Goal: Task Accomplishment & Management: Use online tool/utility

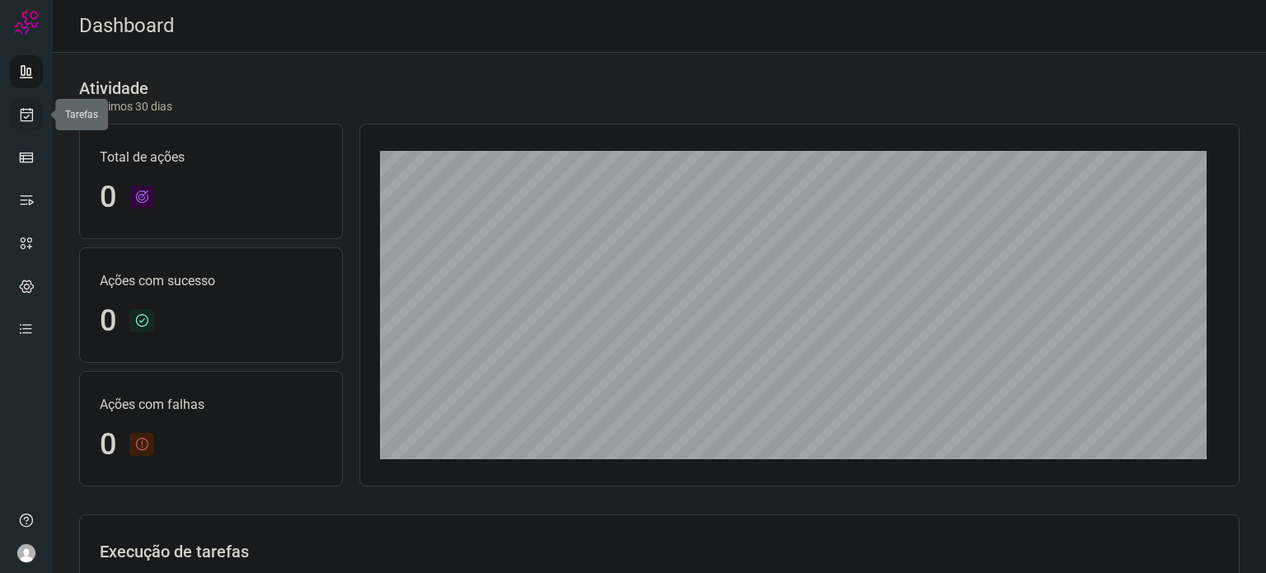
click at [25, 124] on link at bounding box center [26, 114] width 33 height 33
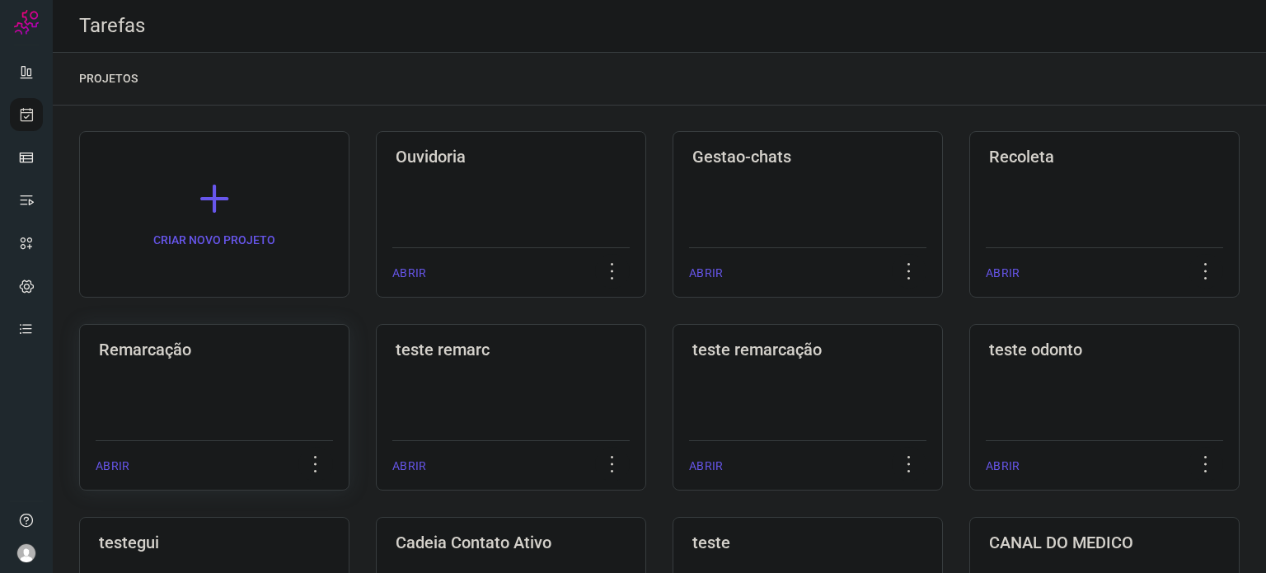
click at [244, 353] on h3 "Remarcação" at bounding box center [214, 350] width 231 height 20
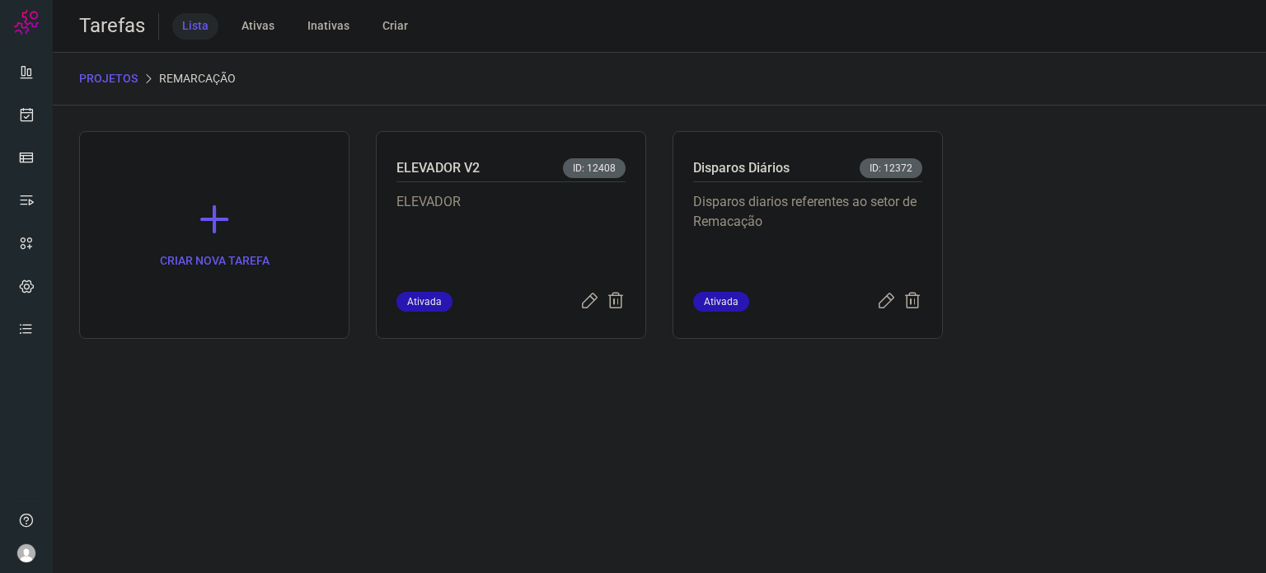
click at [725, 194] on p "Disparos diarios referentes ao setor de Remacação" at bounding box center [807, 233] width 229 height 82
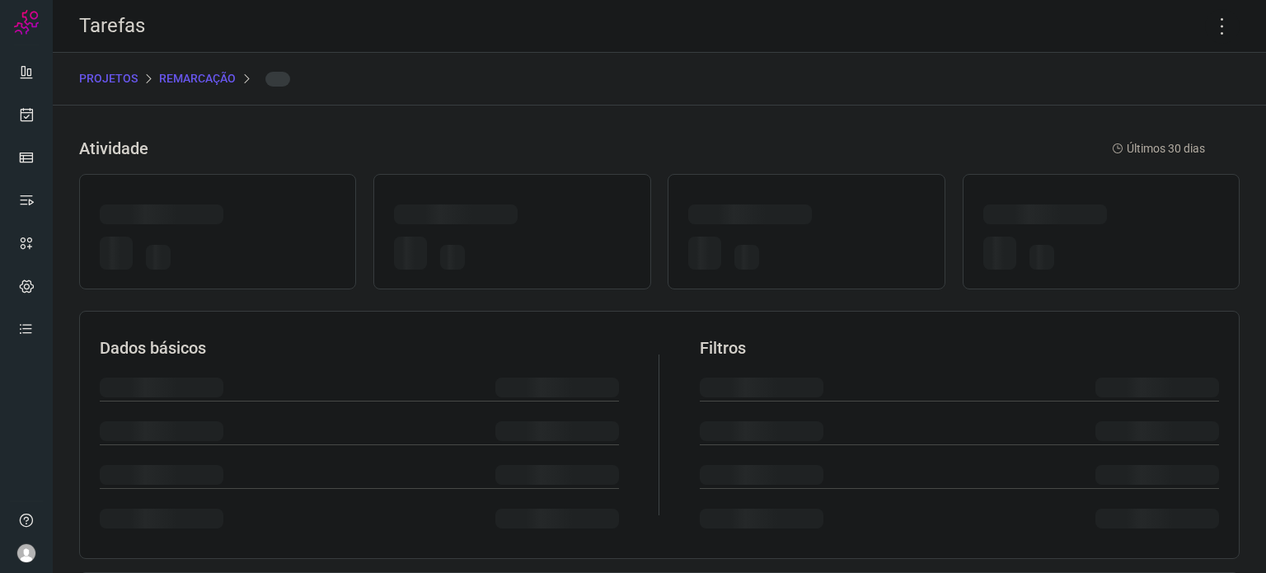
click at [725, 194] on div at bounding box center [806, 231] width 277 height 115
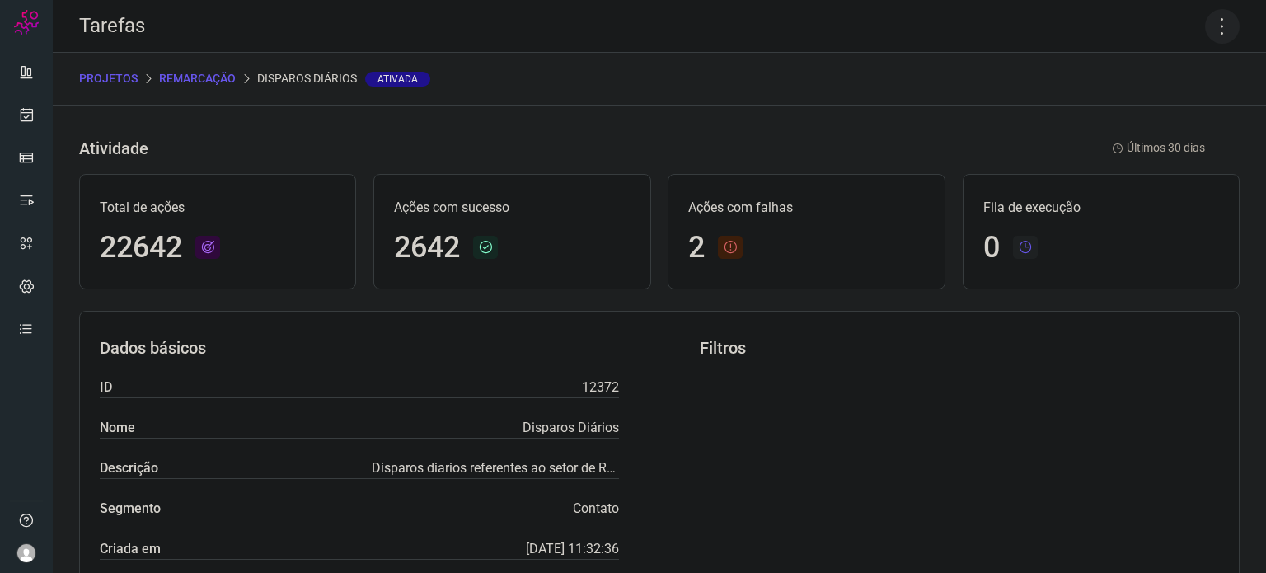
click at [1209, 32] on icon at bounding box center [1222, 26] width 35 height 35
click at [1125, 106] on li "Executar" at bounding box center [1152, 108] width 150 height 26
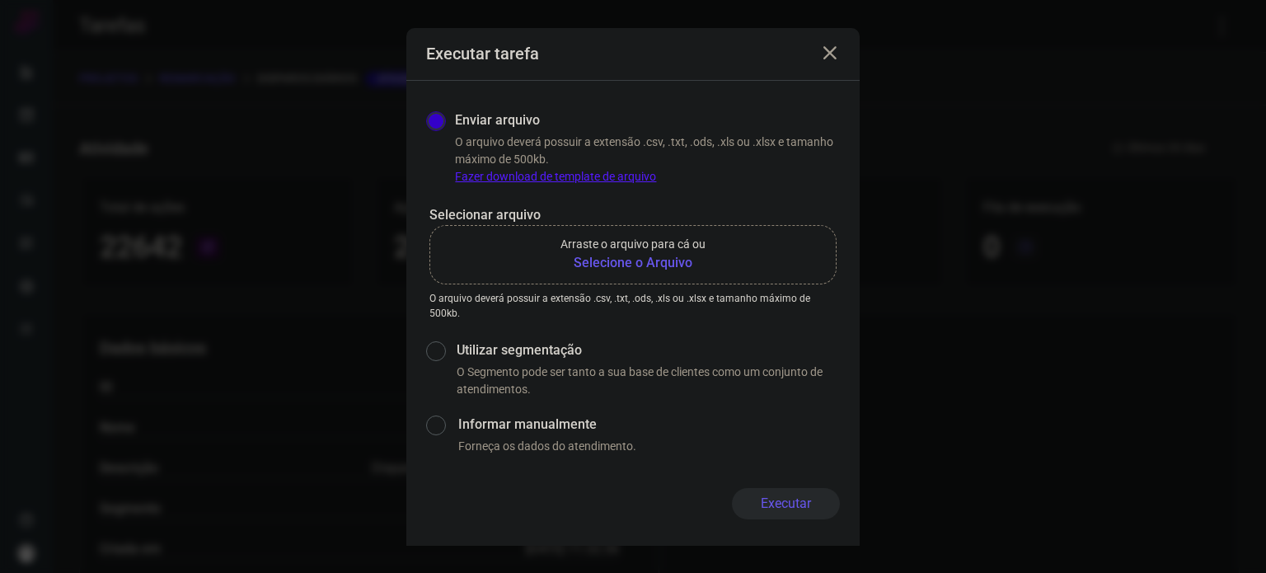
click at [686, 260] on b "Selecione o Arquivo" at bounding box center [633, 263] width 145 height 20
click at [0, 0] on input "Arraste o arquivo para cá ou Selecione o Arquivo" at bounding box center [0, 0] width 0 height 0
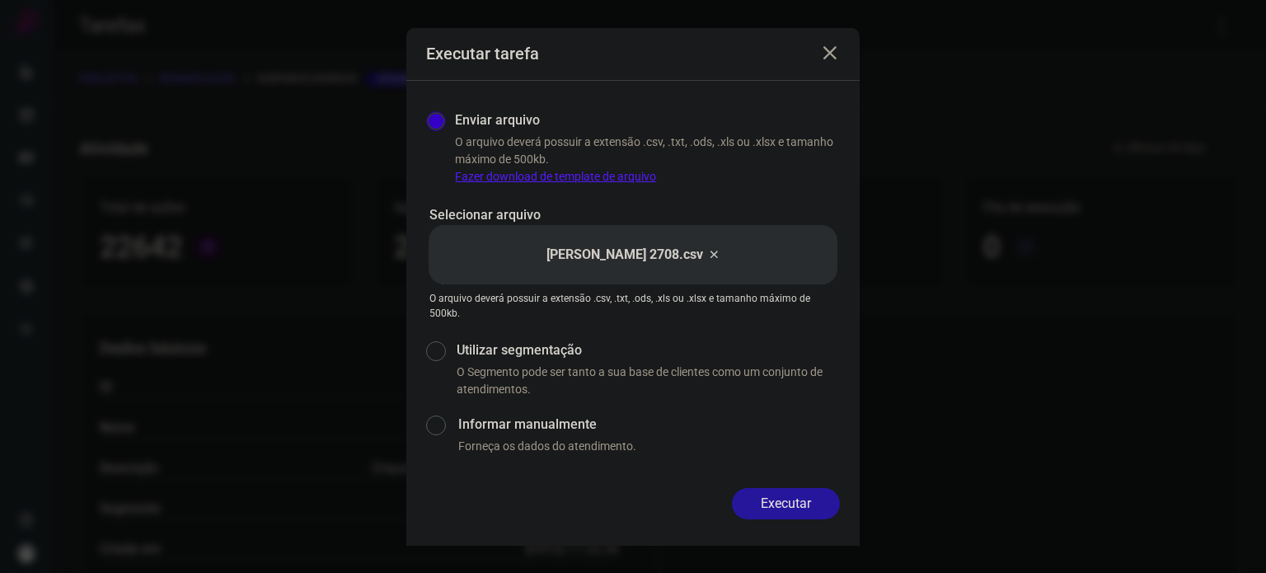
click at [803, 505] on button "Executar" at bounding box center [786, 503] width 108 height 31
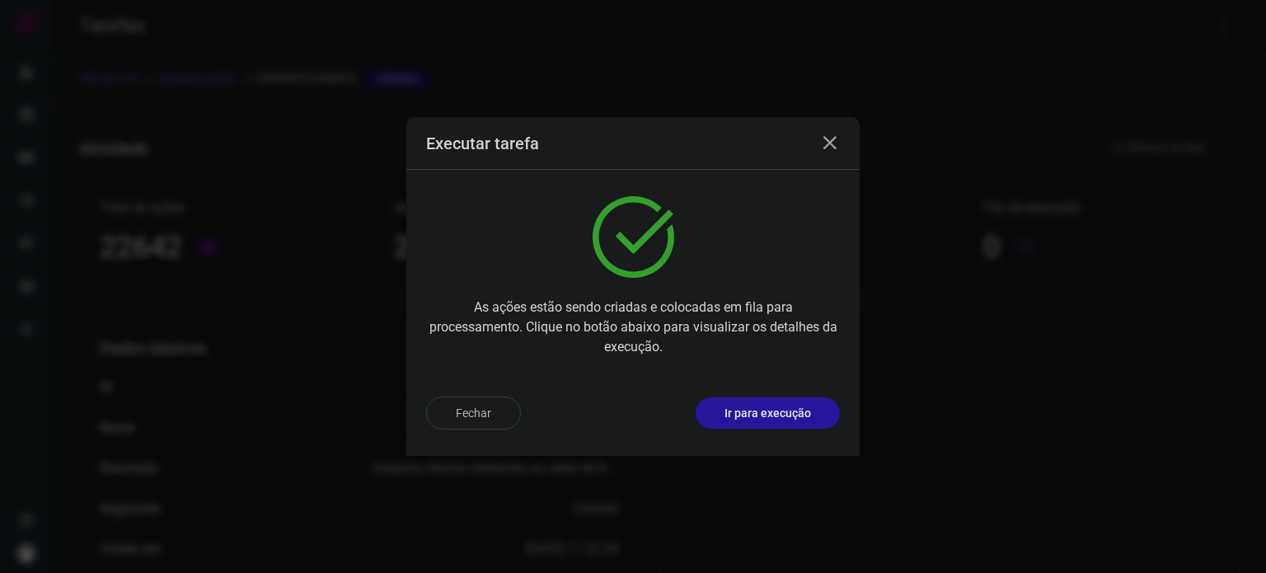
click at [805, 417] on p "Ir para execução" at bounding box center [768, 413] width 87 height 17
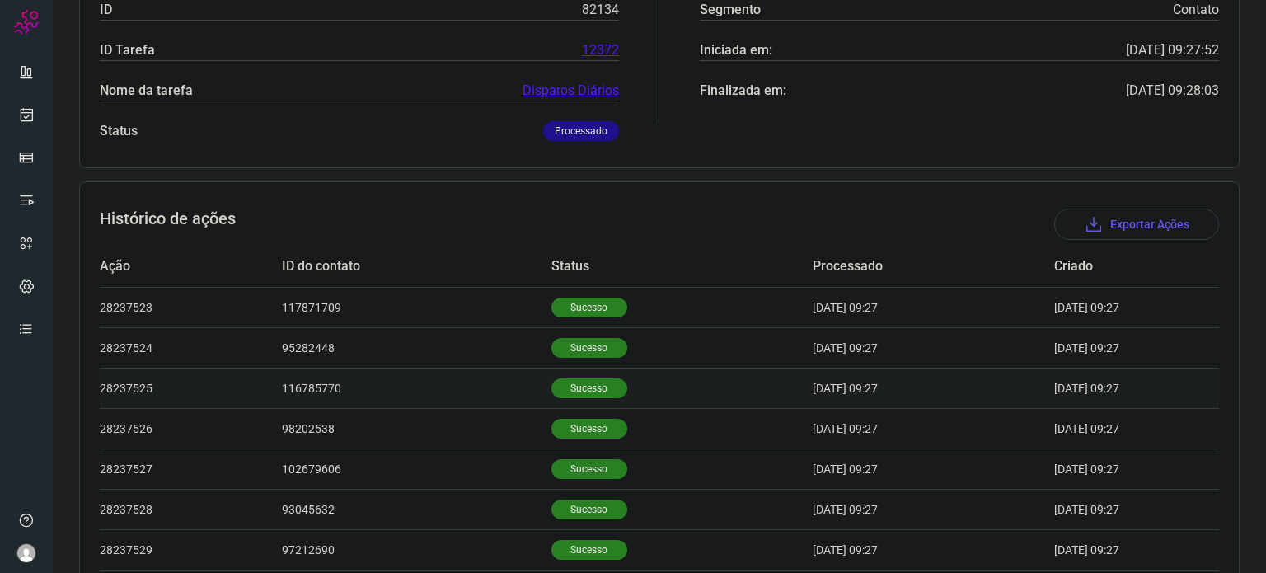
scroll to position [412, 0]
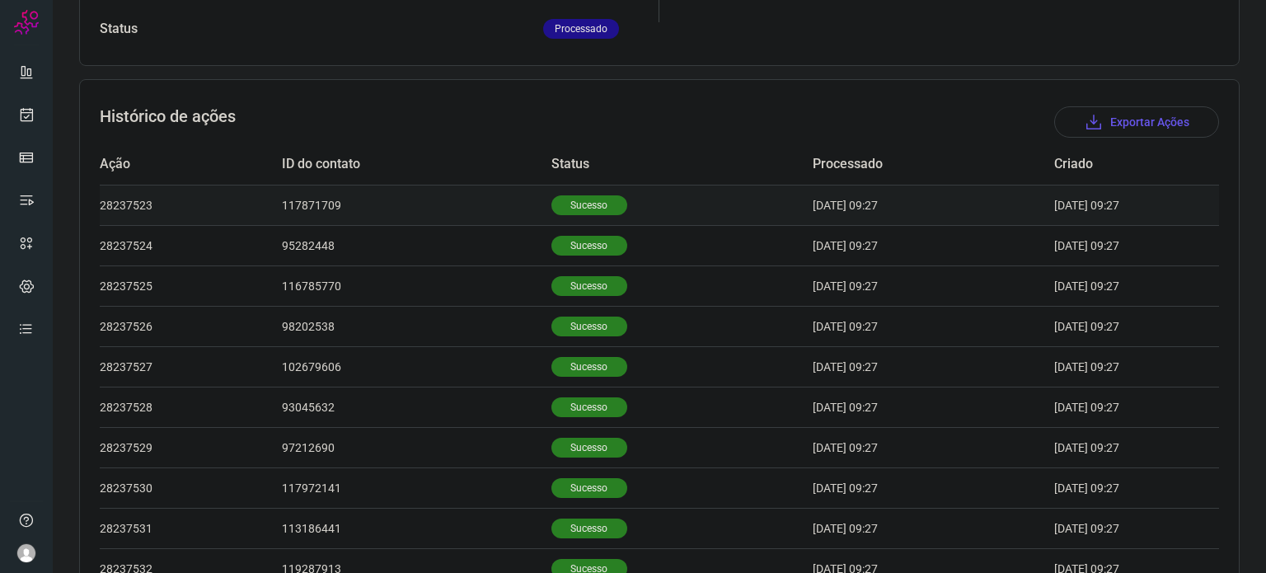
click at [584, 200] on p "Sucesso" at bounding box center [590, 205] width 76 height 20
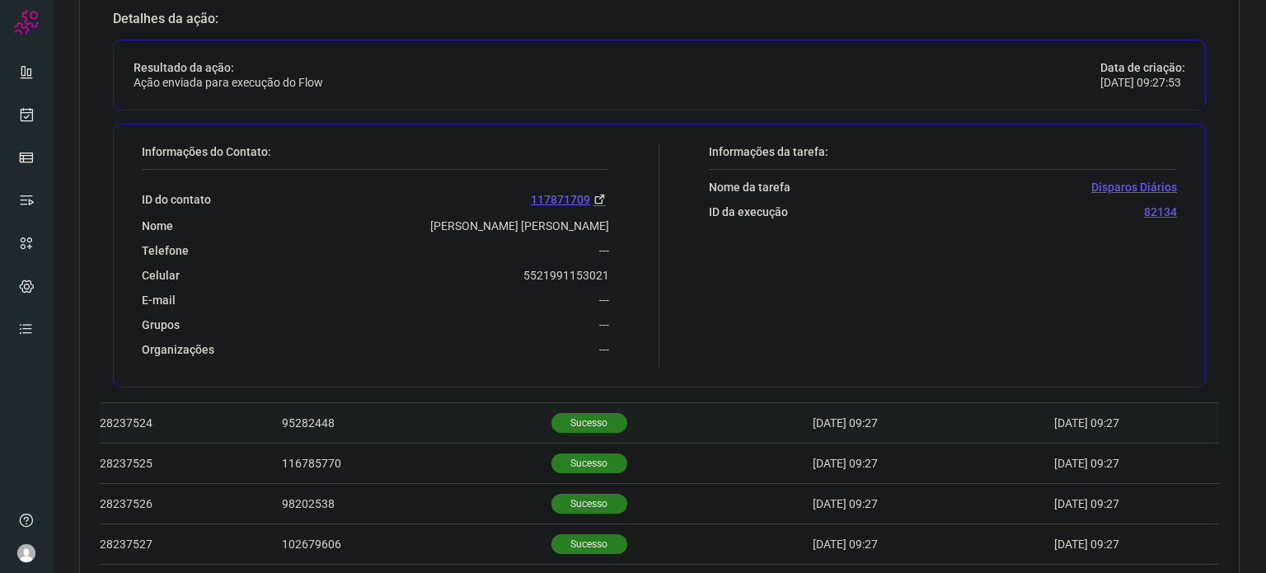
scroll to position [660, 0]
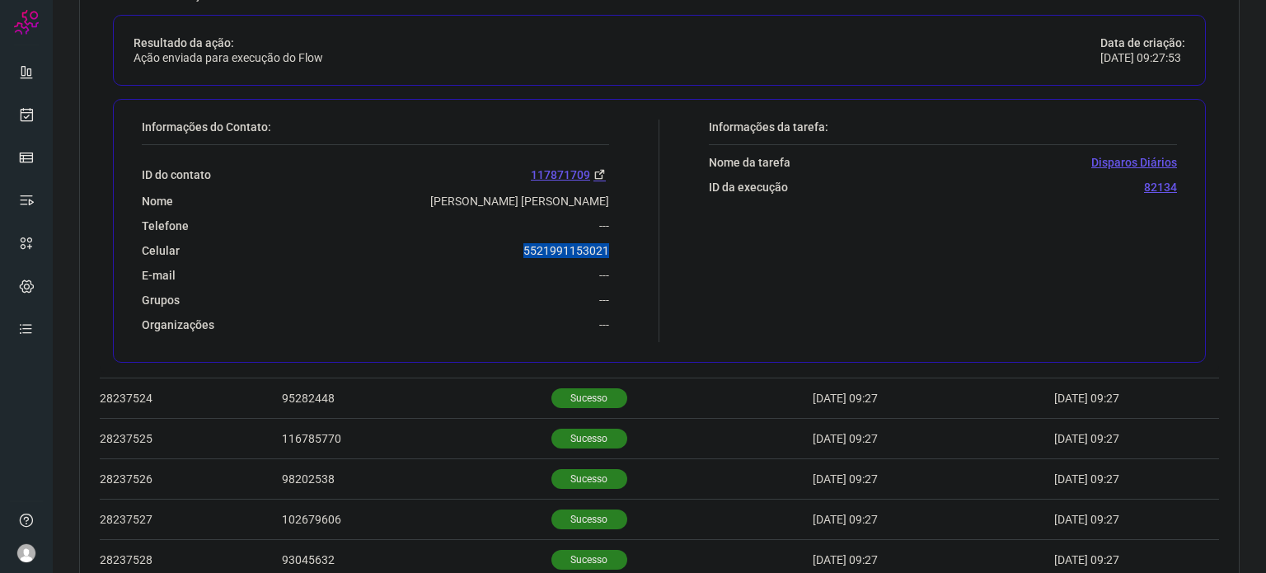
drag, startPoint x: 570, startPoint y: 246, endPoint x: 631, endPoint y: 246, distance: 60.2
click at [631, 246] on div "Informações do Contato: ID do contato 117871709 Nome Marco Antonio De Azevedo T…" at bounding box center [397, 231] width 526 height 223
copy p "5521991153021"
click at [33, 114] on icon at bounding box center [26, 114] width 17 height 16
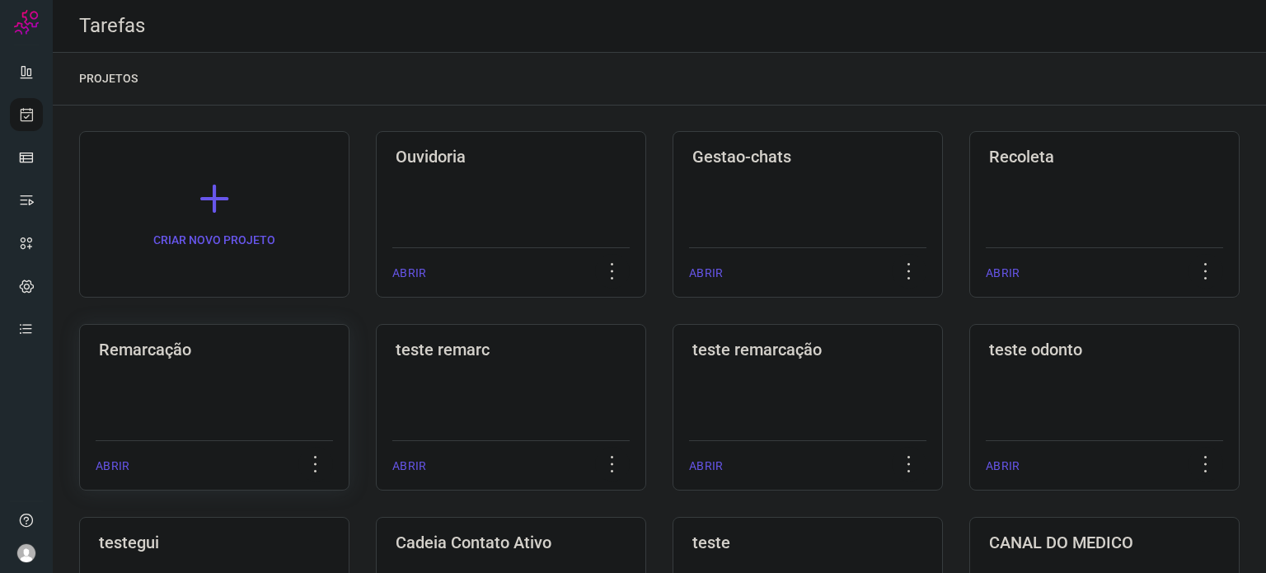
click at [376, 370] on div "Remarcação ABRIR" at bounding box center [511, 407] width 270 height 167
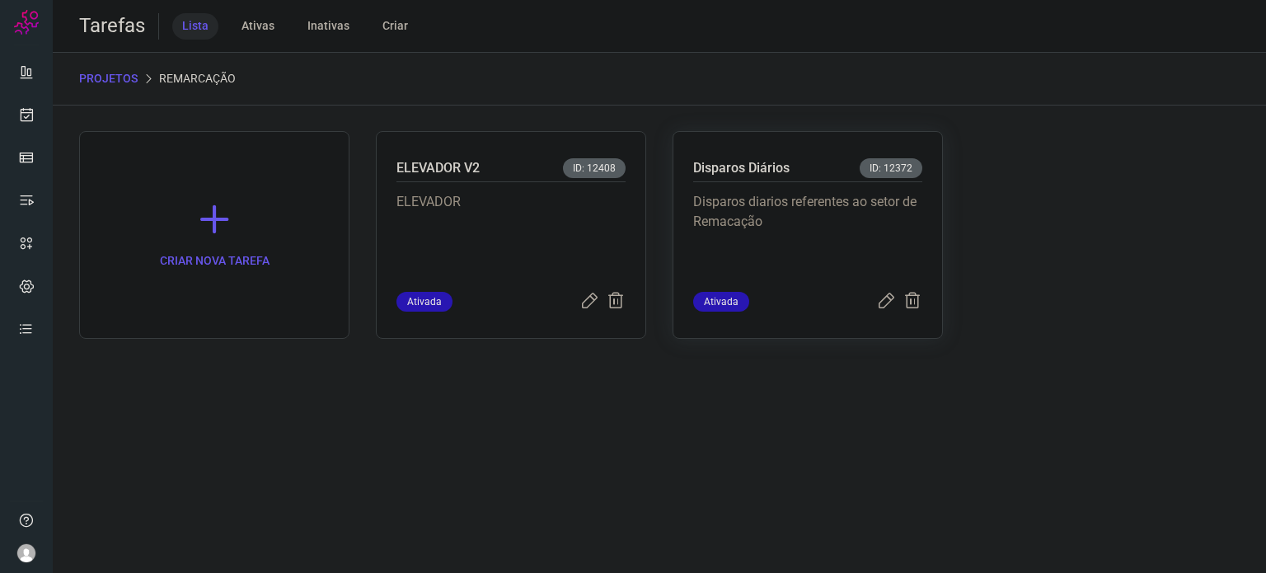
click at [706, 203] on p "Disparos diarios referentes ao setor de Remacação" at bounding box center [807, 233] width 229 height 82
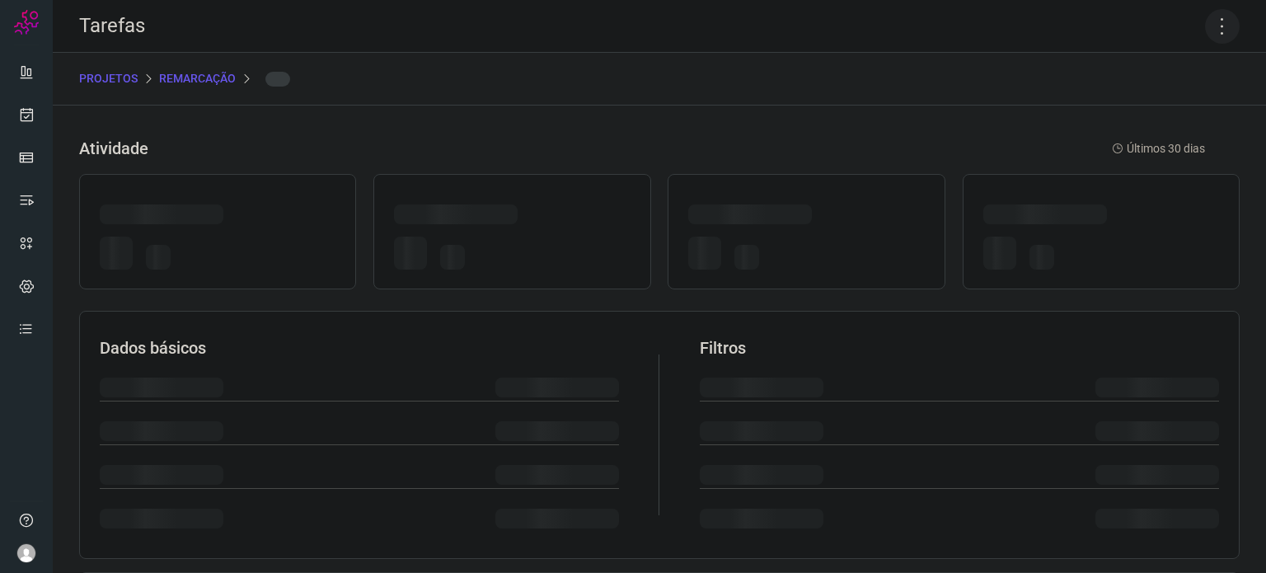
click at [1209, 32] on icon at bounding box center [1222, 26] width 35 height 35
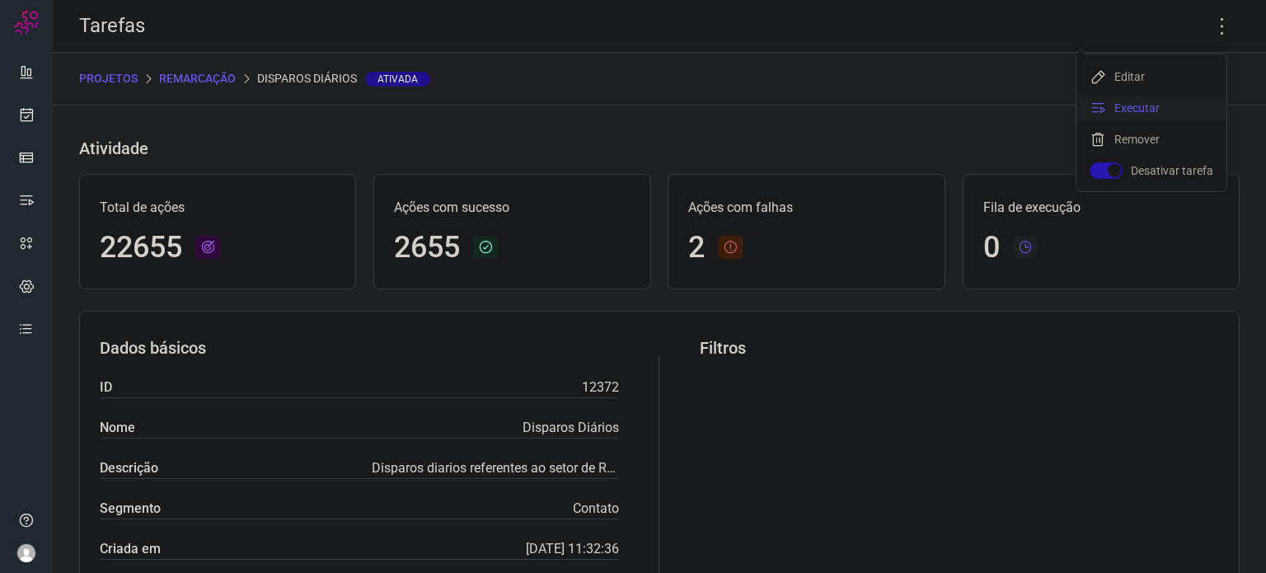
click at [1189, 106] on li "Executar" at bounding box center [1152, 108] width 150 height 26
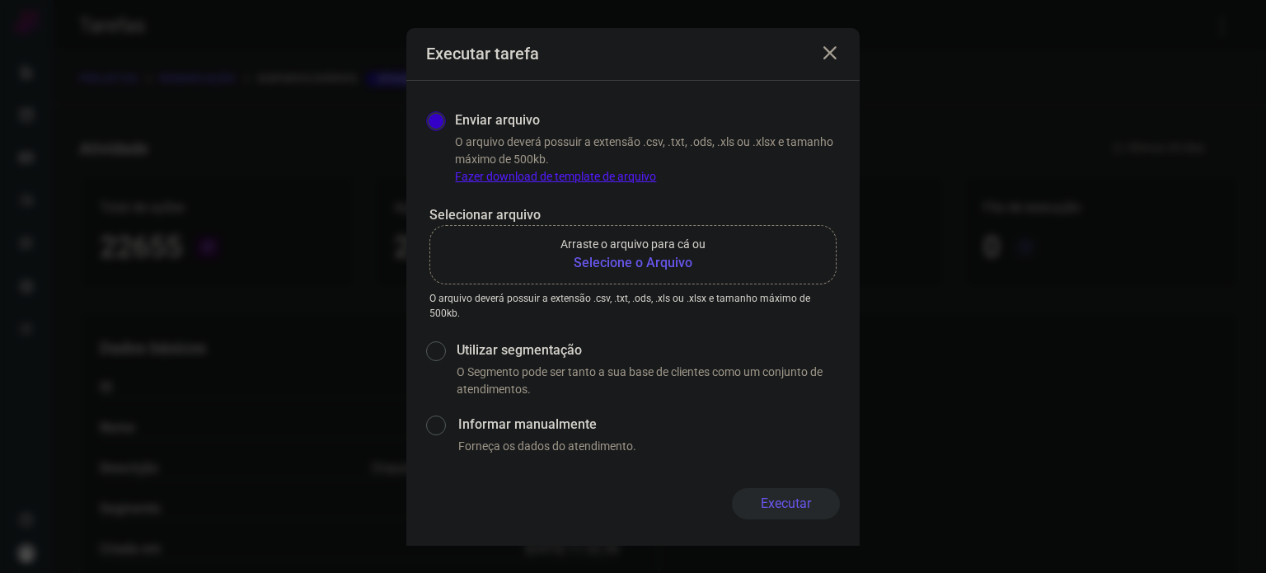
click at [631, 263] on b "Selecione o Arquivo" at bounding box center [633, 263] width 145 height 20
click at [0, 0] on input "Arraste o arquivo para cá ou Selecione o Arquivo" at bounding box center [0, 0] width 0 height 0
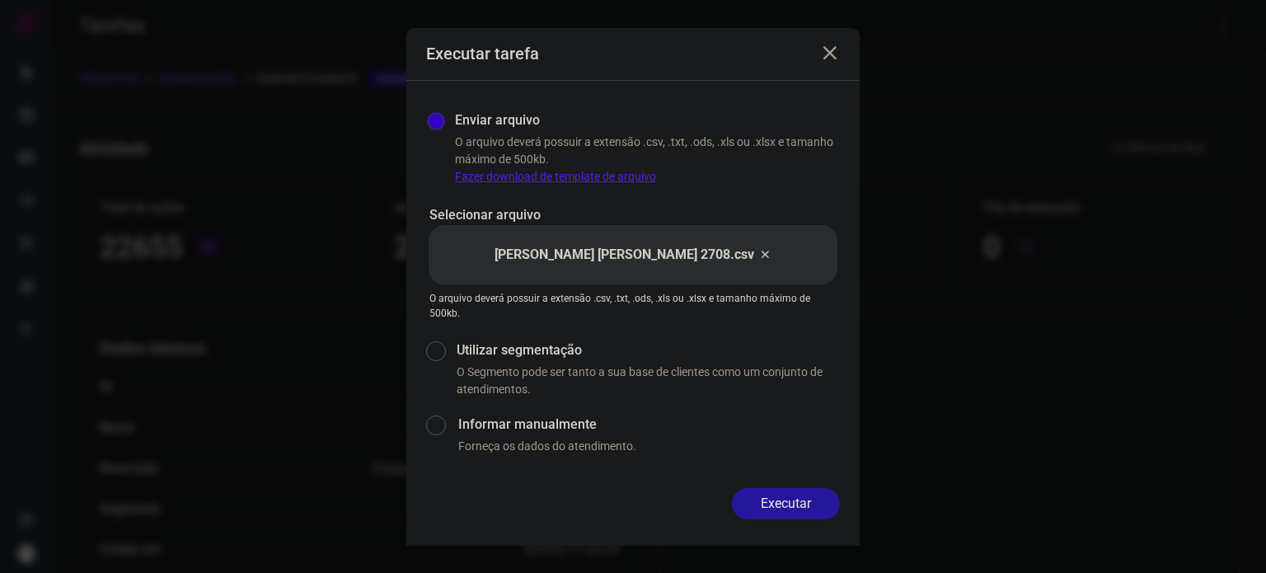
click at [818, 500] on button "Executar" at bounding box center [786, 503] width 108 height 31
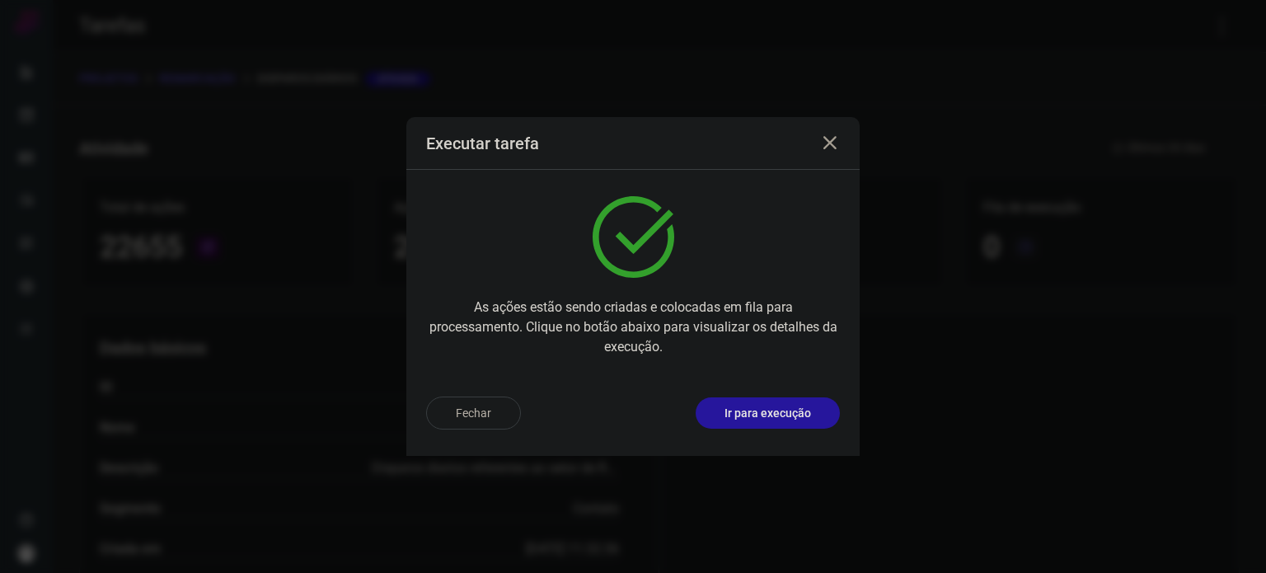
click at [796, 425] on button "Ir para execução" at bounding box center [768, 412] width 144 height 31
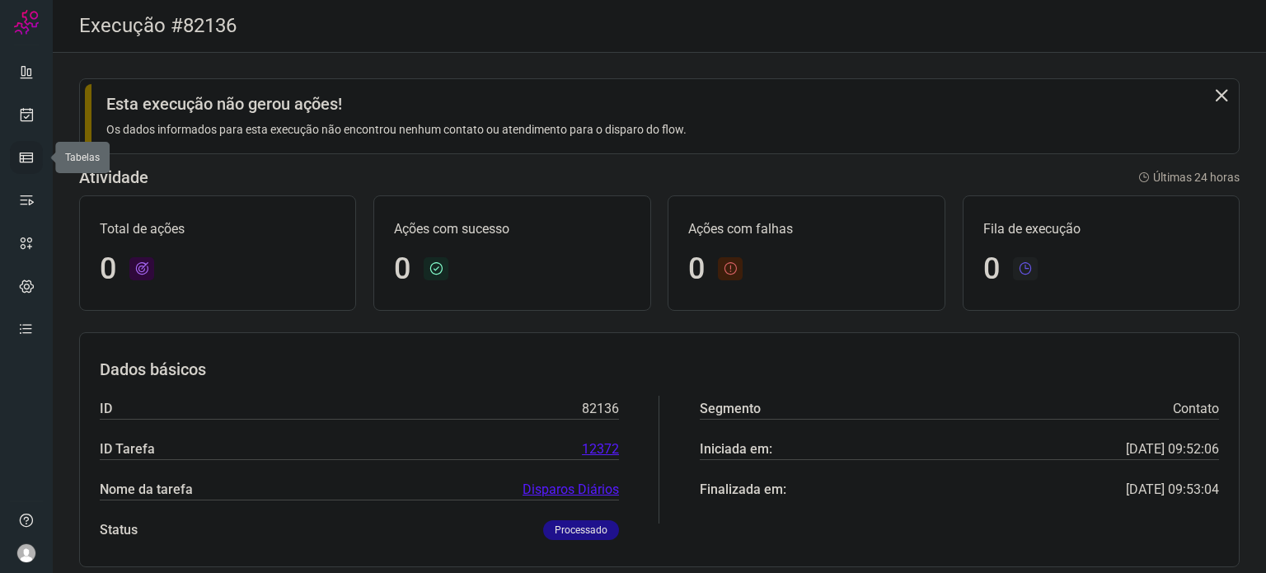
click at [16, 153] on link at bounding box center [26, 157] width 33 height 33
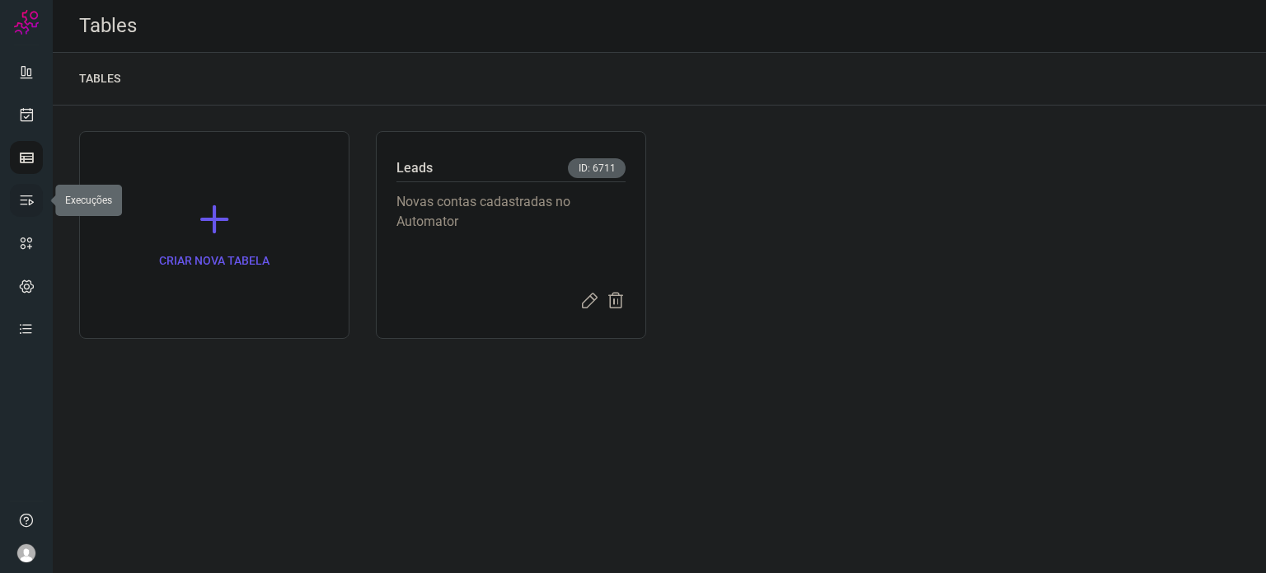
click at [38, 208] on link at bounding box center [26, 200] width 33 height 33
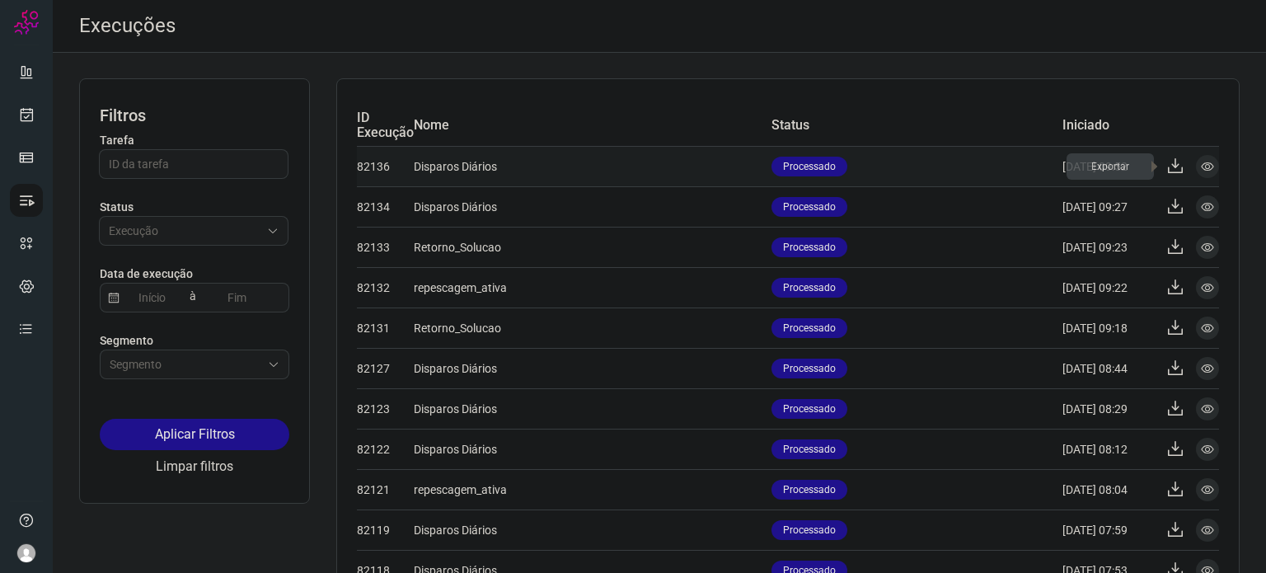
click at [1166, 167] on icon at bounding box center [1176, 167] width 20 height 20
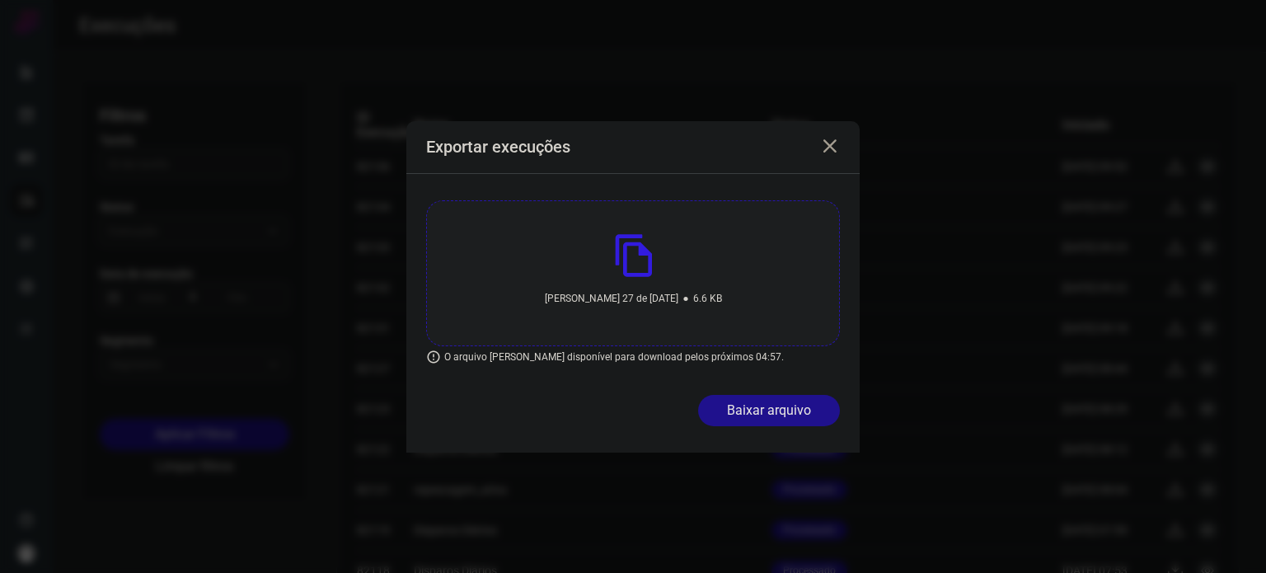
click at [829, 139] on icon at bounding box center [830, 147] width 20 height 20
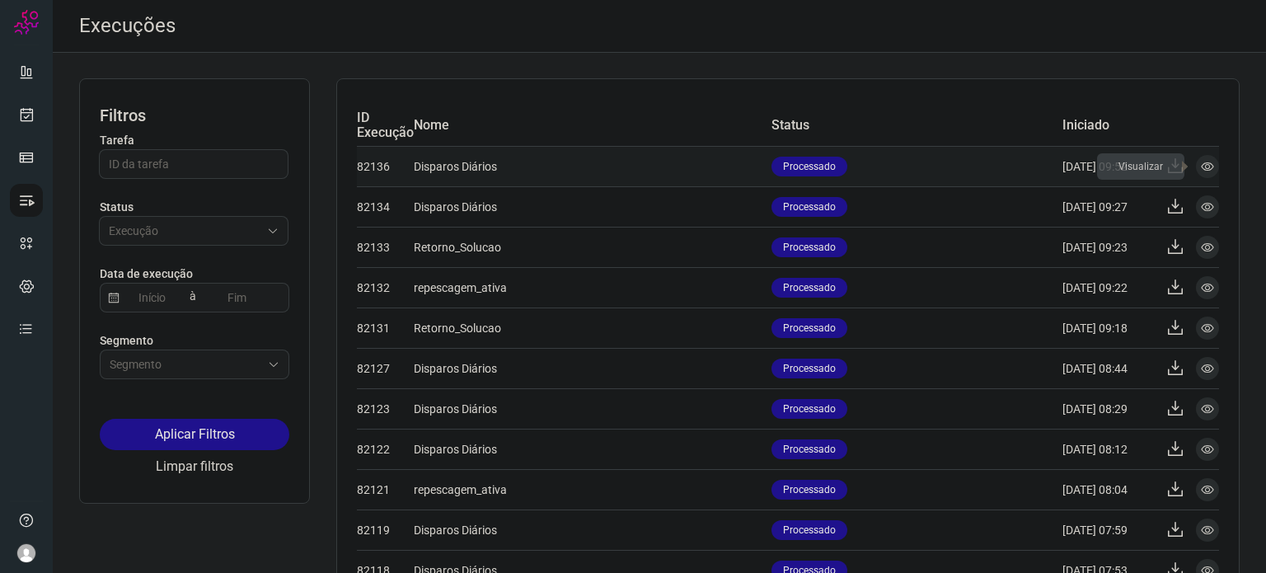
click at [1201, 160] on icon at bounding box center [1207, 166] width 13 height 13
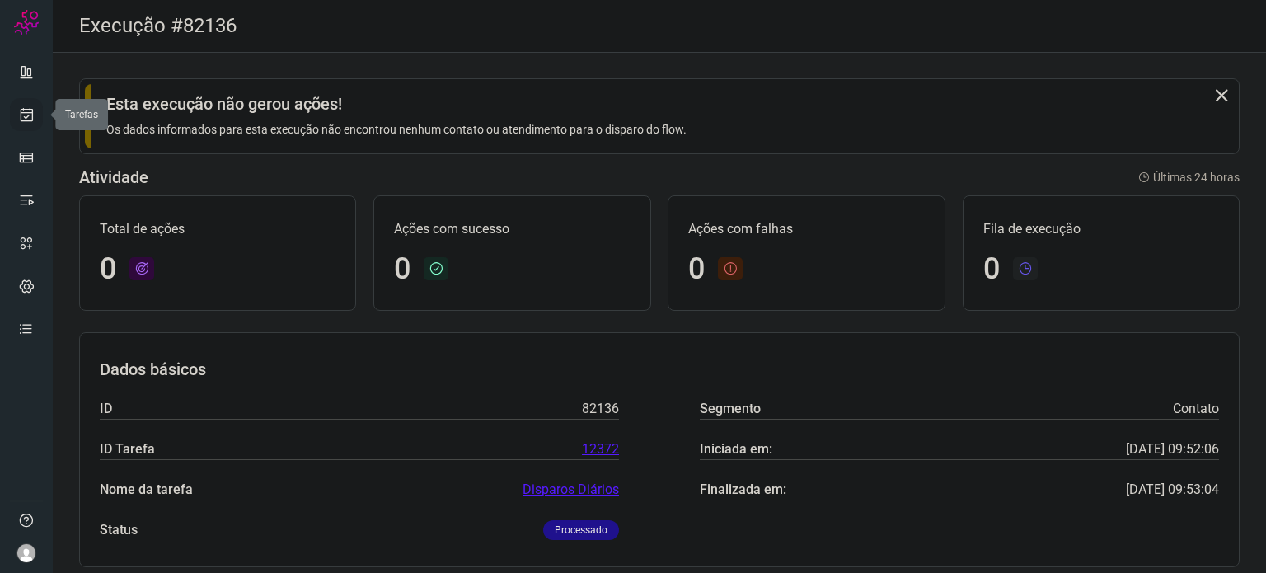
click at [33, 101] on link at bounding box center [26, 114] width 33 height 33
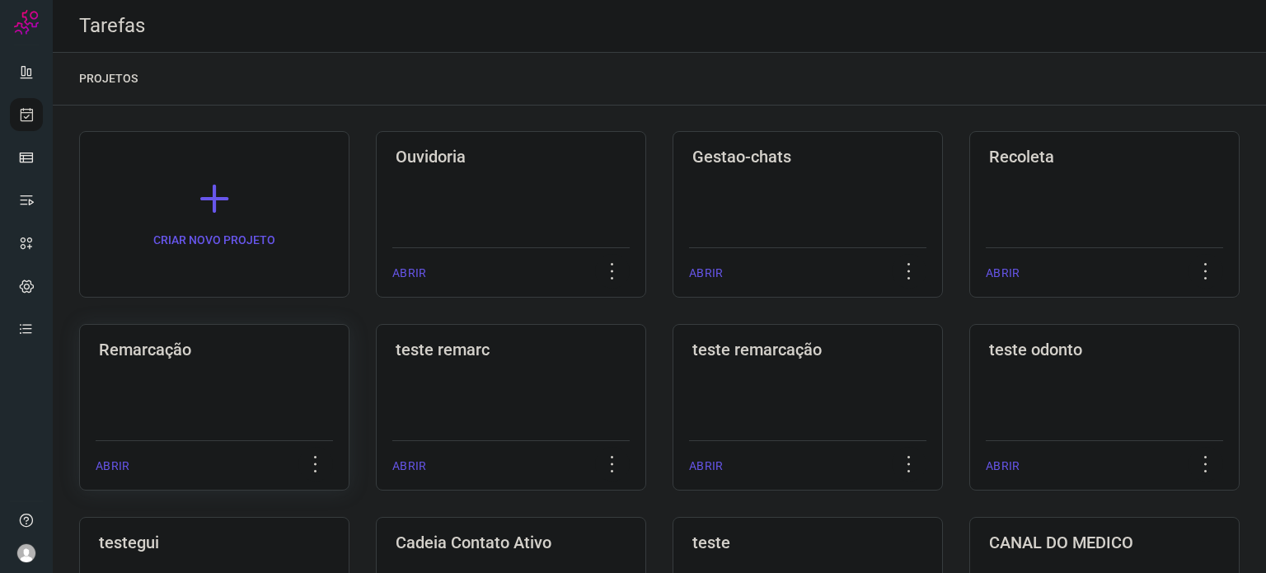
click at [280, 336] on div "Remarcação" at bounding box center [214, 346] width 237 height 26
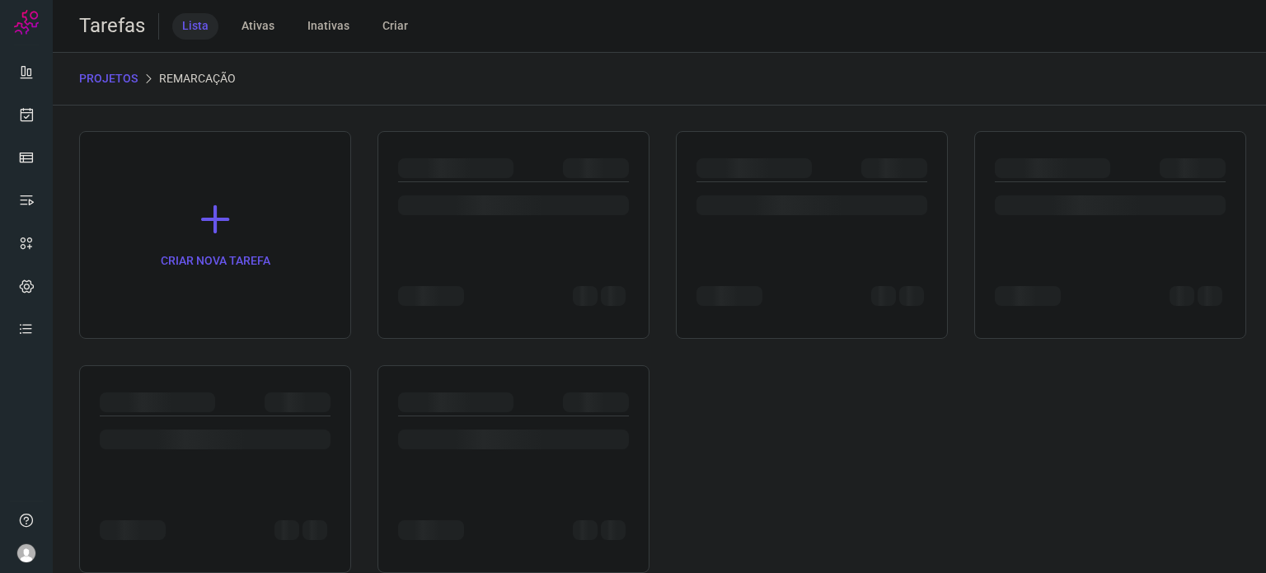
click at [827, 200] on div at bounding box center [812, 205] width 231 height 20
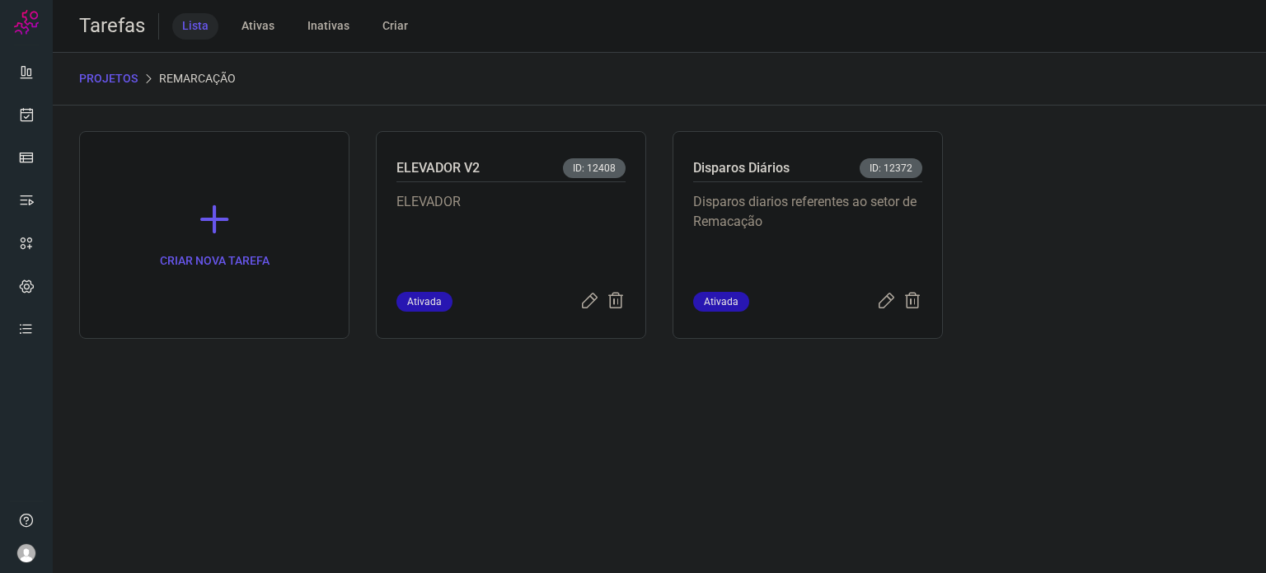
click at [827, 200] on p "Disparos diarios referentes ao setor de Remacação" at bounding box center [807, 233] width 229 height 82
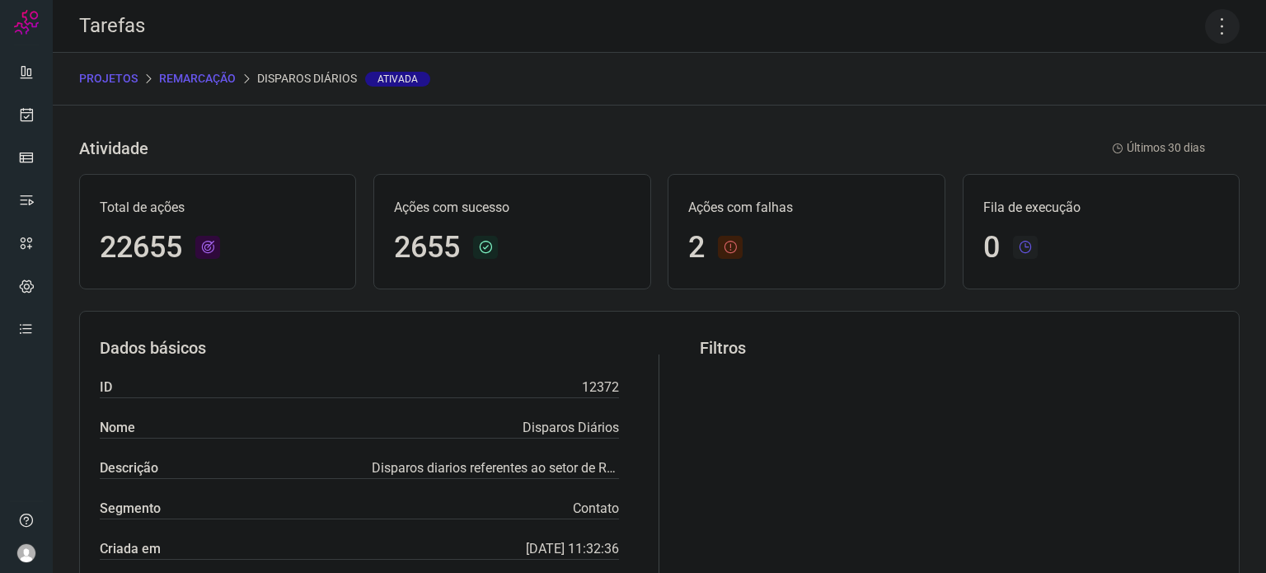
click at [1210, 21] on icon at bounding box center [1222, 26] width 35 height 35
click at [1115, 101] on li "Executar" at bounding box center [1152, 108] width 150 height 26
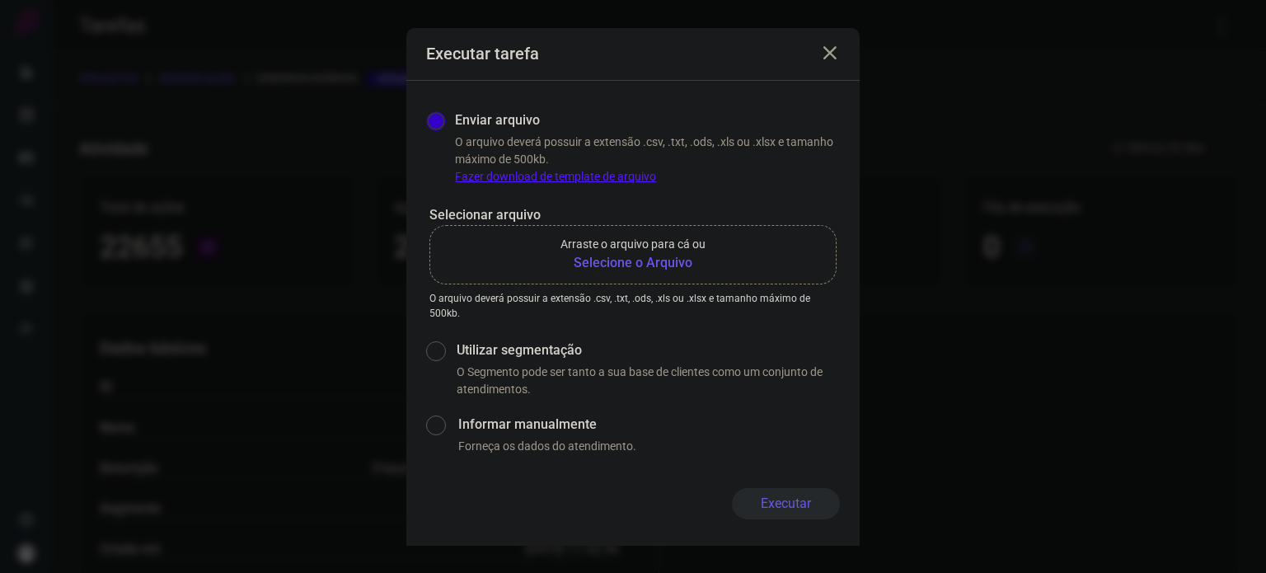
click at [651, 262] on b "Selecione o Arquivo" at bounding box center [633, 263] width 145 height 20
click at [0, 0] on input "Arraste o arquivo para cá ou Selecione o Arquivo" at bounding box center [0, 0] width 0 height 0
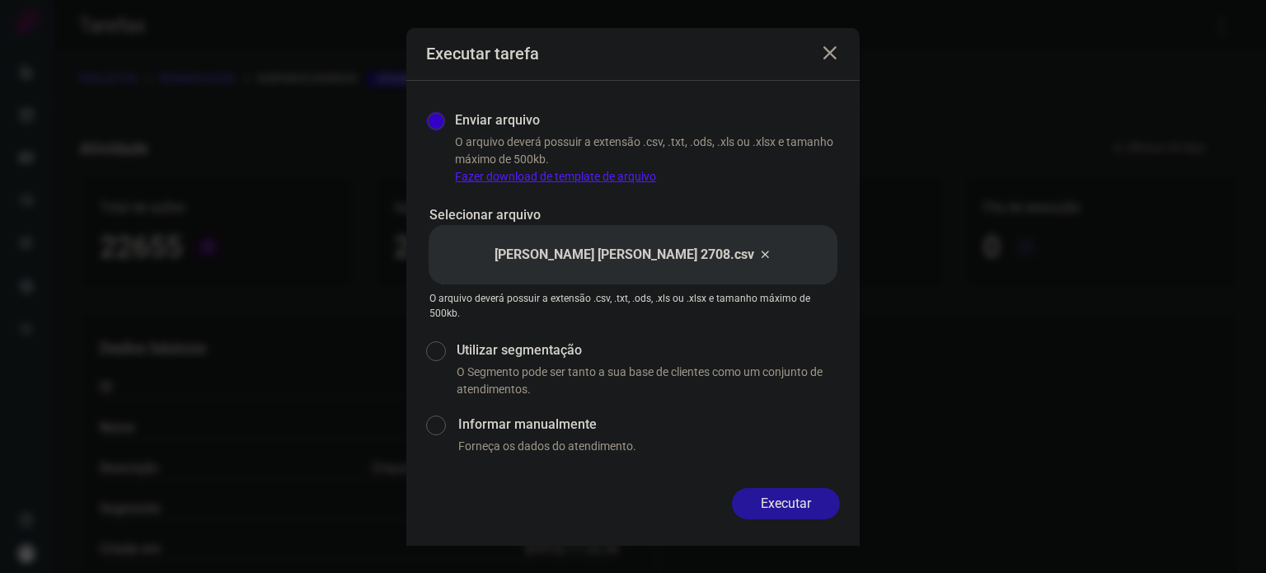
click at [801, 502] on button "Executar" at bounding box center [786, 503] width 108 height 31
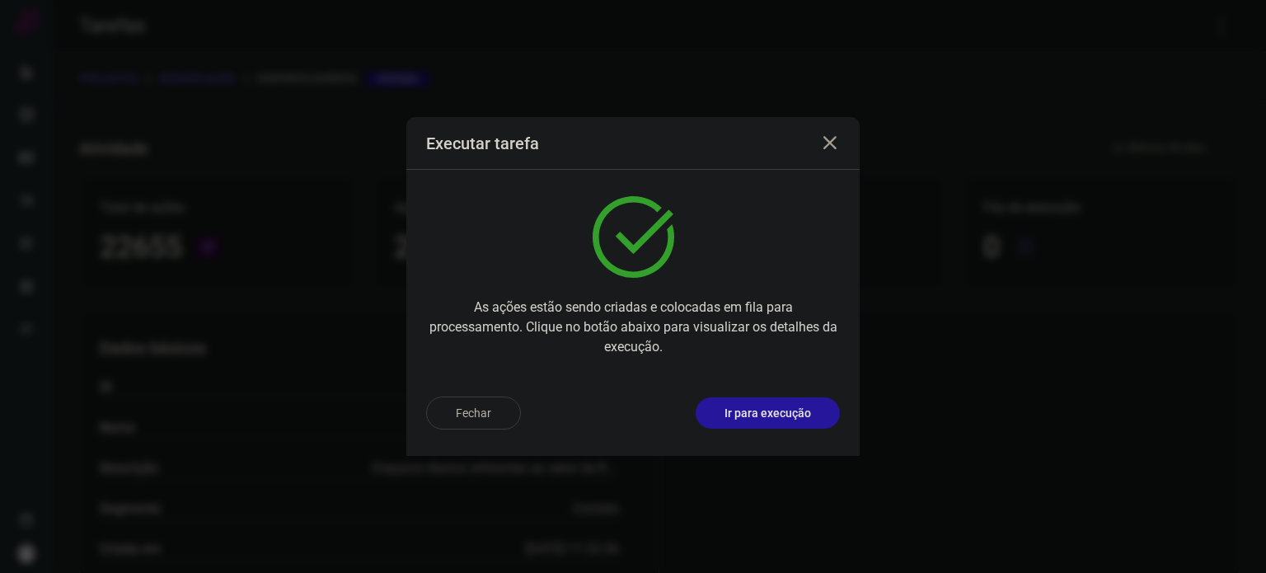
click at [785, 425] on button "Ir para execução" at bounding box center [768, 412] width 144 height 31
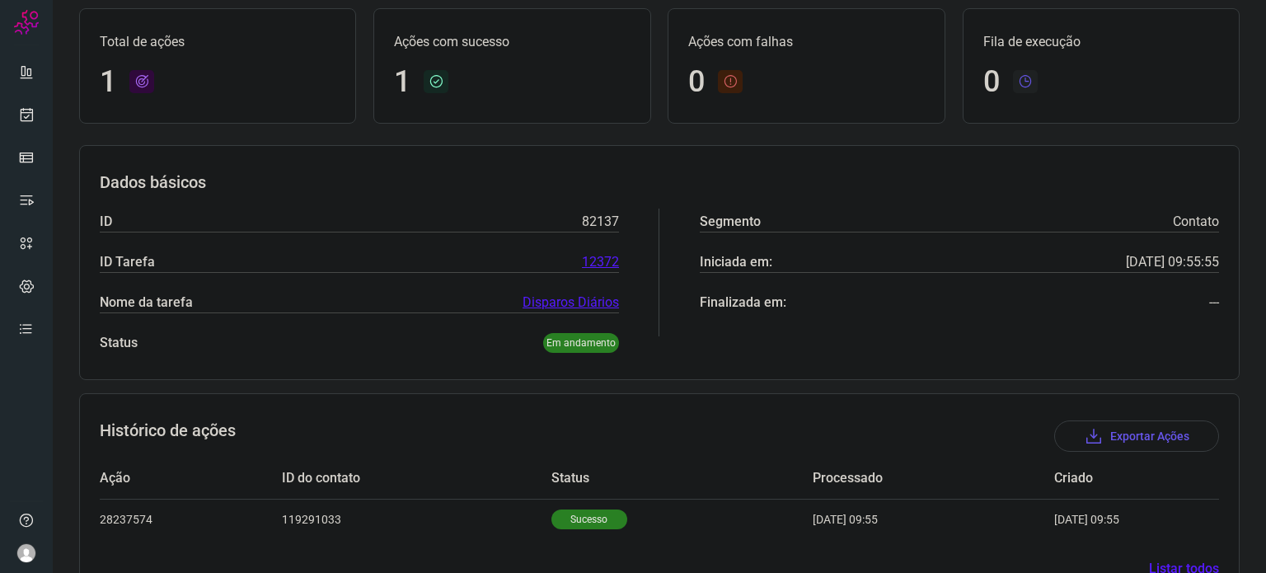
scroll to position [146, 0]
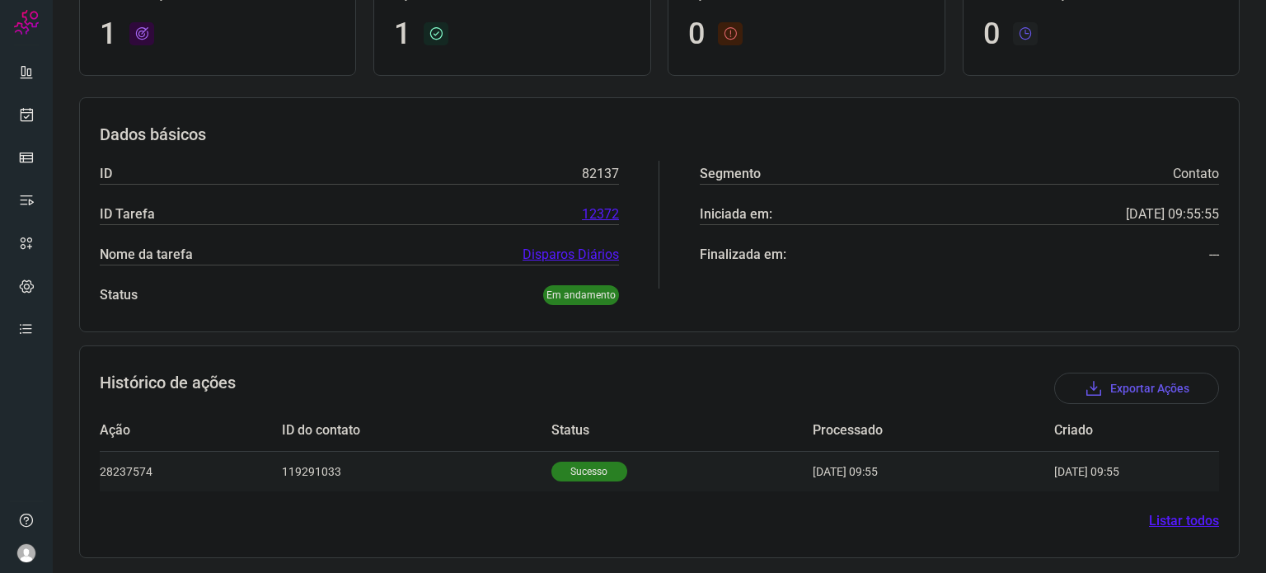
click at [599, 471] on p "Sucesso" at bounding box center [590, 472] width 76 height 20
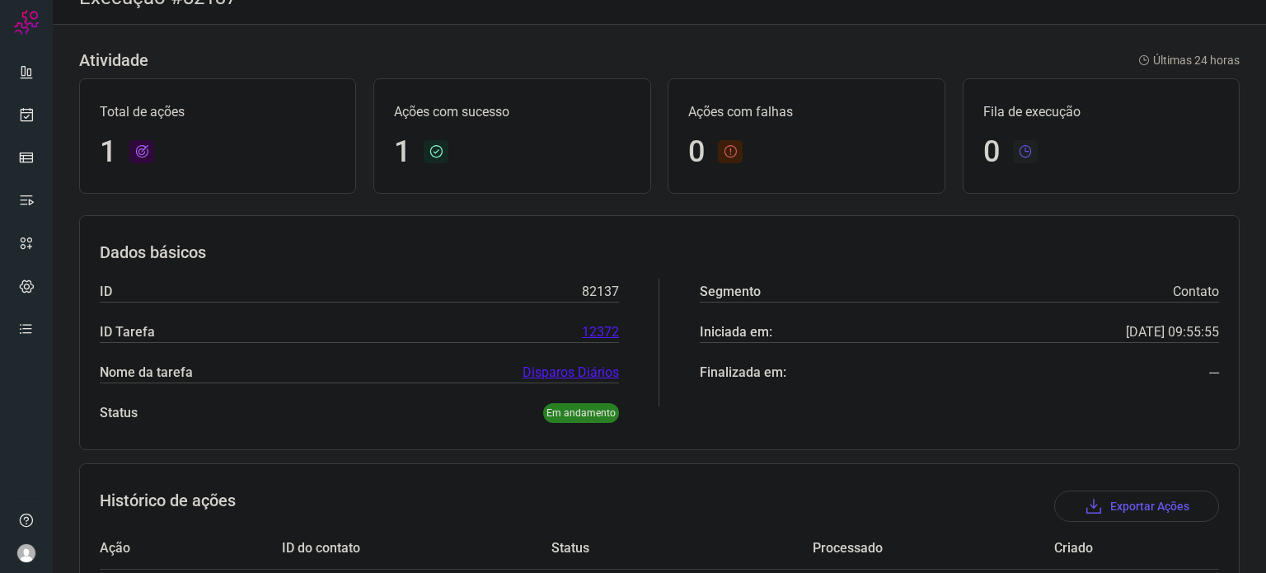
scroll to position [0, 0]
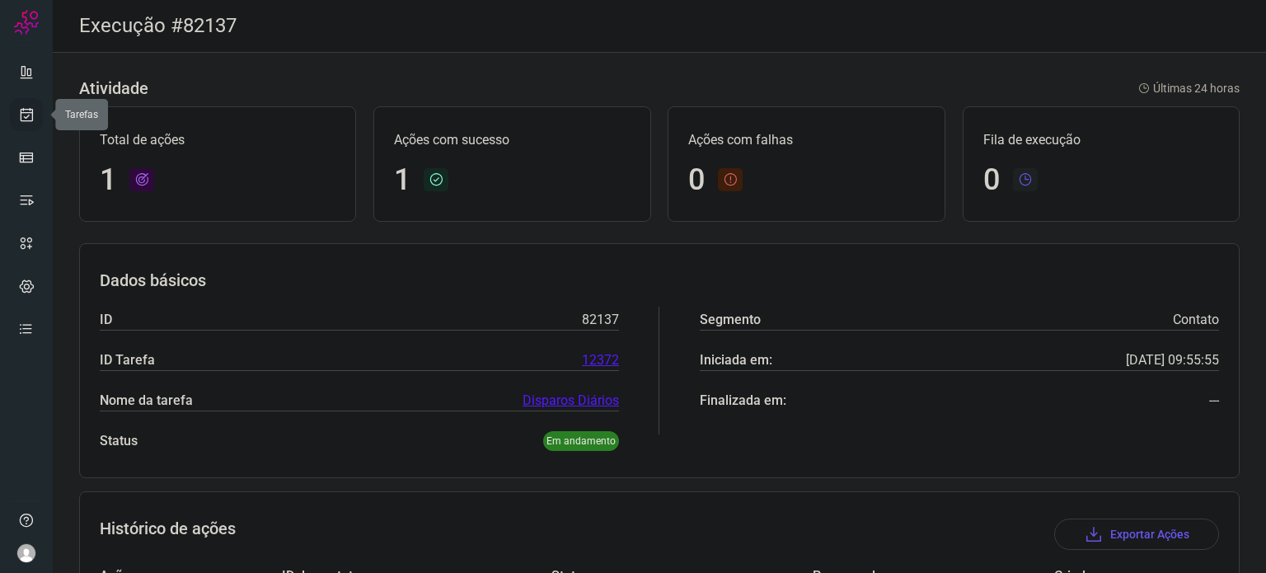
click at [23, 115] on icon at bounding box center [26, 114] width 17 height 16
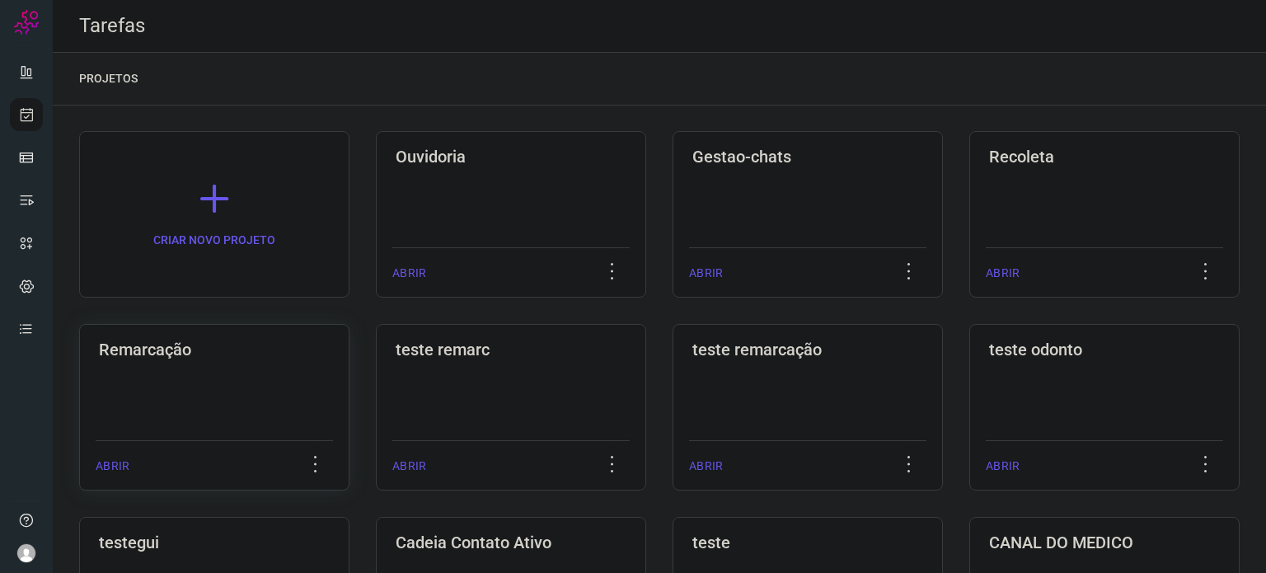
click at [236, 348] on h3 "Remarcação" at bounding box center [214, 350] width 231 height 20
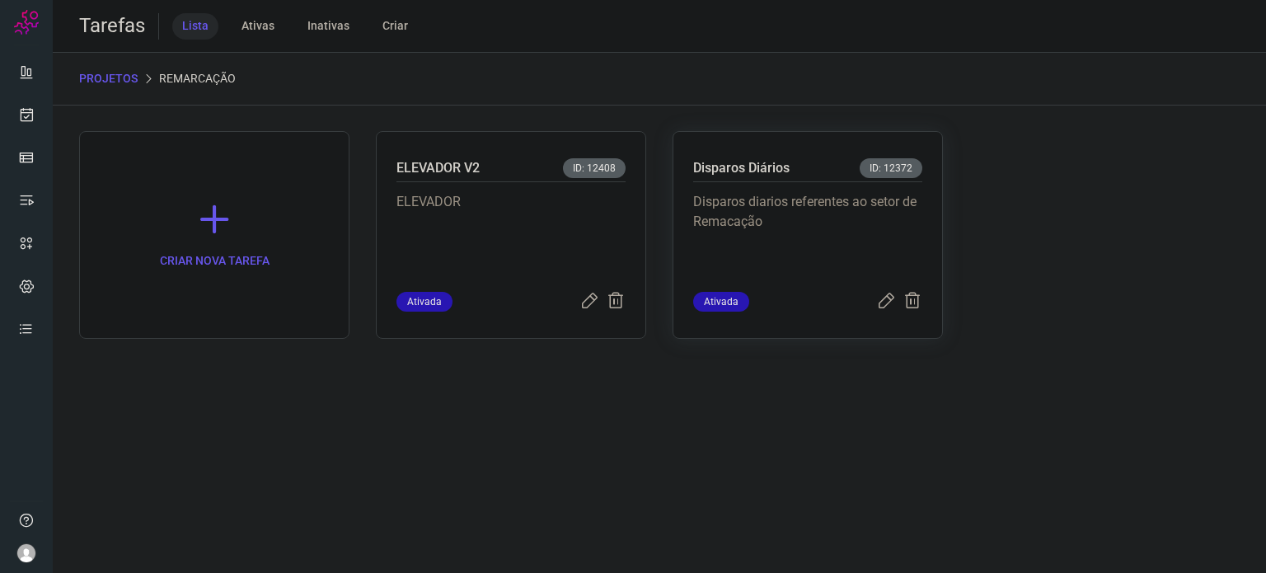
click at [789, 232] on p "Disparos diarios referentes ao setor de Remacação" at bounding box center [807, 233] width 229 height 82
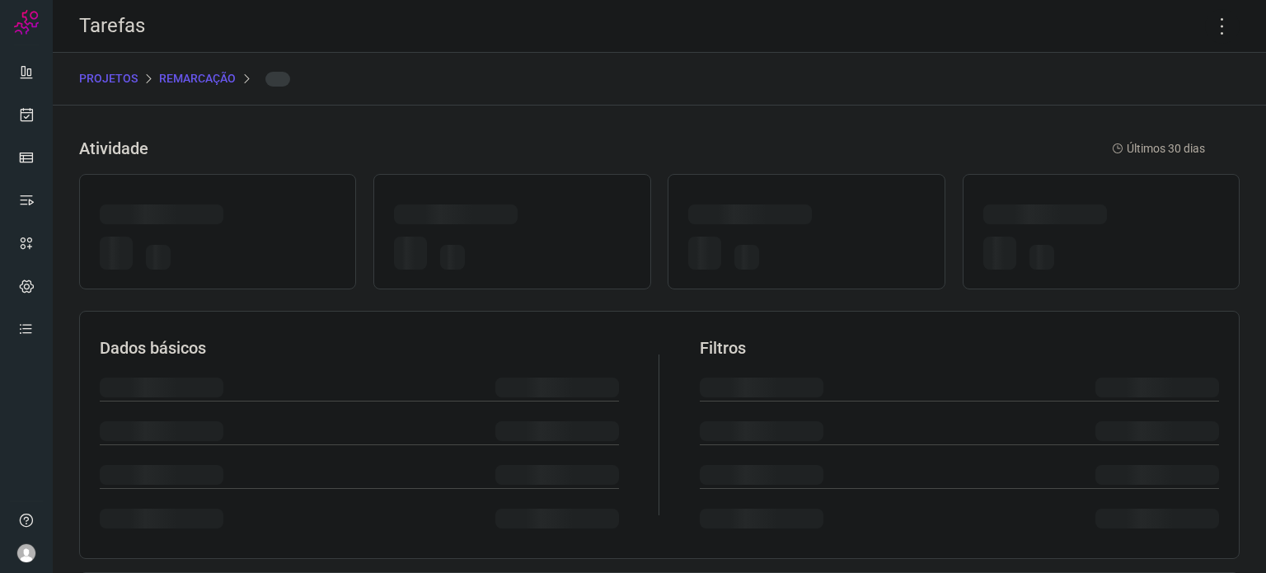
click at [790, 232] on div at bounding box center [806, 252] width 236 height 45
click at [1211, 31] on icon at bounding box center [1222, 26] width 35 height 35
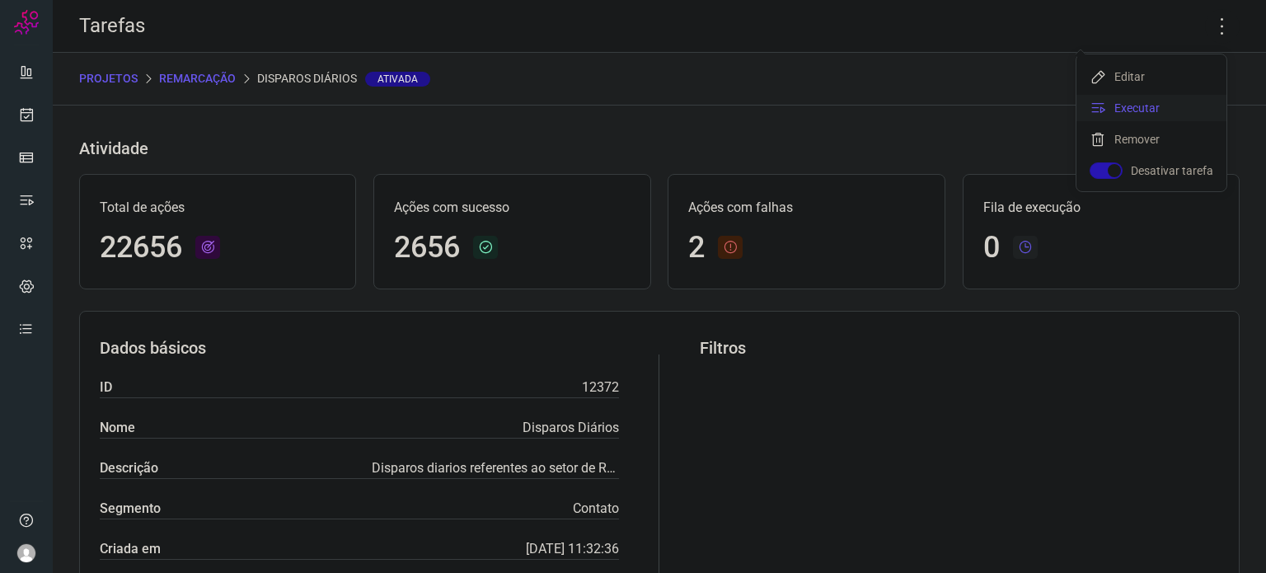
click at [1128, 98] on li "Executar" at bounding box center [1152, 108] width 150 height 26
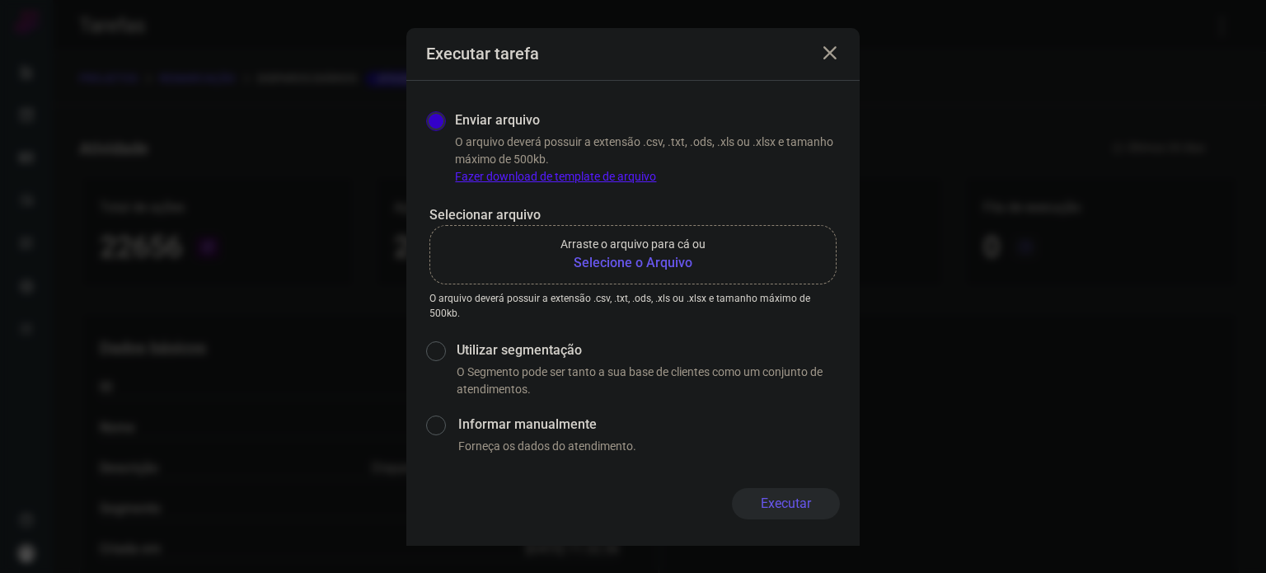
click at [656, 267] on b "Selecione o Arquivo" at bounding box center [633, 263] width 145 height 20
click at [0, 0] on input "Arraste o arquivo para cá ou Selecione o Arquivo" at bounding box center [0, 0] width 0 height 0
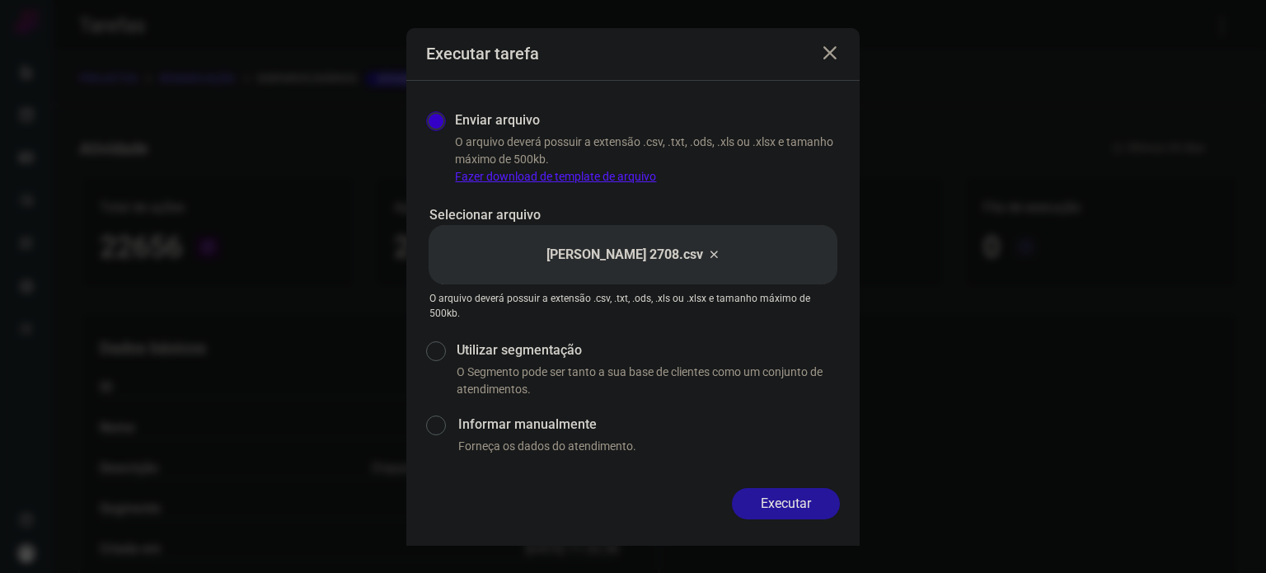
click at [807, 497] on button "Executar" at bounding box center [786, 503] width 108 height 31
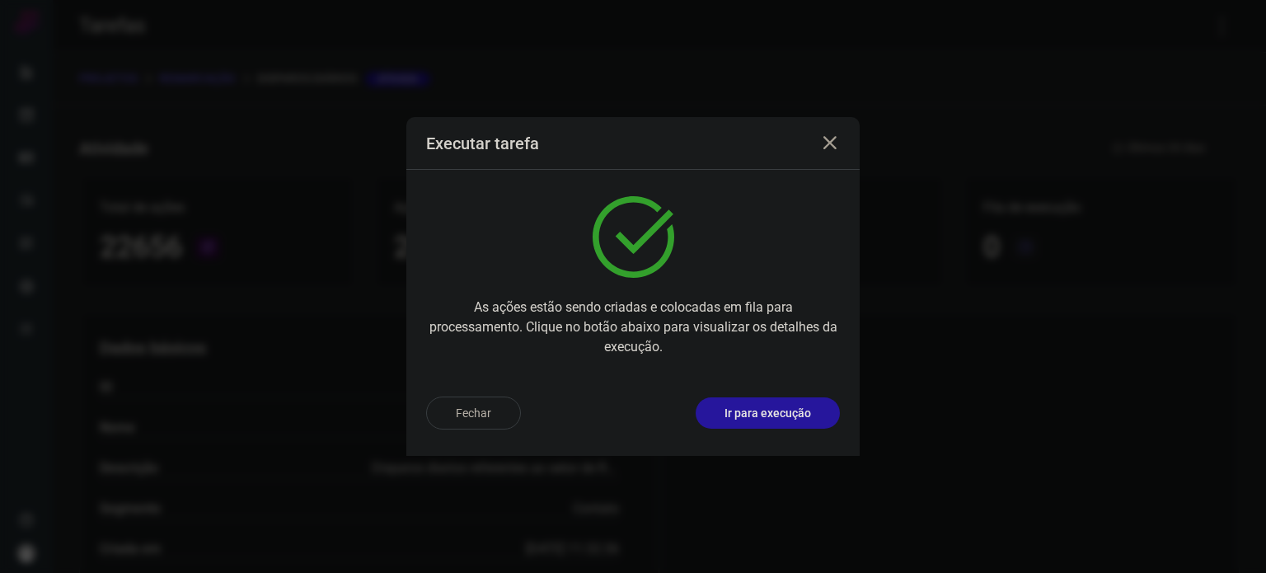
click at [794, 422] on button "Ir para execução" at bounding box center [768, 412] width 144 height 31
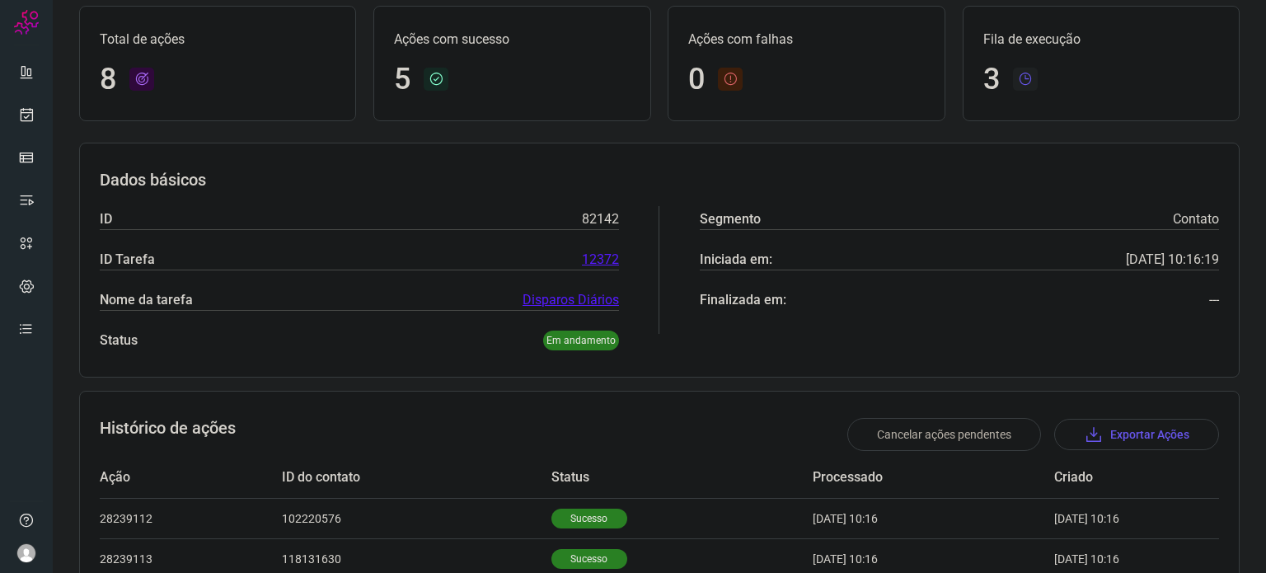
scroll to position [247, 0]
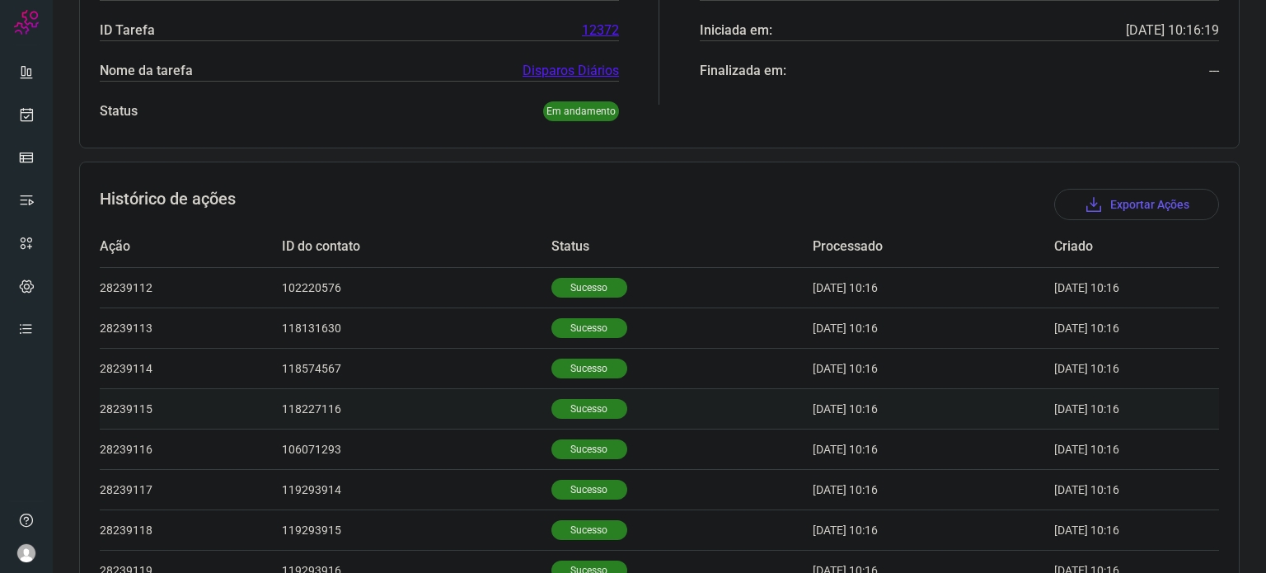
scroll to position [82, 0]
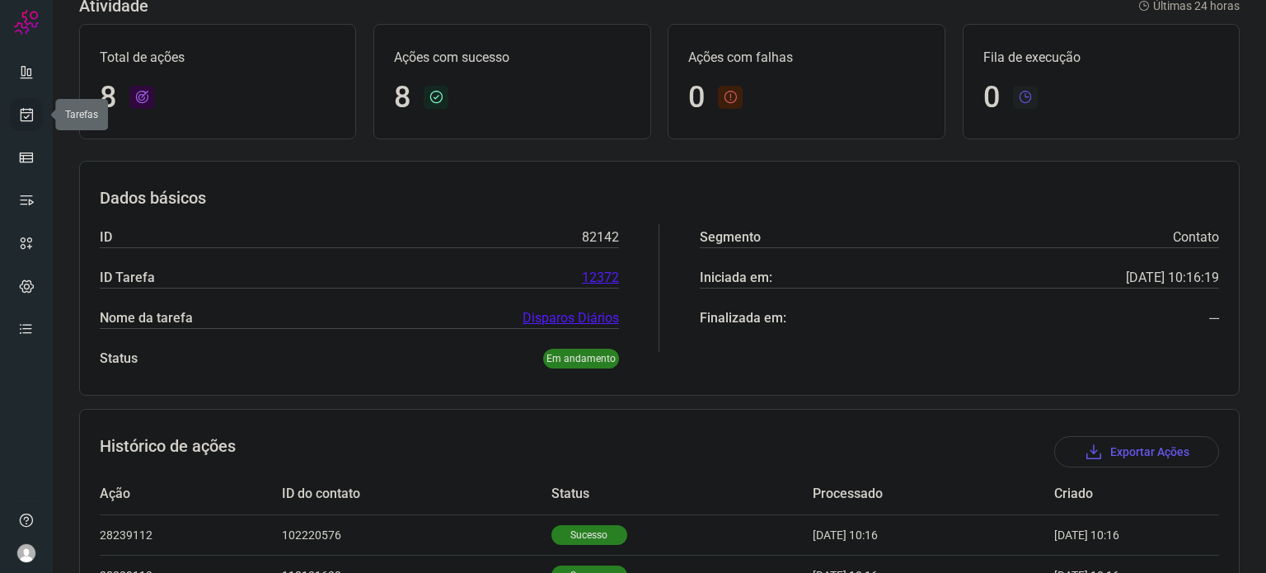
click at [19, 114] on icon at bounding box center [26, 114] width 17 height 16
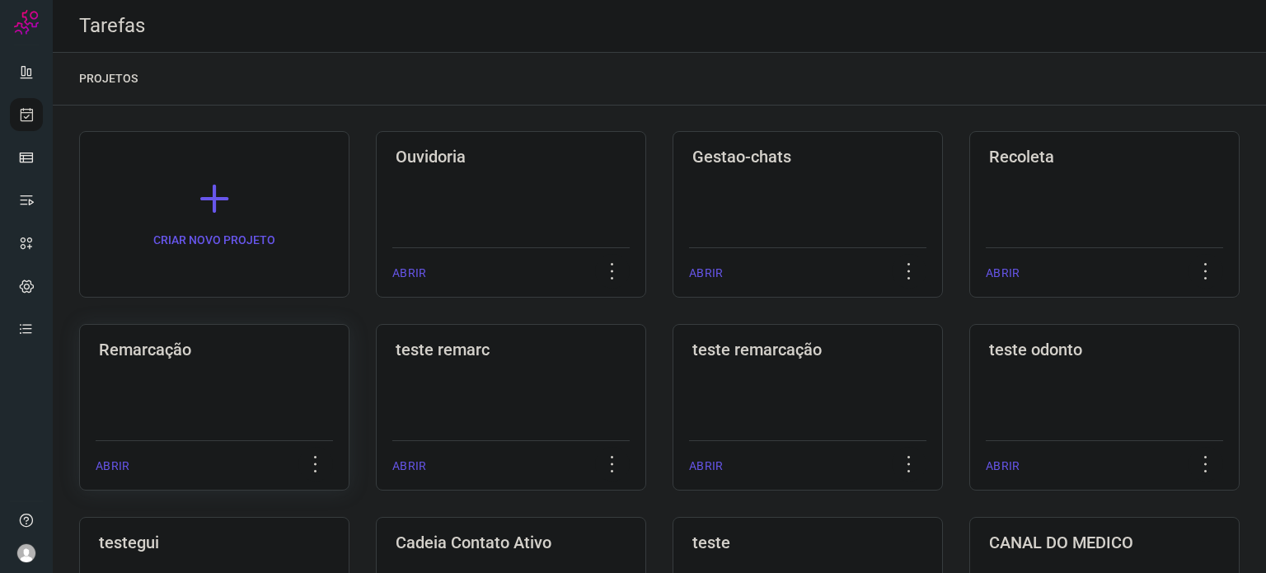
click at [376, 434] on div "Remarcação ABRIR" at bounding box center [511, 407] width 270 height 167
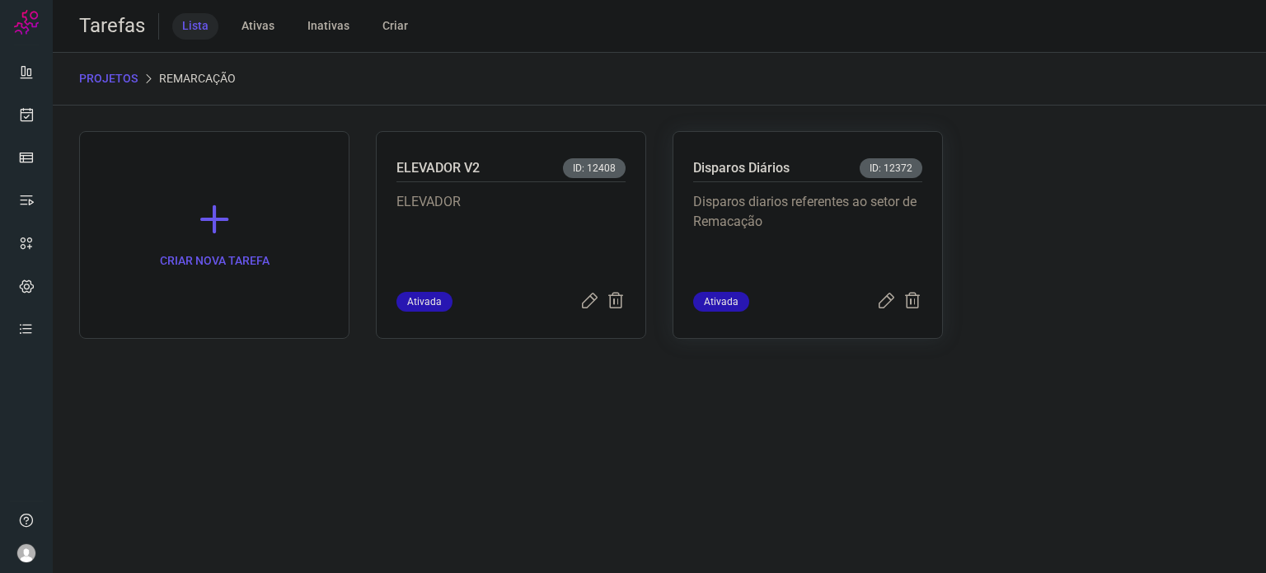
click at [809, 207] on p "Disparos diarios referentes ao setor de Remacação" at bounding box center [807, 233] width 229 height 82
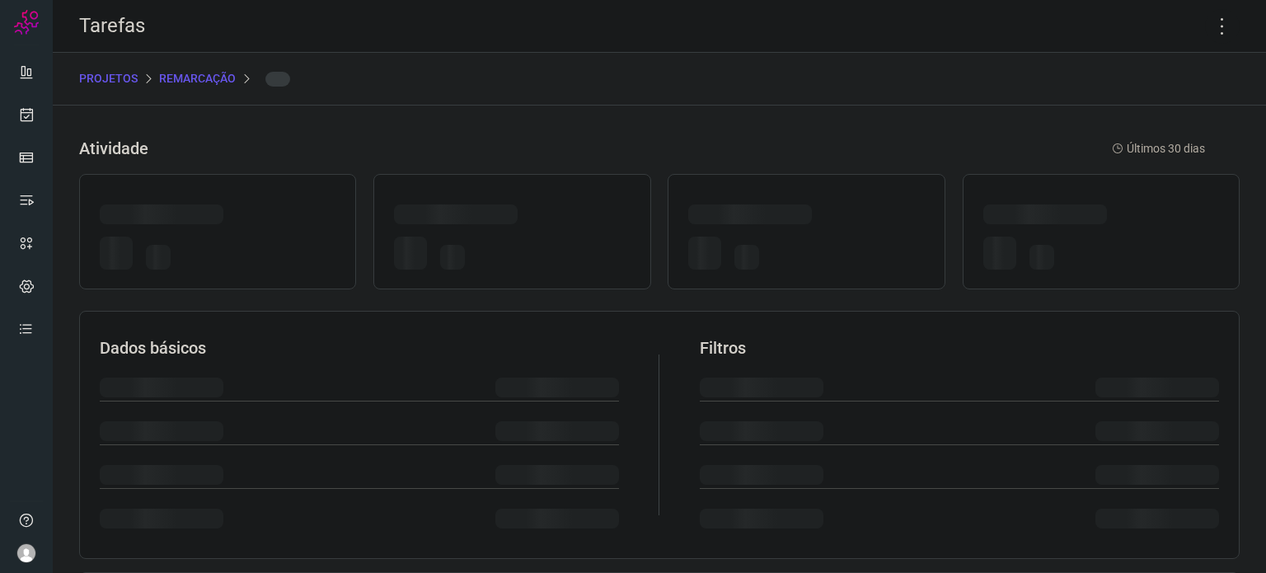
click at [810, 206] on div at bounding box center [806, 217] width 236 height 26
click at [1207, 26] on icon at bounding box center [1222, 26] width 35 height 35
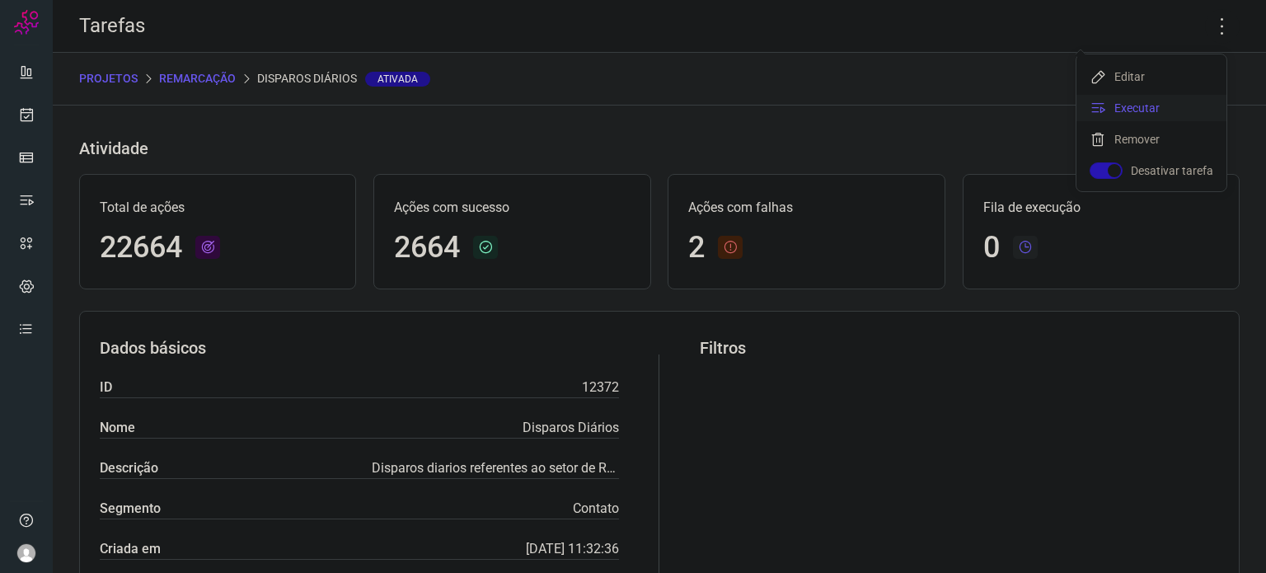
click at [1152, 105] on li "Executar" at bounding box center [1152, 108] width 150 height 26
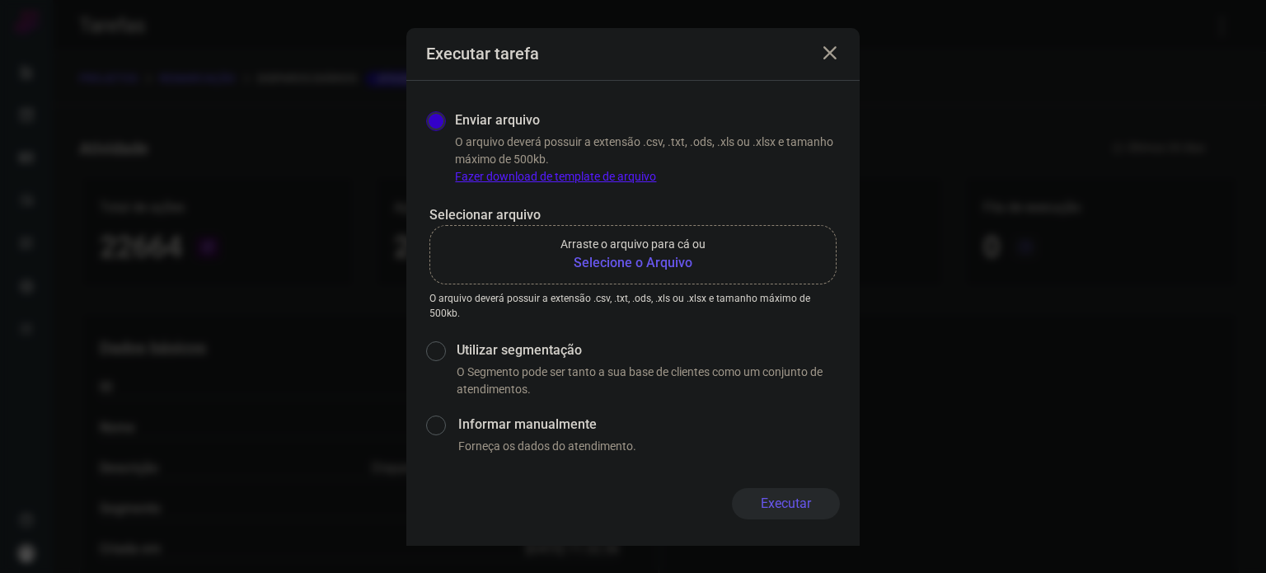
click at [653, 264] on b "Selecione o Arquivo" at bounding box center [633, 263] width 145 height 20
click at [0, 0] on input "Arraste o arquivo para cá ou Selecione o Arquivo" at bounding box center [0, 0] width 0 height 0
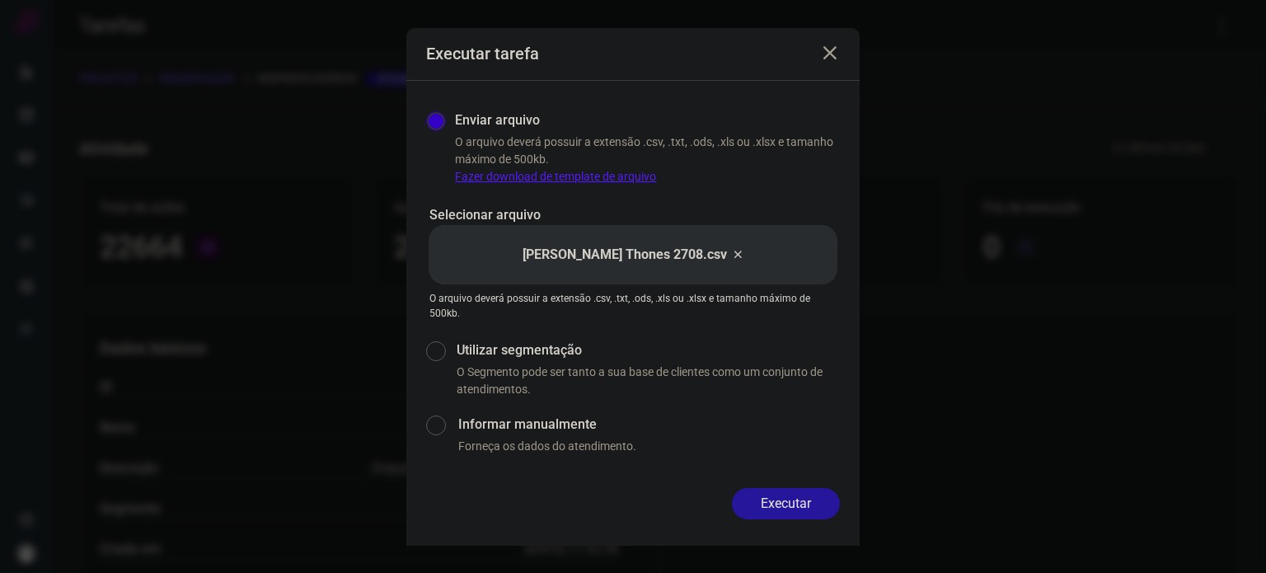
click at [795, 517] on button "Executar" at bounding box center [786, 503] width 108 height 31
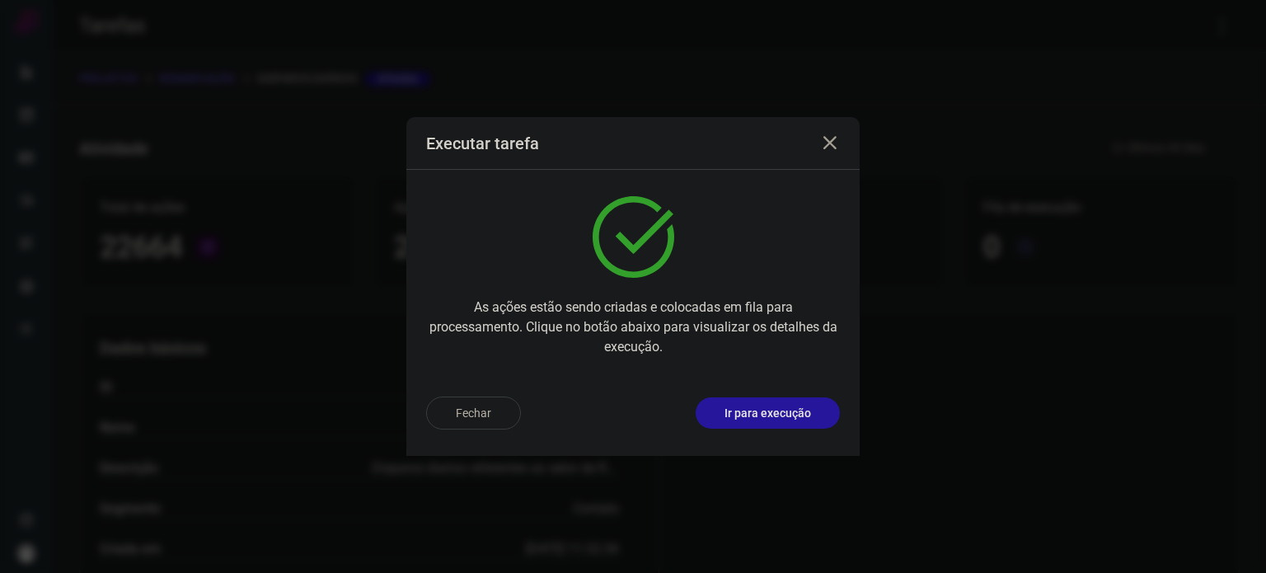
click at [808, 411] on p "Ir para execução" at bounding box center [768, 413] width 87 height 17
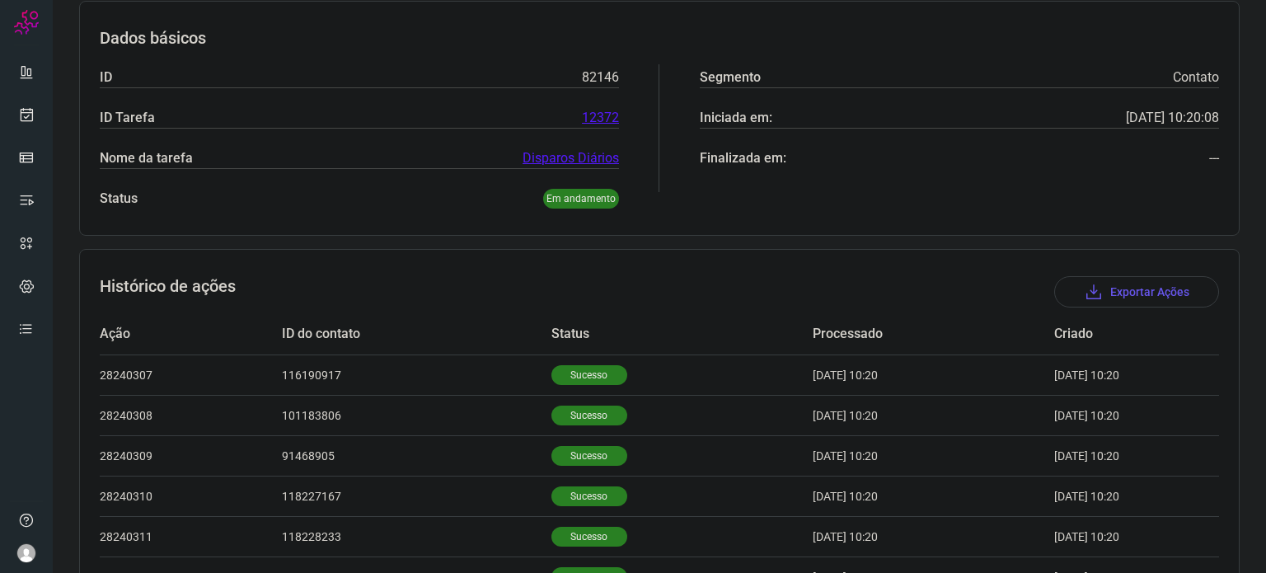
scroll to position [509, 0]
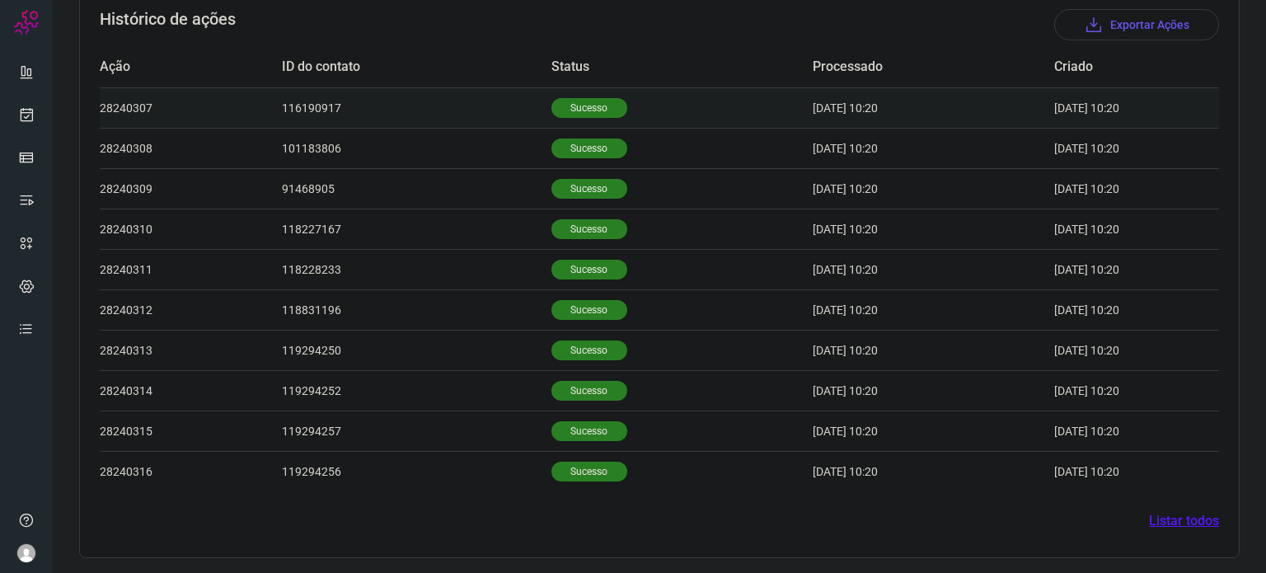
click at [583, 105] on p "Sucesso" at bounding box center [590, 108] width 76 height 20
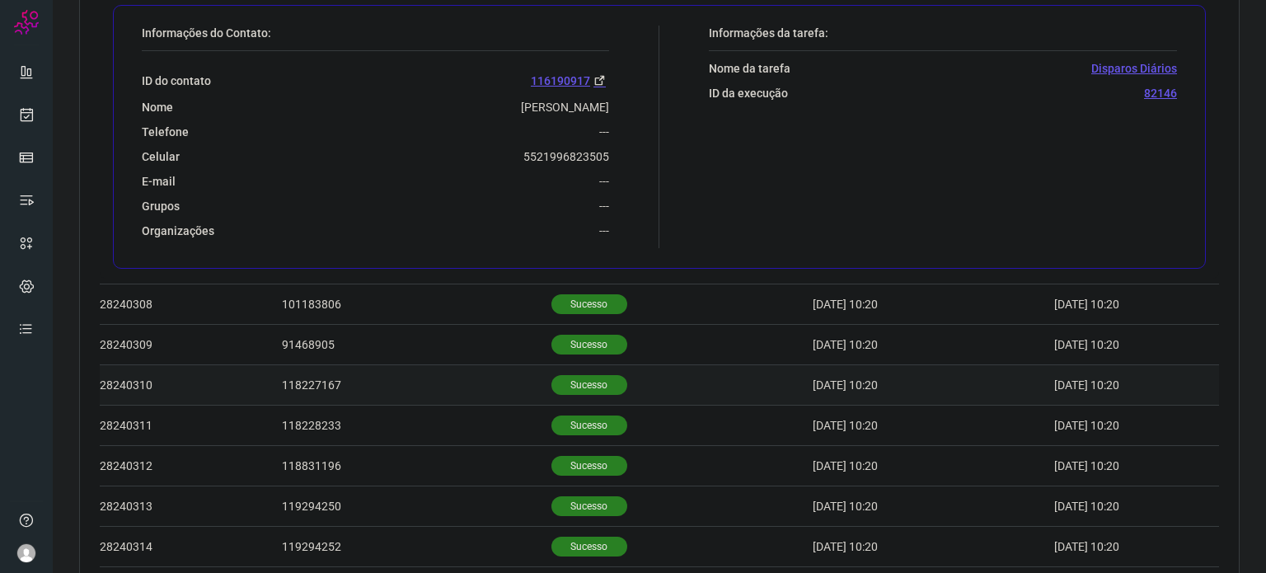
scroll to position [757, 0]
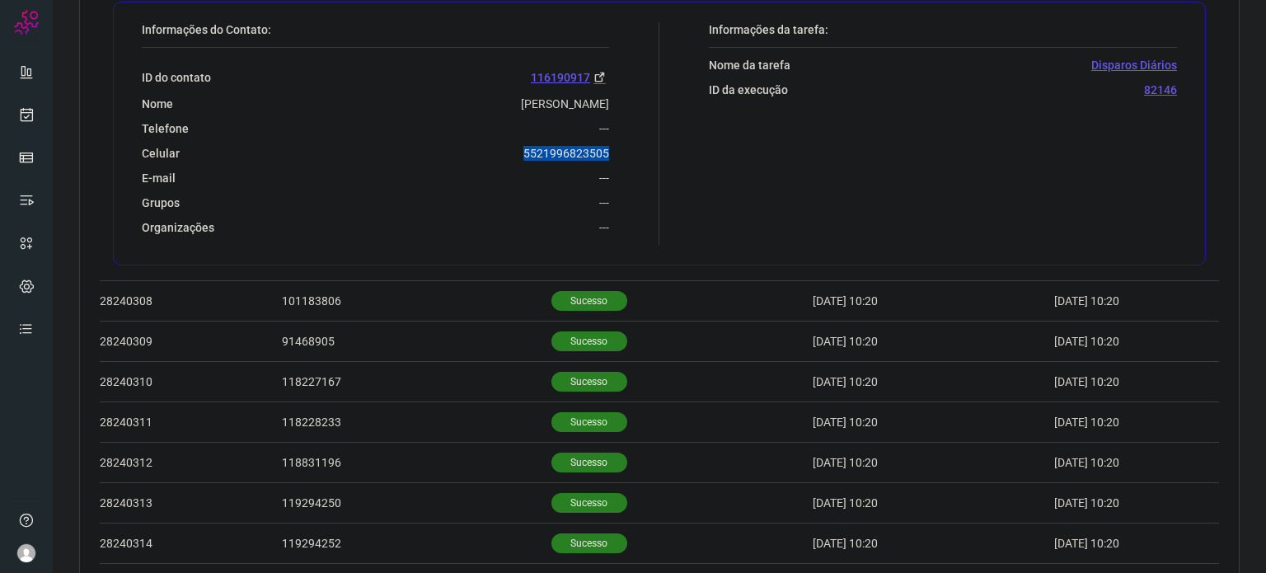
drag, startPoint x: 508, startPoint y: 138, endPoint x: 624, endPoint y: 154, distance: 117.4
click at [624, 154] on div "Informações do Contato: ID do contato 116190917 Nome [PERSON_NAME] De Brito Tel…" at bounding box center [397, 133] width 526 height 223
copy p "5521996823505"
click at [564, 387] on p "Sucesso" at bounding box center [590, 382] width 76 height 20
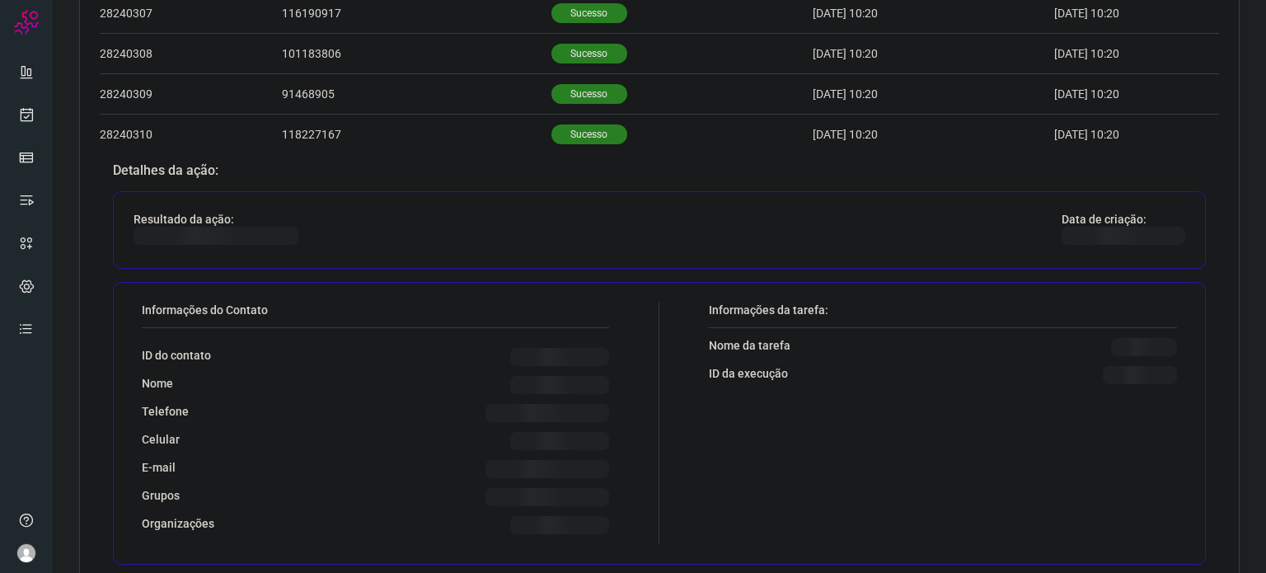
scroll to position [605, 0]
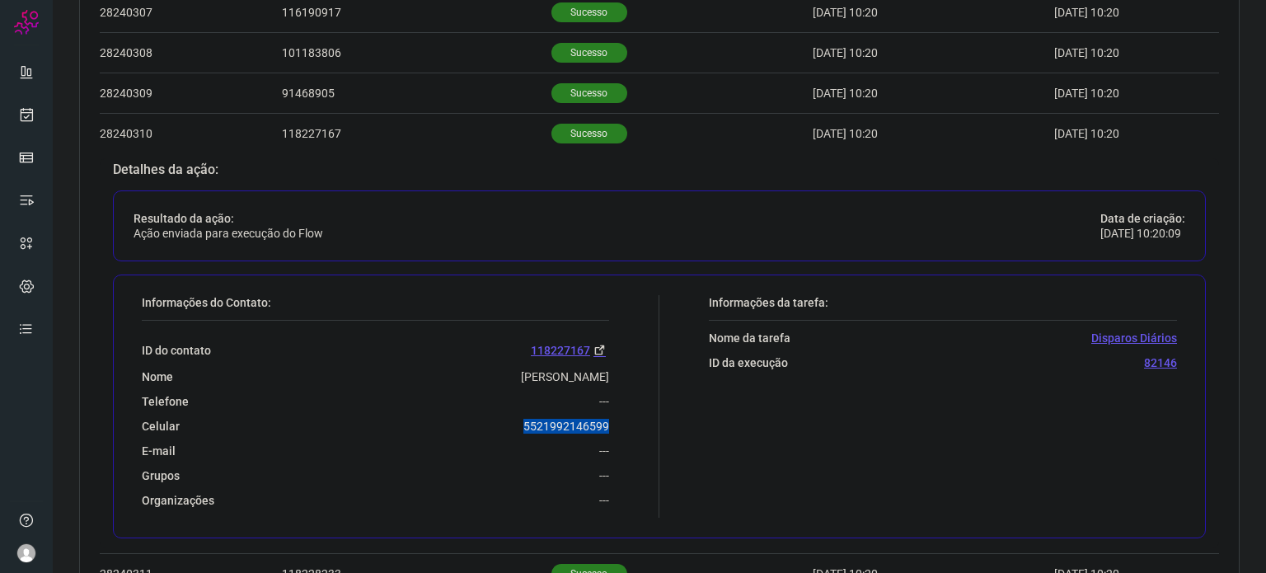
drag, startPoint x: 508, startPoint y: 418, endPoint x: 633, endPoint y: 417, distance: 125.3
click at [633, 417] on div "Informações do Contato: ID do contato 118227167 Nome [PERSON_NAME] Telefone ---…" at bounding box center [397, 406] width 526 height 223
copy p "5521992146599"
click at [27, 111] on icon at bounding box center [26, 114] width 17 height 16
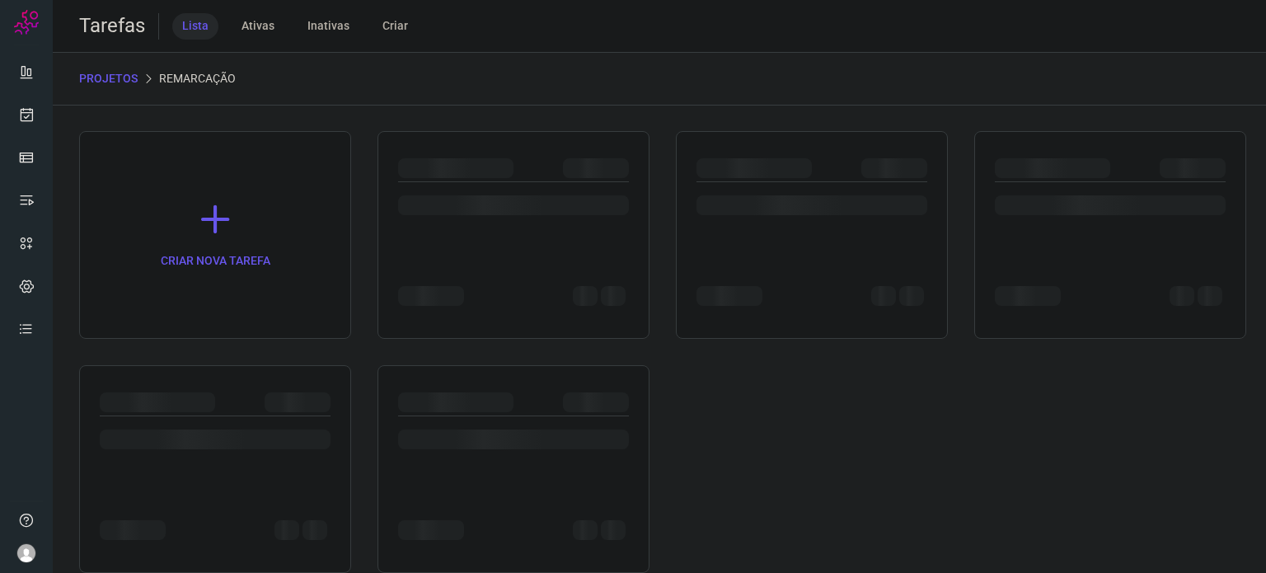
click at [198, 375] on div at bounding box center [215, 469] width 272 height 208
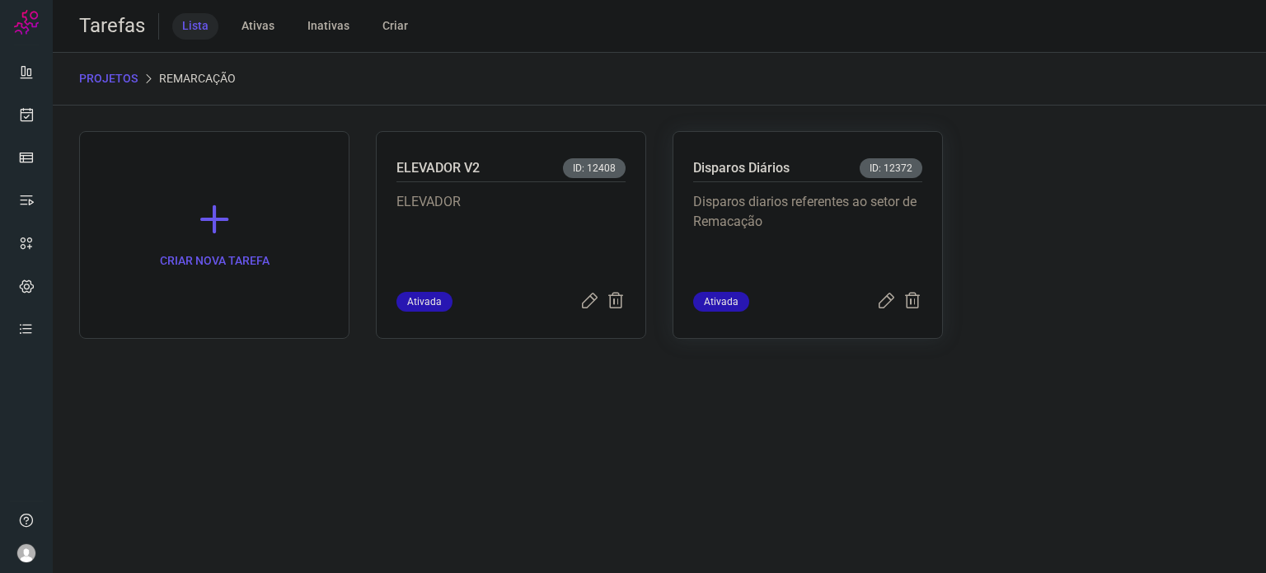
click at [862, 217] on p "Disparos diarios referentes ao setor de Remacação" at bounding box center [807, 233] width 229 height 82
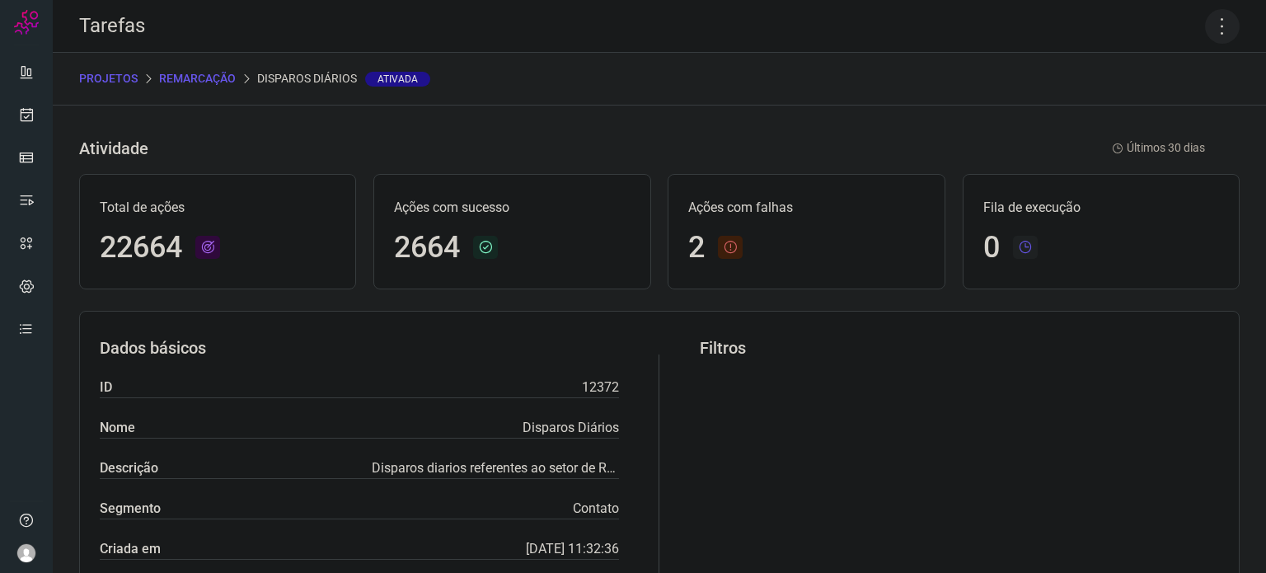
click at [1210, 26] on icon at bounding box center [1222, 26] width 35 height 35
click at [1171, 98] on li "Executar" at bounding box center [1152, 108] width 150 height 26
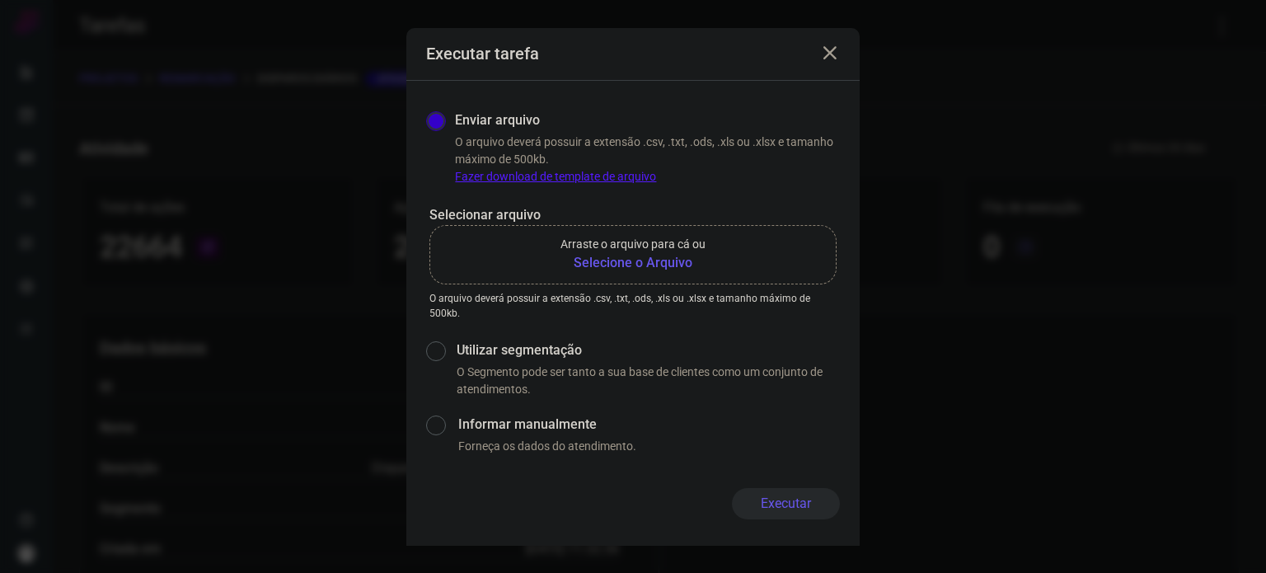
click at [613, 266] on b "Selecione o Arquivo" at bounding box center [633, 263] width 145 height 20
click at [0, 0] on input "Arraste o arquivo para cá ou Selecione o Arquivo" at bounding box center [0, 0] width 0 height 0
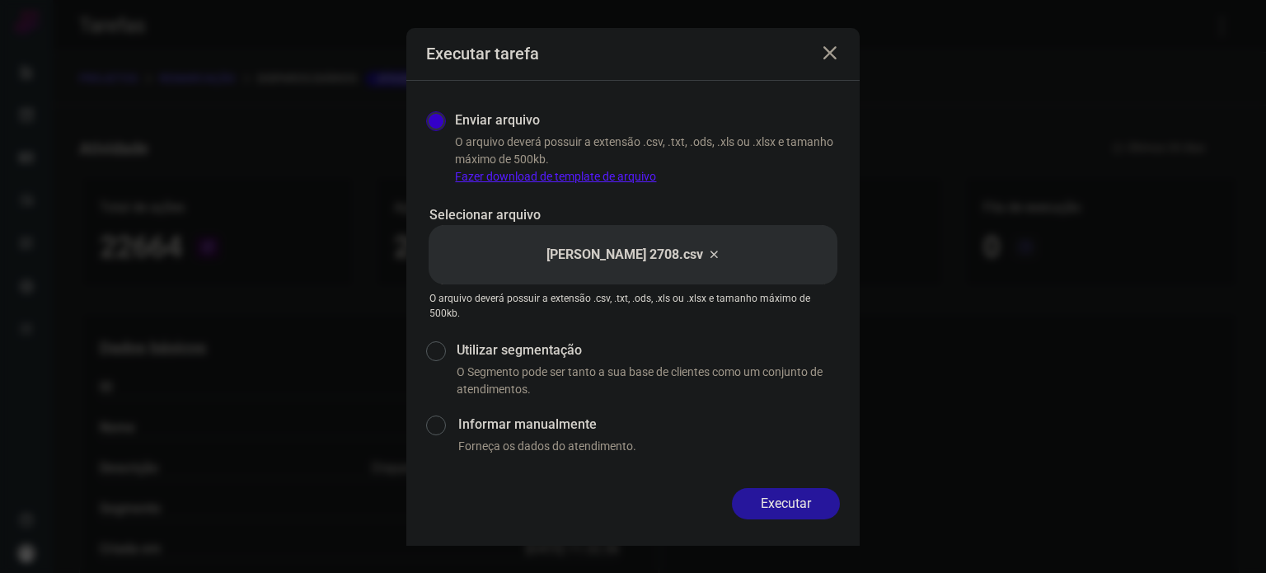
click at [807, 494] on button "Executar" at bounding box center [786, 503] width 108 height 31
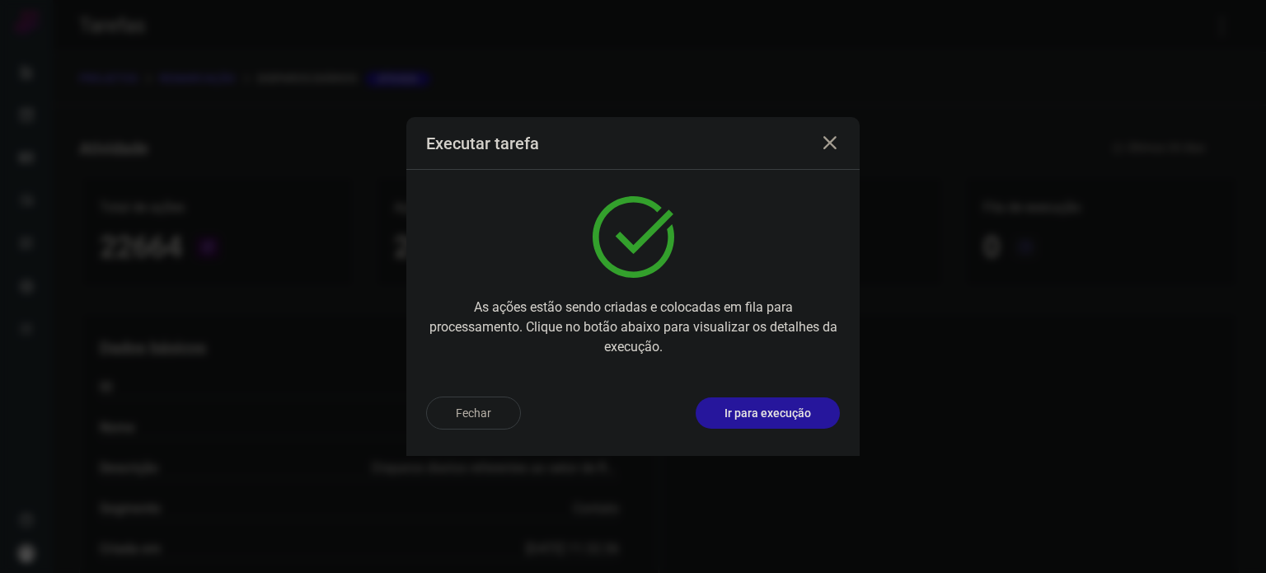
click at [773, 400] on button "Ir para execução" at bounding box center [768, 412] width 144 height 31
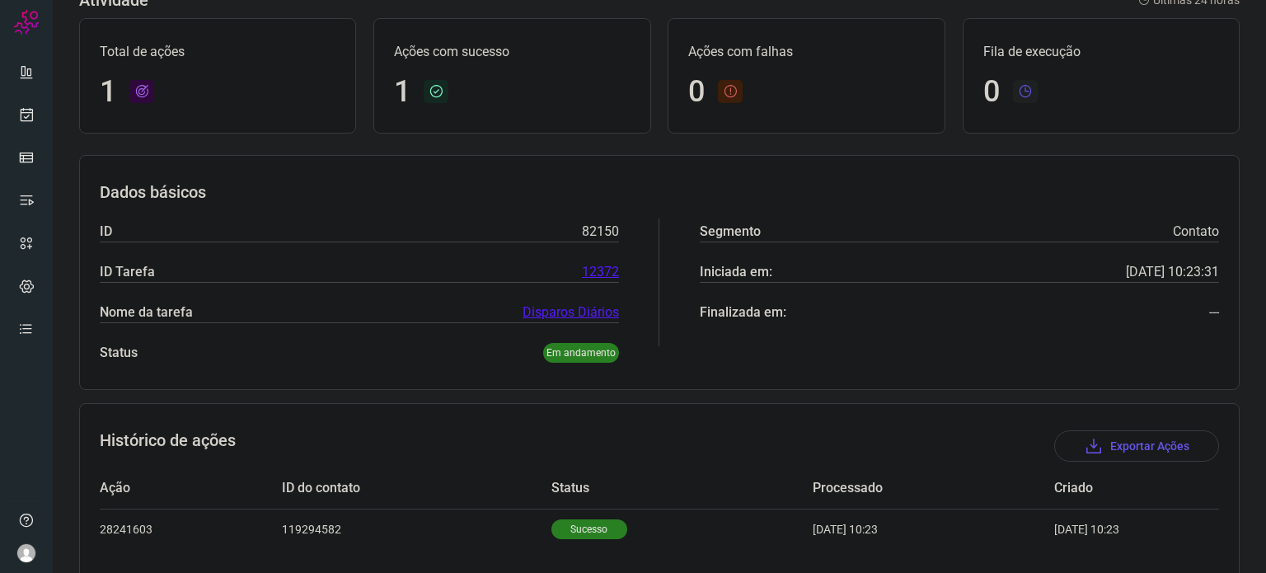
scroll to position [146, 0]
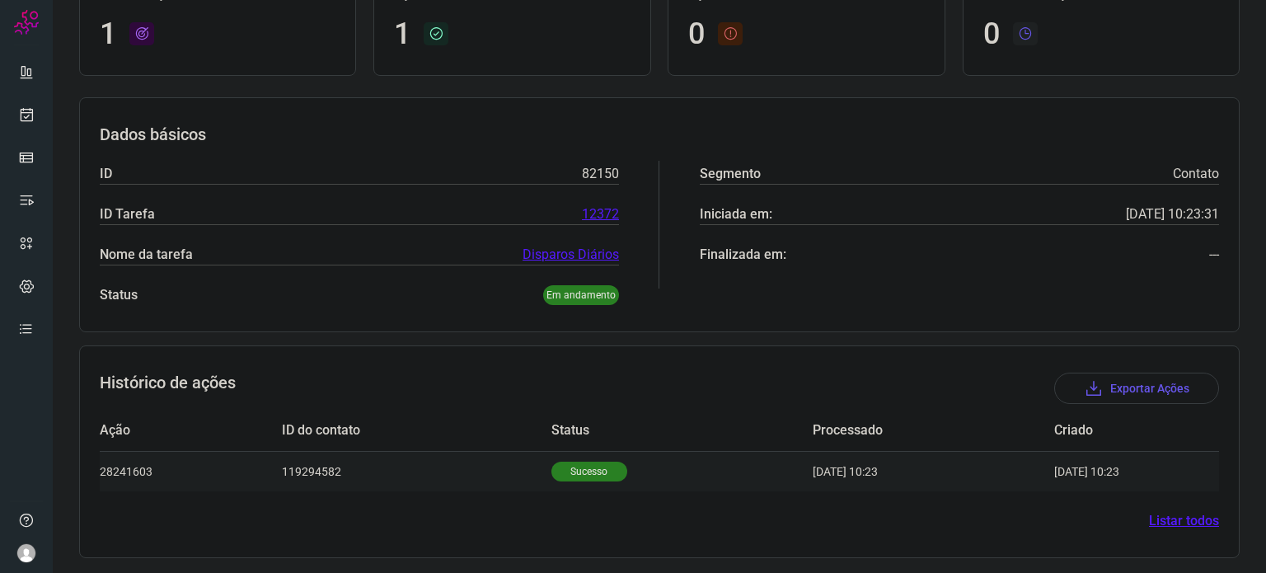
click at [575, 464] on p "Sucesso" at bounding box center [590, 472] width 76 height 20
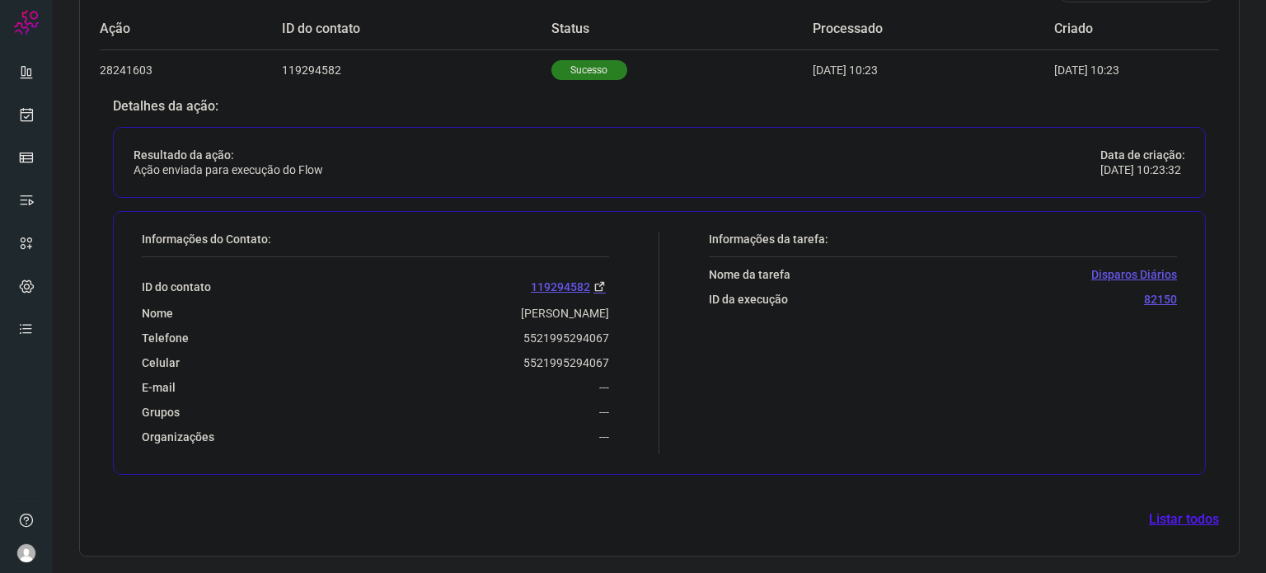
scroll to position [545, 0]
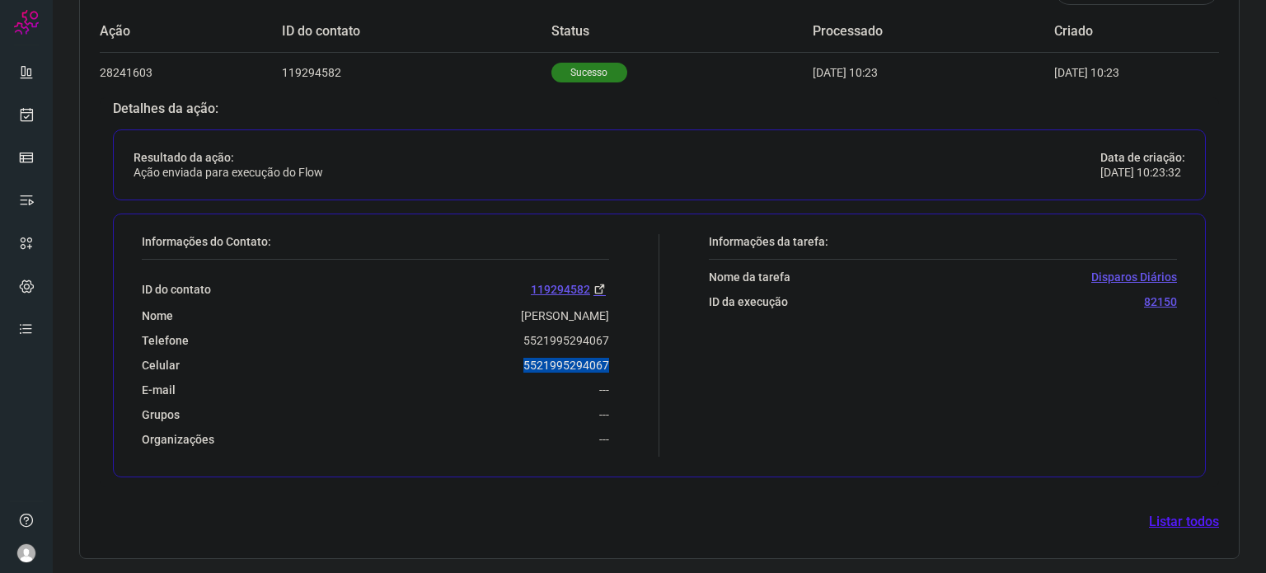
drag, startPoint x: 514, startPoint y: 362, endPoint x: 632, endPoint y: 363, distance: 117.1
click at [632, 363] on div "Informações do Contato: ID do contato 119294582 Nome [PERSON_NAME] Telefone 552…" at bounding box center [397, 345] width 526 height 223
copy p "5521995294067"
click at [31, 129] on link at bounding box center [26, 114] width 33 height 33
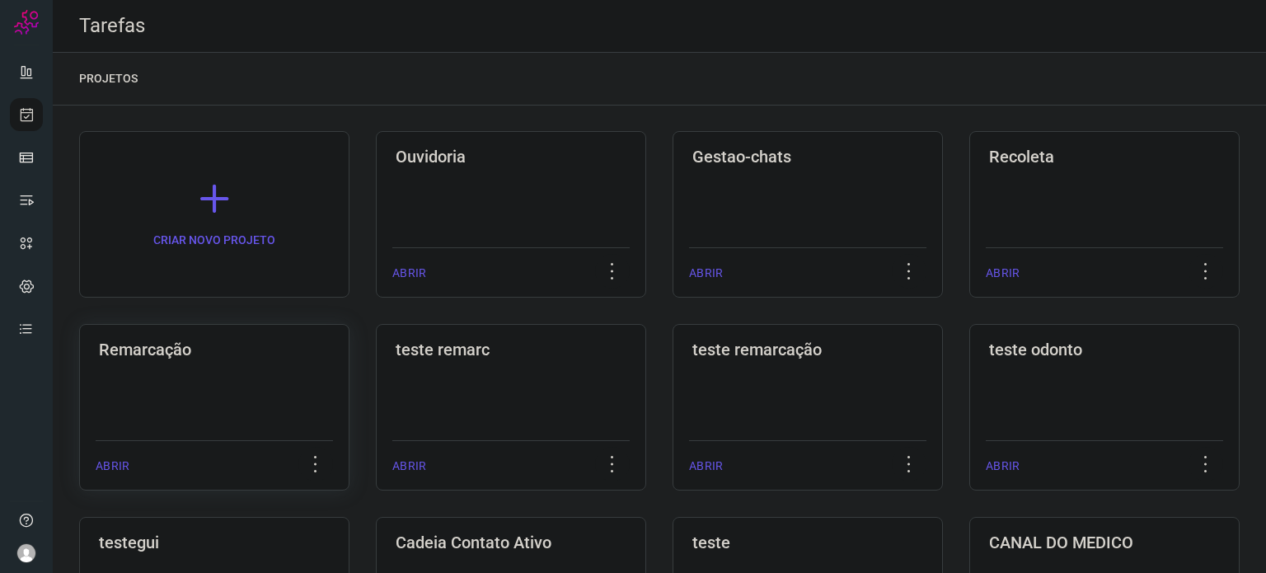
click at [376, 432] on div "Remarcação ABRIR" at bounding box center [511, 407] width 270 height 167
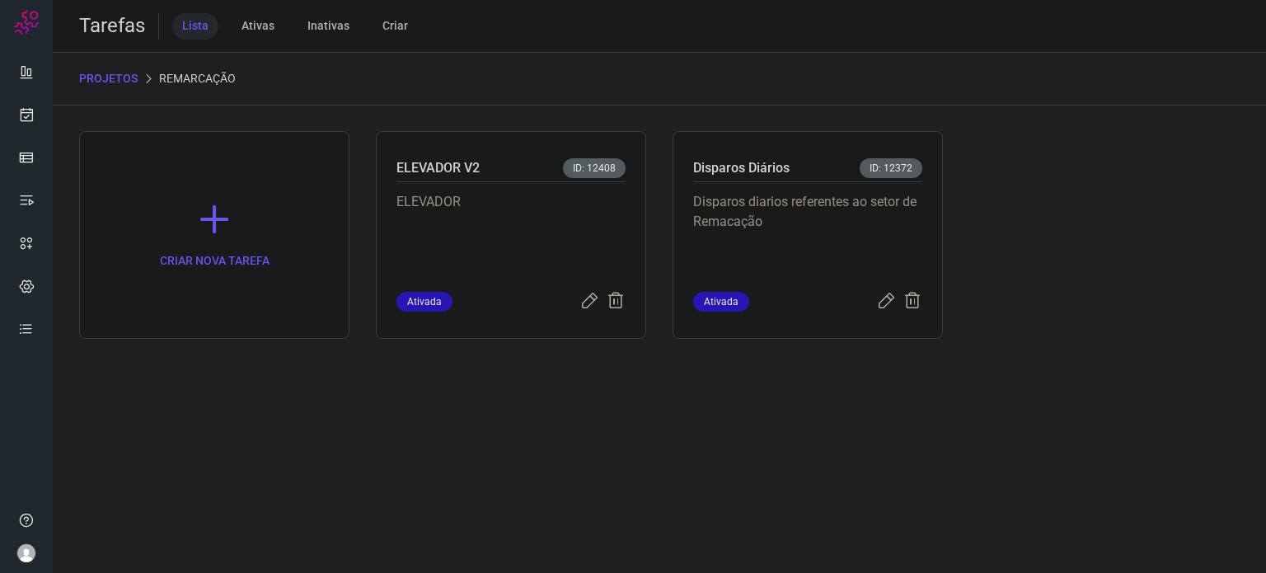
click at [848, 220] on p "Disparos diarios referentes ao setor de Remacação" at bounding box center [807, 233] width 229 height 82
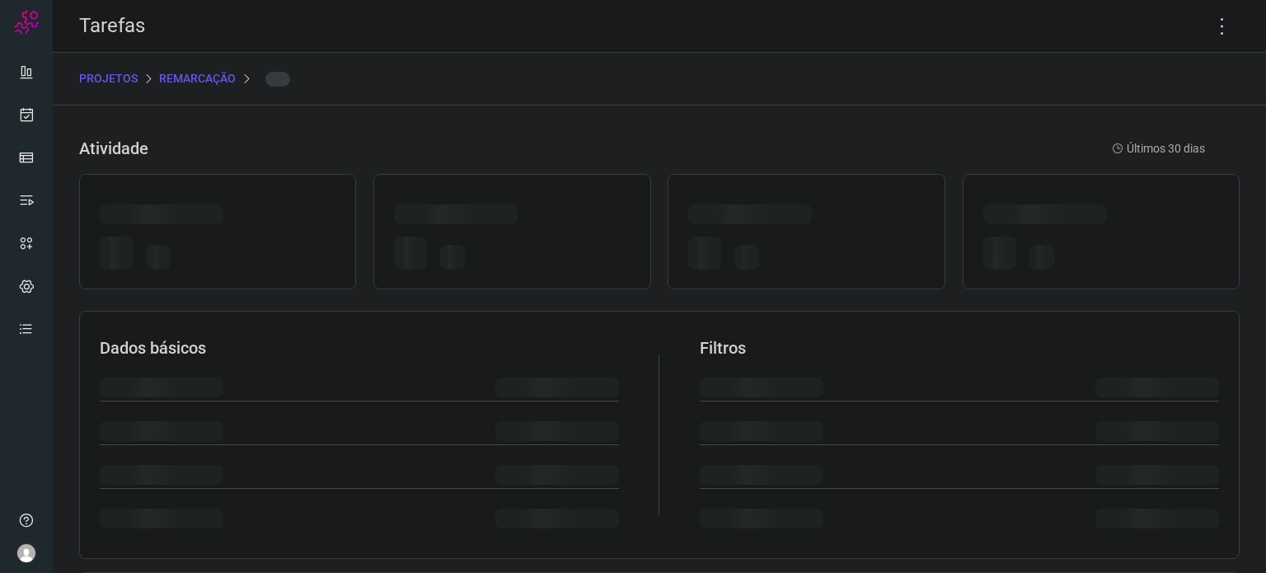
click at [848, 220] on div at bounding box center [806, 217] width 236 height 26
click at [1205, 16] on icon at bounding box center [1222, 26] width 35 height 35
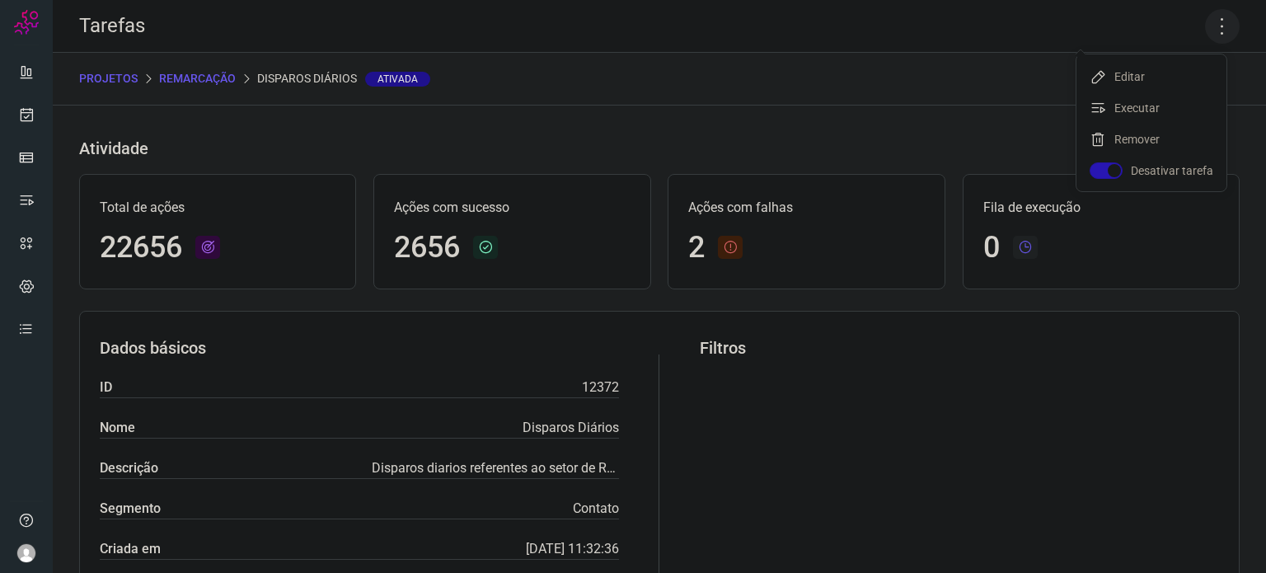
click at [1205, 26] on icon at bounding box center [1222, 26] width 35 height 35
click at [1156, 101] on li "Executar" at bounding box center [1152, 108] width 150 height 26
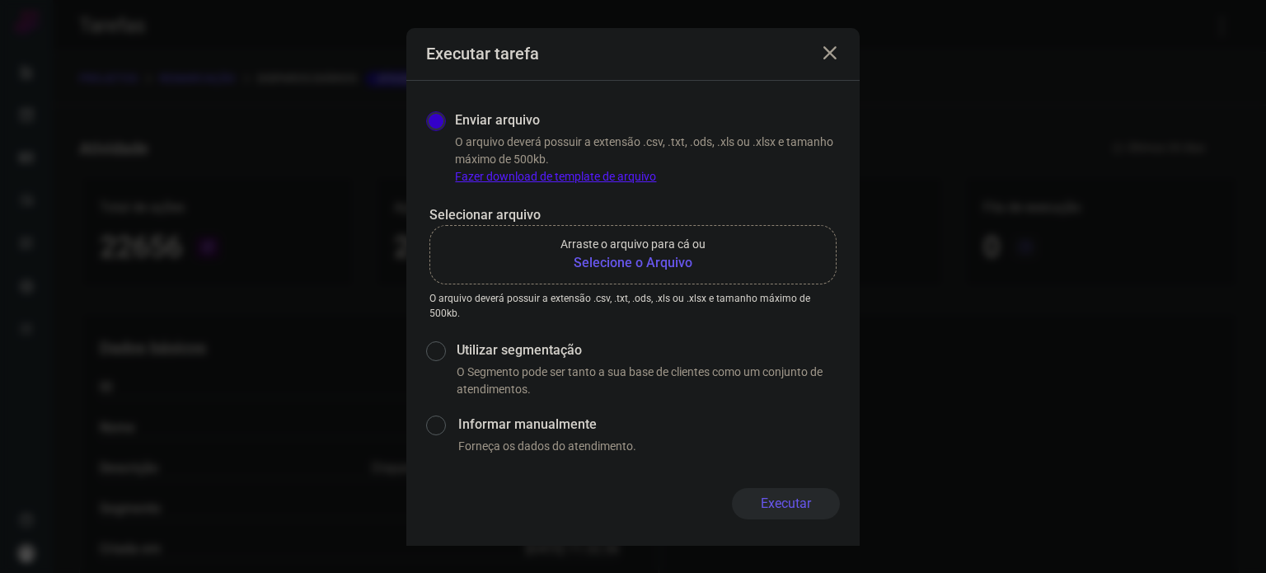
click at [641, 253] on b "Selecione o Arquivo" at bounding box center [633, 263] width 145 height 20
click at [0, 0] on input "Arraste o arquivo para cá ou Selecione o Arquivo" at bounding box center [0, 0] width 0 height 0
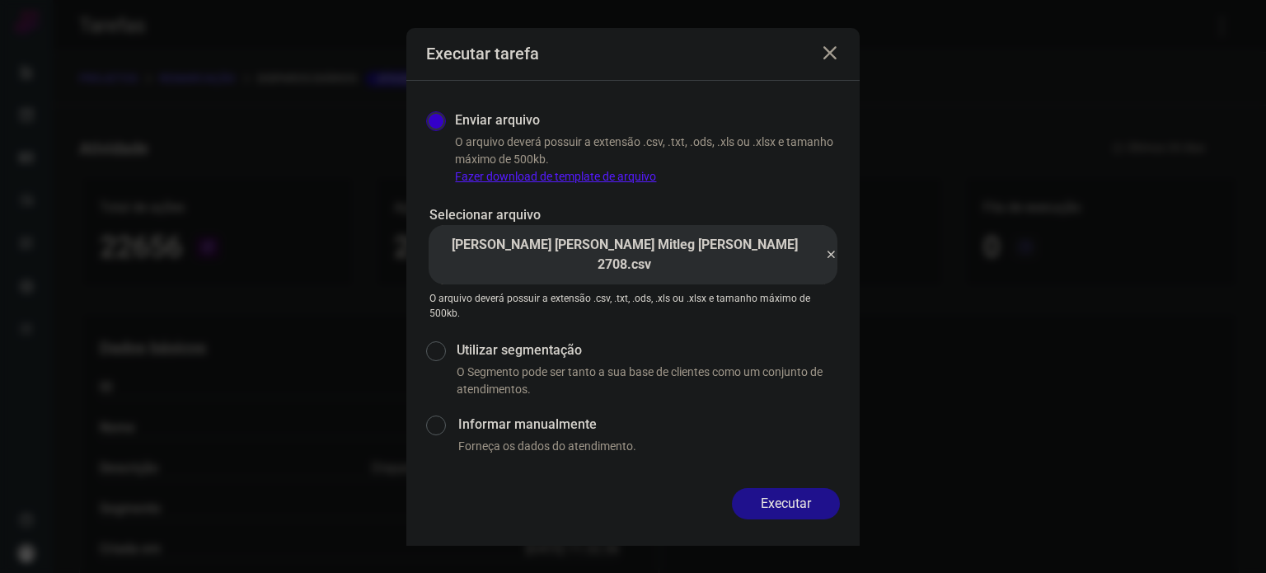
click at [829, 504] on button "Executar" at bounding box center [786, 503] width 108 height 31
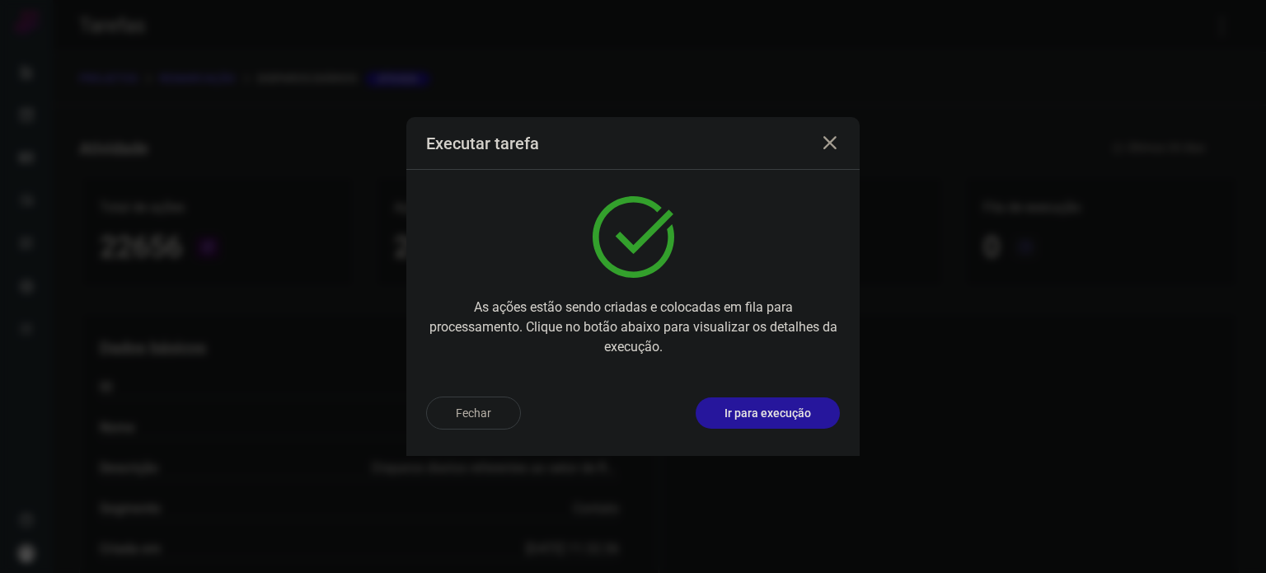
click at [772, 416] on p "Ir para execução" at bounding box center [768, 413] width 87 height 17
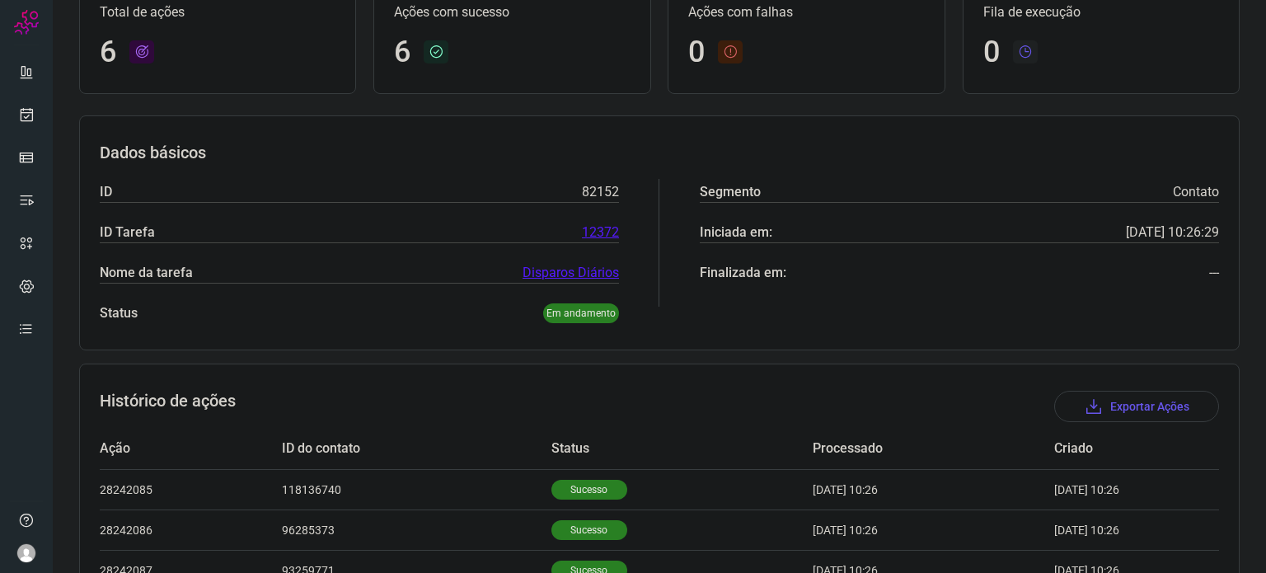
scroll to position [330, 0]
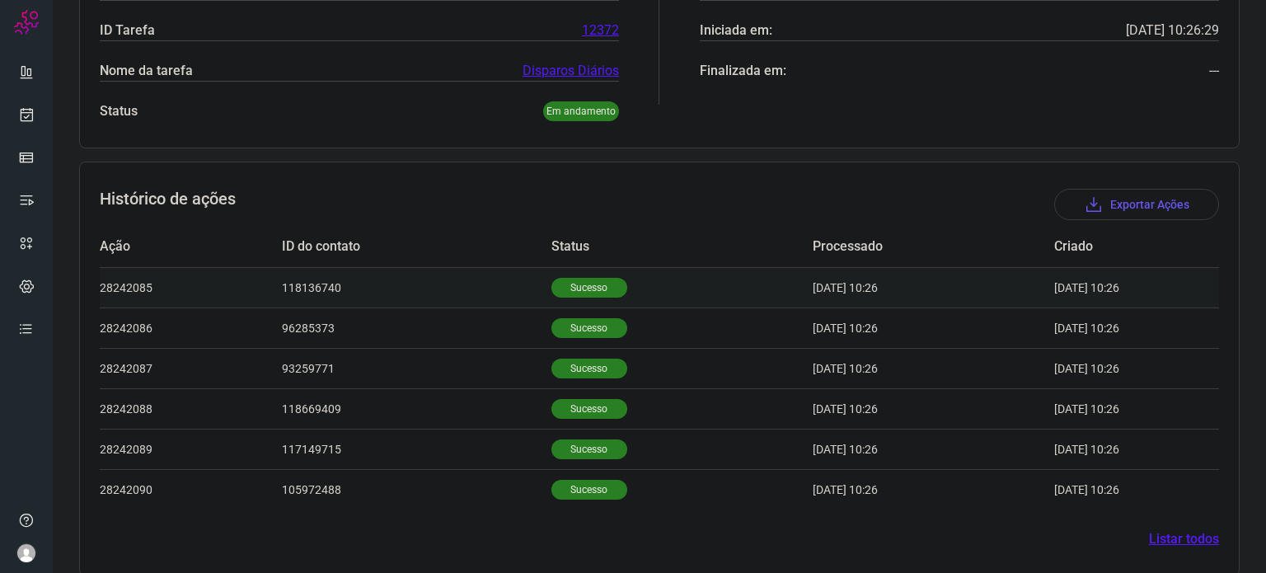
click at [575, 286] on p "Sucesso" at bounding box center [590, 288] width 76 height 20
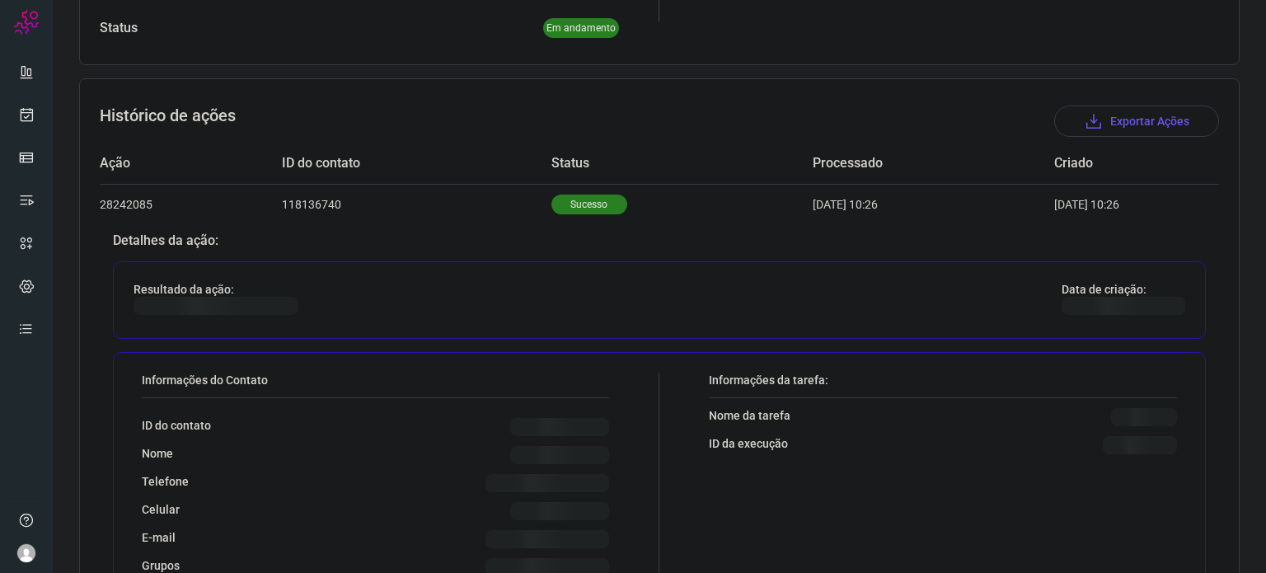
scroll to position [577, 0]
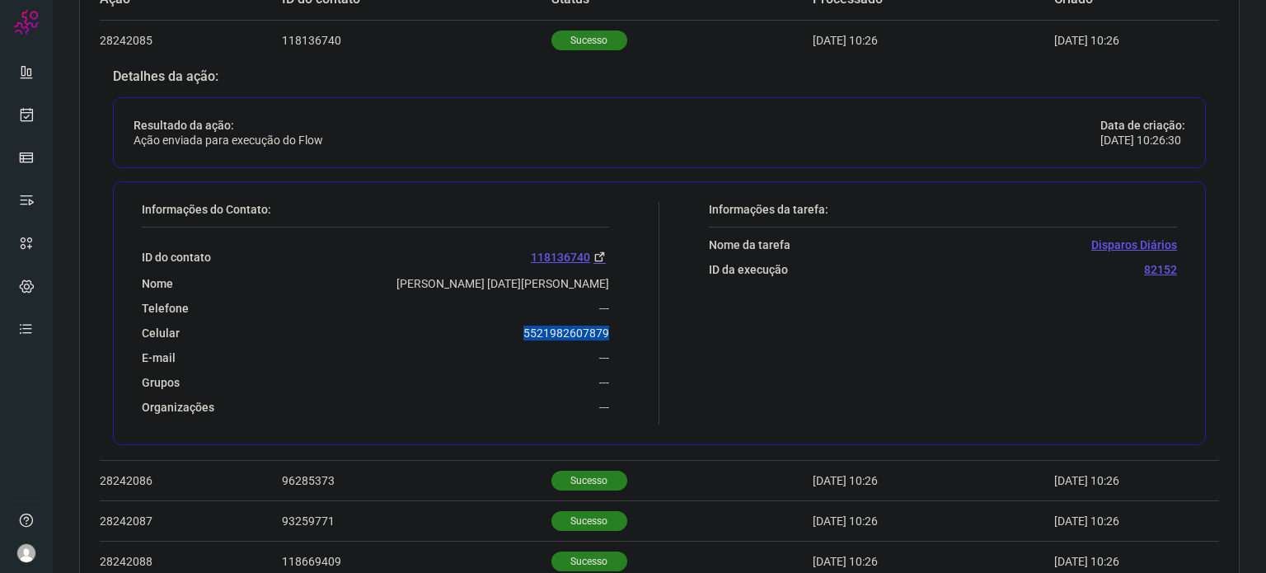
drag, startPoint x: 518, startPoint y: 335, endPoint x: 605, endPoint y: 326, distance: 87.9
click at [605, 326] on div "Informações do Contato: ID do contato 118136740 Nome Vera Lucia Silva De Castro…" at bounding box center [397, 313] width 526 height 223
copy p "5521982607879"
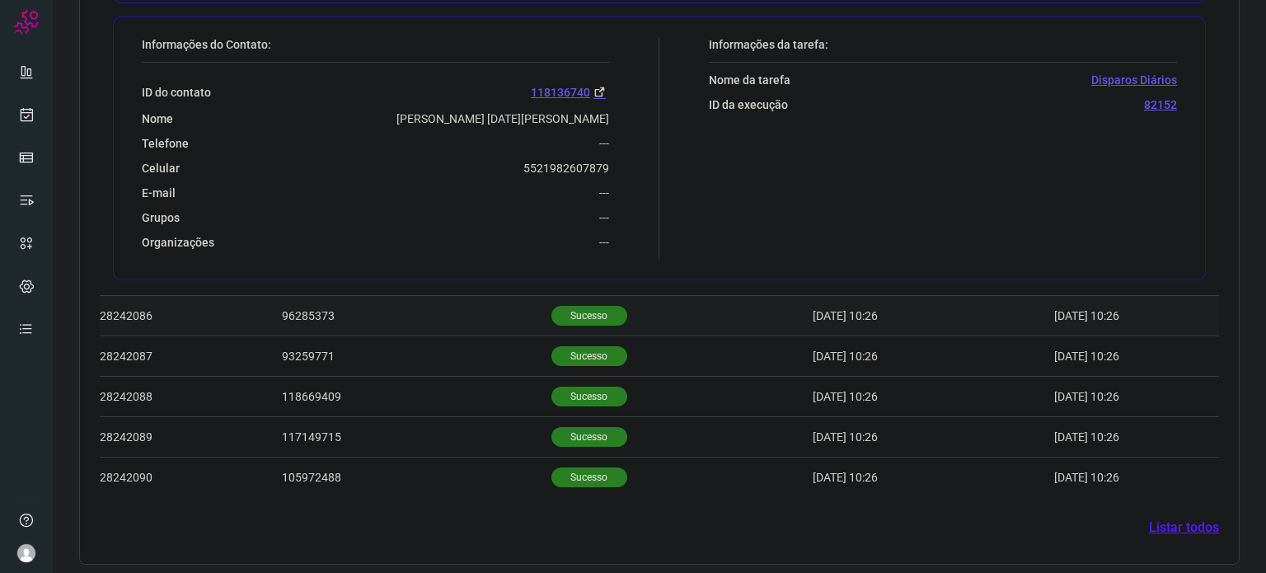
click at [585, 302] on td "Sucesso" at bounding box center [682, 316] width 261 height 40
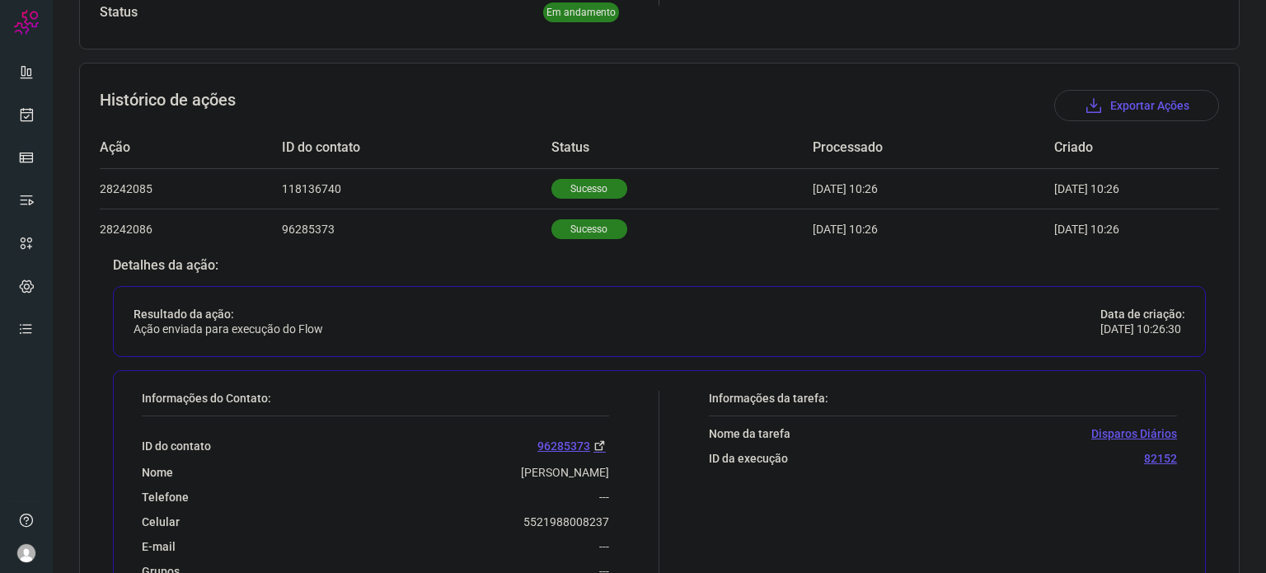
scroll to position [508, 0]
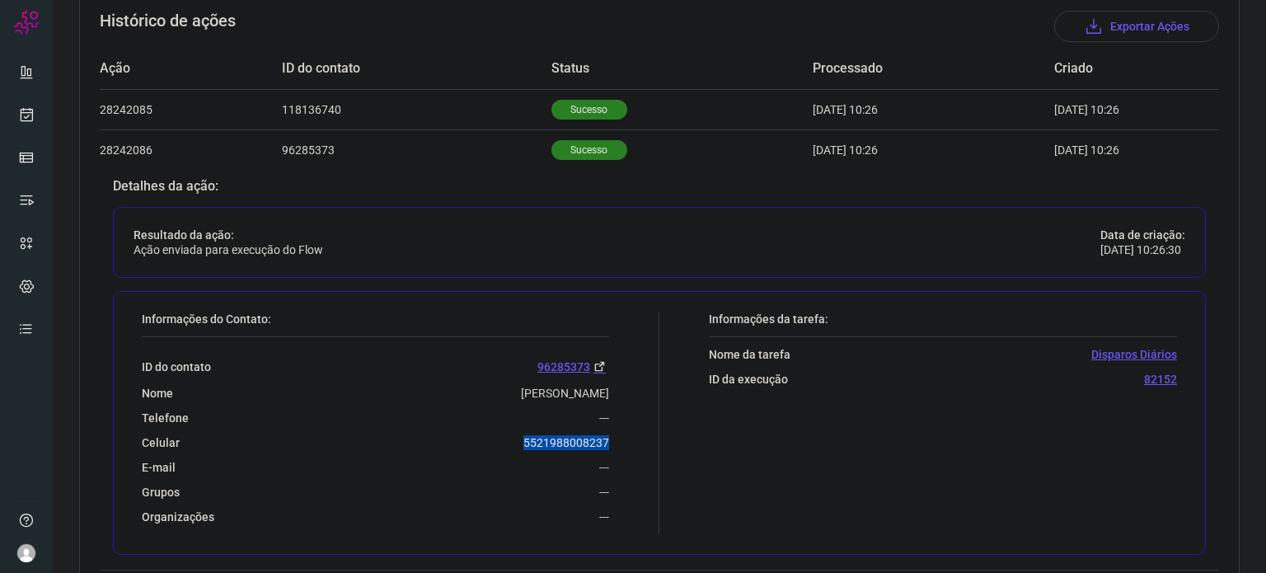
drag, startPoint x: 514, startPoint y: 444, endPoint x: 633, endPoint y: 442, distance: 118.7
click at [633, 442] on div "Informações do Contato: ID do contato 96285373 Nome Melissa De Souza Henrique T…" at bounding box center [397, 423] width 526 height 223
copy p "5521988008237"
click at [23, 127] on link at bounding box center [26, 114] width 33 height 33
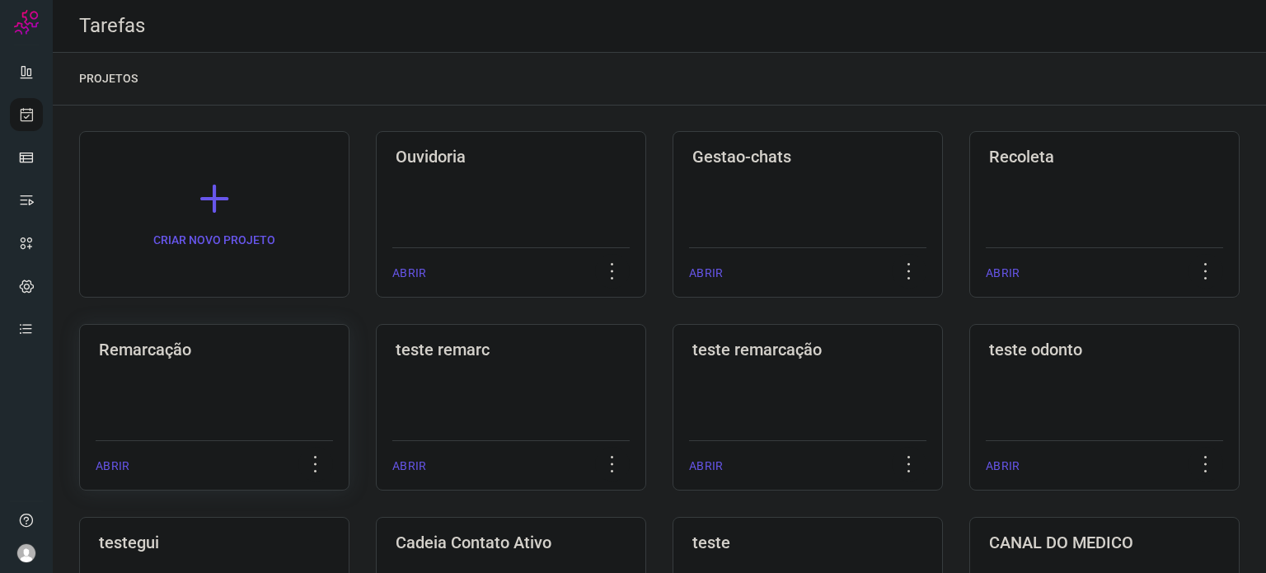
click at [376, 372] on div "Remarcação ABRIR" at bounding box center [511, 407] width 270 height 167
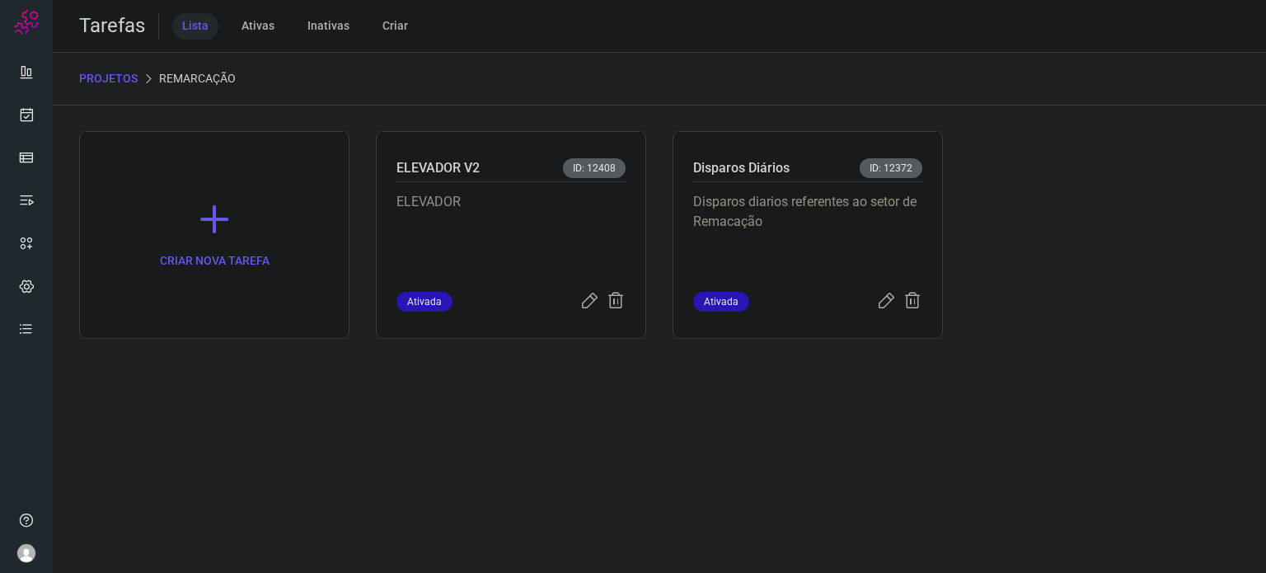
click at [717, 220] on p "Disparos diarios referentes ao setor de Remacação" at bounding box center [807, 233] width 229 height 82
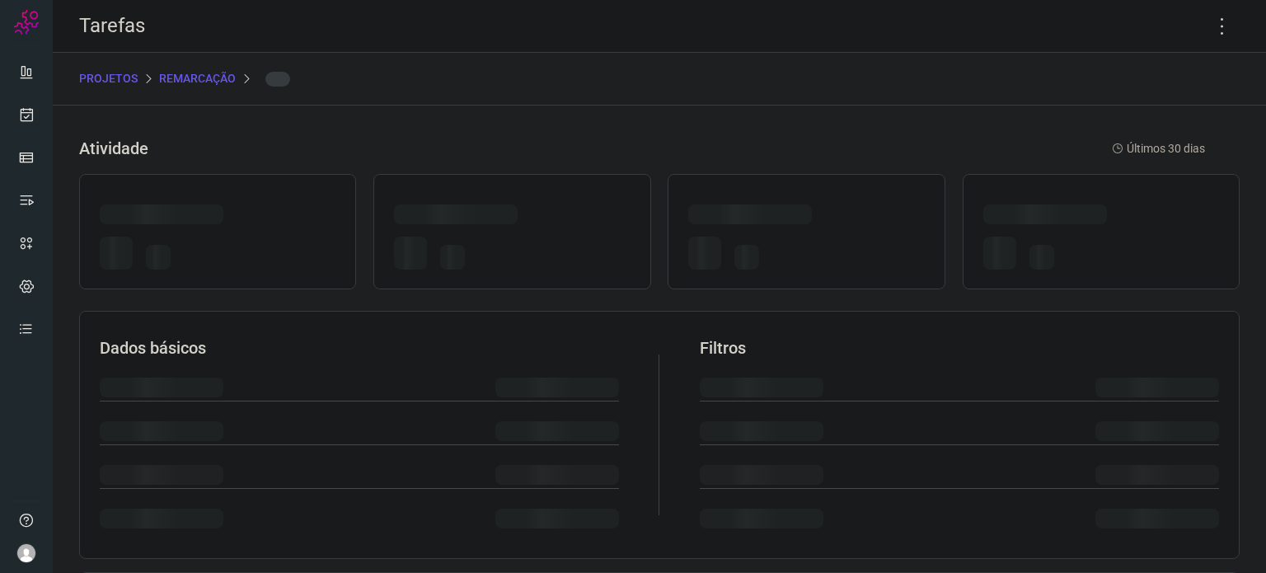
click at [717, 219] on div at bounding box center [750, 214] width 124 height 20
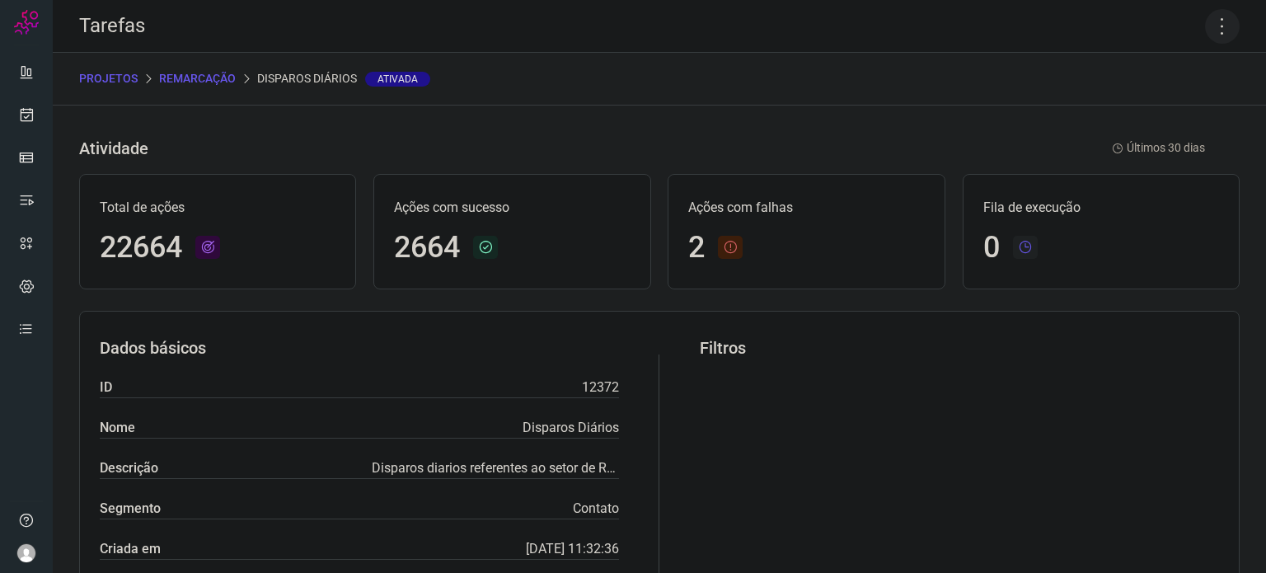
click at [1212, 35] on icon at bounding box center [1222, 26] width 35 height 35
click at [1150, 104] on li "Executar" at bounding box center [1152, 108] width 150 height 26
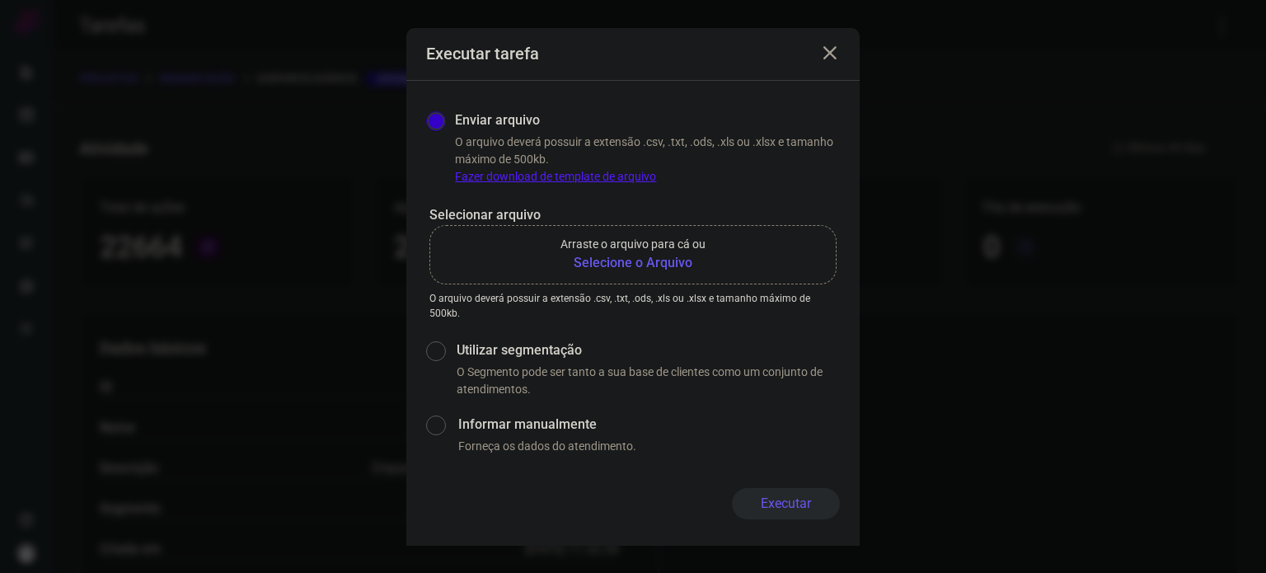
click at [683, 265] on b "Selecione o Arquivo" at bounding box center [633, 263] width 145 height 20
click at [0, 0] on input "Arraste o arquivo para cá ou Selecione o Arquivo" at bounding box center [0, 0] width 0 height 0
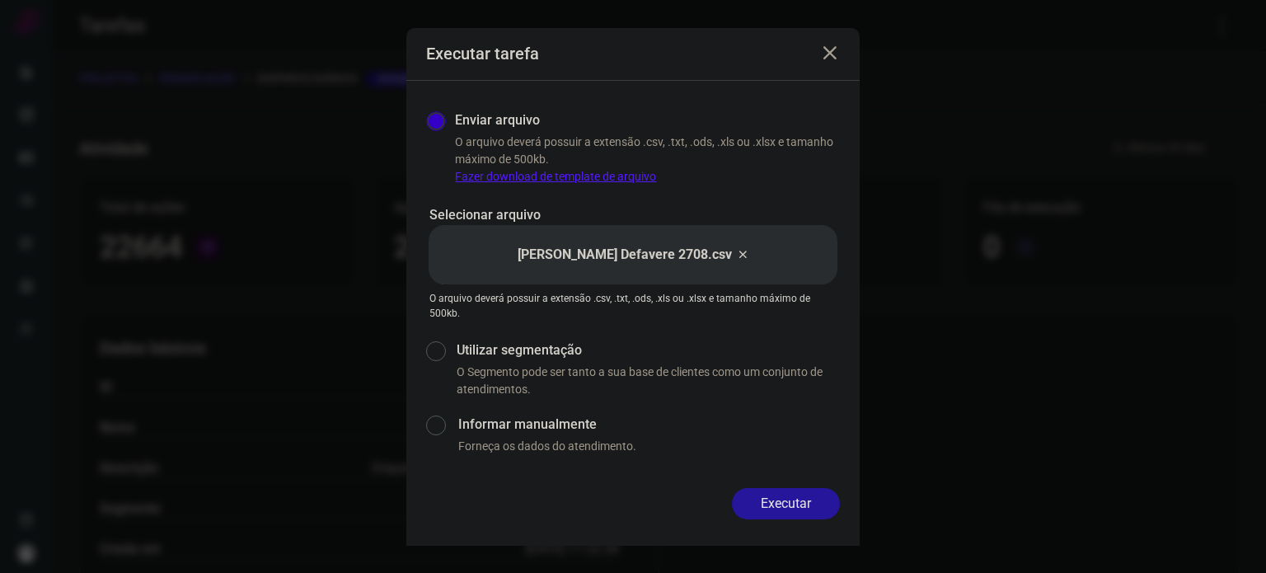
click at [796, 491] on button "Executar" at bounding box center [786, 503] width 108 height 31
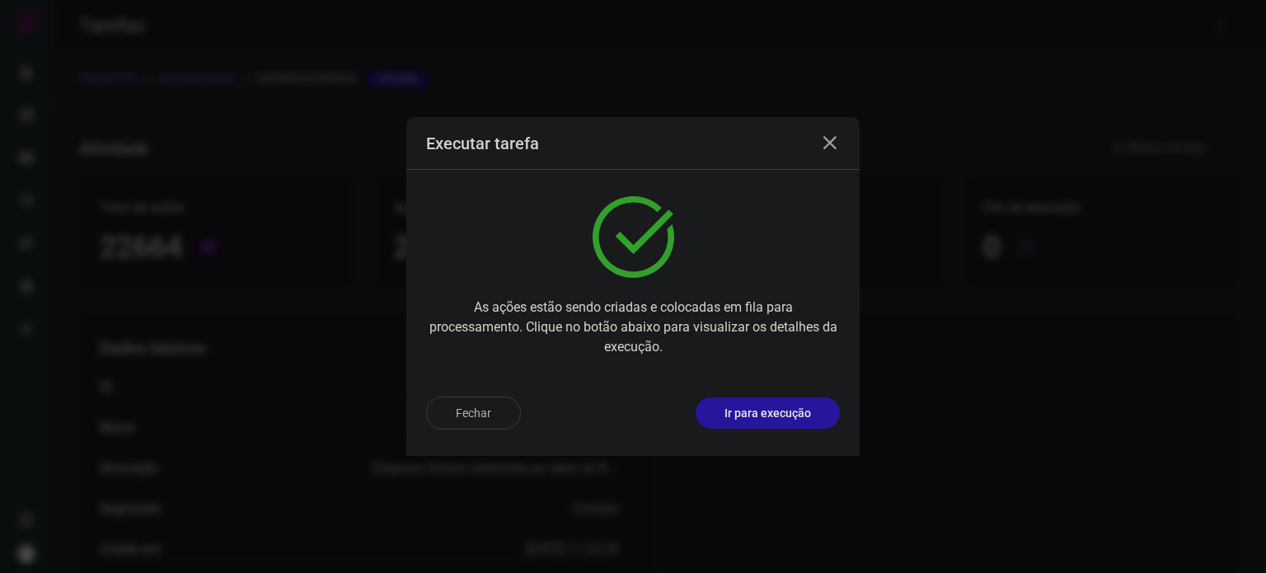
click at [809, 407] on button "Ir para execução" at bounding box center [768, 412] width 144 height 31
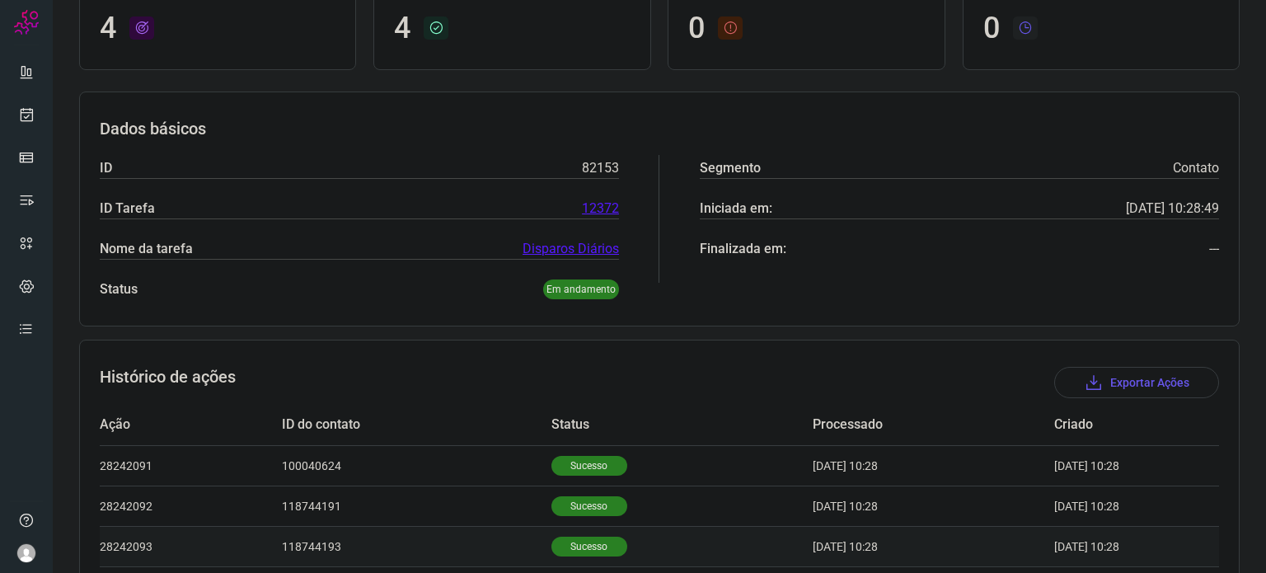
scroll to position [267, 0]
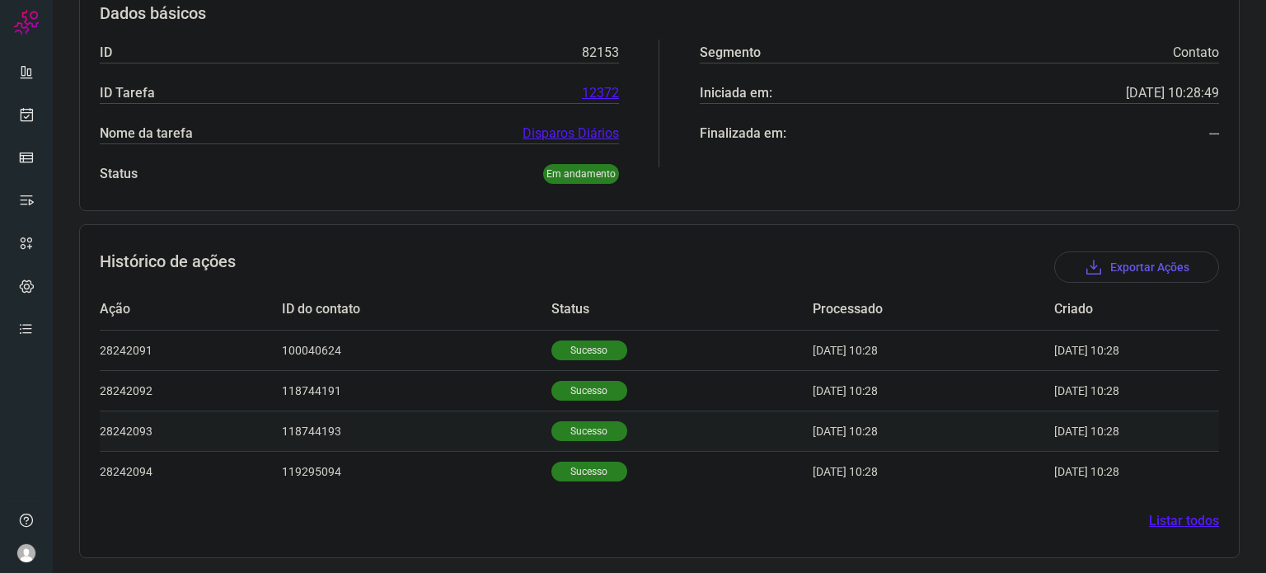
click at [580, 411] on td "Sucesso" at bounding box center [682, 431] width 261 height 40
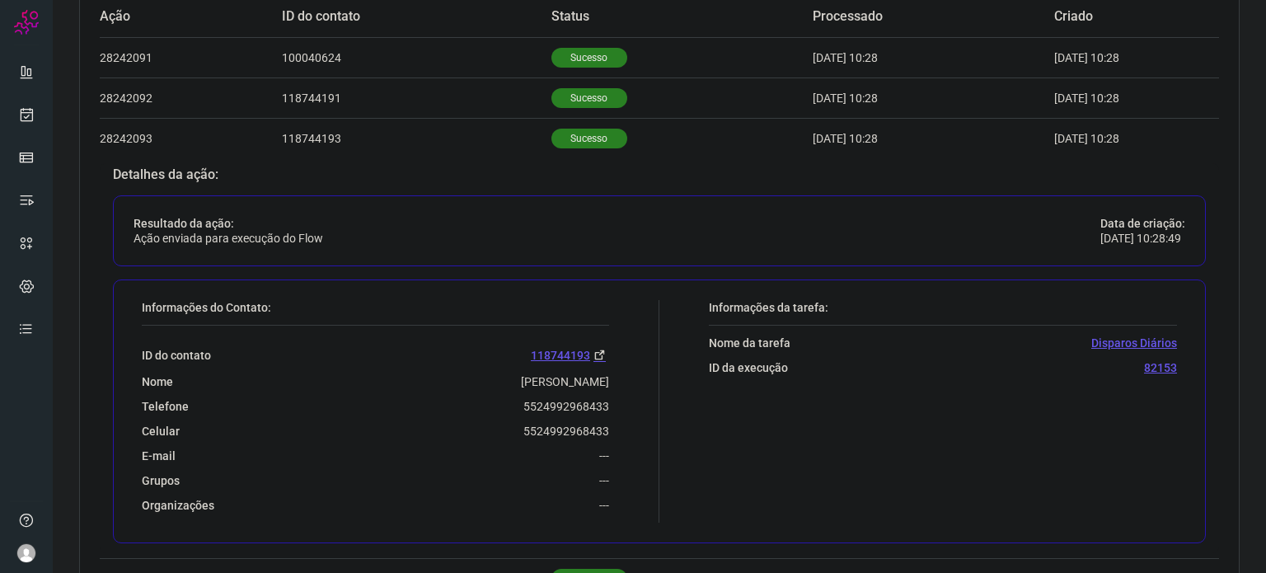
scroll to position [666, 0]
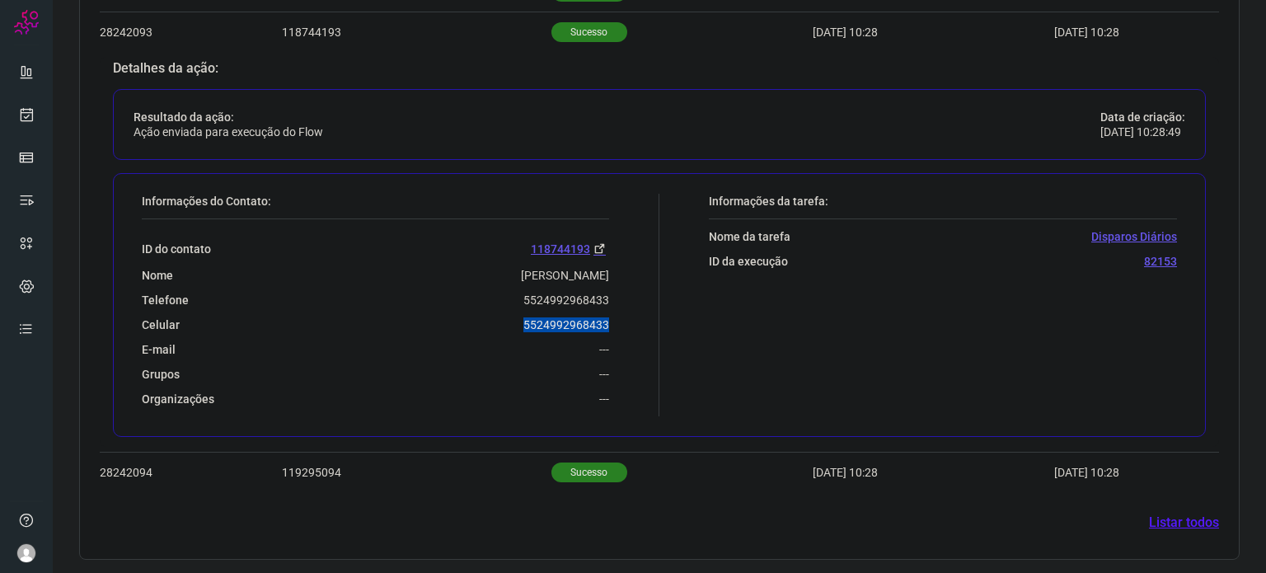
drag, startPoint x: 514, startPoint y: 312, endPoint x: 618, endPoint y: 319, distance: 104.1
click at [619, 319] on div "Informações do Contato: ID do contato 118744193 Nome Eliana Francisco Telefone …" at bounding box center [397, 305] width 526 height 223
copy p "5524992968433"
click at [30, 110] on icon at bounding box center [26, 114] width 17 height 16
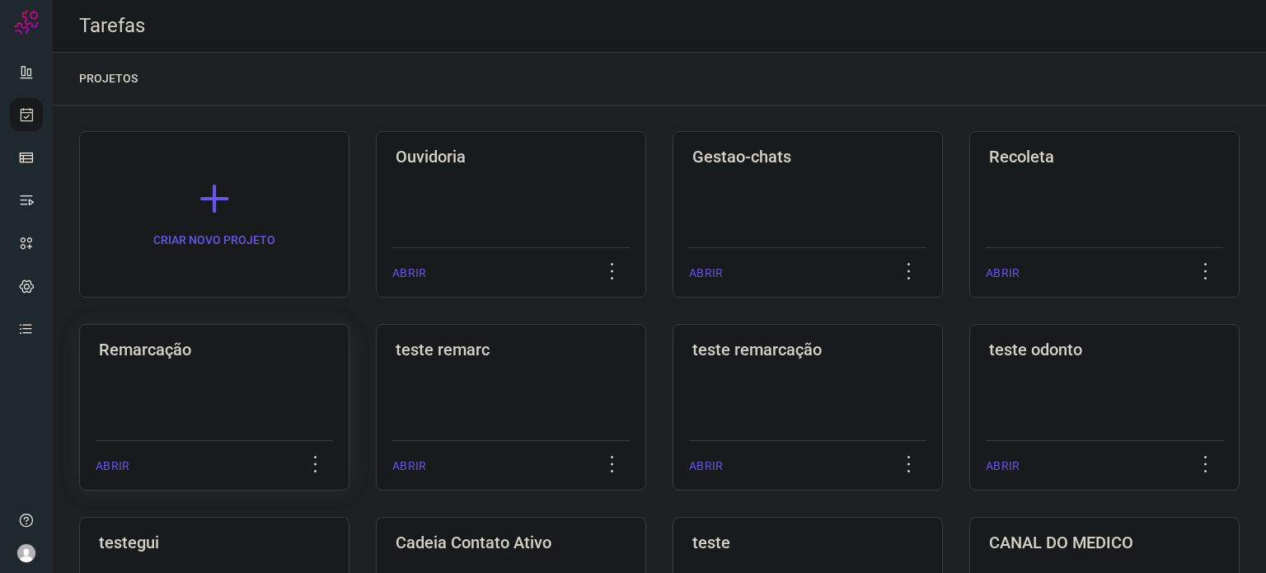
click at [376, 401] on div "Remarcação ABRIR" at bounding box center [511, 407] width 270 height 167
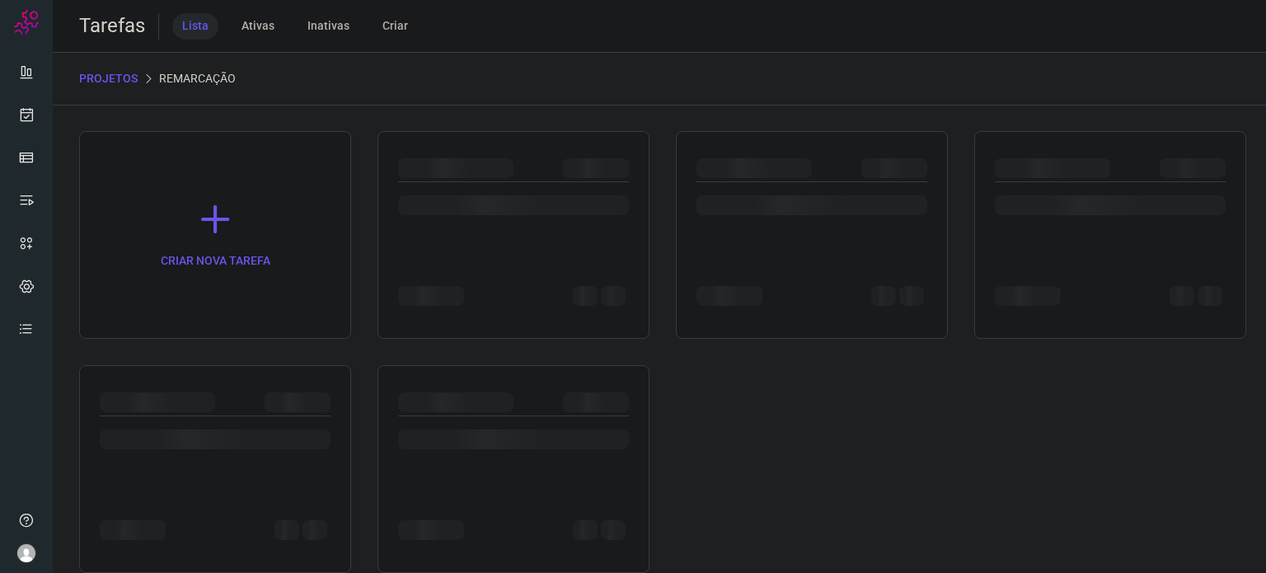
click at [290, 394] on div at bounding box center [298, 402] width 66 height 20
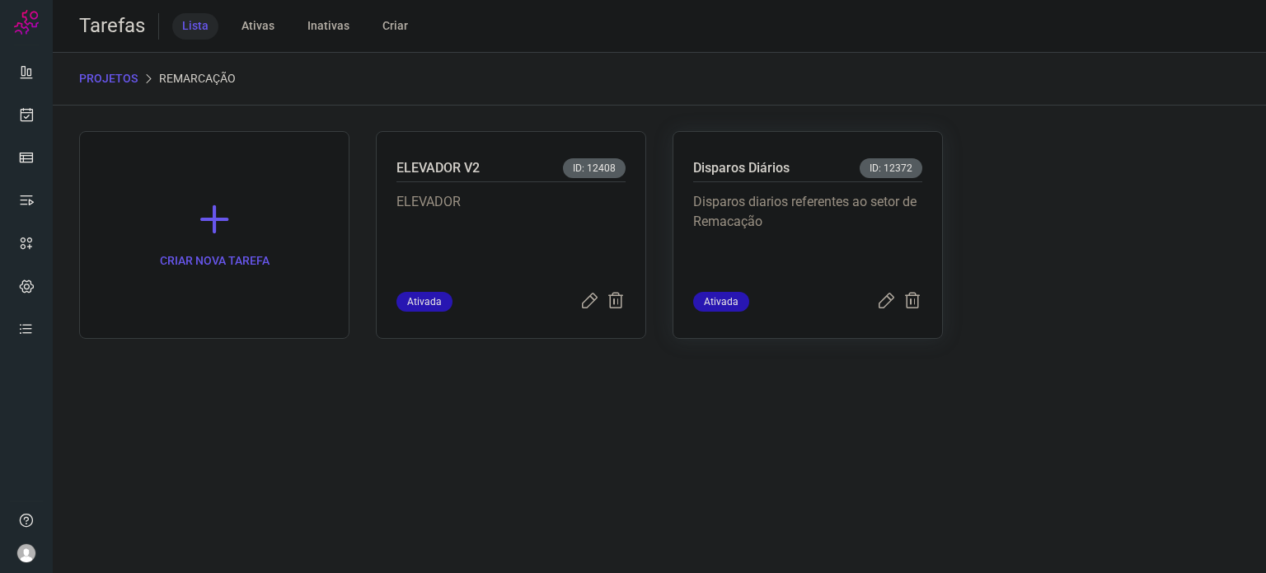
click at [794, 205] on p "Disparos diarios referentes ao setor de Remacação" at bounding box center [807, 233] width 229 height 82
click at [792, 205] on p "Disparos diarios referentes ao setor de Remacação" at bounding box center [807, 233] width 229 height 82
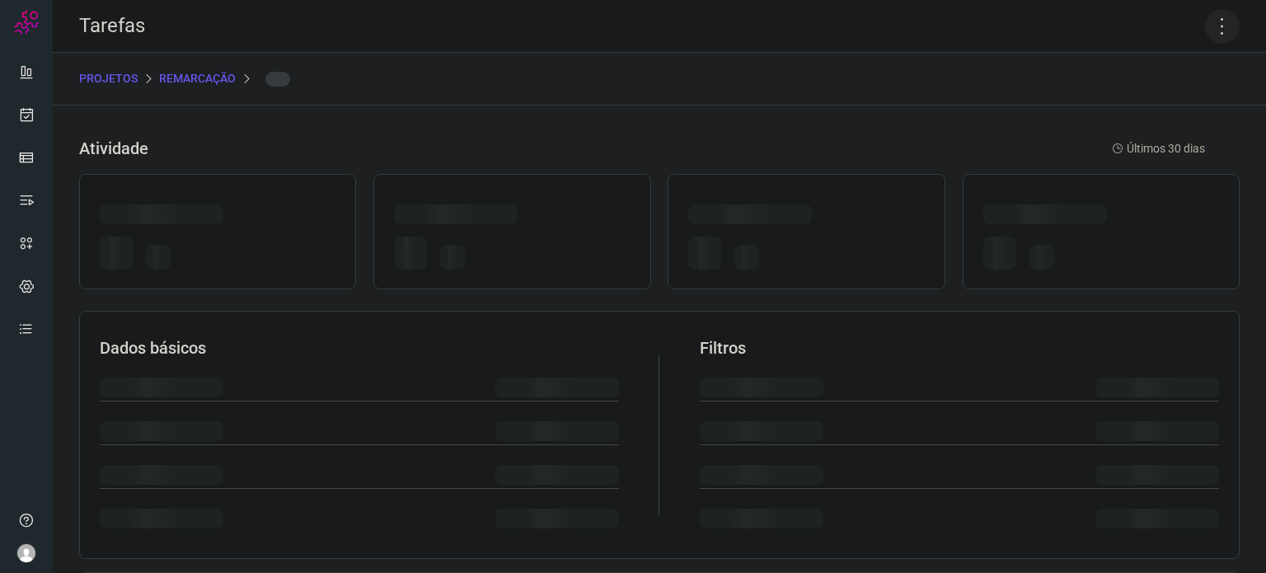
click at [1205, 35] on icon at bounding box center [1222, 26] width 35 height 35
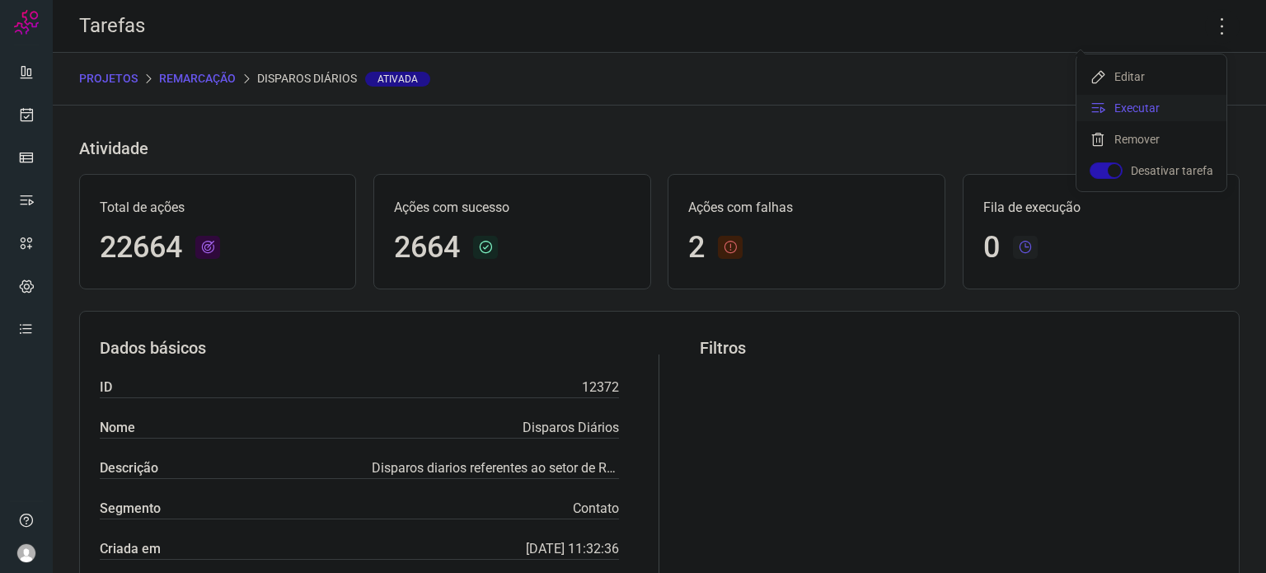
click at [1147, 120] on li "Executar" at bounding box center [1152, 108] width 150 height 26
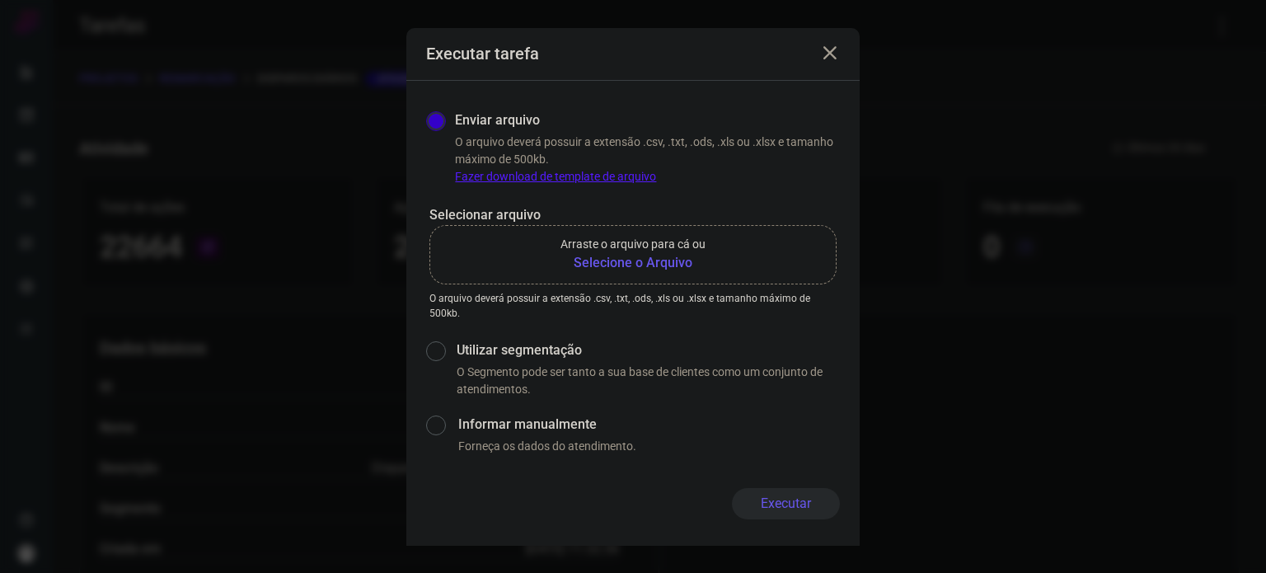
click at [608, 261] on b "Selecione o Arquivo" at bounding box center [633, 263] width 145 height 20
click at [0, 0] on input "Arraste o arquivo para cá ou Selecione o Arquivo" at bounding box center [0, 0] width 0 height 0
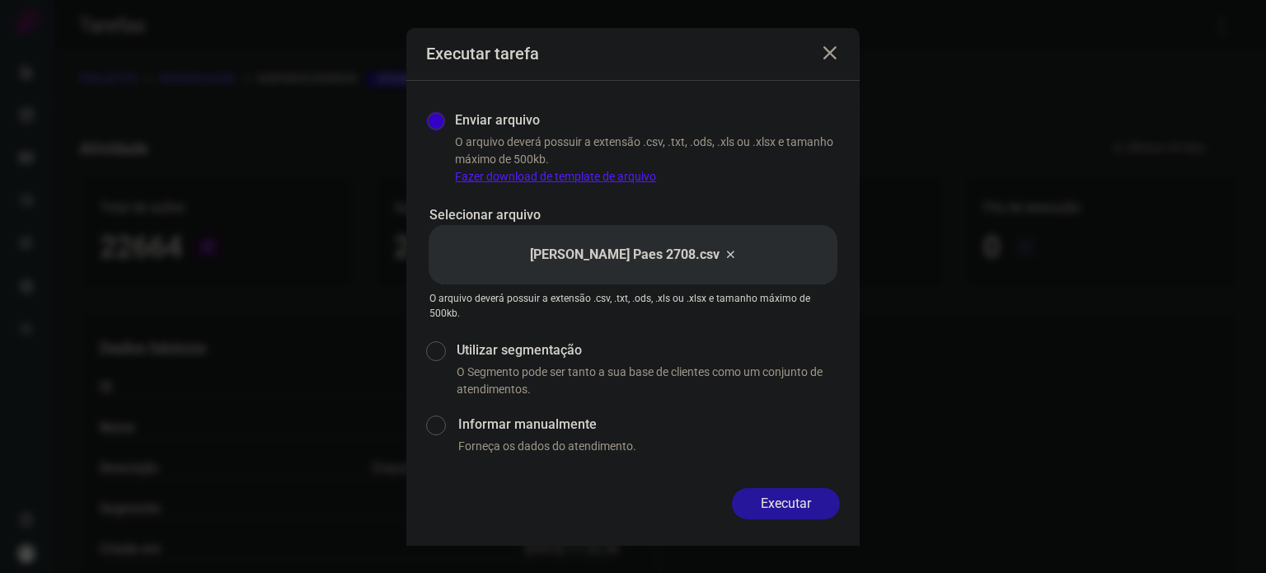
click at [790, 517] on button "Executar" at bounding box center [786, 503] width 108 height 31
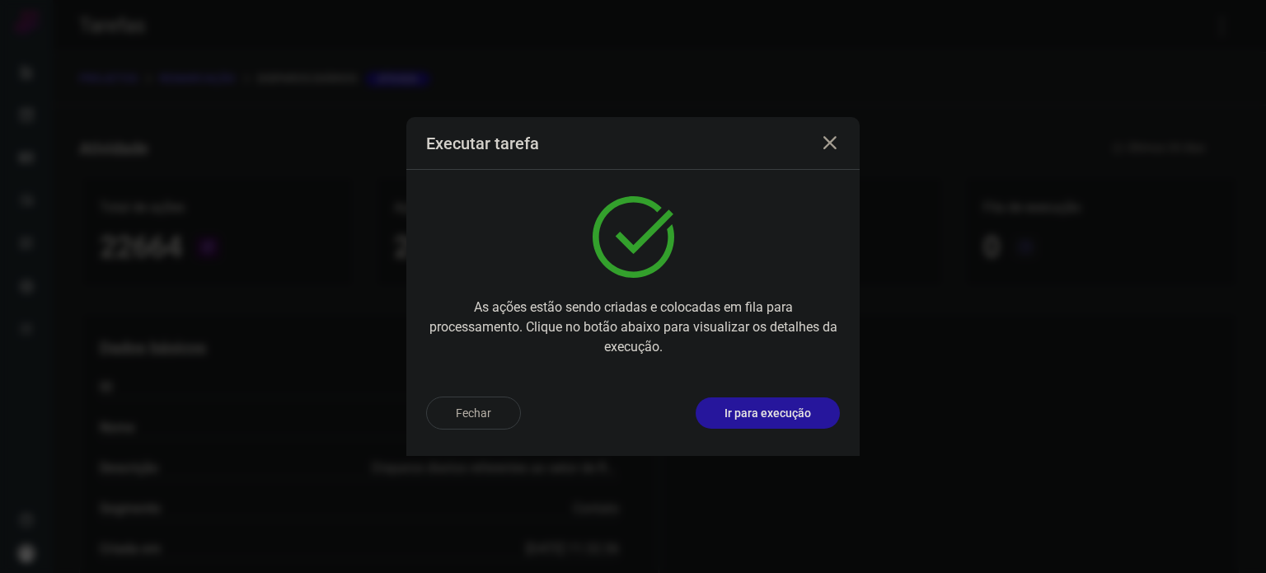
click at [784, 416] on p "Ir para execução" at bounding box center [768, 413] width 87 height 17
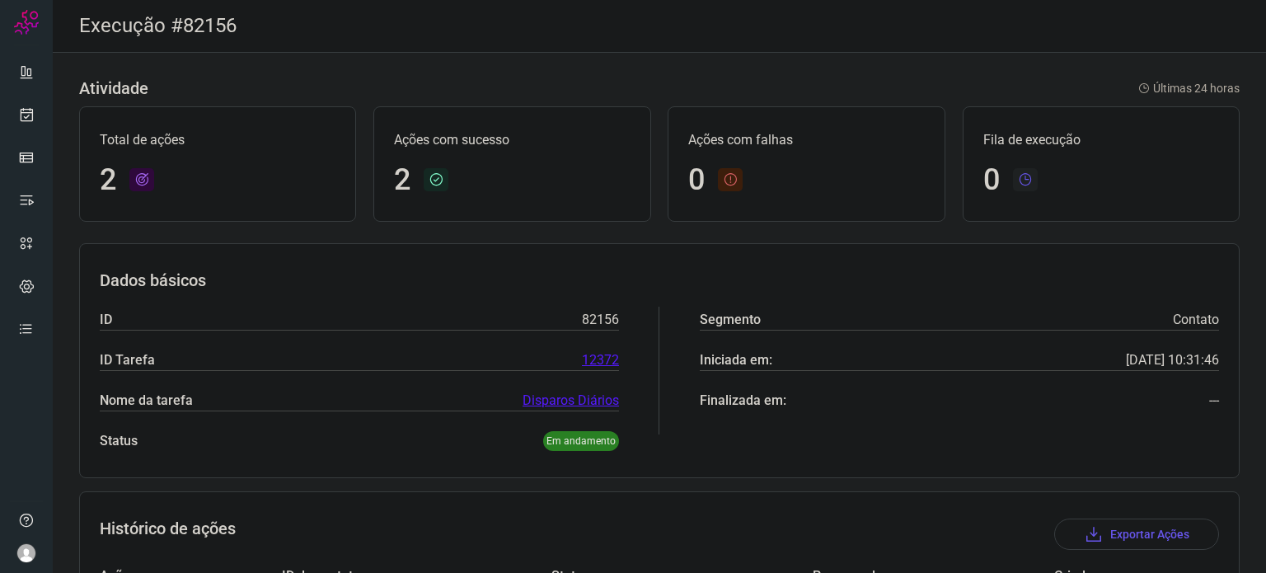
scroll to position [186, 0]
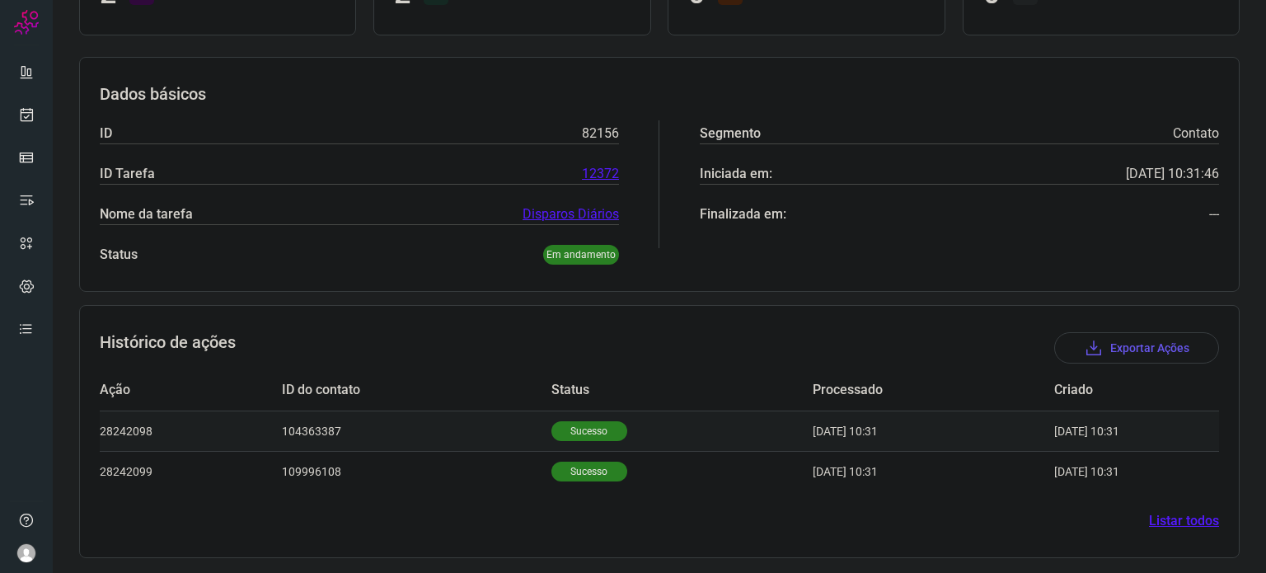
click at [574, 432] on p "Sucesso" at bounding box center [590, 431] width 76 height 20
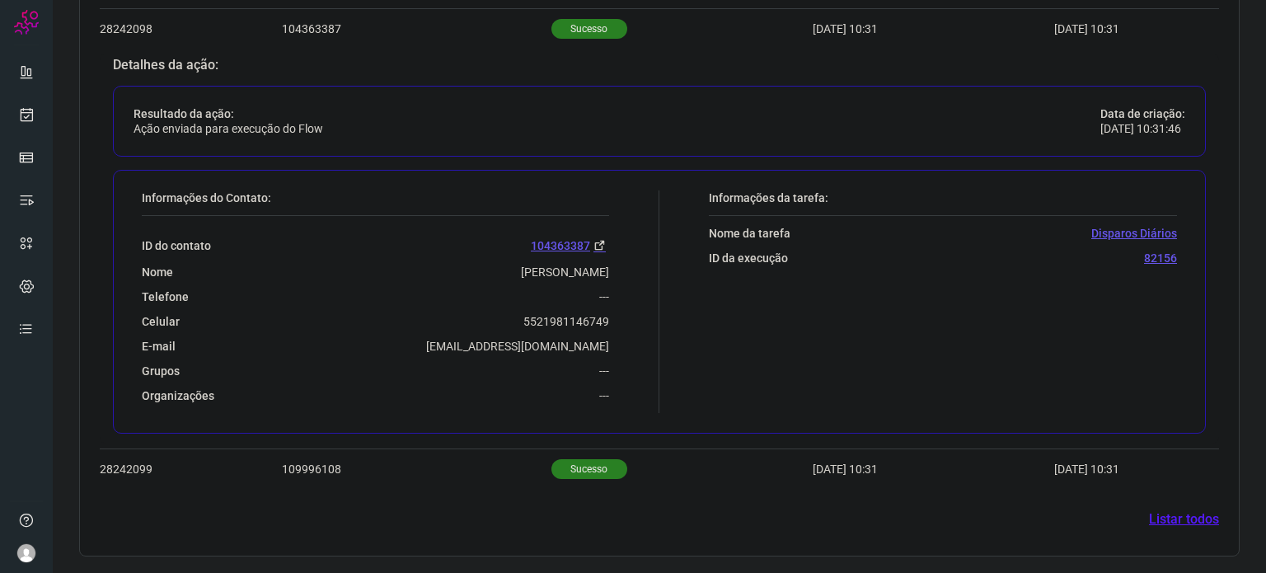
scroll to position [586, 0]
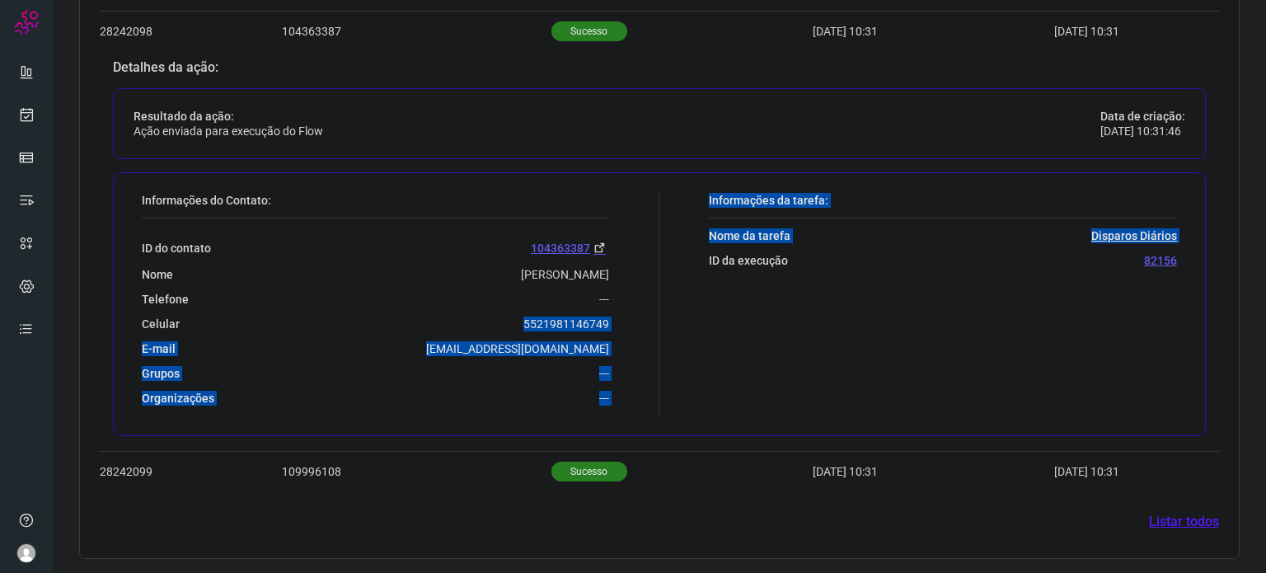
drag, startPoint x: 580, startPoint y: 316, endPoint x: 656, endPoint y: 322, distance: 76.1
click at [656, 322] on div "Informações do Contato: ID do contato 104363387 Nome Edson Mendonça De Azevedo …" at bounding box center [659, 304] width 1093 height 264
copy div "5521981146749 E-mail Tonysilvaas641530@gmail.com Grupos --- Organizações --- In…"
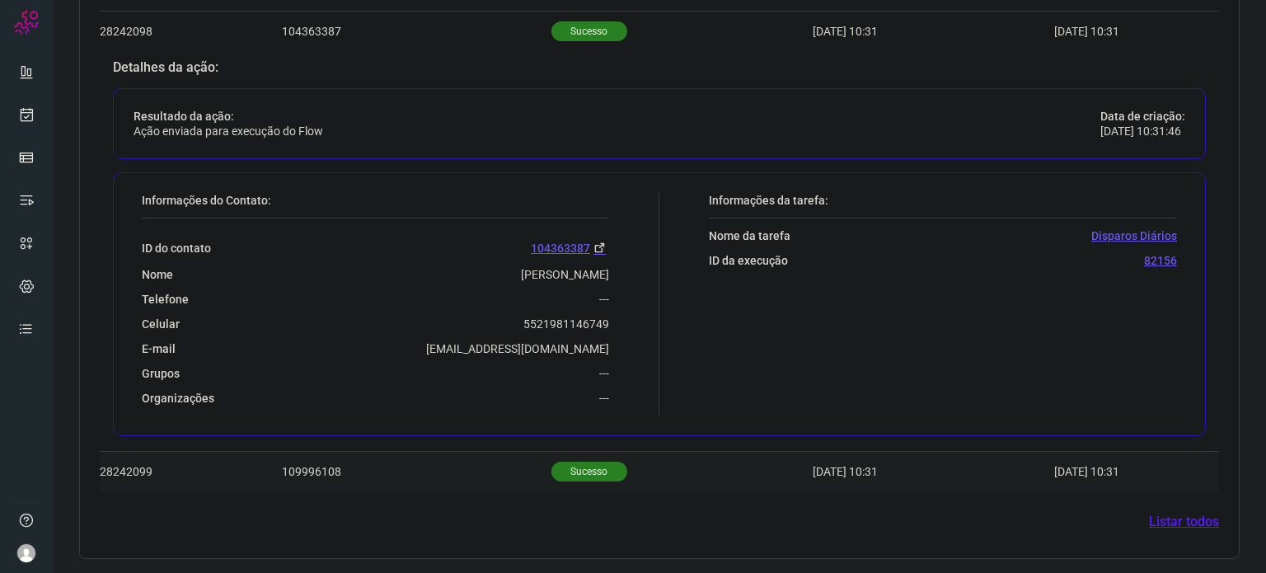
click at [581, 469] on p "Sucesso" at bounding box center [590, 472] width 76 height 20
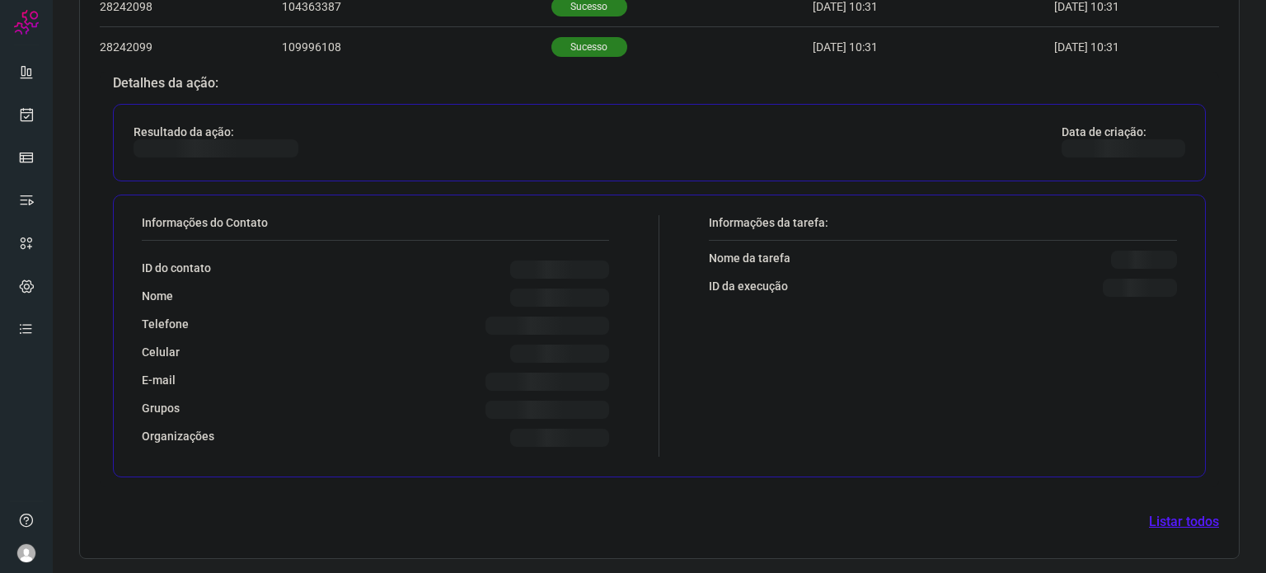
scroll to position [585, 0]
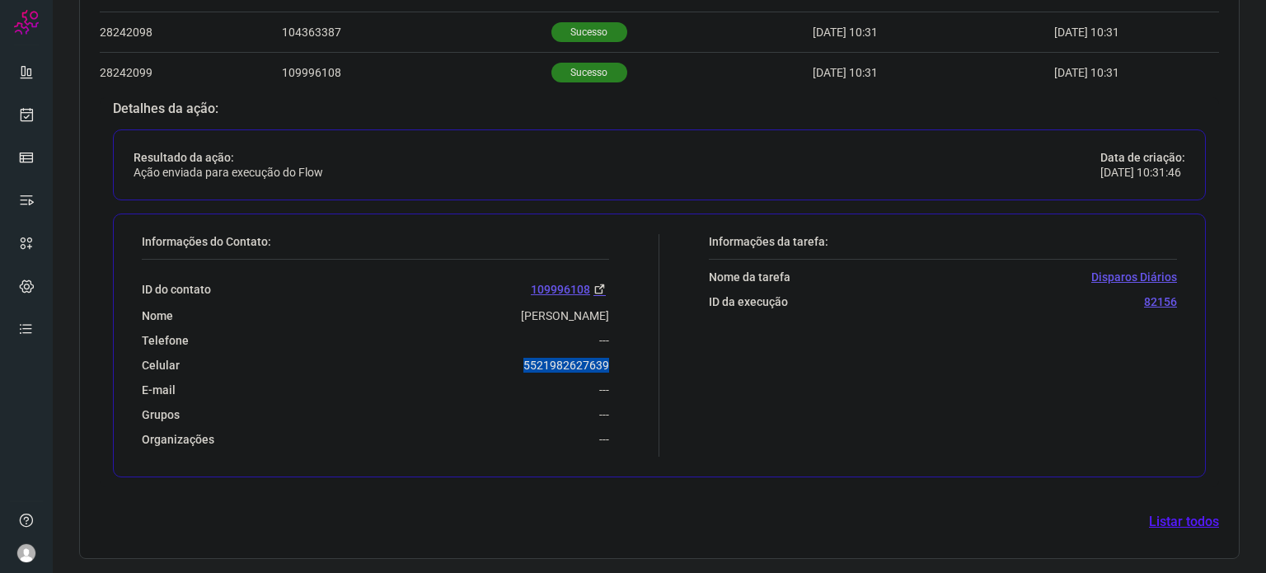
drag, startPoint x: 512, startPoint y: 362, endPoint x: 611, endPoint y: 357, distance: 99.1
click at [611, 357] on div "Informações do Contato: ID do contato 109996108 Nome Andrea Ferreira Telefone -…" at bounding box center [397, 345] width 526 height 223
copy p "5521982627639"
click at [18, 111] on icon at bounding box center [26, 114] width 17 height 16
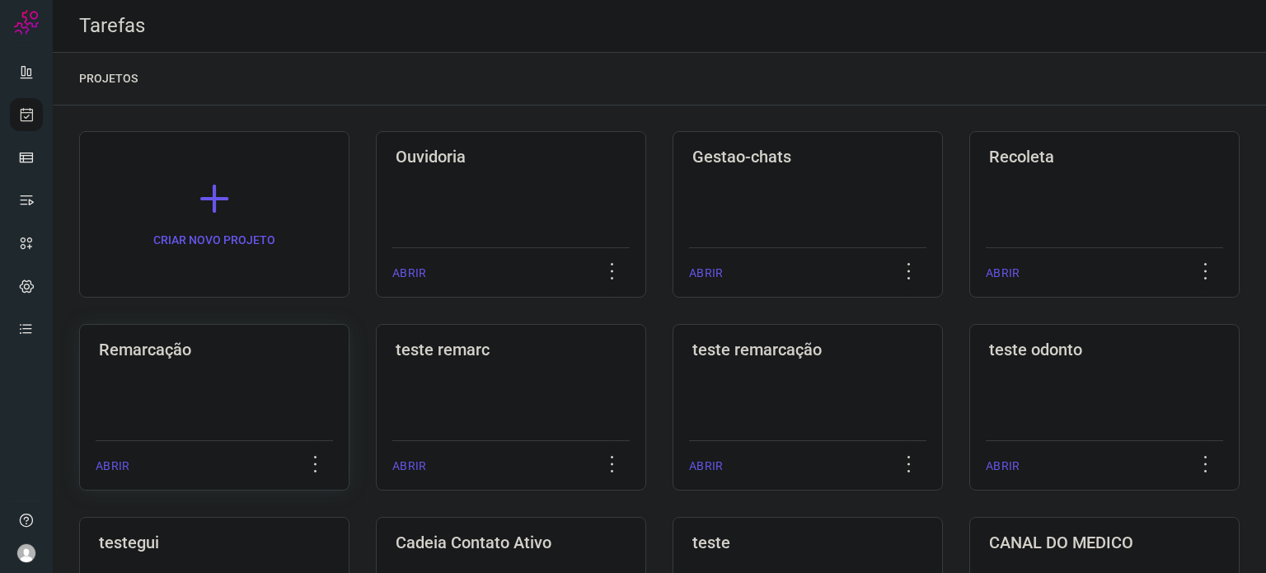
click at [376, 380] on div "Remarcação ABRIR" at bounding box center [511, 407] width 270 height 167
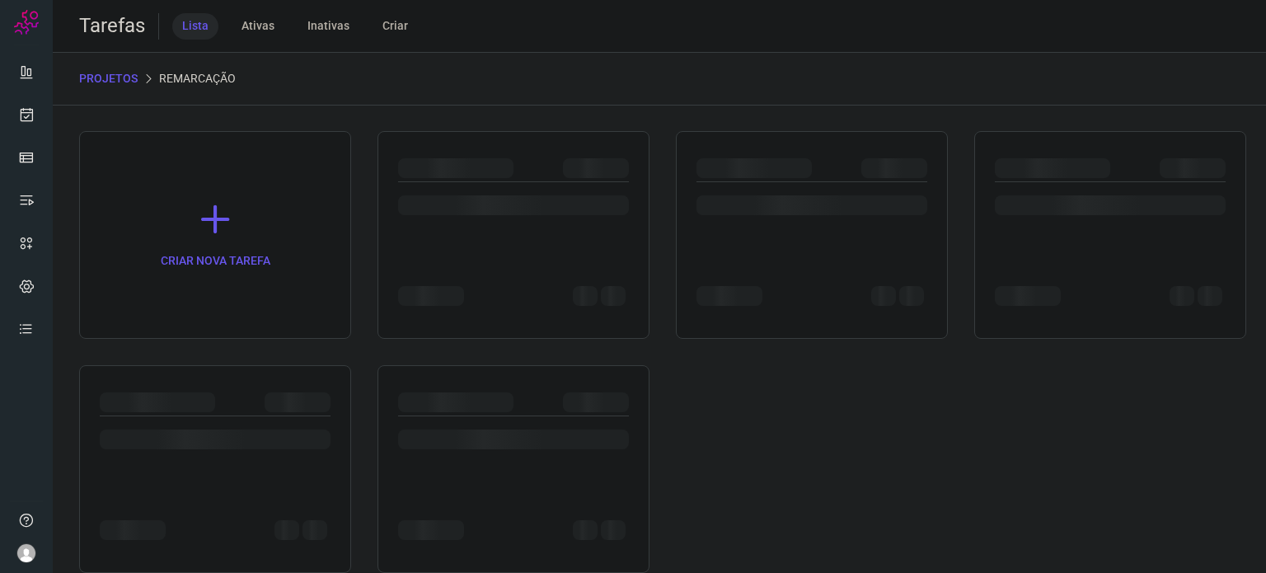
click at [270, 381] on div at bounding box center [215, 469] width 272 height 208
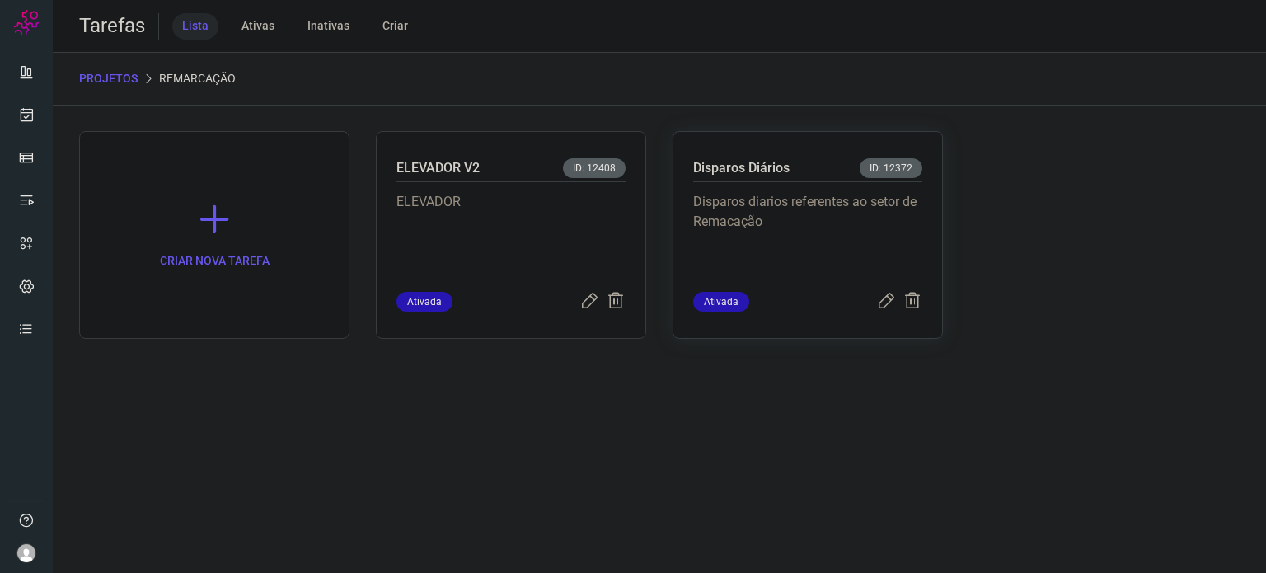
click at [849, 236] on p "Disparos diarios referentes ao setor de Remacação" at bounding box center [807, 233] width 229 height 82
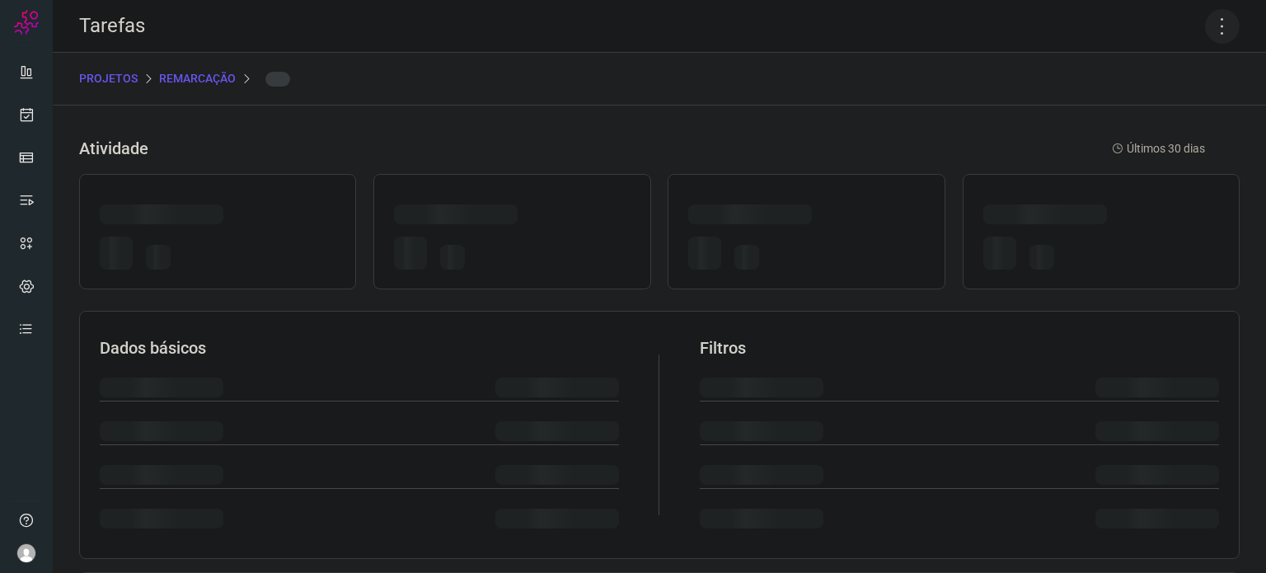
click at [1214, 26] on icon at bounding box center [1222, 26] width 35 height 35
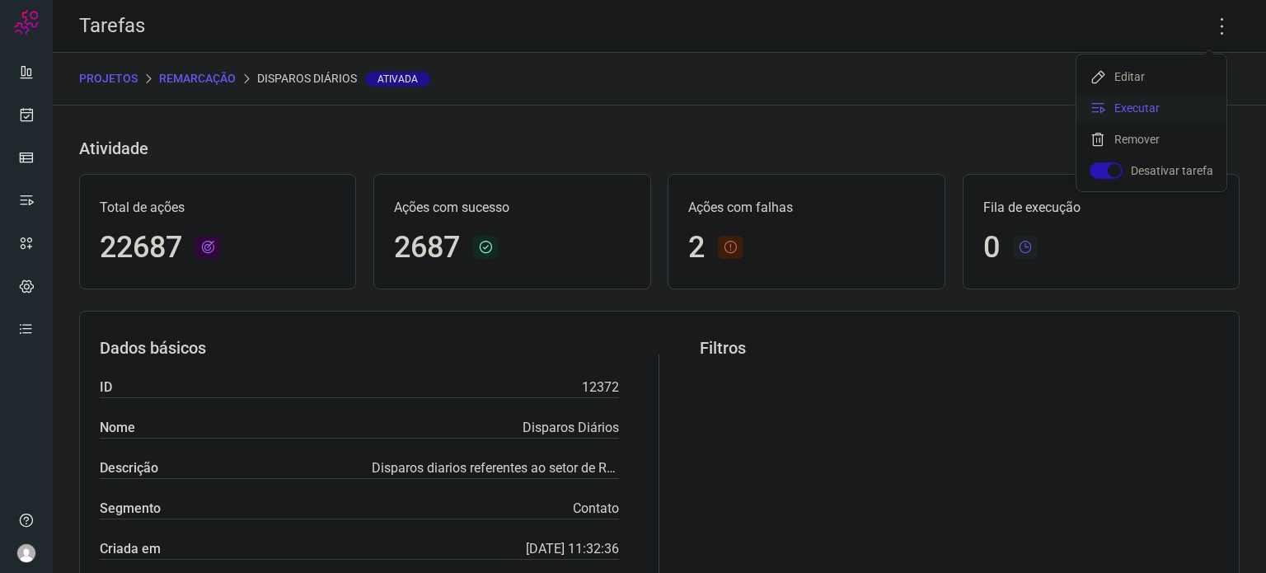
click at [1190, 98] on li "Executar" at bounding box center [1152, 108] width 150 height 26
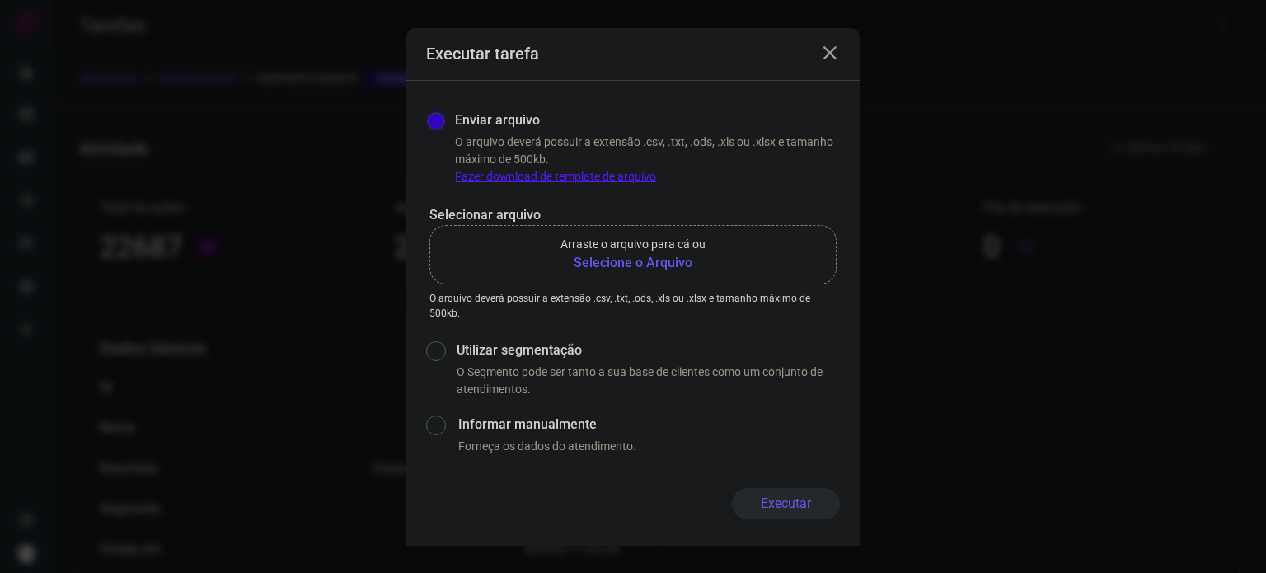
click at [612, 266] on b "Selecione o Arquivo" at bounding box center [633, 263] width 145 height 20
click at [0, 0] on input "Arraste o arquivo para cá ou Selecione o Arquivo" at bounding box center [0, 0] width 0 height 0
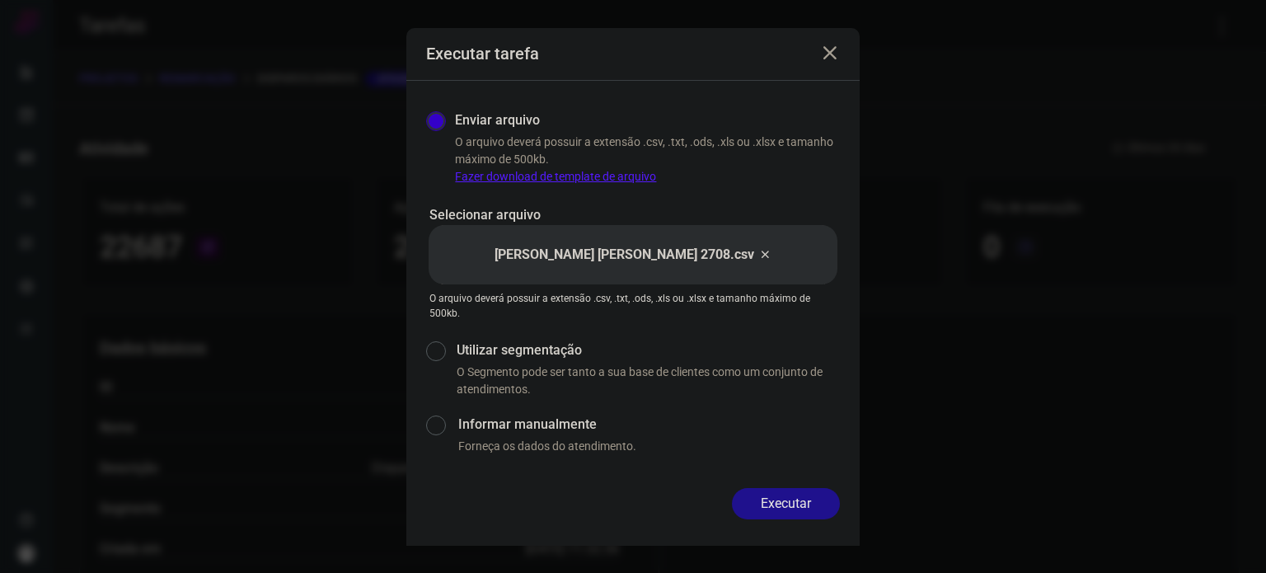
drag, startPoint x: 798, startPoint y: 505, endPoint x: 808, endPoint y: 500, distance: 10.7
click at [798, 504] on button "Executar" at bounding box center [786, 503] width 108 height 31
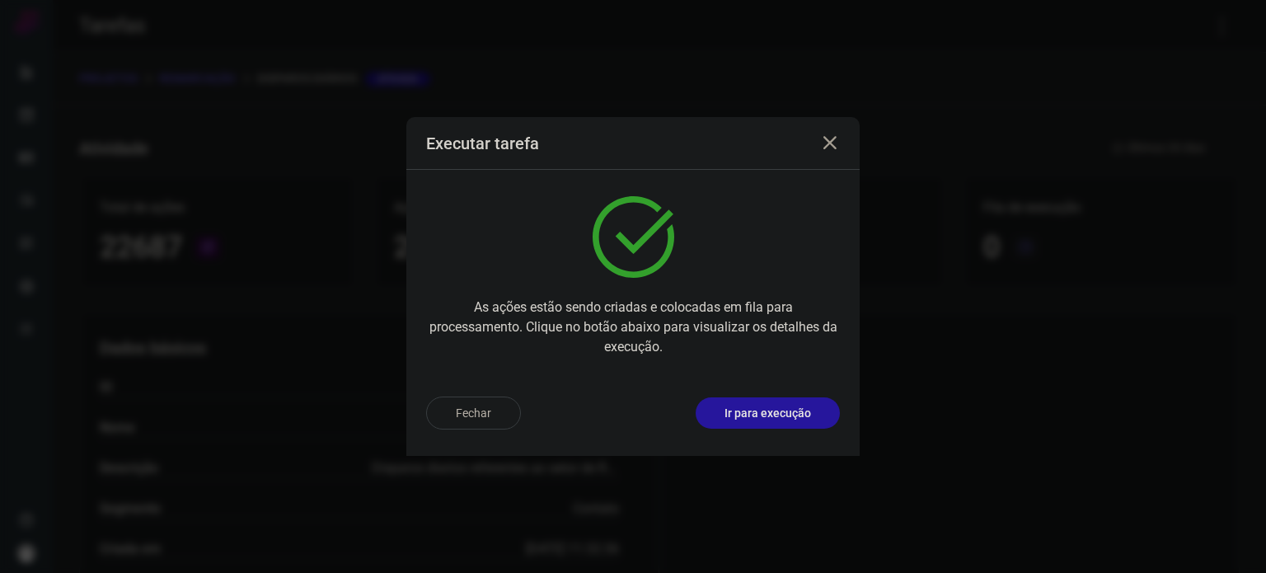
click at [838, 422] on div "Fechar Ir para execução" at bounding box center [633, 413] width 414 height 33
click at [825, 419] on button "Ir para execução" at bounding box center [768, 412] width 144 height 31
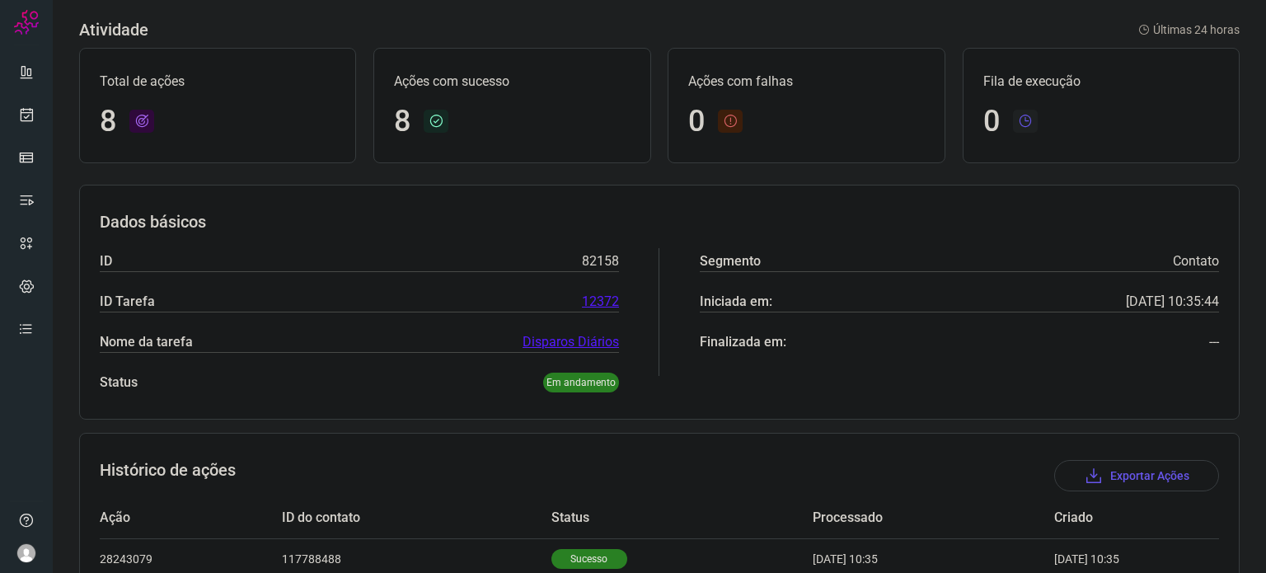
scroll to position [82, 0]
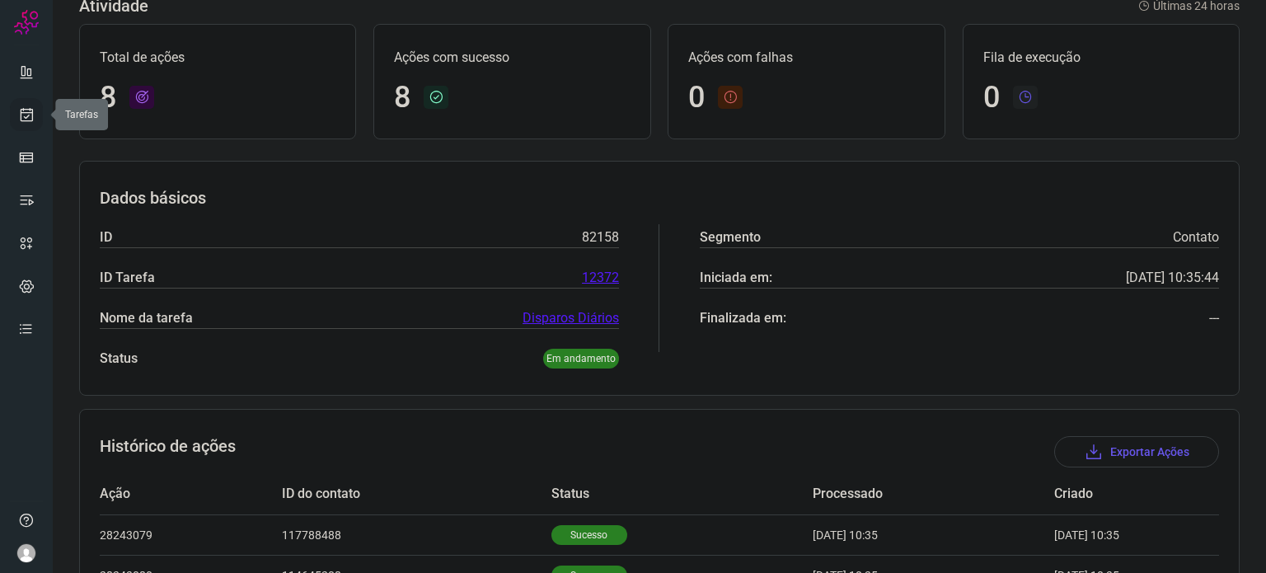
click at [31, 112] on icon at bounding box center [26, 114] width 17 height 16
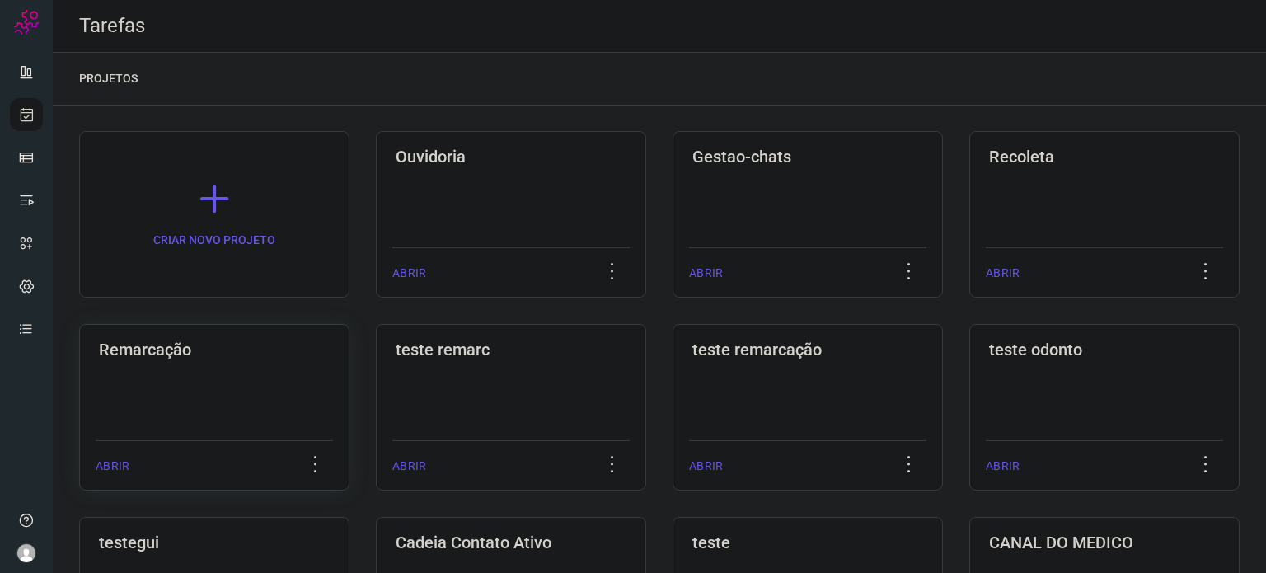
click at [376, 375] on div "Remarcação ABRIR" at bounding box center [511, 407] width 270 height 167
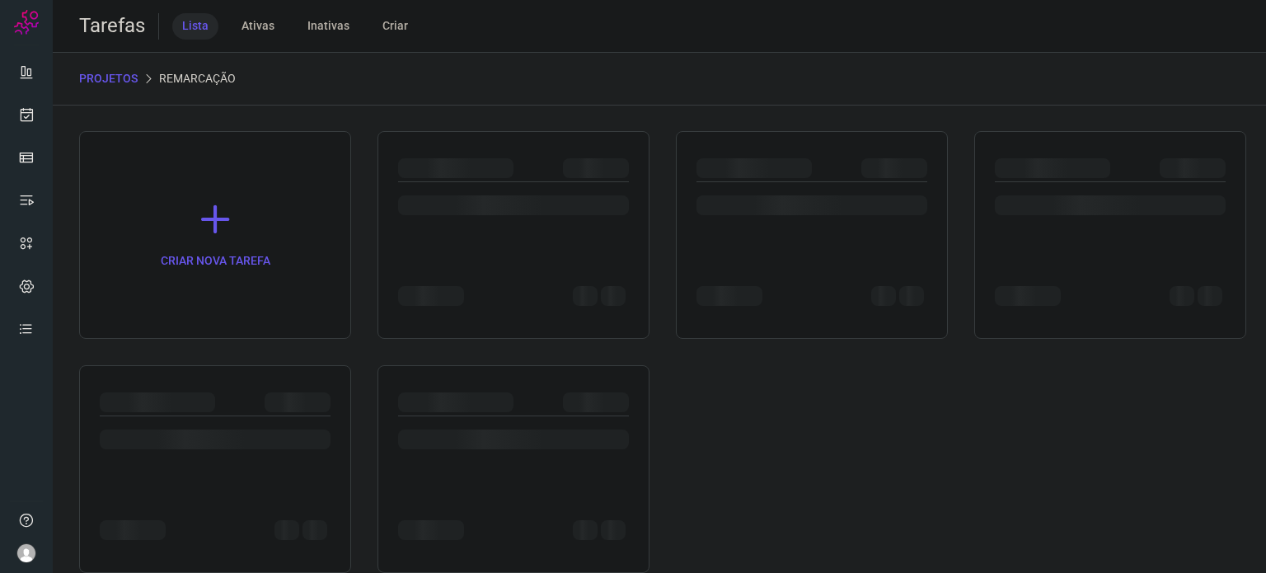
click at [270, 375] on div at bounding box center [215, 469] width 272 height 208
click at [798, 214] on div at bounding box center [812, 205] width 231 height 20
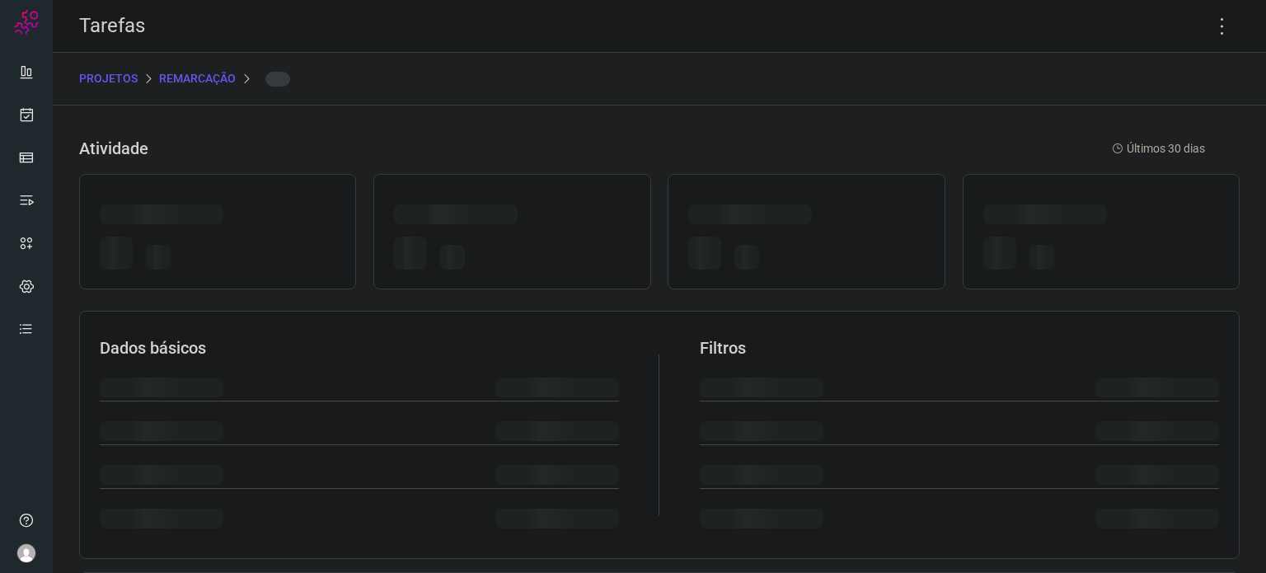
click at [798, 214] on div at bounding box center [750, 214] width 124 height 20
click at [1210, 39] on icon at bounding box center [1222, 26] width 35 height 35
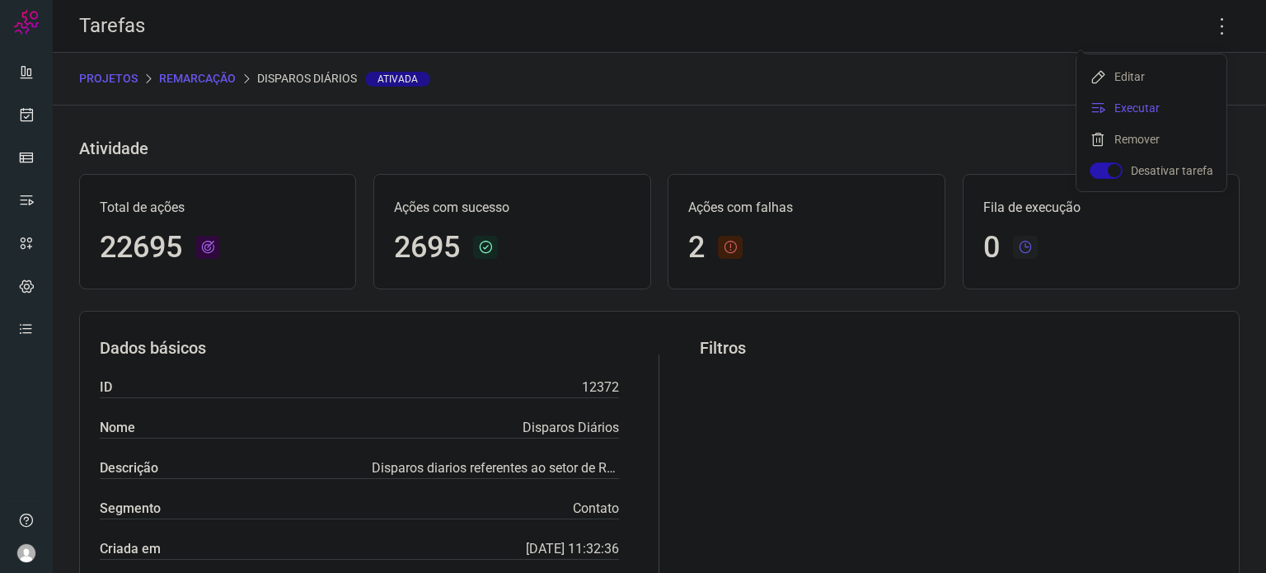
click at [1181, 104] on li "Executar" at bounding box center [1152, 108] width 150 height 26
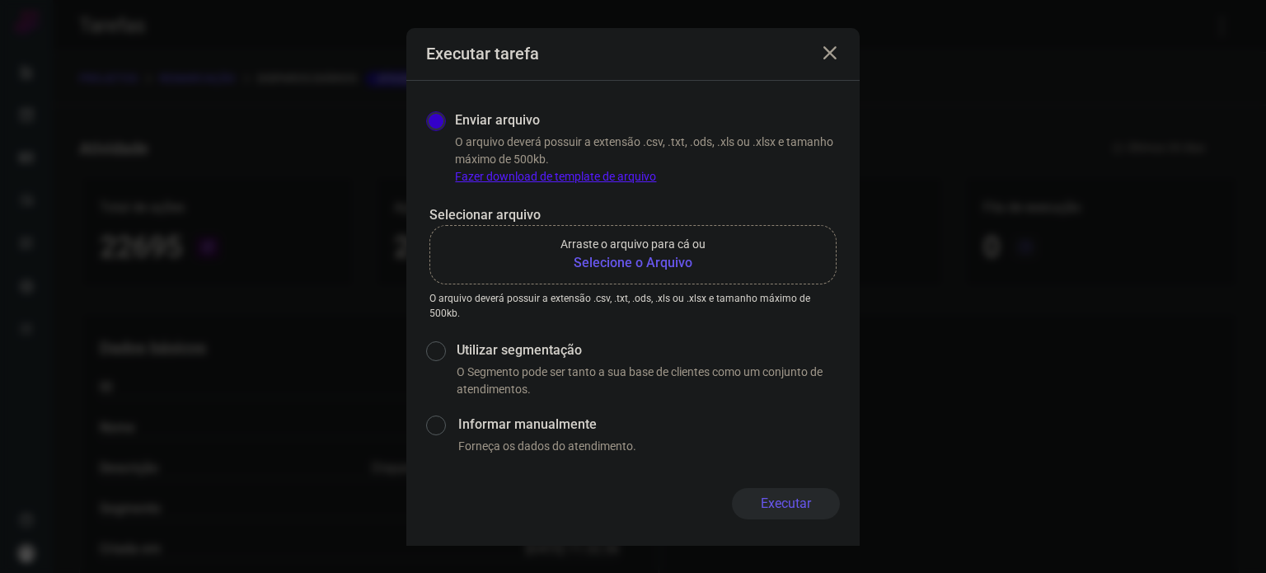
click at [650, 270] on b "Selecione o Arquivo" at bounding box center [633, 263] width 145 height 20
click at [0, 0] on input "Arraste o arquivo para cá ou Selecione o Arquivo" at bounding box center [0, 0] width 0 height 0
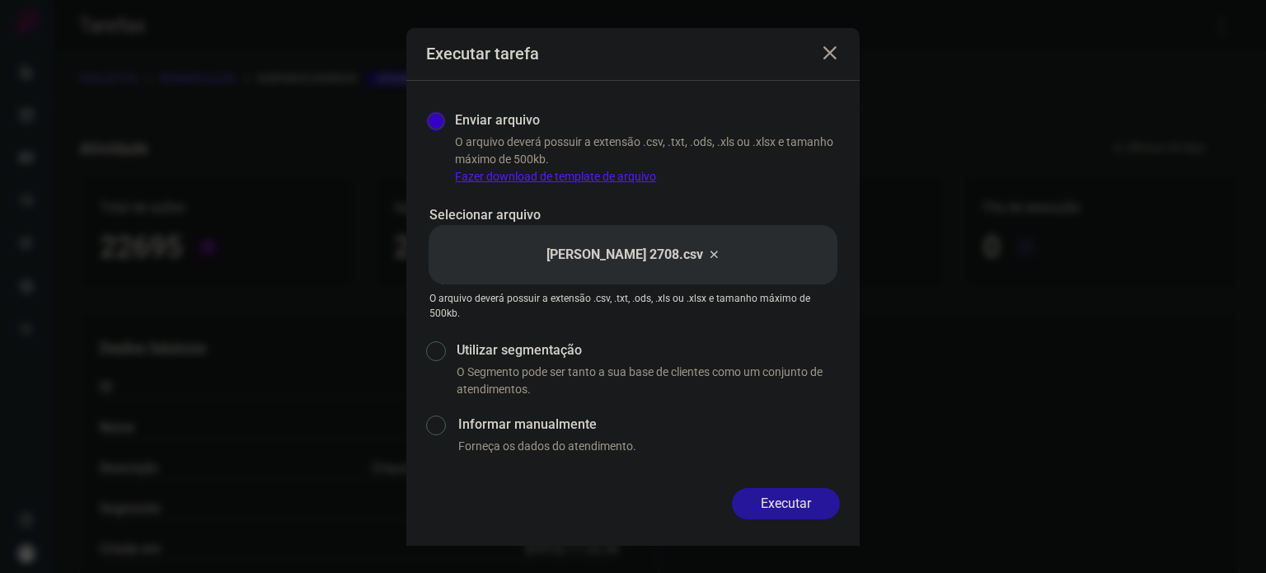
click at [799, 509] on button "Executar" at bounding box center [786, 503] width 108 height 31
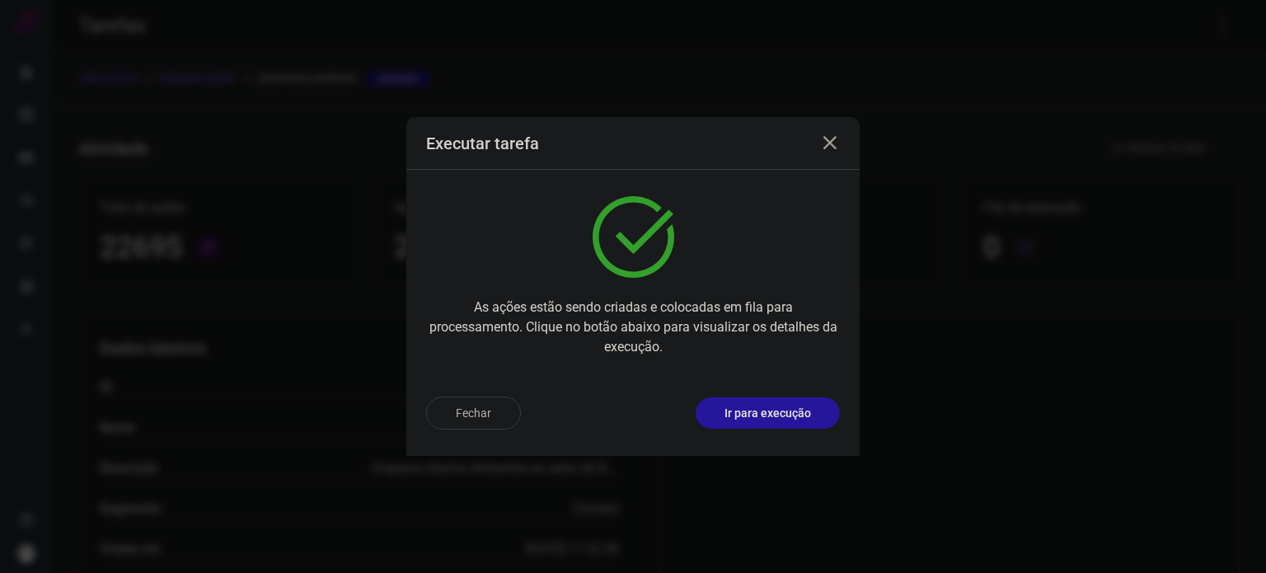
click at [761, 411] on p "Ir para execução" at bounding box center [768, 413] width 87 height 17
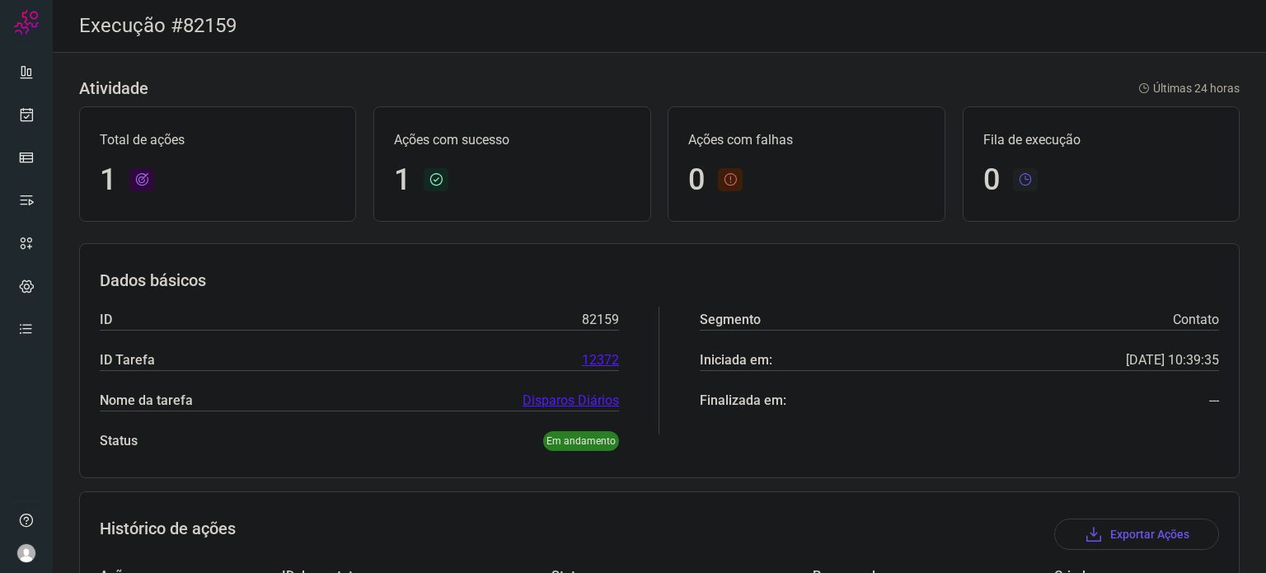
scroll to position [146, 0]
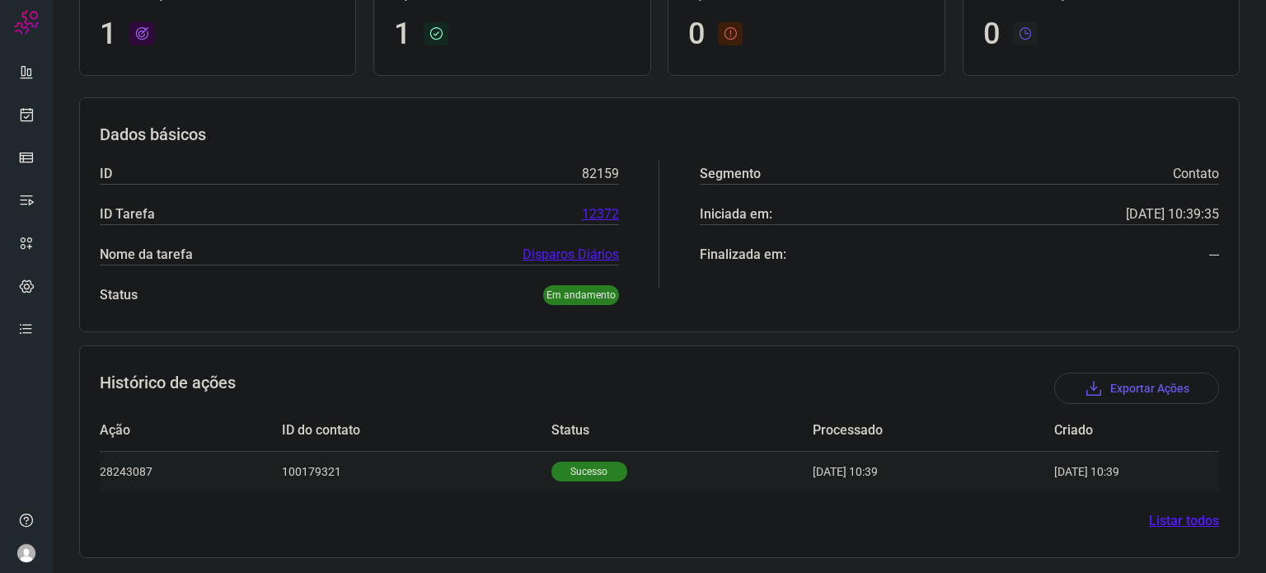
click at [570, 474] on p "Sucesso" at bounding box center [590, 472] width 76 height 20
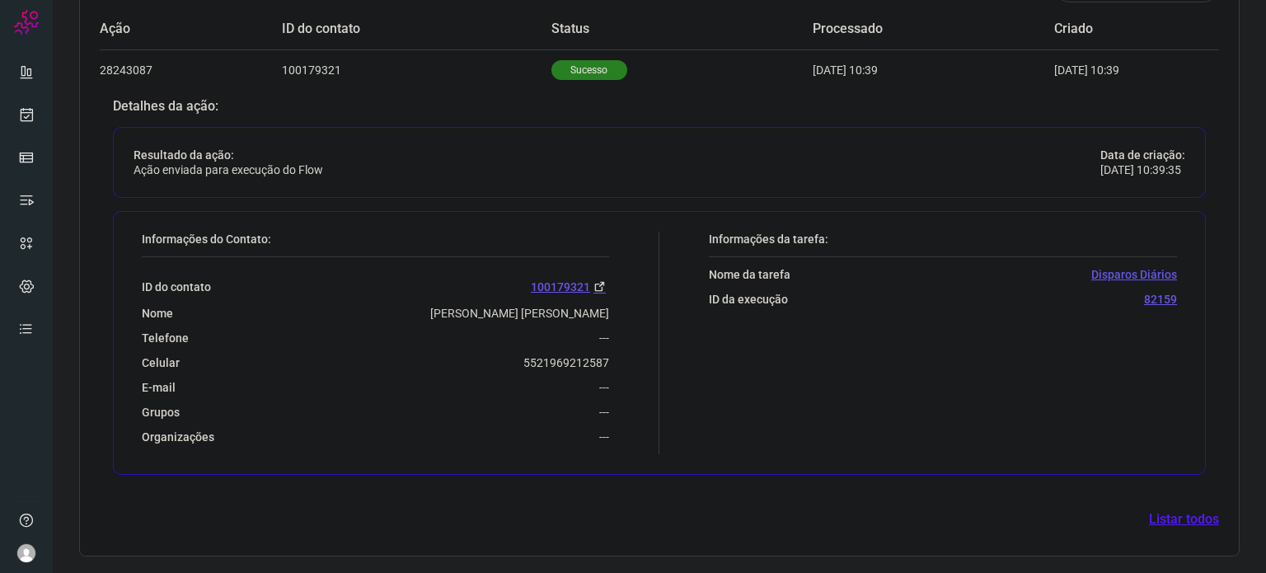
scroll to position [545, 0]
drag, startPoint x: 521, startPoint y: 371, endPoint x: 509, endPoint y: 373, distance: 11.7
click at [509, 373] on div "ID do contato 100179321 Nome Andrea Nazareth De Oliveira Telefone --- Celular 5…" at bounding box center [375, 353] width 467 height 187
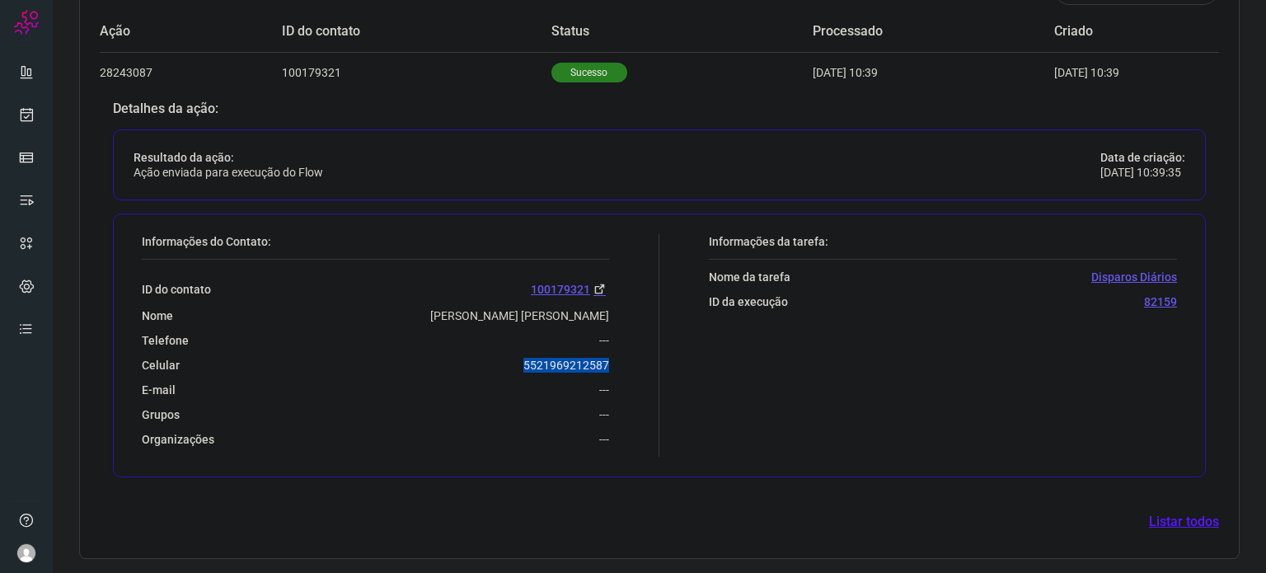
drag, startPoint x: 514, startPoint y: 362, endPoint x: 612, endPoint y: 355, distance: 98.3
click at [612, 355] on div "Informações do Contato: ID do contato 100179321 Nome Andrea Nazareth De Oliveir…" at bounding box center [397, 345] width 526 height 223
copy p "5521969212587"
click at [35, 111] on link at bounding box center [26, 114] width 33 height 33
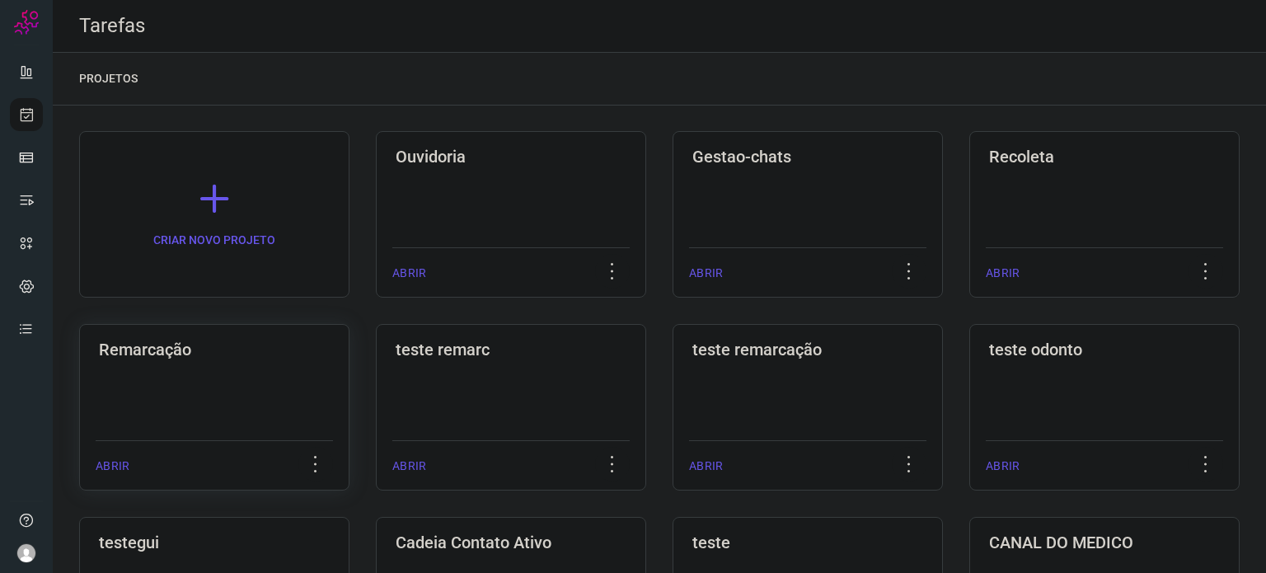
click at [267, 345] on h3 "Remarcação" at bounding box center [214, 350] width 231 height 20
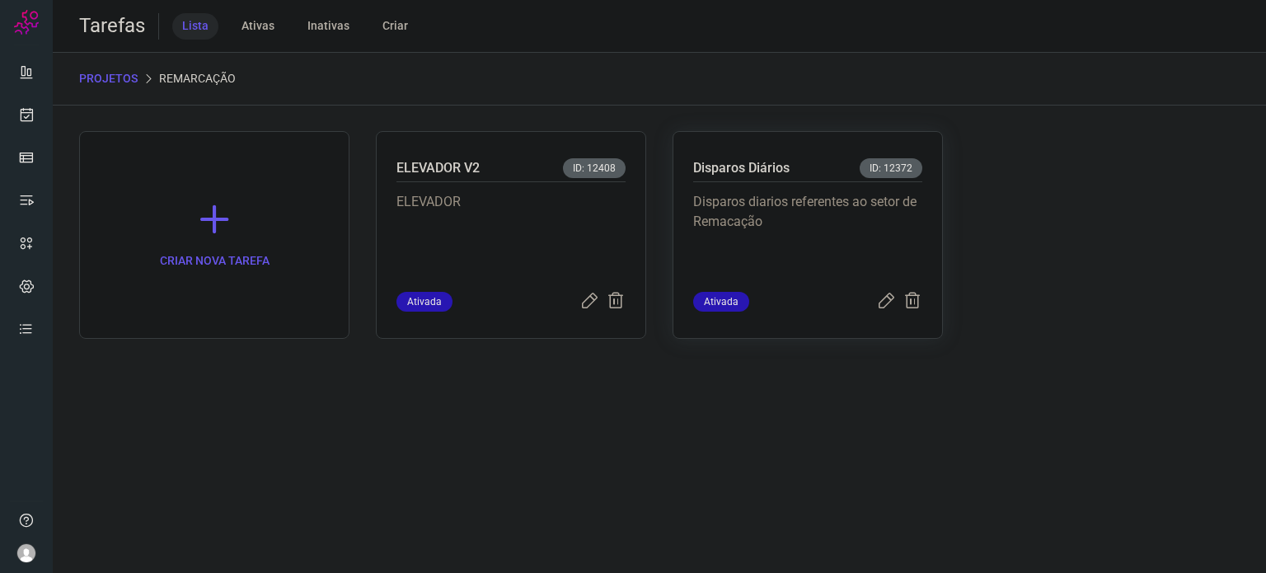
click at [909, 202] on p "Disparos diarios referentes ao setor de Remacação" at bounding box center [807, 233] width 229 height 82
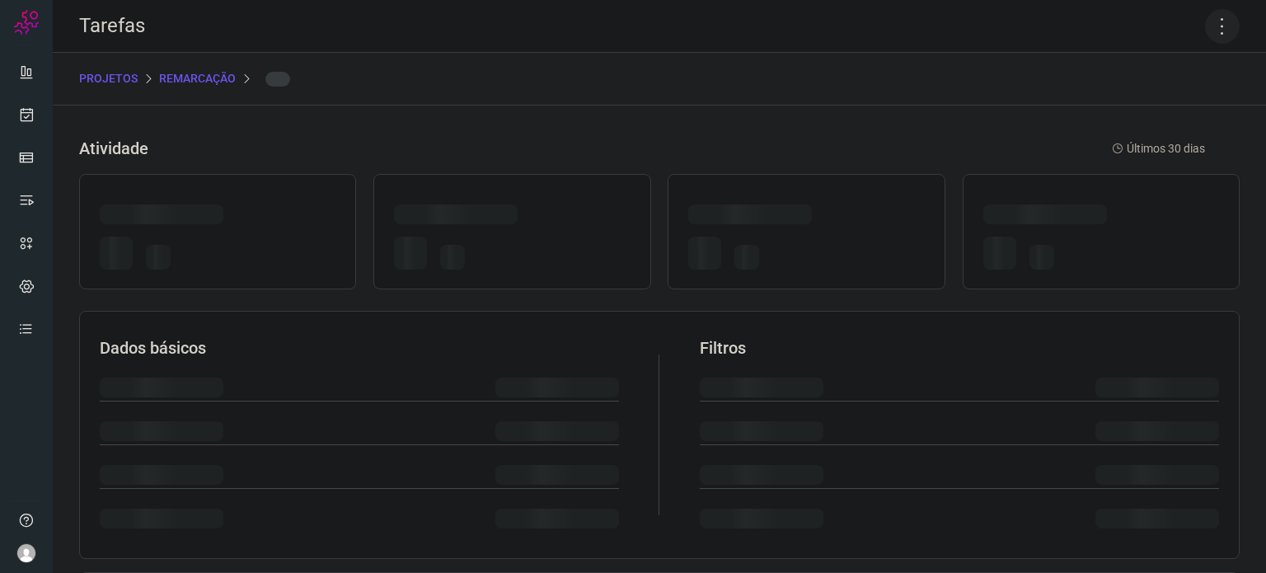
click at [1210, 15] on icon at bounding box center [1222, 26] width 35 height 35
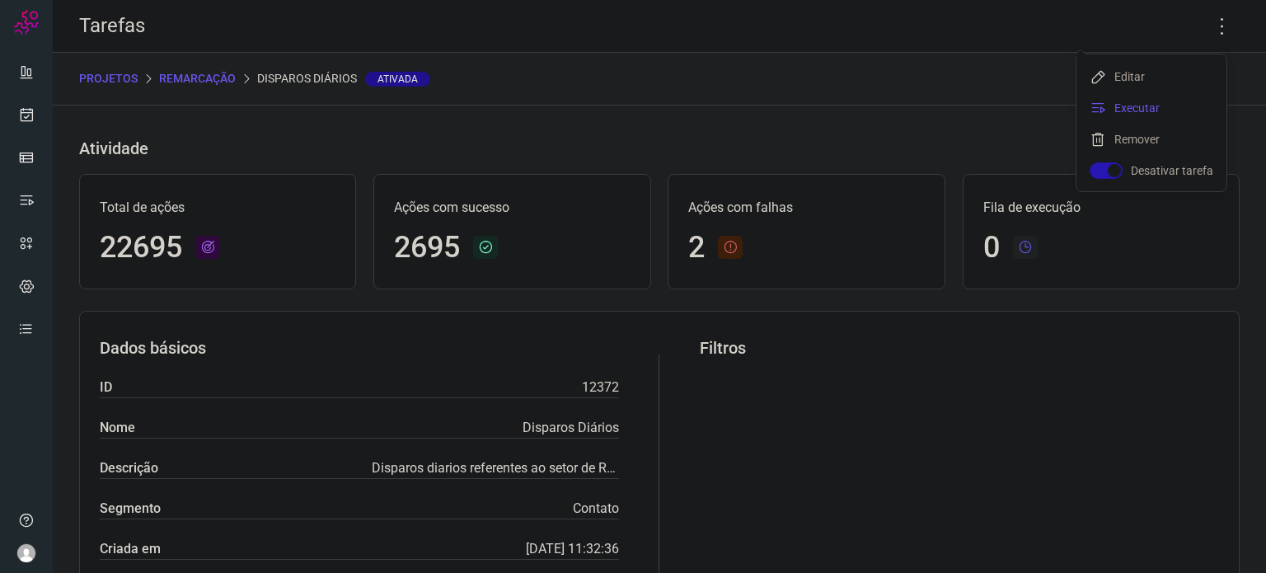
click at [1162, 114] on li "Executar" at bounding box center [1152, 108] width 150 height 26
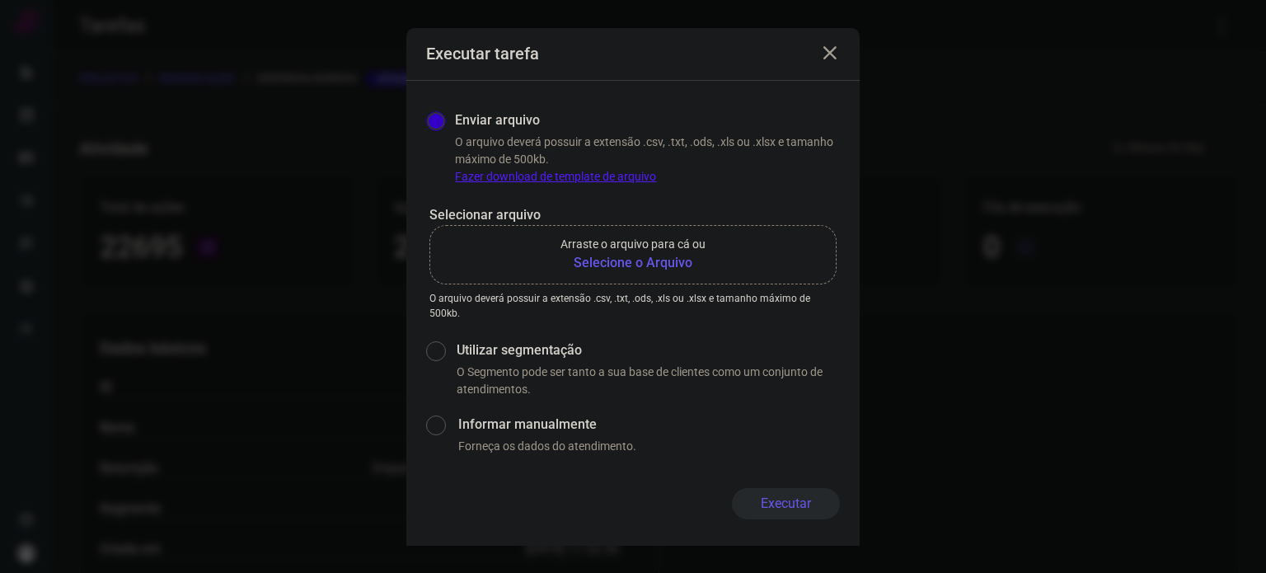
click at [660, 252] on p "Arraste o arquivo para cá ou" at bounding box center [633, 244] width 145 height 17
click at [0, 0] on input "Arraste o arquivo para cá ou Selecione o Arquivo" at bounding box center [0, 0] width 0 height 0
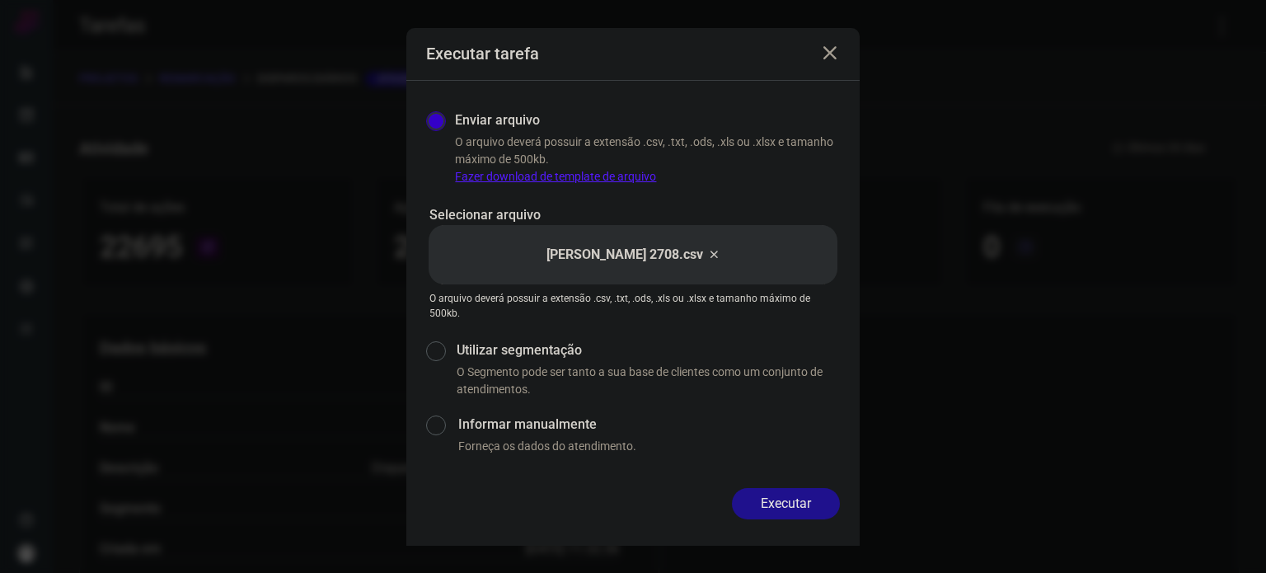
click at [812, 501] on button "Executar" at bounding box center [786, 503] width 108 height 31
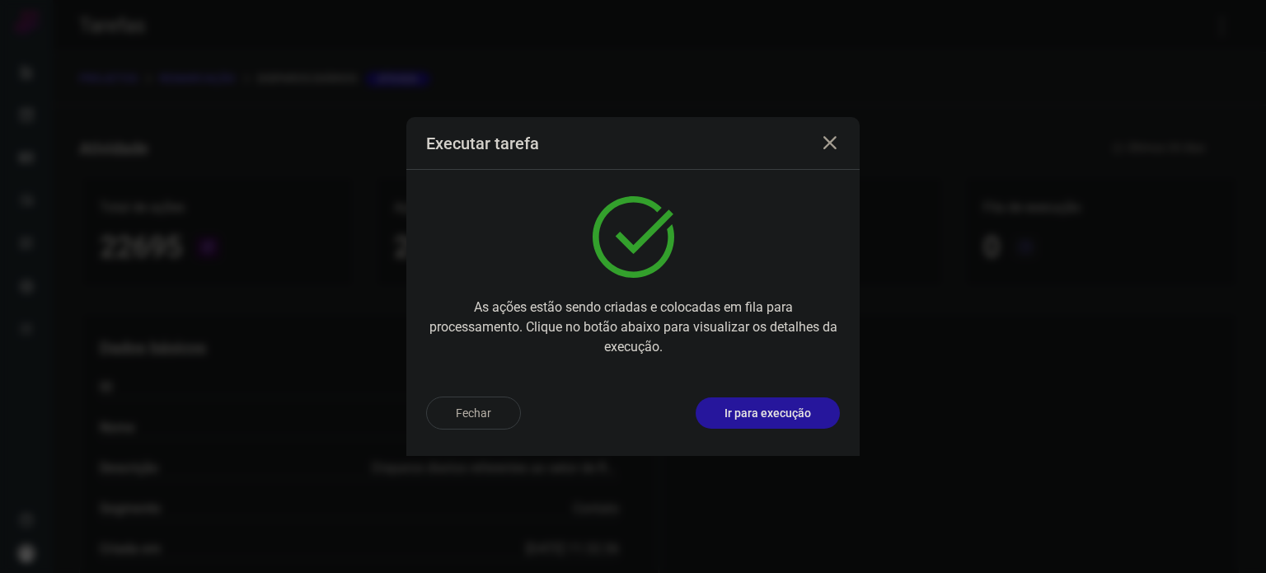
click at [810, 411] on p "Ir para execução" at bounding box center [768, 413] width 87 height 17
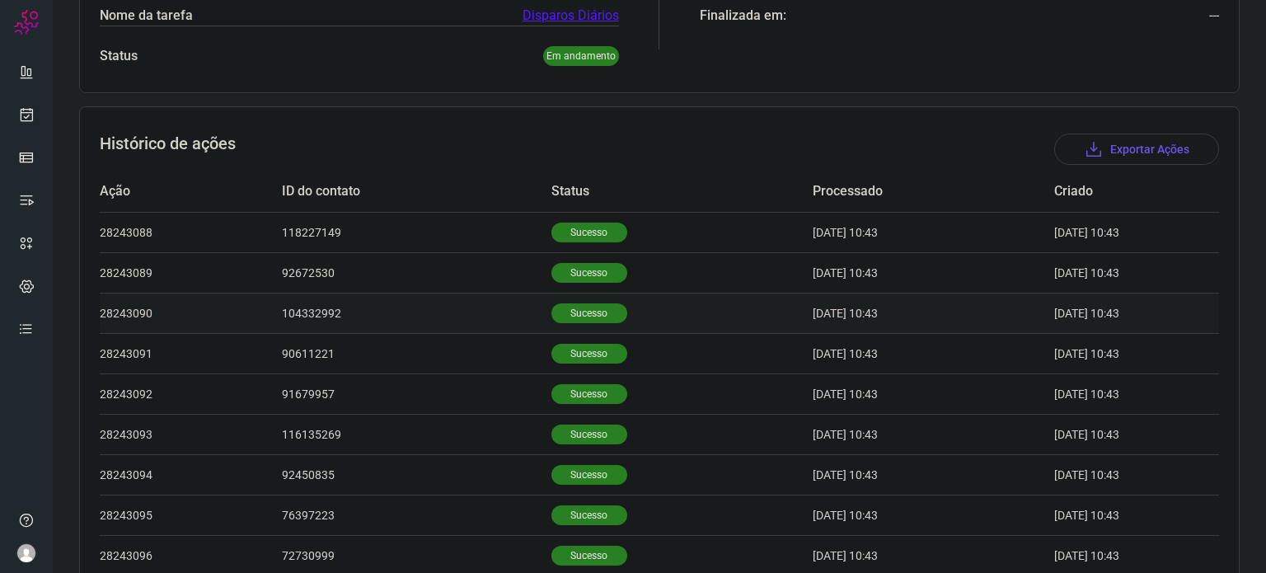
scroll to position [509, 0]
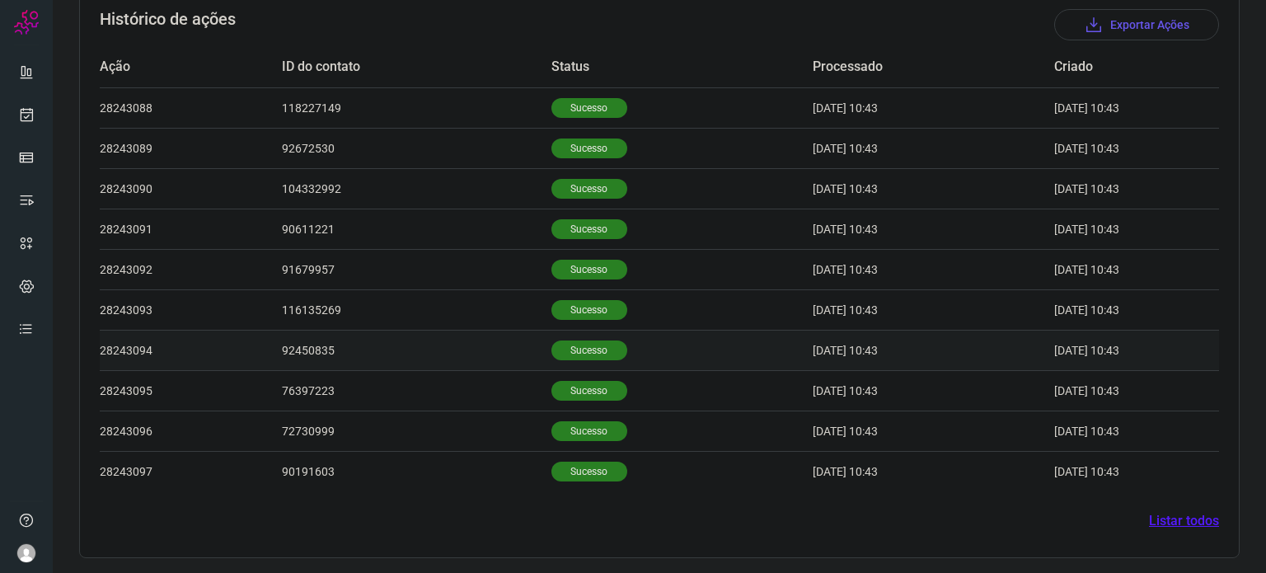
click at [573, 354] on p "Sucesso" at bounding box center [590, 350] width 76 height 20
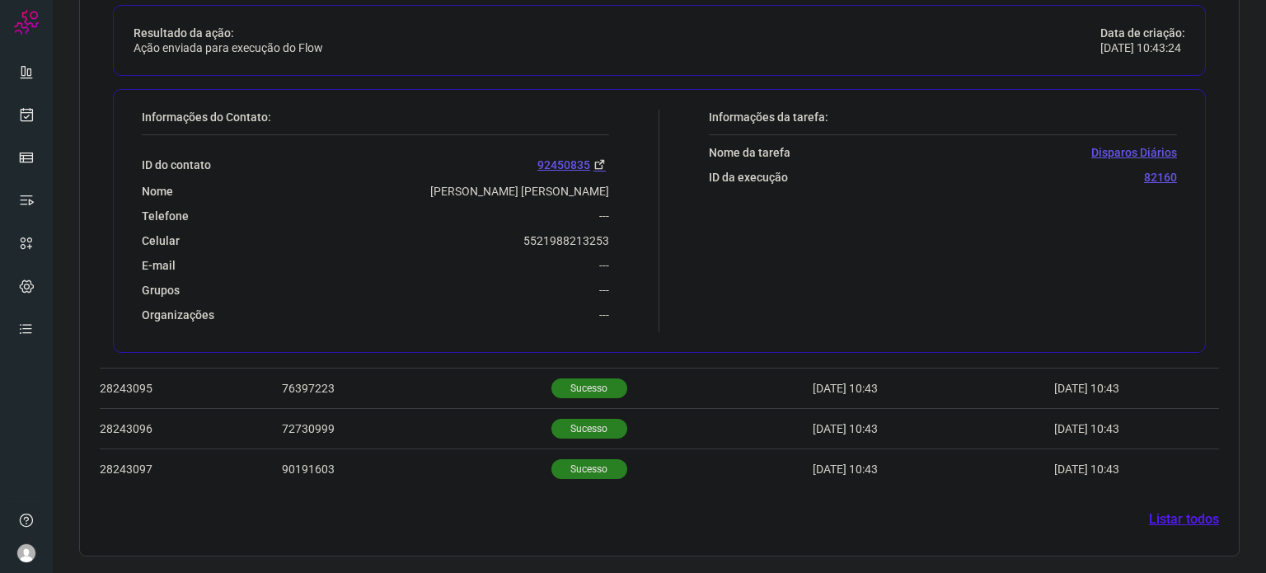
scroll to position [909, 0]
drag, startPoint x: 514, startPoint y: 249, endPoint x: 617, endPoint y: 221, distance: 106.8
click at [617, 221] on div "Informações do Contato: ID do contato 92450835 Nome Rogerio Alis Marins Telefon…" at bounding box center [397, 223] width 526 height 223
copy div "Celular"
click at [505, 263] on div "E-mail ---" at bounding box center [375, 268] width 467 height 15
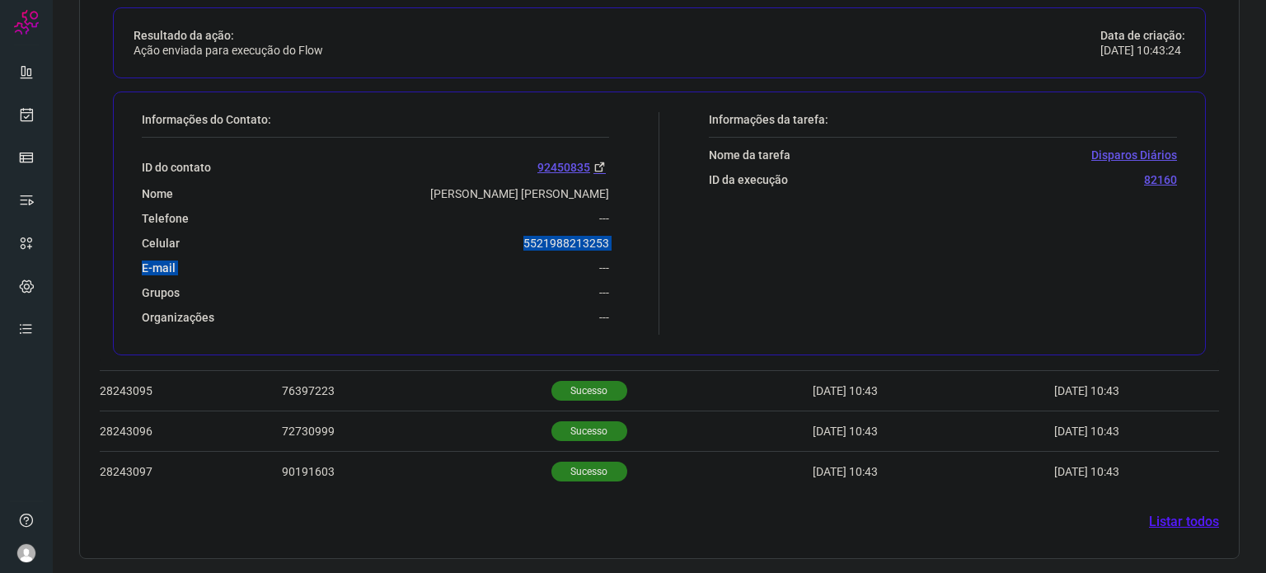
drag, startPoint x: 538, startPoint y: 248, endPoint x: 512, endPoint y: 237, distance: 28.0
click at [512, 237] on div "ID do contato 92450835 Nome Rogerio Alis Marins Telefone --- Celular 5521988213…" at bounding box center [375, 231] width 467 height 187
click at [473, 266] on div "E-mail ---" at bounding box center [375, 268] width 467 height 15
click at [569, 386] on p "Sucesso" at bounding box center [590, 391] width 76 height 20
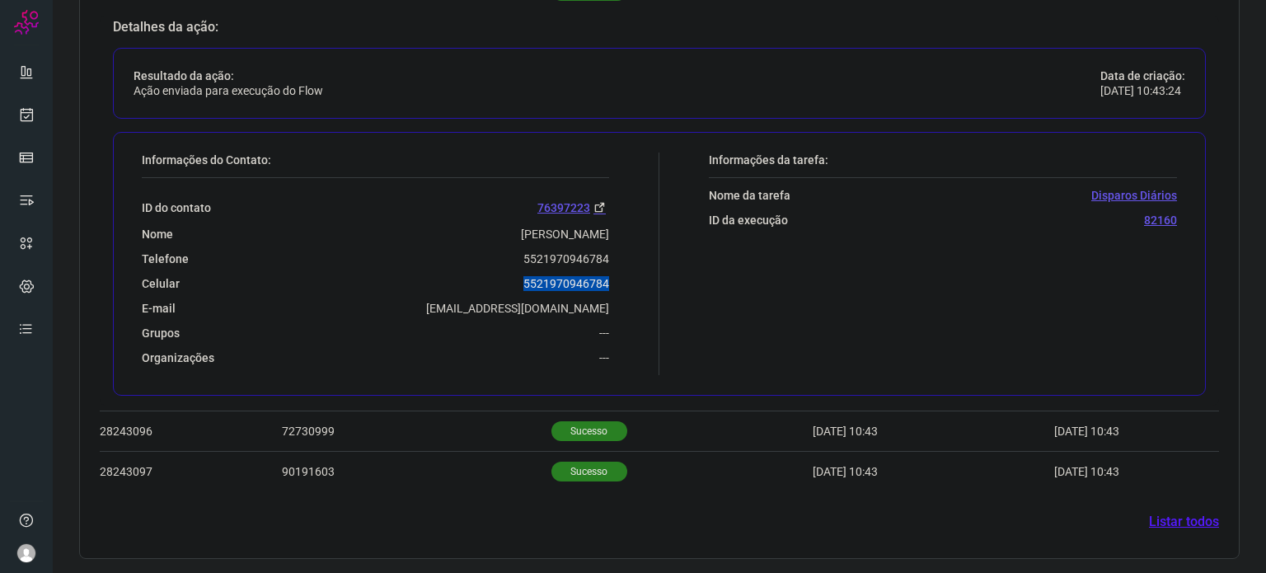
drag, startPoint x: 511, startPoint y: 283, endPoint x: 627, endPoint y: 277, distance: 116.4
click at [627, 277] on div "Informações do Contato: ID do contato 76397223 Nome Erika Sousa Batista Telefon…" at bounding box center [397, 264] width 526 height 223
copy p "5521970946784"
click at [33, 124] on link at bounding box center [26, 114] width 33 height 33
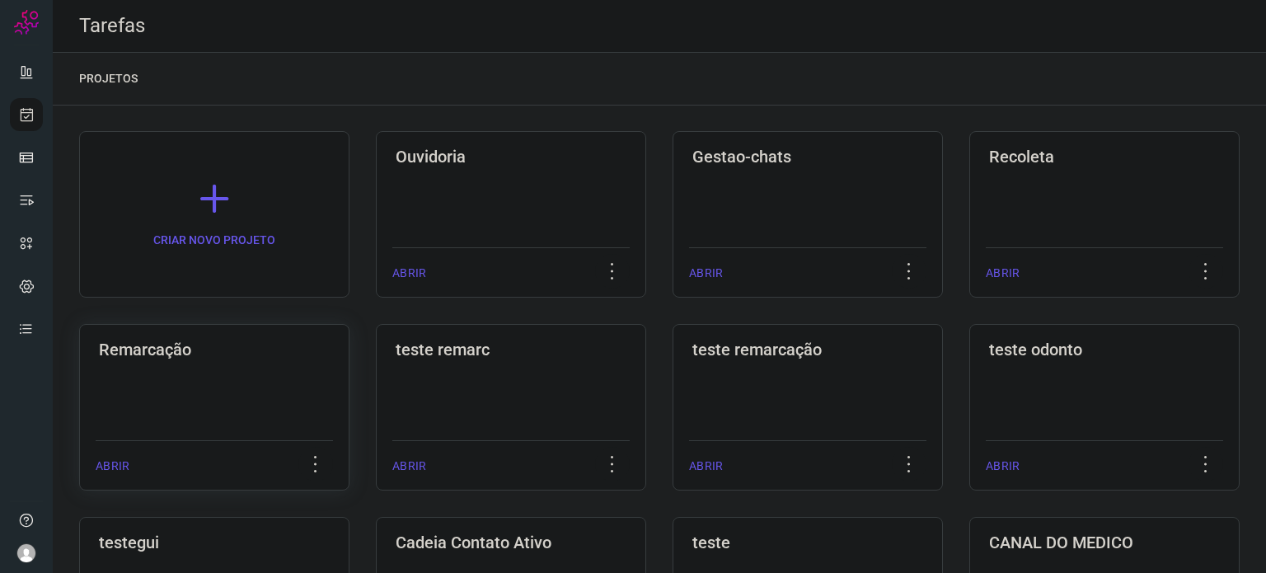
click at [376, 364] on div "Remarcação ABRIR" at bounding box center [511, 407] width 270 height 167
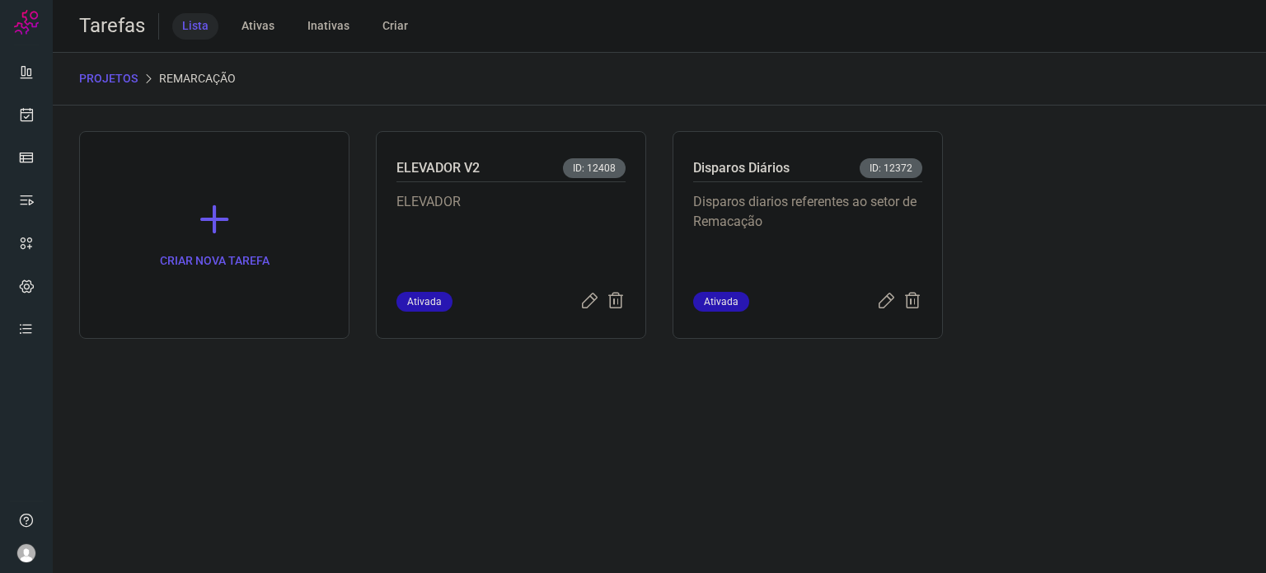
click at [812, 177] on div "Disparos Diários ID: 12372" at bounding box center [807, 170] width 229 height 24
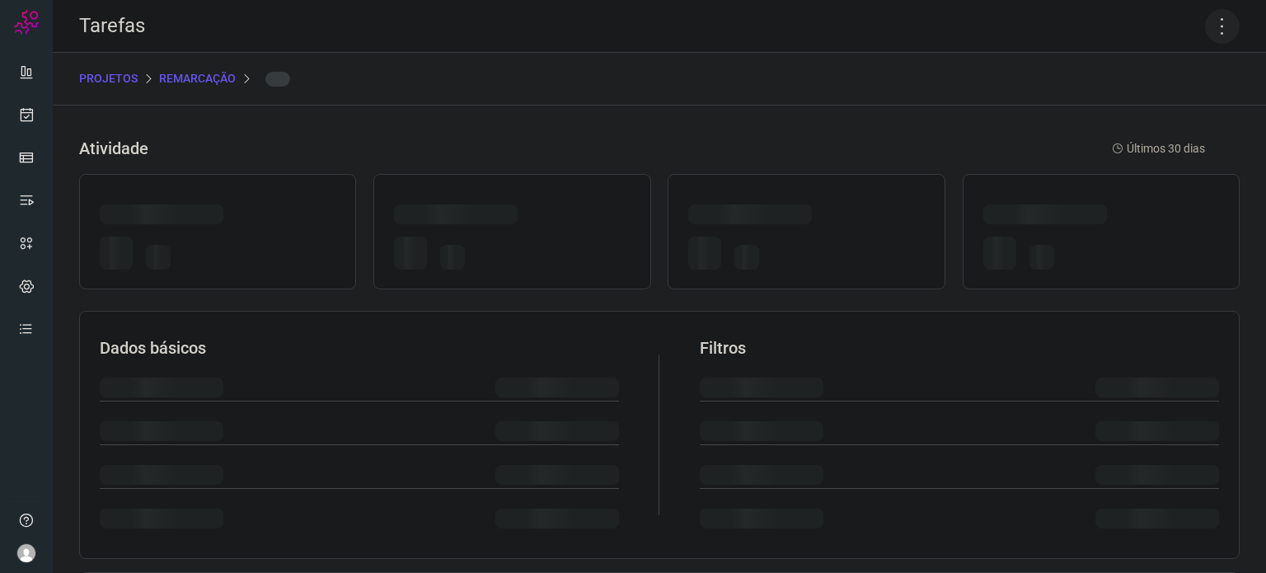
click at [1205, 22] on icon at bounding box center [1222, 26] width 35 height 35
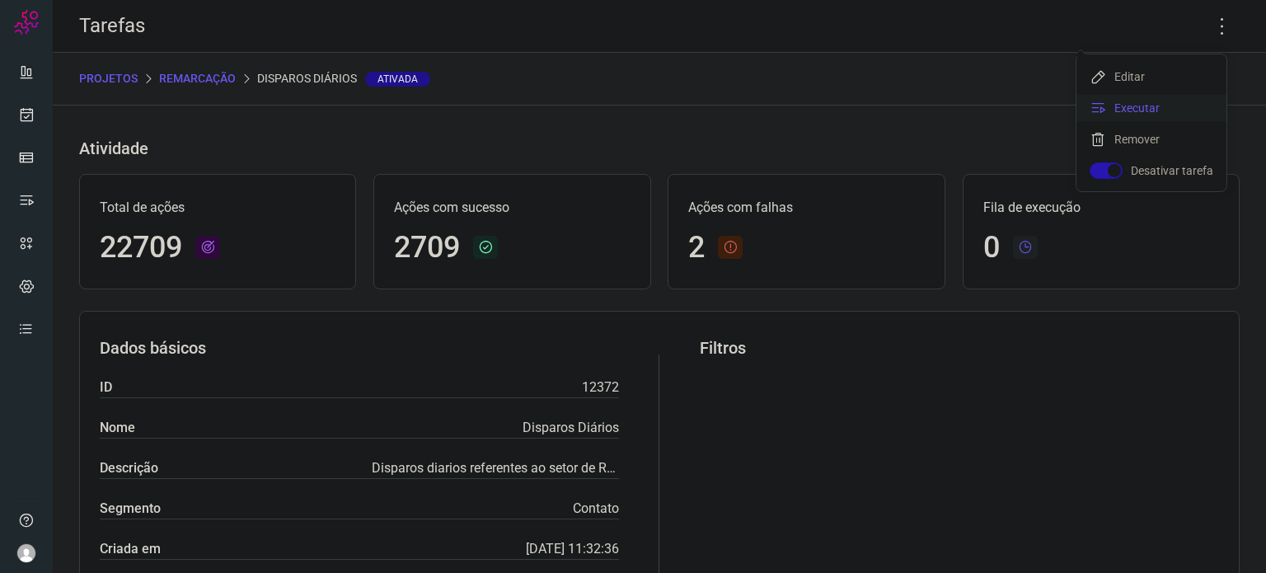
click at [1109, 105] on li "Executar" at bounding box center [1152, 108] width 150 height 26
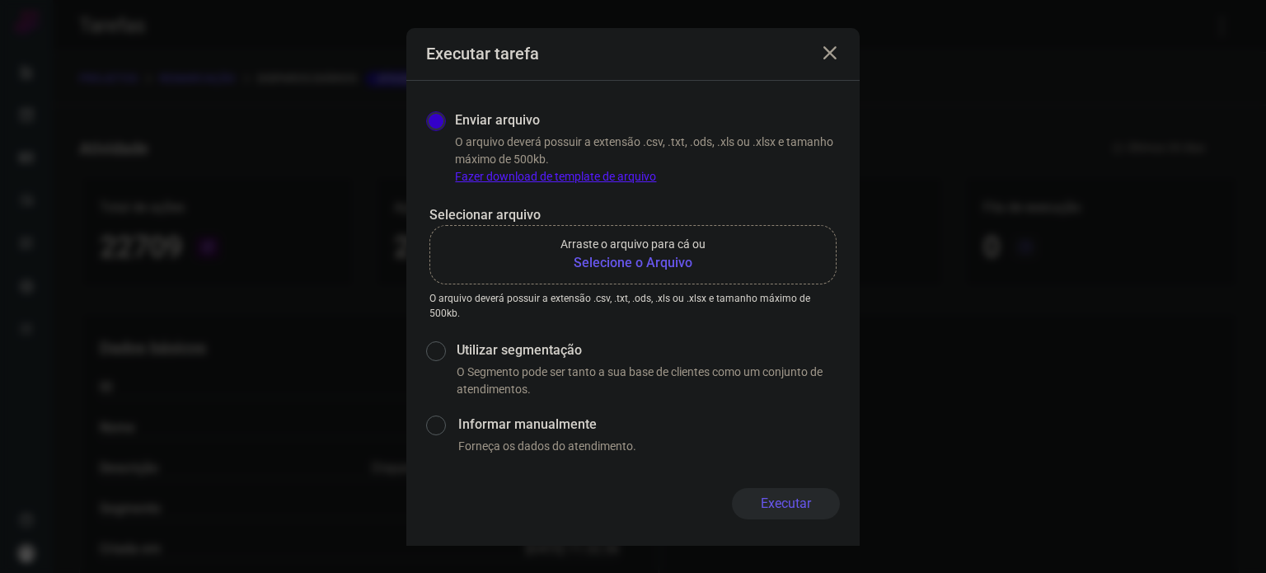
click at [678, 265] on b "Selecione o Arquivo" at bounding box center [633, 263] width 145 height 20
click at [0, 0] on input "Arraste o arquivo para cá ou Selecione o Arquivo" at bounding box center [0, 0] width 0 height 0
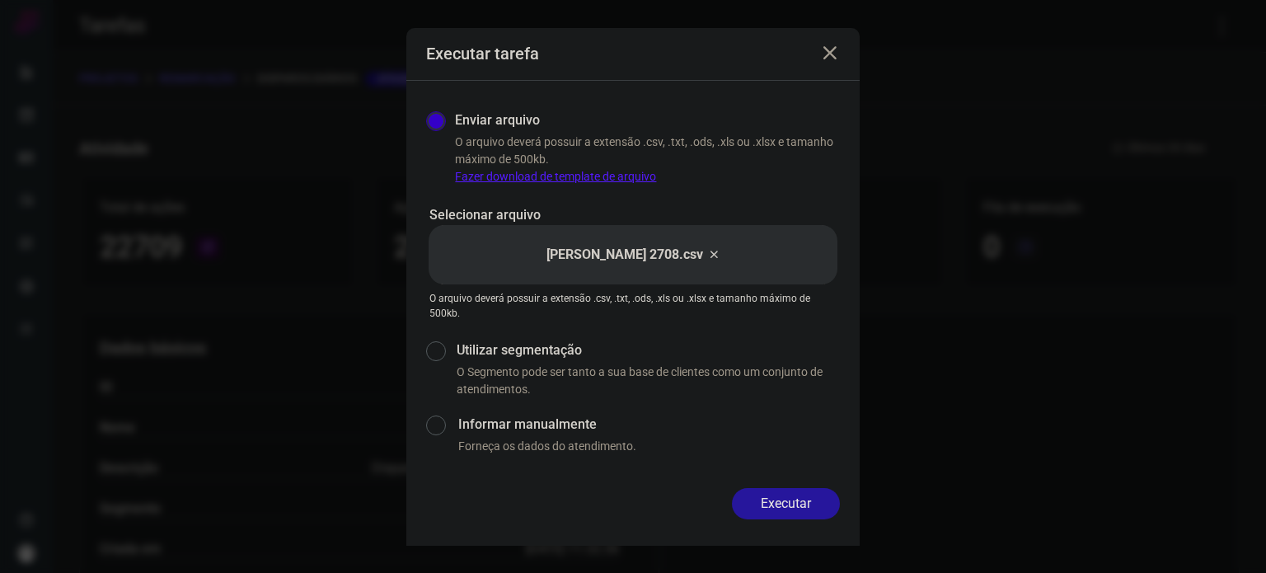
click at [801, 511] on button "Executar" at bounding box center [786, 503] width 108 height 31
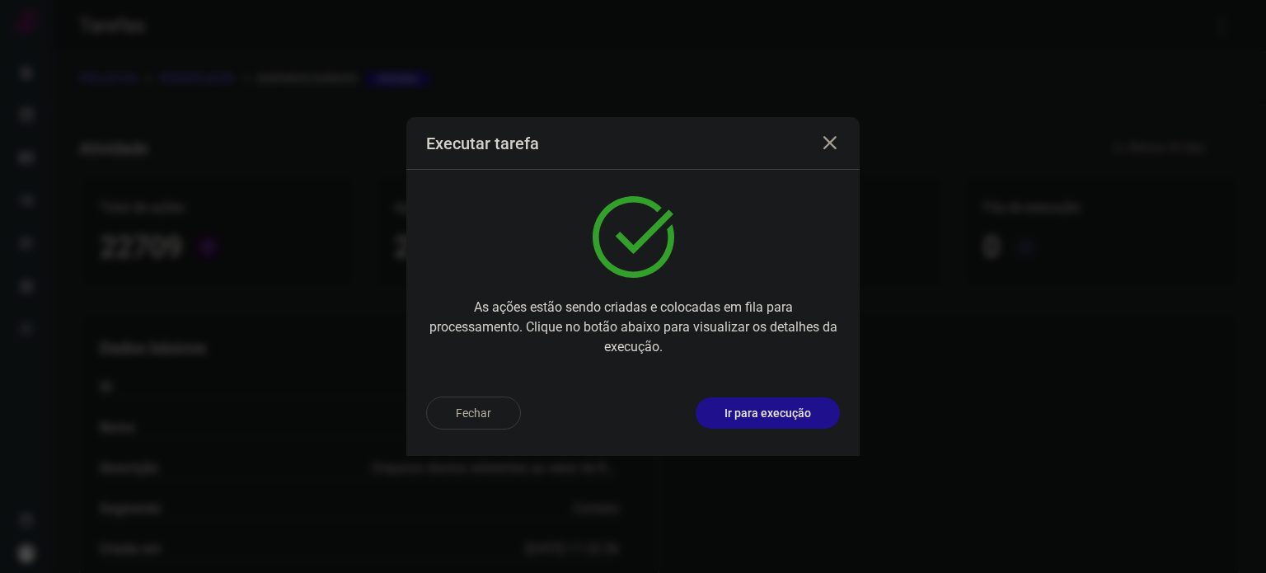
click at [805, 421] on button "Ir para execução" at bounding box center [768, 412] width 144 height 31
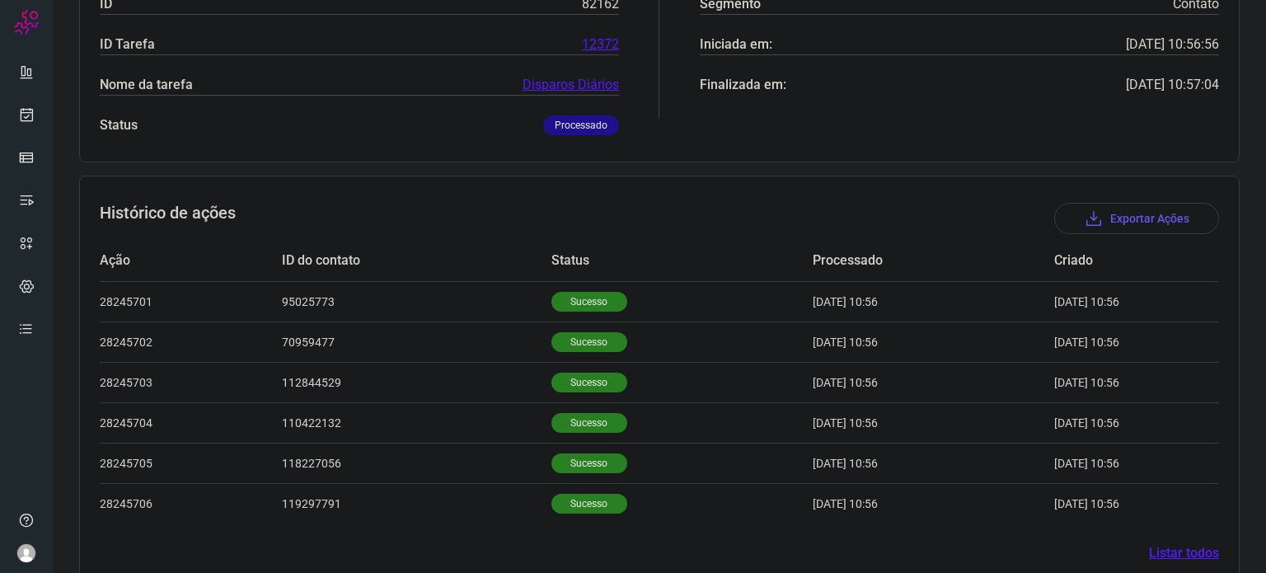
scroll to position [348, 0]
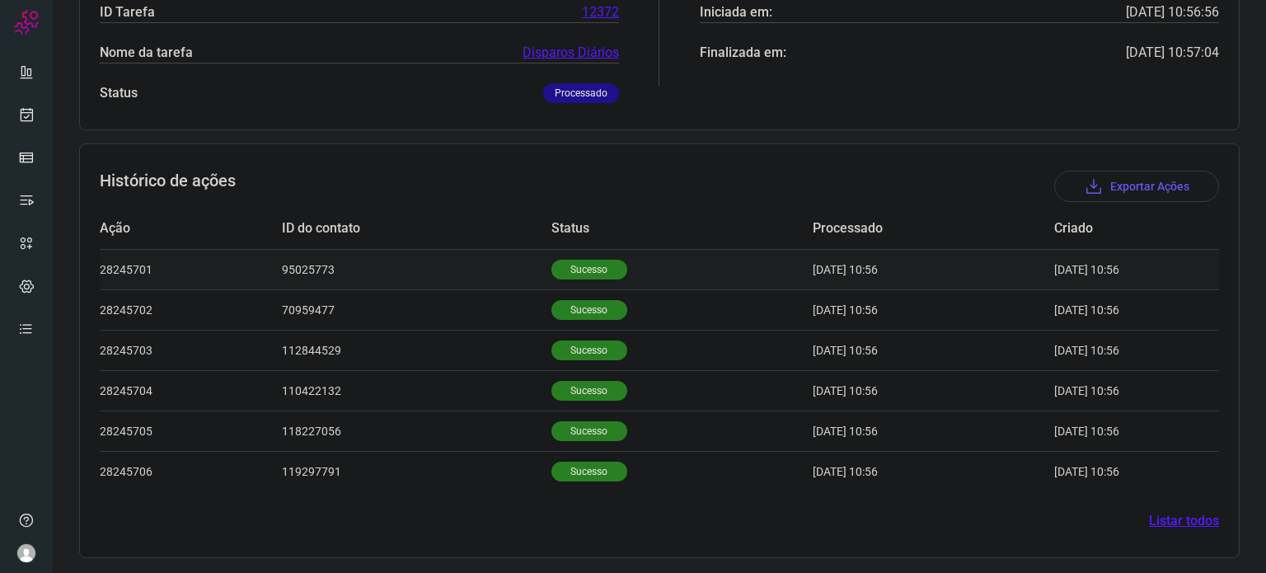
click at [579, 277] on p "Sucesso" at bounding box center [590, 270] width 76 height 20
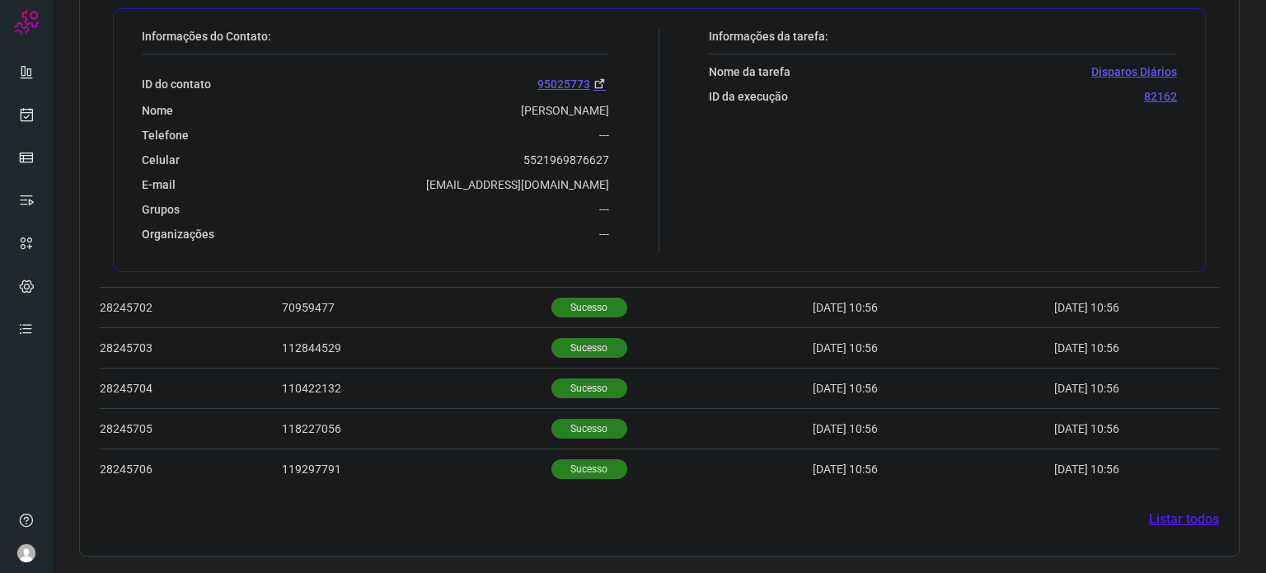
scroll to position [748, 0]
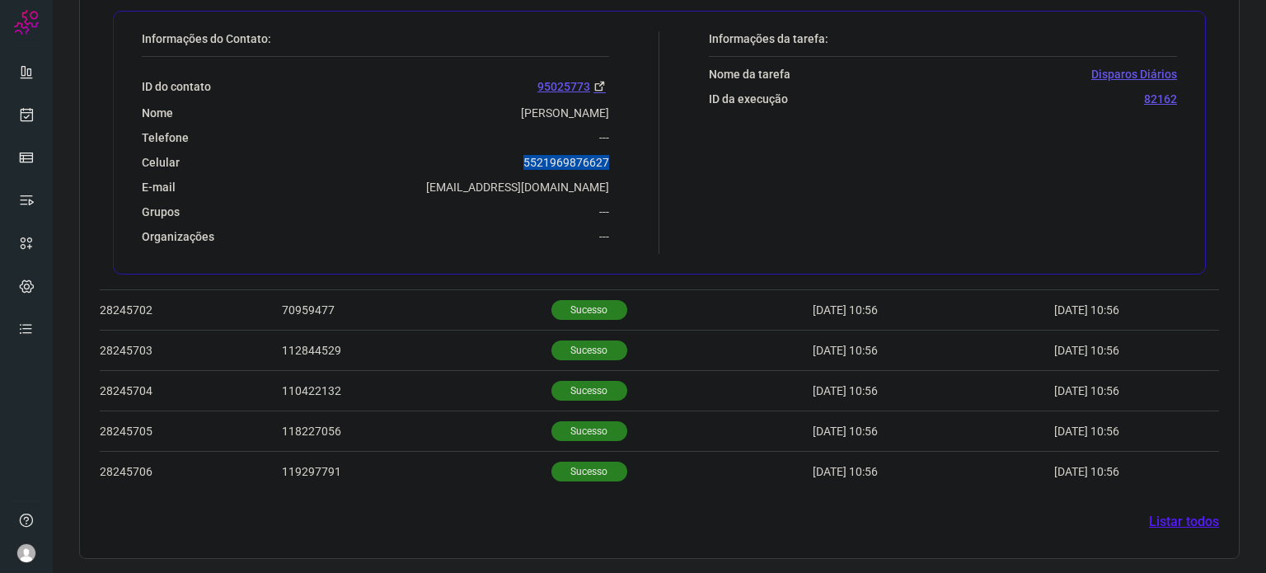
drag, startPoint x: 574, startPoint y: 158, endPoint x: 621, endPoint y: 167, distance: 47.9
click at [621, 167] on div "Informações do Contato: ID do contato 95025773 Nome Raquel Telefone --- Celular…" at bounding box center [397, 142] width 526 height 223
copy p "5521969876627"
click at [36, 115] on link at bounding box center [26, 114] width 33 height 33
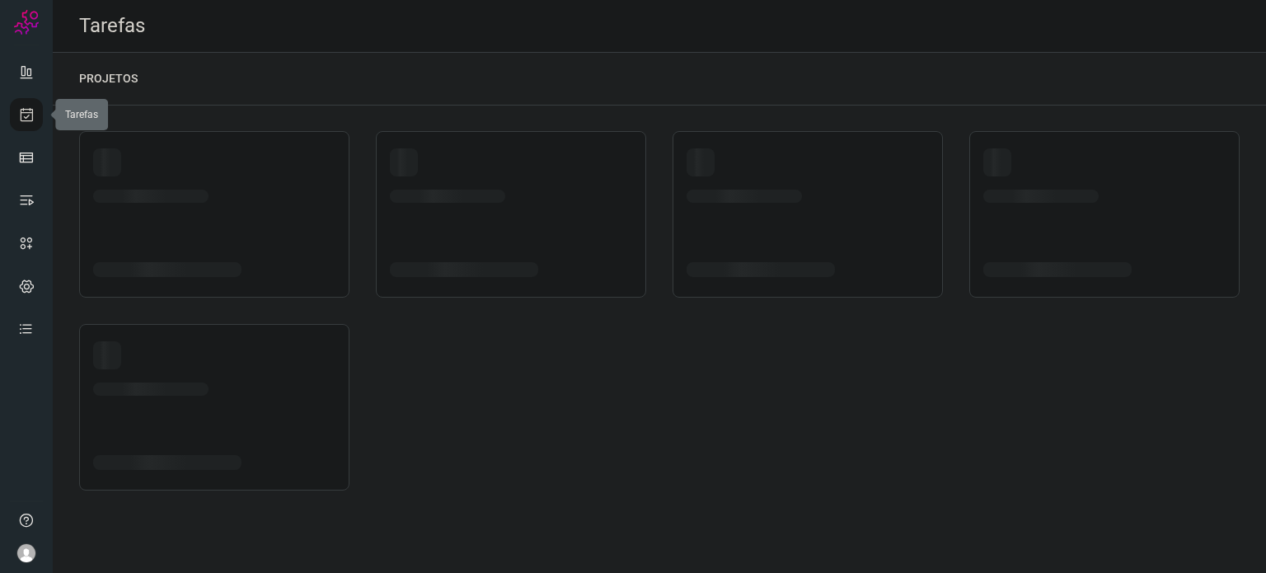
click at [36, 115] on link at bounding box center [26, 114] width 33 height 33
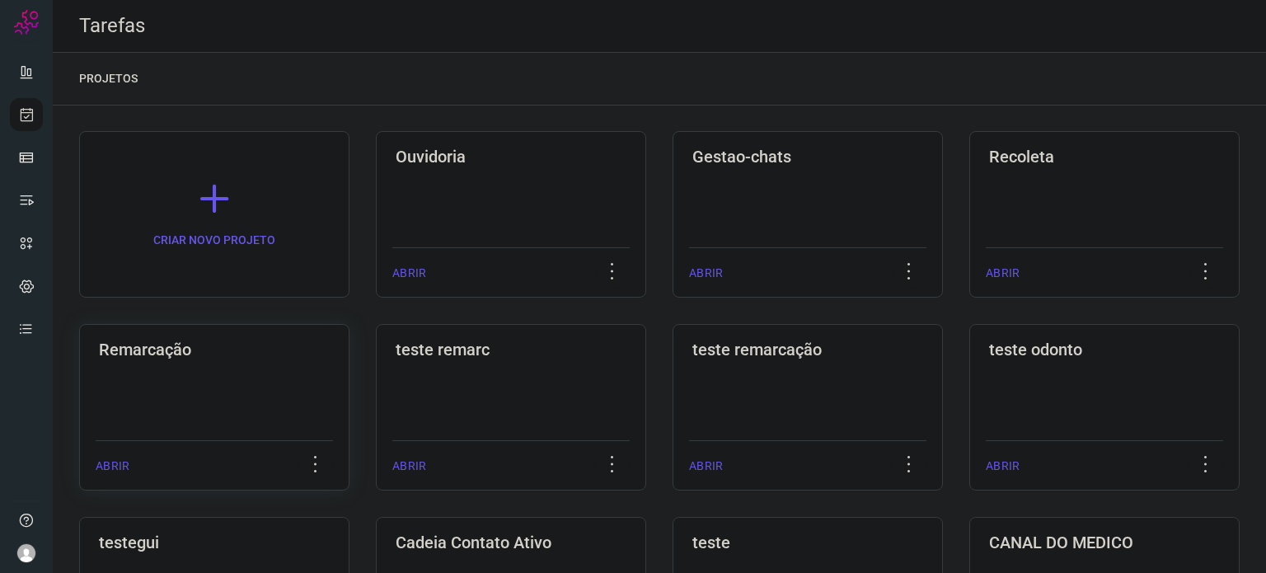
click at [268, 350] on h3 "Remarcação" at bounding box center [214, 350] width 231 height 20
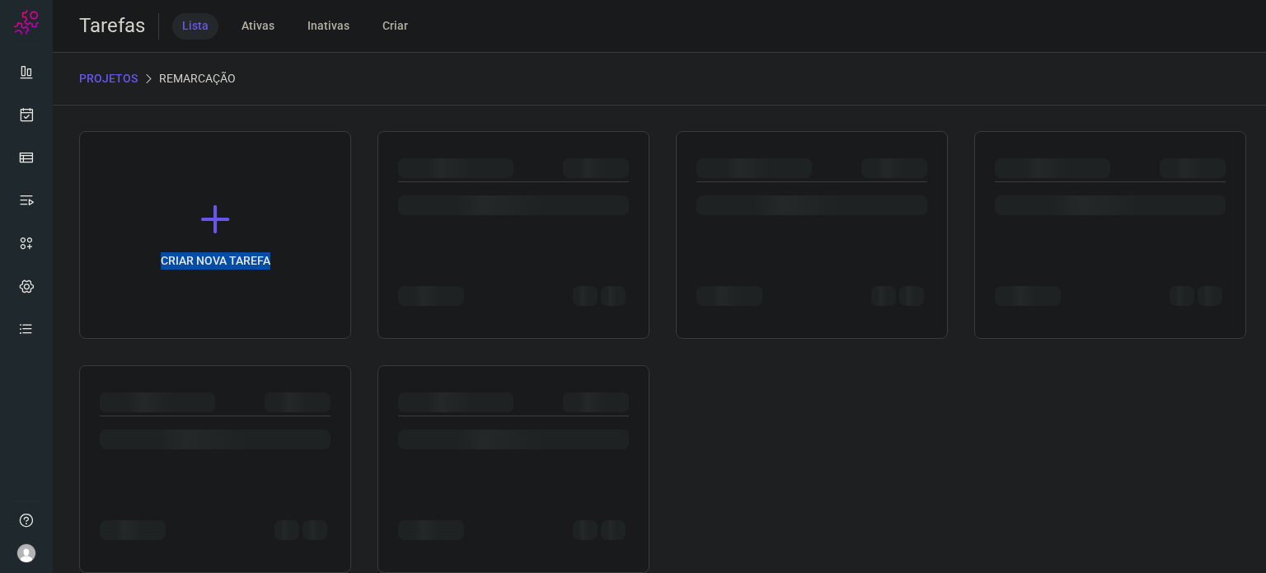
click at [268, 350] on div "CRIAR NOVA TAREFA" at bounding box center [659, 352] width 1161 height 442
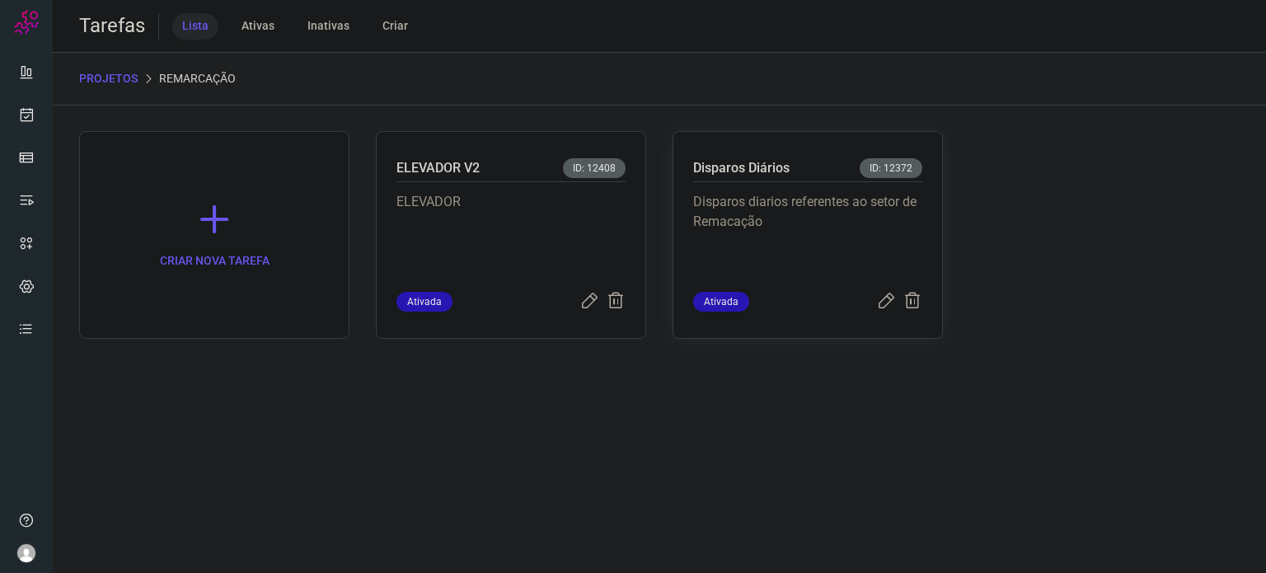
click at [814, 185] on div "Disparos diarios referentes ao setor de Remacação" at bounding box center [807, 237] width 229 height 110
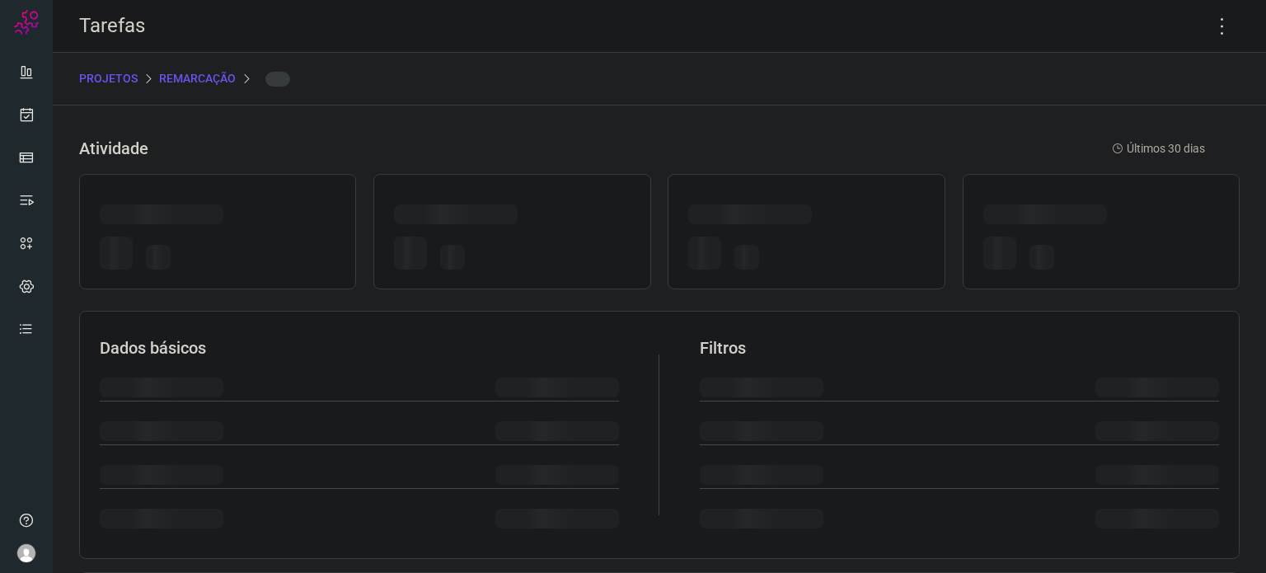
click at [814, 185] on div at bounding box center [806, 231] width 277 height 115
click at [1212, 20] on icon at bounding box center [1222, 26] width 35 height 35
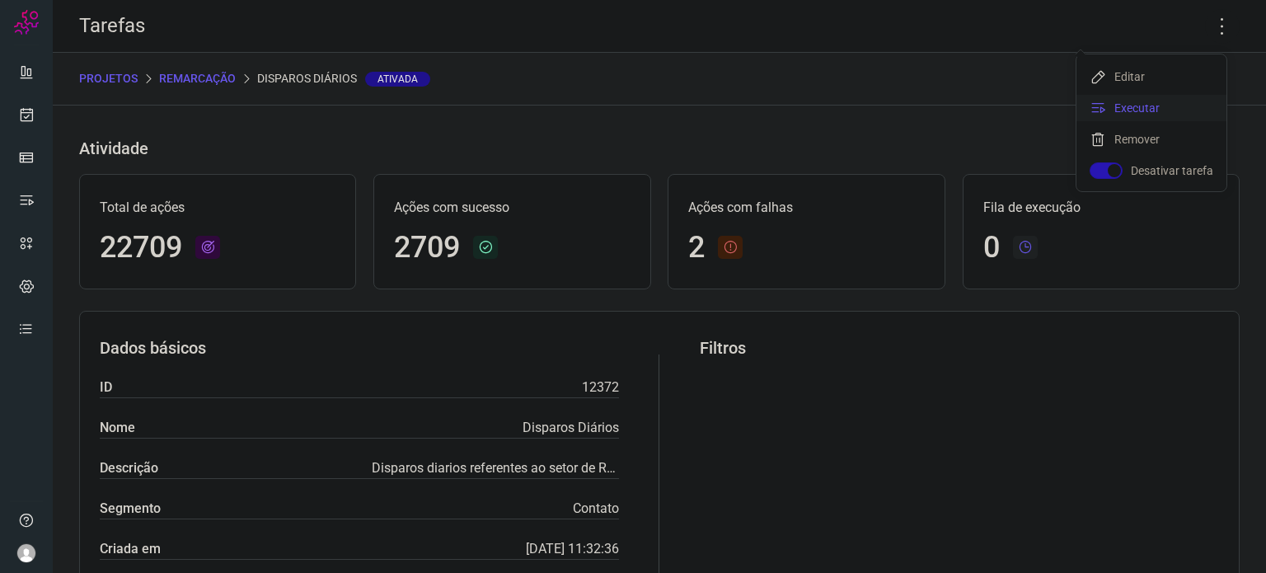
click at [1153, 109] on li "Executar" at bounding box center [1152, 108] width 150 height 26
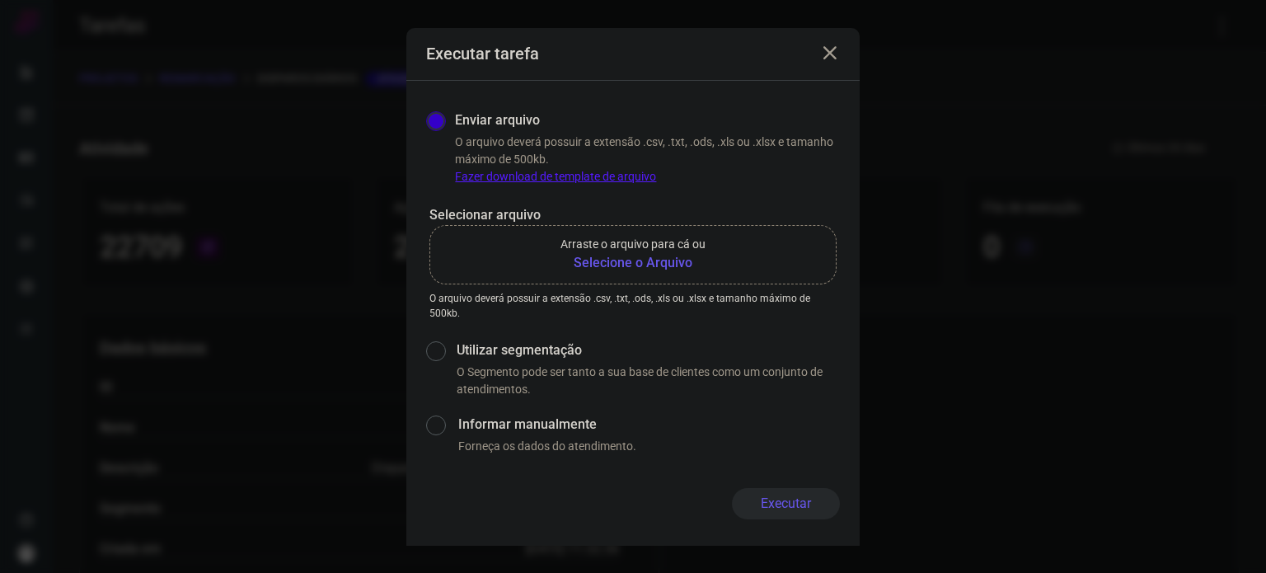
click at [674, 266] on b "Selecione o Arquivo" at bounding box center [633, 263] width 145 height 20
click at [0, 0] on input "Arraste o arquivo para cá ou Selecione o Arquivo" at bounding box center [0, 0] width 0 height 0
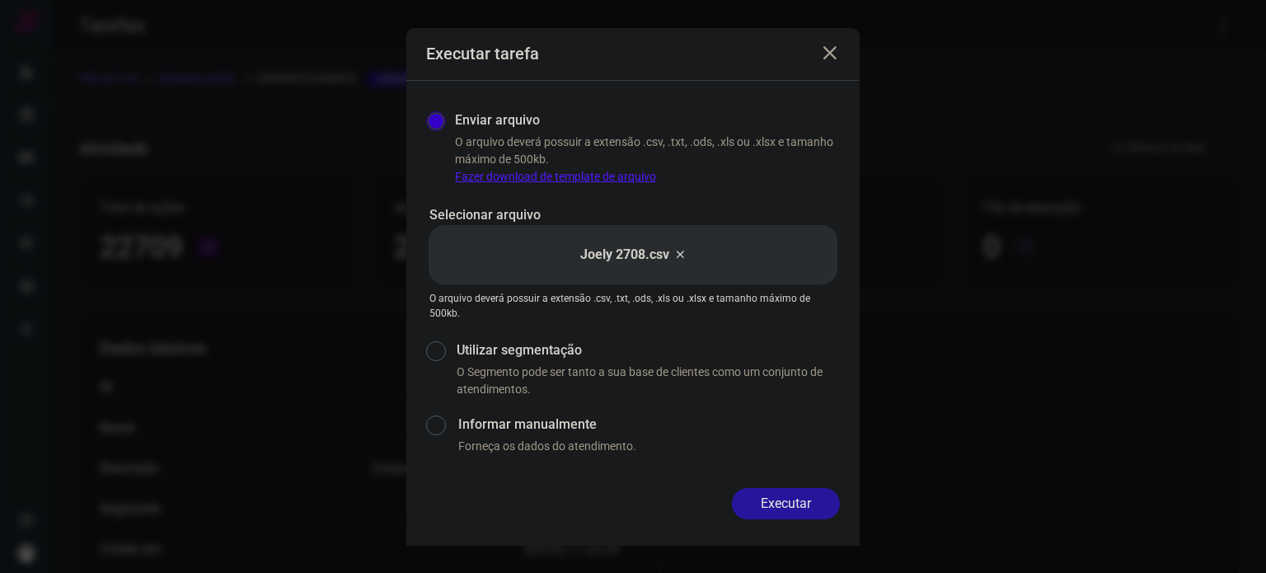
click at [805, 503] on button "Executar" at bounding box center [786, 503] width 108 height 31
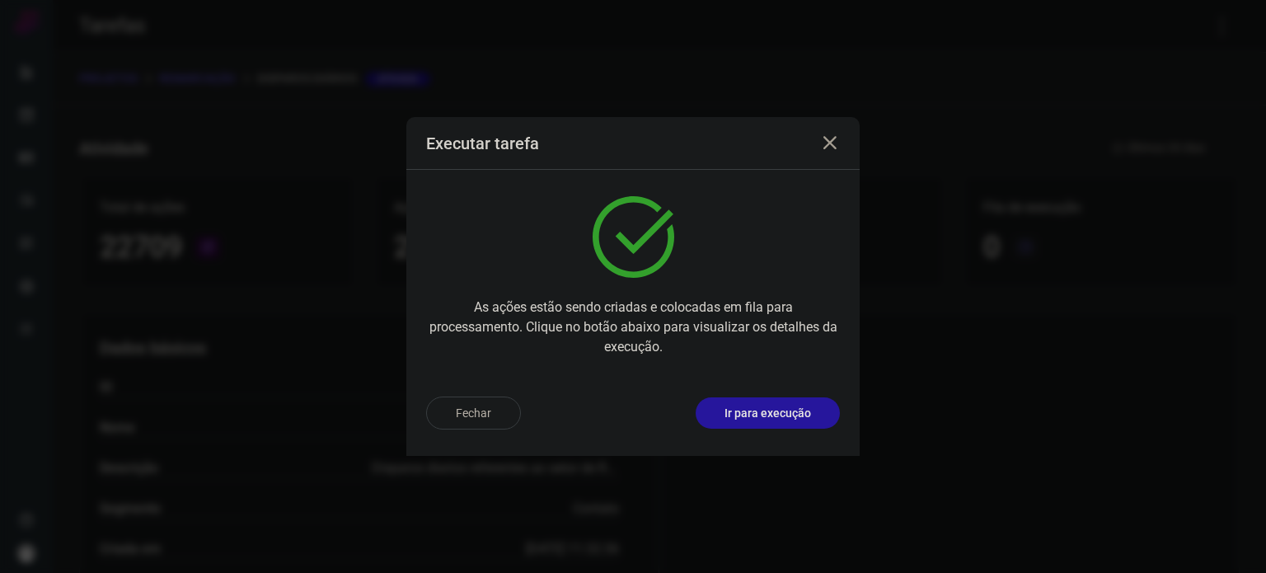
click at [767, 405] on p "Ir para execução" at bounding box center [768, 413] width 87 height 17
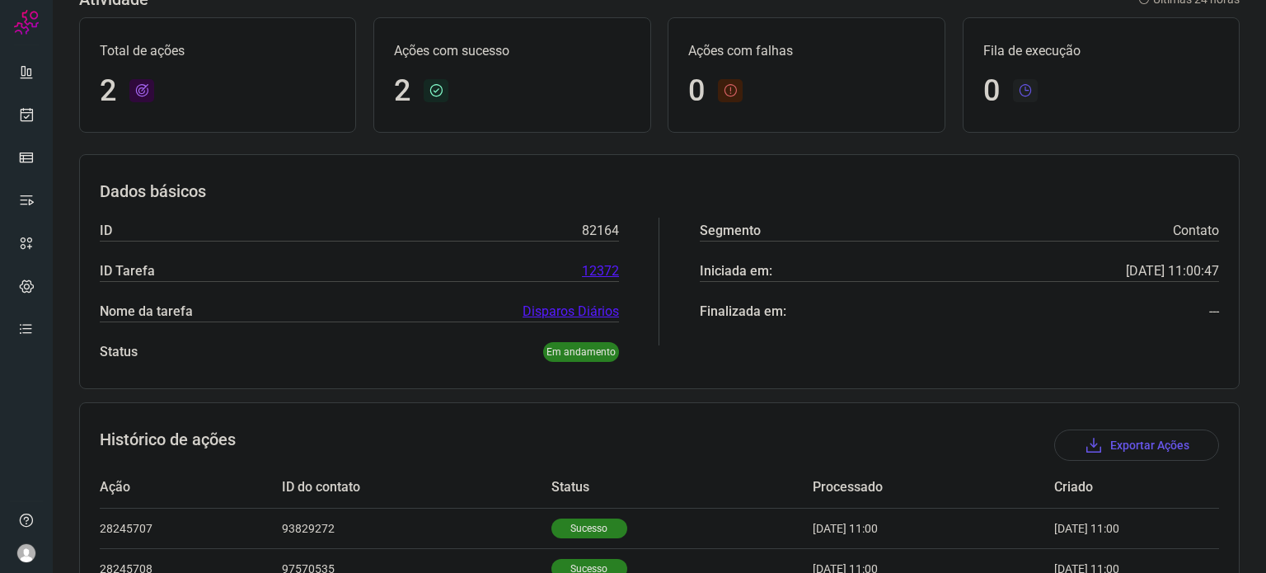
scroll to position [186, 0]
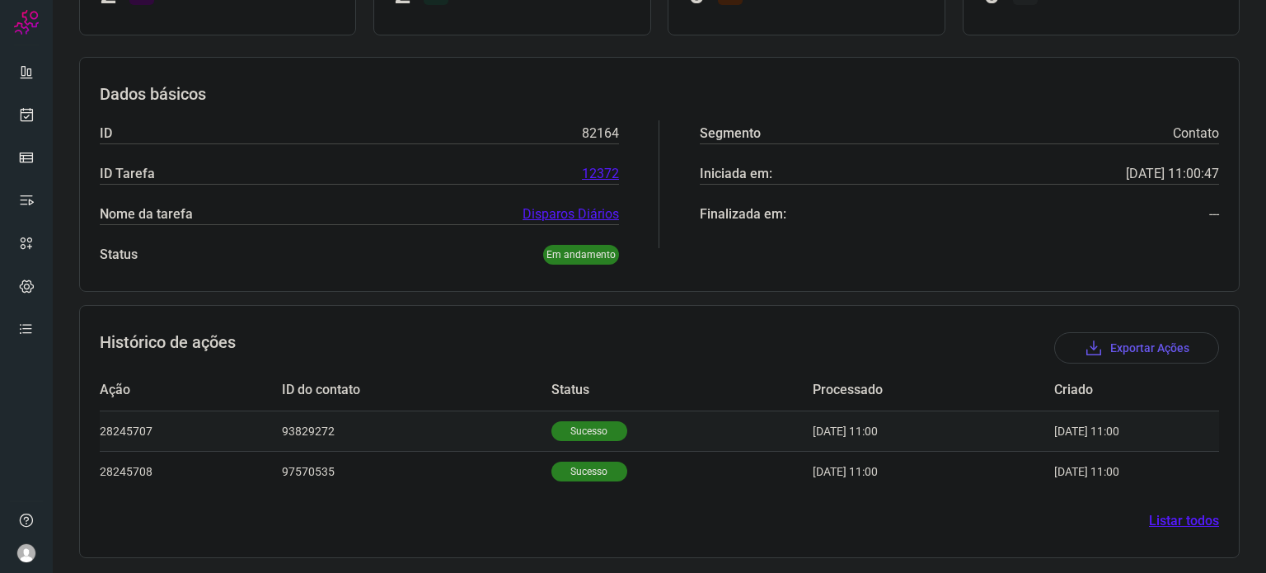
click at [584, 426] on p "Sucesso" at bounding box center [590, 431] width 76 height 20
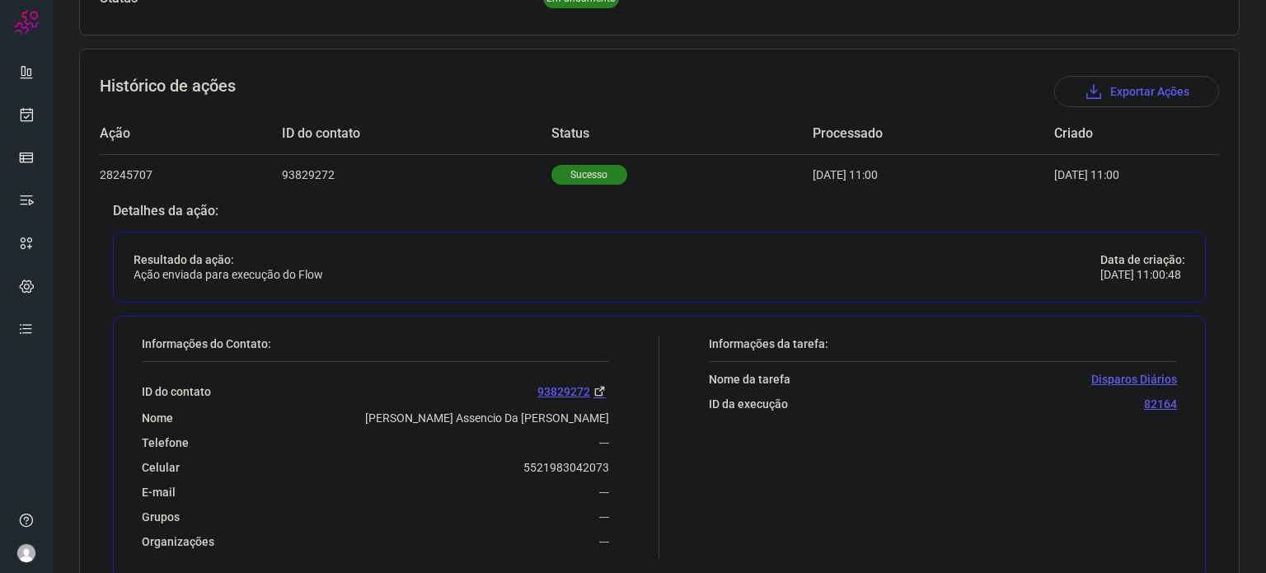
scroll to position [516, 0]
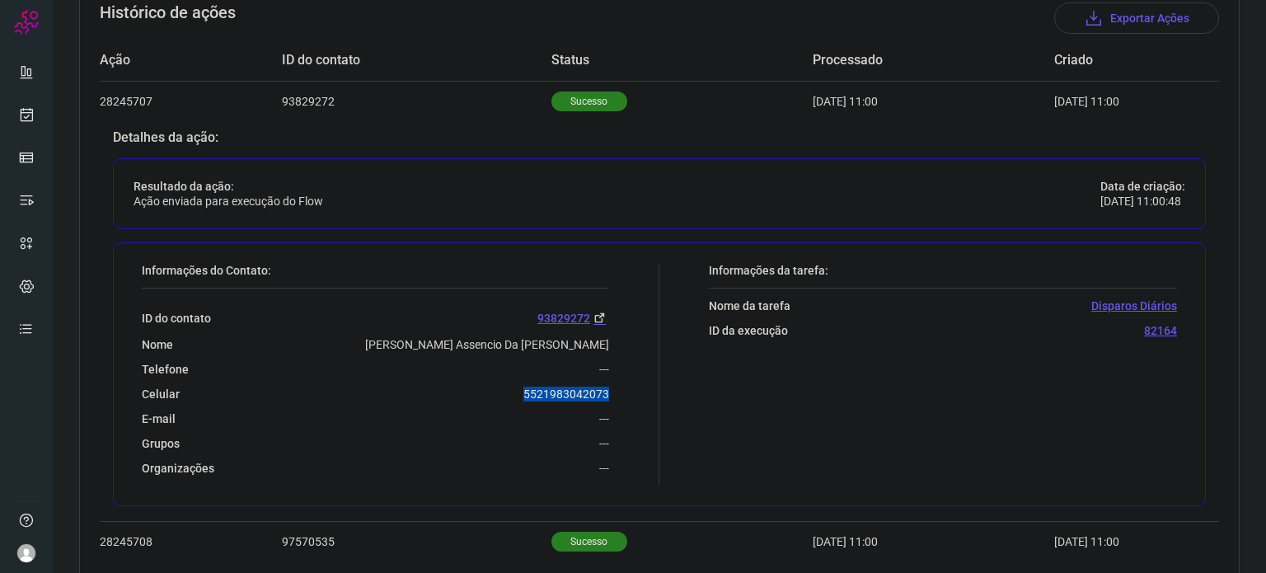
drag, startPoint x: 515, startPoint y: 392, endPoint x: 617, endPoint y: 398, distance: 102.4
click at [617, 398] on div "Informações do Contato: ID do contato 93829272 Nome Caroline Assencio Da Silva …" at bounding box center [397, 374] width 526 height 223
copy p "5521983042073"
click at [26, 98] on link at bounding box center [26, 114] width 33 height 33
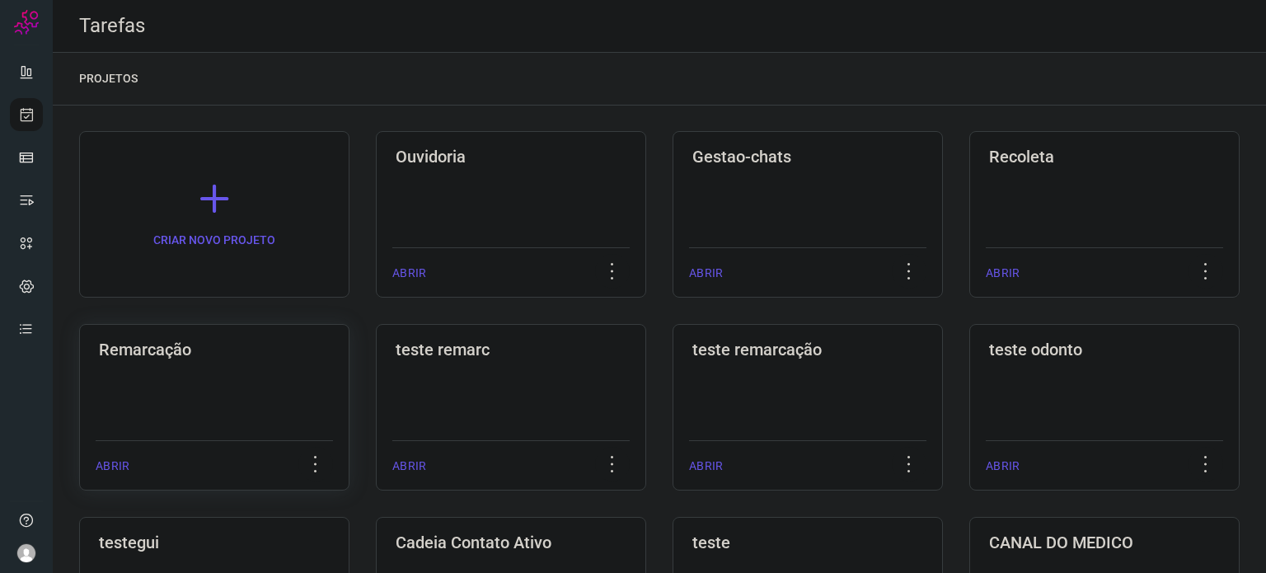
click at [376, 414] on div "Remarcação ABRIR" at bounding box center [511, 407] width 270 height 167
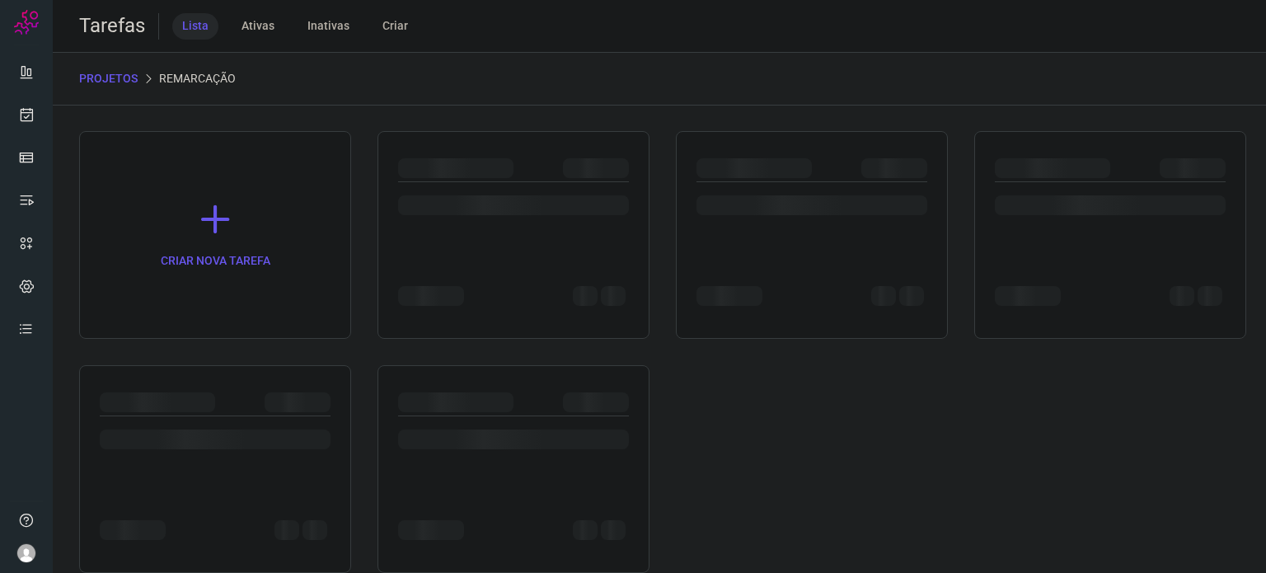
click at [206, 414] on div at bounding box center [215, 404] width 231 height 24
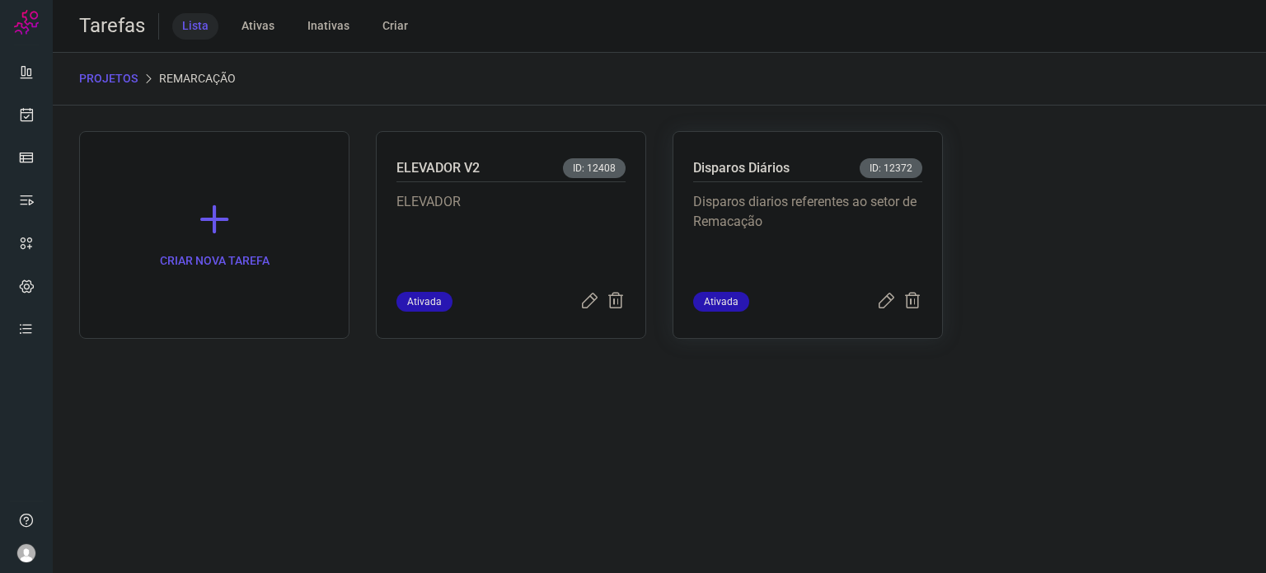
click at [804, 189] on div "Disparos diarios referentes ao setor de Remacação" at bounding box center [807, 237] width 229 height 110
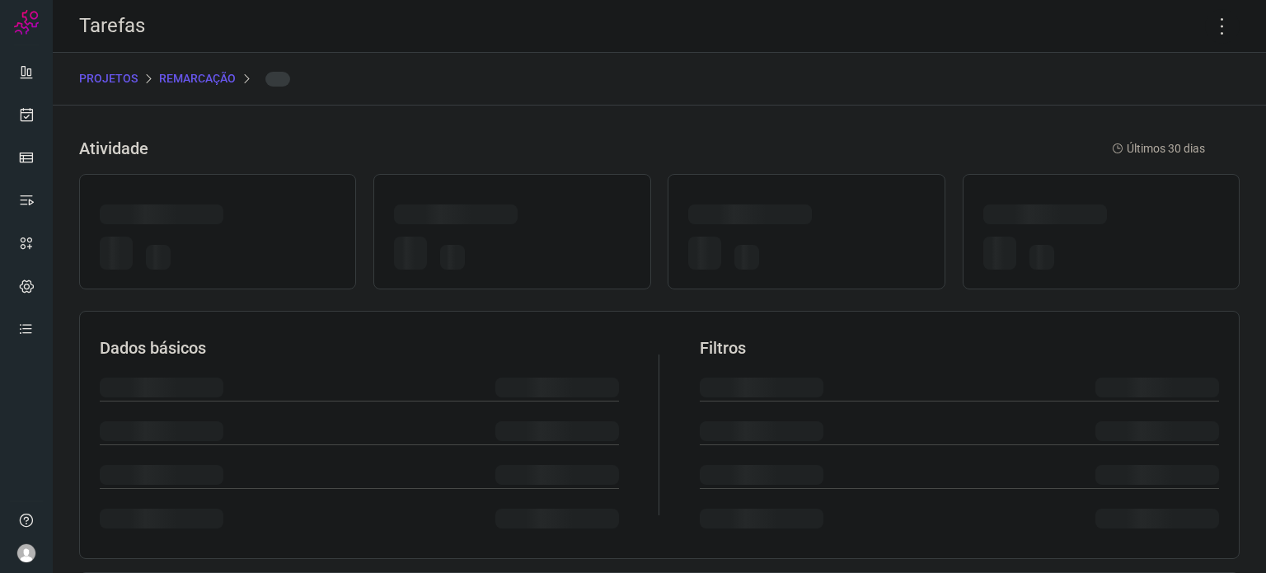
click at [804, 189] on div at bounding box center [806, 231] width 277 height 115
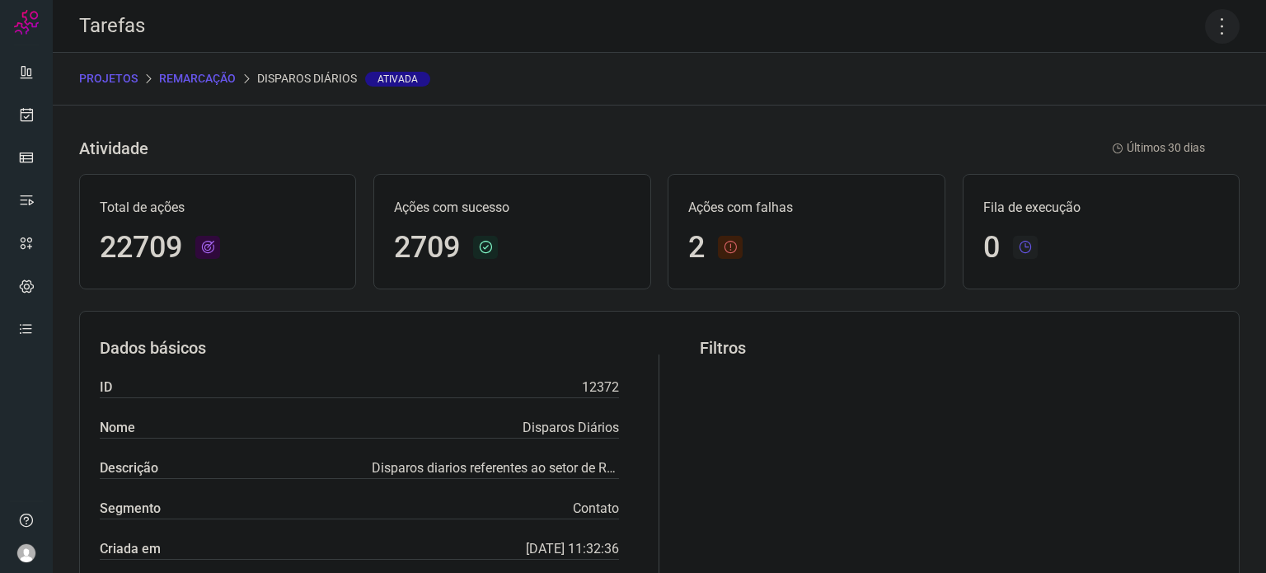
click at [1208, 20] on icon at bounding box center [1222, 26] width 35 height 35
click at [1129, 109] on li "Executar" at bounding box center [1152, 108] width 150 height 26
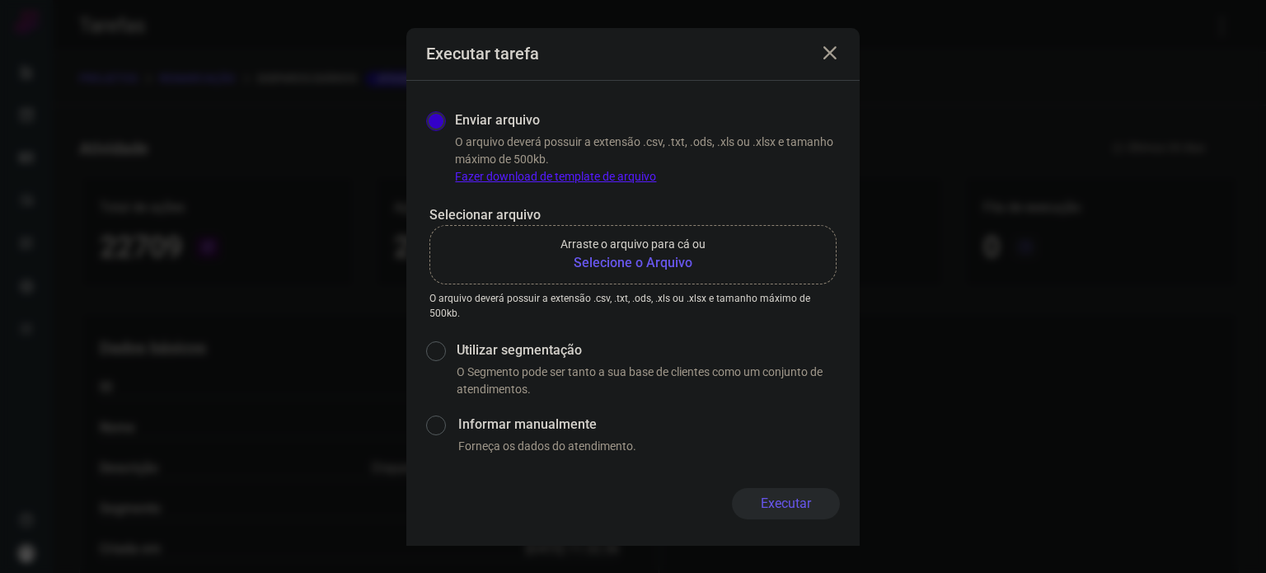
click at [674, 263] on b "Selecione o Arquivo" at bounding box center [633, 263] width 145 height 20
click at [0, 0] on input "Arraste o arquivo para cá ou Selecione o Arquivo" at bounding box center [0, 0] width 0 height 0
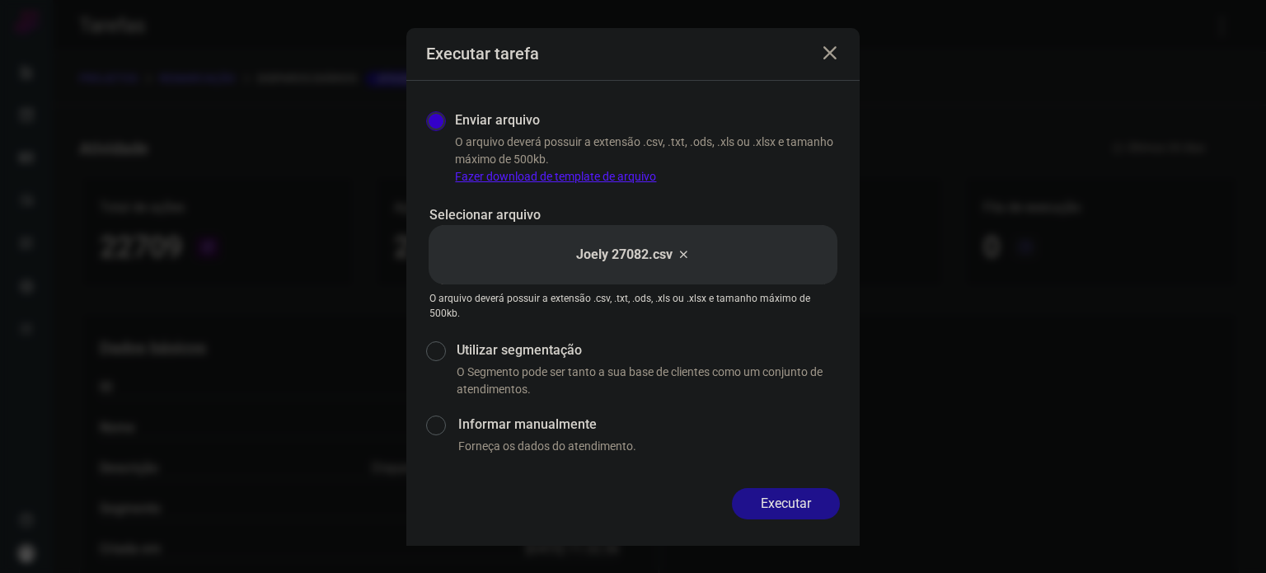
click at [782, 489] on button "Executar" at bounding box center [786, 503] width 108 height 31
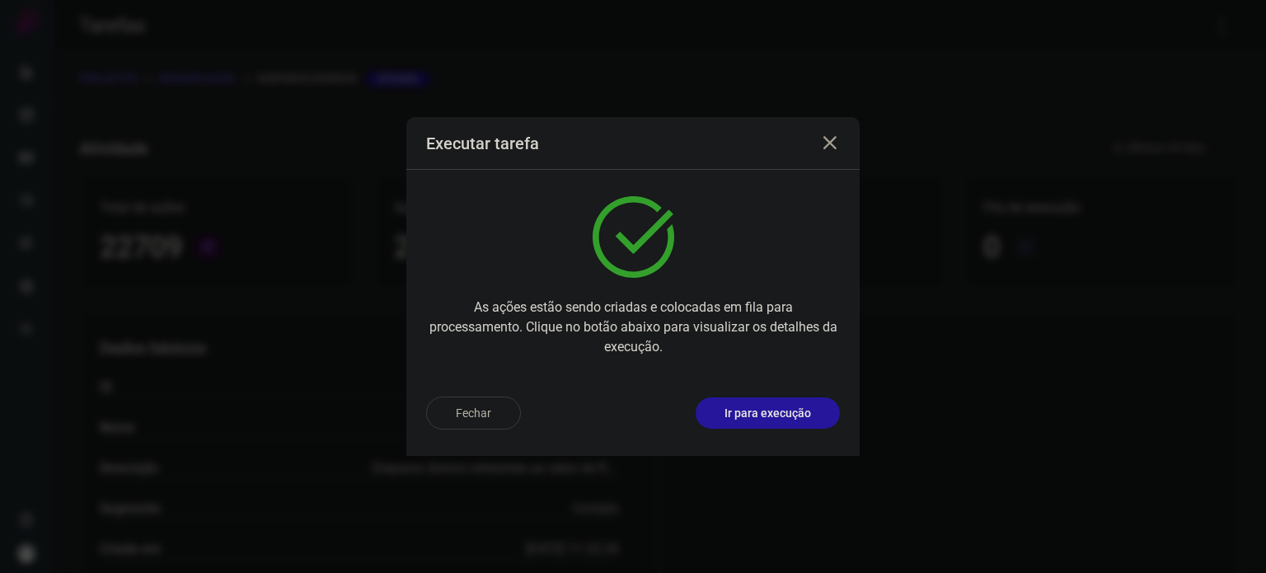
click at [770, 408] on p "Ir para execução" at bounding box center [768, 413] width 87 height 17
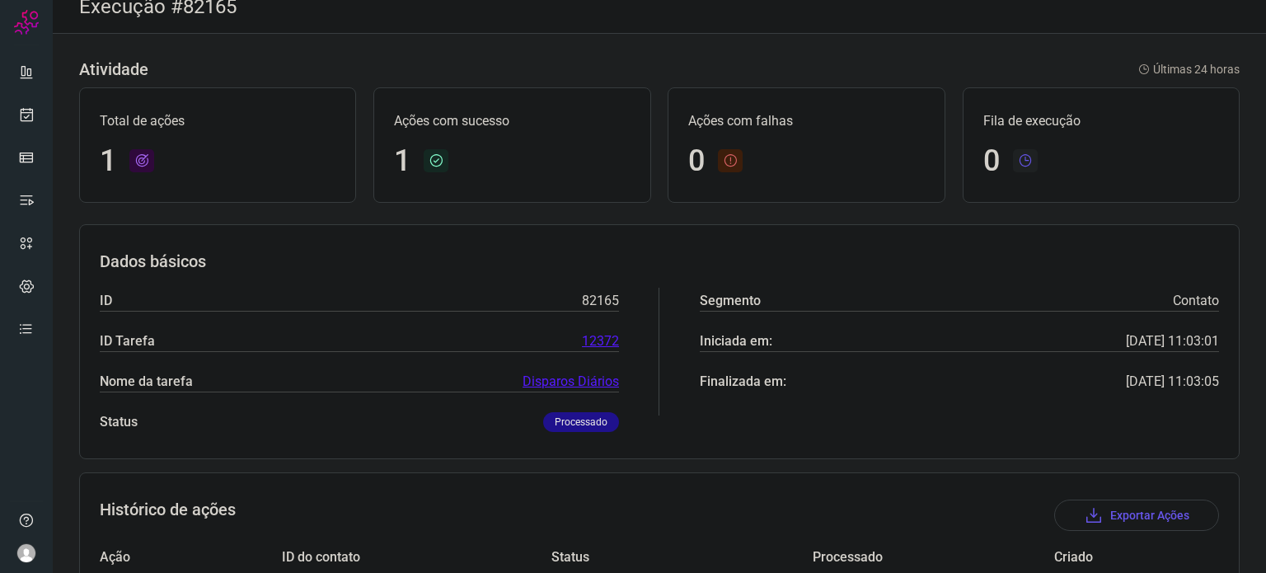
scroll to position [146, 0]
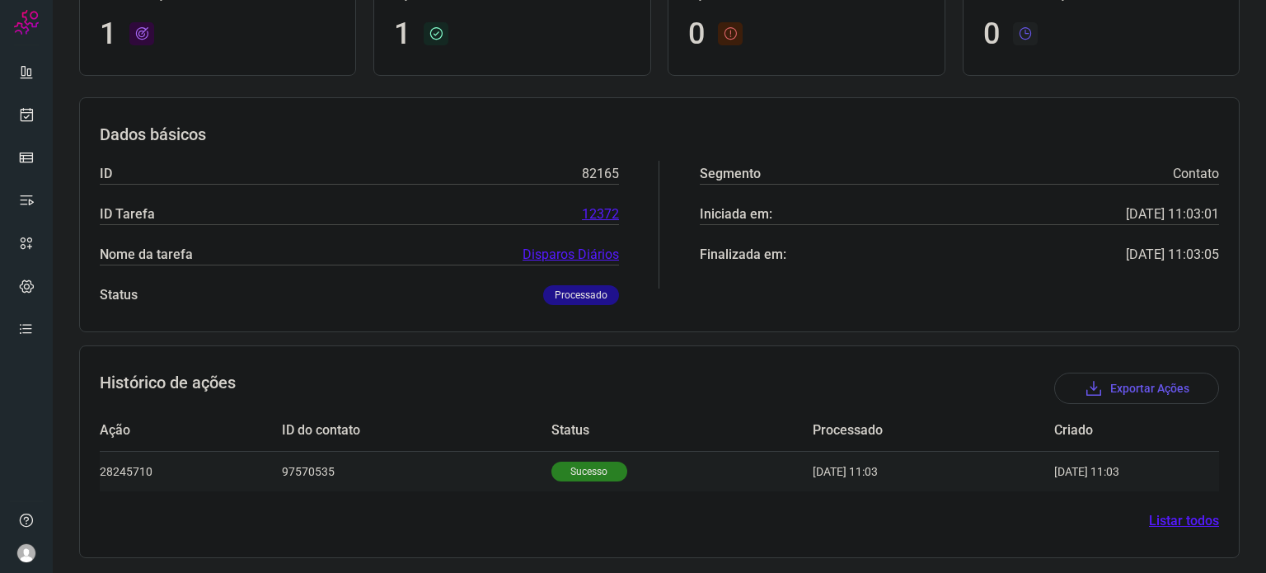
click at [585, 462] on p "Sucesso" at bounding box center [590, 472] width 76 height 20
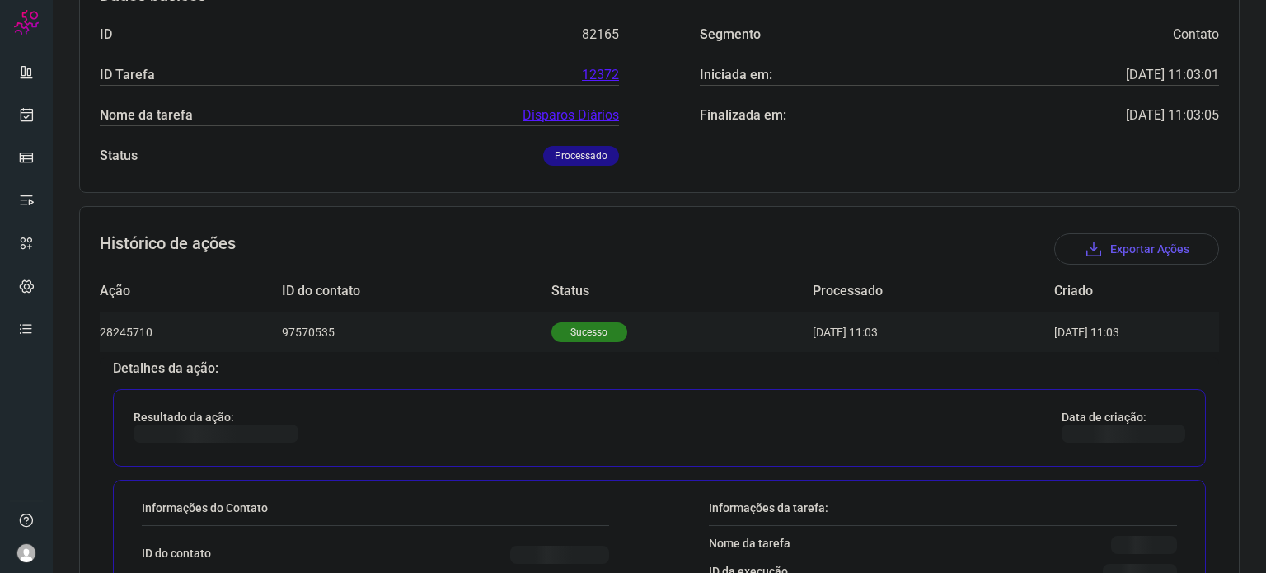
scroll to position [545, 0]
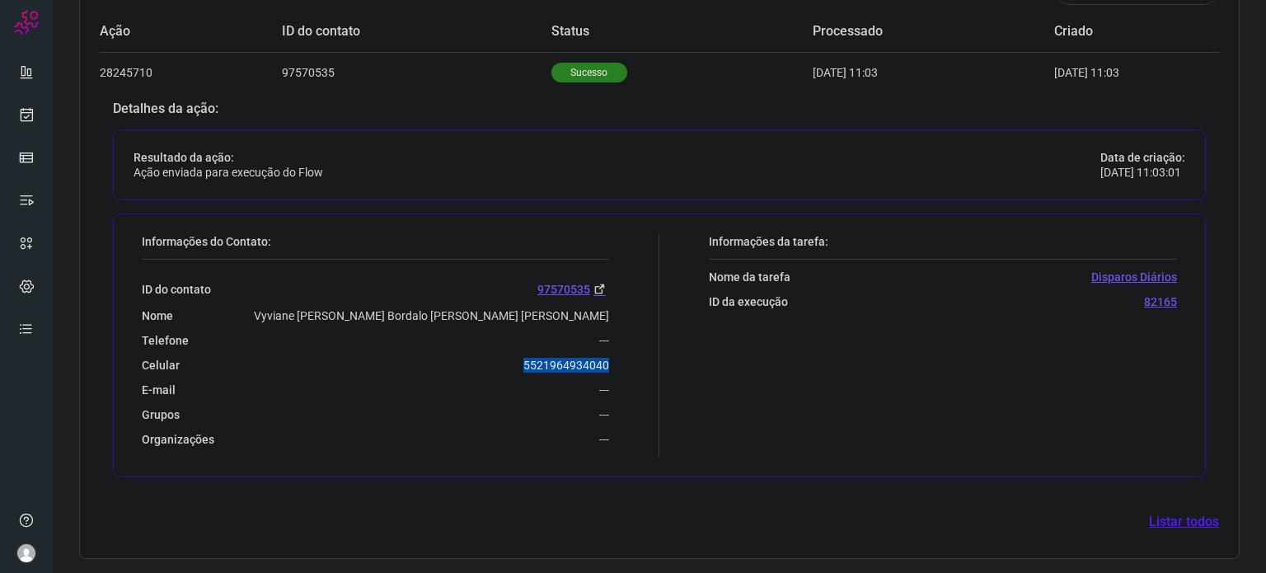
drag, startPoint x: 511, startPoint y: 359, endPoint x: 622, endPoint y: 355, distance: 110.5
click at [622, 355] on div "Informações do Contato: ID do contato 97570535 Nome [PERSON_NAME] [PERSON_NAME]…" at bounding box center [397, 345] width 526 height 223
copy p "5521964934040"
click at [25, 121] on icon at bounding box center [26, 114] width 17 height 16
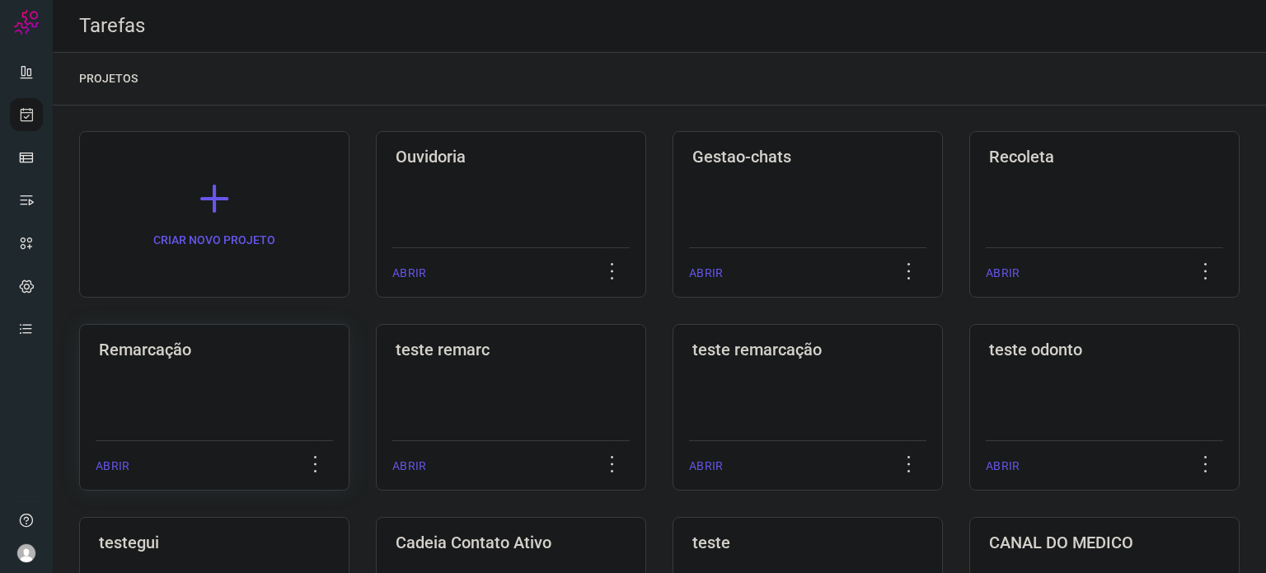
click at [376, 381] on div "Remarcação ABRIR" at bounding box center [511, 407] width 270 height 167
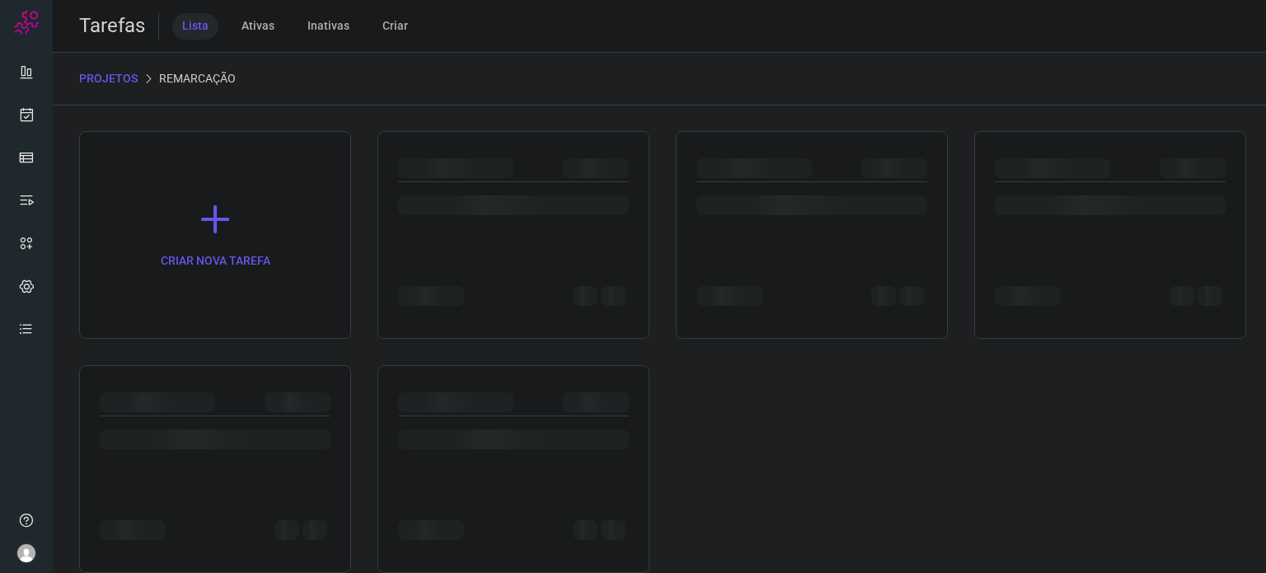
click at [828, 182] on div at bounding box center [812, 201] width 231 height 39
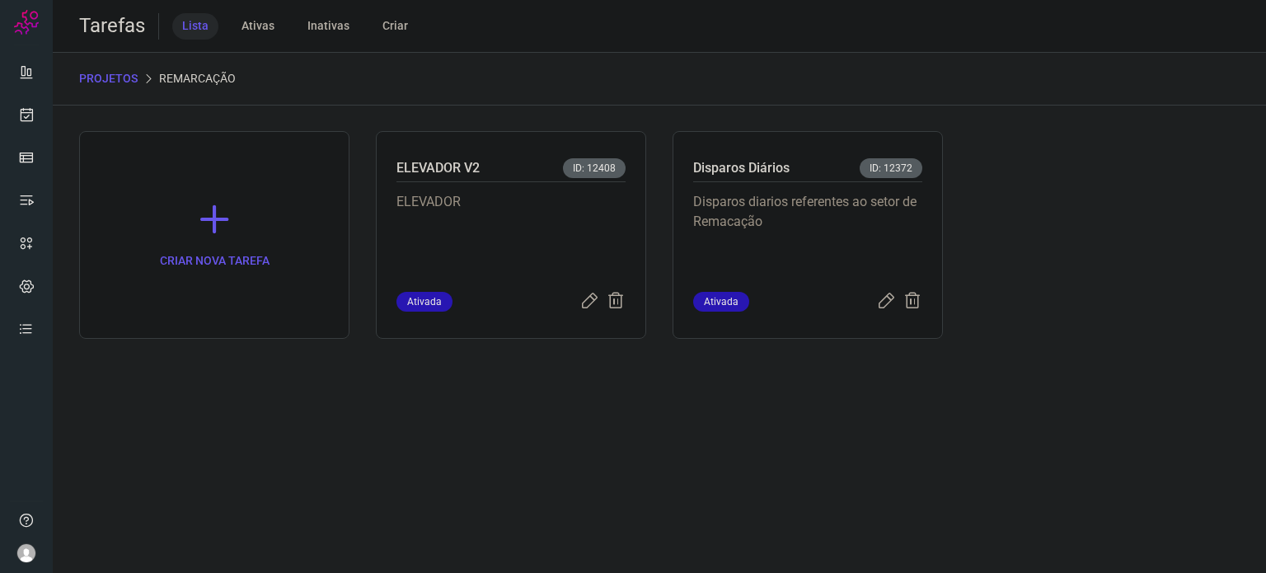
click at [828, 182] on div "Disparos diarios referentes ao setor de Remacação" at bounding box center [807, 237] width 229 height 110
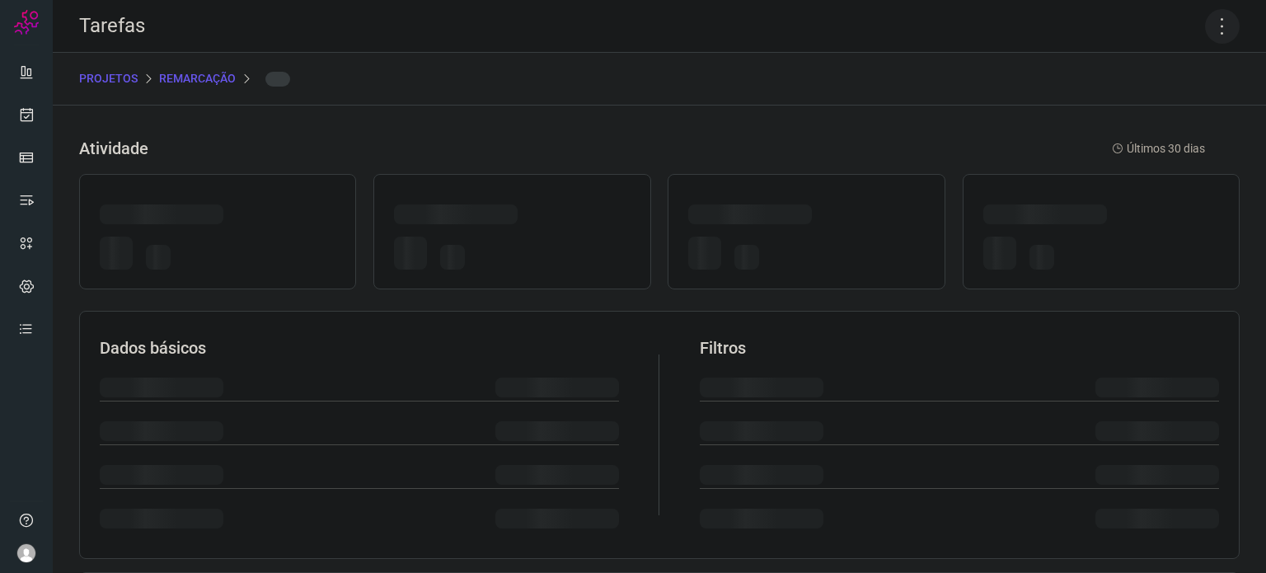
click at [1205, 29] on icon at bounding box center [1222, 26] width 35 height 35
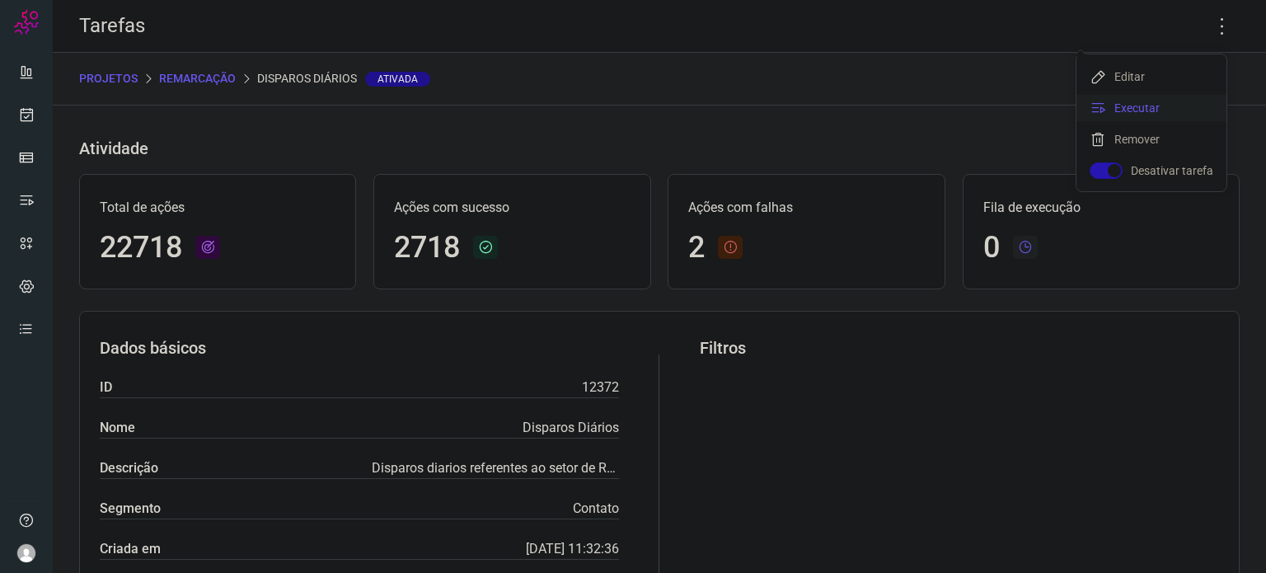
click at [1164, 110] on li "Executar" at bounding box center [1152, 108] width 150 height 26
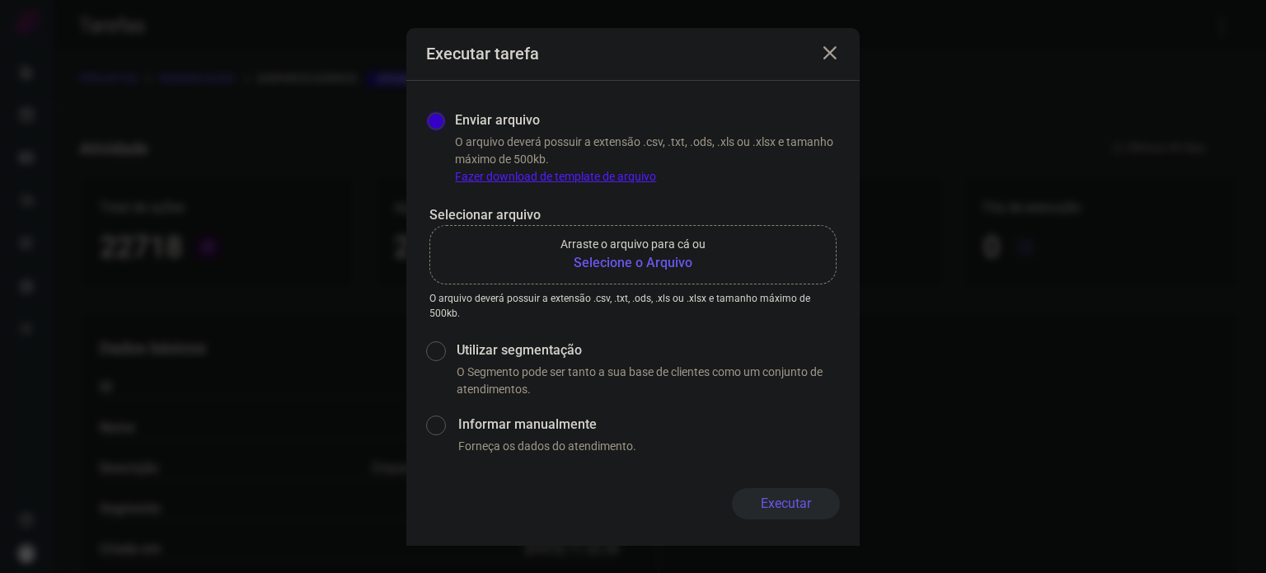
click at [607, 270] on b "Selecione o Arquivo" at bounding box center [633, 263] width 145 height 20
click at [0, 0] on input "Arraste o arquivo para cá ou Selecione o Arquivo" at bounding box center [0, 0] width 0 height 0
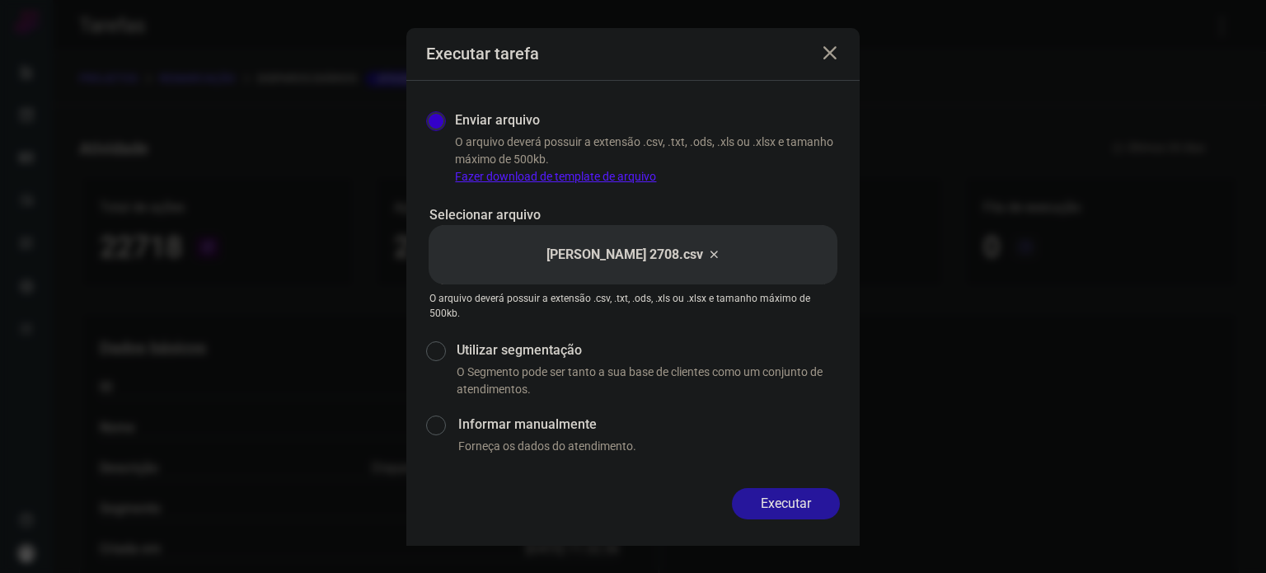
click at [805, 505] on button "Executar" at bounding box center [786, 503] width 108 height 31
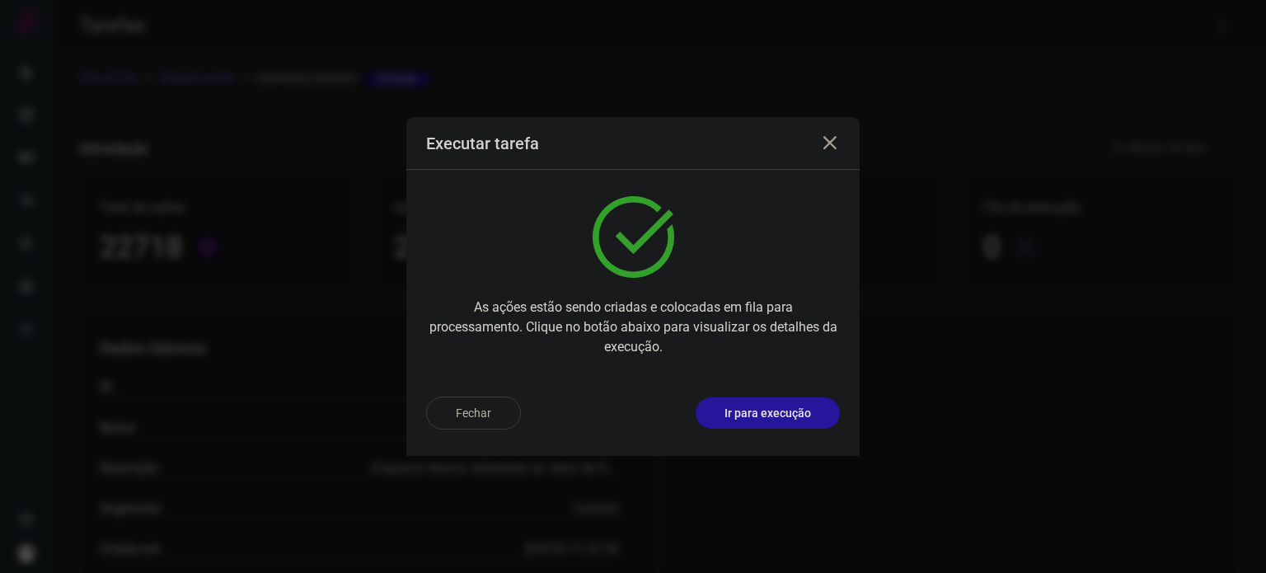
click at [752, 413] on p "Ir para execução" at bounding box center [768, 413] width 87 height 17
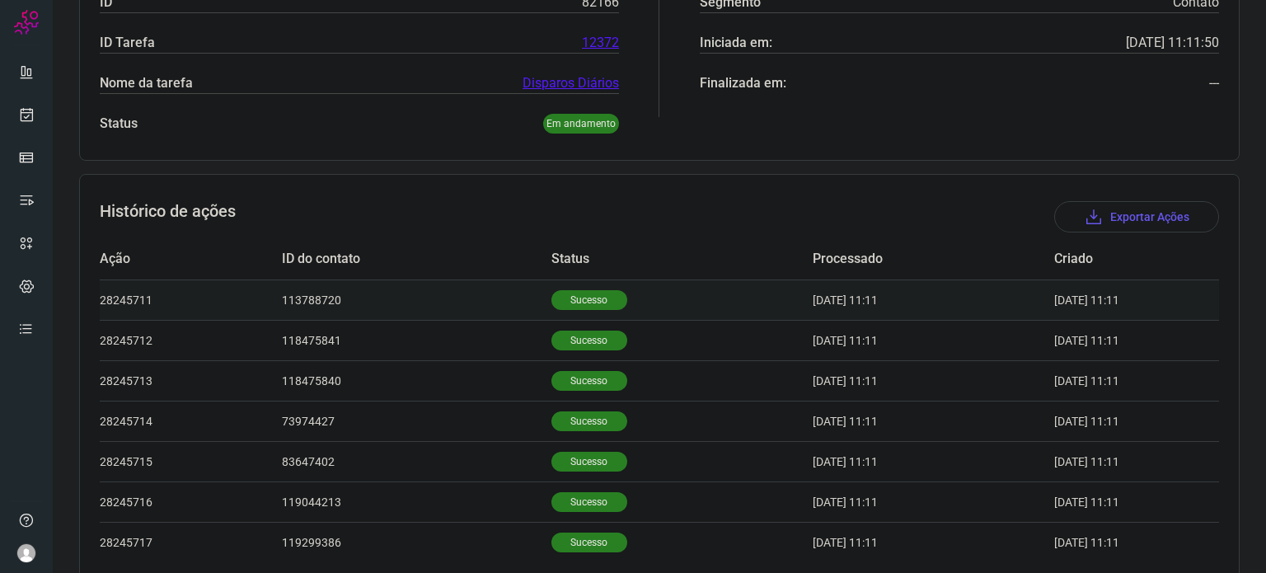
scroll to position [330, 0]
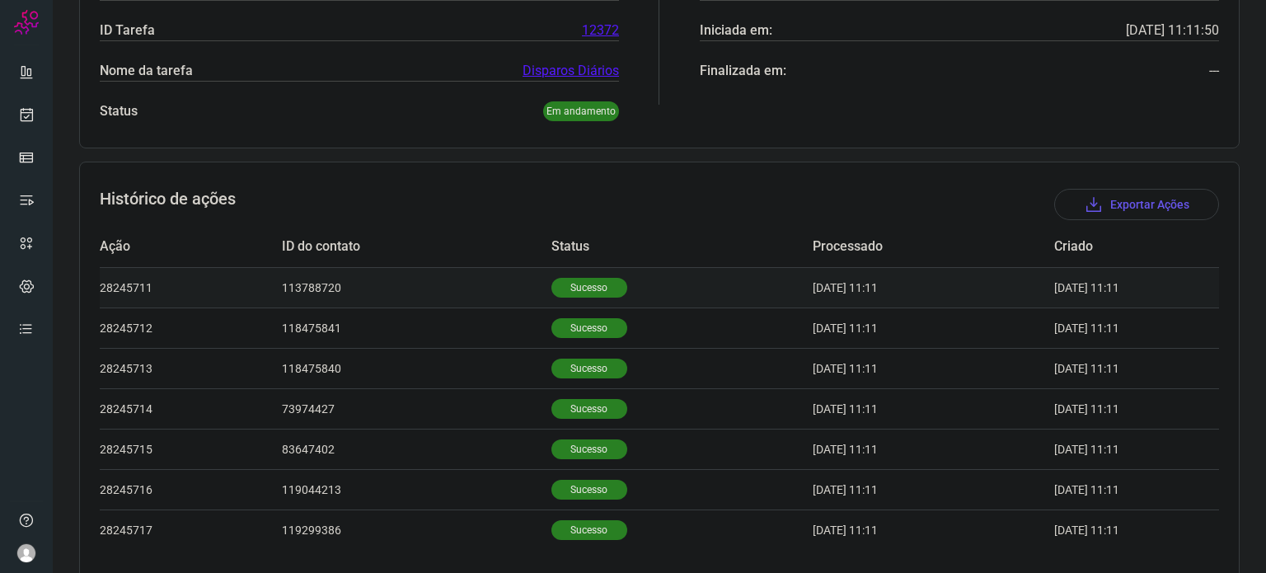
click at [558, 286] on p "Sucesso" at bounding box center [590, 288] width 76 height 20
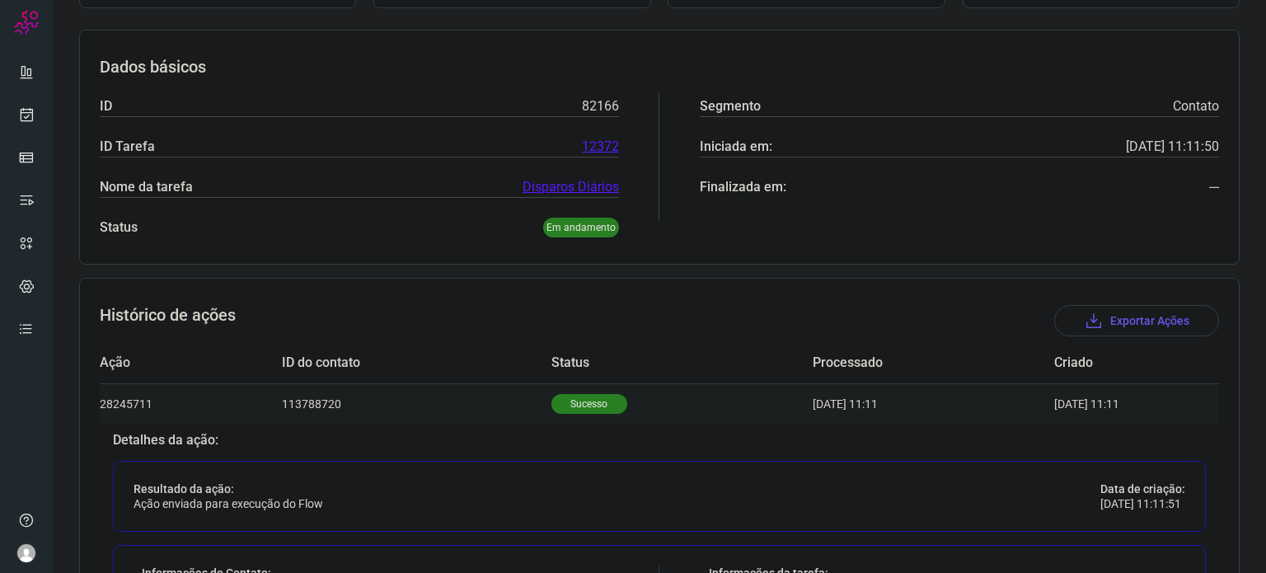
scroll to position [165, 0]
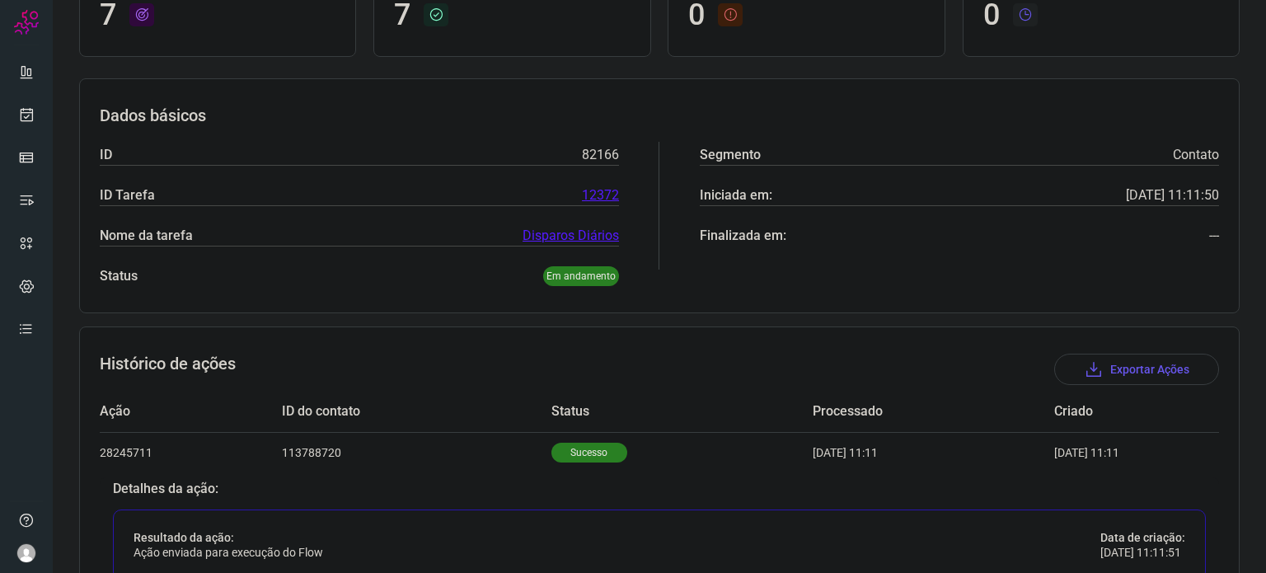
click at [587, 263] on div "ID 82166 ID Tarefa 12372 Nome da tarefa Disparos Diários Status Em andamento" at bounding box center [359, 205] width 519 height 161
click at [585, 273] on p "Em andamento" at bounding box center [581, 276] width 76 height 20
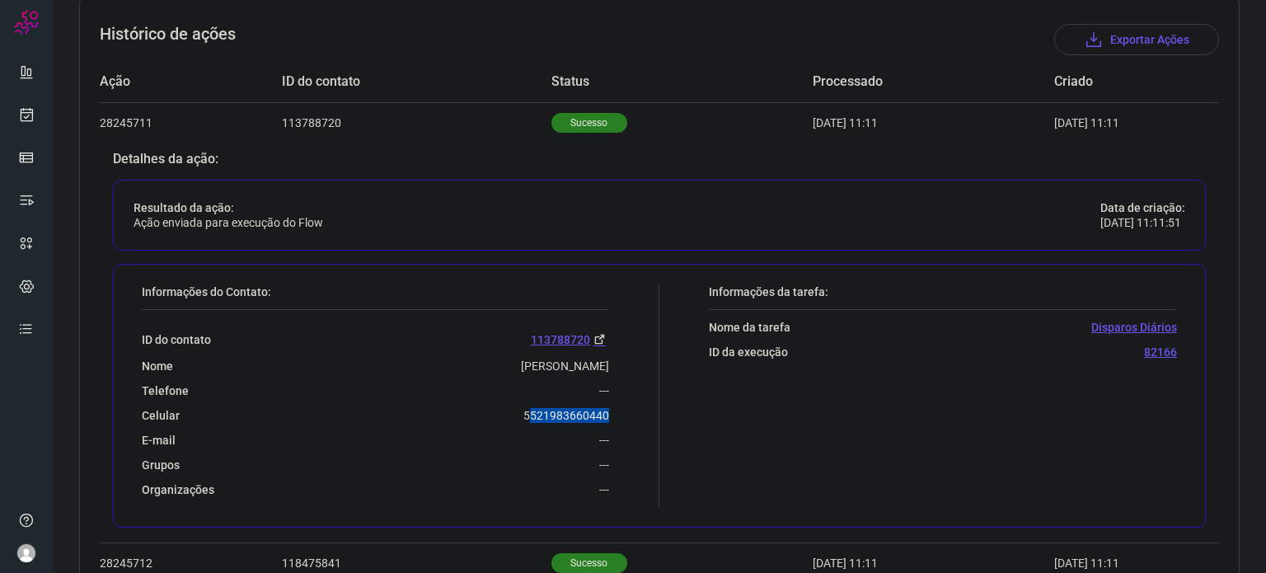
drag, startPoint x: 527, startPoint y: 418, endPoint x: 573, endPoint y: 423, distance: 46.4
click at [609, 406] on div "Informações do Contato: ID do contato 113788720 Nome Maria Tarciza Costa Telefo…" at bounding box center [397, 395] width 526 height 223
click at [508, 424] on div "ID do contato 113788720 Nome Maria Tarciza Costa Telefone --- Celular 552198366…" at bounding box center [375, 403] width 467 height 187
drag, startPoint x: 583, startPoint y: 402, endPoint x: 539, endPoint y: 419, distance: 46.7
click at [549, 418] on div "ID do contato 113788720 Nome Maria Tarciza Costa Telefone --- Celular 552198366…" at bounding box center [375, 403] width 467 height 187
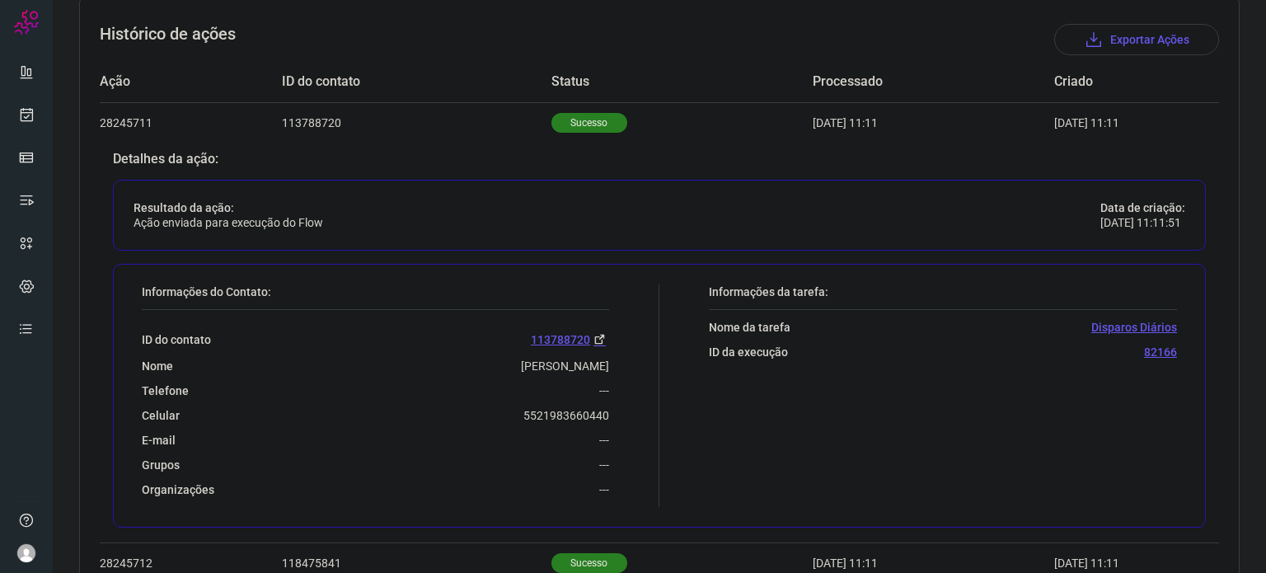
click at [514, 411] on div "Celular 5521983660440" at bounding box center [375, 415] width 467 height 15
drag, startPoint x: 528, startPoint y: 406, endPoint x: 605, endPoint y: 393, distance: 78.6
click at [605, 393] on div "Informações do Contato: ID do contato 113788720 Nome Maria Tarciza Costa Telefo…" at bounding box center [397, 395] width 526 height 223
click at [609, 412] on div "Informações do Contato: ID do contato 113788720 Nome Maria Tarciza Costa Telefo…" at bounding box center [397, 395] width 526 height 223
drag, startPoint x: 514, startPoint y: 414, endPoint x: 607, endPoint y: 409, distance: 92.5
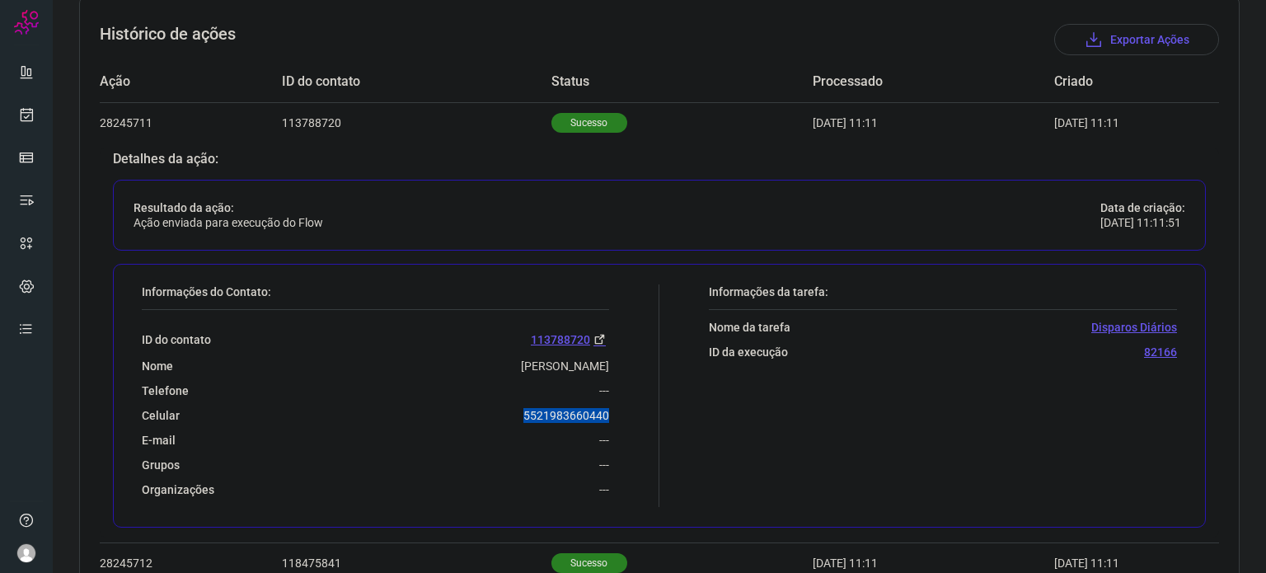
click at [607, 409] on div "Informações do Contato: ID do contato 113788720 Nome Maria Tarciza Costa Telefo…" at bounding box center [397, 395] width 526 height 223
copy p "5521983660440"
click at [24, 115] on icon at bounding box center [26, 114] width 17 height 16
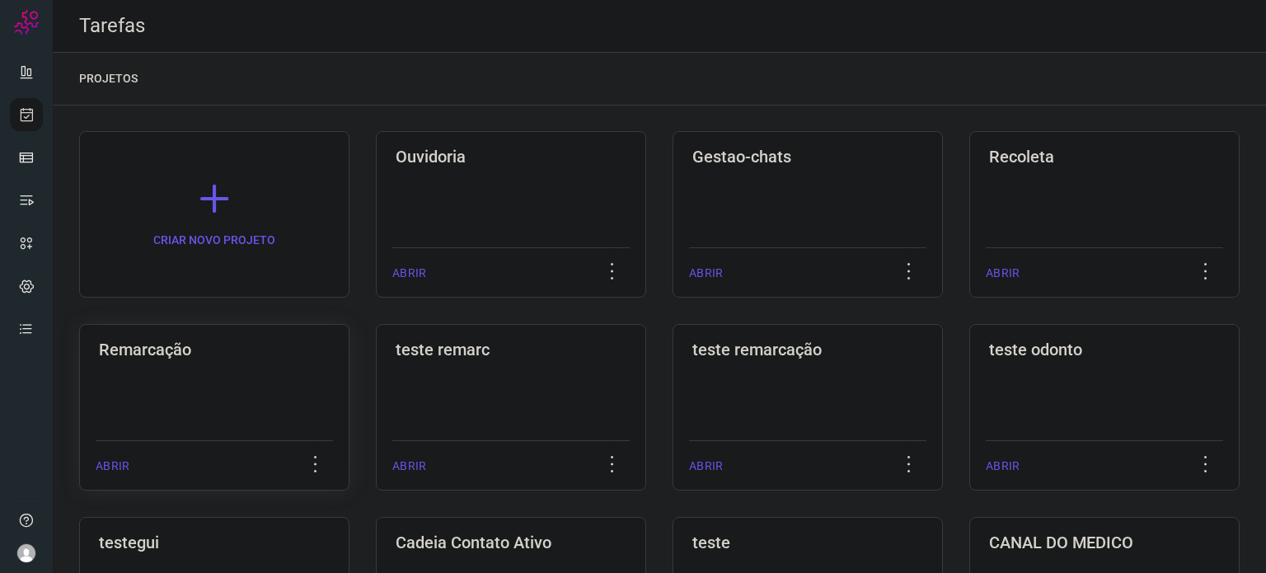
click at [376, 378] on div "Remarcação ABRIR" at bounding box center [511, 407] width 270 height 167
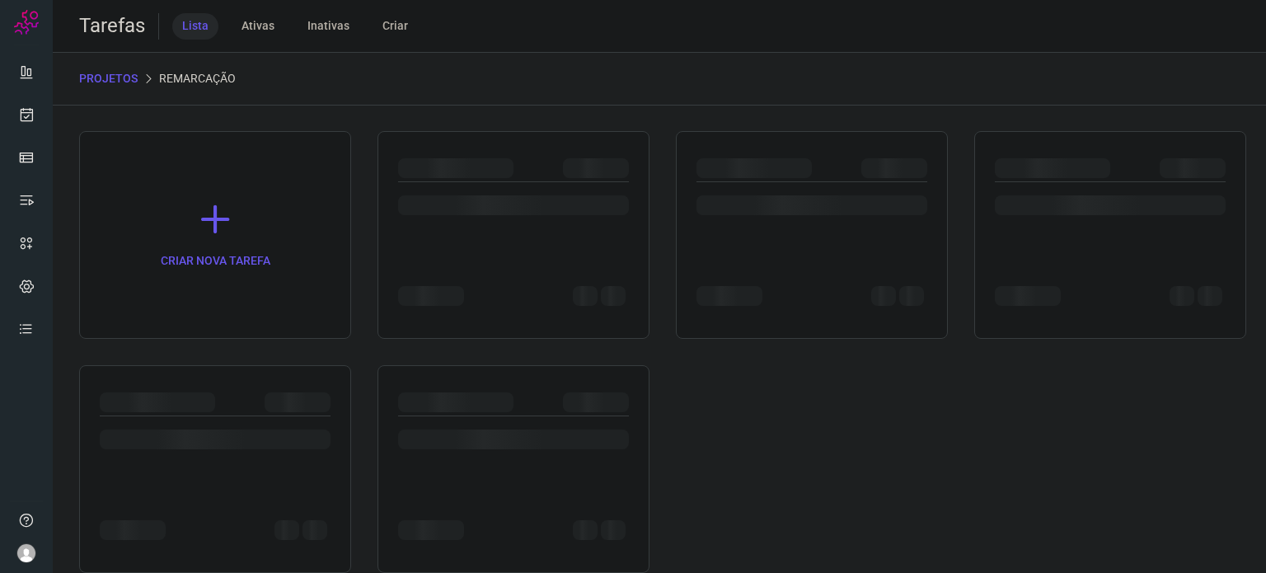
click at [331, 378] on div at bounding box center [215, 469] width 272 height 208
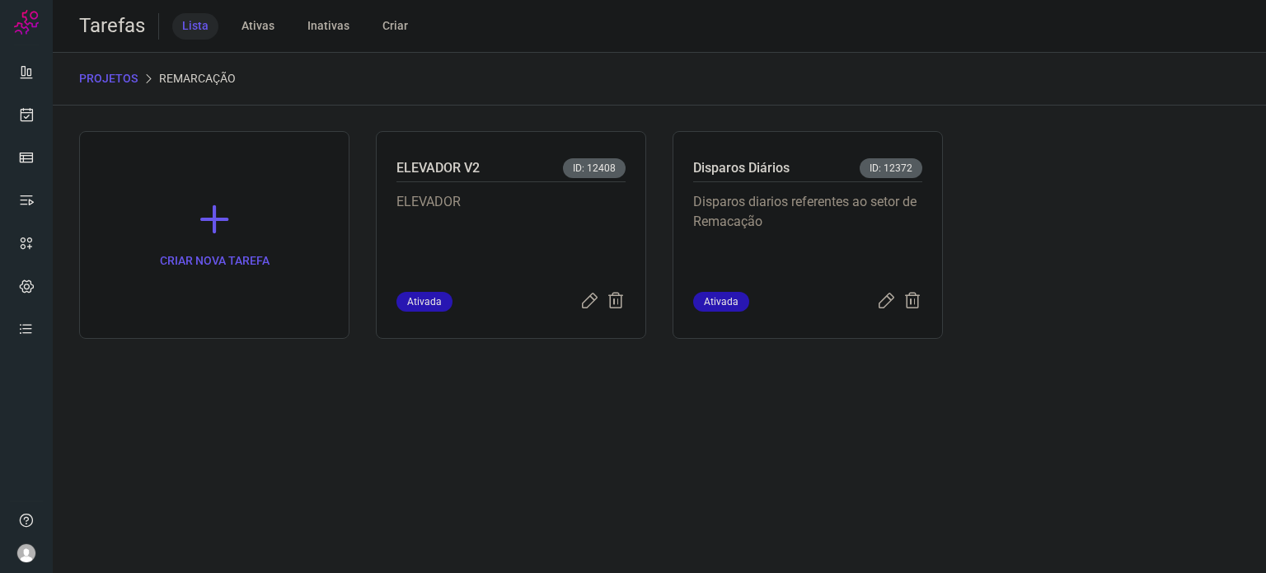
click at [794, 236] on p "Disparos diarios referentes ao setor de Remacação" at bounding box center [807, 233] width 229 height 82
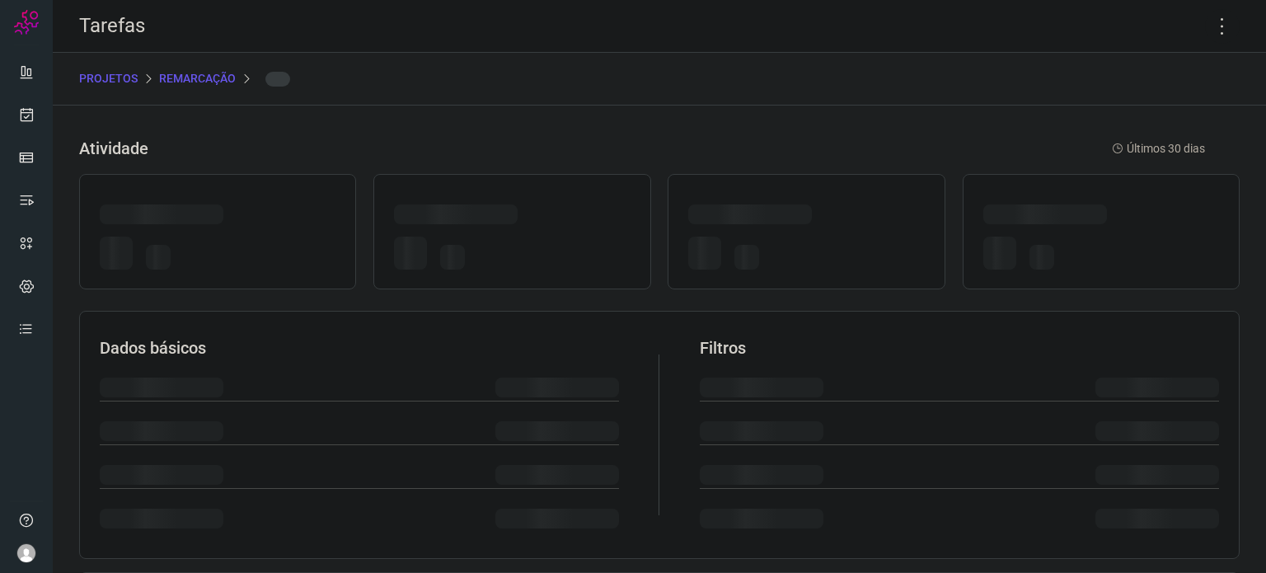
click at [794, 237] on div at bounding box center [806, 256] width 236 height 39
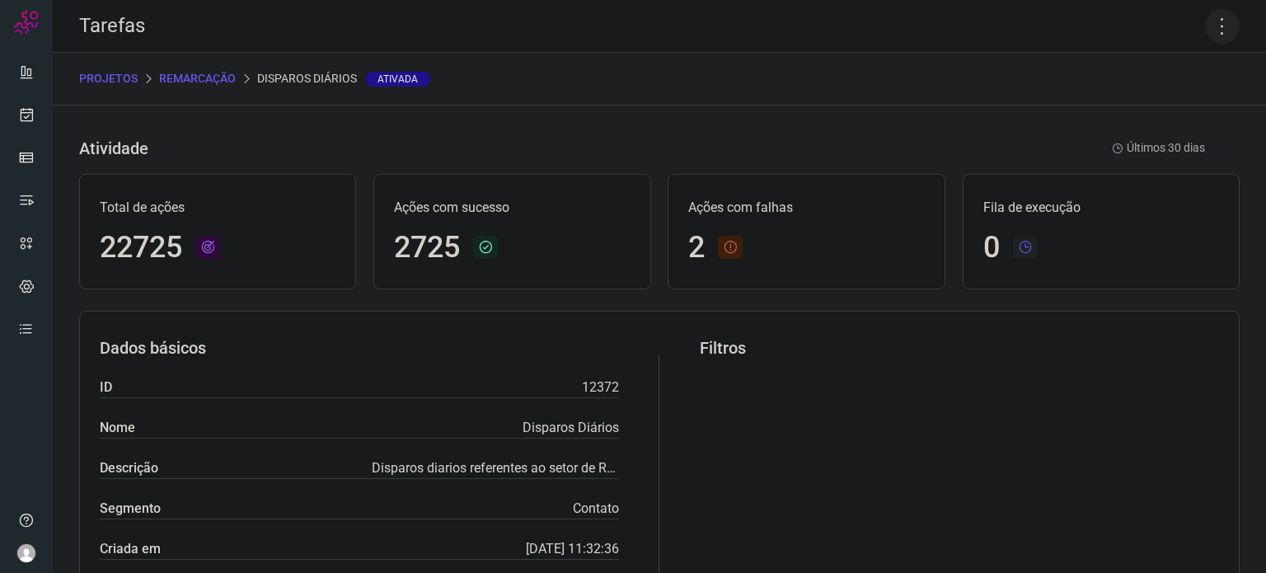
click at [1209, 17] on icon at bounding box center [1222, 26] width 35 height 35
click at [1167, 105] on li "Executar" at bounding box center [1152, 108] width 150 height 26
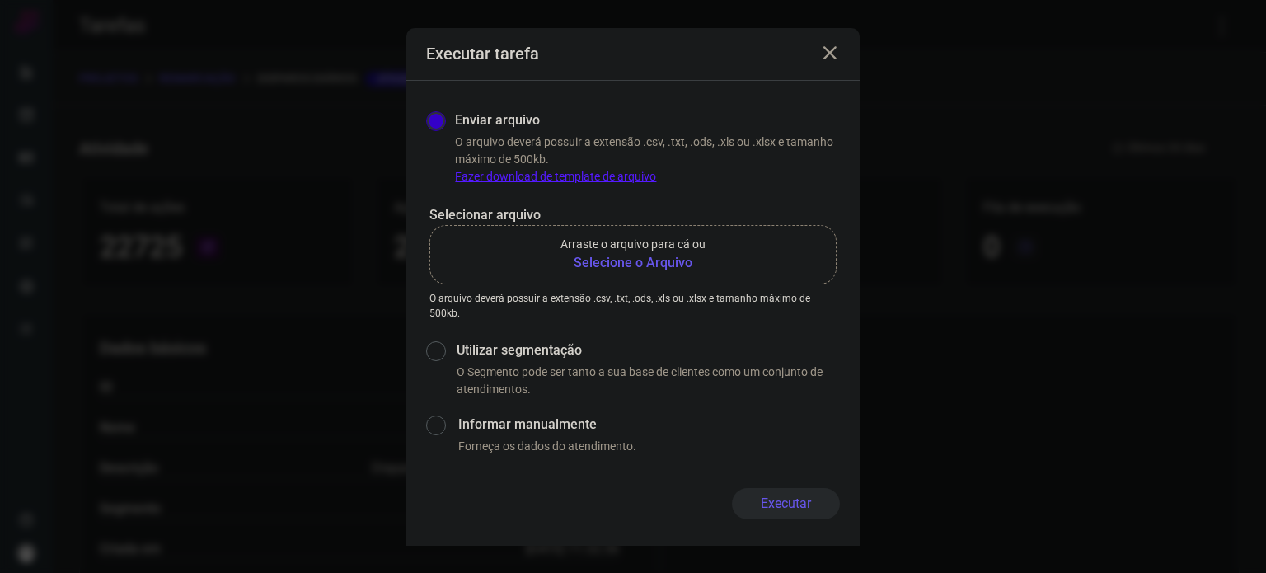
click at [632, 266] on b "Selecione o Arquivo" at bounding box center [633, 263] width 145 height 20
click at [0, 0] on input "Arraste o arquivo para cá ou Selecione o Arquivo" at bounding box center [0, 0] width 0 height 0
click at [603, 256] on b "Selecione o Arquivo" at bounding box center [633, 263] width 145 height 20
click at [0, 0] on input "Arraste o arquivo para cá ou Selecione o Arquivo" at bounding box center [0, 0] width 0 height 0
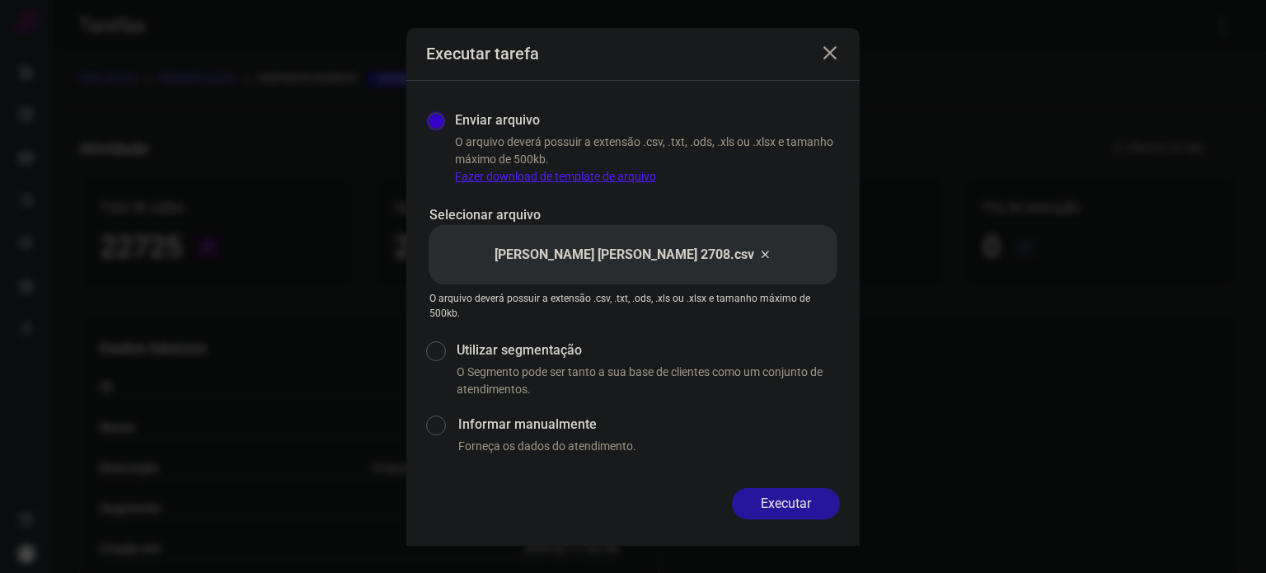
click at [797, 495] on button "Executar" at bounding box center [786, 503] width 108 height 31
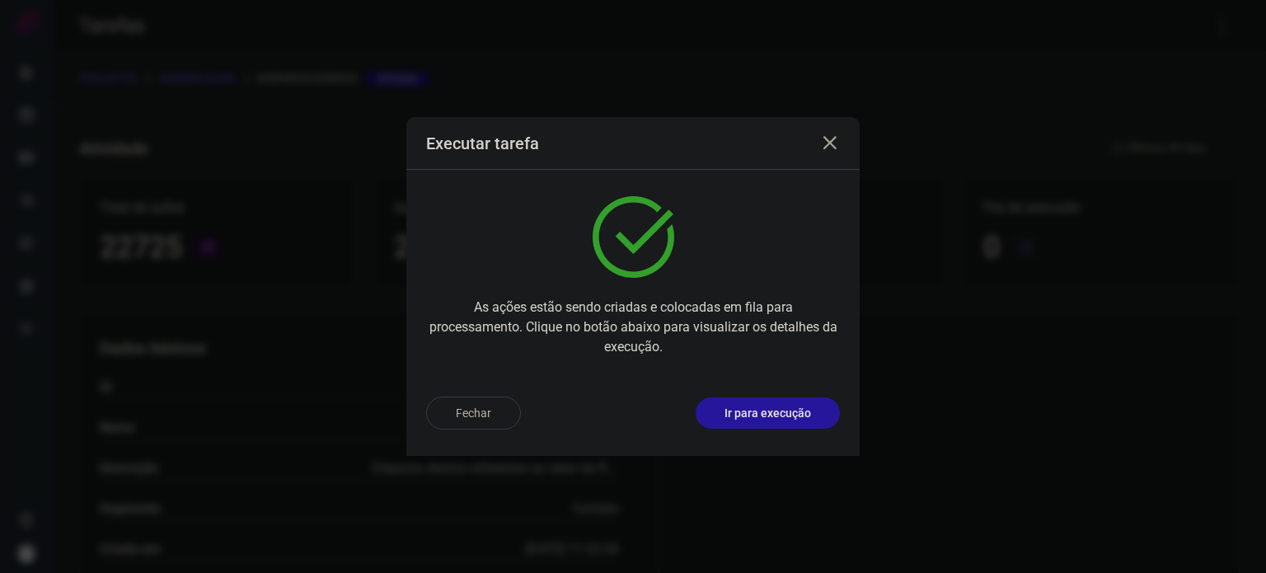
click at [759, 413] on p "Ir para execução" at bounding box center [768, 413] width 87 height 17
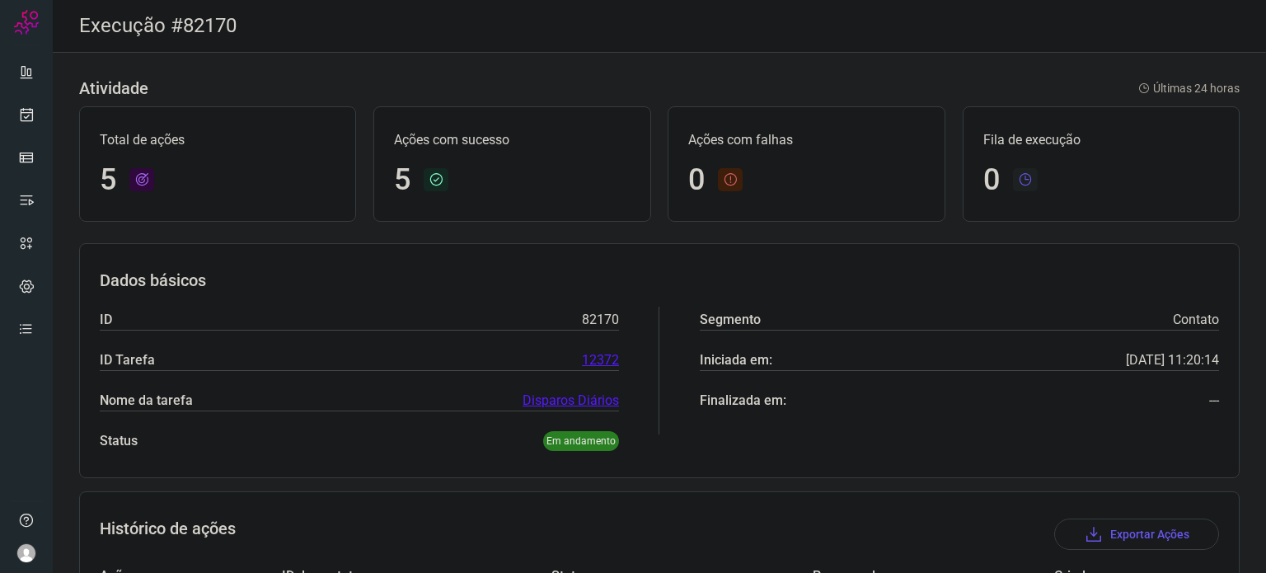
scroll to position [42, 0]
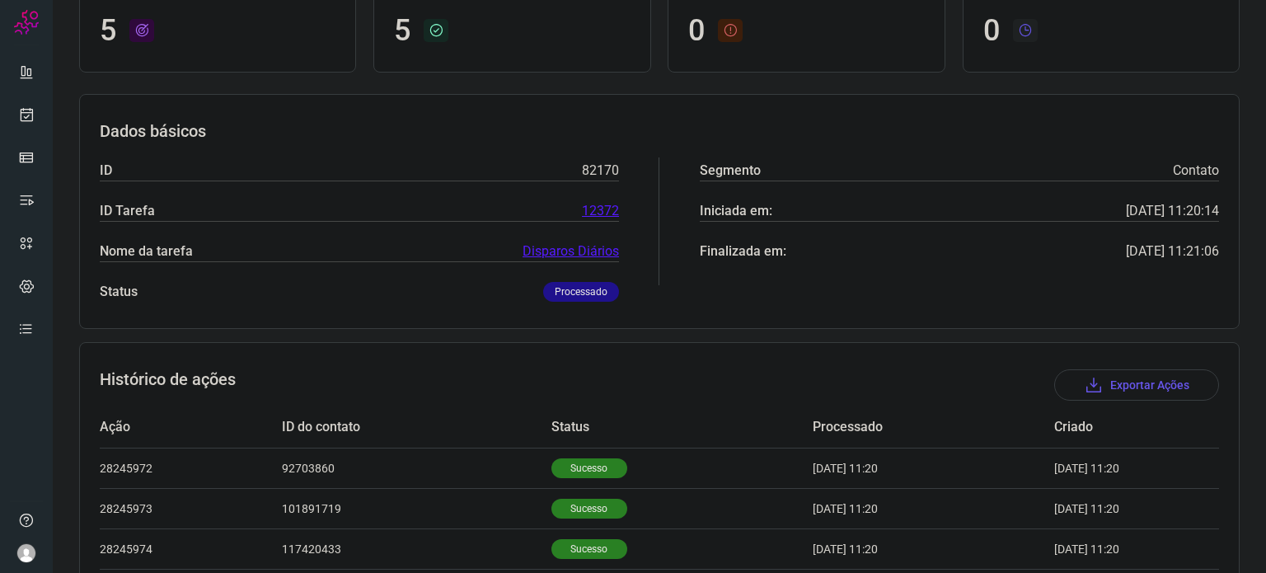
scroll to position [247, 0]
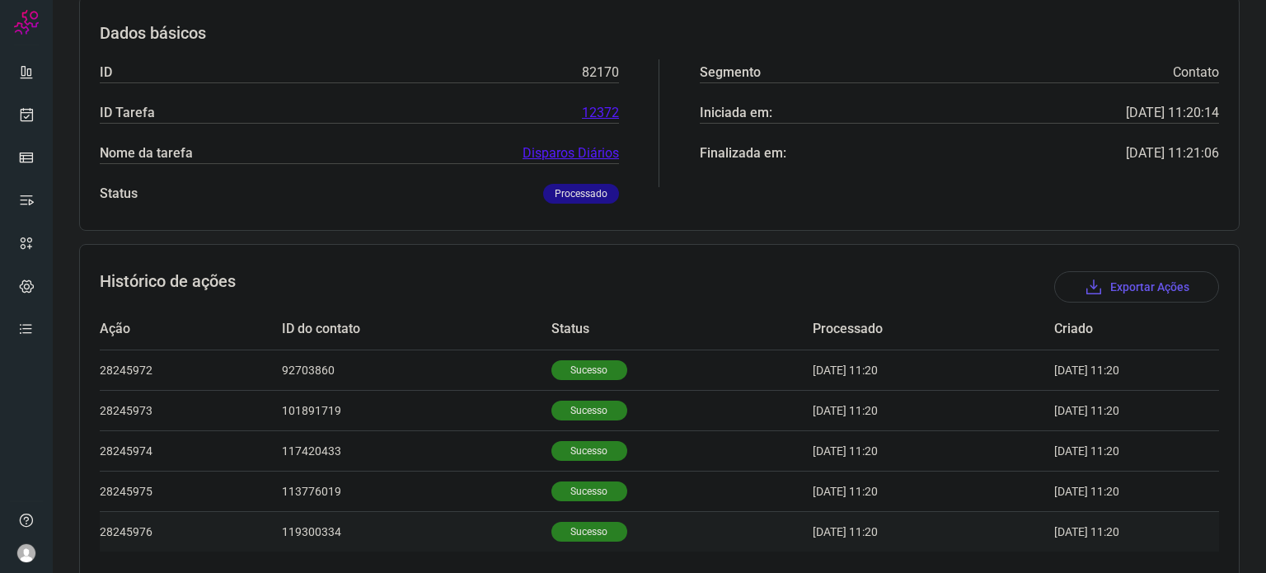
click at [561, 522] on p "Sucesso" at bounding box center [590, 532] width 76 height 20
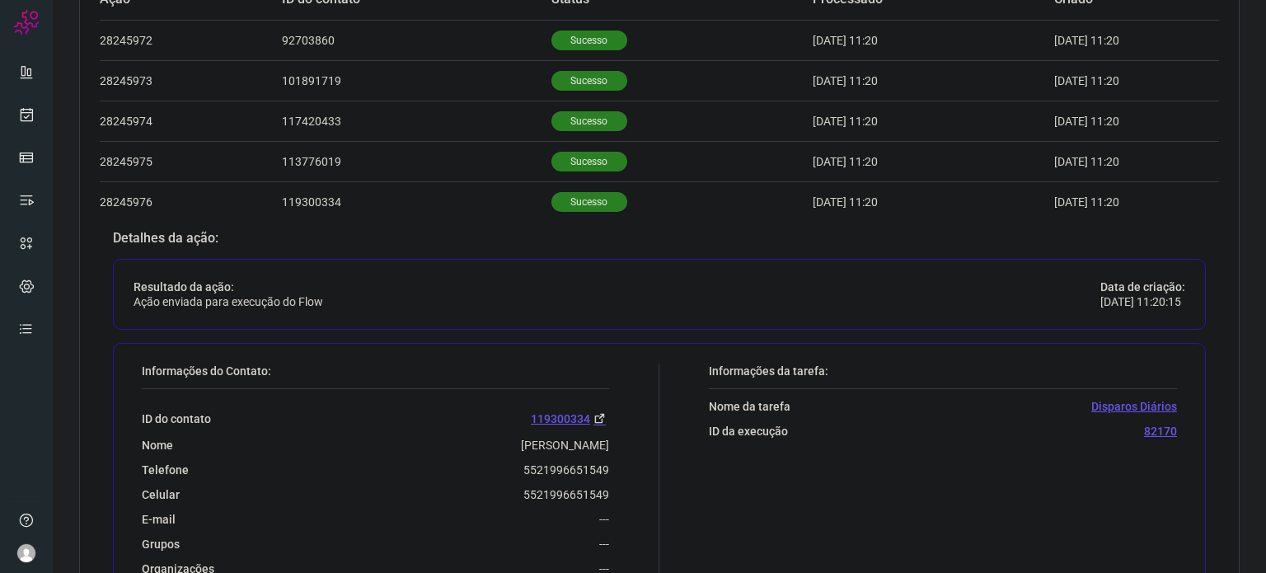
scroll to position [660, 0]
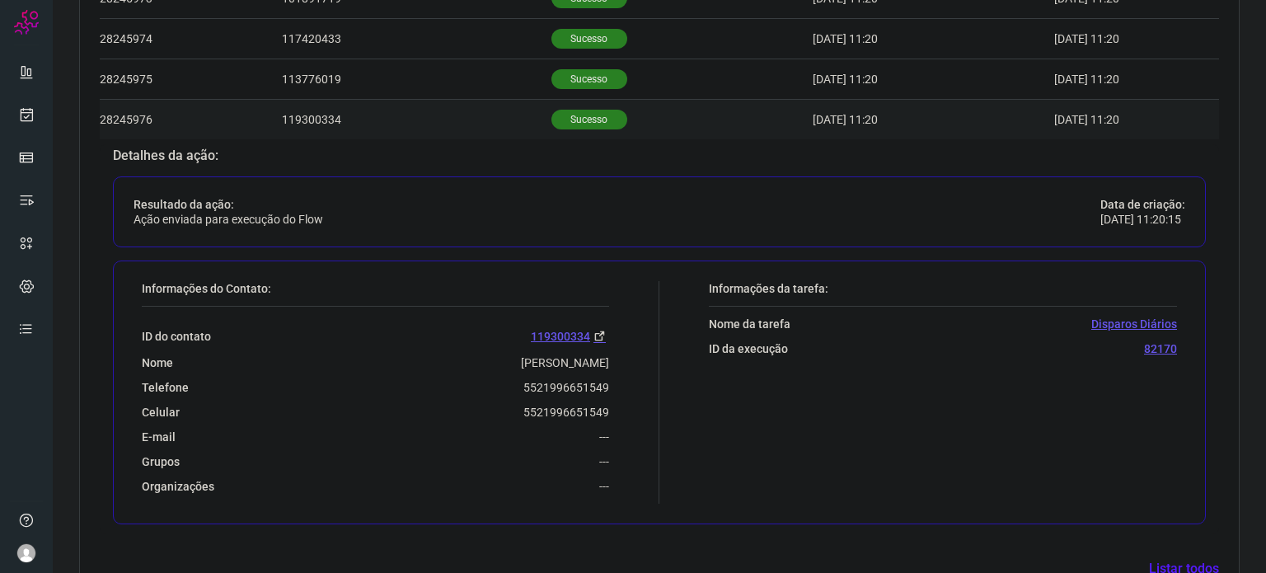
click at [589, 111] on p "Sucesso" at bounding box center [590, 120] width 76 height 20
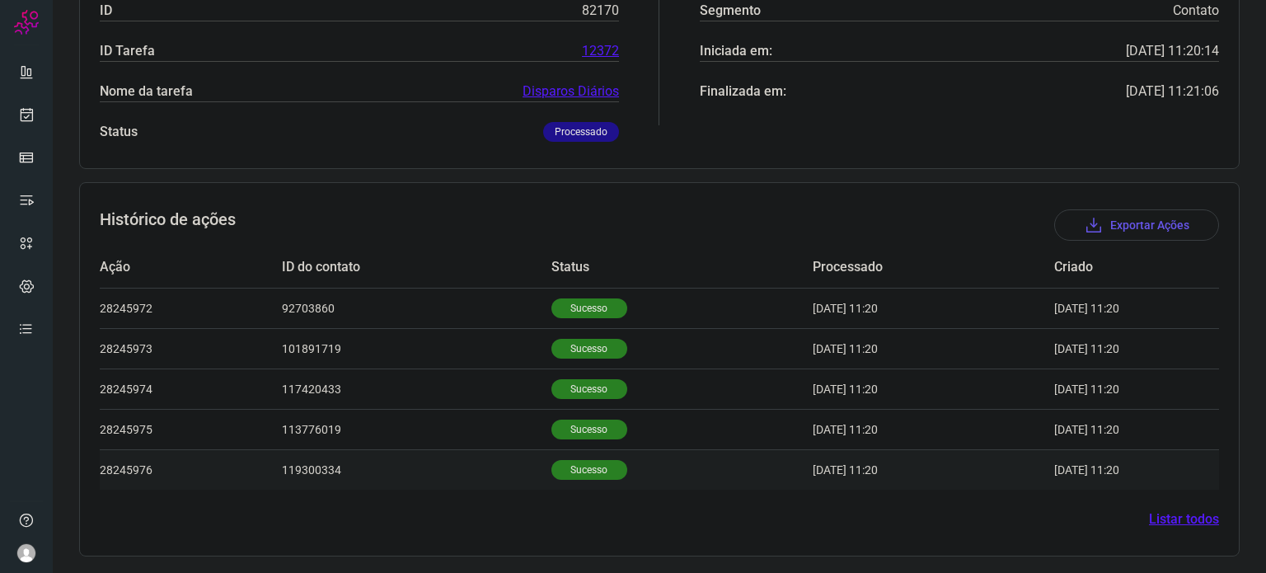
scroll to position [308, 0]
click at [570, 418] on td "Sucesso" at bounding box center [682, 431] width 261 height 40
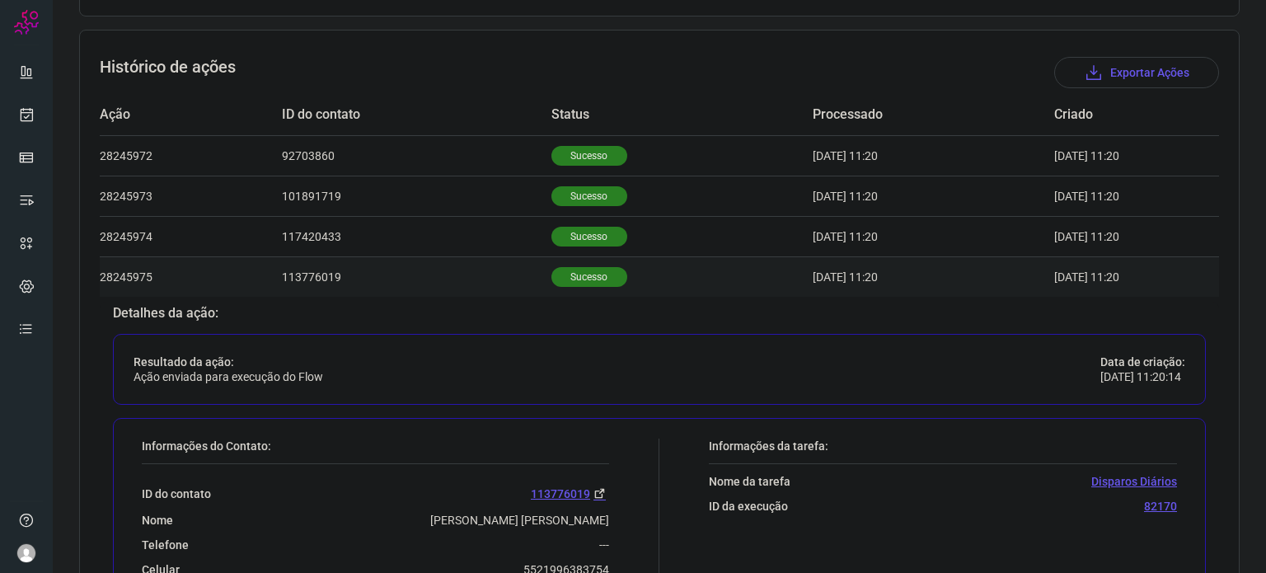
scroll to position [459, 0]
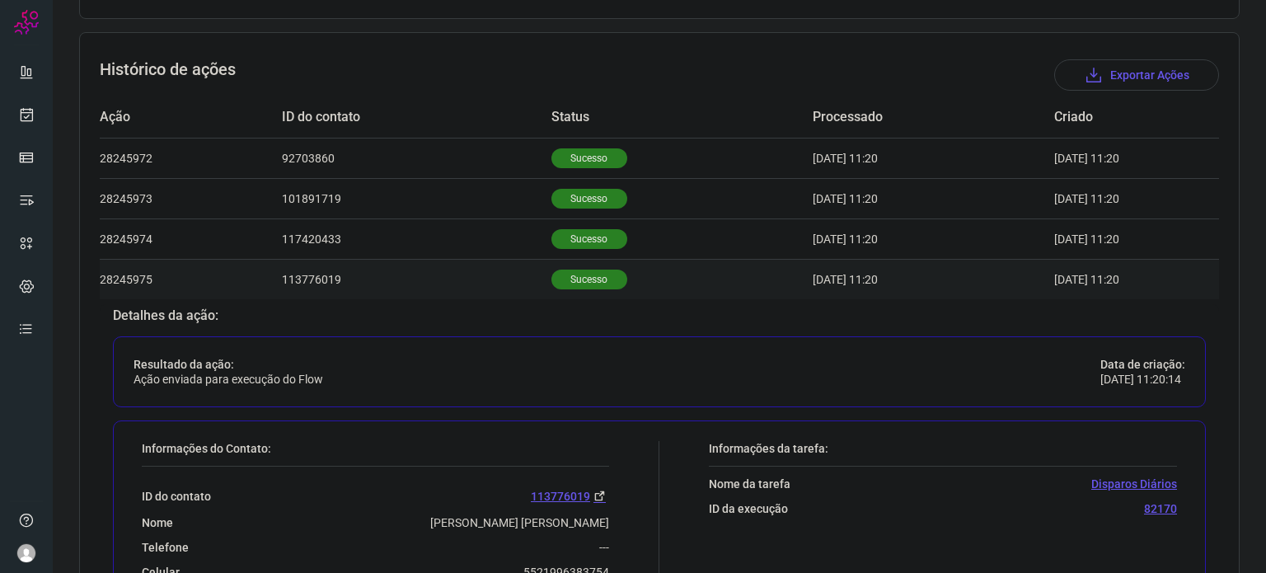
click at [575, 280] on p "Sucesso" at bounding box center [590, 280] width 76 height 20
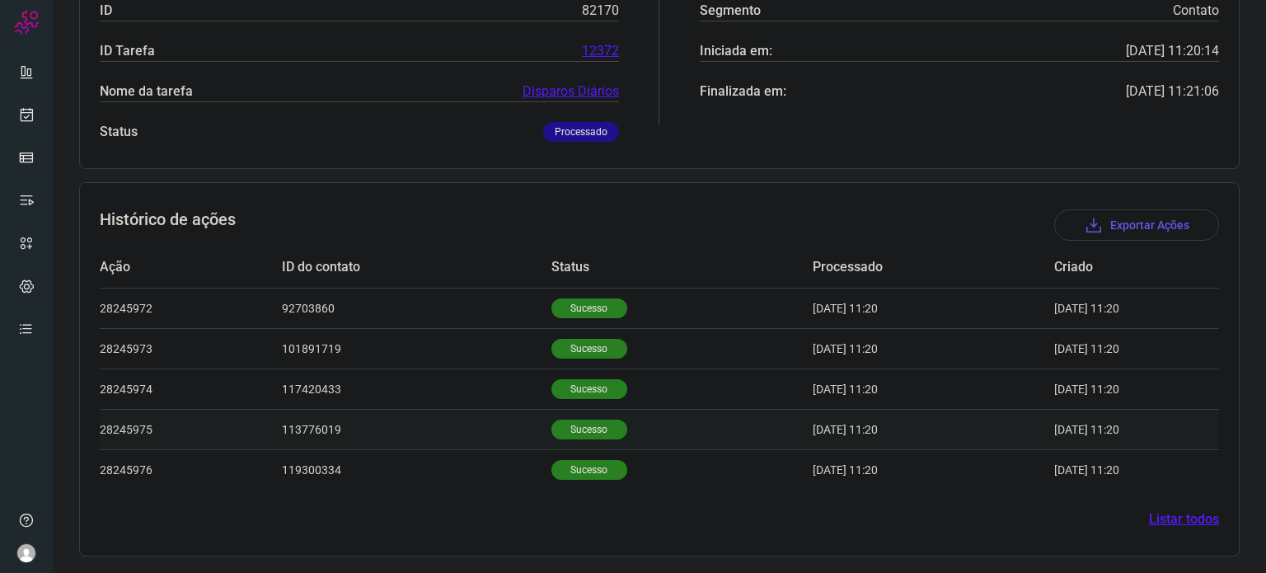
scroll to position [308, 0]
click at [587, 383] on p "Sucesso" at bounding box center [590, 391] width 76 height 20
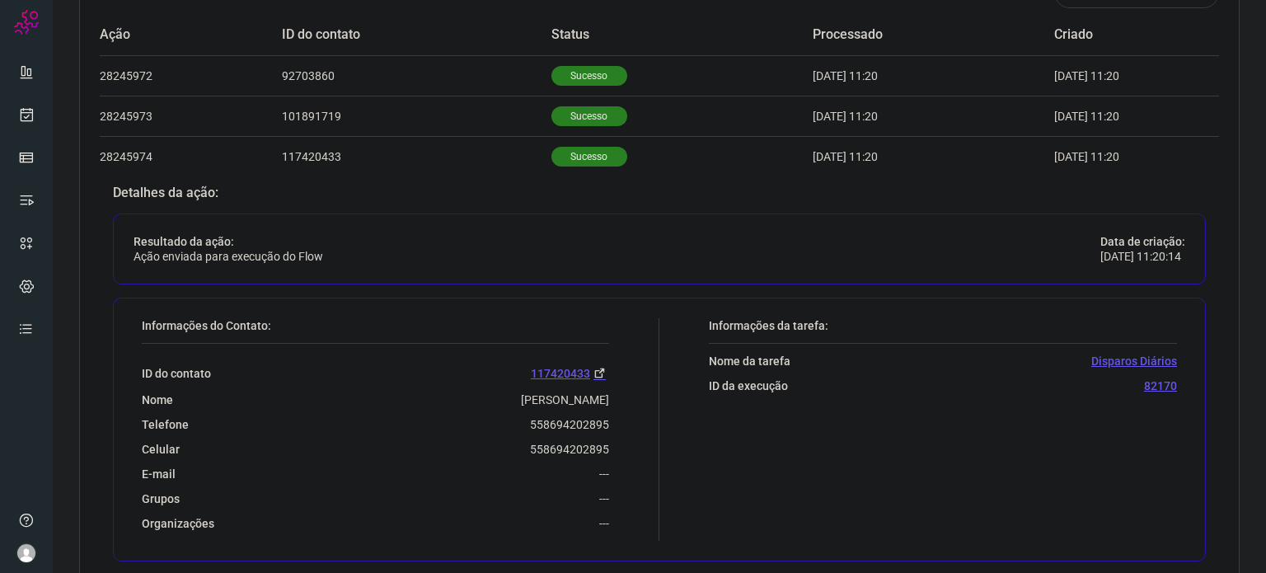
scroll to position [459, 0]
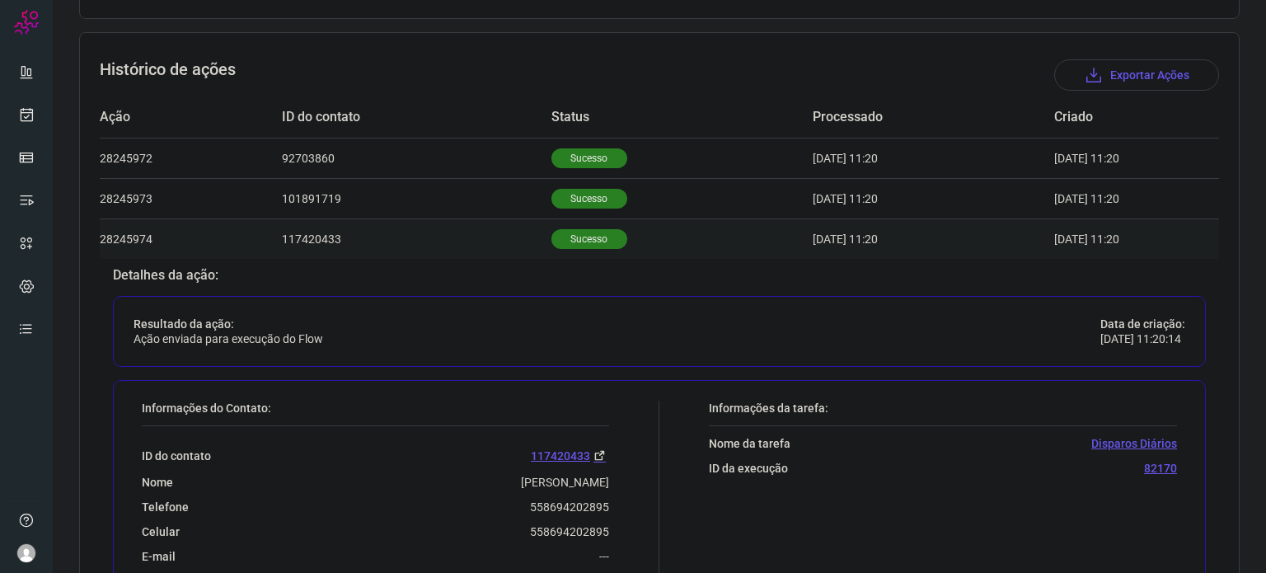
click at [586, 240] on p "Sucesso" at bounding box center [590, 239] width 76 height 20
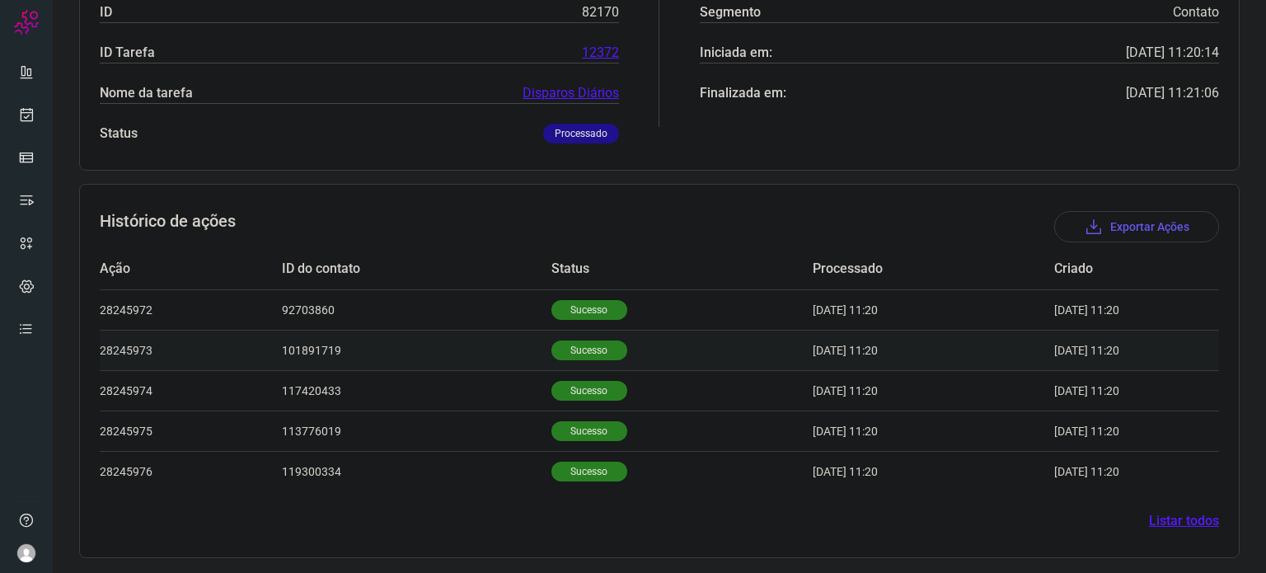
click at [573, 350] on p "Sucesso" at bounding box center [590, 350] width 76 height 20
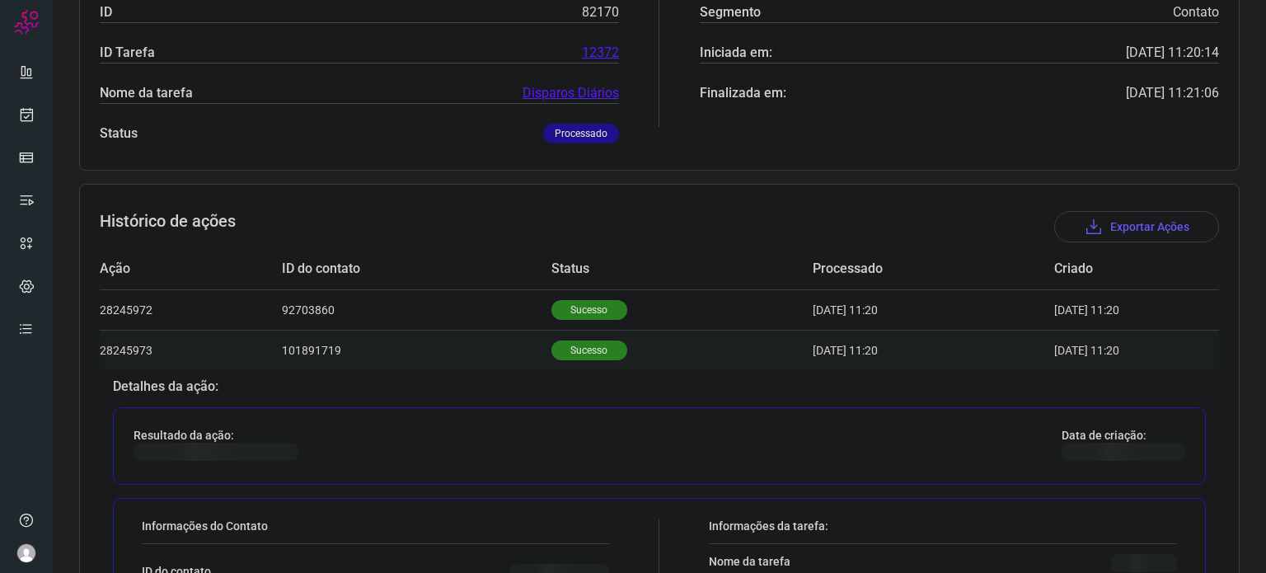
scroll to position [459, 0]
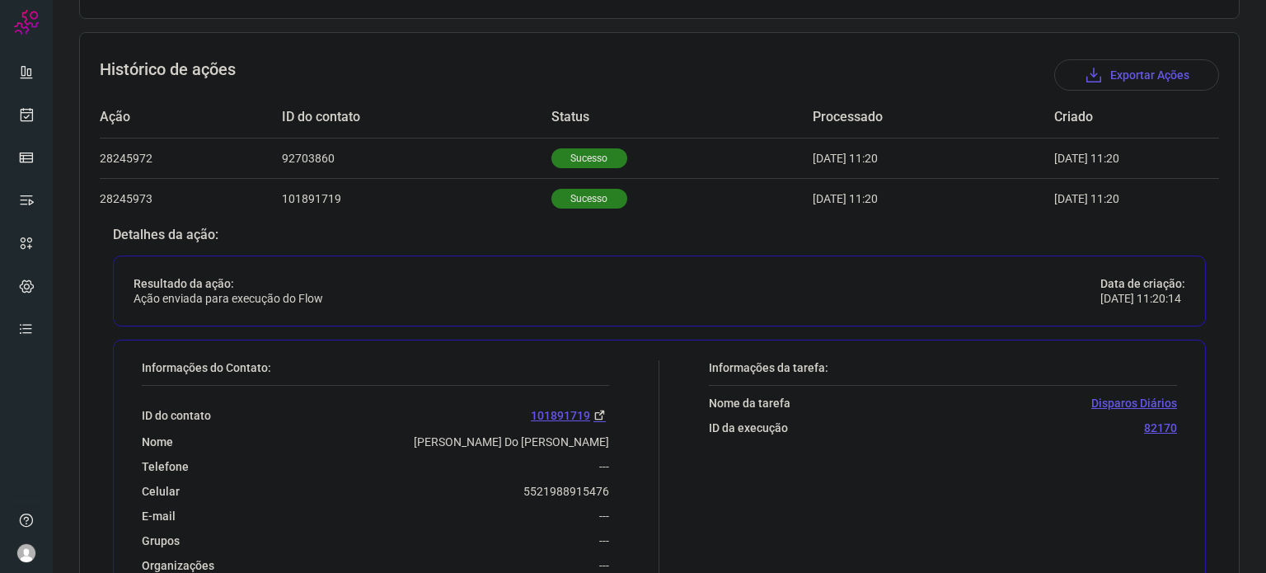
click at [710, 102] on td "Status" at bounding box center [682, 117] width 261 height 40
click at [587, 157] on p "Sucesso" at bounding box center [590, 158] width 76 height 20
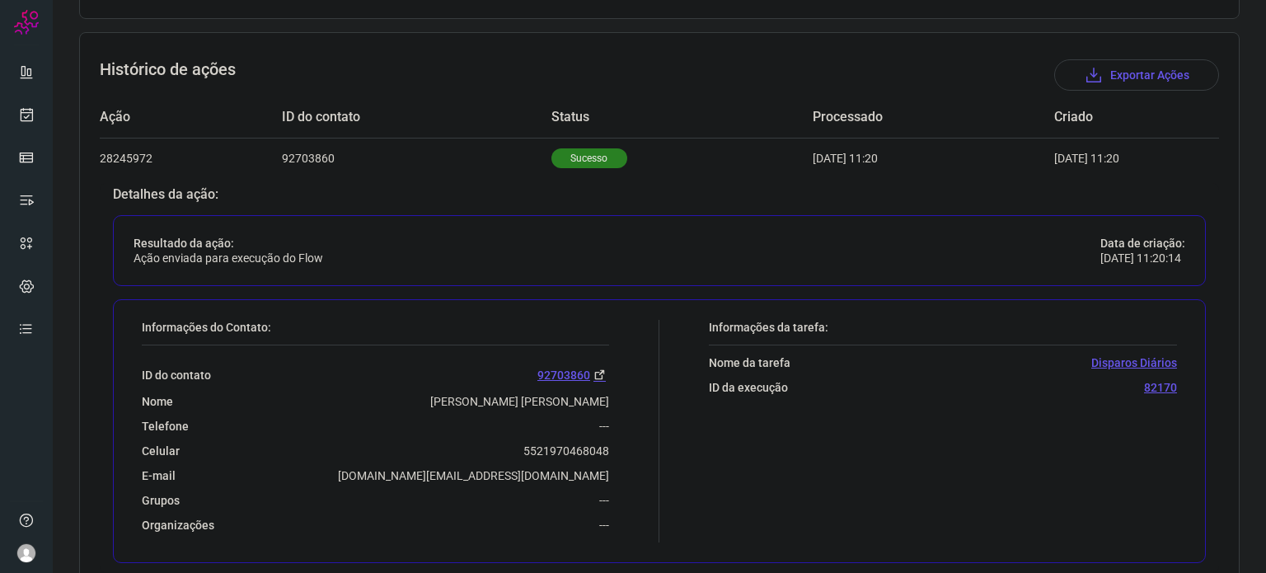
click at [674, 101] on td "Status" at bounding box center [682, 117] width 261 height 40
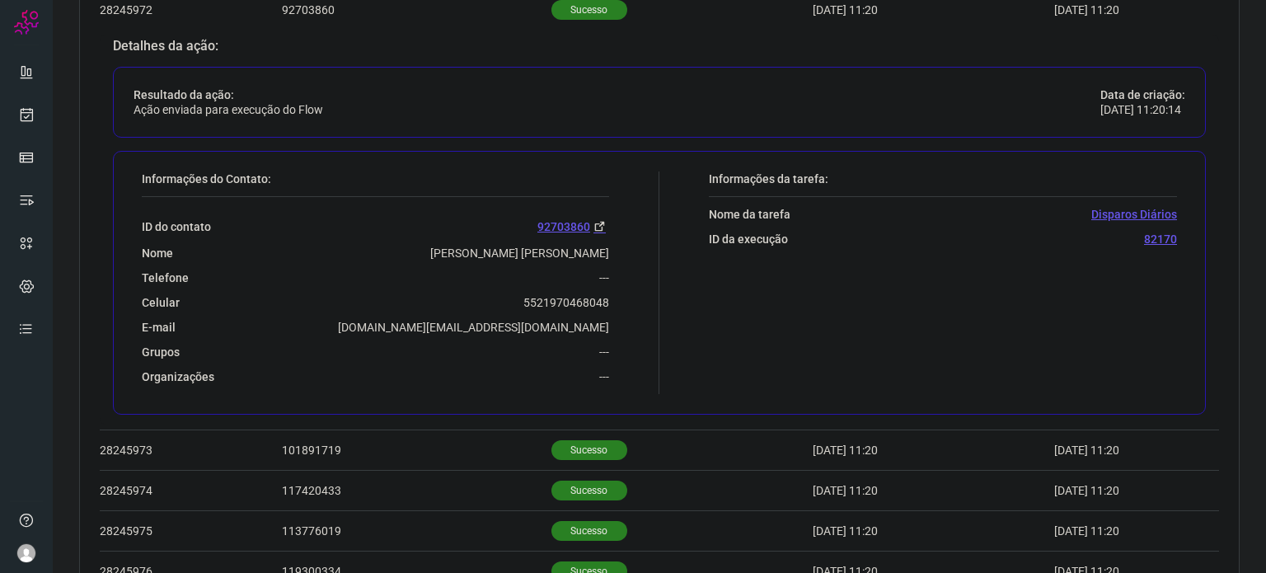
scroll to position [624, 0]
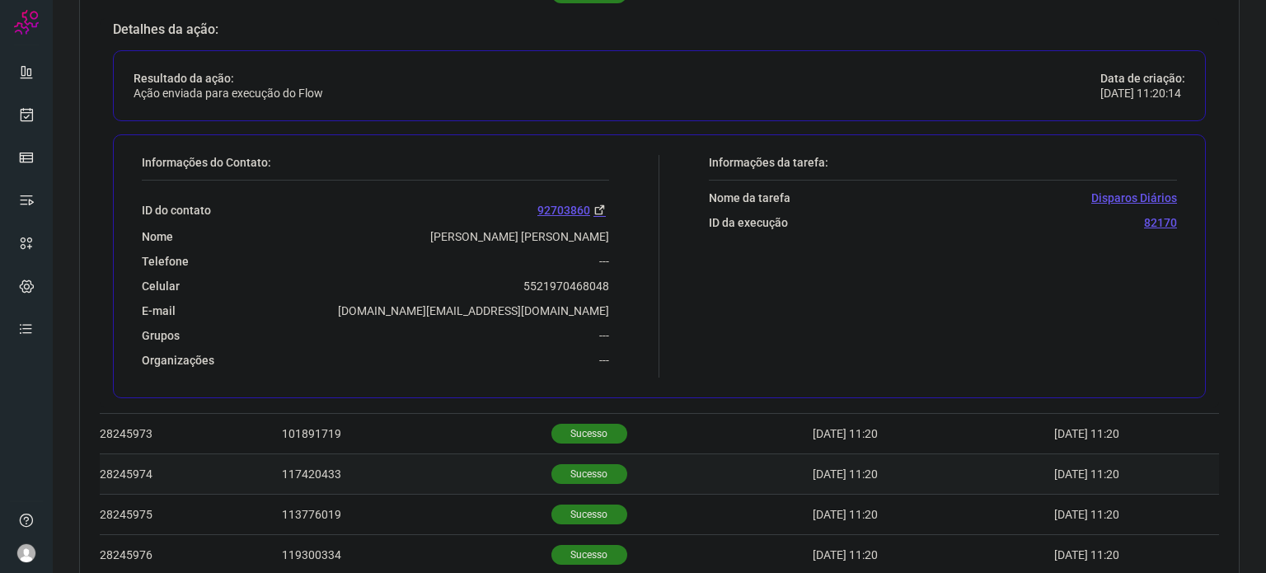
click at [568, 464] on p "Sucesso" at bounding box center [590, 474] width 76 height 20
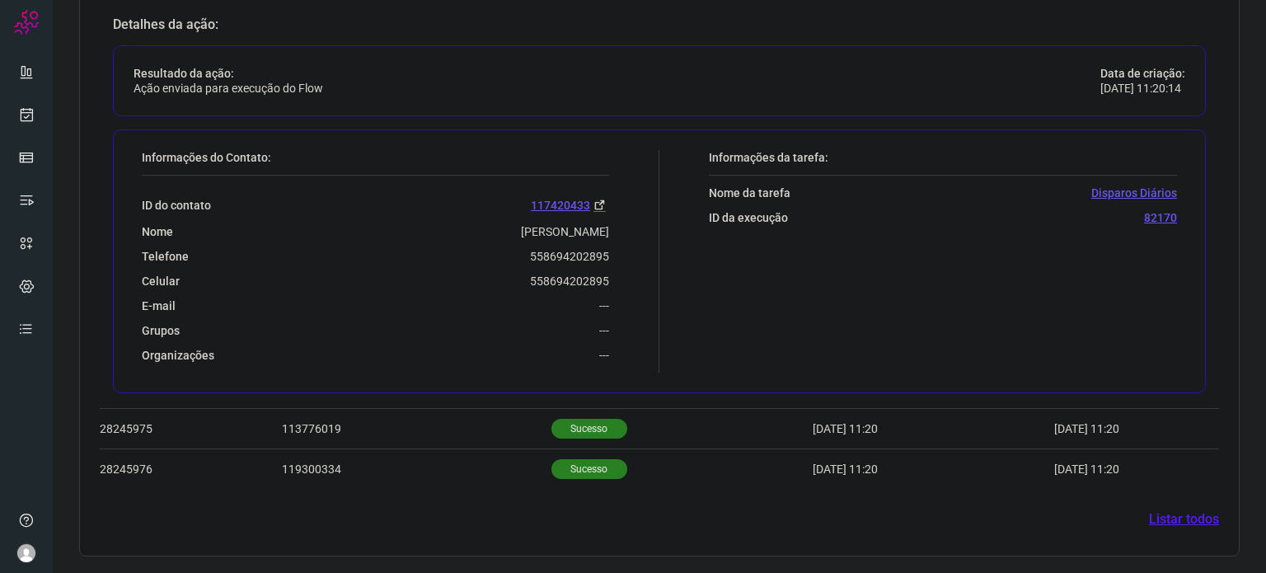
scroll to position [707, 0]
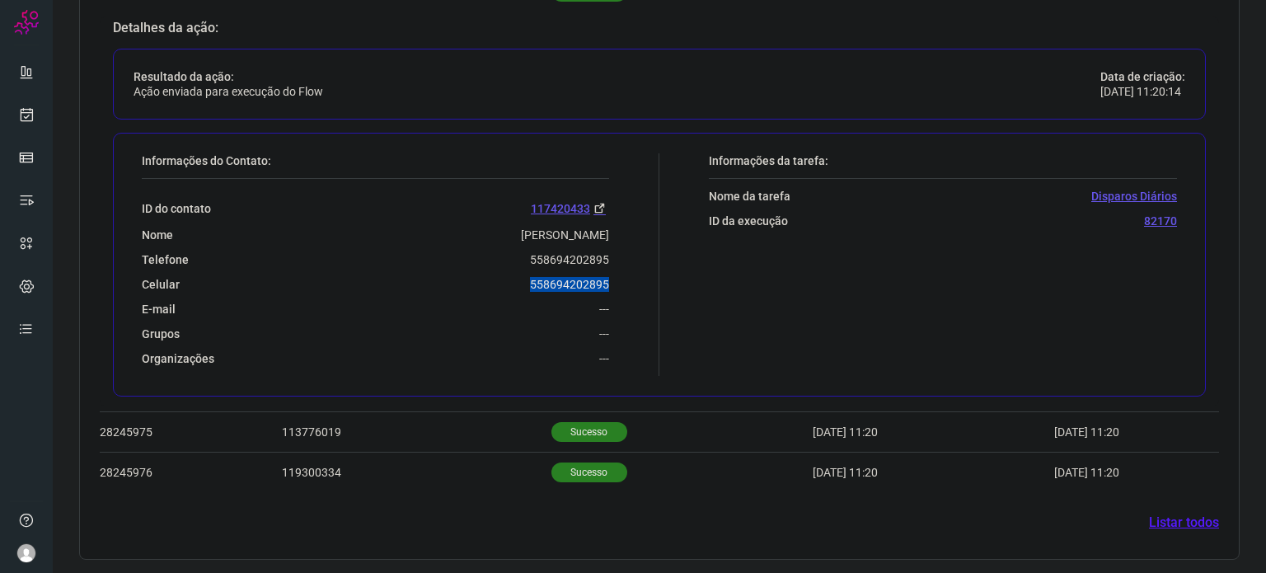
drag, startPoint x: 520, startPoint y: 279, endPoint x: 608, endPoint y: 275, distance: 88.4
click at [609, 275] on div "Informações do Contato: ID do contato 117420433 Nome erik Telefone 558694202895…" at bounding box center [397, 264] width 526 height 223
copy p "558694202895"
click at [25, 115] on icon at bounding box center [26, 114] width 17 height 16
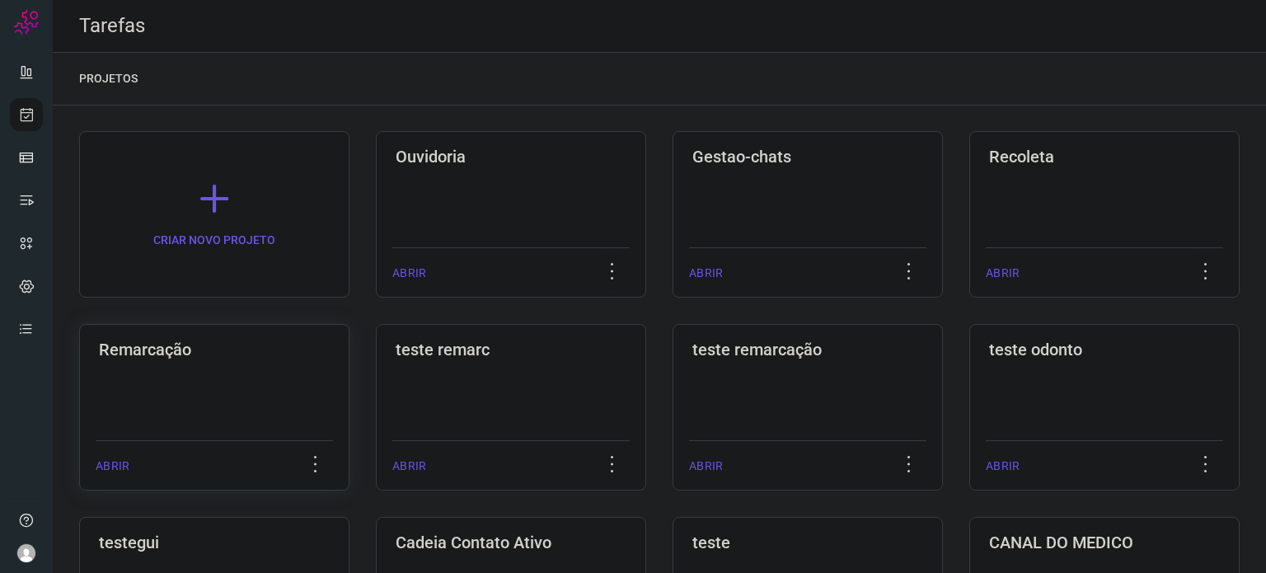
click at [376, 372] on div "Remarcação ABRIR" at bounding box center [511, 407] width 270 height 167
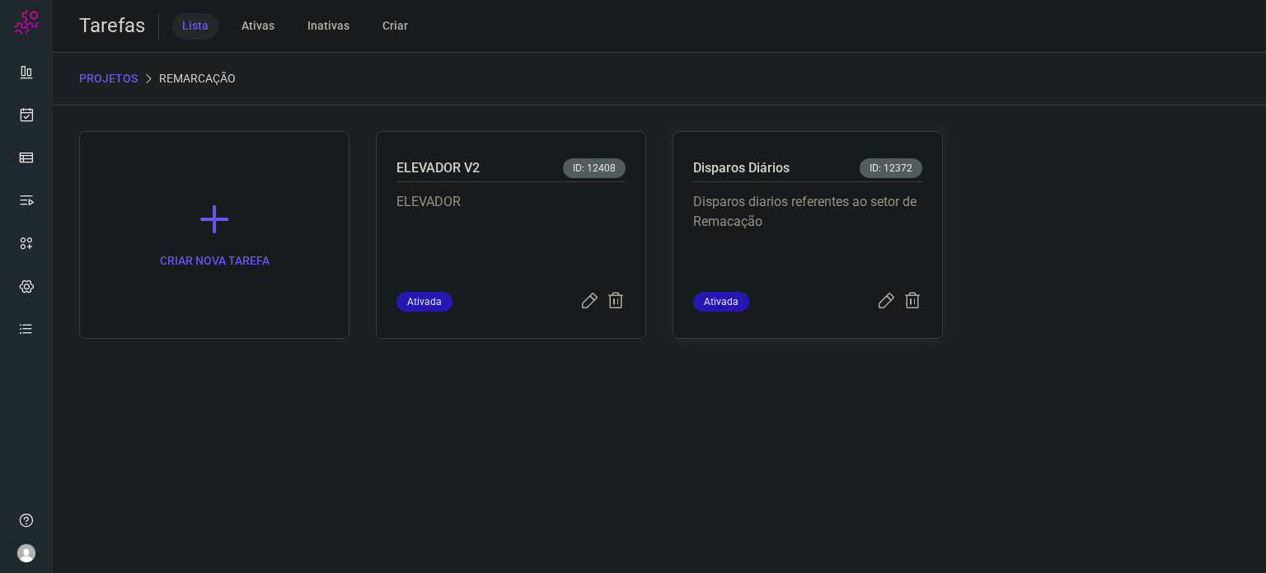
click at [815, 219] on p "Disparos diarios referentes ao setor de Remacação" at bounding box center [807, 233] width 229 height 82
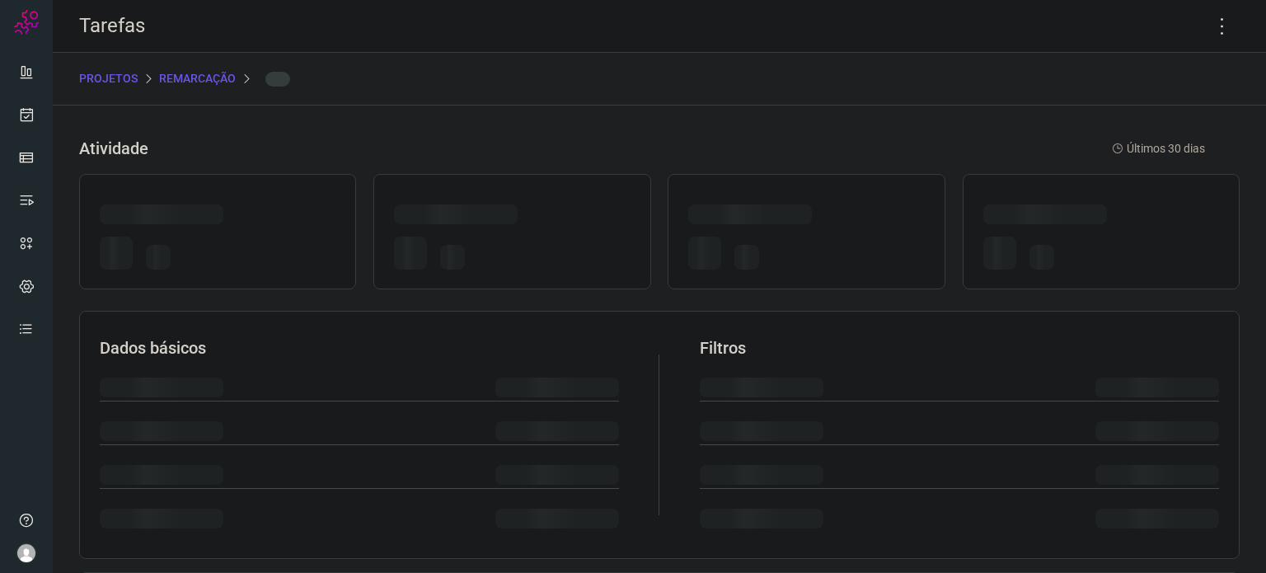
click at [815, 219] on div at bounding box center [806, 217] width 236 height 26
click at [1210, 31] on icon at bounding box center [1222, 26] width 35 height 35
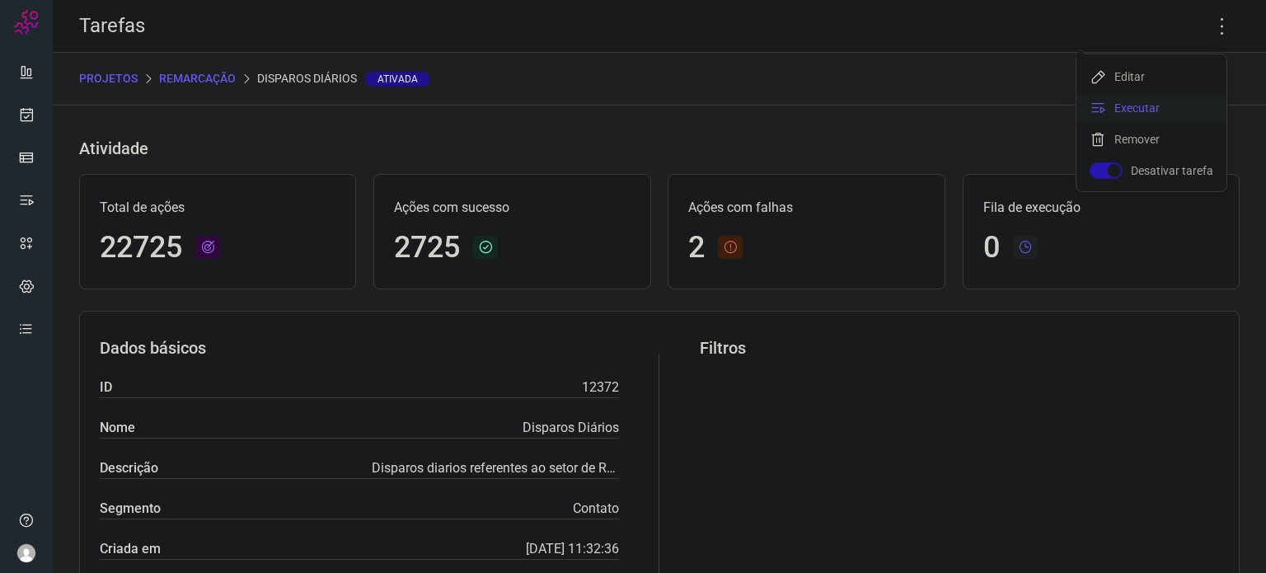
click at [1166, 98] on li "Executar" at bounding box center [1152, 108] width 150 height 26
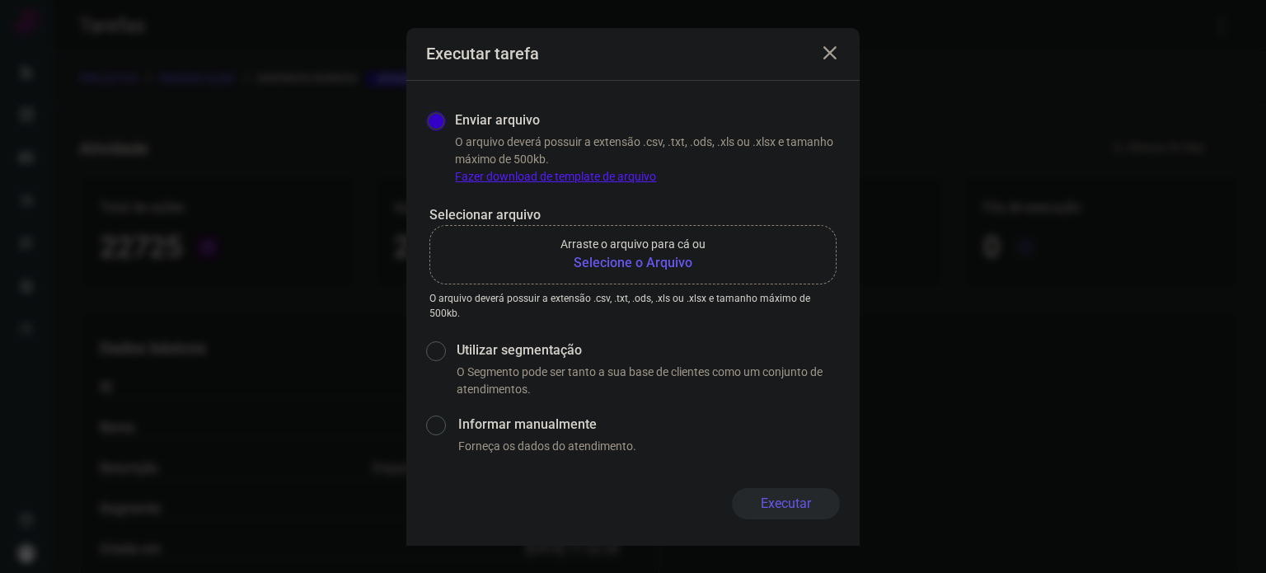
click at [683, 261] on b "Selecione o Arquivo" at bounding box center [633, 263] width 145 height 20
click at [0, 0] on input "Arraste o arquivo para cá ou Selecione o Arquivo" at bounding box center [0, 0] width 0 height 0
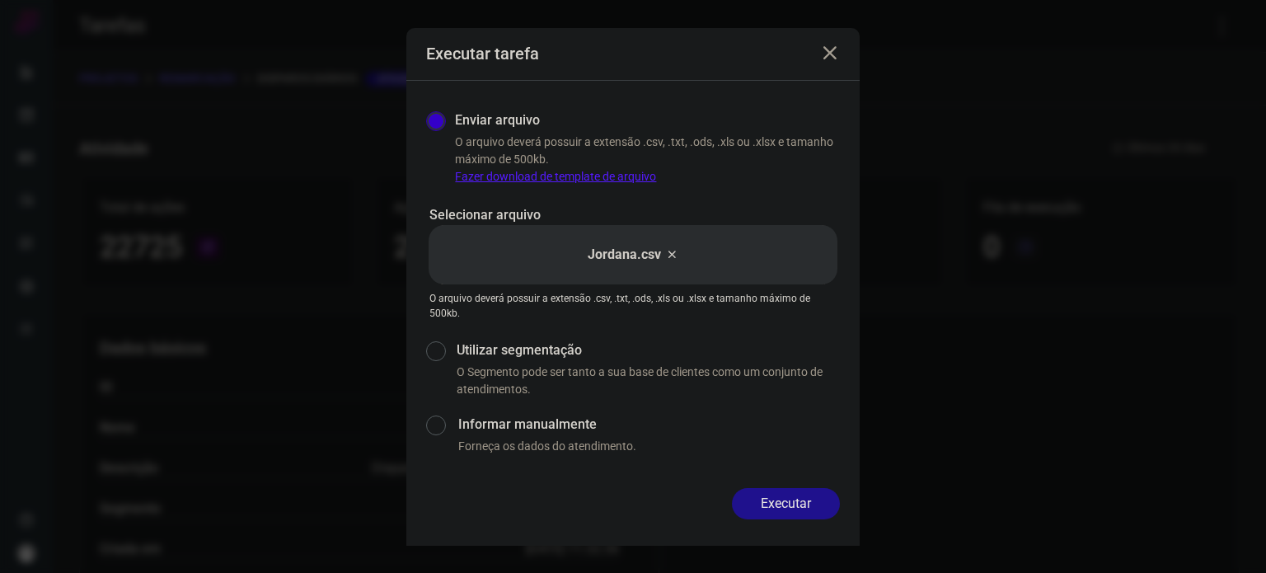
click at [770, 495] on button "Executar" at bounding box center [786, 503] width 108 height 31
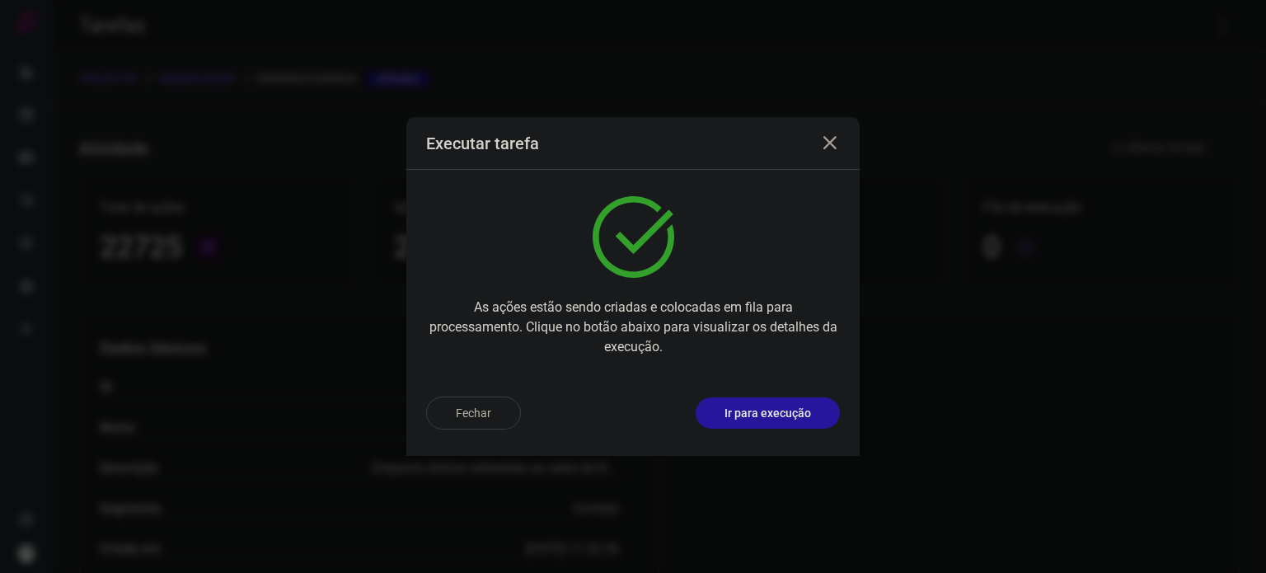
click at [809, 408] on p "Ir para execução" at bounding box center [768, 413] width 87 height 17
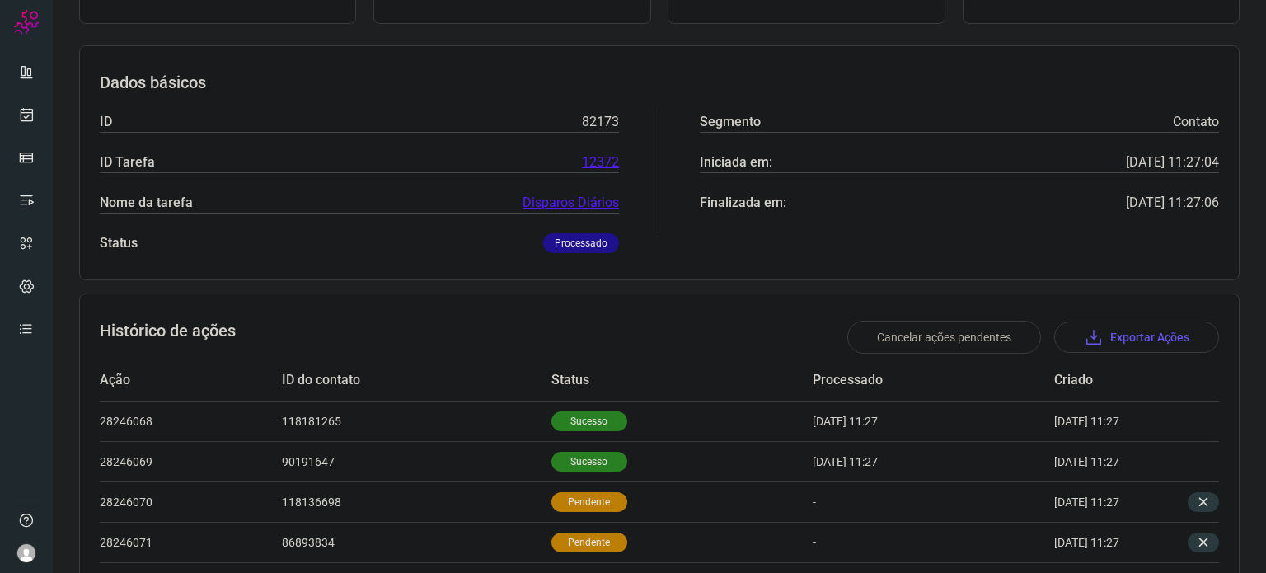
scroll to position [20, 0]
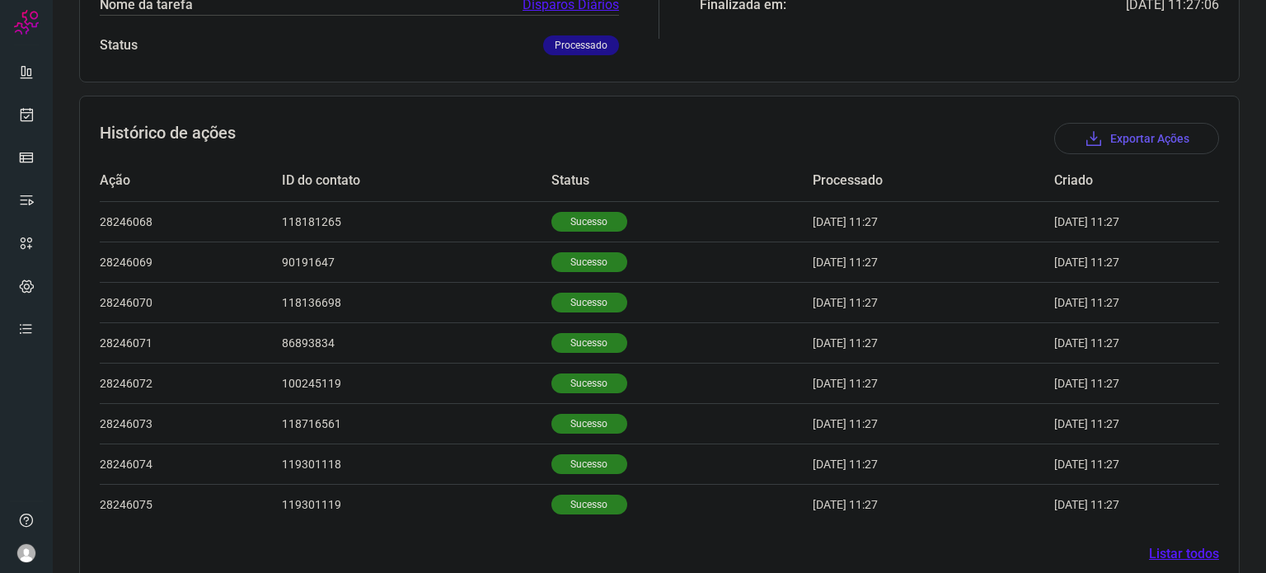
scroll to position [412, 0]
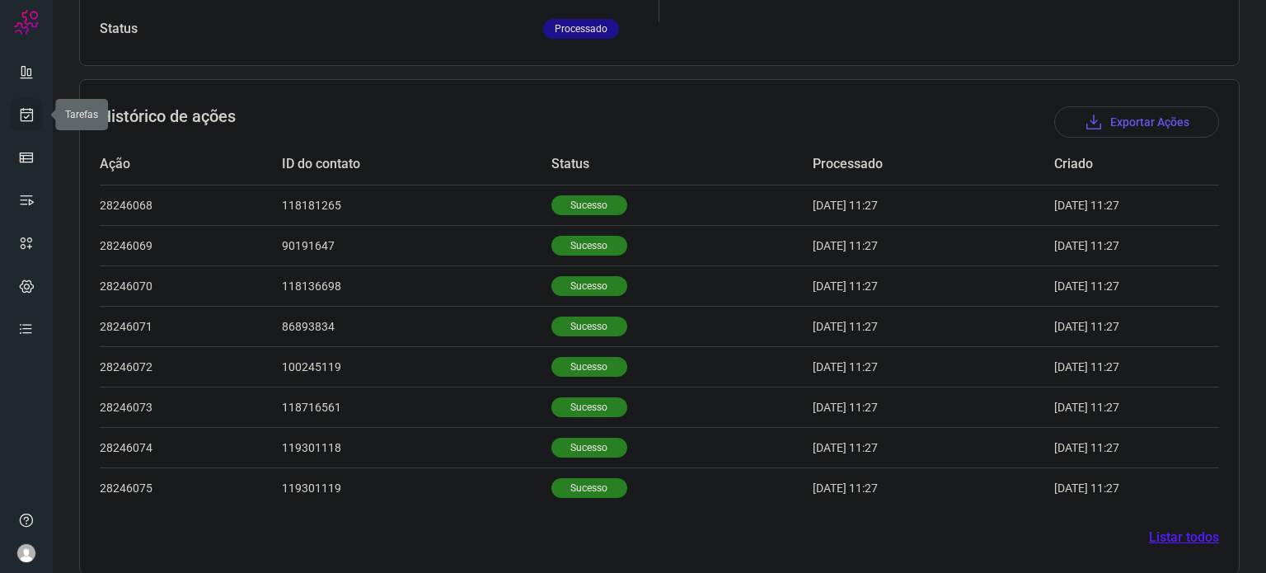
click at [31, 120] on icon at bounding box center [26, 114] width 17 height 16
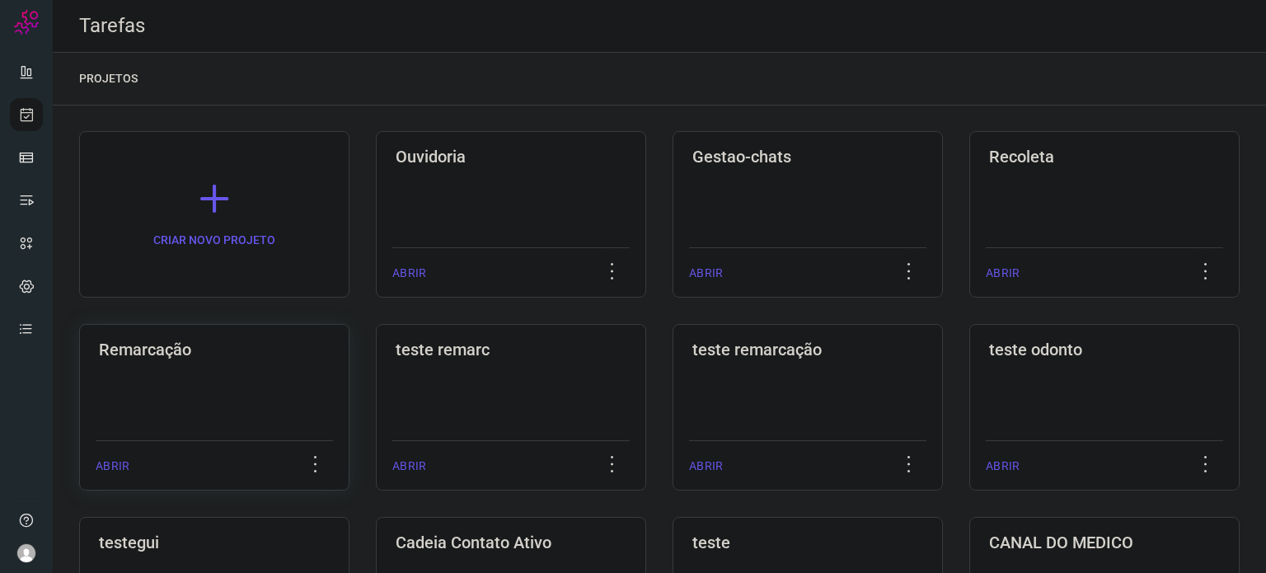
click at [376, 383] on div "Remarcação ABRIR" at bounding box center [511, 407] width 270 height 167
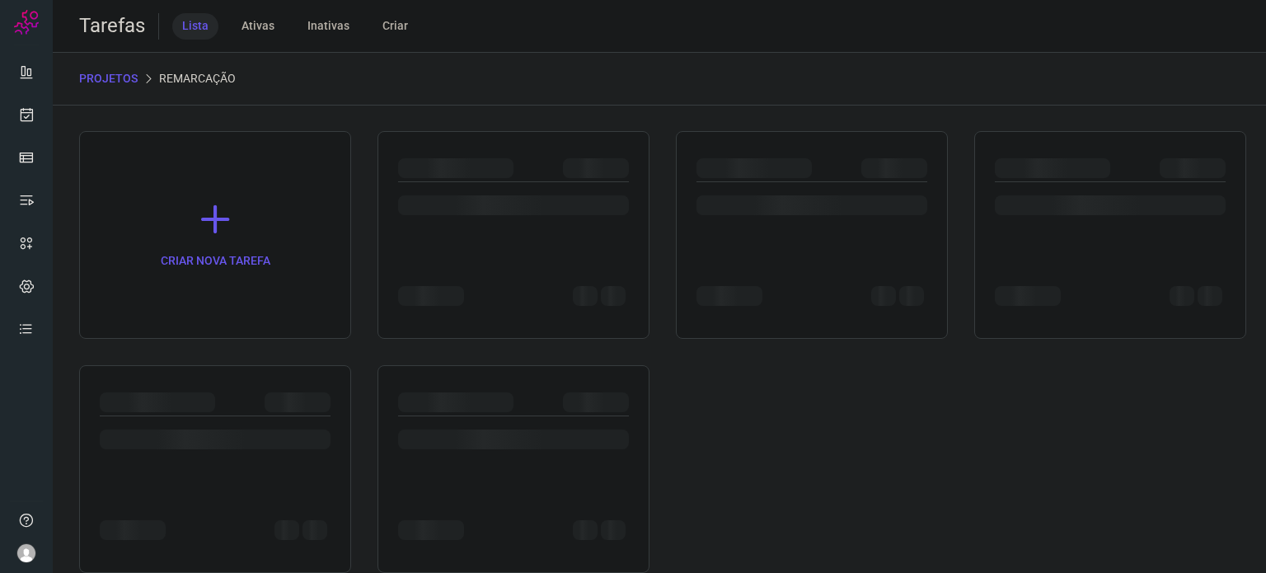
click at [210, 383] on div at bounding box center [215, 469] width 272 height 208
click at [796, 197] on div at bounding box center [812, 205] width 231 height 20
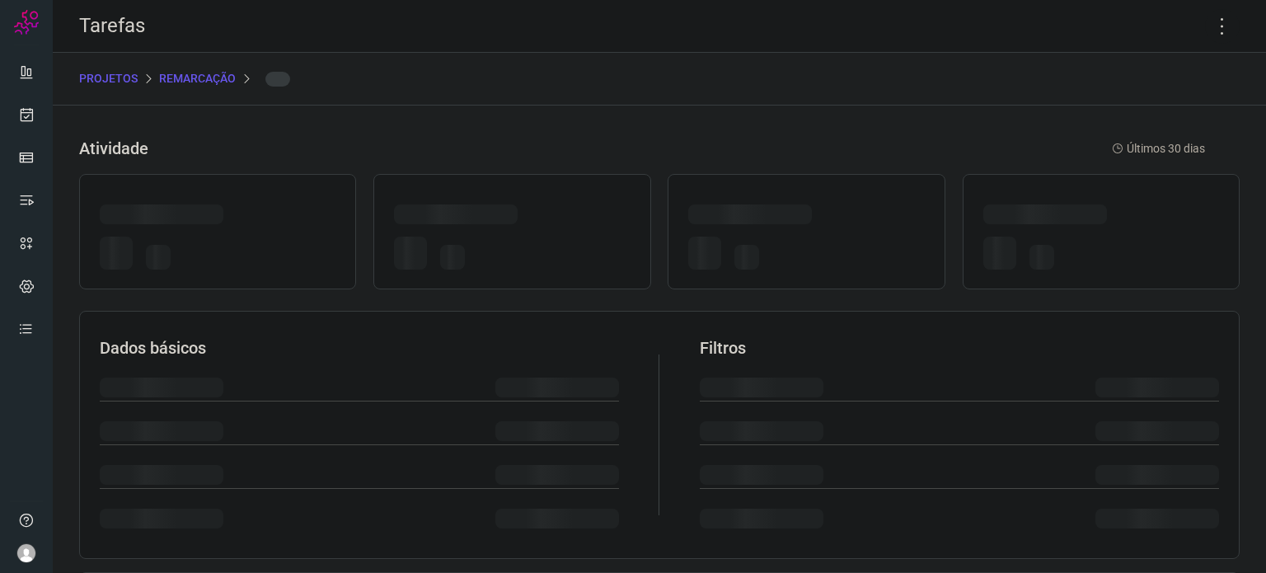
click at [796, 196] on div at bounding box center [806, 231] width 277 height 115
click at [1209, 29] on icon at bounding box center [1222, 26] width 35 height 35
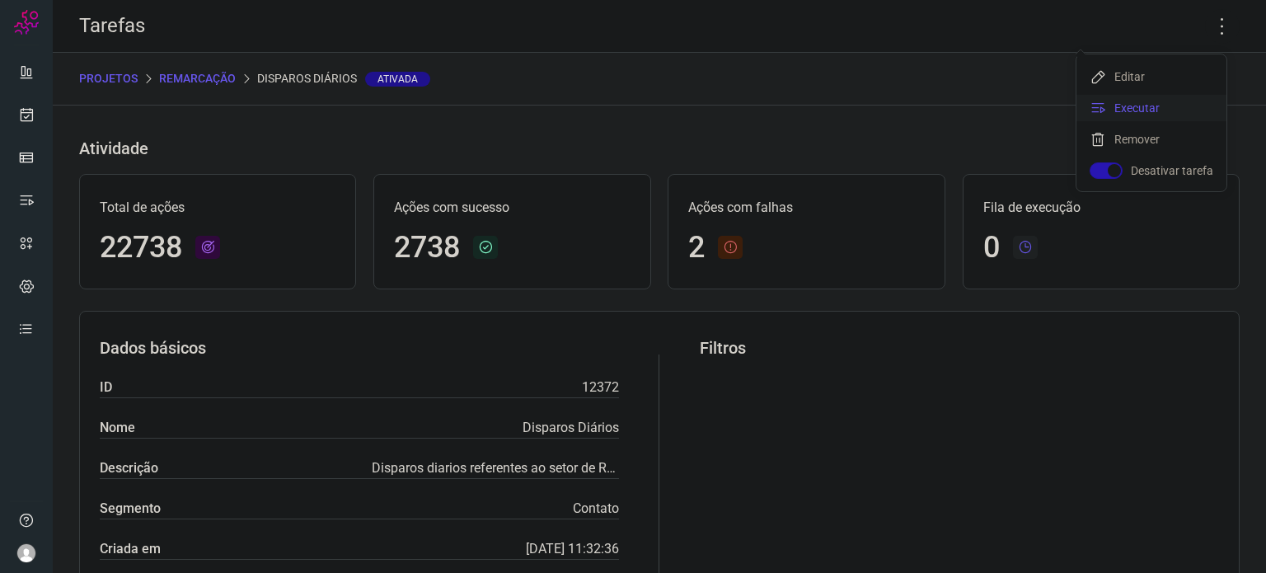
click at [1146, 105] on li "Executar" at bounding box center [1152, 108] width 150 height 26
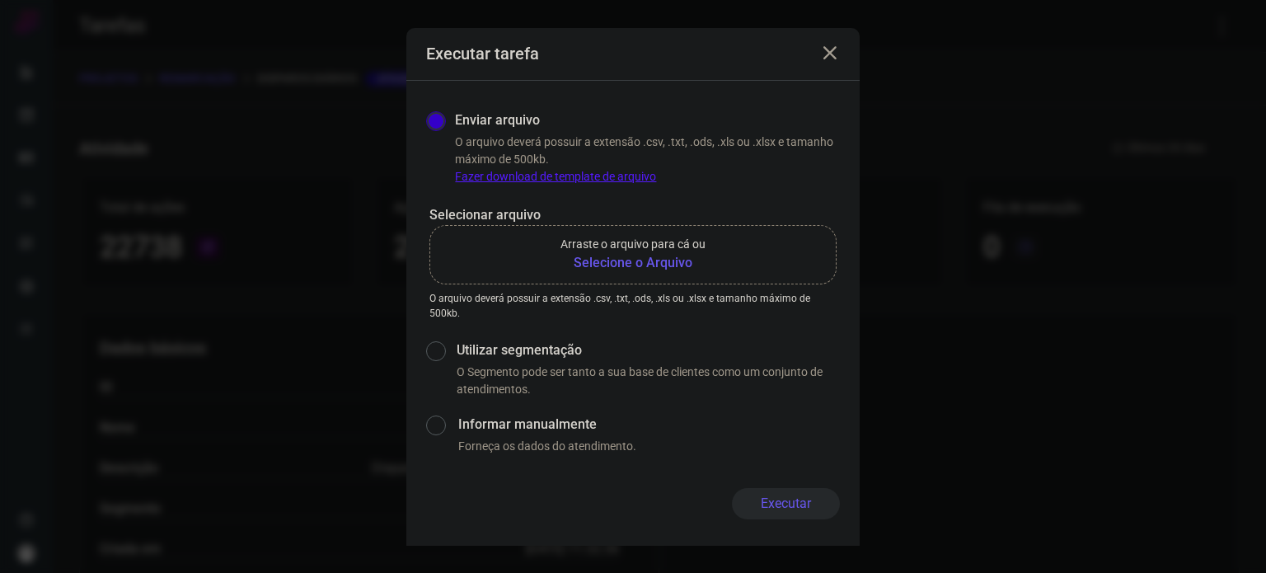
click at [620, 260] on b "Selecione o Arquivo" at bounding box center [633, 263] width 145 height 20
click at [0, 0] on input "Arraste o arquivo para cá ou Selecione o Arquivo" at bounding box center [0, 0] width 0 height 0
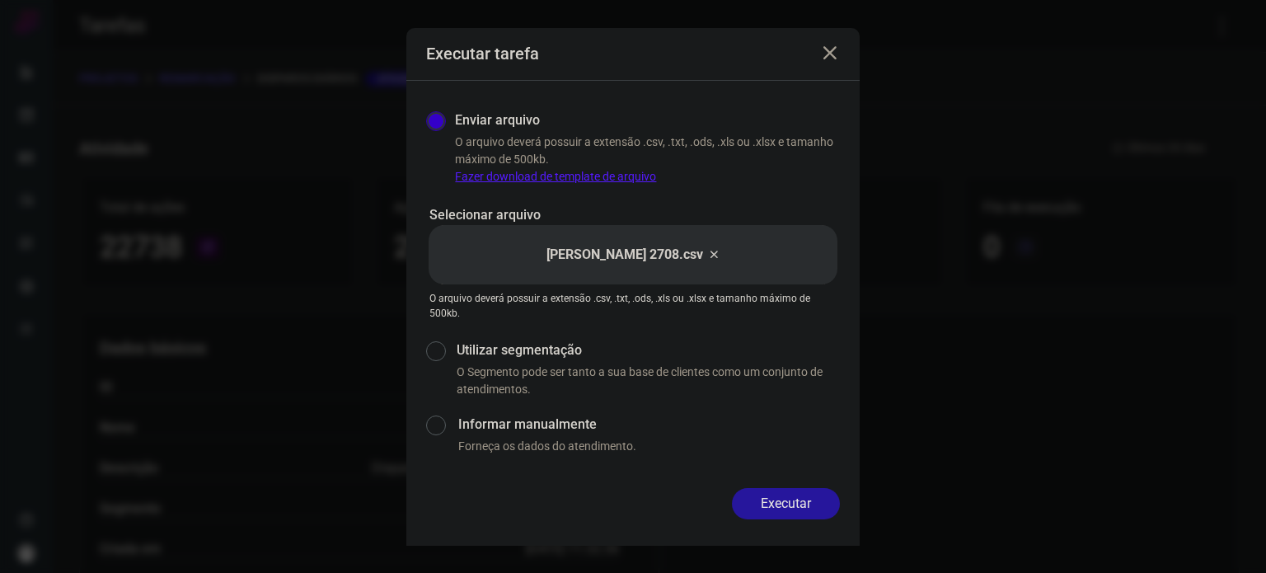
click at [796, 502] on button "Executar" at bounding box center [786, 503] width 108 height 31
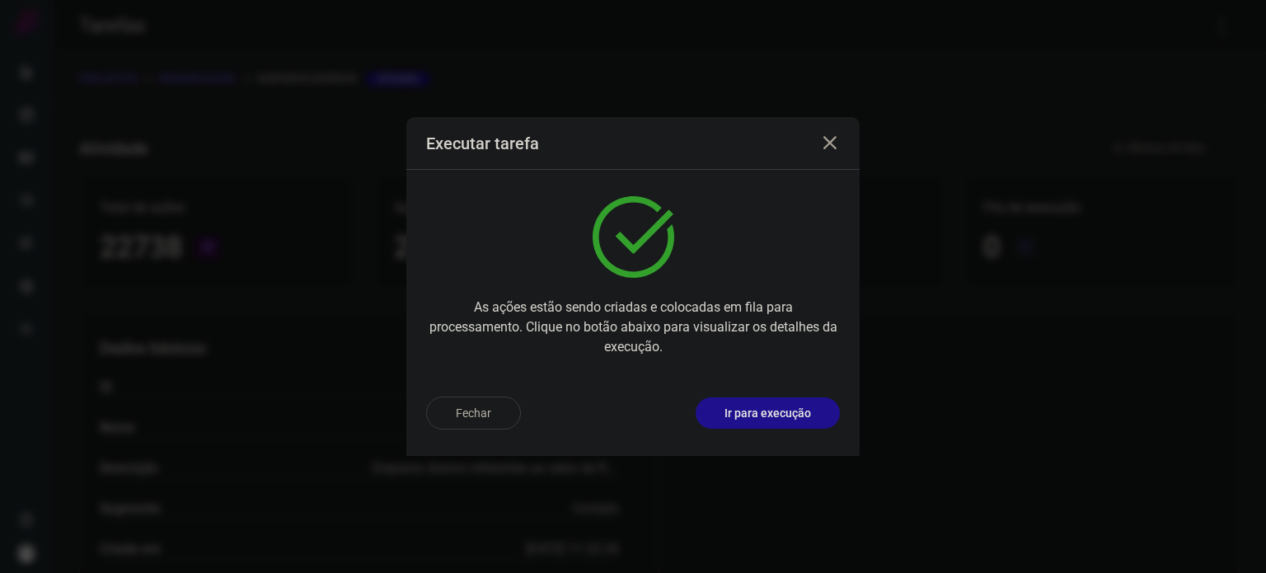
click at [815, 394] on div "Fechar Ir para execução" at bounding box center [632, 419] width 453 height 73
click at [814, 409] on button "Ir para execução" at bounding box center [768, 412] width 144 height 31
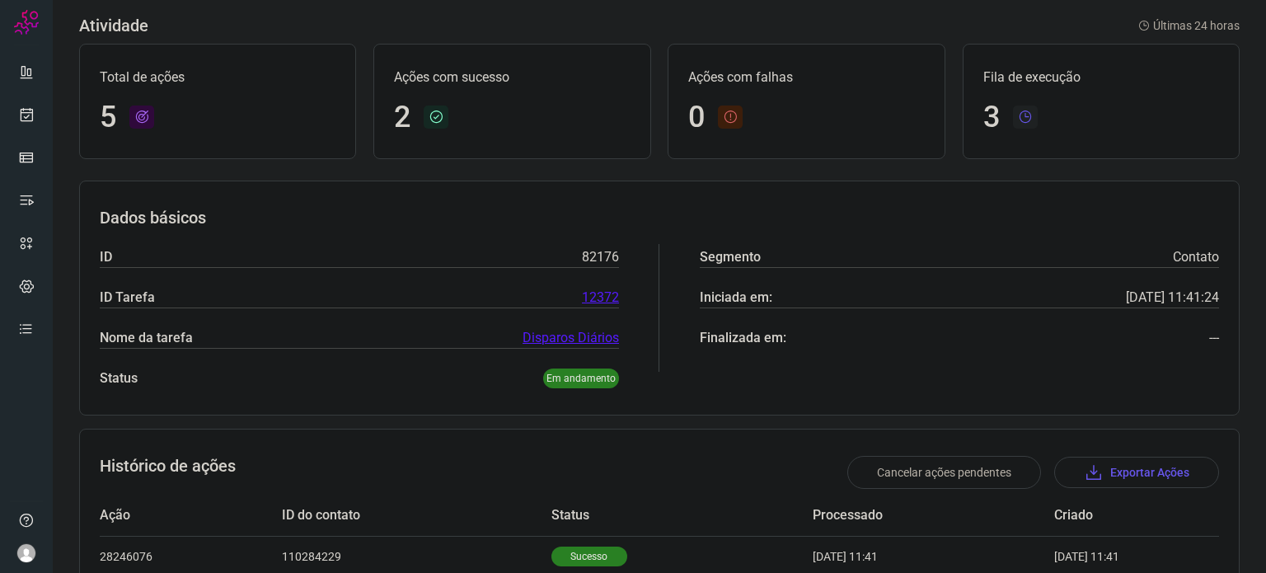
scroll to position [62, 0]
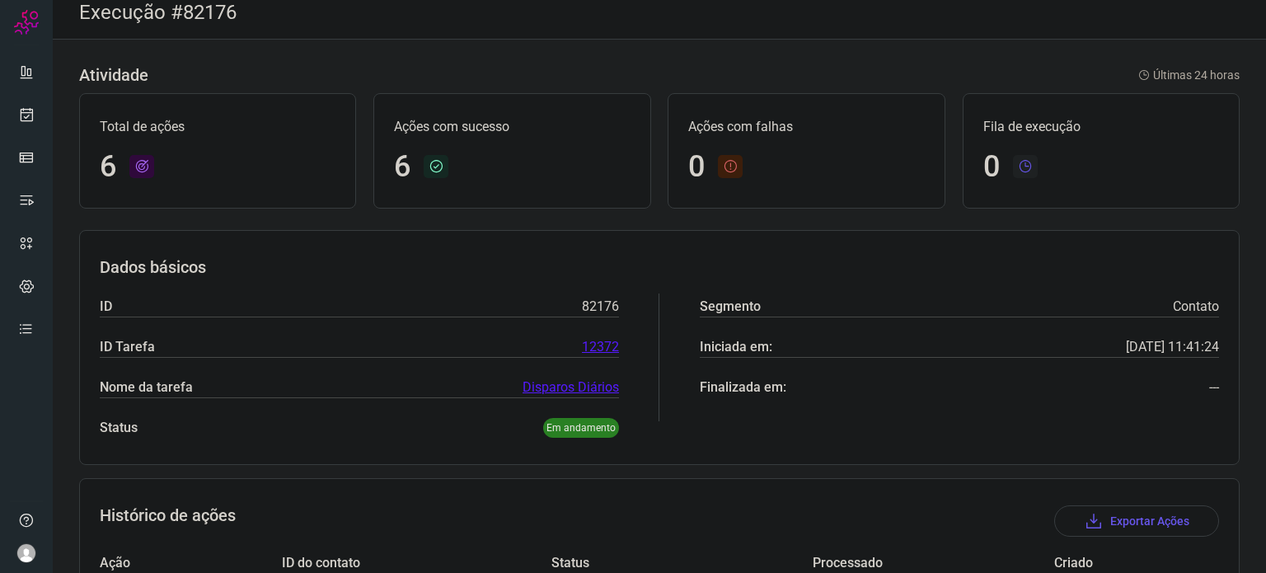
scroll to position [348, 0]
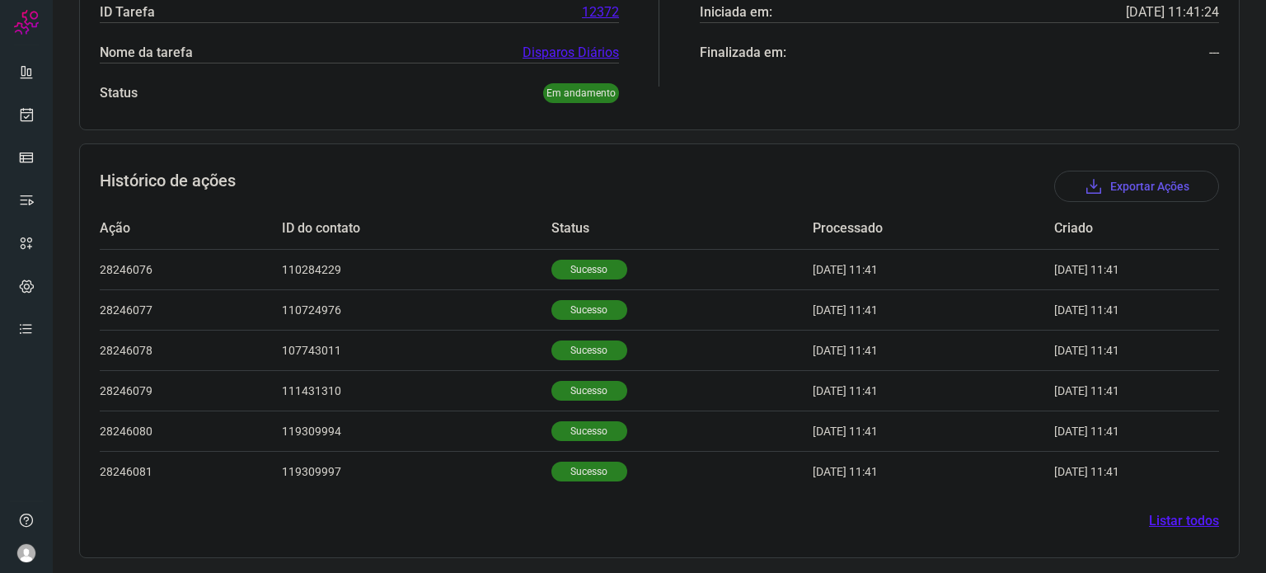
drag, startPoint x: 594, startPoint y: 317, endPoint x: 584, endPoint y: 331, distance: 18.3
click at [594, 316] on p "Sucesso" at bounding box center [590, 310] width 76 height 20
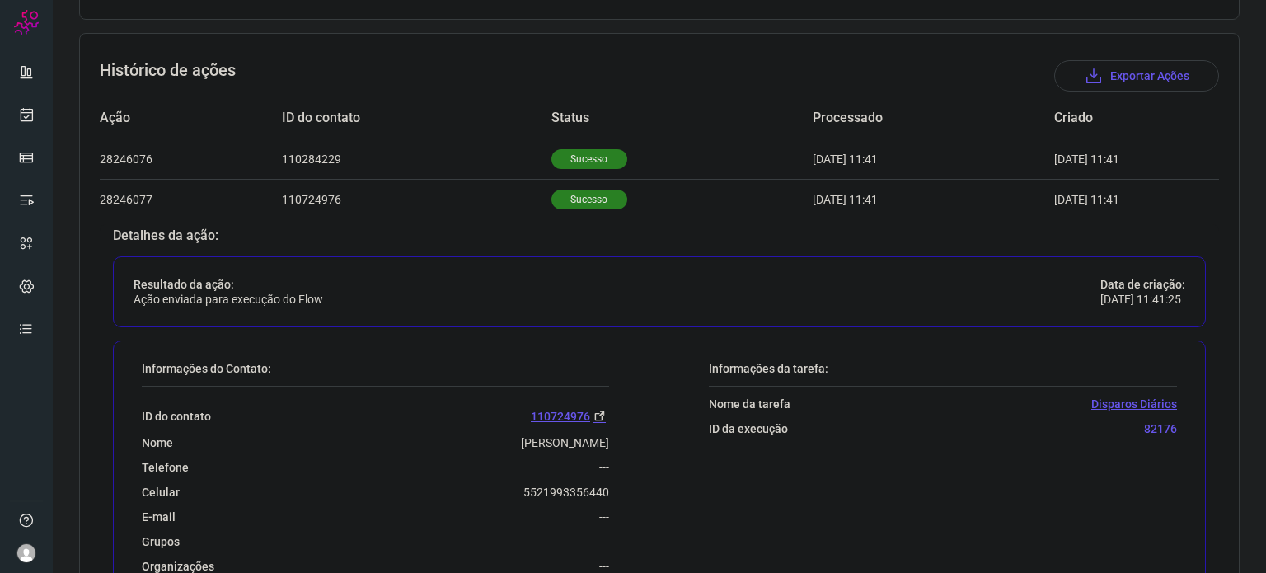
scroll to position [678, 0]
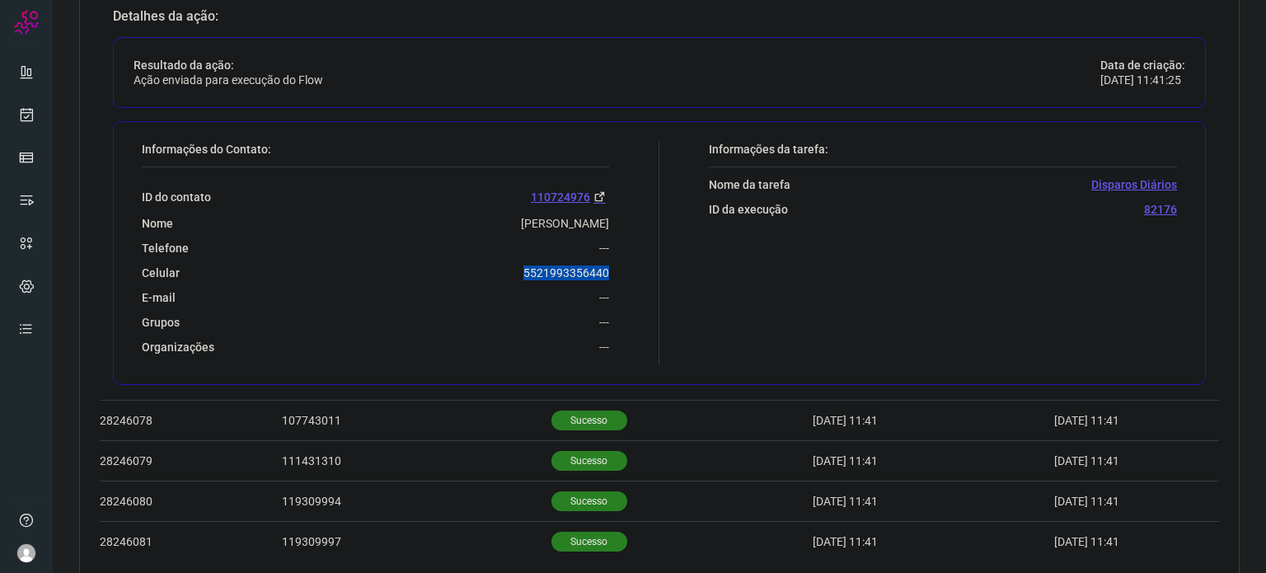
drag, startPoint x: 515, startPoint y: 276, endPoint x: 620, endPoint y: 266, distance: 105.2
click at [620, 266] on div "Informações do Contato: ID do contato 110724976 Nome Leonardo Belarmino Da Silv…" at bounding box center [397, 253] width 526 height 223
copy p "5521993356440"
click at [20, 119] on icon at bounding box center [26, 114] width 17 height 16
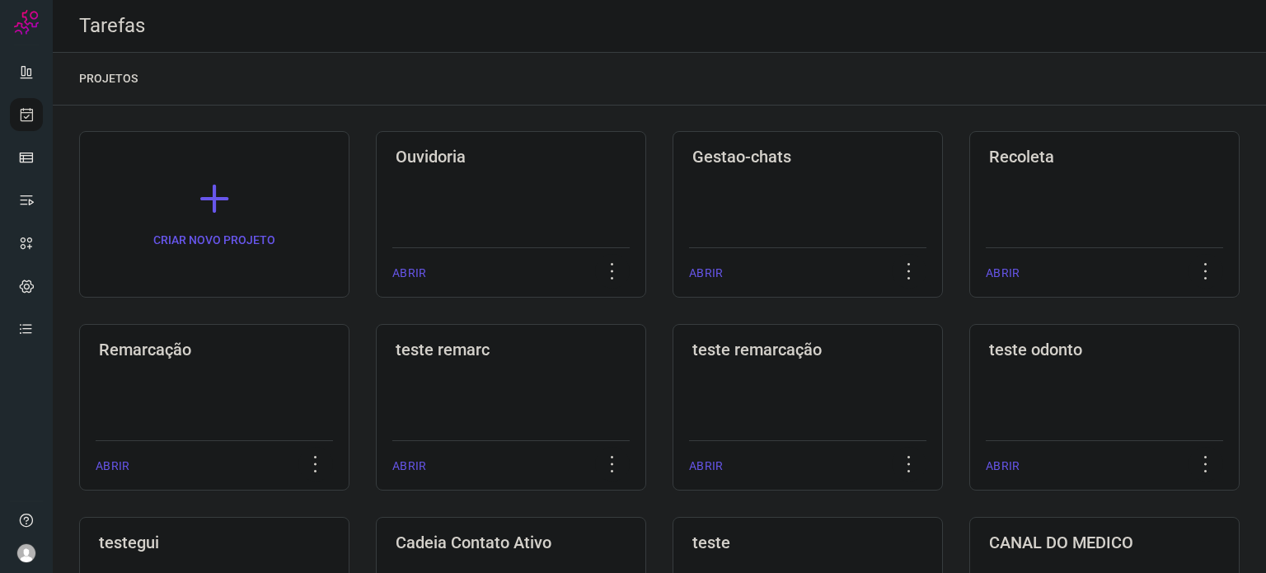
click at [376, 364] on div "Remarcação ABRIR" at bounding box center [511, 407] width 270 height 167
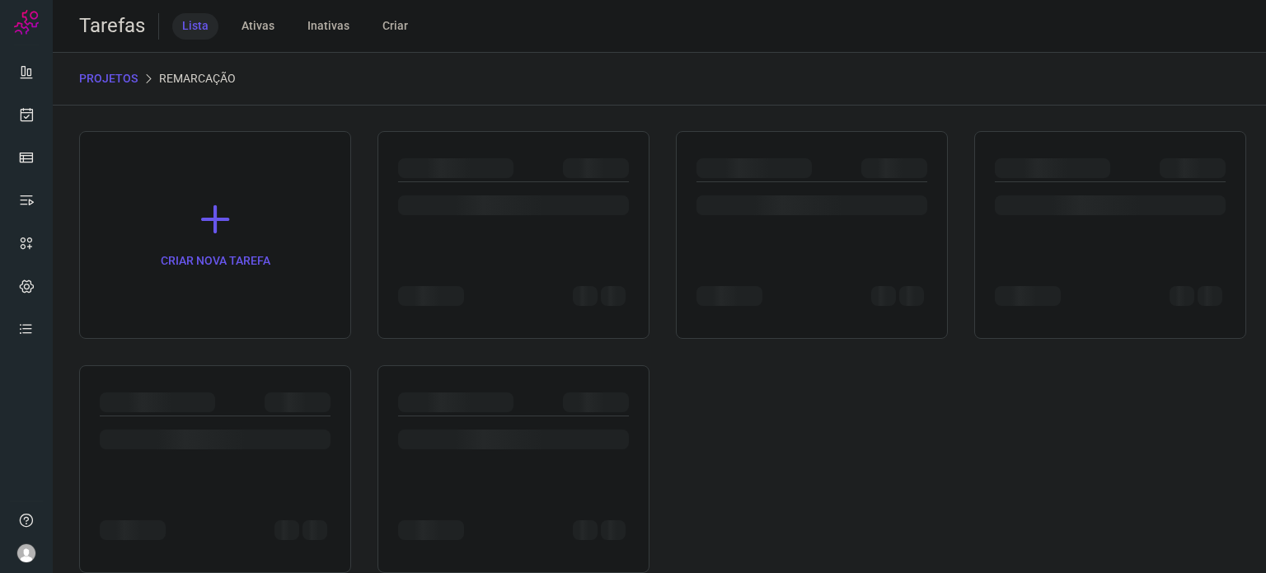
click at [223, 364] on div "CRIAR NOVA TAREFA" at bounding box center [659, 352] width 1161 height 442
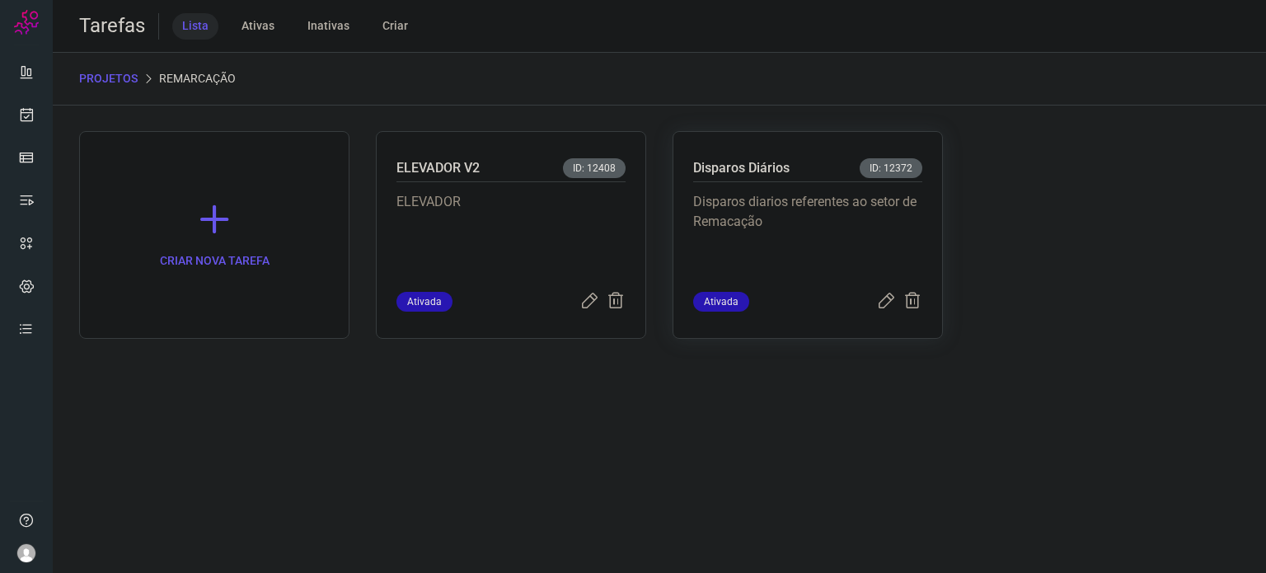
click at [882, 228] on p "Disparos diarios referentes ao setor de Remacação" at bounding box center [807, 233] width 229 height 82
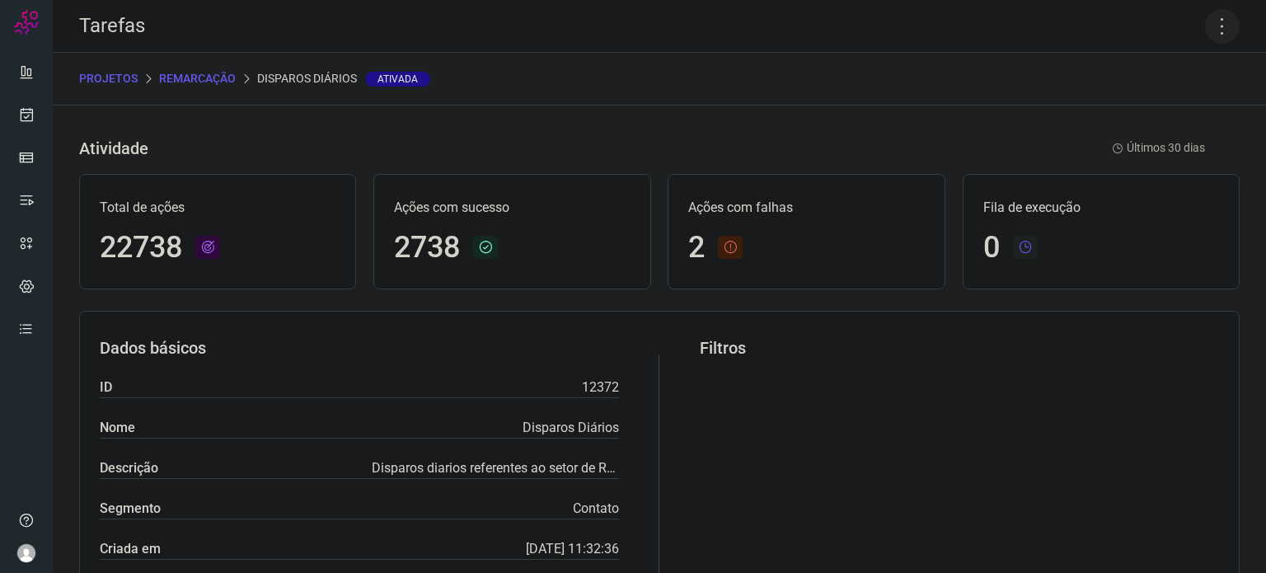
click at [1213, 20] on icon at bounding box center [1222, 26] width 35 height 35
click at [1163, 110] on li "Executar" at bounding box center [1152, 108] width 150 height 26
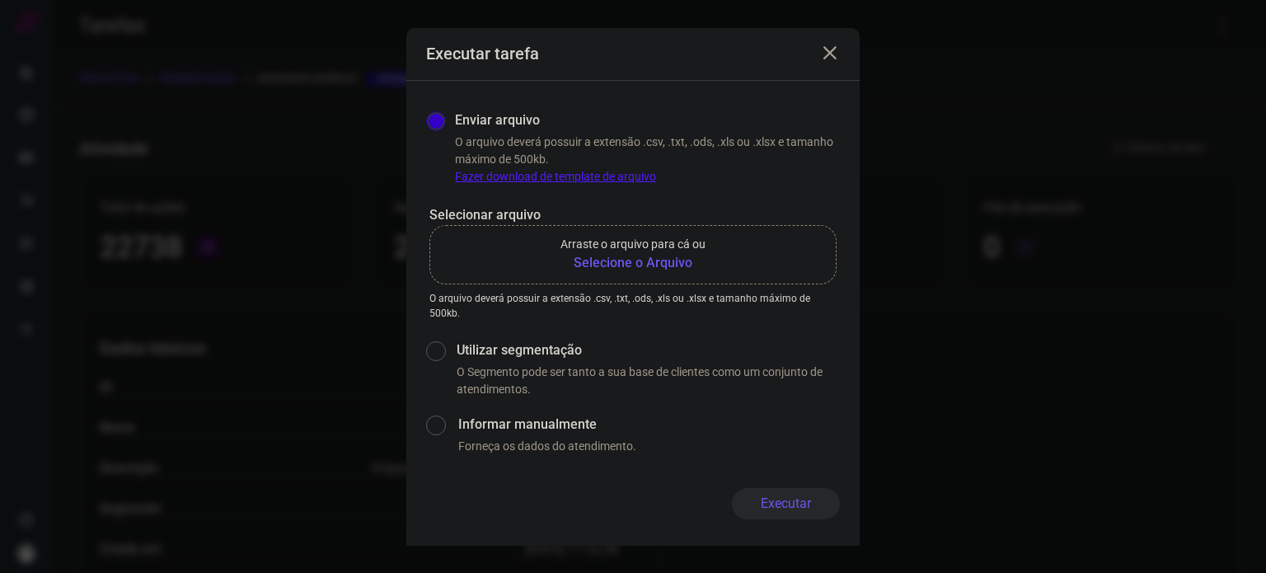
click at [697, 253] on b "Selecione o Arquivo" at bounding box center [633, 263] width 145 height 20
click at [0, 0] on input "Arraste o arquivo para cá ou Selecione o Arquivo" at bounding box center [0, 0] width 0 height 0
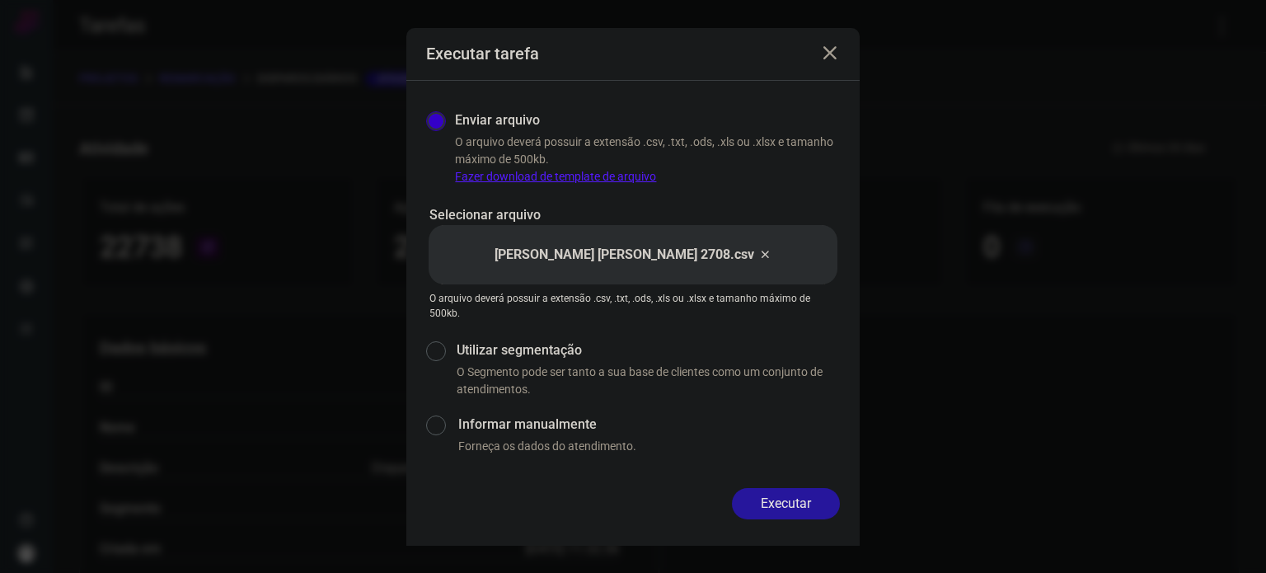
click at [818, 499] on button "Executar" at bounding box center [786, 503] width 108 height 31
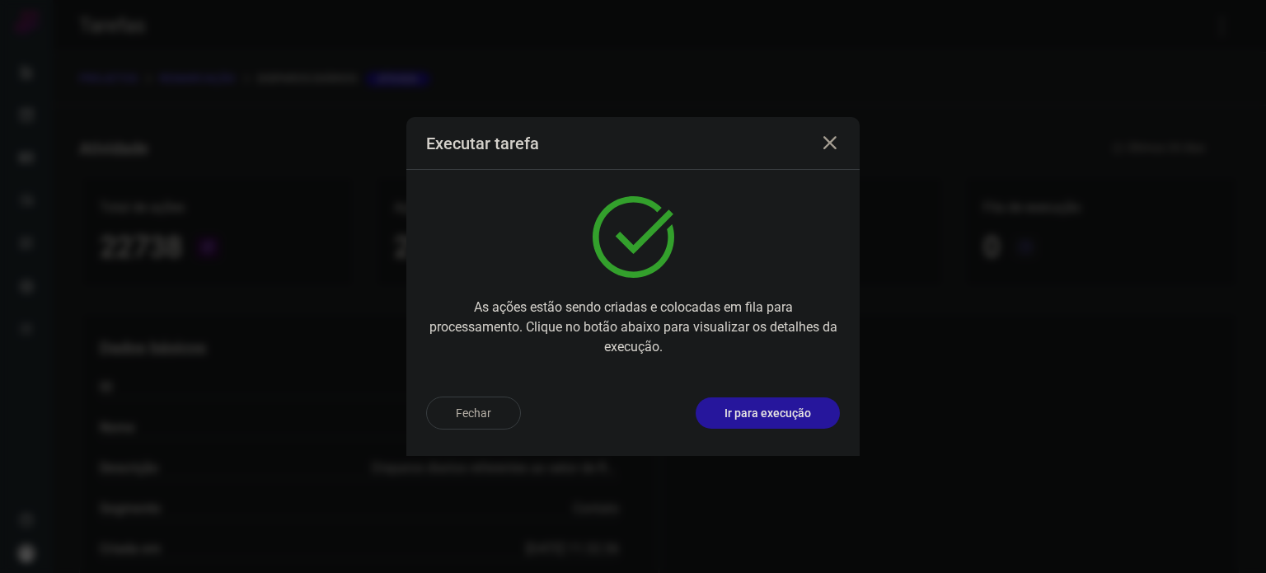
click at [783, 408] on p "Ir para execução" at bounding box center [768, 413] width 87 height 17
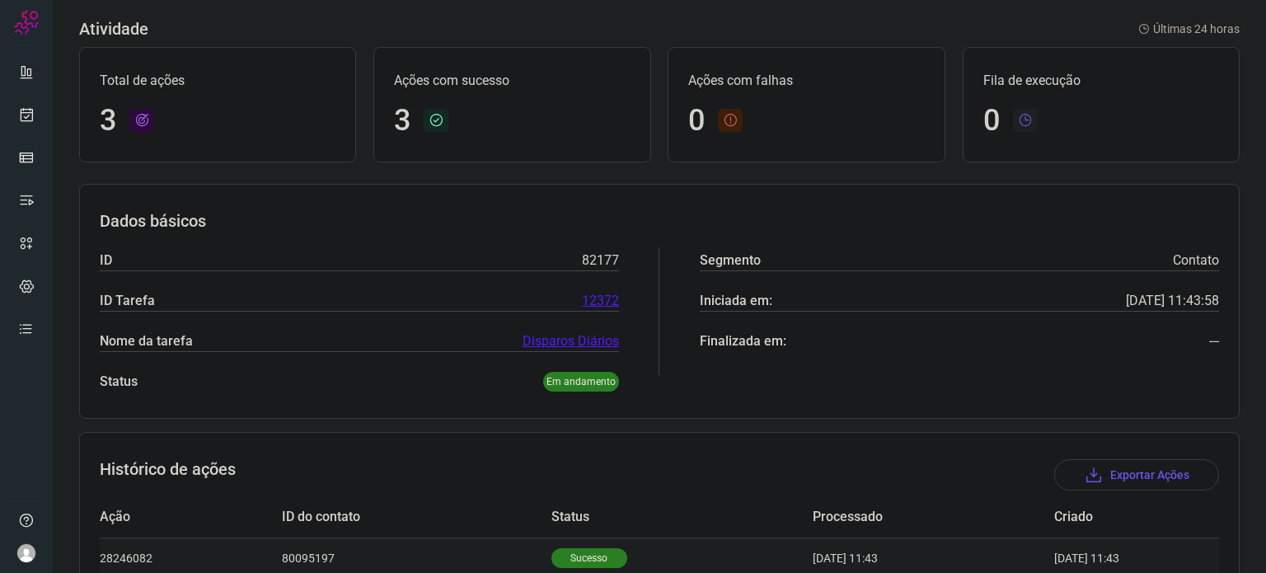
scroll to position [227, 0]
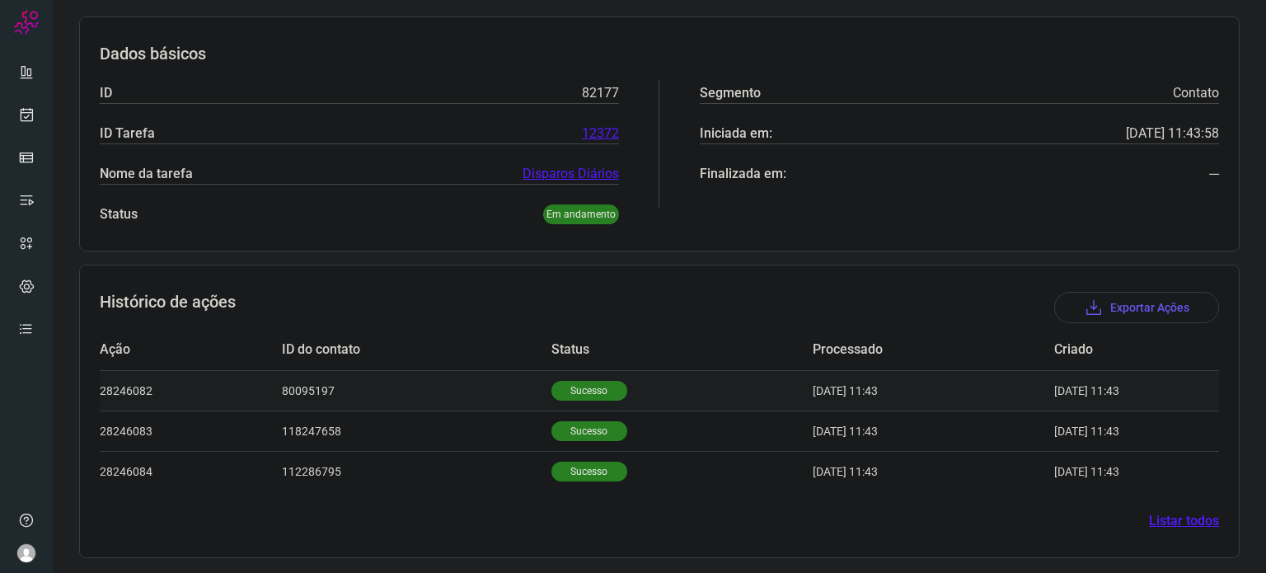
click at [553, 395] on p "Sucesso" at bounding box center [590, 391] width 76 height 20
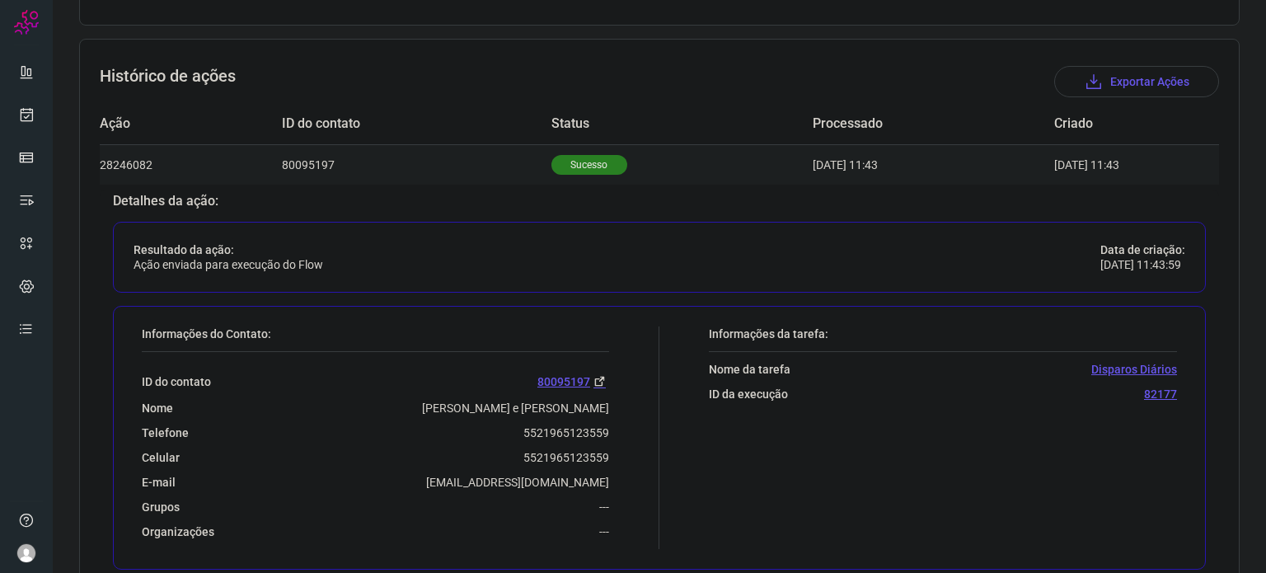
scroll to position [474, 0]
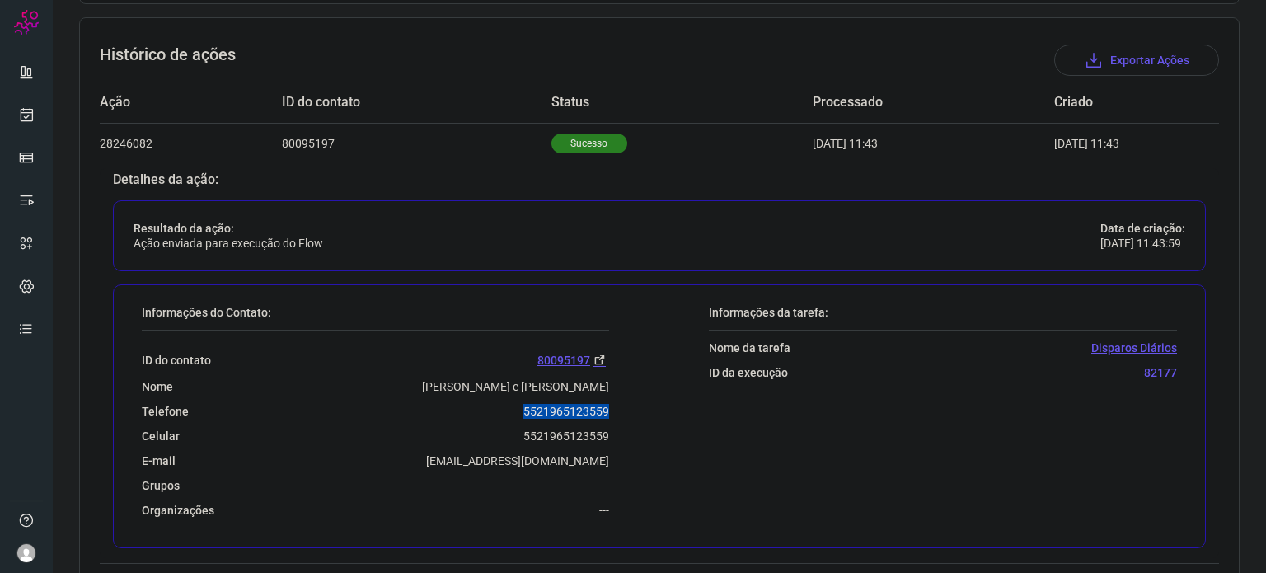
drag, startPoint x: 519, startPoint y: 401, endPoint x: 621, endPoint y: 395, distance: 101.6
click at [621, 395] on div "Informações do Contato: ID do contato 80095197 Nome [PERSON_NAME] e Farias Tele…" at bounding box center [397, 416] width 526 height 223
copy p "5521965123559"
click at [16, 122] on link at bounding box center [26, 114] width 33 height 33
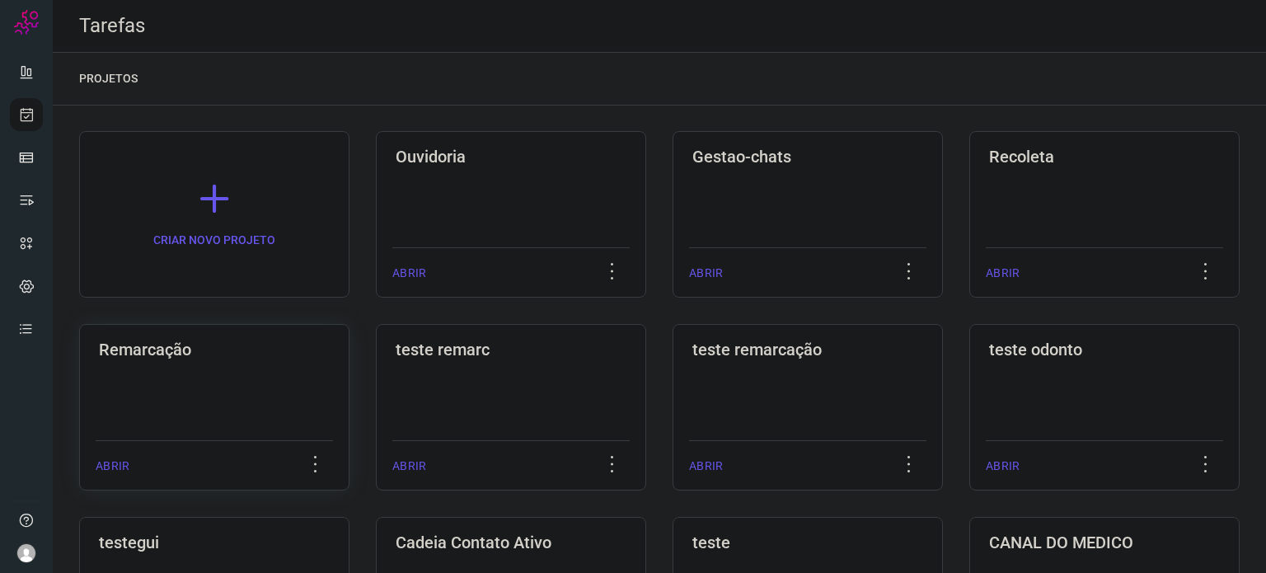
click at [376, 392] on div "Remarcação ABRIR" at bounding box center [511, 407] width 270 height 167
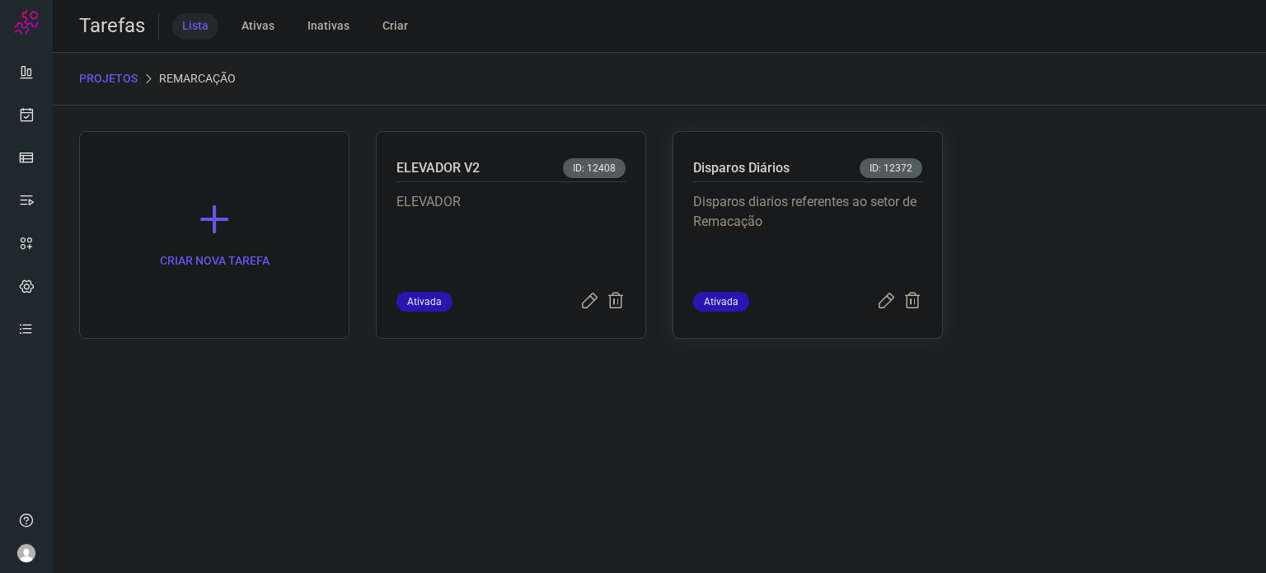
click at [792, 253] on p "Disparos diarios referentes ao setor de Remacação" at bounding box center [807, 233] width 229 height 82
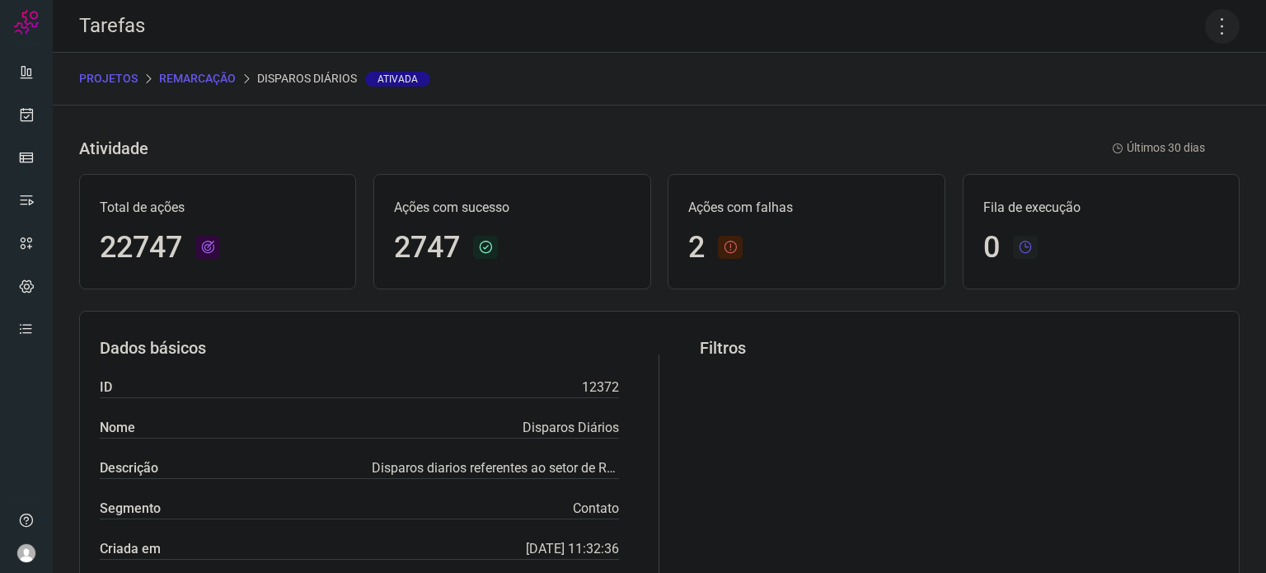
click at [1213, 20] on icon at bounding box center [1222, 26] width 35 height 35
click at [1167, 110] on li "Executar" at bounding box center [1152, 108] width 150 height 26
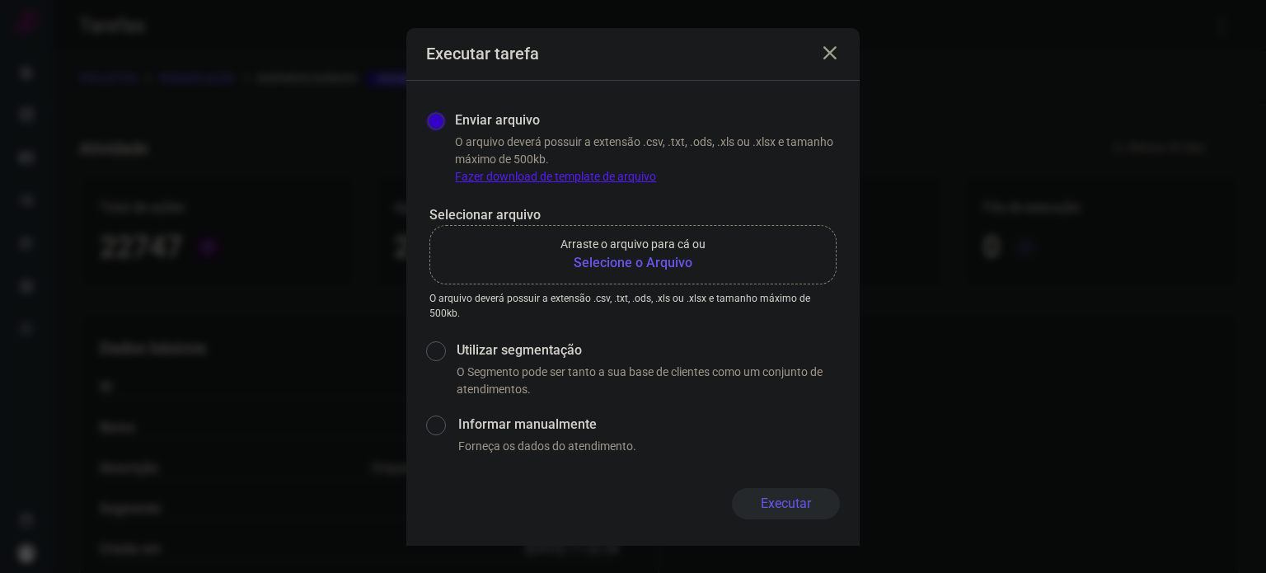
click at [622, 266] on b "Selecione o Arquivo" at bounding box center [633, 263] width 145 height 20
click at [0, 0] on input "Arraste o arquivo para cá ou Selecione o Arquivo" at bounding box center [0, 0] width 0 height 0
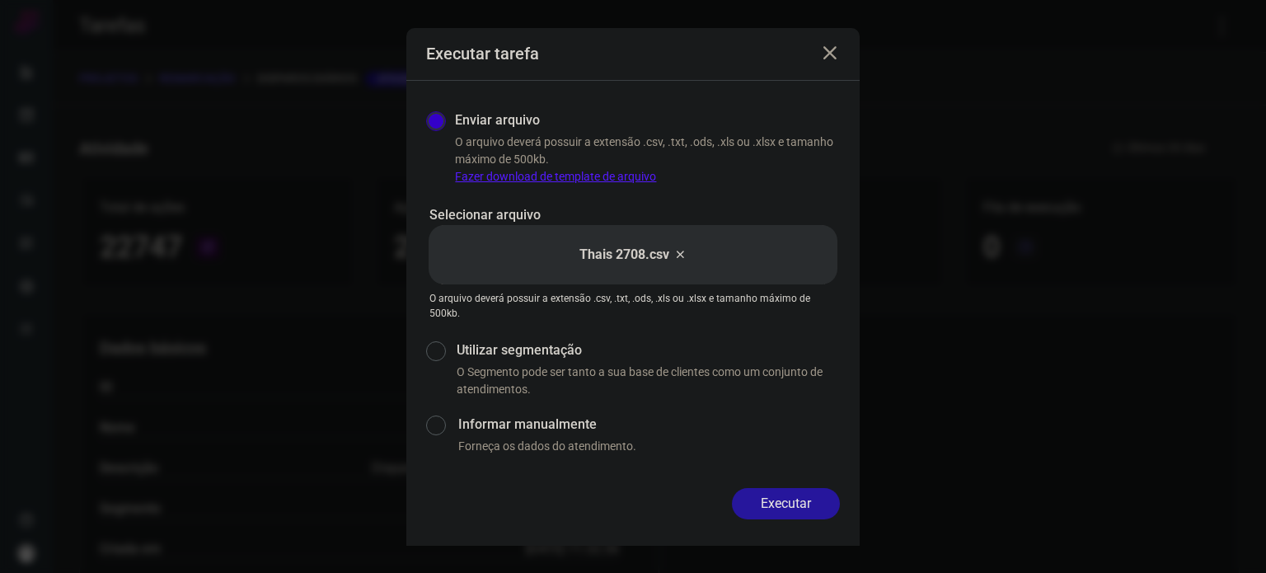
click at [791, 495] on button "Executar" at bounding box center [786, 503] width 108 height 31
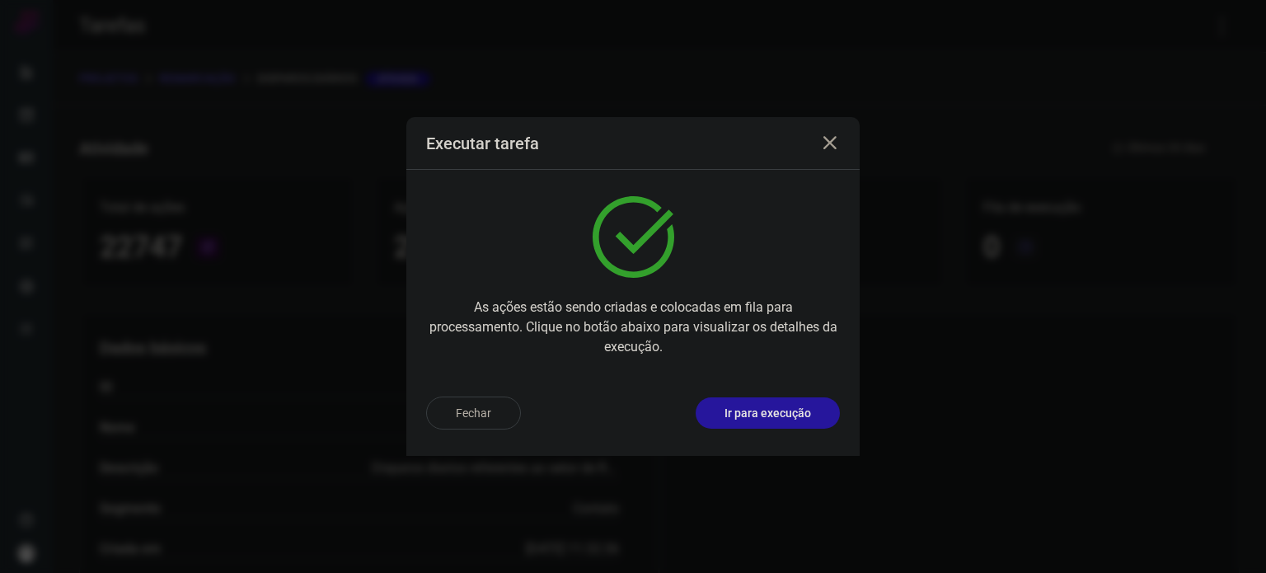
click at [794, 403] on button "Ir para execução" at bounding box center [768, 412] width 144 height 31
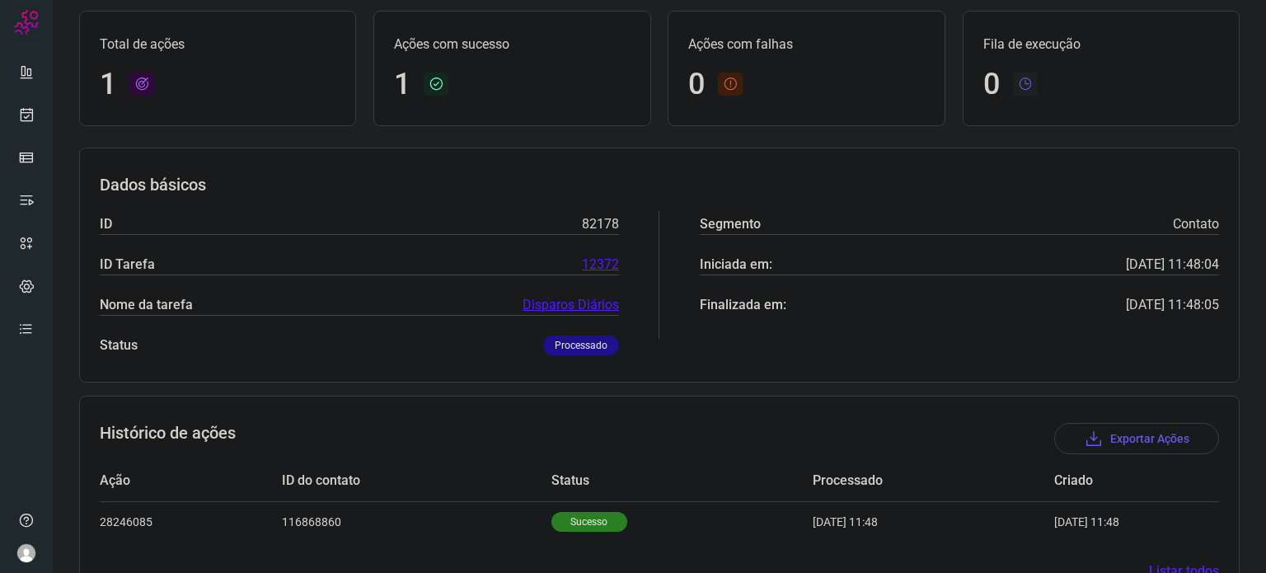
scroll to position [146, 0]
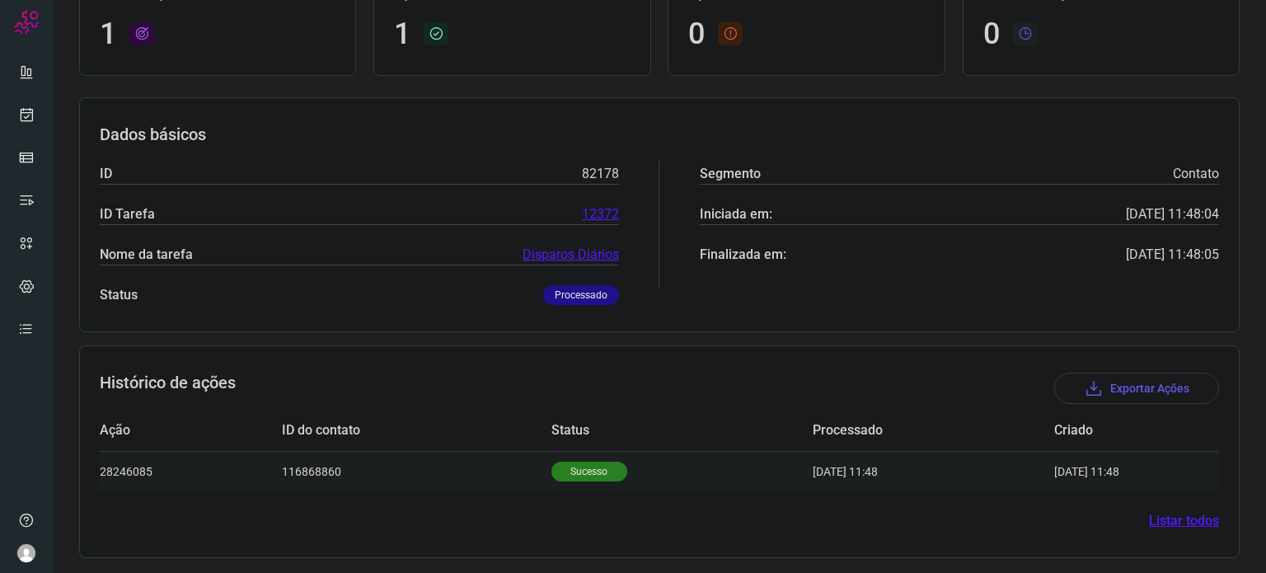
click at [583, 465] on p "Sucesso" at bounding box center [590, 472] width 76 height 20
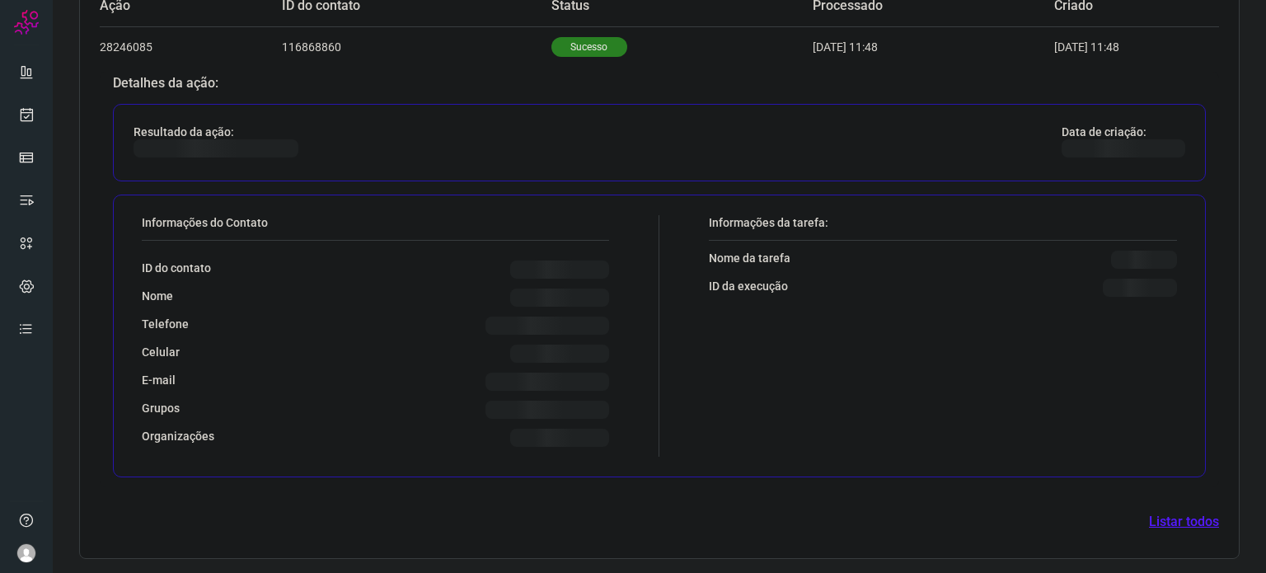
scroll to position [545, 0]
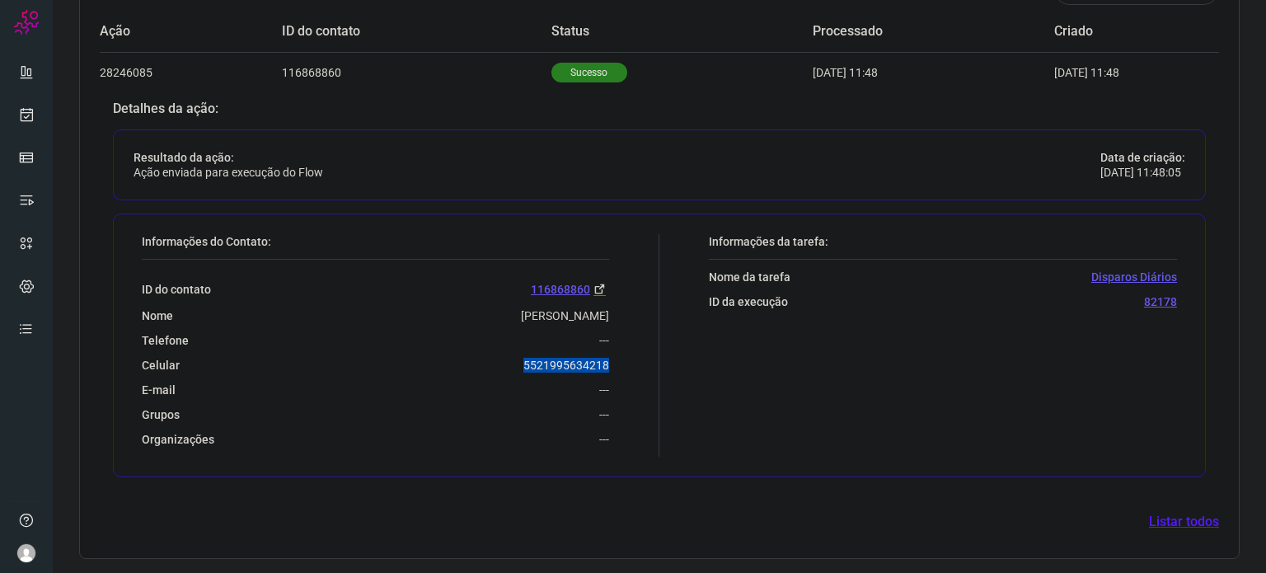
drag, startPoint x: 521, startPoint y: 369, endPoint x: 630, endPoint y: 365, distance: 108.9
click at [630, 365] on div "Informações do Contato: ID do contato 116868860 Nome Daniel Ferreira Ribeiro Te…" at bounding box center [397, 345] width 526 height 223
copy p "5521995634218"
click at [23, 109] on icon at bounding box center [26, 114] width 17 height 16
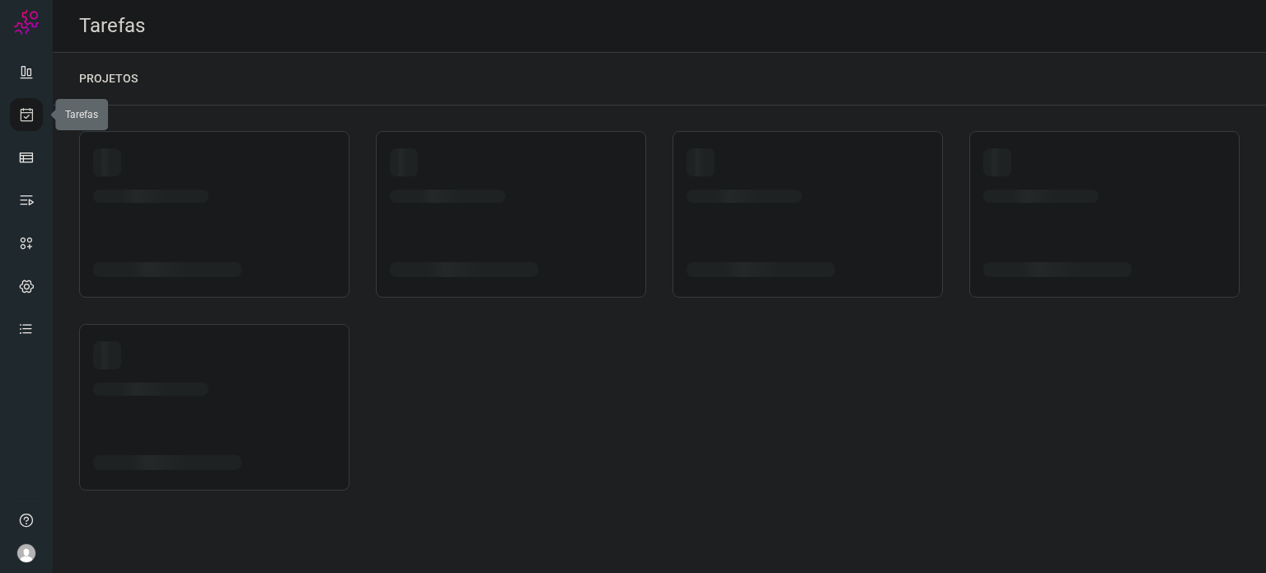
click at [23, 109] on icon at bounding box center [26, 114] width 17 height 16
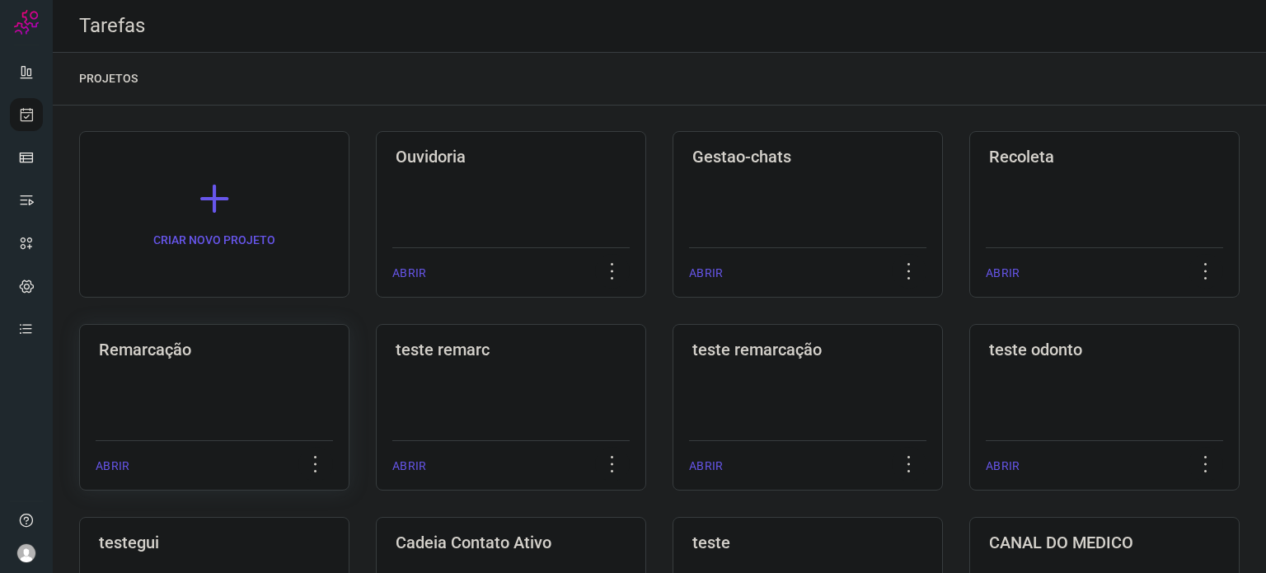
click at [376, 363] on div "Remarcação ABRIR" at bounding box center [511, 407] width 270 height 167
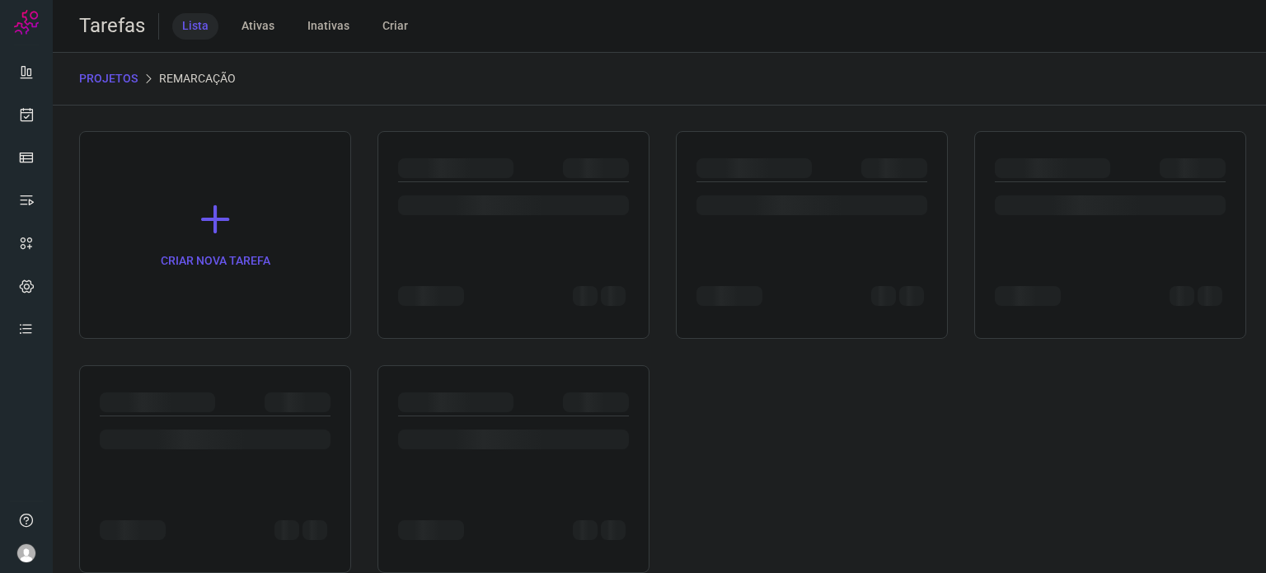
click at [290, 363] on div "CRIAR NOVA TAREFA" at bounding box center [659, 352] width 1161 height 442
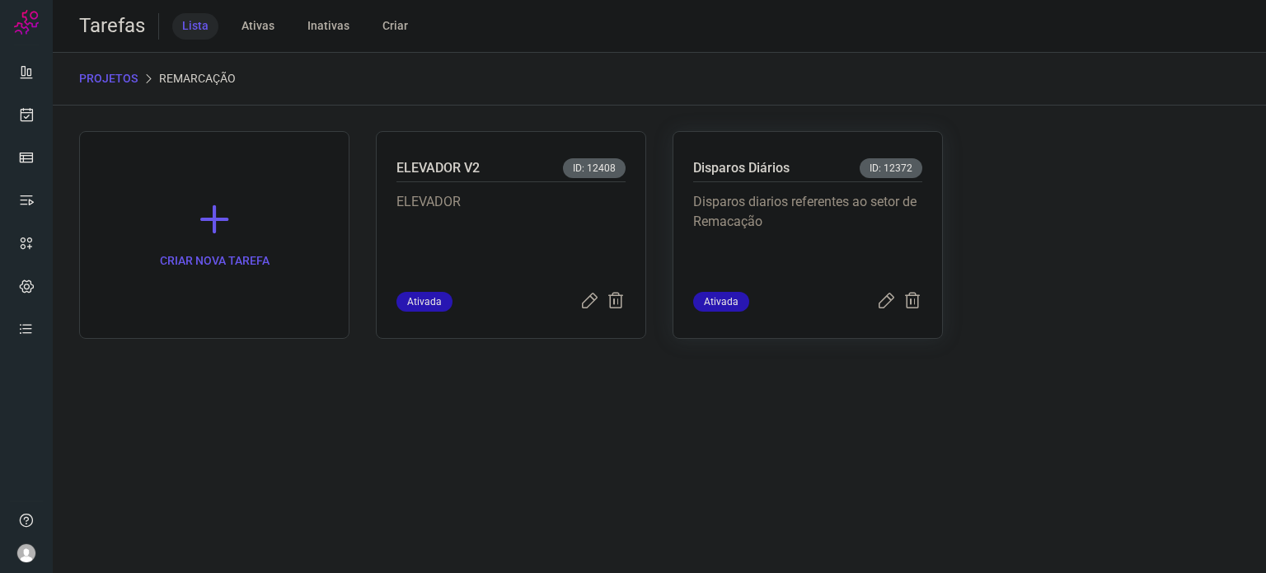
click at [799, 169] on div "Disparos Diários ID: 12372" at bounding box center [807, 170] width 229 height 24
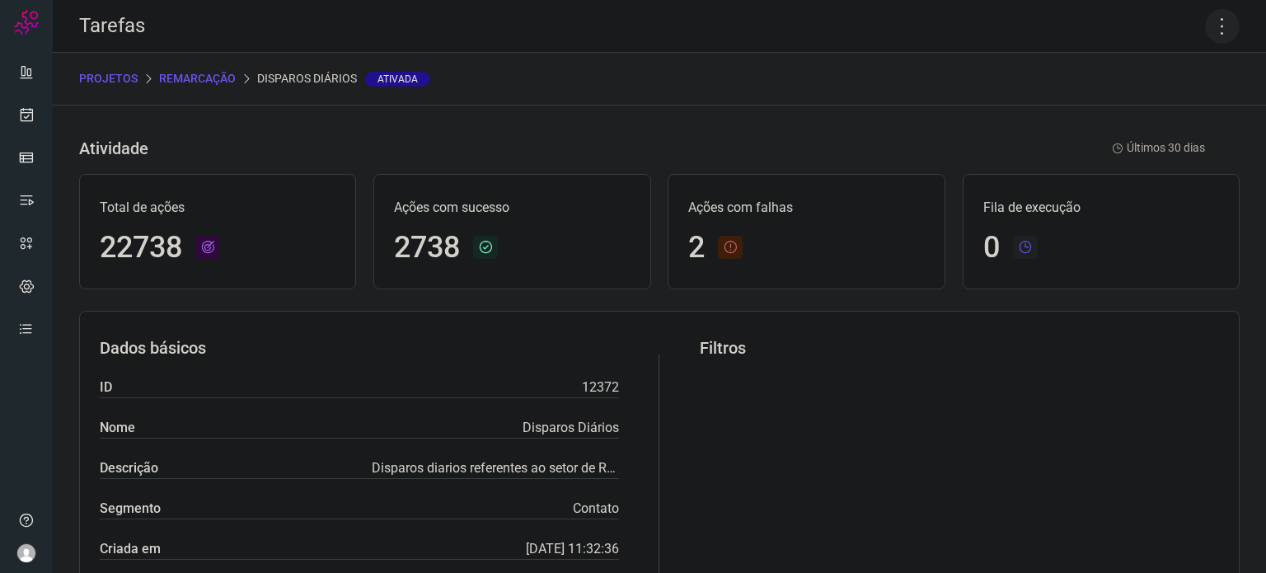
click at [1214, 29] on icon at bounding box center [1222, 26] width 35 height 35
click at [1183, 121] on ul "Editar Executar Remover Desativar tarefa" at bounding box center [1152, 122] width 150 height 137
click at [1176, 114] on li "Executar" at bounding box center [1152, 108] width 150 height 26
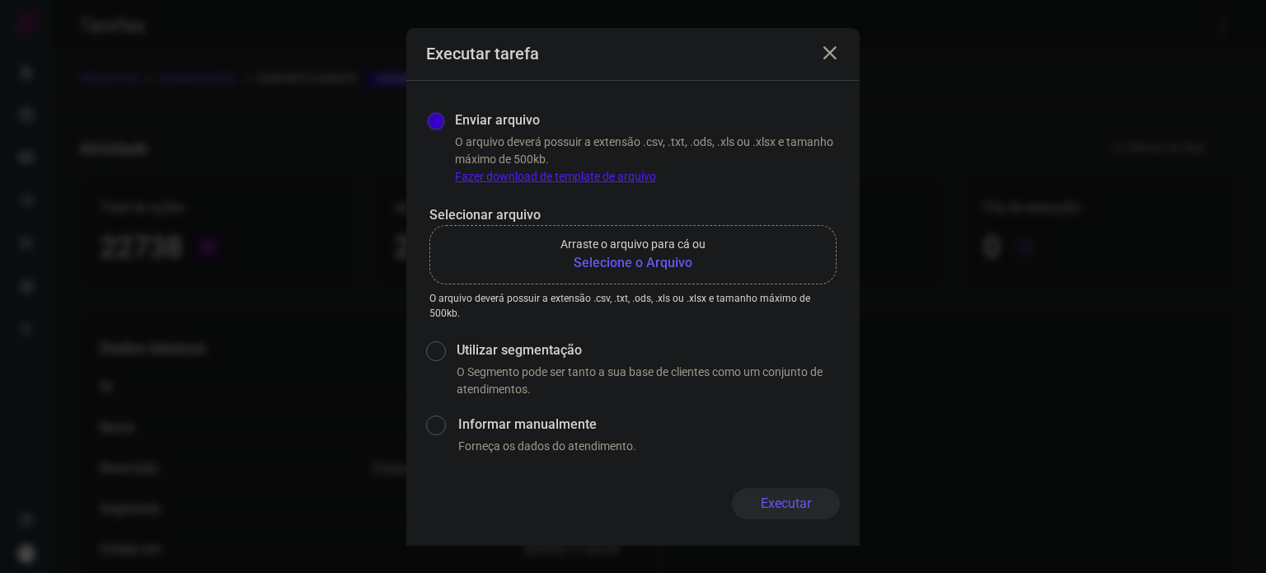
click at [639, 263] on b "Selecione o Arquivo" at bounding box center [633, 263] width 145 height 20
click at [0, 0] on input "Arraste o arquivo para cá ou Selecione o Arquivo" at bounding box center [0, 0] width 0 height 0
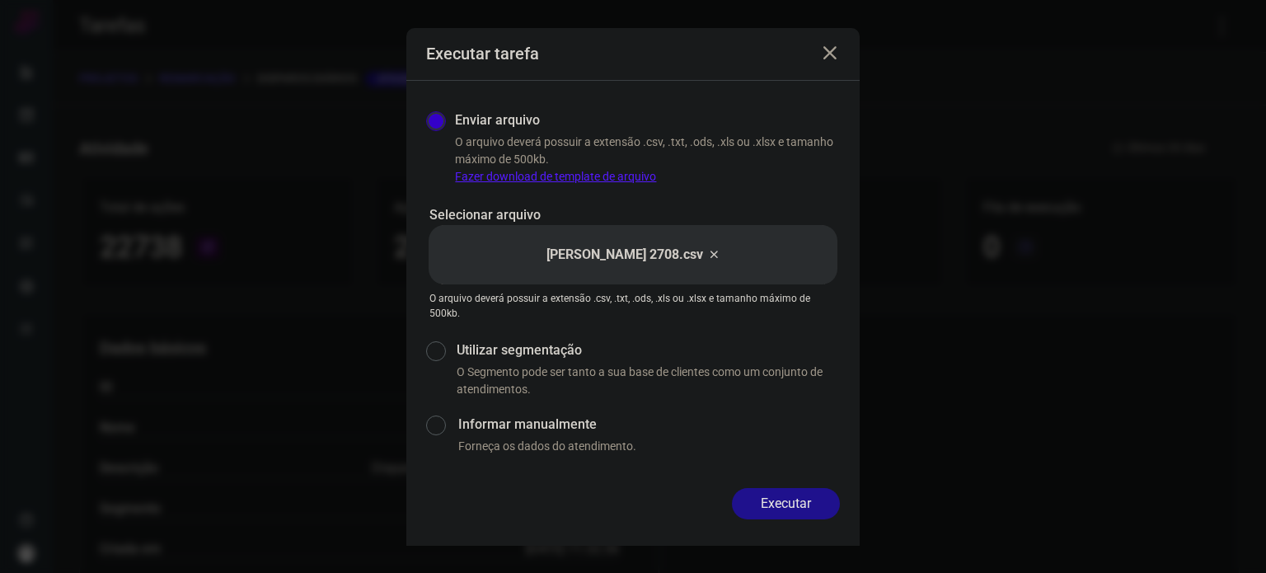
click at [782, 483] on div "Enviar arquivo O arquivo deverá possuir a extensão .csv, .txt, .ods, .xls ou .x…" at bounding box center [632, 284] width 453 height 407
click at [785, 496] on button "Executar" at bounding box center [786, 503] width 108 height 31
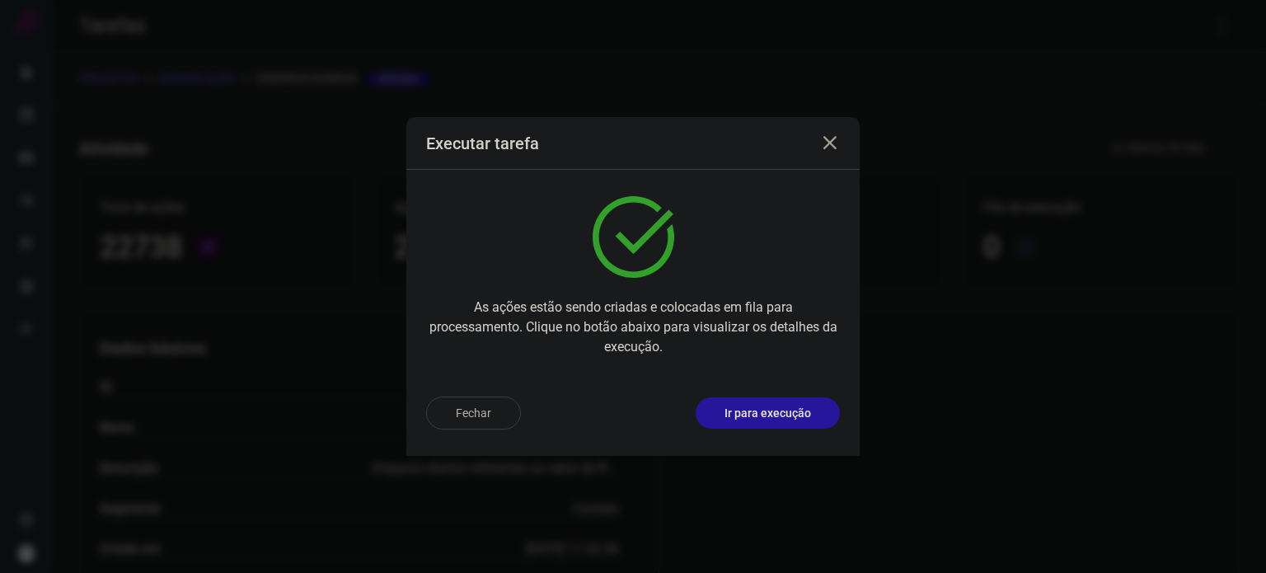
click at [768, 411] on p "Ir para execução" at bounding box center [768, 413] width 87 height 17
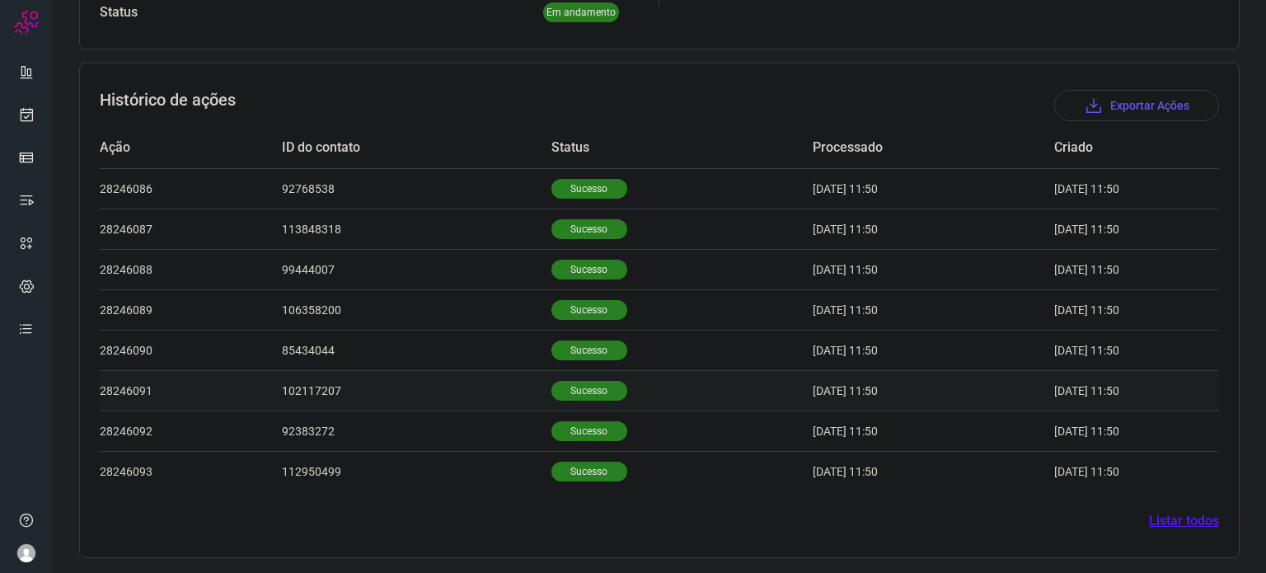
scroll to position [429, 0]
click at [585, 325] on td "Sucesso" at bounding box center [682, 309] width 261 height 40
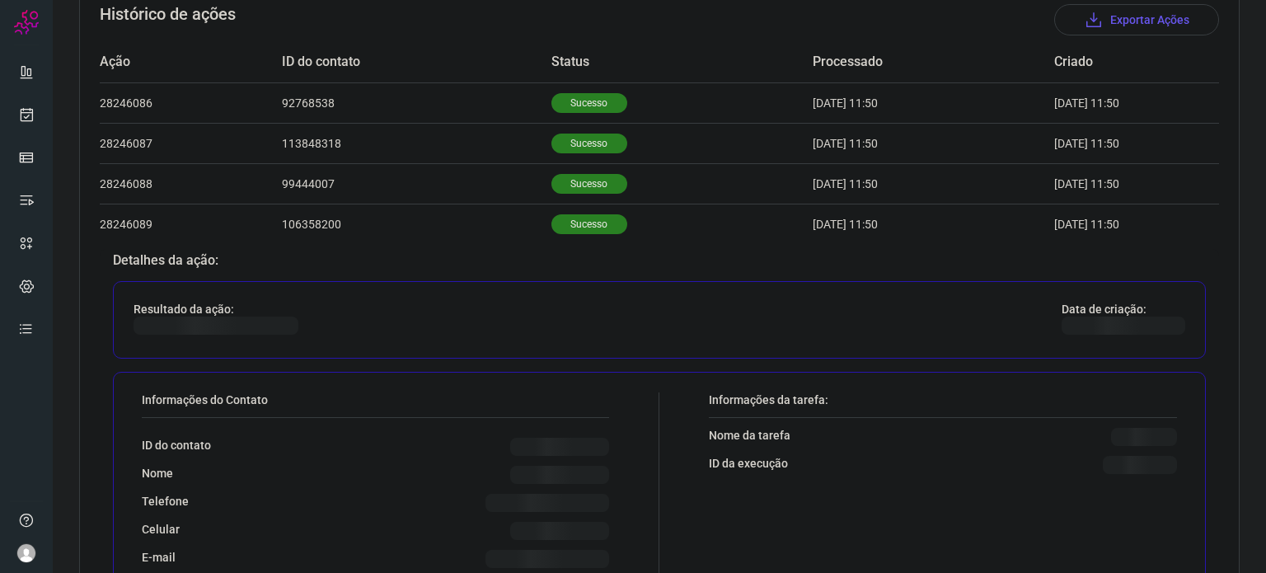
scroll to position [676, 0]
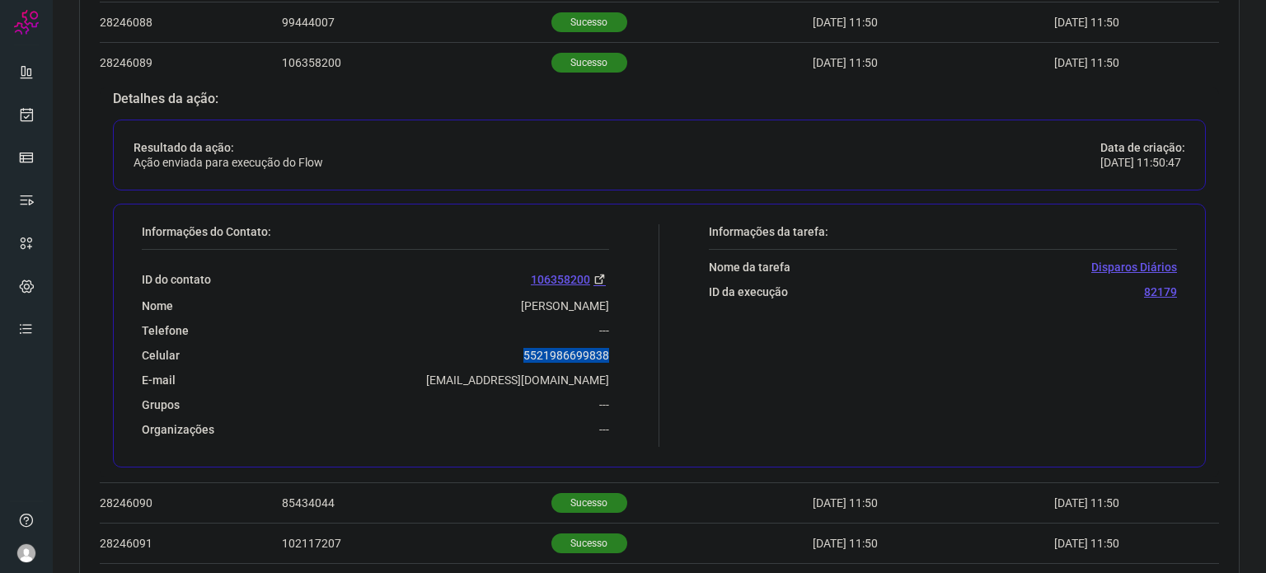
drag, startPoint x: 510, startPoint y: 343, endPoint x: 633, endPoint y: 344, distance: 122.8
click at [633, 344] on div "Informações do Contato: ID do contato 106358200 Nome Eliana Telefone --- Celula…" at bounding box center [397, 335] width 526 height 223
copy p "5521986699838"
click at [29, 100] on link at bounding box center [26, 114] width 33 height 33
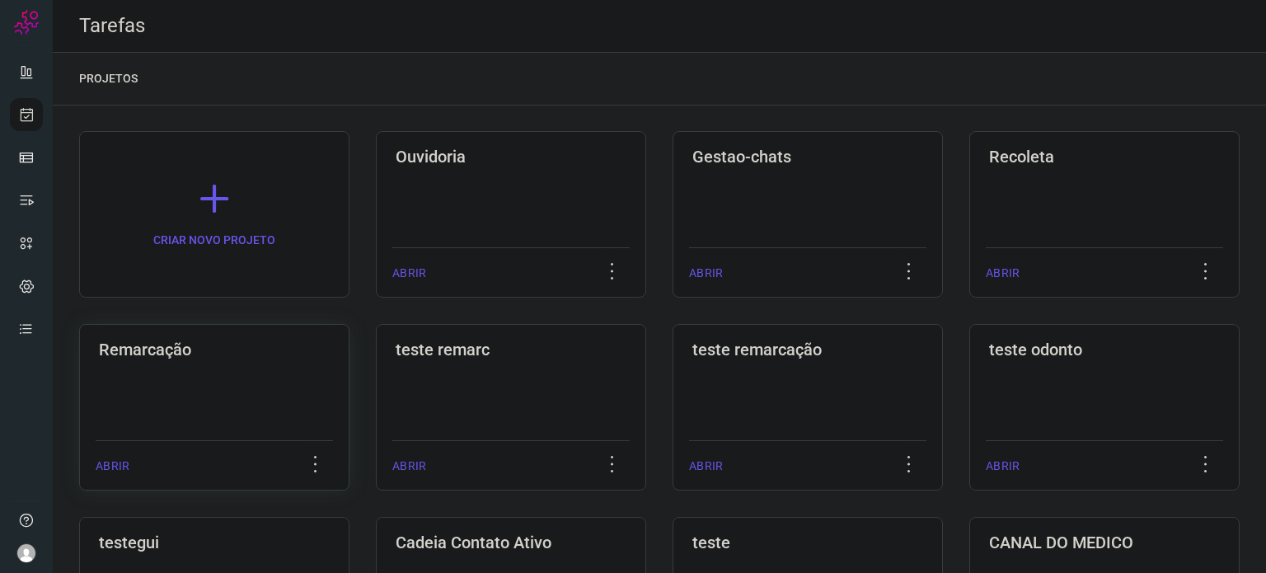
click at [376, 359] on div "Remarcação ABRIR" at bounding box center [511, 407] width 270 height 167
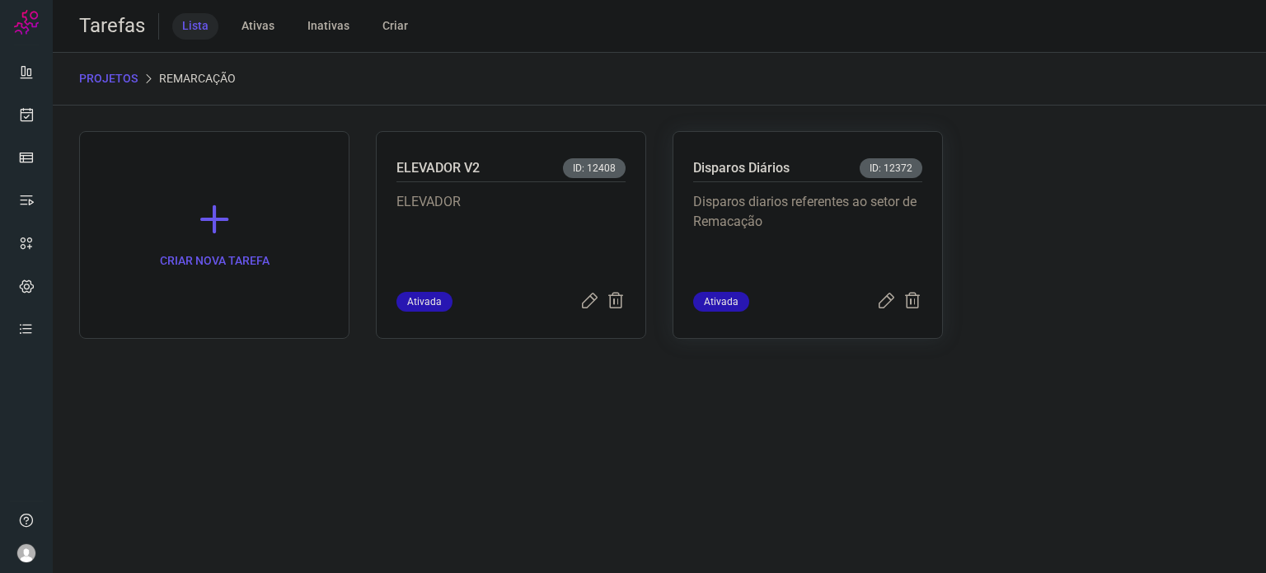
click at [789, 258] on p "Disparos diarios referentes ao setor de Remacação" at bounding box center [807, 233] width 229 height 82
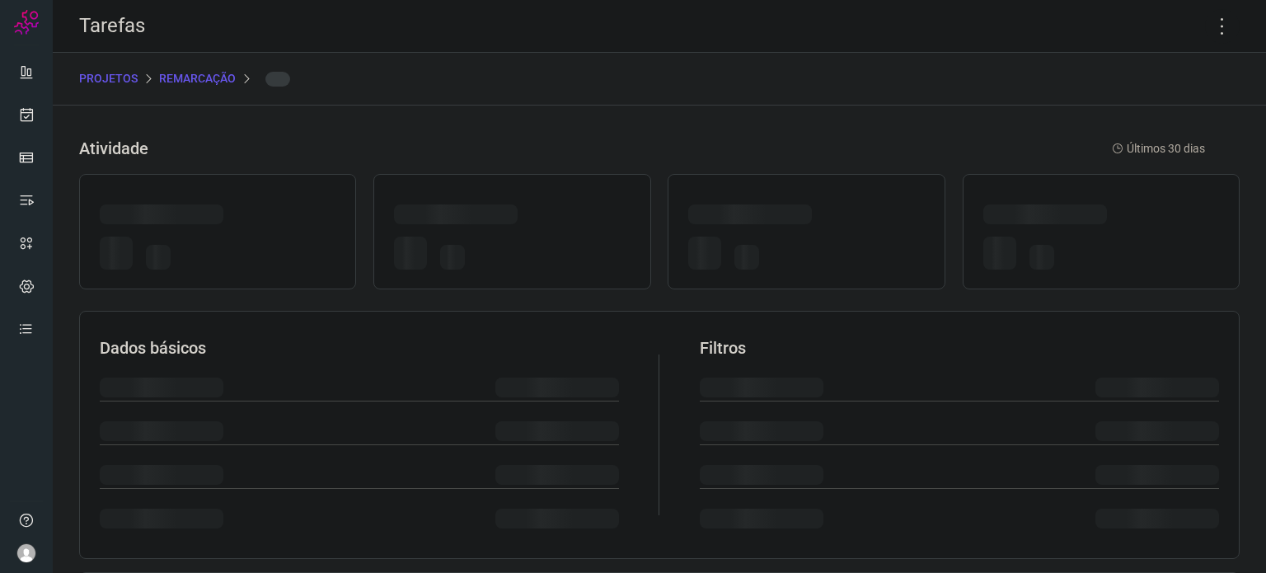
click at [789, 257] on div at bounding box center [806, 256] width 236 height 39
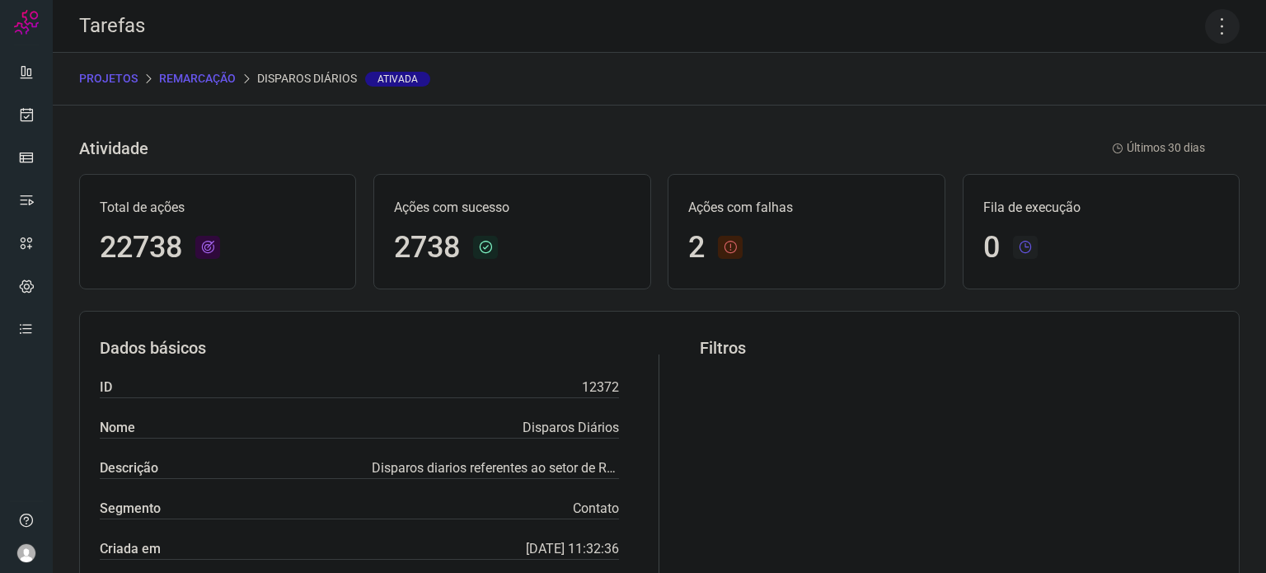
click at [1206, 39] on icon at bounding box center [1222, 26] width 35 height 35
click at [1166, 115] on li "Executar" at bounding box center [1152, 108] width 150 height 26
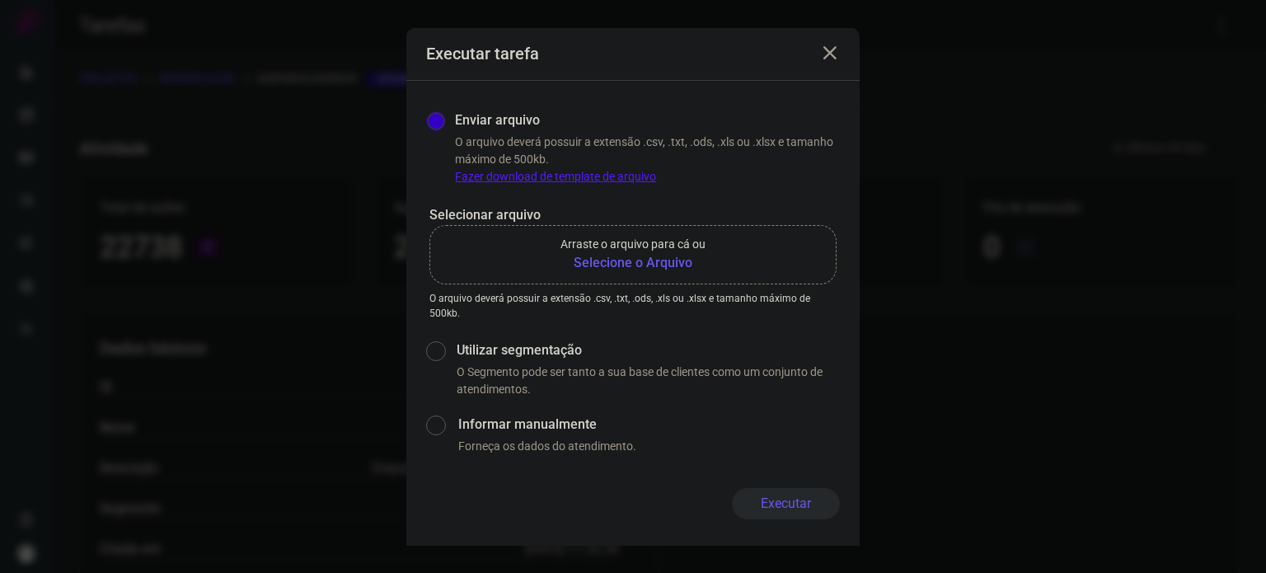
click at [683, 264] on b "Selecione o Arquivo" at bounding box center [633, 263] width 145 height 20
click at [0, 0] on input "Arraste o arquivo para cá ou Selecione o Arquivo" at bounding box center [0, 0] width 0 height 0
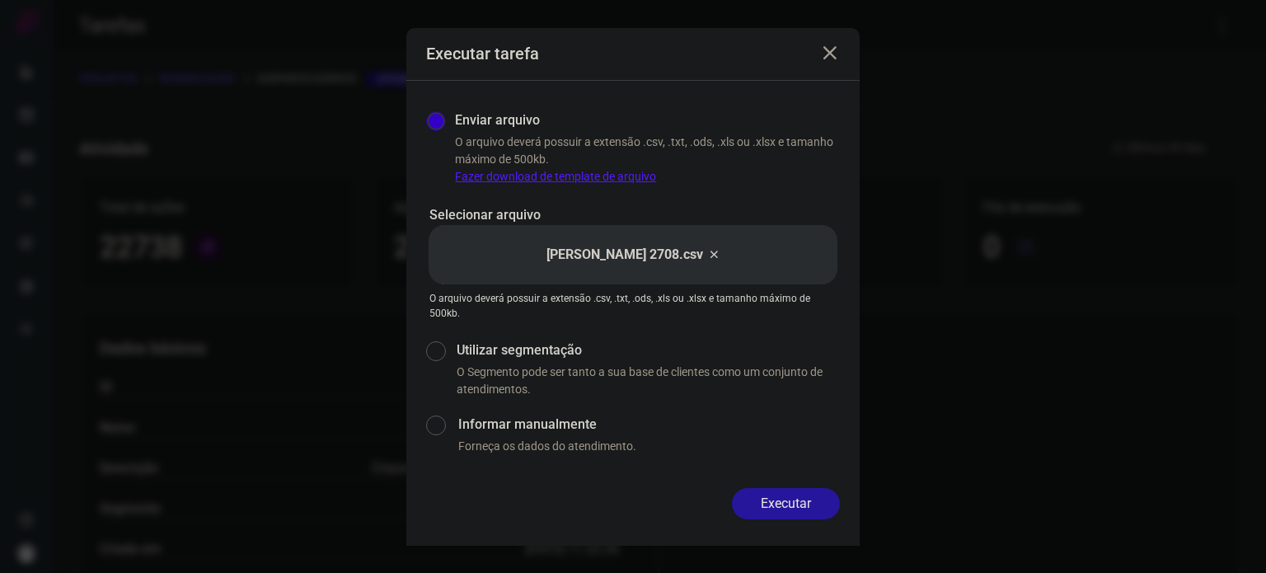
click at [775, 503] on button "Executar" at bounding box center [786, 503] width 108 height 31
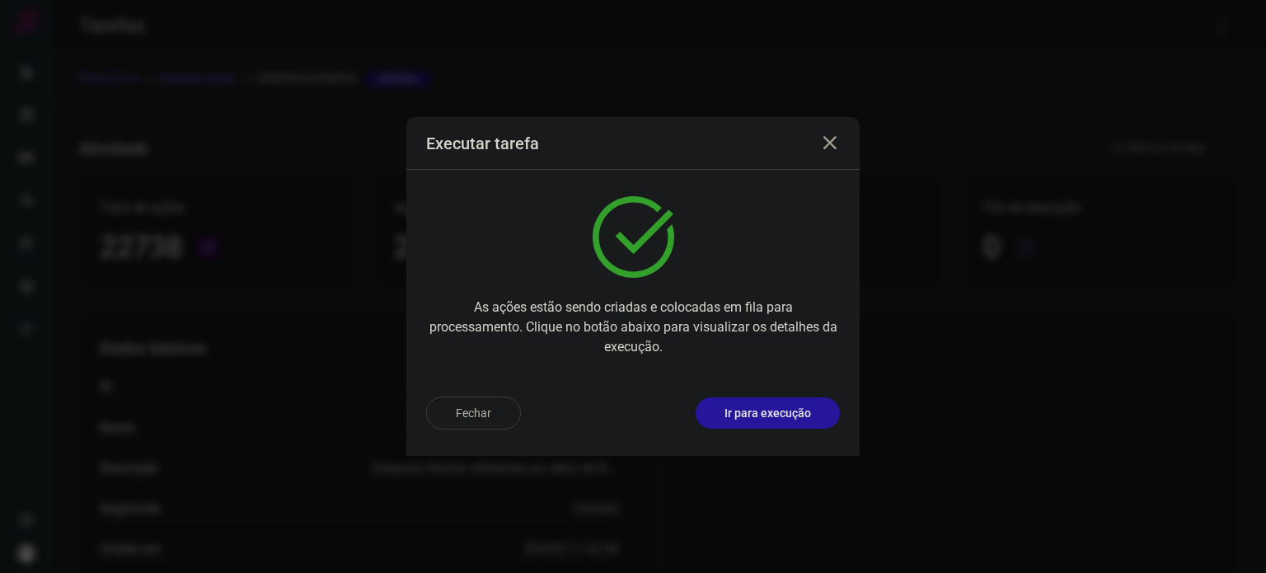
click at [782, 411] on p "Ir para execução" at bounding box center [768, 413] width 87 height 17
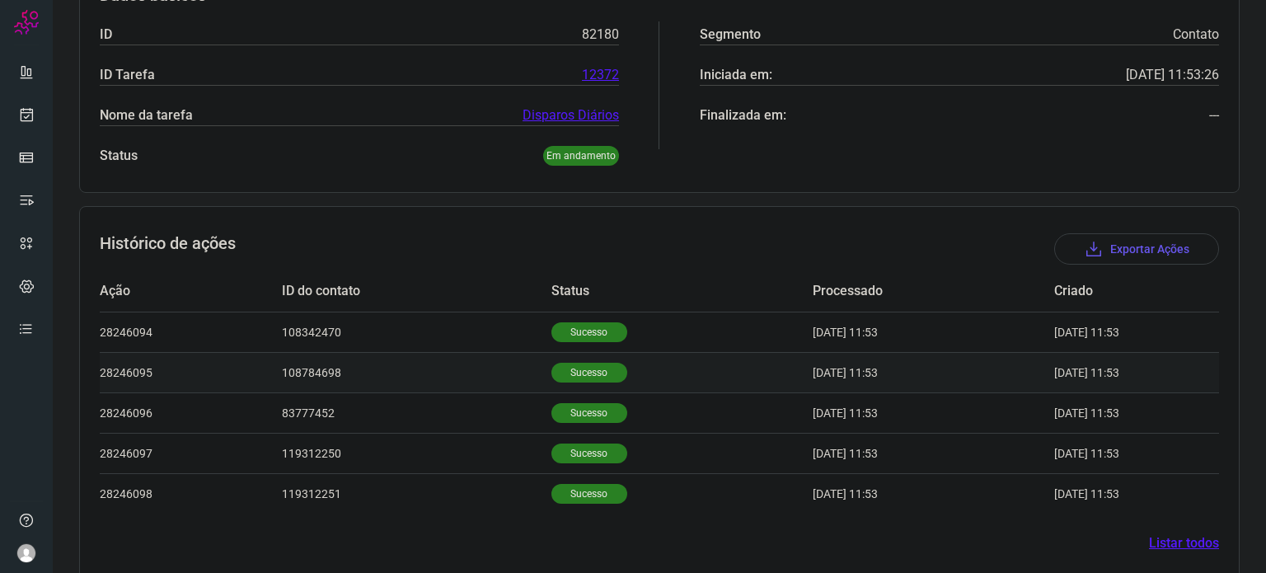
scroll to position [308, 0]
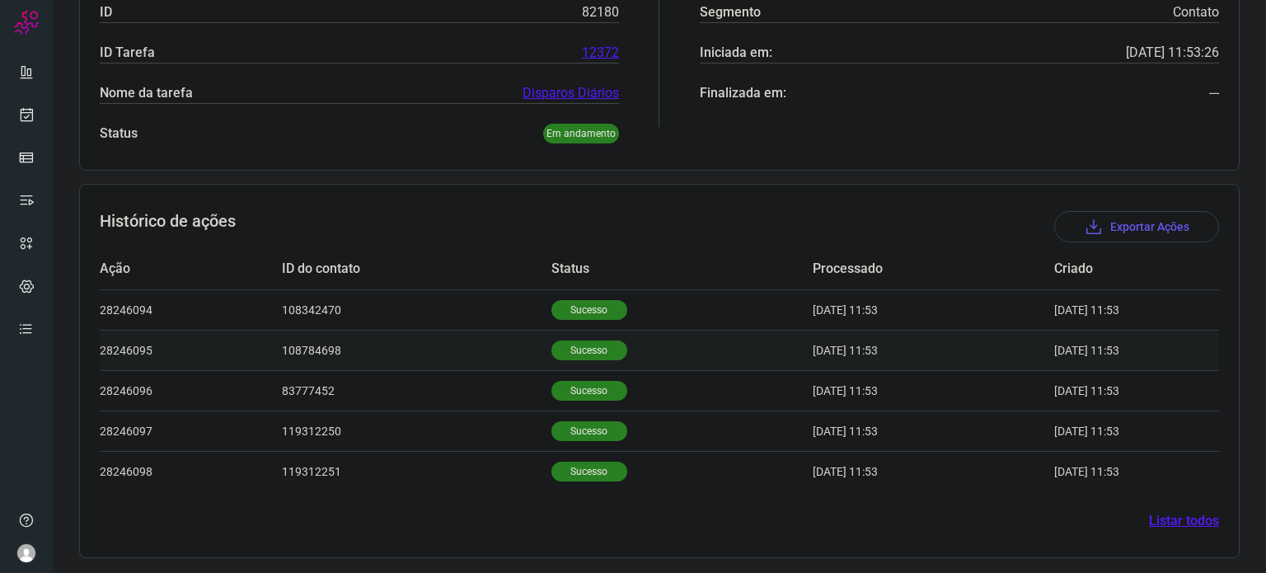
click at [554, 368] on td "Sucesso" at bounding box center [682, 350] width 261 height 40
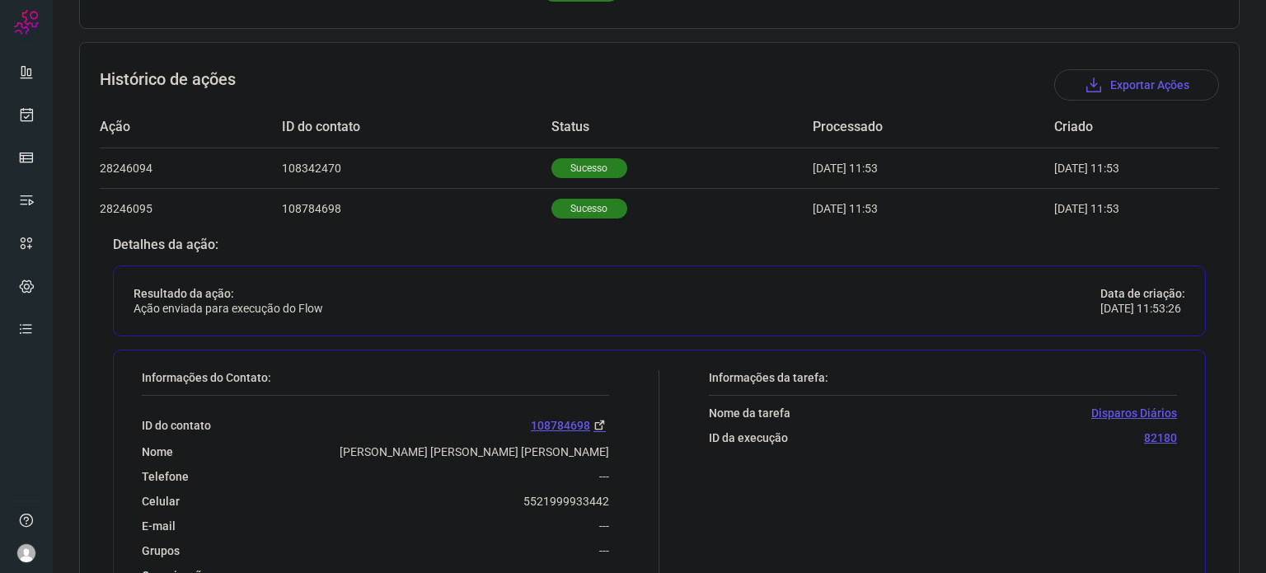
scroll to position [555, 0]
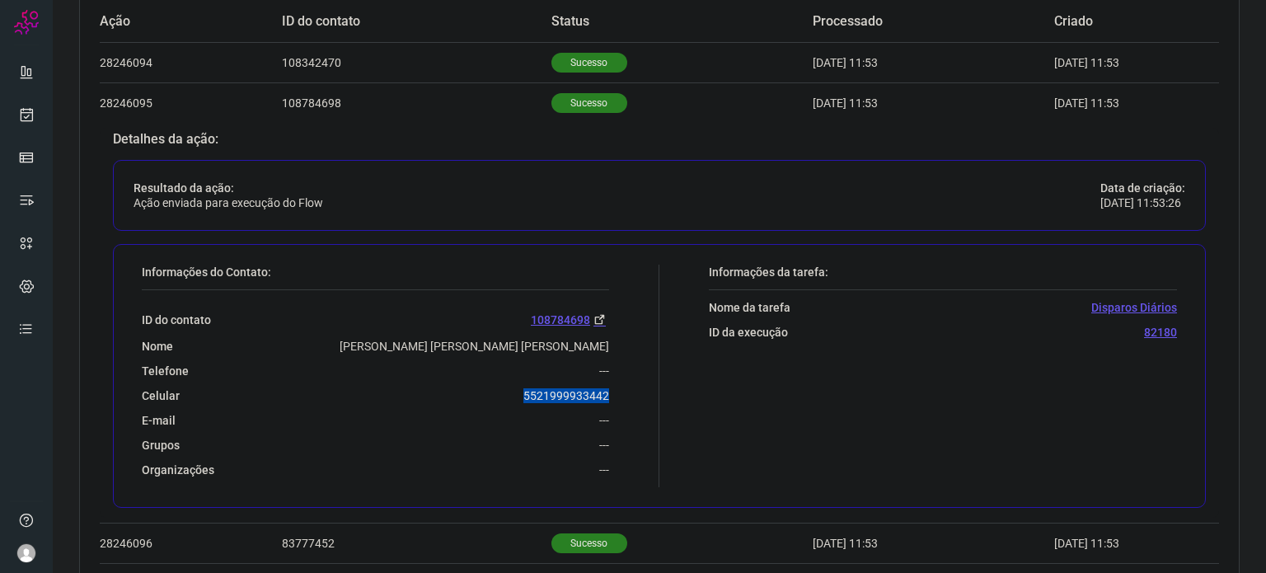
drag, startPoint x: 517, startPoint y: 391, endPoint x: 624, endPoint y: 382, distance: 107.6
click at [624, 382] on div "Informações do Contato: ID do contato 108784698 Nome [PERSON_NAME] [PERSON_NAME…" at bounding box center [397, 376] width 526 height 223
copy p "5521999933442"
click at [36, 109] on link at bounding box center [26, 114] width 33 height 33
click at [31, 110] on icon at bounding box center [26, 114] width 17 height 16
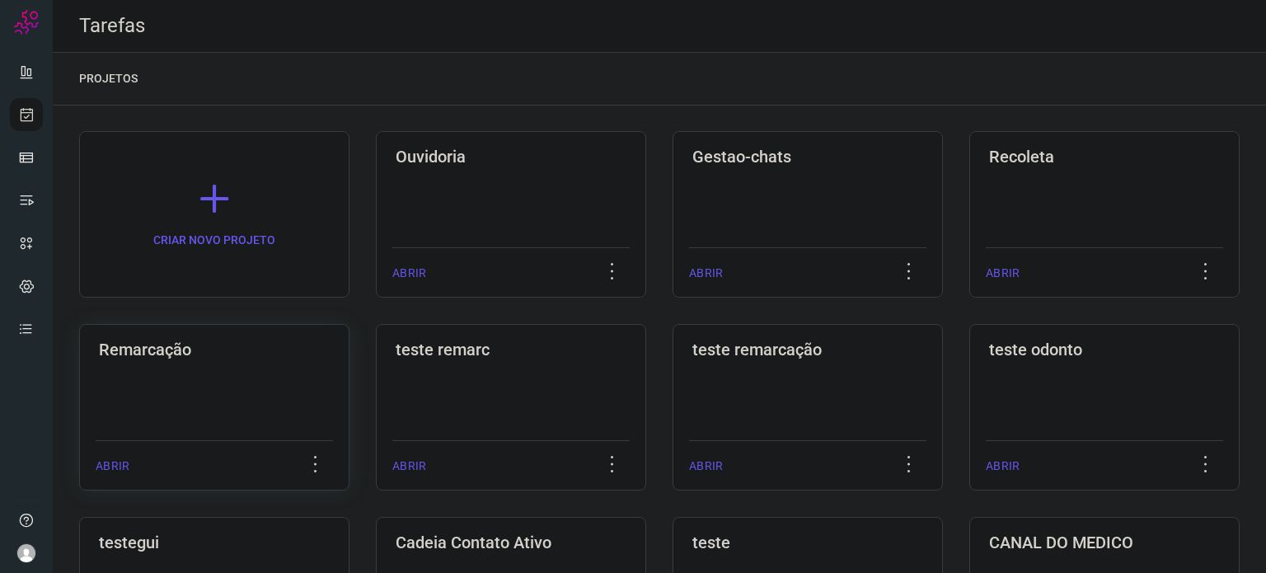
click at [376, 376] on div "Remarcação ABRIR" at bounding box center [511, 407] width 270 height 167
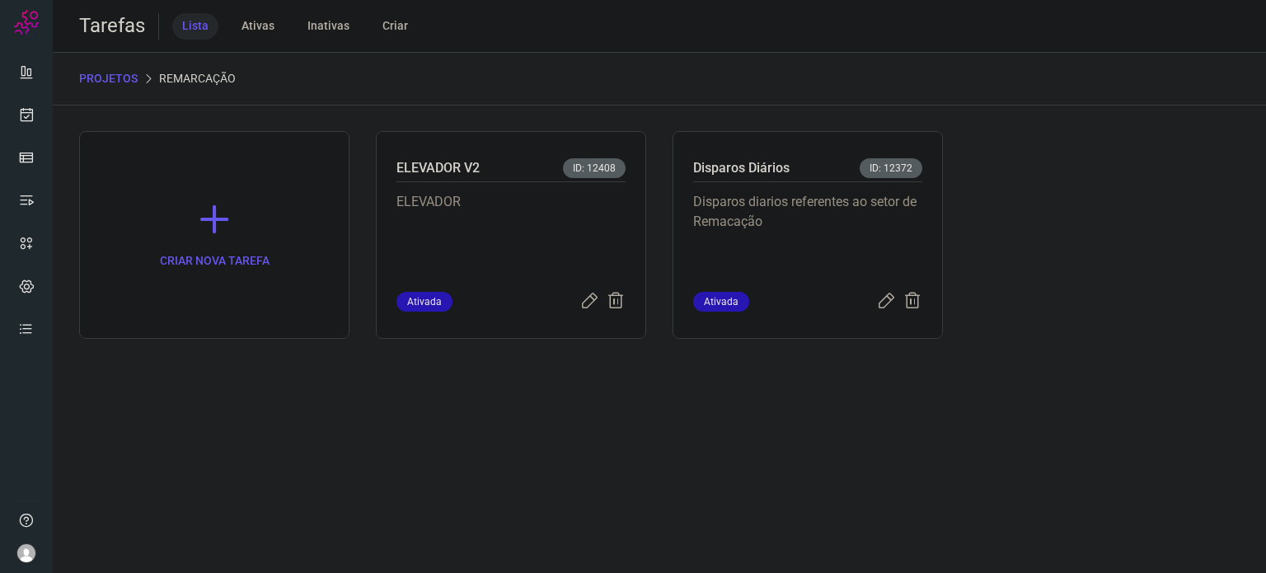
click at [847, 234] on p "Disparos diarios referentes ao setor de Remacação" at bounding box center [807, 233] width 229 height 82
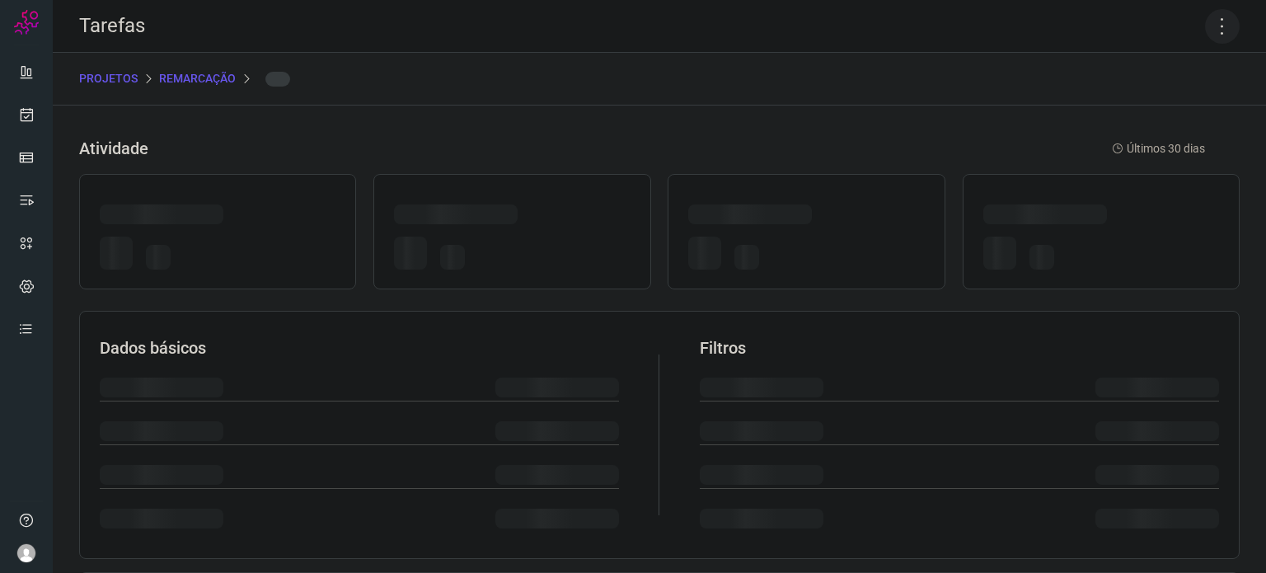
click at [1208, 29] on icon at bounding box center [1222, 26] width 35 height 35
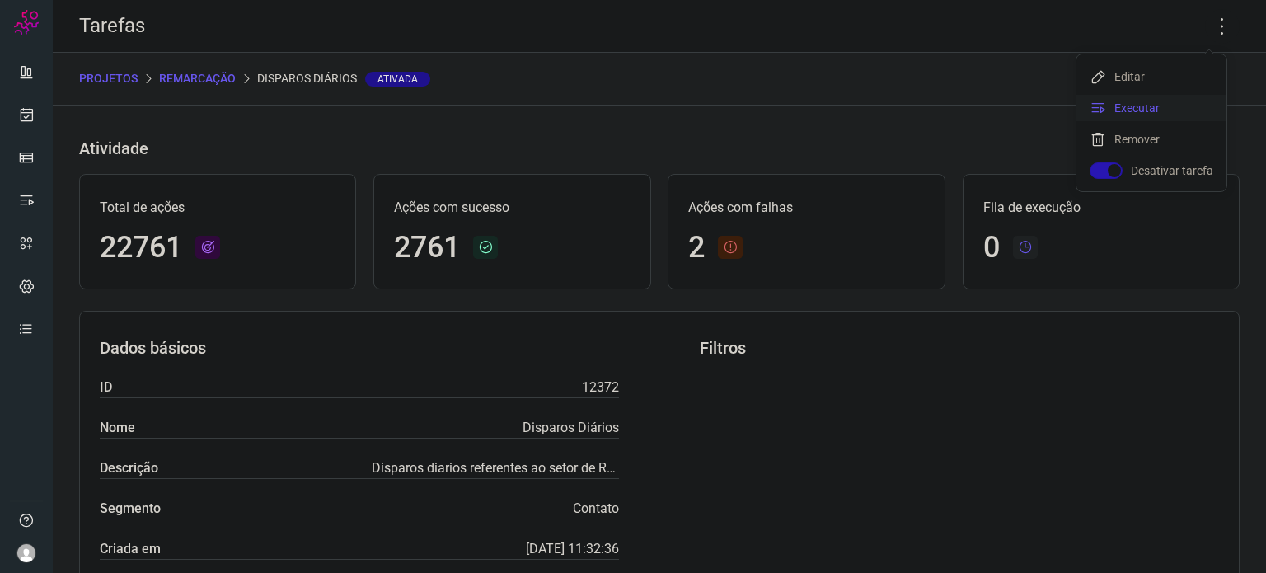
click at [1147, 105] on li "Executar" at bounding box center [1152, 108] width 150 height 26
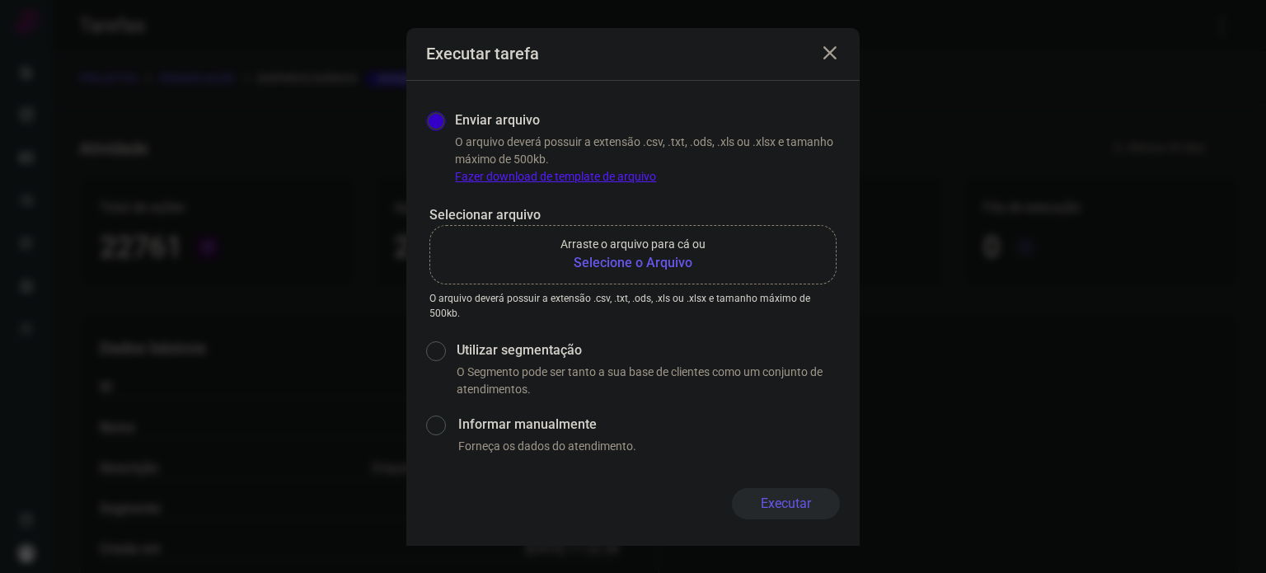
click at [677, 265] on b "Selecione o Arquivo" at bounding box center [633, 263] width 145 height 20
click at [0, 0] on input "Arraste o arquivo para cá ou Selecione o Arquivo" at bounding box center [0, 0] width 0 height 0
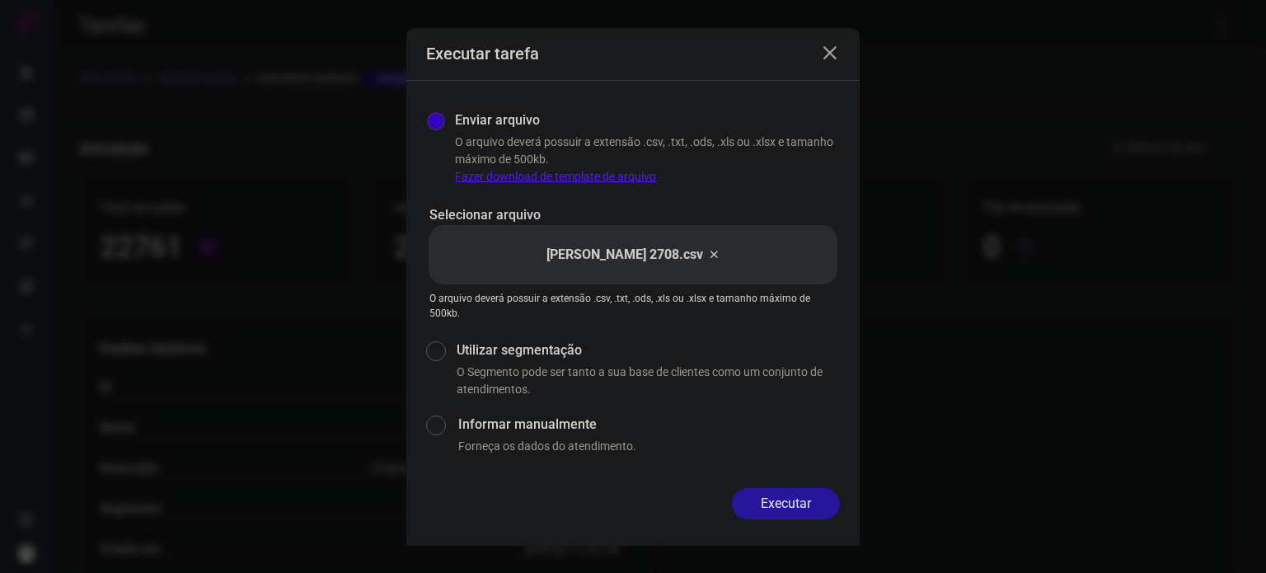
click at [788, 504] on button "Executar" at bounding box center [786, 503] width 108 height 31
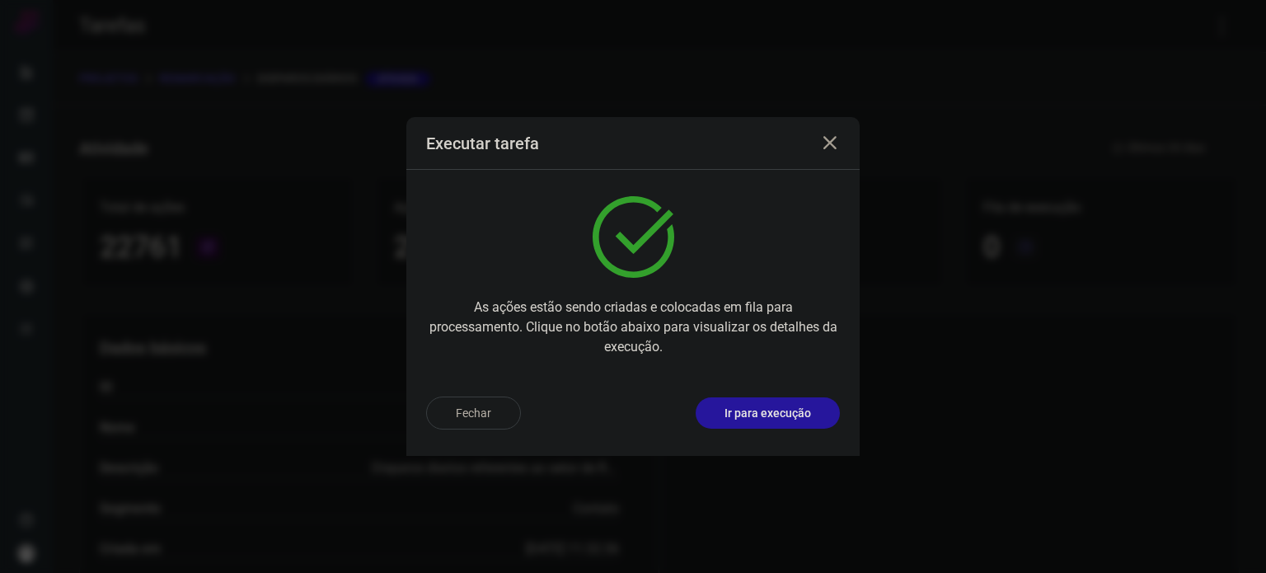
click at [784, 415] on p "Ir para execução" at bounding box center [768, 413] width 87 height 17
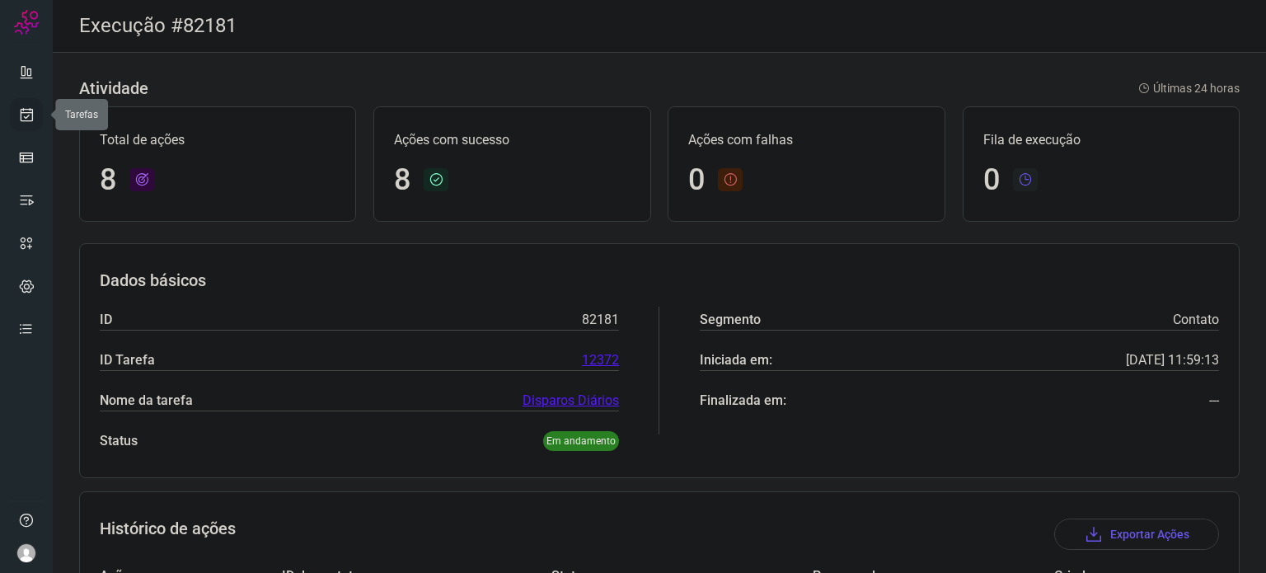
click at [35, 117] on link at bounding box center [26, 114] width 33 height 33
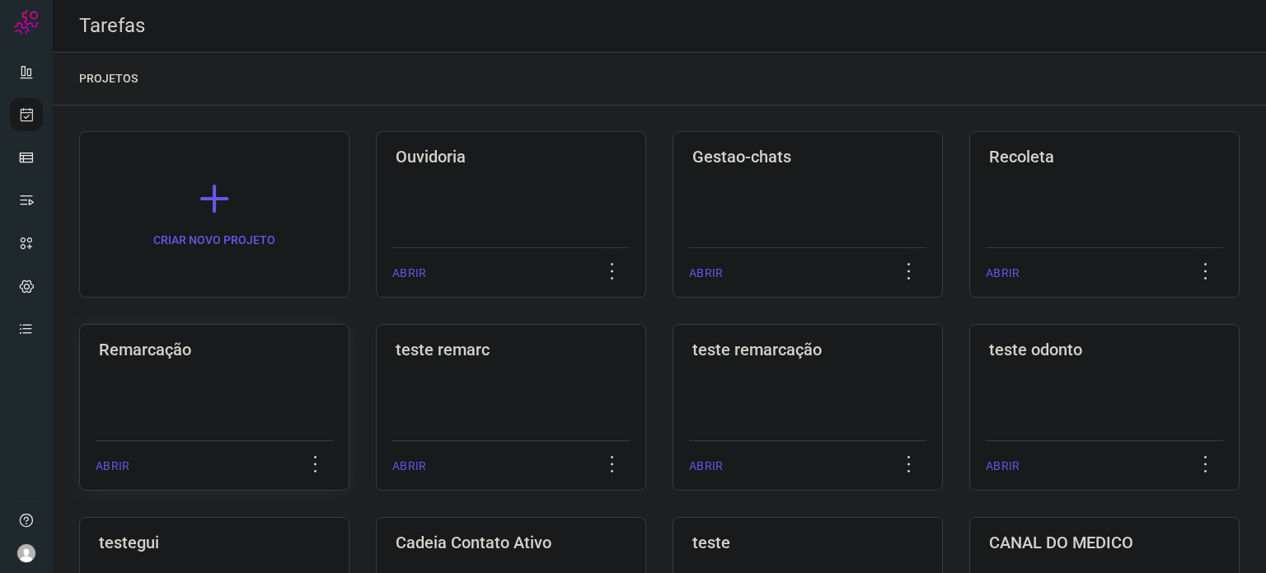
click at [159, 355] on h3 "Remarcação" at bounding box center [214, 350] width 231 height 20
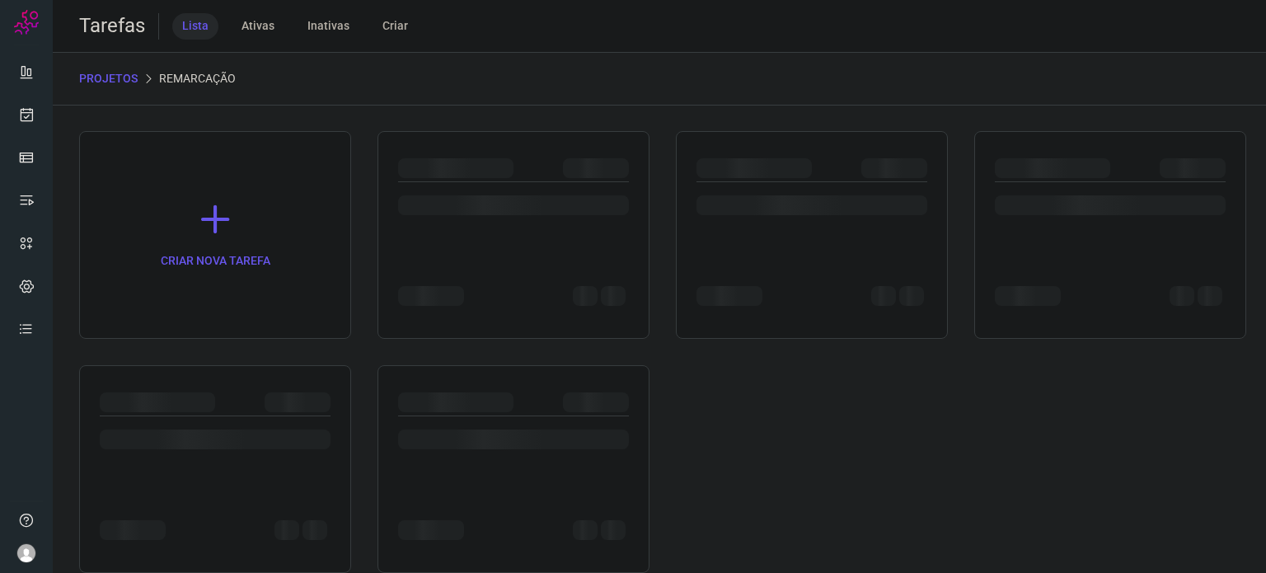
click at [842, 187] on div at bounding box center [812, 201] width 231 height 39
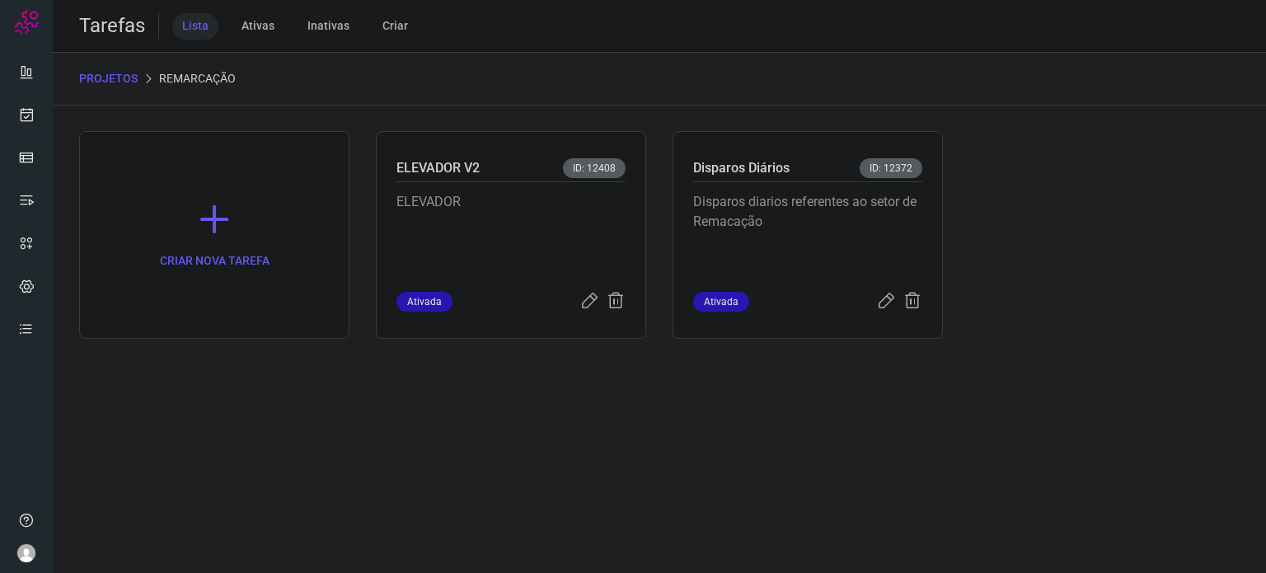
click at [842, 187] on div "Disparos diarios referentes ao setor de Remacação" at bounding box center [807, 237] width 229 height 110
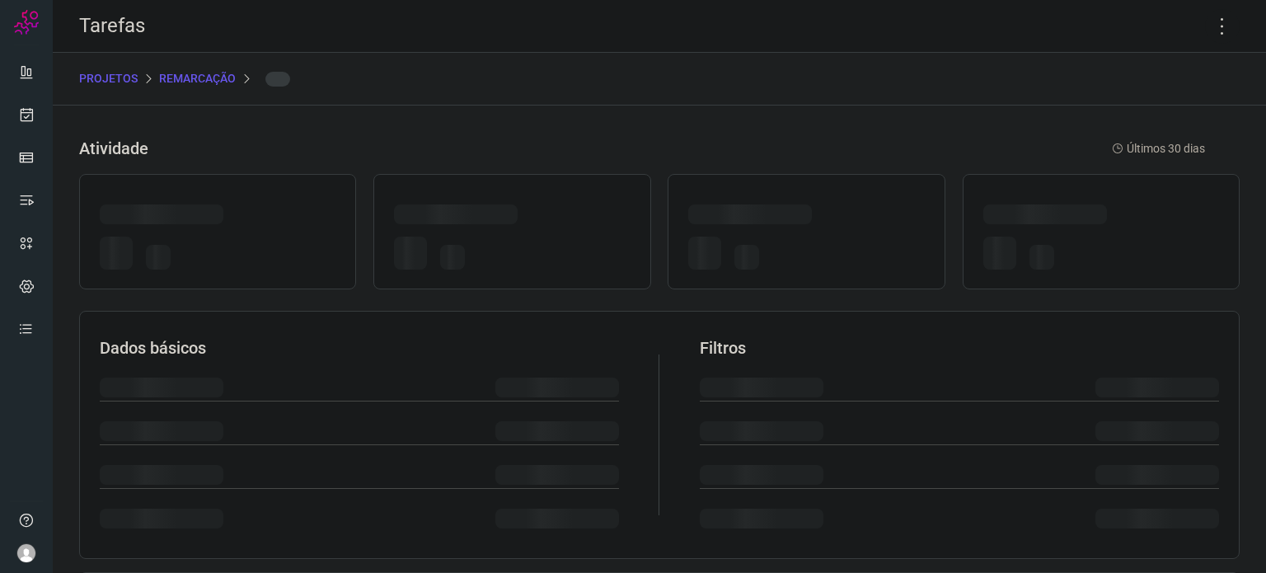
click at [842, 187] on div at bounding box center [806, 231] width 277 height 115
click at [1218, 27] on icon at bounding box center [1222, 26] width 35 height 35
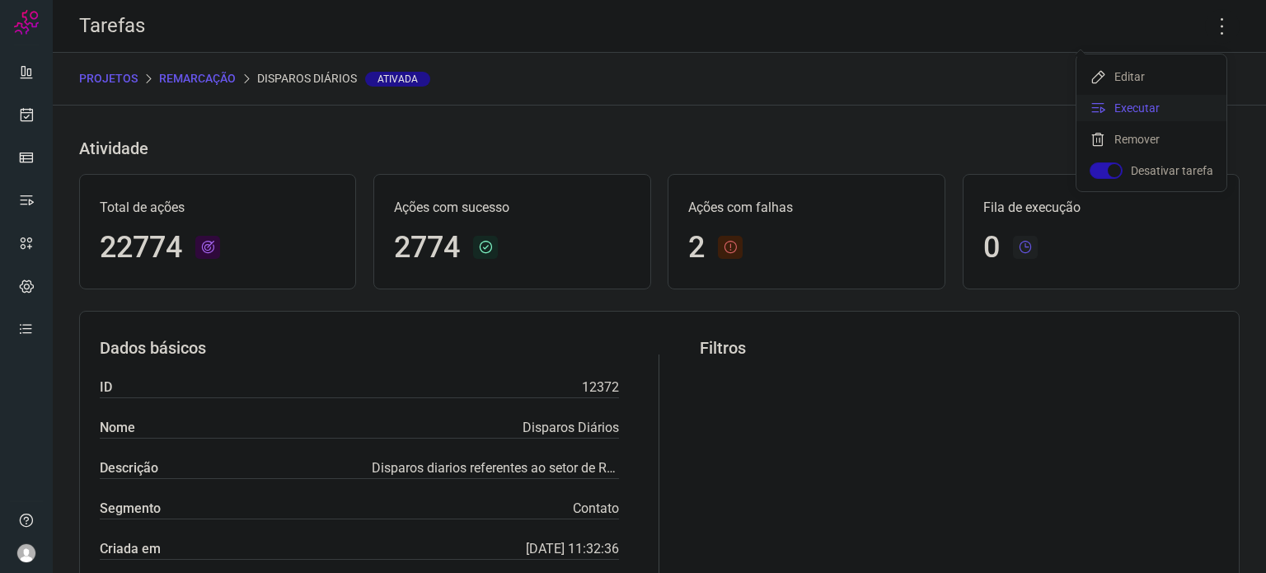
click at [1115, 99] on li "Executar" at bounding box center [1152, 108] width 150 height 26
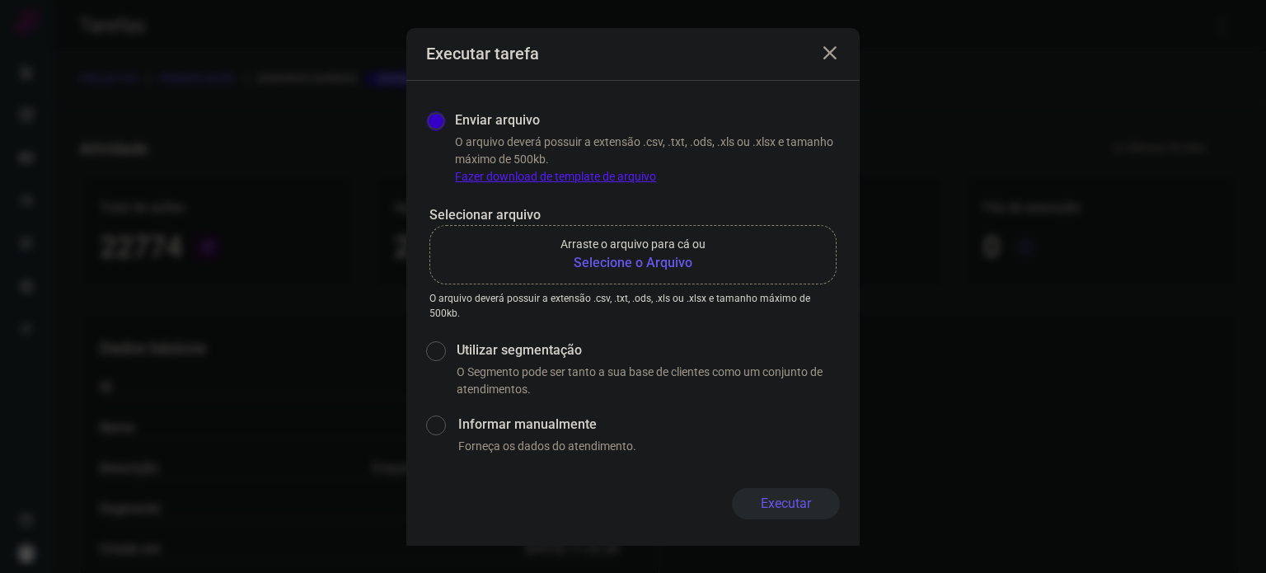
click at [638, 254] on b "Selecione o Arquivo" at bounding box center [633, 263] width 145 height 20
click at [0, 0] on input "Arraste o arquivo para cá ou Selecione o Arquivo" at bounding box center [0, 0] width 0 height 0
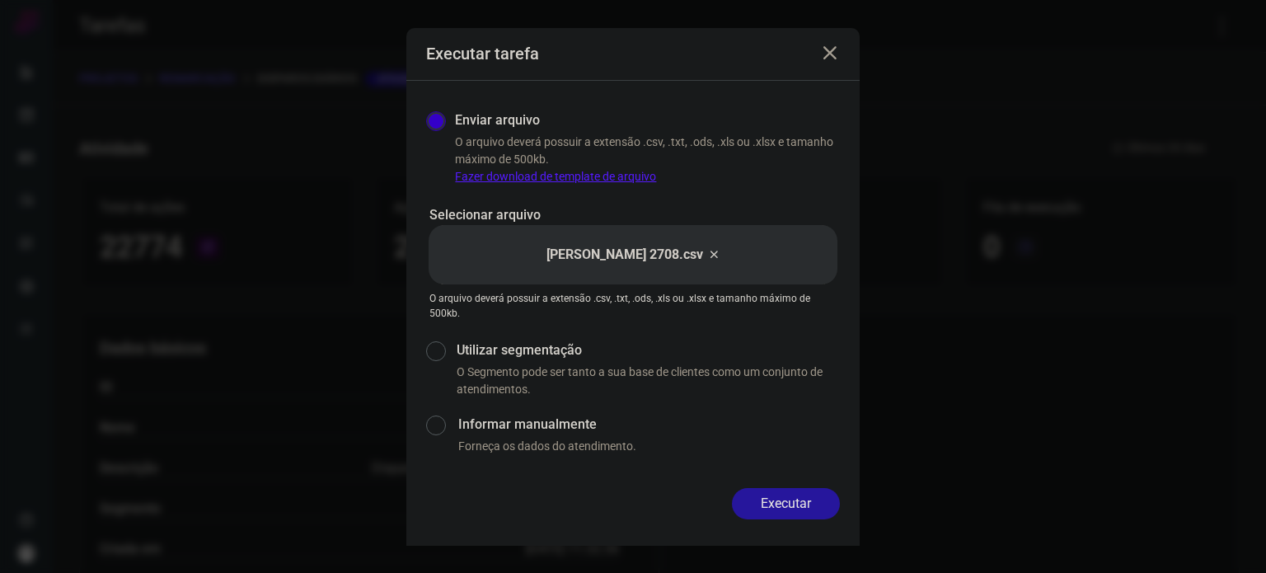
click at [787, 495] on button "Executar" at bounding box center [786, 503] width 108 height 31
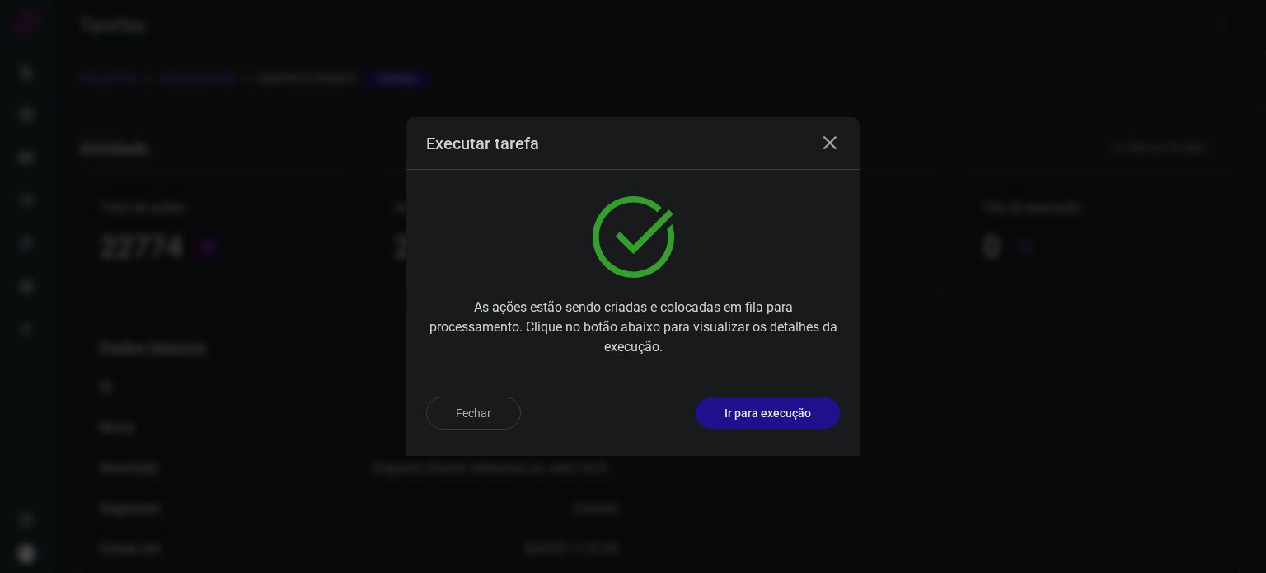
click at [757, 395] on div "Fechar Ir para execução" at bounding box center [632, 419] width 453 height 73
click at [765, 411] on p "Ir para execução" at bounding box center [768, 413] width 87 height 17
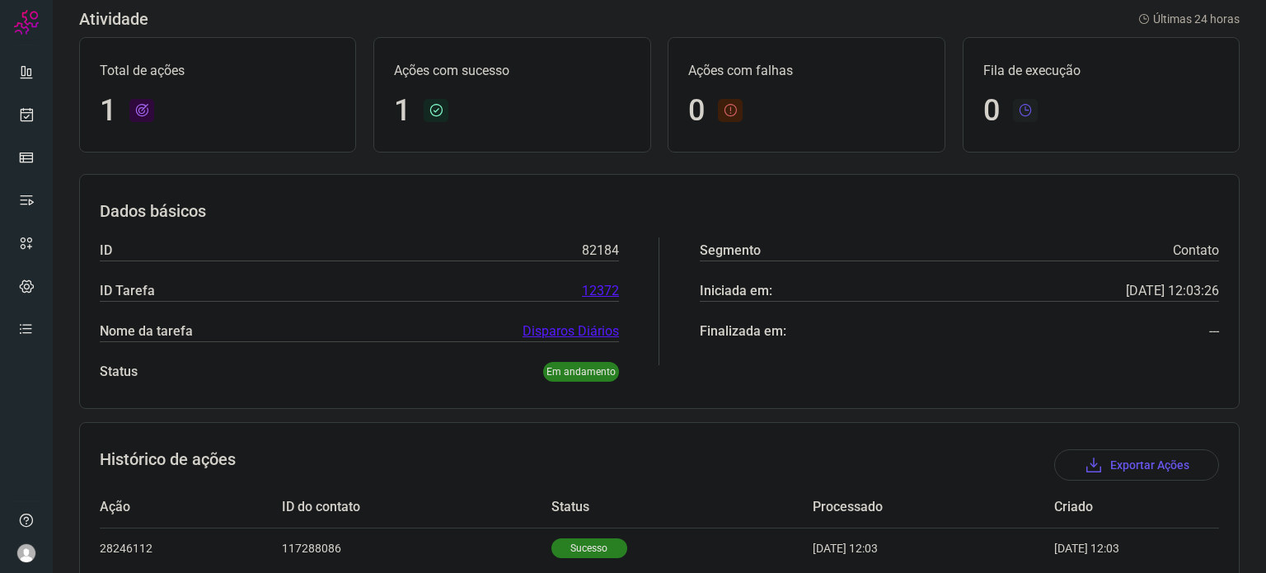
scroll to position [146, 0]
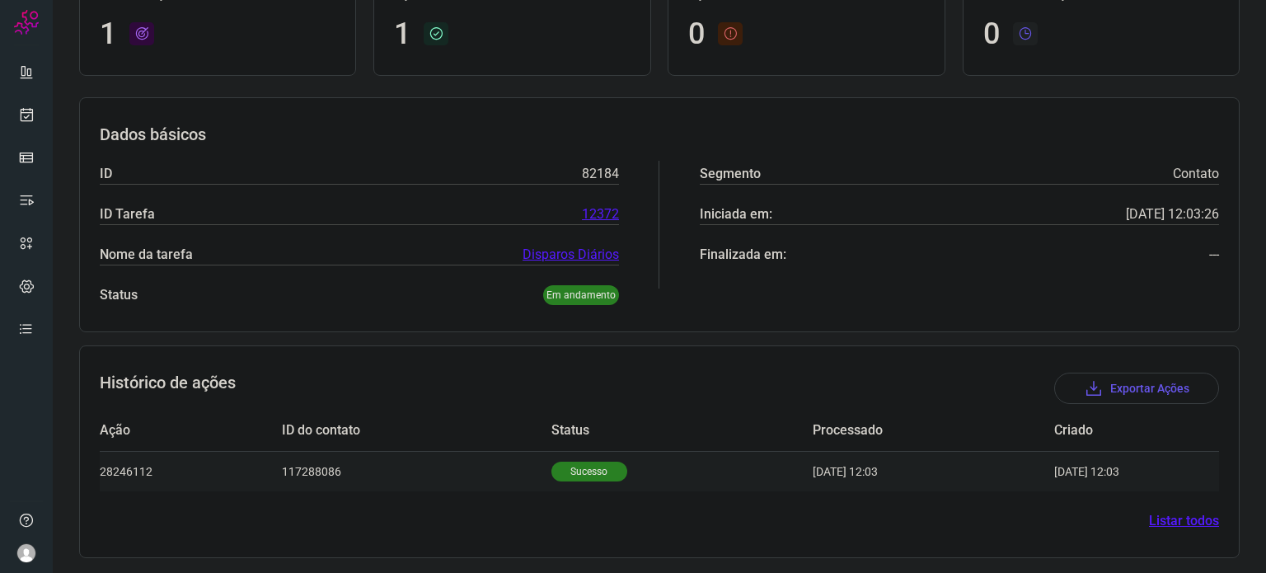
click at [570, 458] on td "Sucesso" at bounding box center [682, 471] width 261 height 40
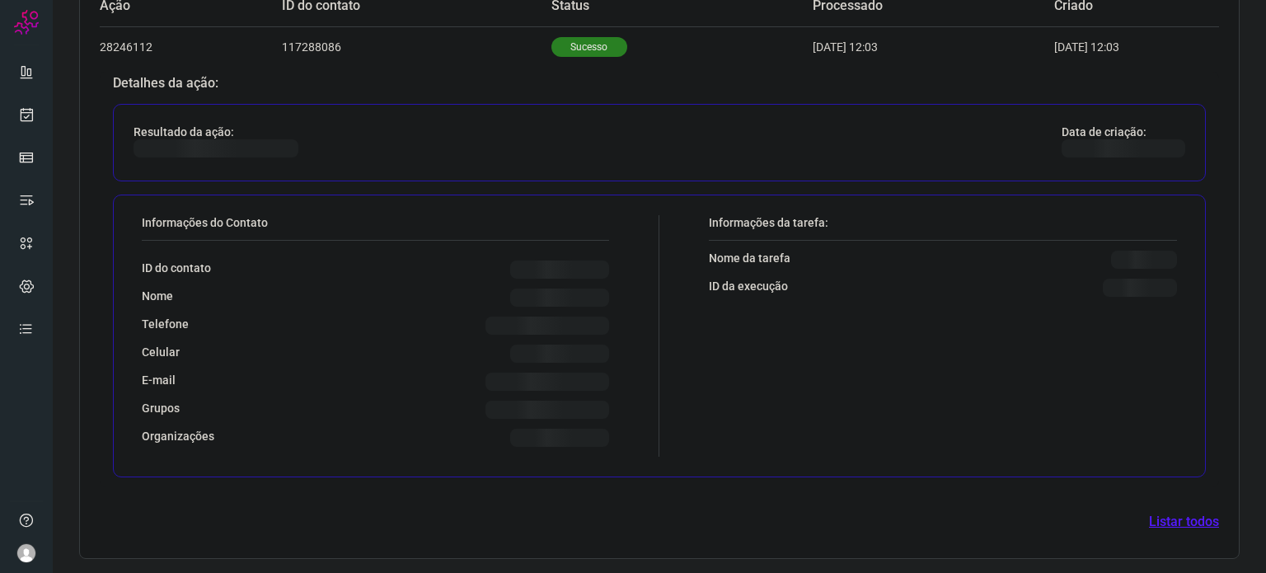
scroll to position [545, 0]
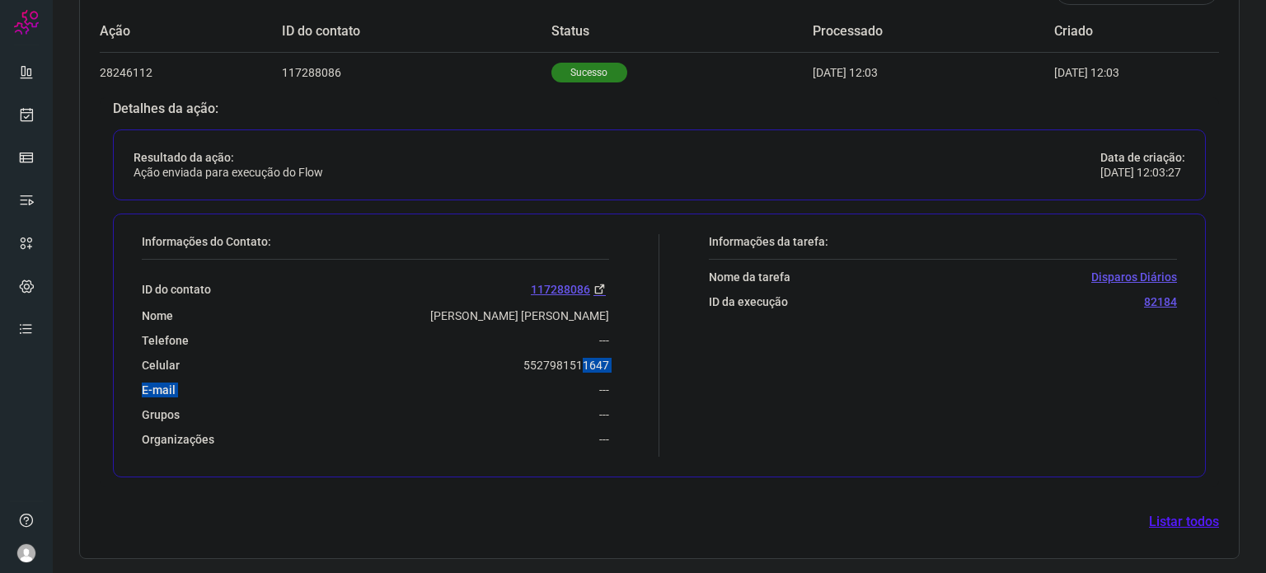
drag, startPoint x: 514, startPoint y: 371, endPoint x: 577, endPoint y: 364, distance: 63.1
click at [577, 364] on div "ID do contato 117288086 Nome Leticia Cogo Marques Telefone --- Celular 55279815…" at bounding box center [375, 353] width 467 height 187
click at [504, 358] on div "Celular 5527981511647" at bounding box center [375, 365] width 467 height 15
drag, startPoint x: 516, startPoint y: 359, endPoint x: 619, endPoint y: 360, distance: 103.1
click at [619, 360] on div "Informações do Contato: ID do contato 117288086 Nome Leticia Cogo Marques Telef…" at bounding box center [397, 345] width 526 height 223
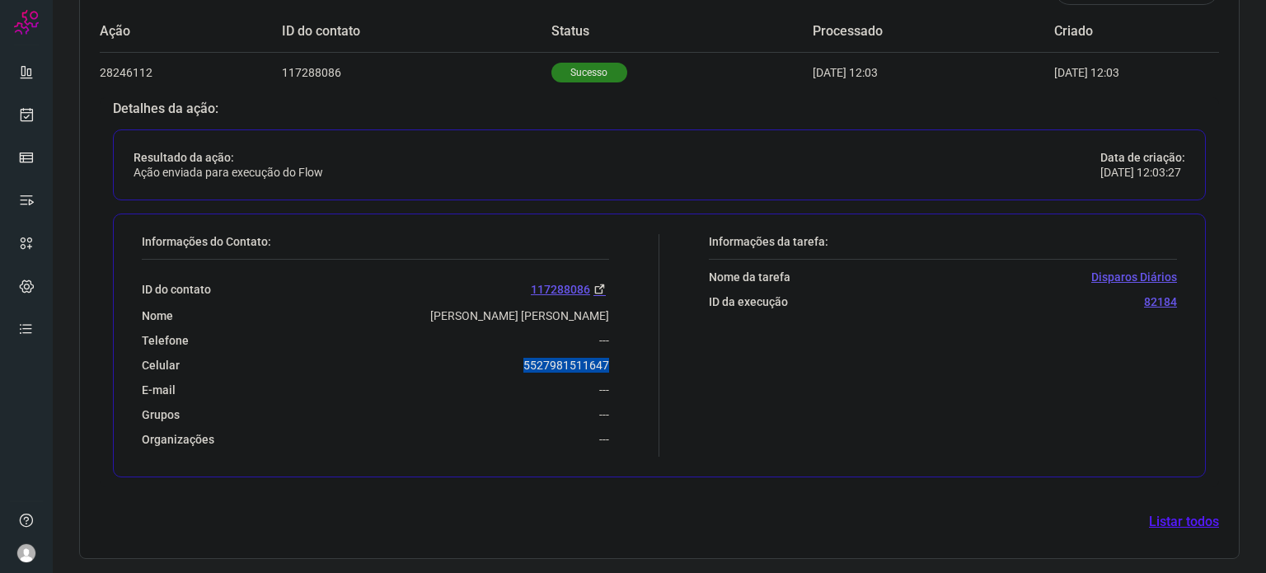
copy p "5527981511647"
click at [13, 113] on link at bounding box center [26, 114] width 33 height 33
click at [36, 120] on link at bounding box center [26, 114] width 33 height 33
click at [26, 117] on icon at bounding box center [26, 114] width 17 height 16
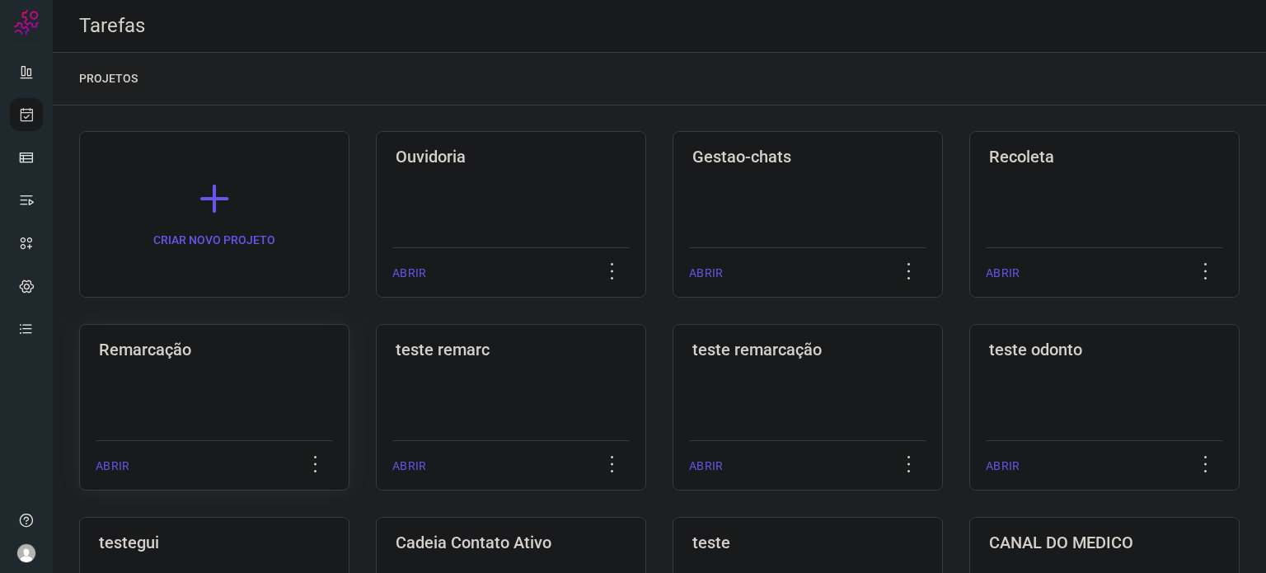
click at [376, 375] on div "Remarcação ABRIR" at bounding box center [511, 407] width 270 height 167
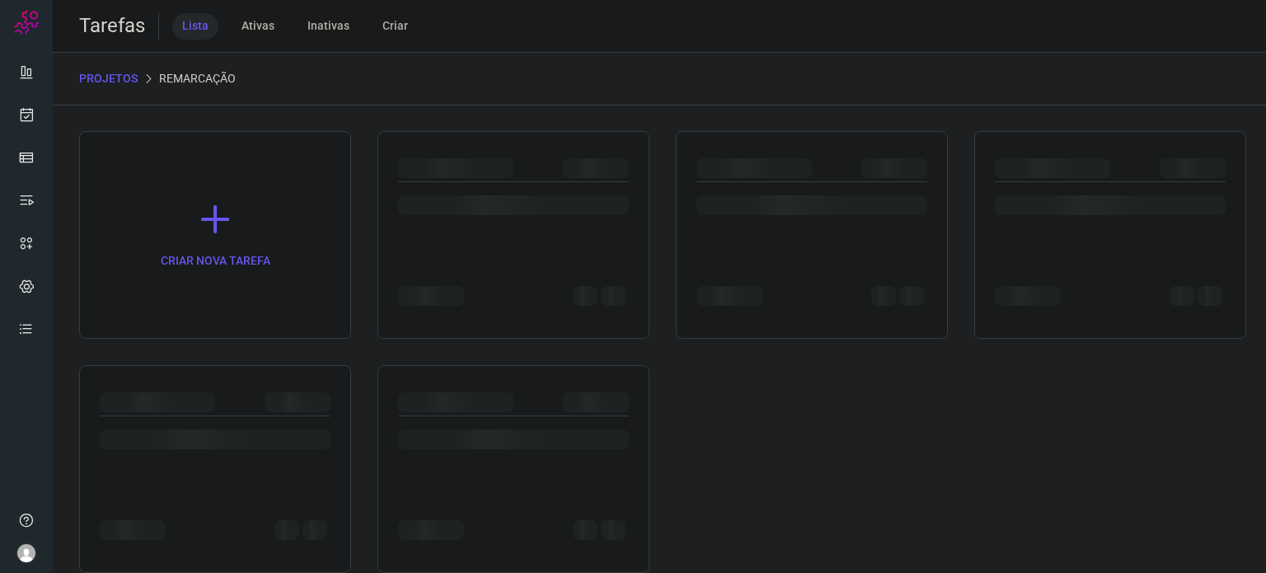
click at [249, 372] on div at bounding box center [215, 469] width 272 height 208
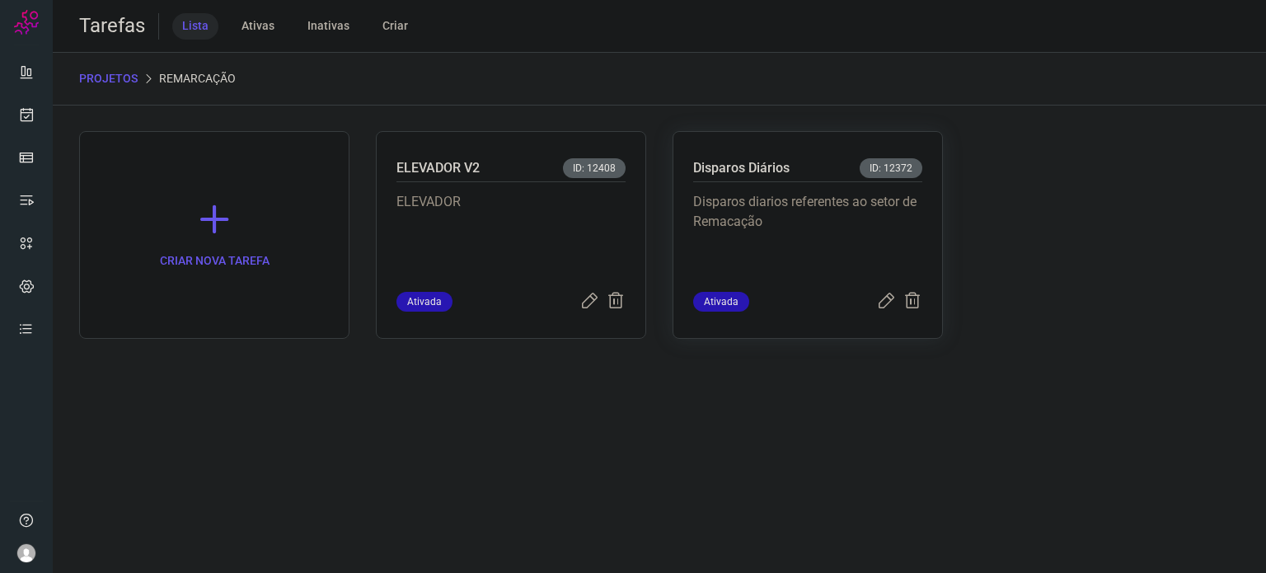
click at [816, 240] on p "Disparos diarios referentes ao setor de Remacação" at bounding box center [807, 233] width 229 height 82
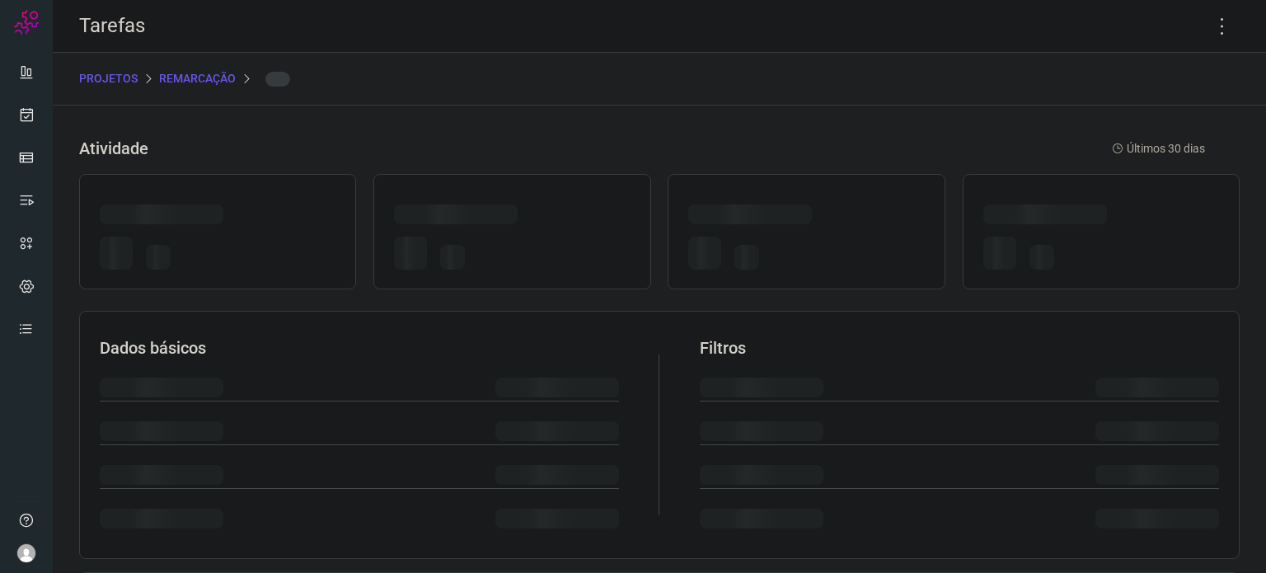
click at [816, 240] on div at bounding box center [806, 256] width 236 height 39
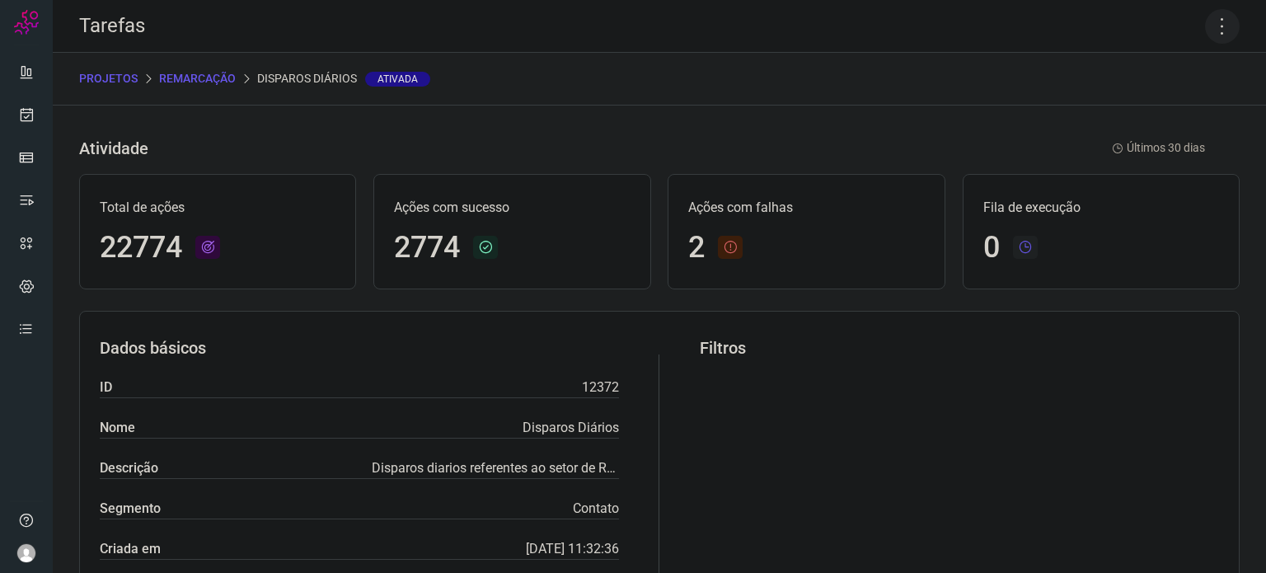
click at [1207, 34] on icon at bounding box center [1222, 26] width 35 height 35
click at [1152, 111] on li "Executar" at bounding box center [1152, 108] width 150 height 26
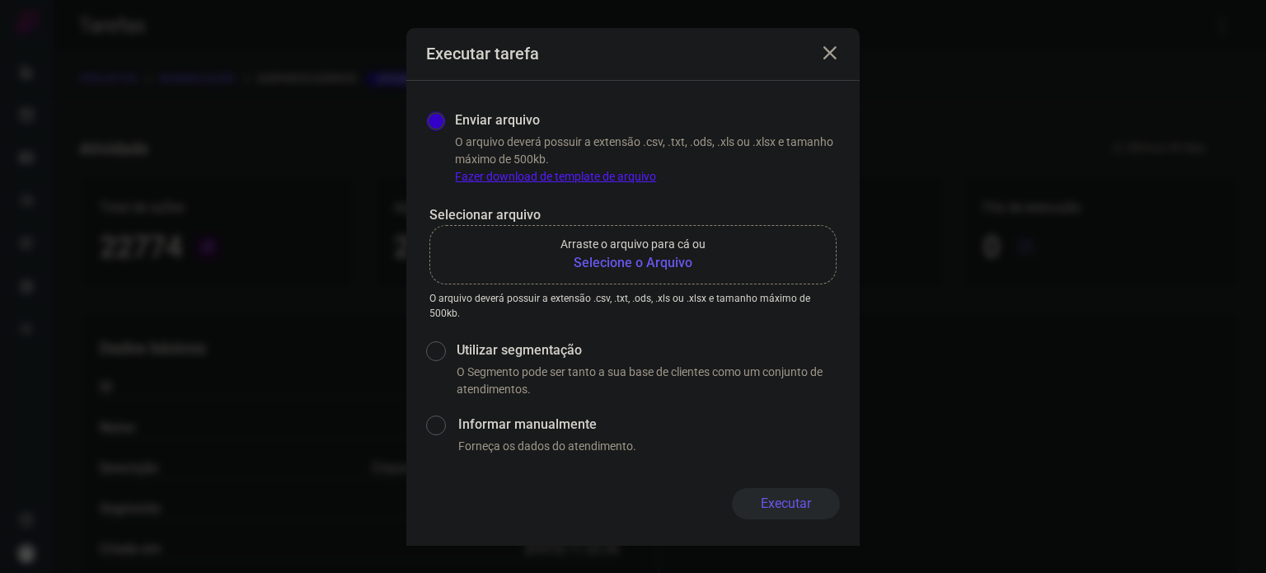
click at [607, 261] on b "Selecione o Arquivo" at bounding box center [633, 263] width 145 height 20
click at [0, 0] on input "Arraste o arquivo para cá ou Selecione o Arquivo" at bounding box center [0, 0] width 0 height 0
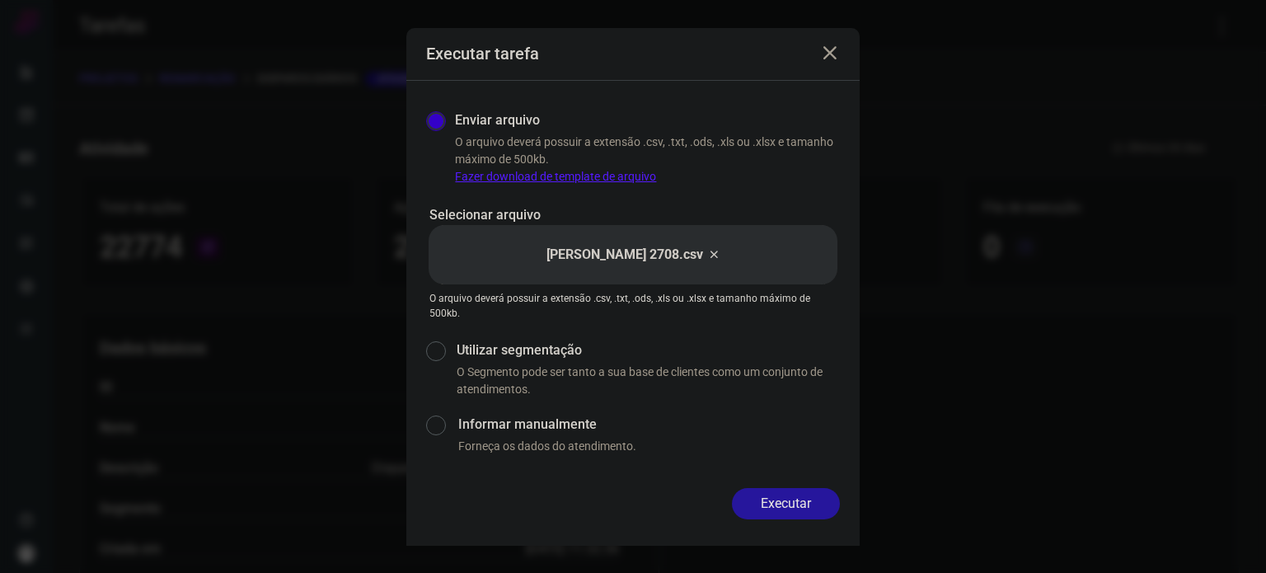
click at [783, 510] on button "Executar" at bounding box center [786, 503] width 108 height 31
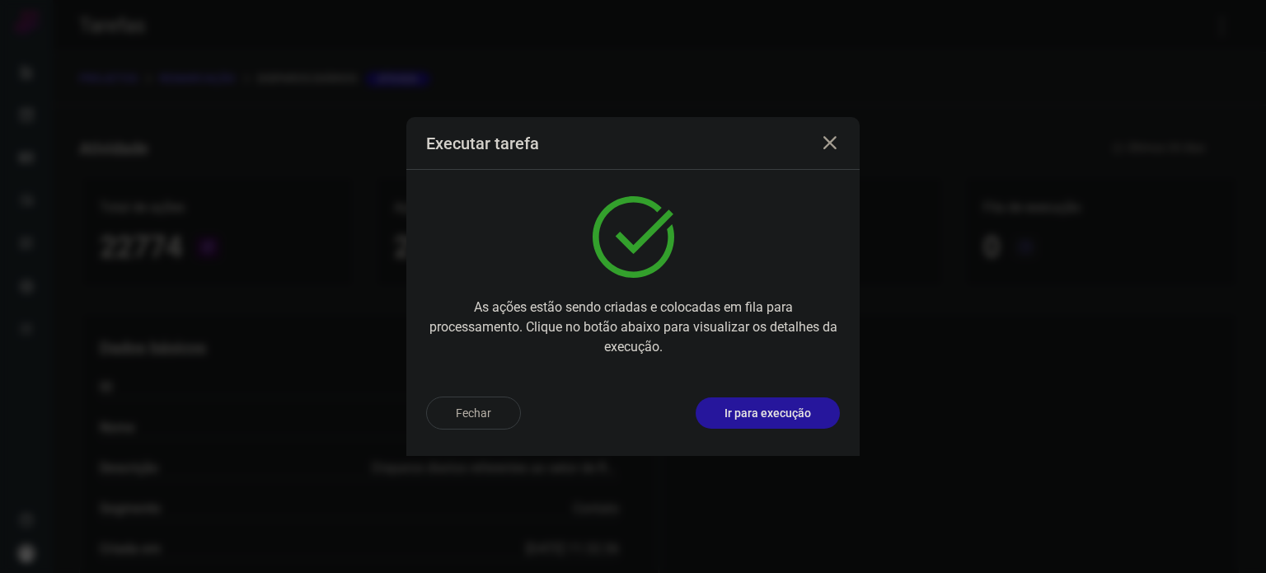
click at [796, 418] on p "Ir para execução" at bounding box center [768, 413] width 87 height 17
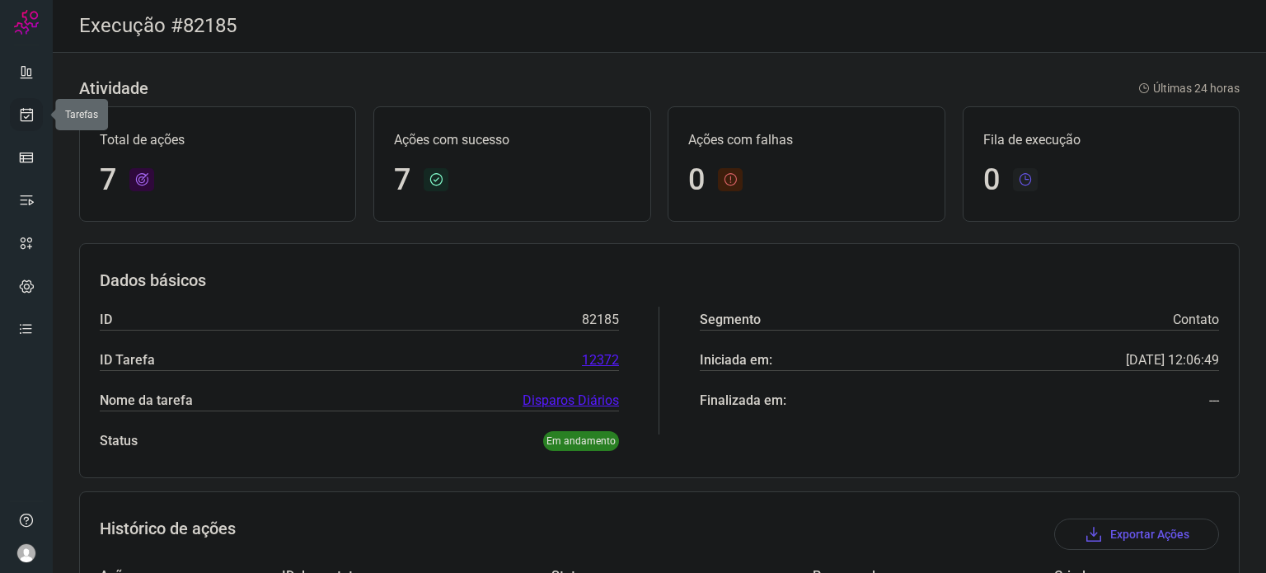
click at [33, 117] on icon at bounding box center [26, 114] width 17 height 16
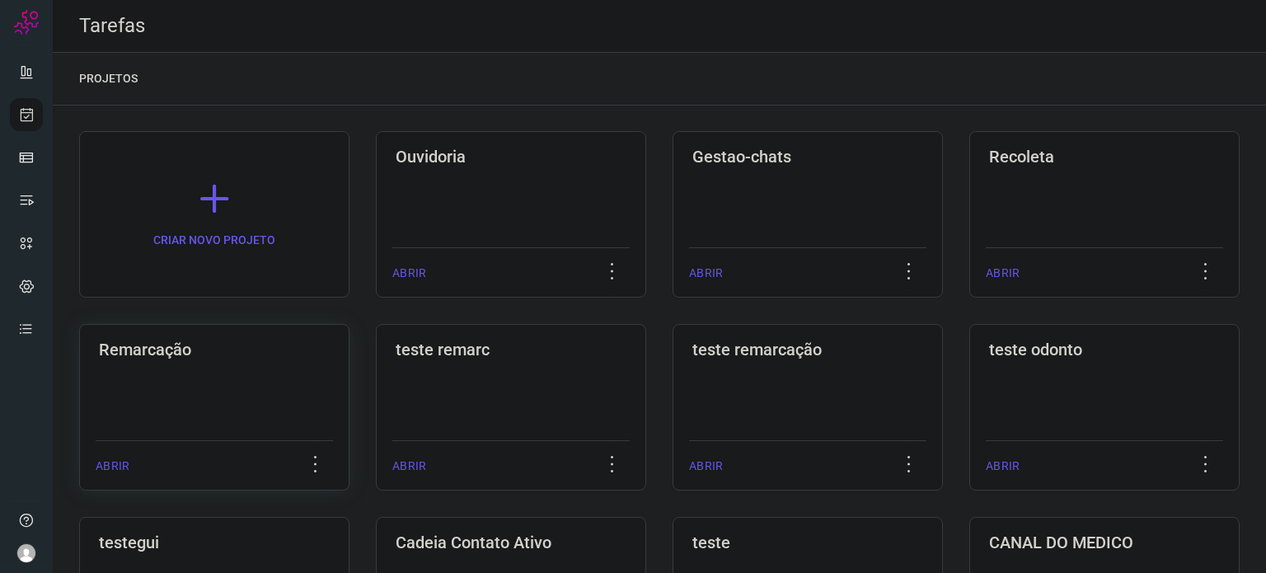
click at [292, 359] on h3 "Remarcação" at bounding box center [214, 350] width 231 height 20
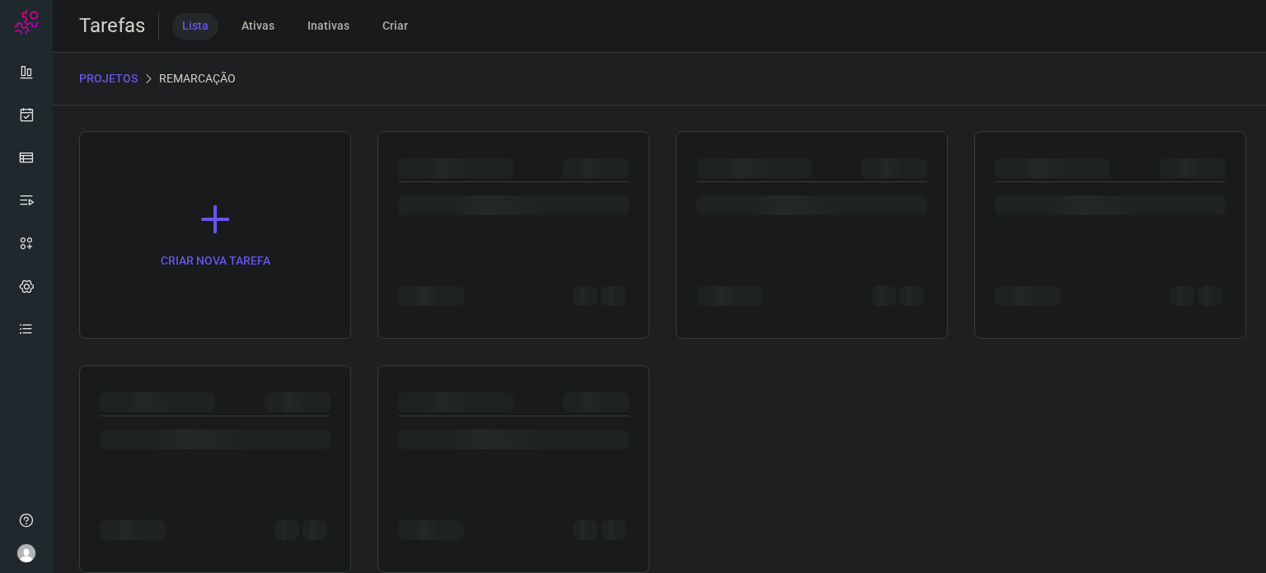
click at [292, 359] on div "CRIAR NOVA TAREFA" at bounding box center [659, 352] width 1161 height 442
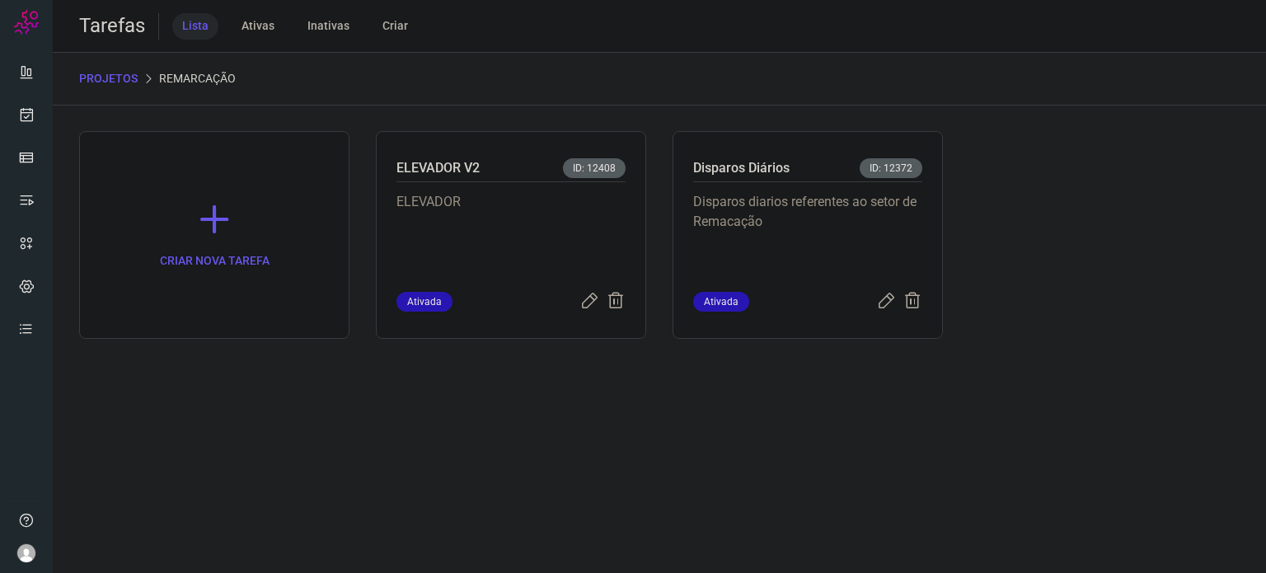
click at [847, 193] on p "Disparos diarios referentes ao setor de Remacação" at bounding box center [807, 233] width 229 height 82
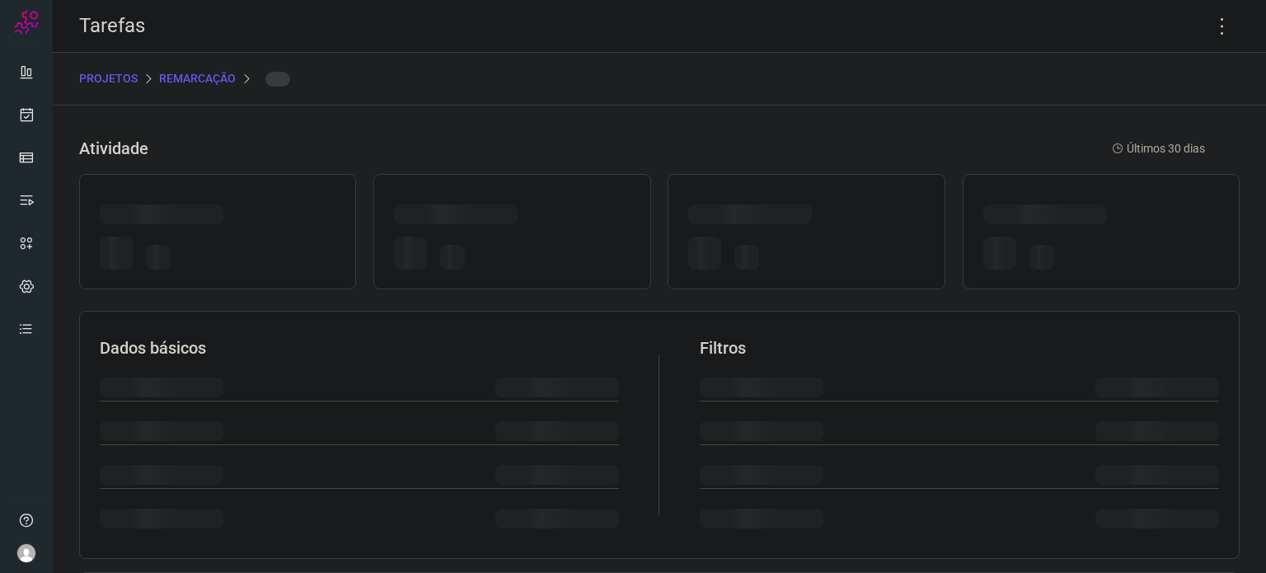
click at [847, 193] on div at bounding box center [806, 231] width 277 height 115
click at [1213, 28] on icon at bounding box center [1222, 26] width 35 height 35
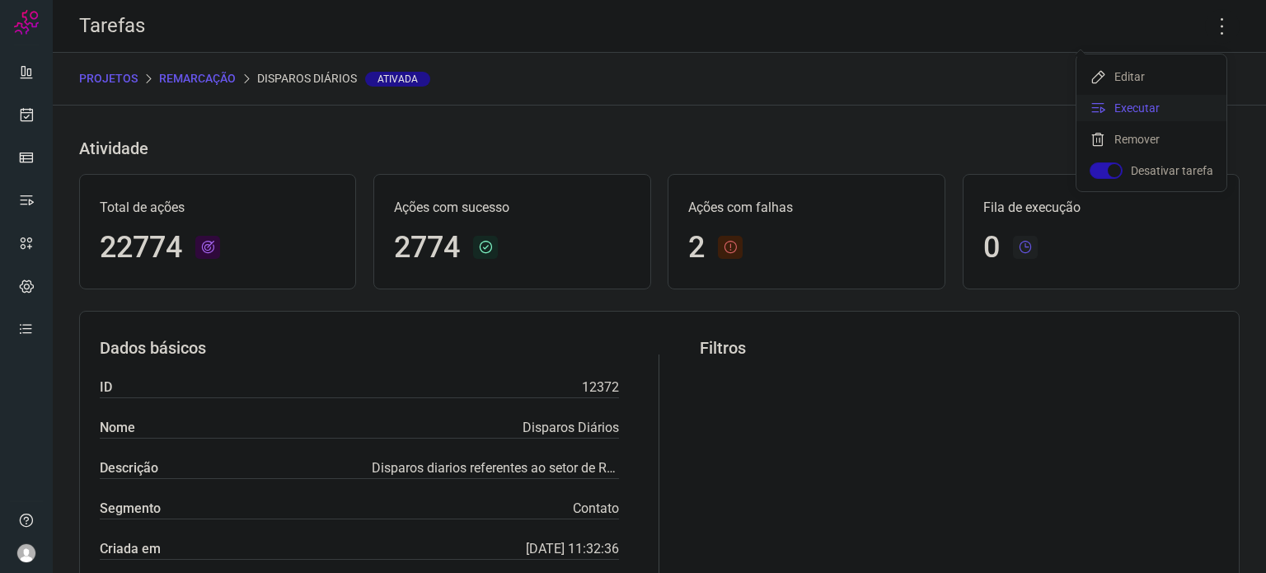
click at [1144, 104] on li "Executar" at bounding box center [1152, 108] width 150 height 26
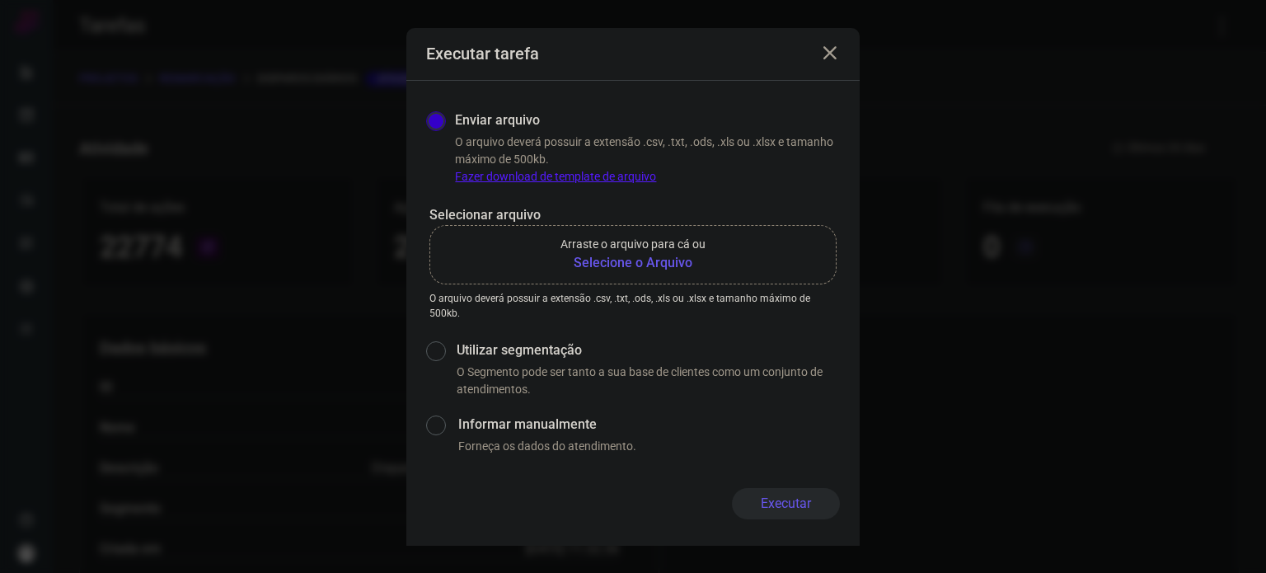
click at [658, 254] on b "Selecione o Arquivo" at bounding box center [633, 263] width 145 height 20
click at [0, 0] on input "Arraste o arquivo para cá ou Selecione o Arquivo" at bounding box center [0, 0] width 0 height 0
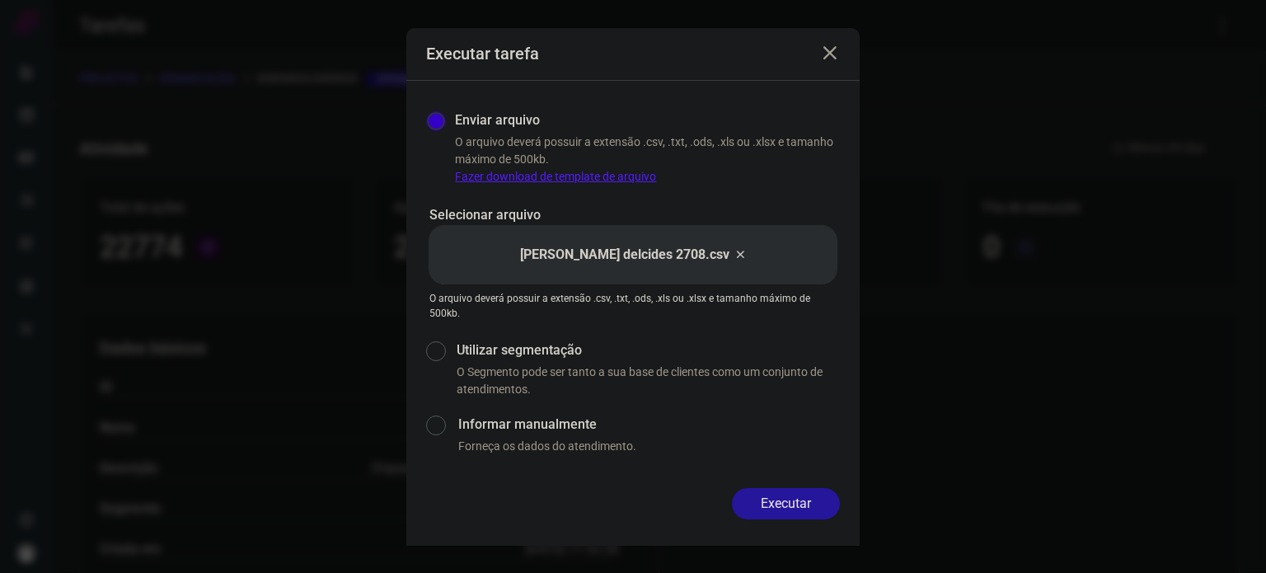
click at [767, 510] on button "Executar" at bounding box center [786, 503] width 108 height 31
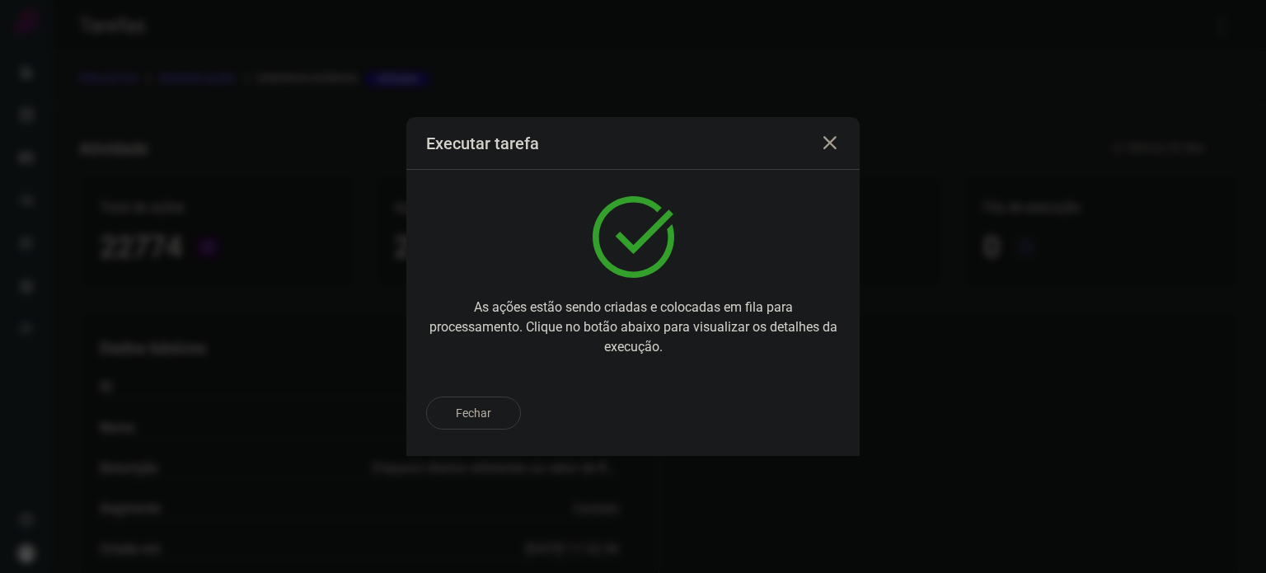
click at [777, 409] on div "Fechar" at bounding box center [633, 413] width 414 height 33
click at [805, 421] on p "Ir para execução" at bounding box center [768, 413] width 87 height 17
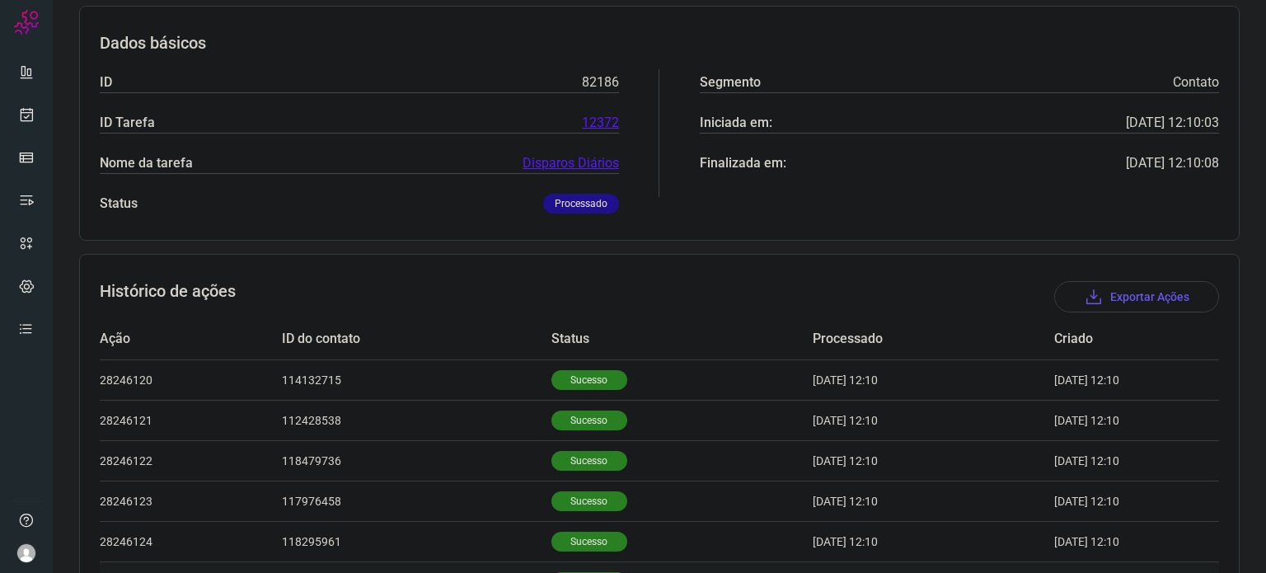
scroll to position [348, 0]
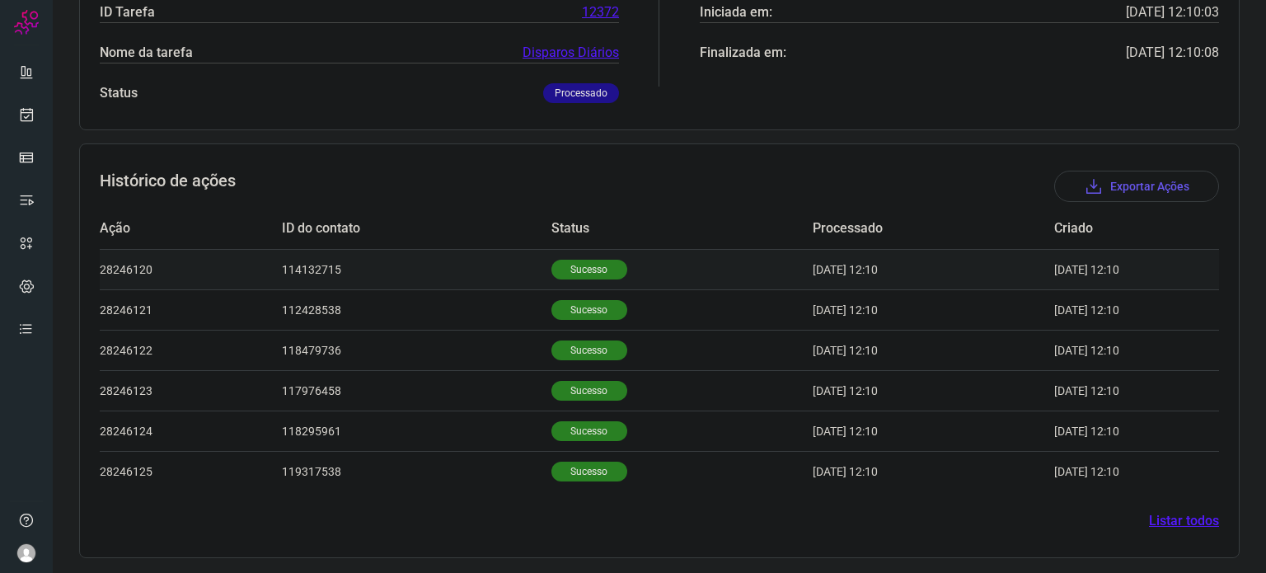
click at [552, 284] on td "Sucesso" at bounding box center [682, 269] width 261 height 40
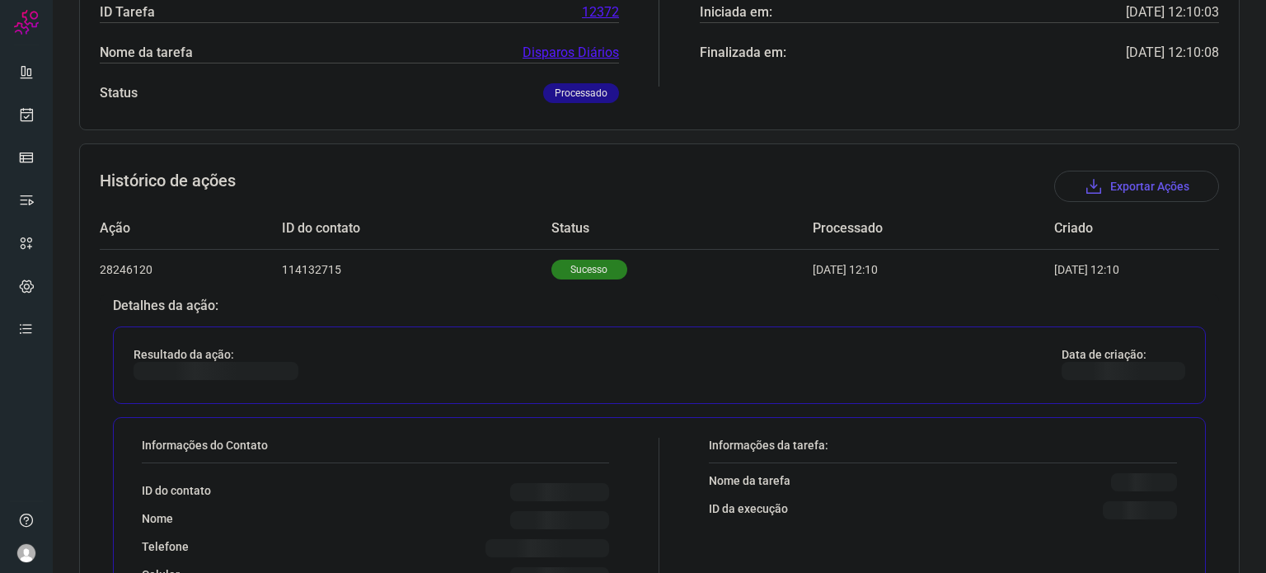
scroll to position [595, 0]
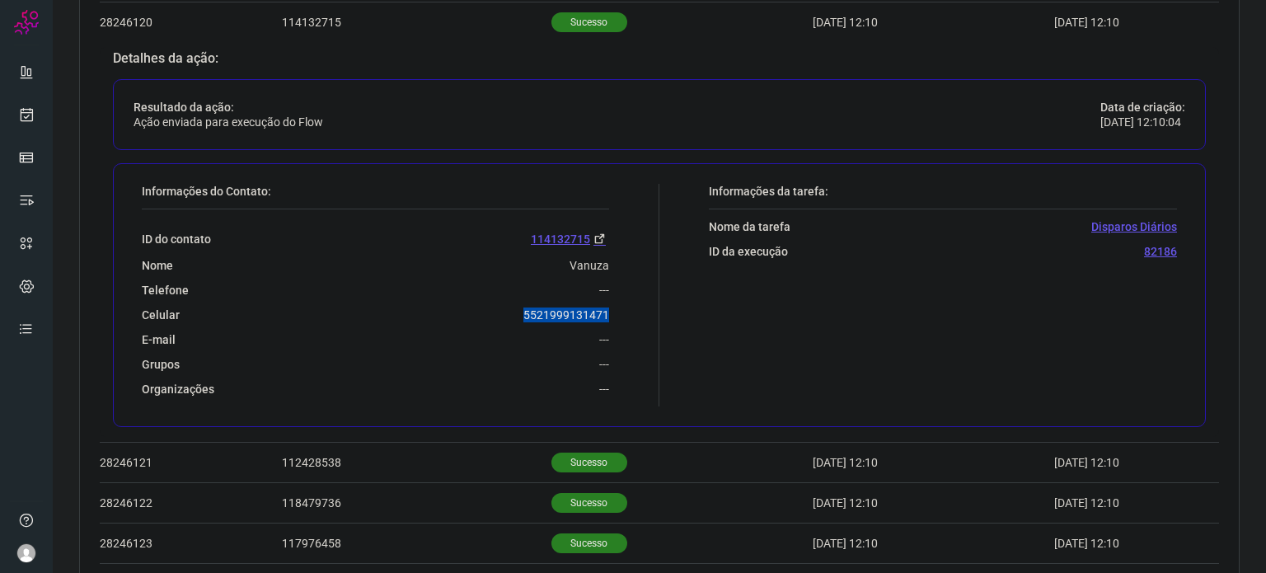
drag, startPoint x: 514, startPoint y: 314, endPoint x: 611, endPoint y: 306, distance: 96.8
click at [613, 305] on div "Informações do Contato: ID do contato [PHONE_NUMBER] Nome Vanuza Telefone --- C…" at bounding box center [397, 295] width 526 height 223
copy p "5521999131471"
click at [21, 111] on icon at bounding box center [26, 114] width 17 height 16
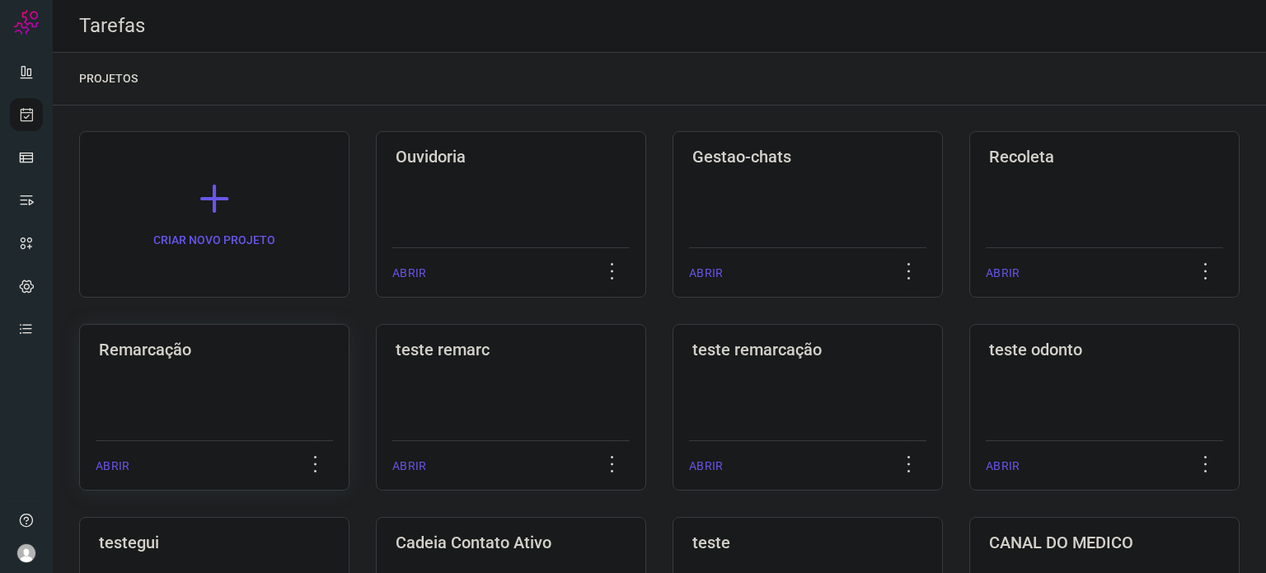
click at [376, 408] on div "Remarcação ABRIR" at bounding box center [511, 407] width 270 height 167
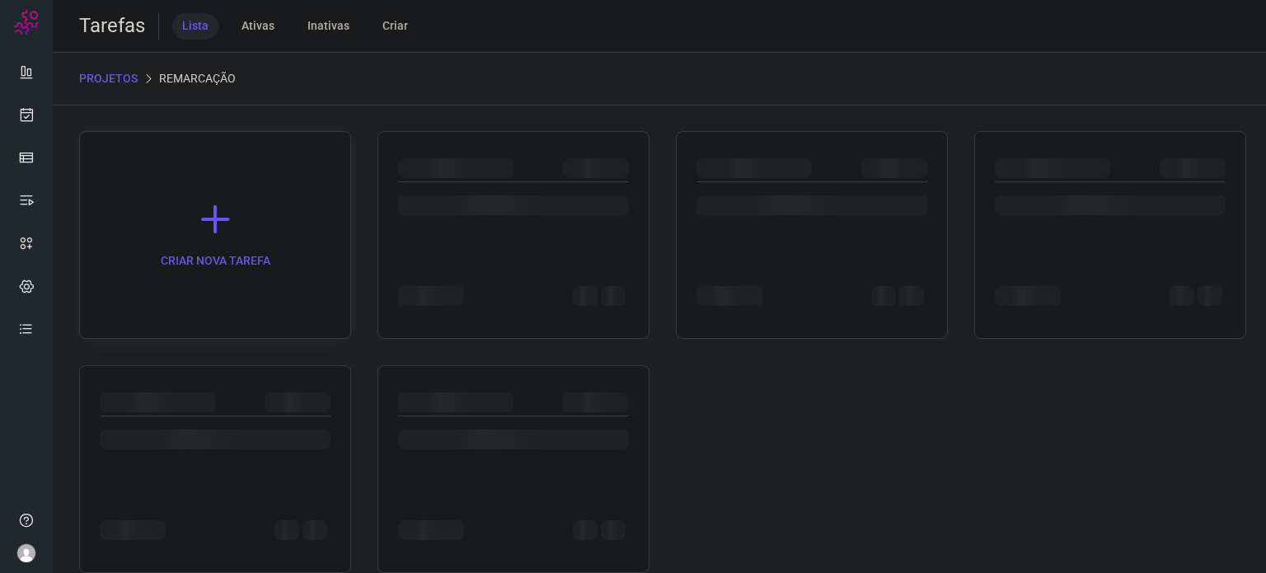
click at [190, 406] on div at bounding box center [157, 402] width 115 height 20
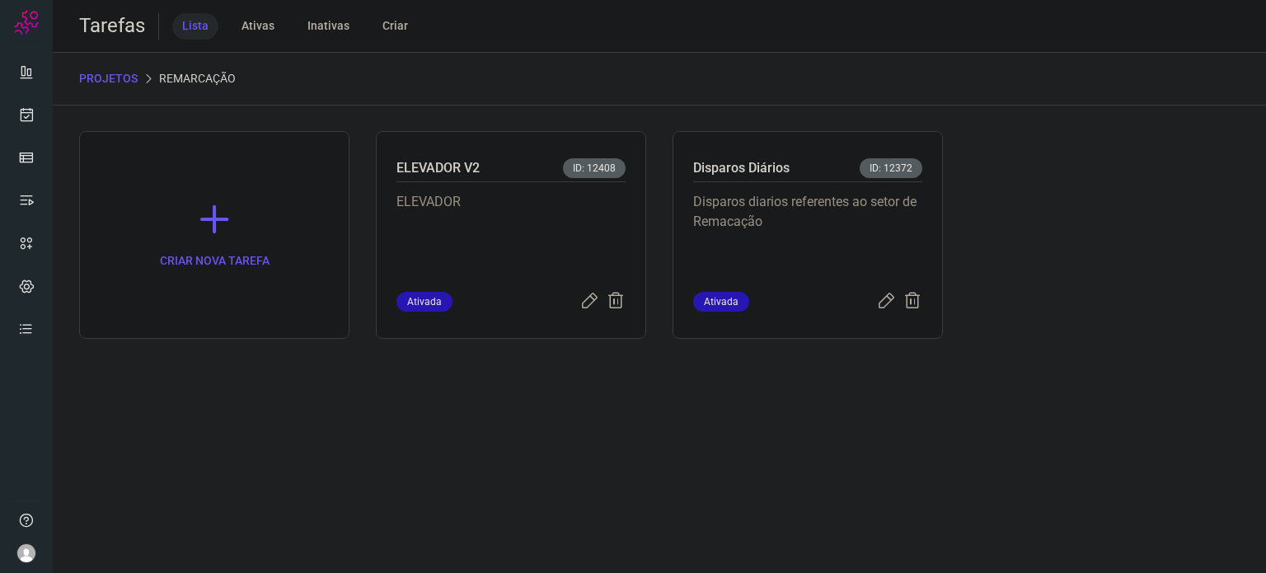
click at [783, 243] on p "Disparos diarios referentes ao setor de Remacação" at bounding box center [807, 233] width 229 height 82
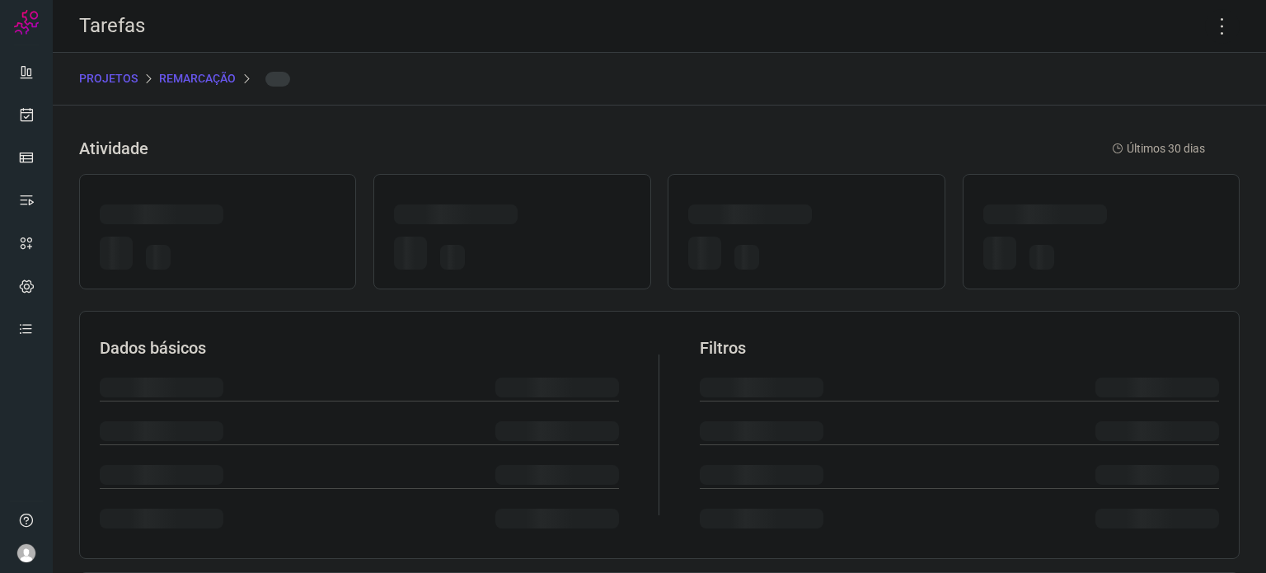
click at [782, 242] on div at bounding box center [806, 256] width 236 height 39
click at [1214, 26] on icon at bounding box center [1222, 26] width 35 height 35
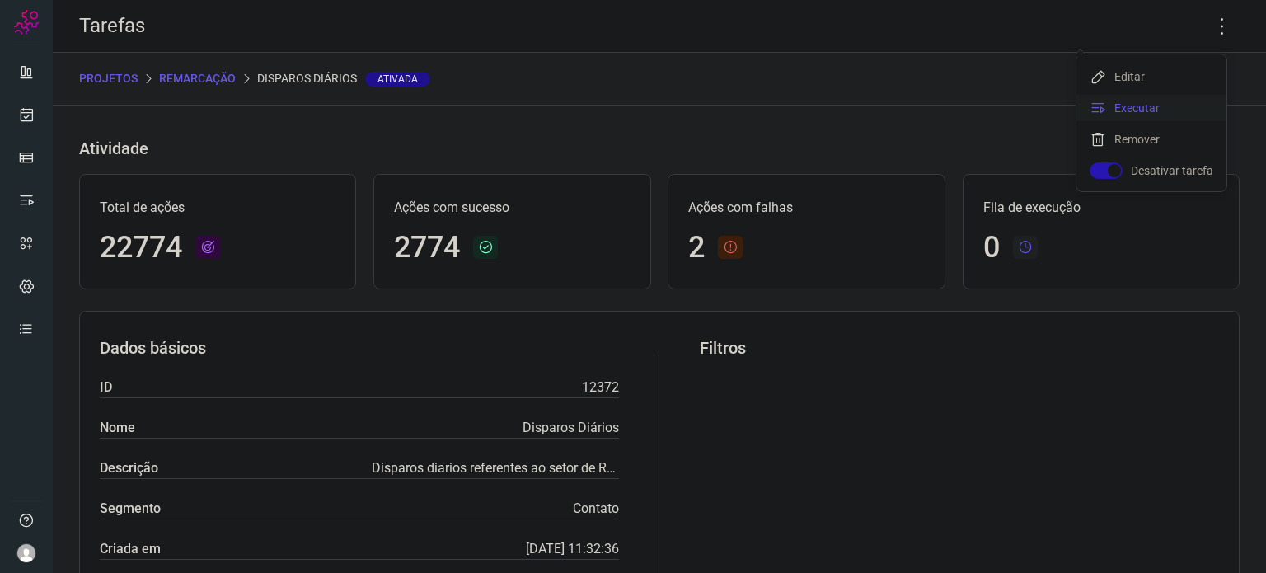
click at [1128, 115] on li "Executar" at bounding box center [1152, 108] width 150 height 26
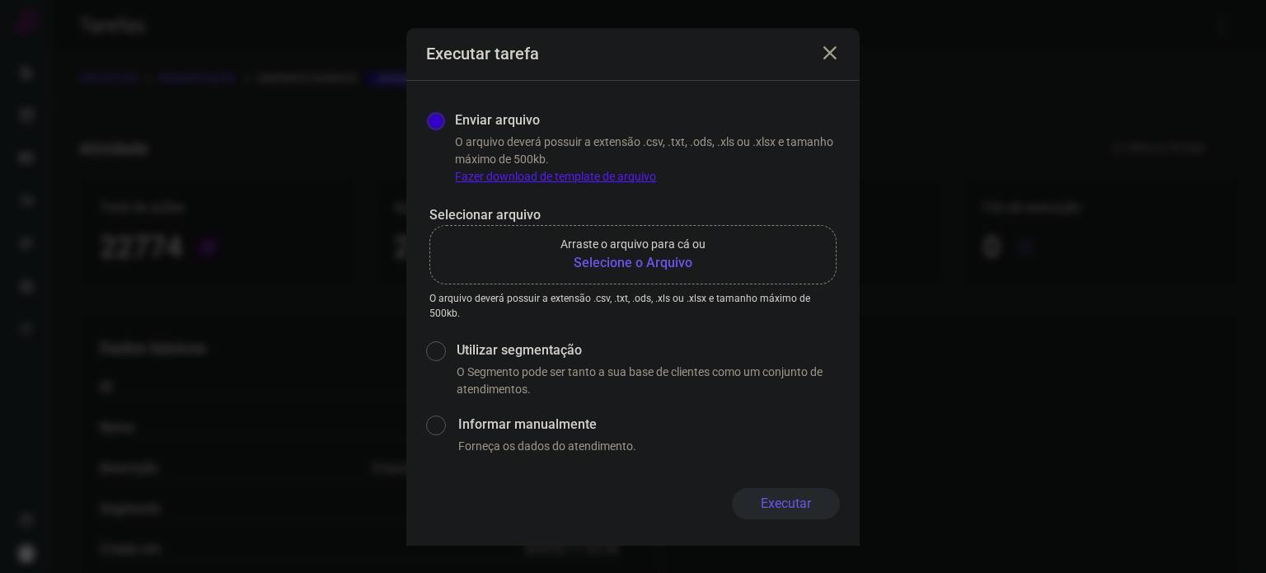
click at [615, 256] on b "Selecione o Arquivo" at bounding box center [633, 263] width 145 height 20
click at [0, 0] on input "Arraste o arquivo para cá ou Selecione o Arquivo" at bounding box center [0, 0] width 0 height 0
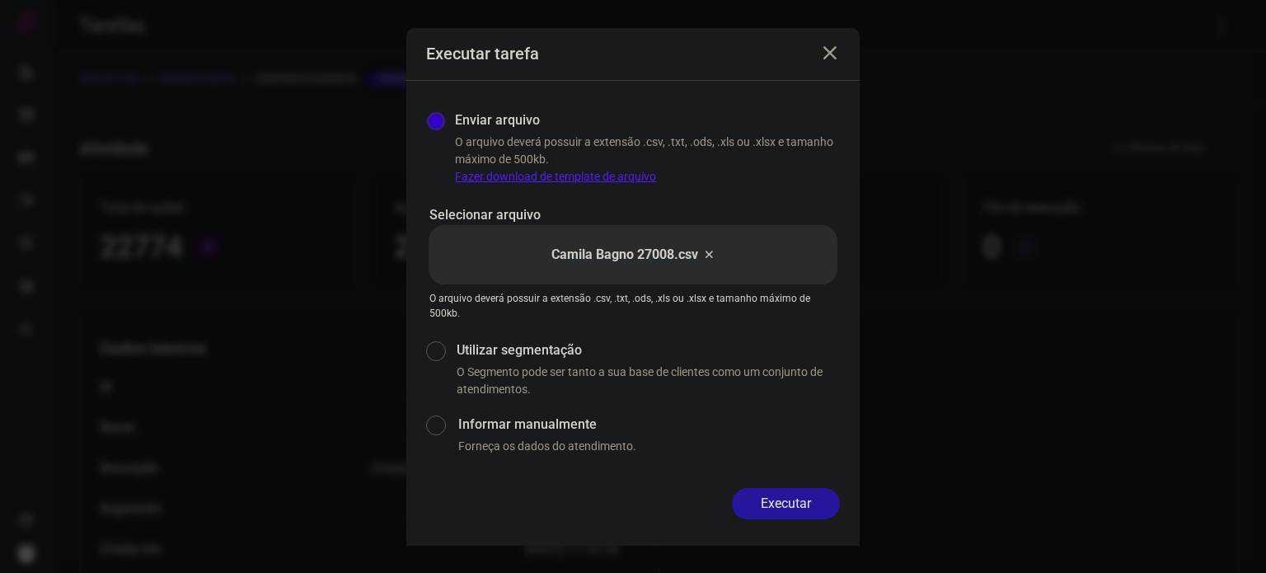
click at [819, 502] on button "Executar" at bounding box center [786, 503] width 108 height 31
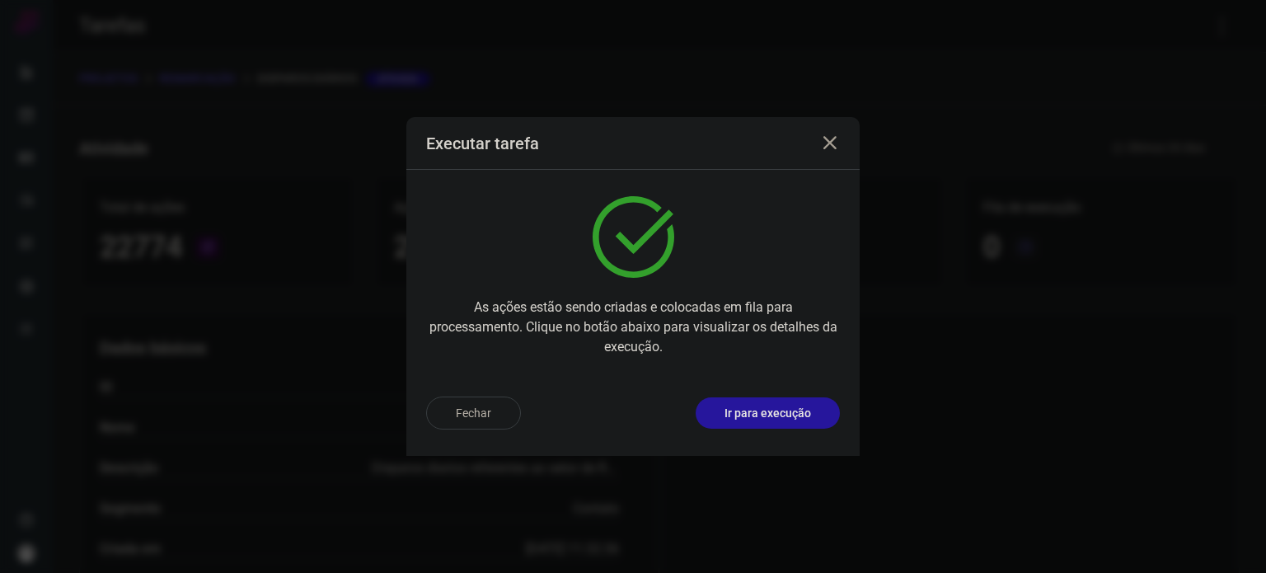
click at [775, 401] on button "Ir para execução" at bounding box center [768, 412] width 144 height 31
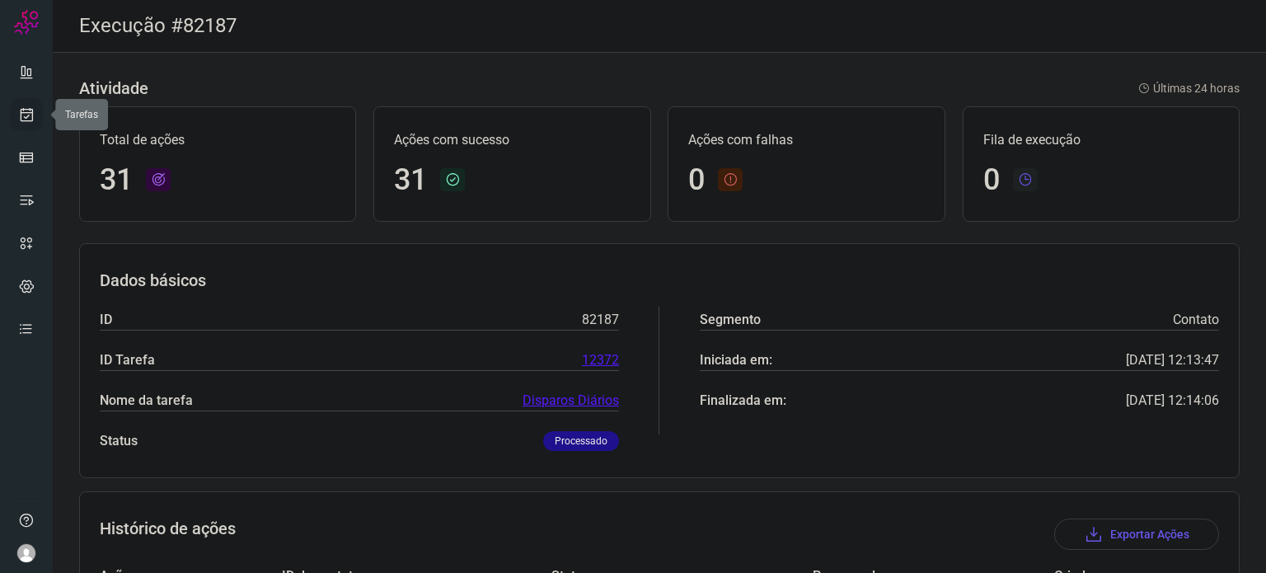
click at [36, 115] on link at bounding box center [26, 114] width 33 height 33
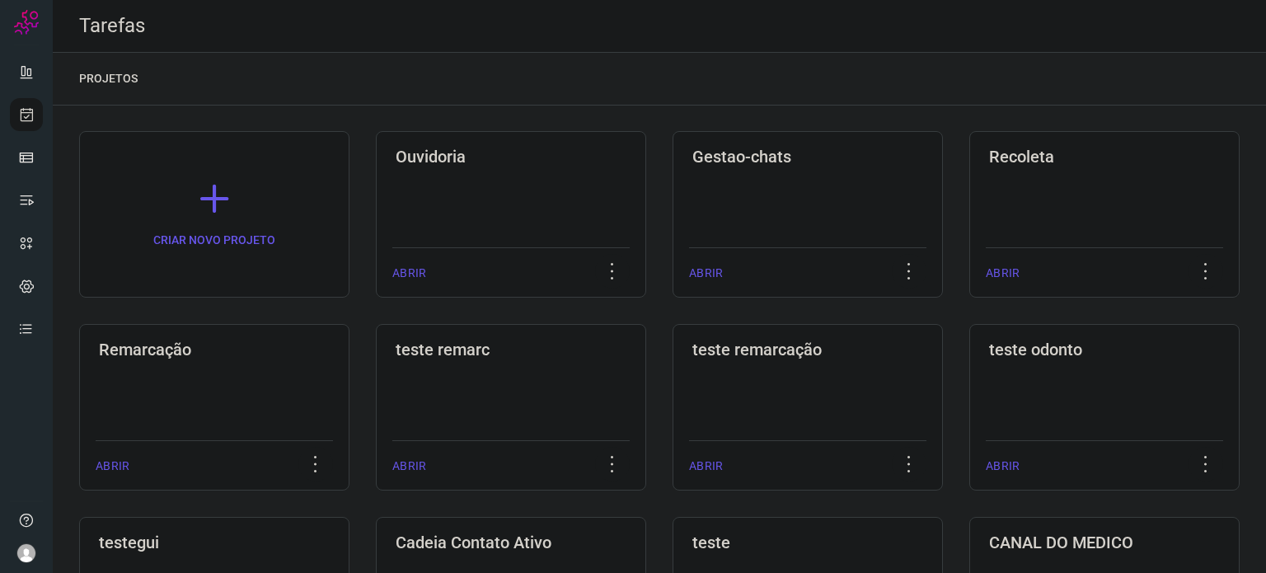
click at [376, 364] on div "Remarcação ABRIR" at bounding box center [511, 407] width 270 height 167
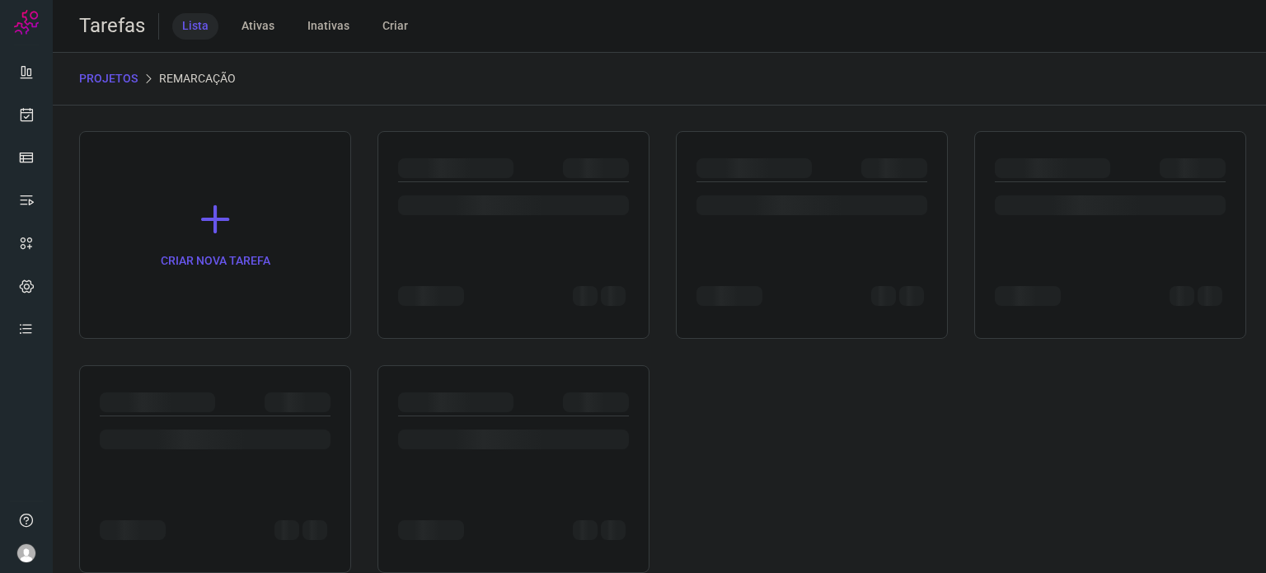
click at [269, 364] on div "CRIAR NOVA TAREFA" at bounding box center [659, 352] width 1161 height 442
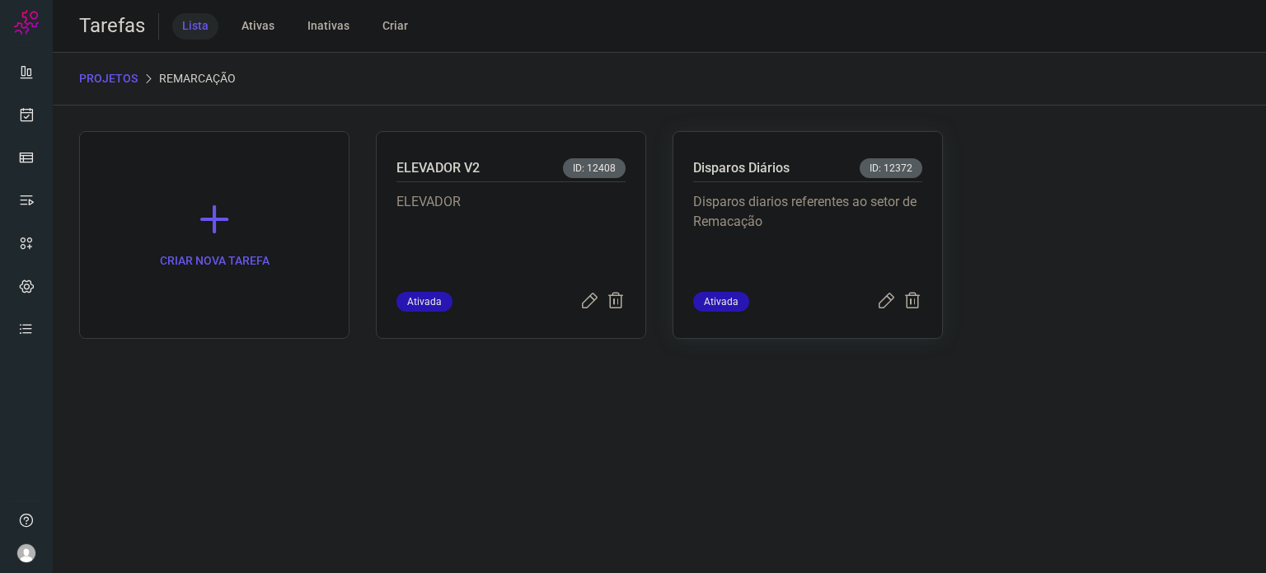
click at [850, 244] on p "Disparos diarios referentes ao setor de Remacação" at bounding box center [807, 233] width 229 height 82
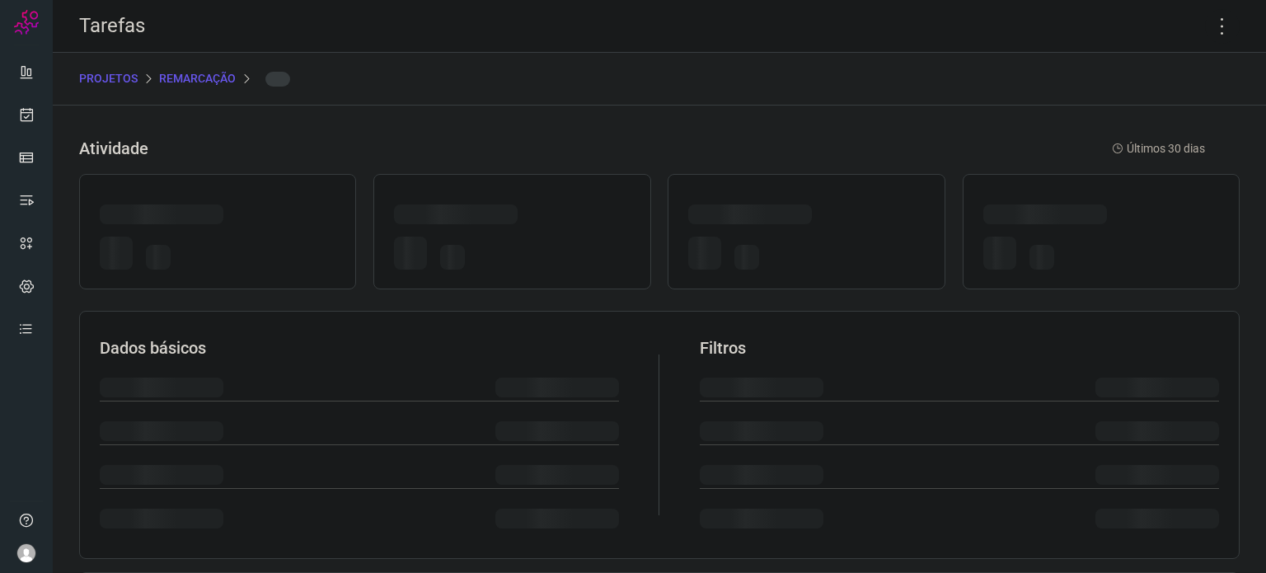
click at [850, 244] on div at bounding box center [806, 256] width 236 height 39
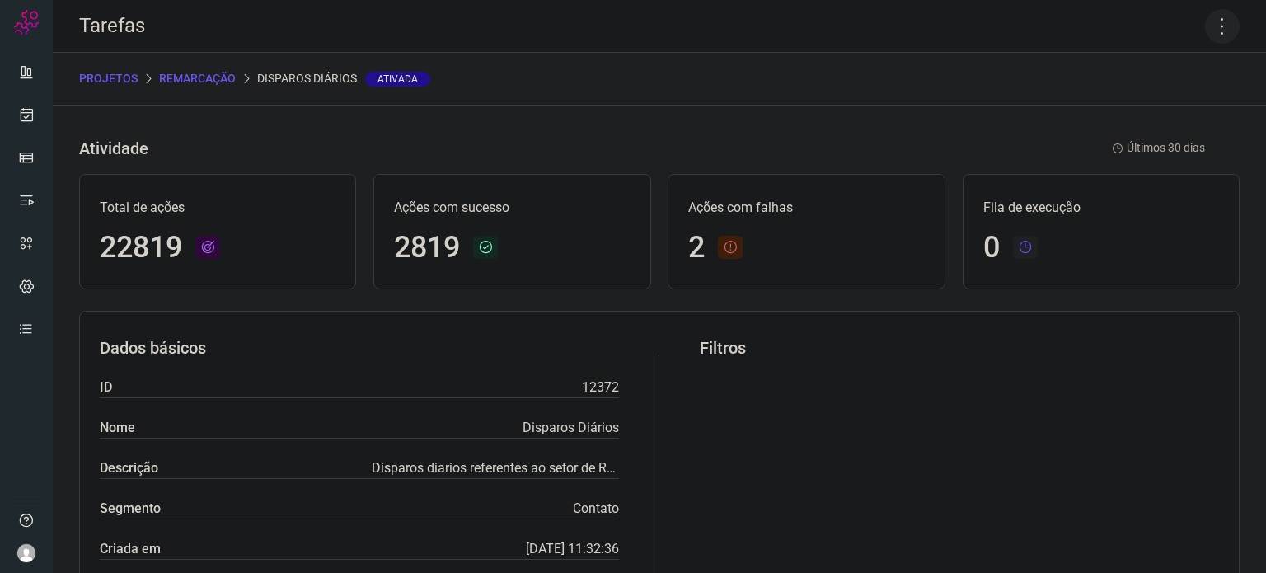
click at [1213, 26] on icon at bounding box center [1222, 26] width 35 height 35
click at [1164, 107] on li "Executar" at bounding box center [1152, 108] width 150 height 26
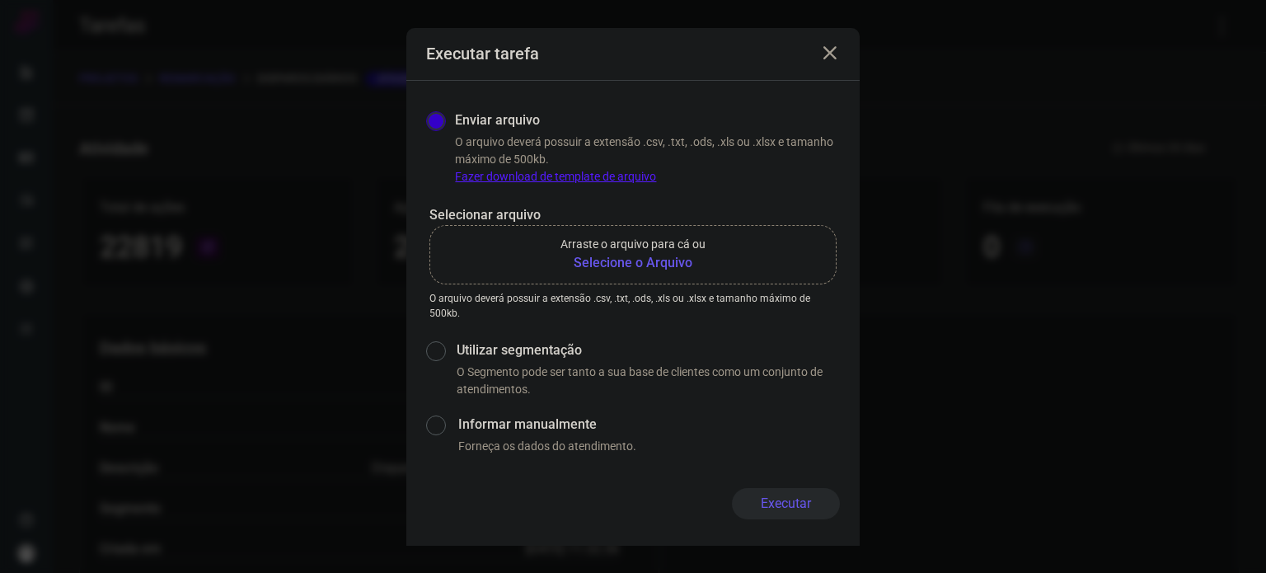
click at [613, 267] on b "Selecione o Arquivo" at bounding box center [633, 263] width 145 height 20
click at [0, 0] on input "Arraste o arquivo para cá ou Selecione o Arquivo" at bounding box center [0, 0] width 0 height 0
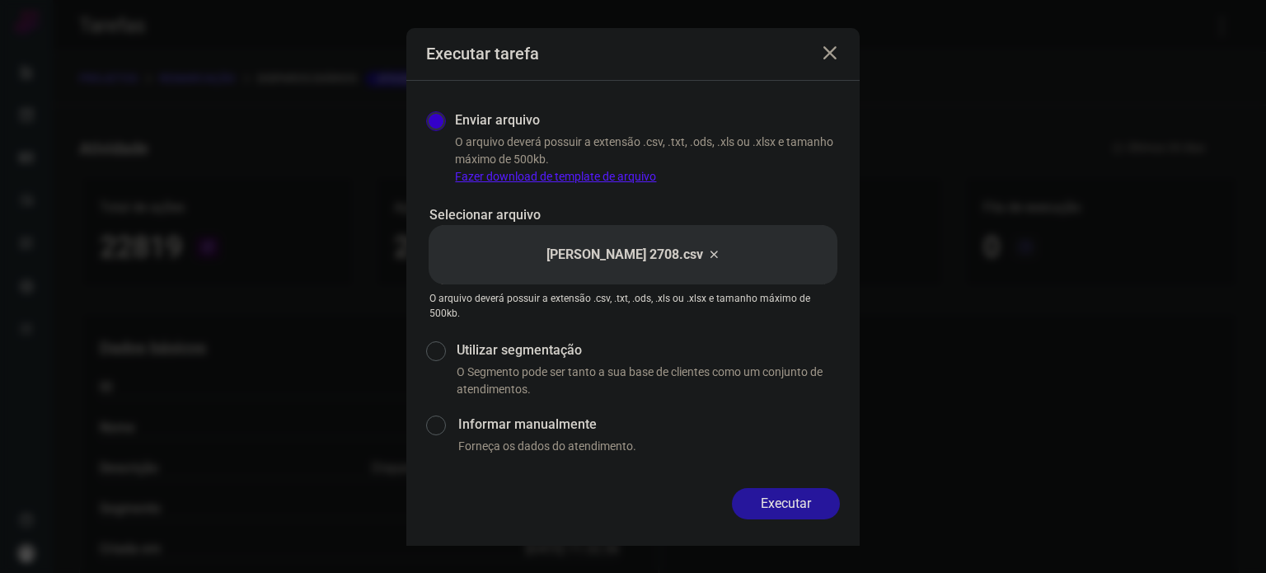
click at [811, 497] on button "Executar" at bounding box center [786, 503] width 108 height 31
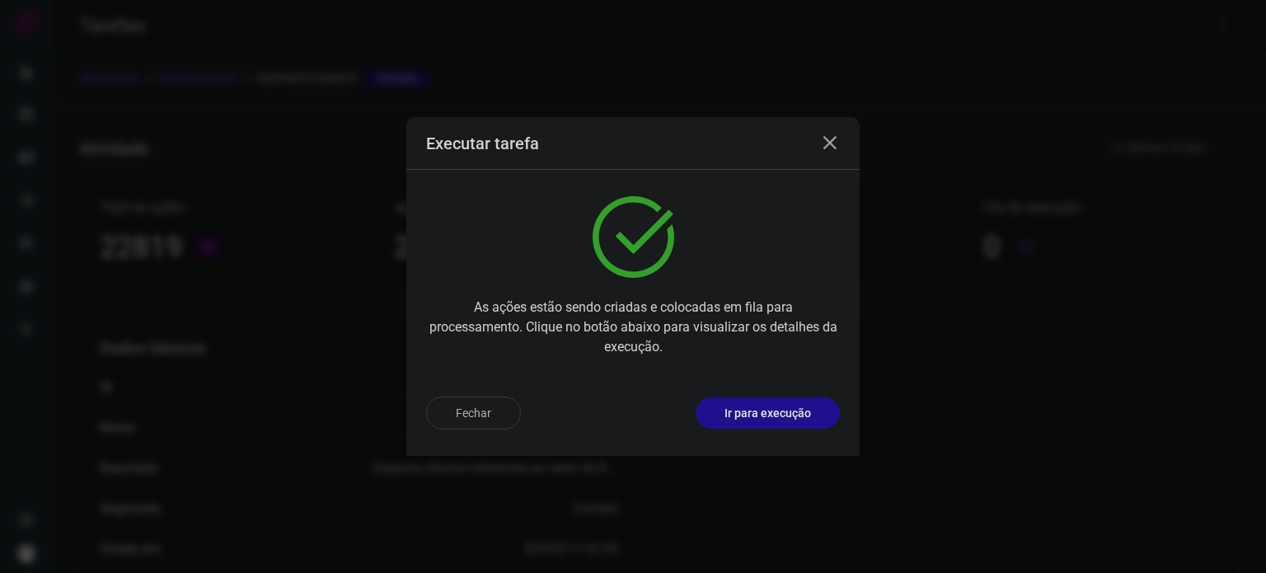
click at [801, 425] on button "Ir para execução" at bounding box center [768, 412] width 144 height 31
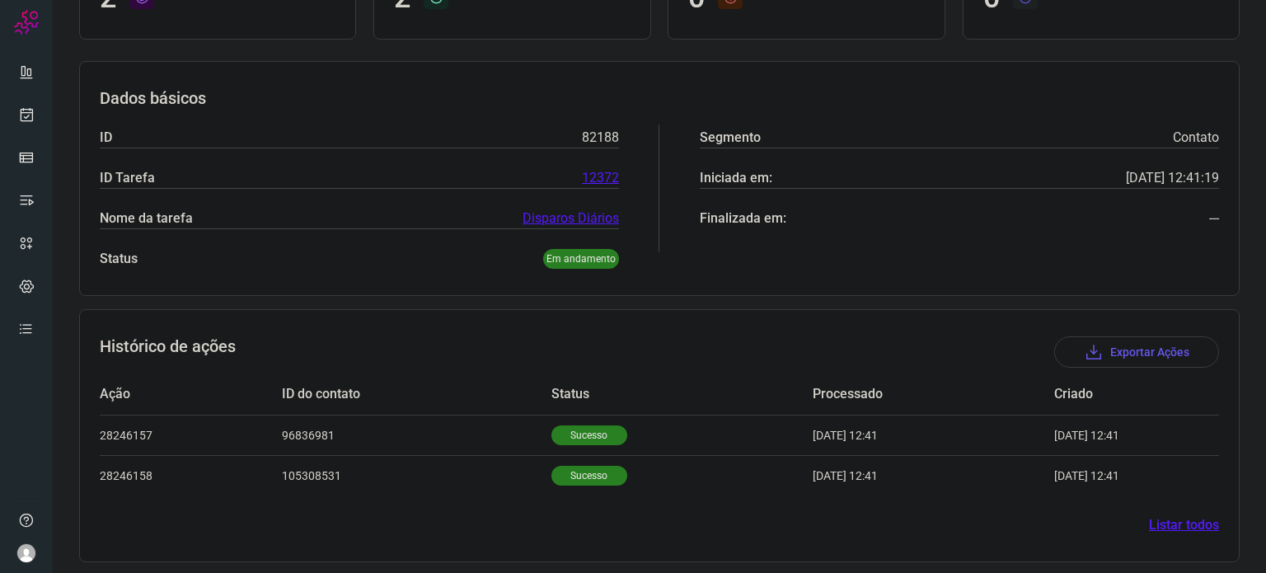
scroll to position [186, 0]
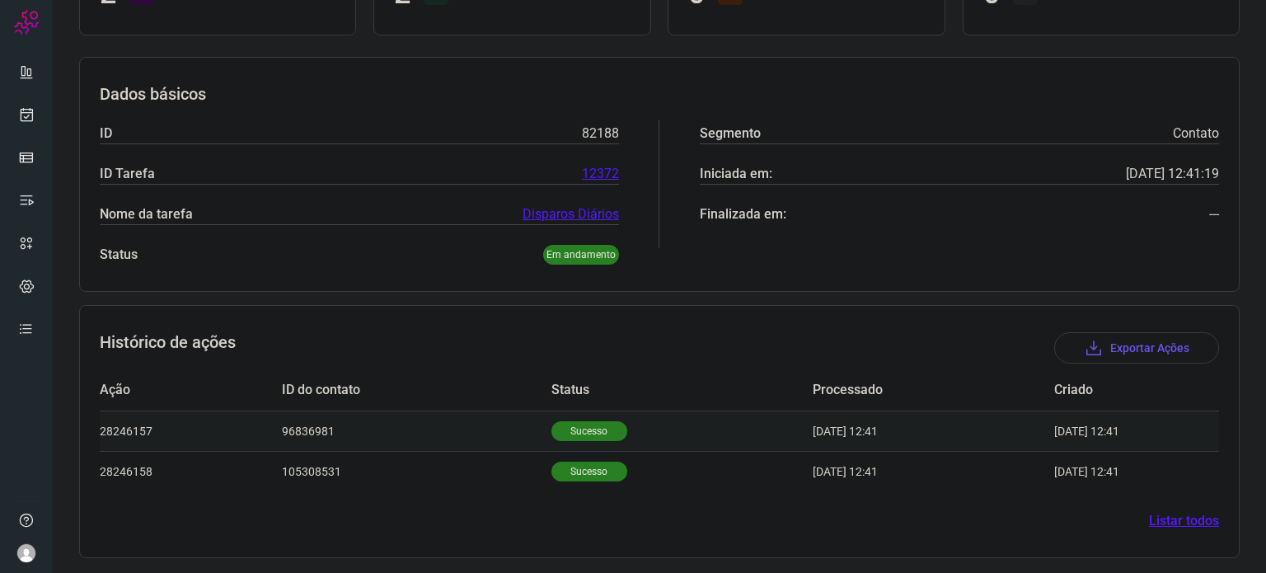
click at [568, 434] on p "Sucesso" at bounding box center [590, 431] width 76 height 20
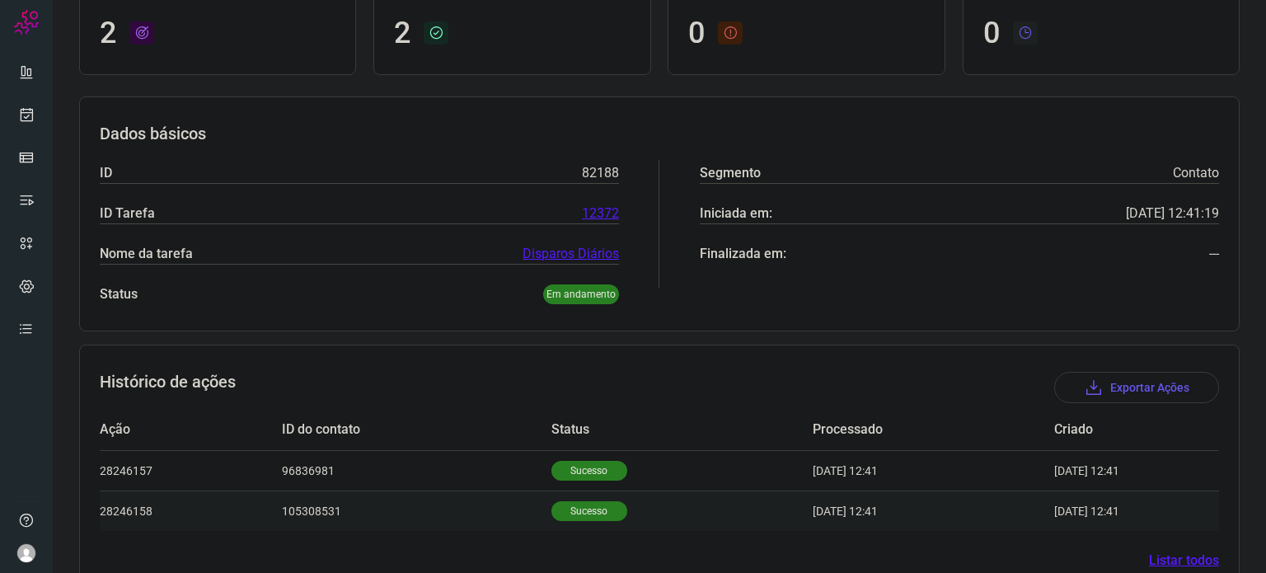
scroll to position [186, 0]
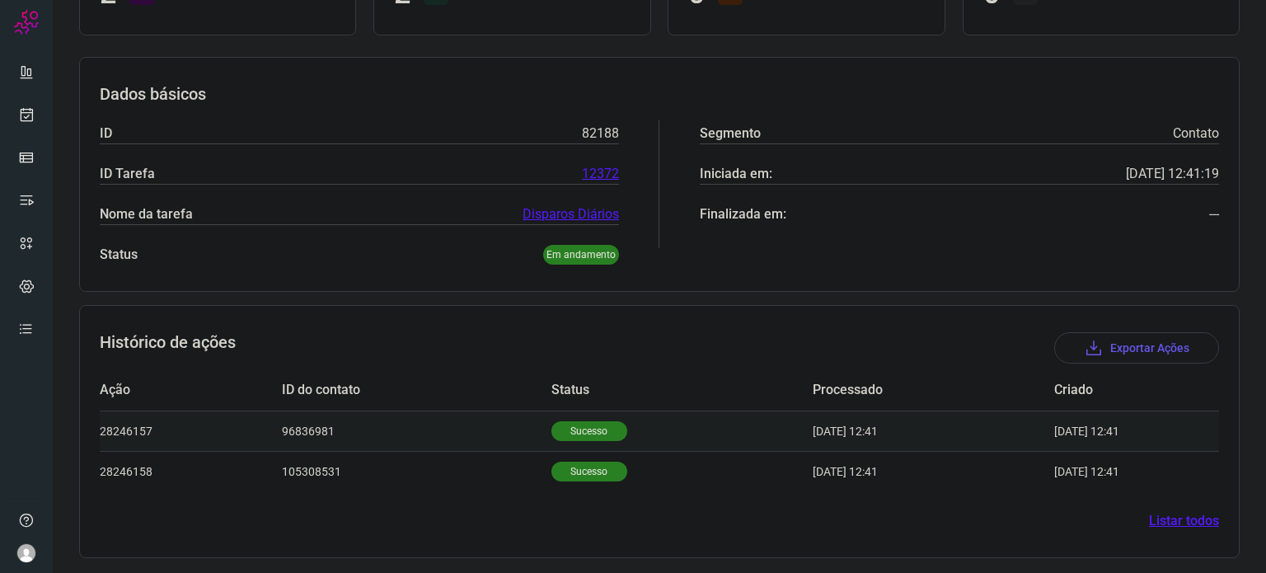
click at [600, 428] on p "Sucesso" at bounding box center [590, 431] width 76 height 20
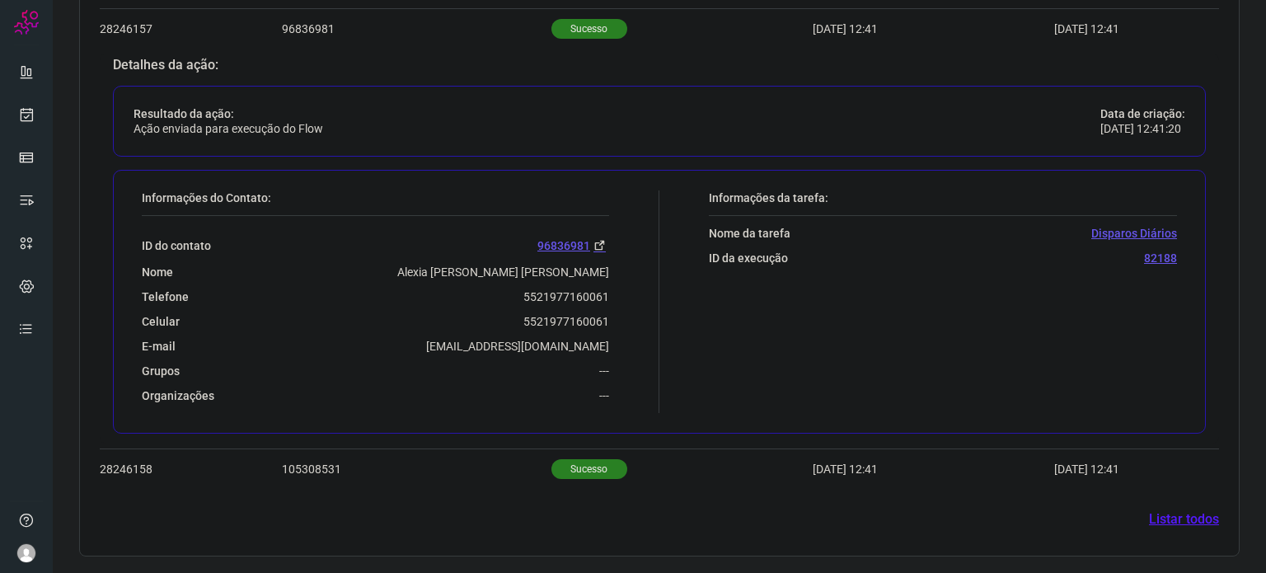
scroll to position [586, 0]
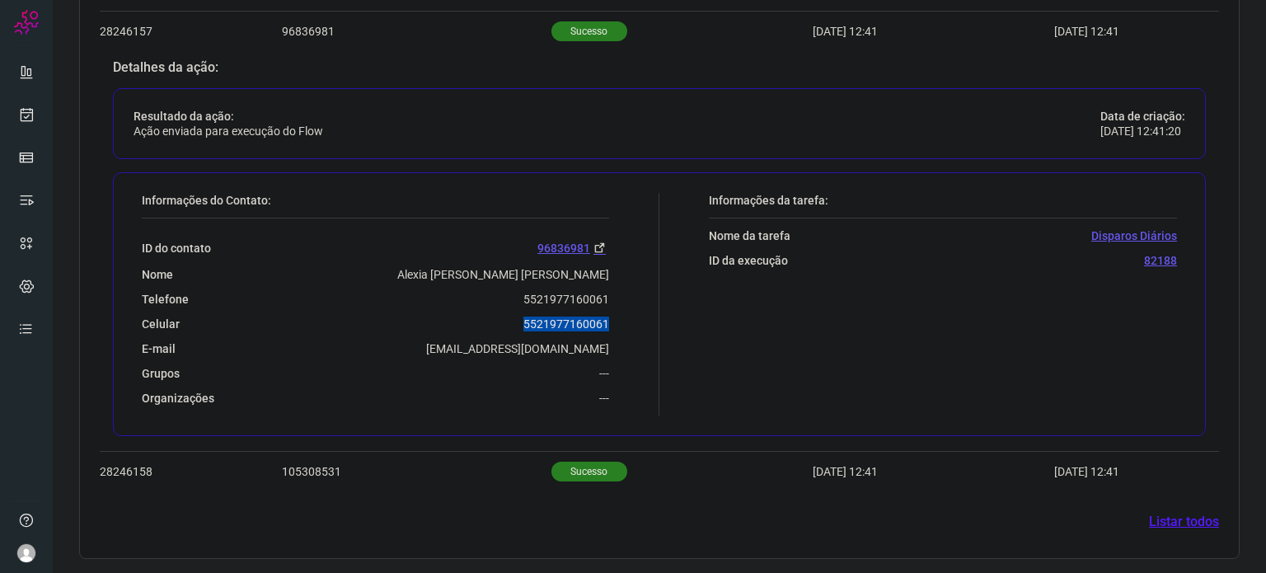
drag, startPoint x: 514, startPoint y: 326, endPoint x: 607, endPoint y: 317, distance: 92.8
click at [607, 317] on div "Informações do Contato: ID do contato 96836981 Nome Alexia Debora Araujo Americ…" at bounding box center [397, 304] width 526 height 223
copy p "5521977160061"
click at [30, 115] on icon at bounding box center [26, 114] width 17 height 16
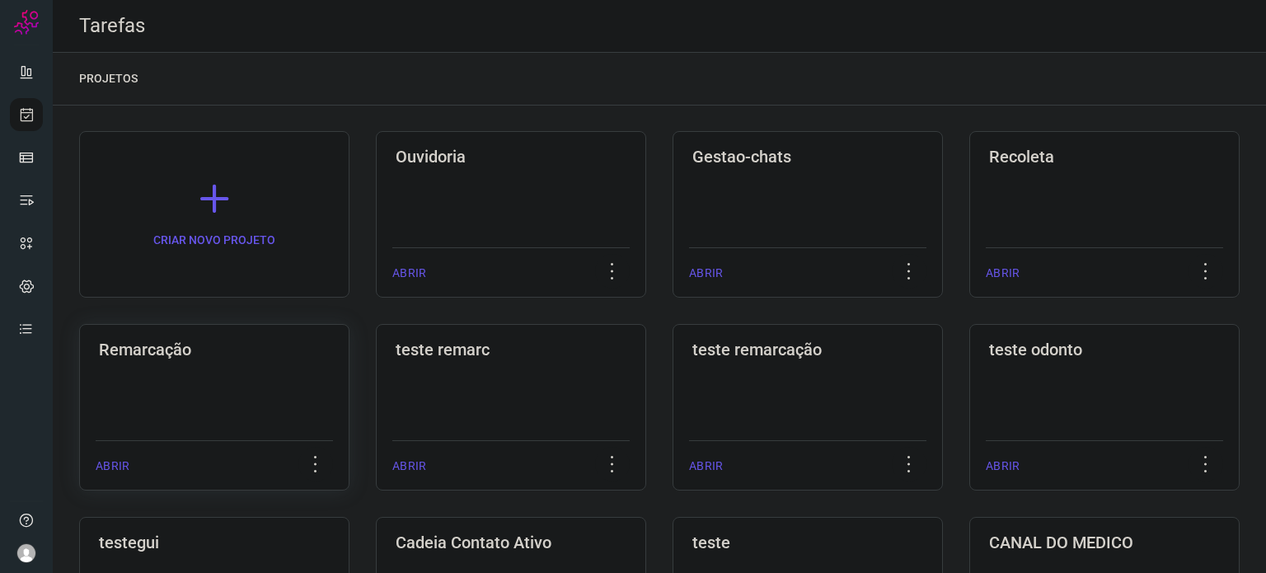
click at [376, 400] on div "Remarcação ABRIR" at bounding box center [511, 407] width 270 height 167
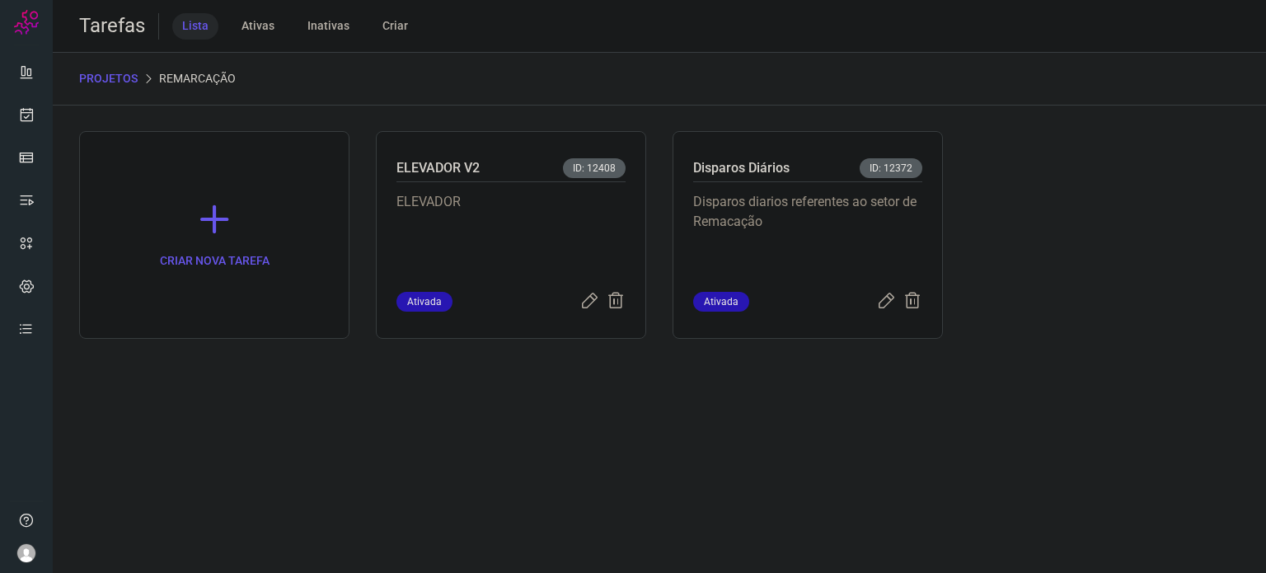
click at [819, 256] on p "Disparos diarios referentes ao setor de Remacação" at bounding box center [807, 233] width 229 height 82
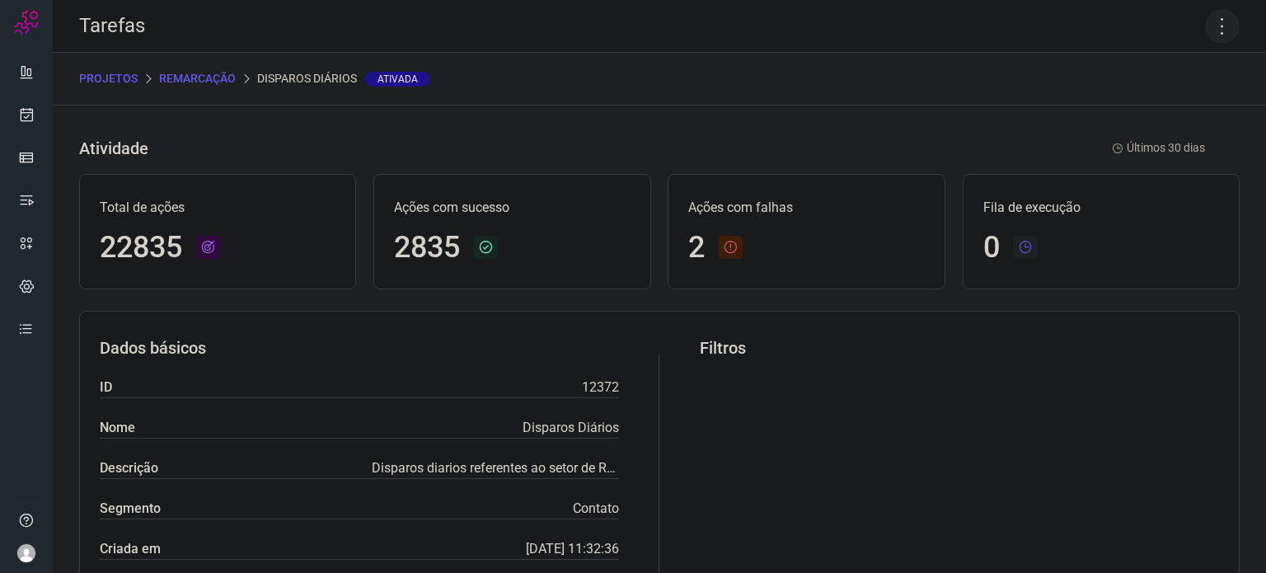
click at [1210, 21] on icon at bounding box center [1222, 26] width 35 height 35
click at [1157, 117] on li "Executar" at bounding box center [1152, 108] width 150 height 26
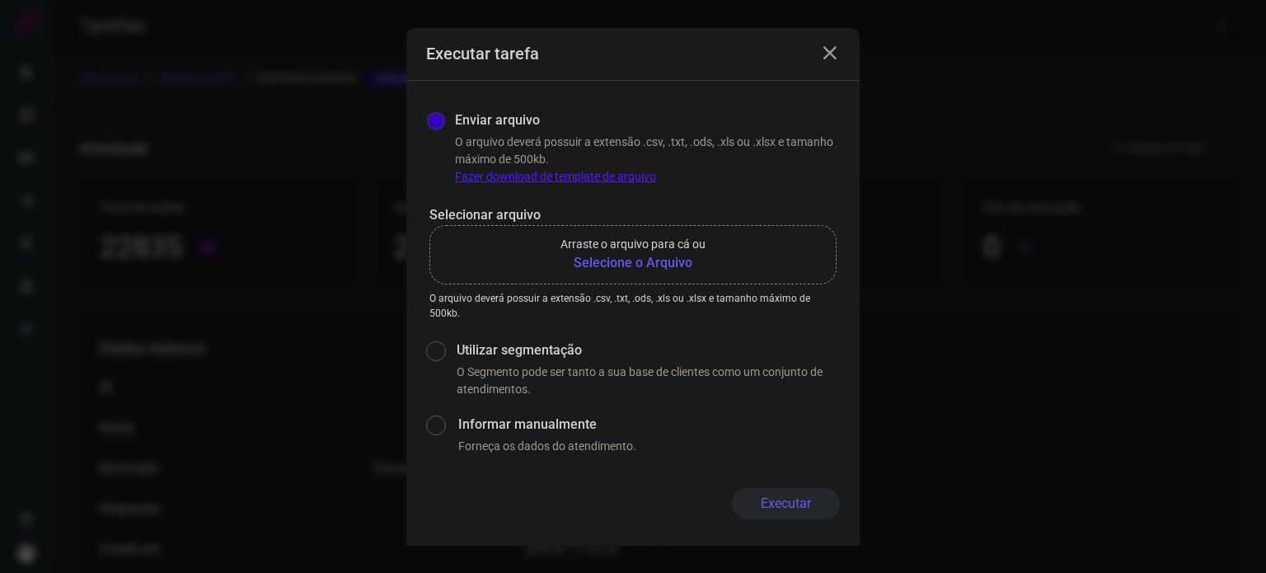
click at [640, 276] on label "Arraste o arquivo para cá ou Selecione o Arquivo" at bounding box center [633, 254] width 407 height 59
click at [0, 0] on input "Arraste o arquivo para cá ou Selecione o Arquivo" at bounding box center [0, 0] width 0 height 0
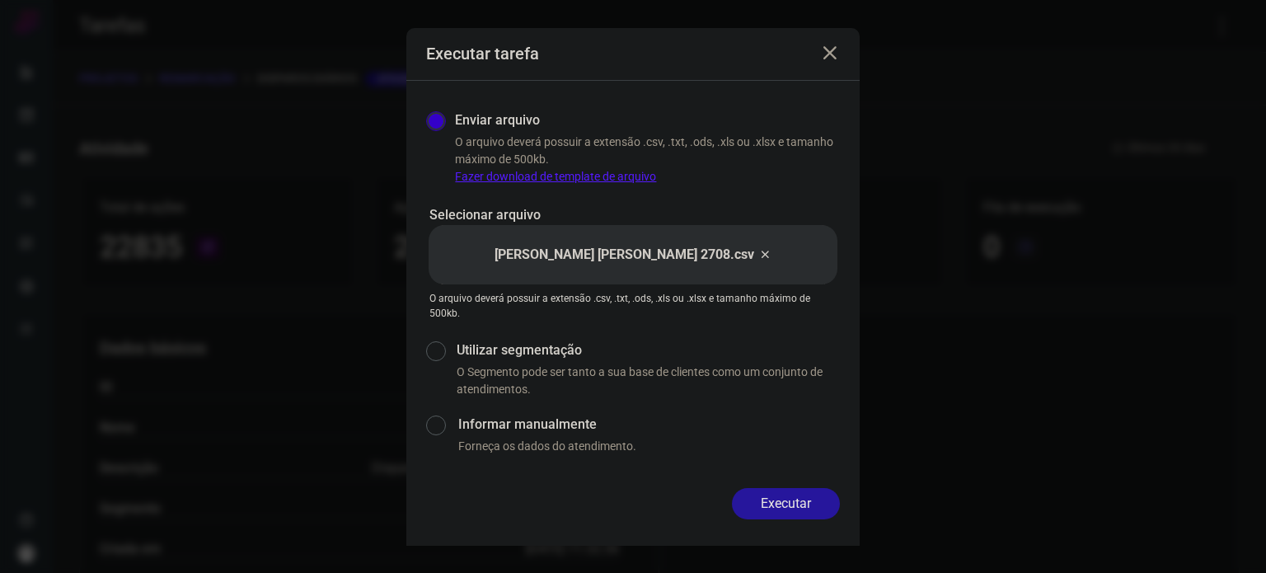
click at [801, 511] on button "Executar" at bounding box center [786, 503] width 108 height 31
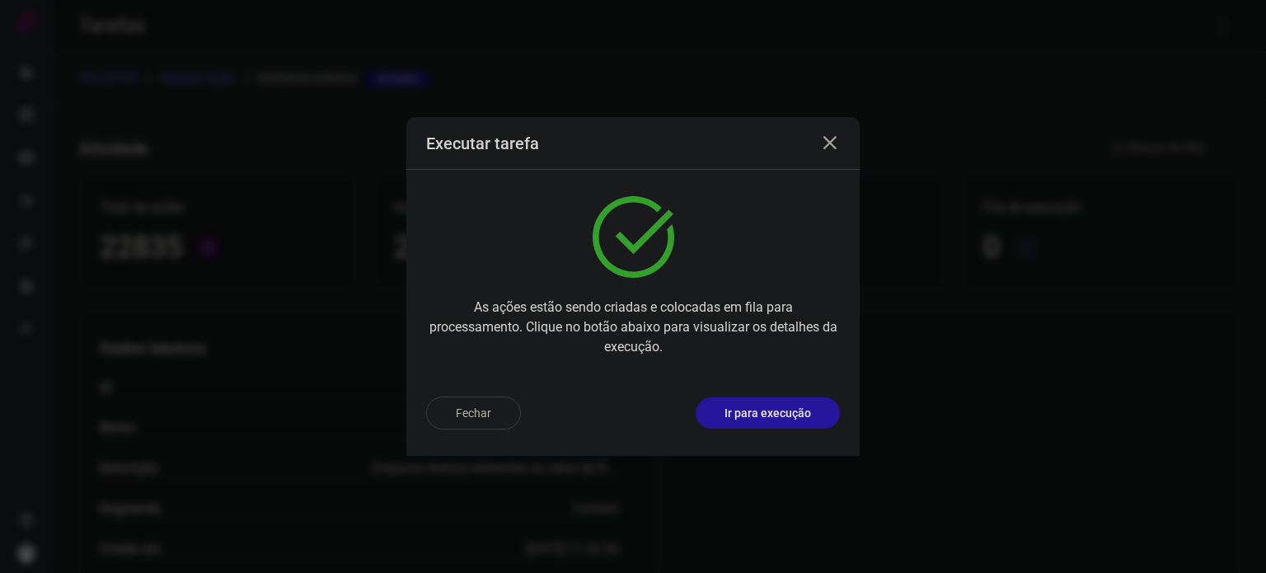
click at [791, 424] on button "Ir para execução" at bounding box center [768, 412] width 144 height 31
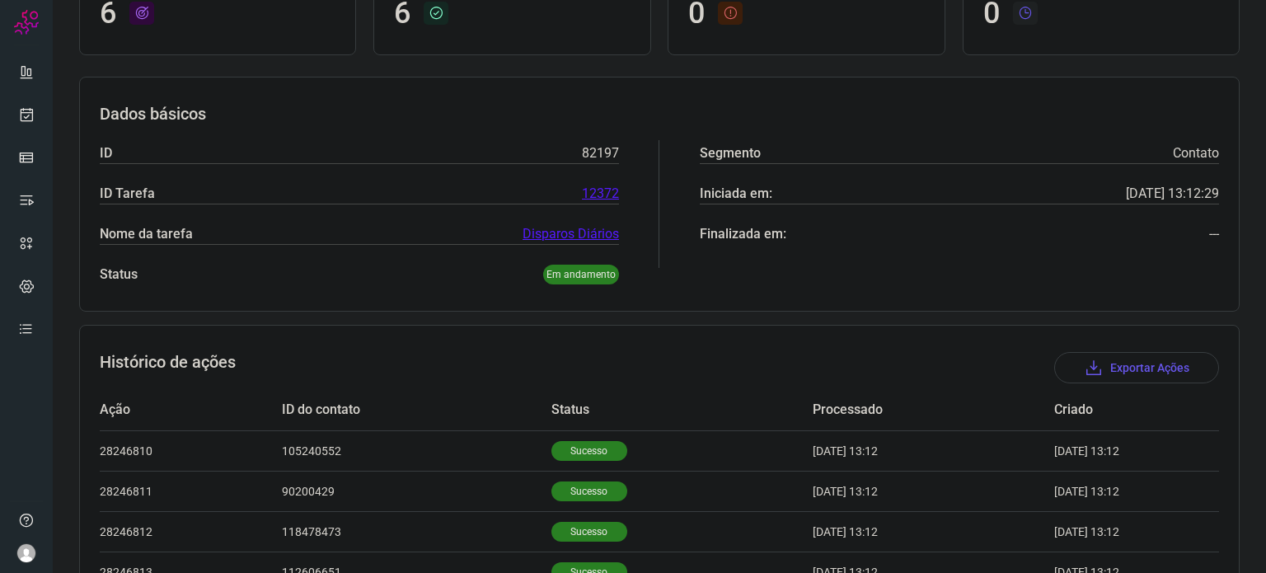
scroll to position [348, 0]
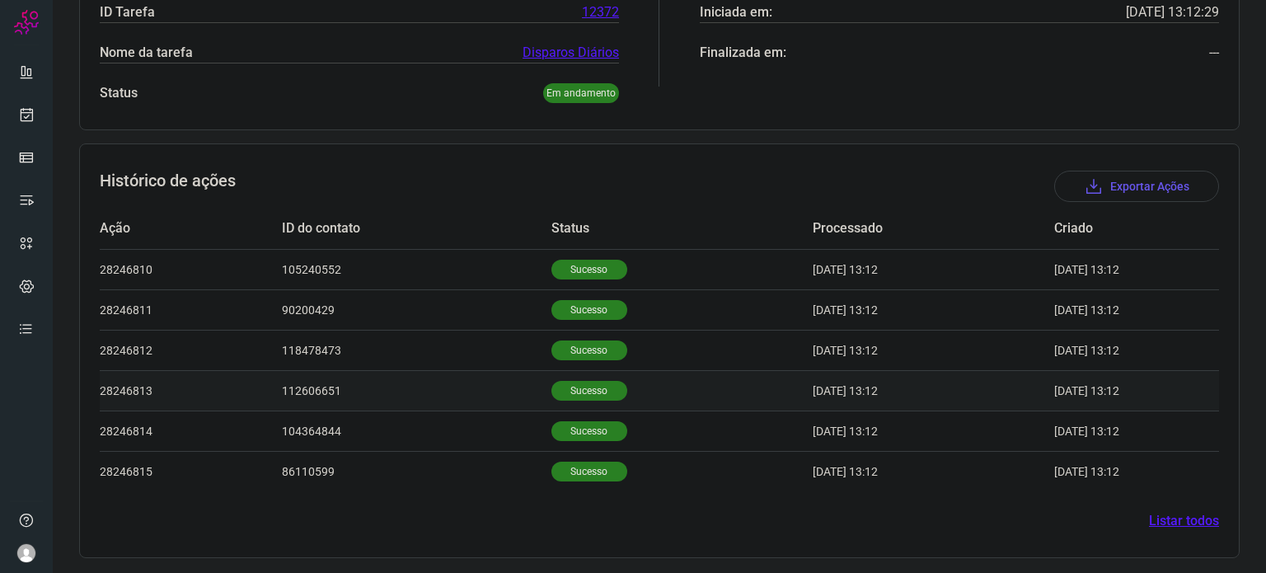
click at [639, 378] on td "Sucesso" at bounding box center [682, 390] width 261 height 40
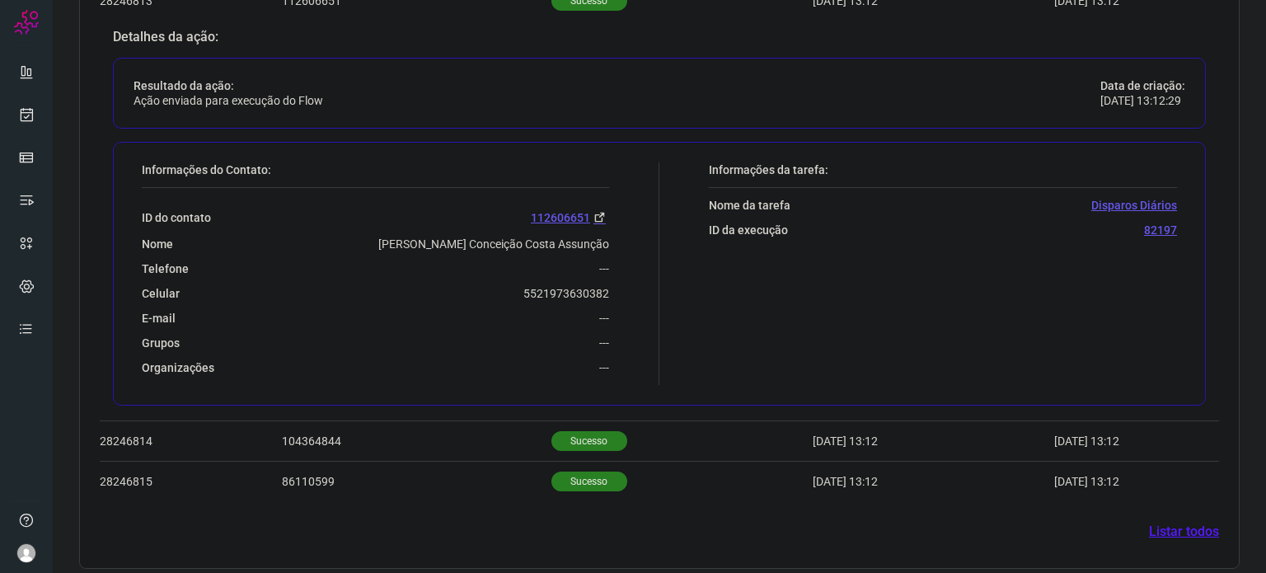
scroll to position [748, 0]
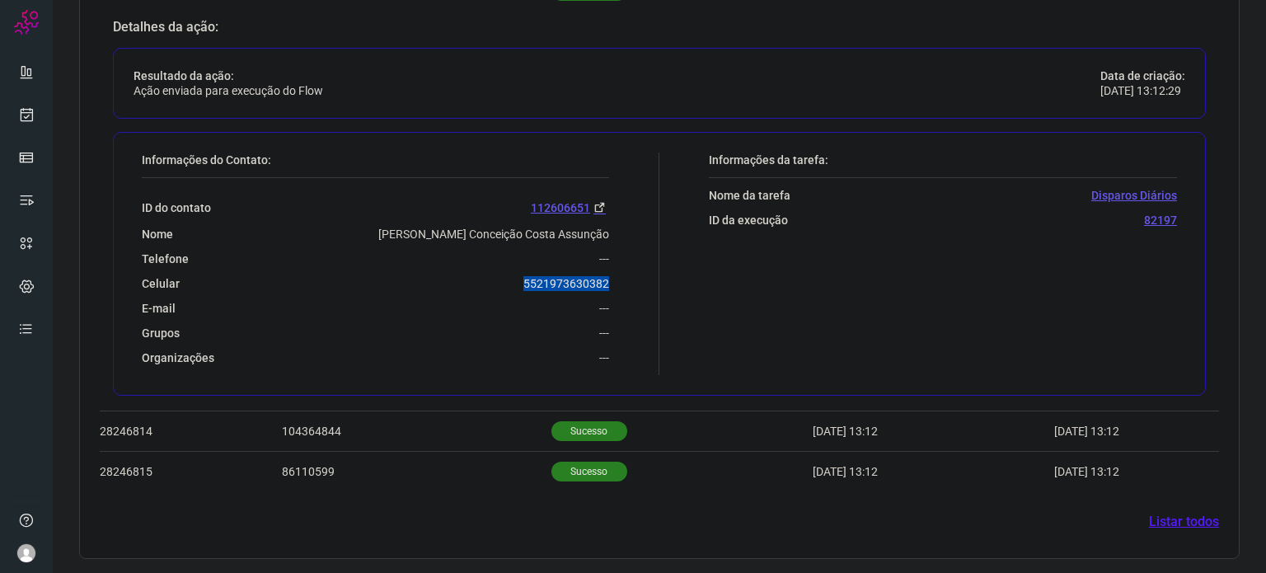
drag, startPoint x: 514, startPoint y: 273, endPoint x: 639, endPoint y: 273, distance: 124.5
click at [639, 273] on div "Informações do Contato: ID do contato 112606651 Nome [PERSON_NAME] Conceição Co…" at bounding box center [397, 264] width 526 height 223
copy p "5521973630382"
click at [23, 115] on icon at bounding box center [26, 114] width 17 height 16
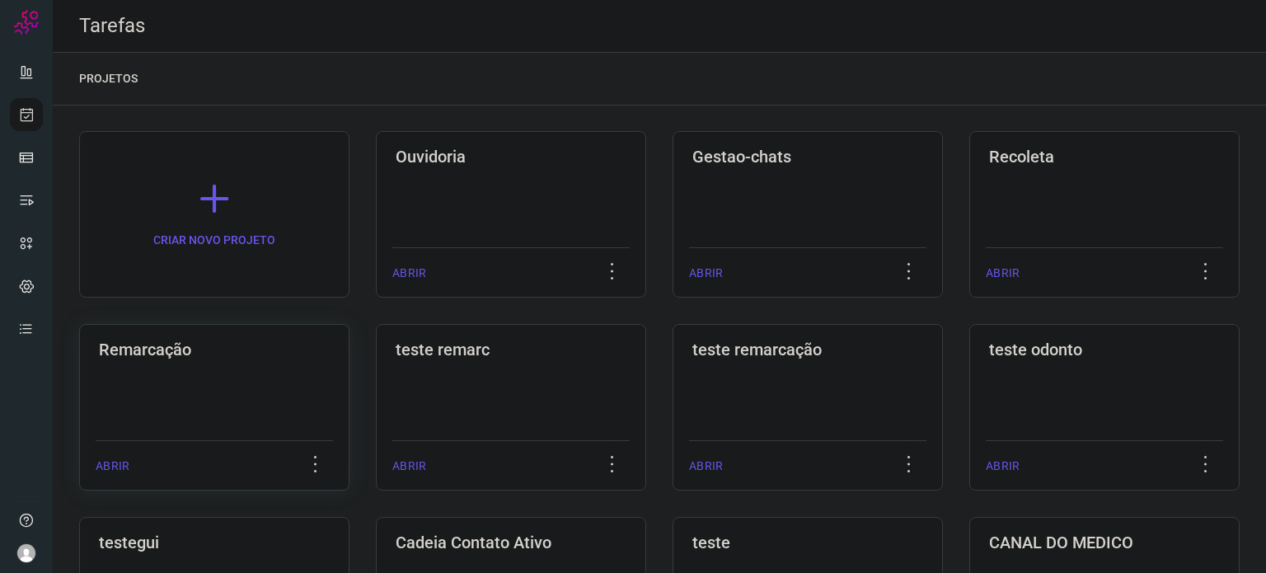
click at [376, 360] on div "Remarcação ABRIR" at bounding box center [511, 407] width 270 height 167
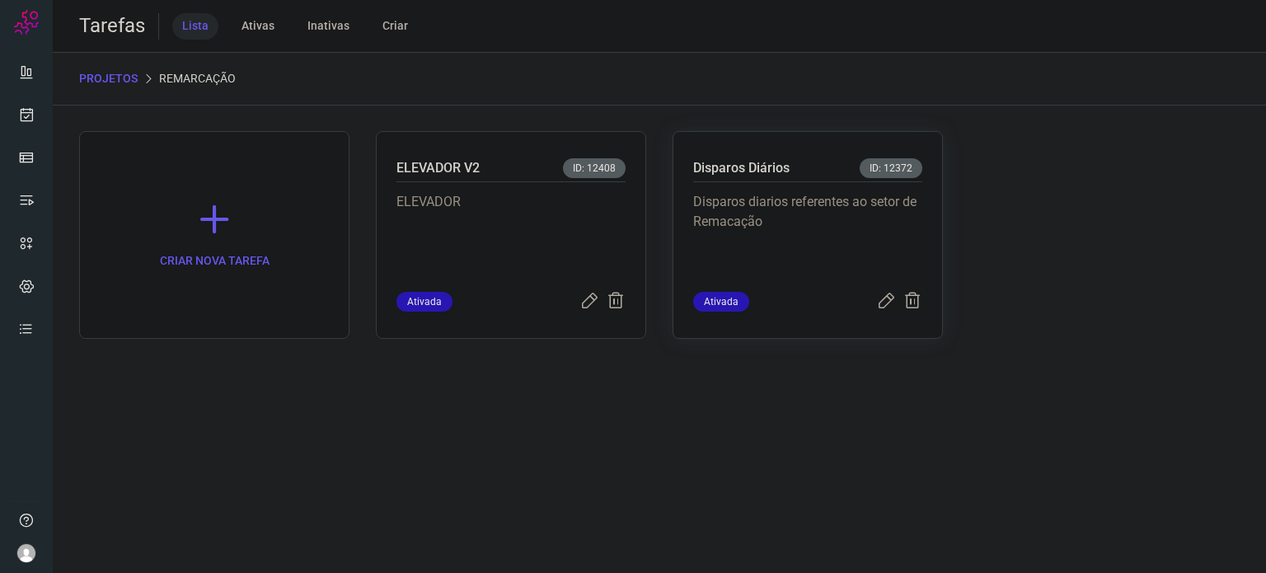
click at [880, 208] on p "Disparos diarios referentes ao setor de Remacação" at bounding box center [807, 233] width 229 height 82
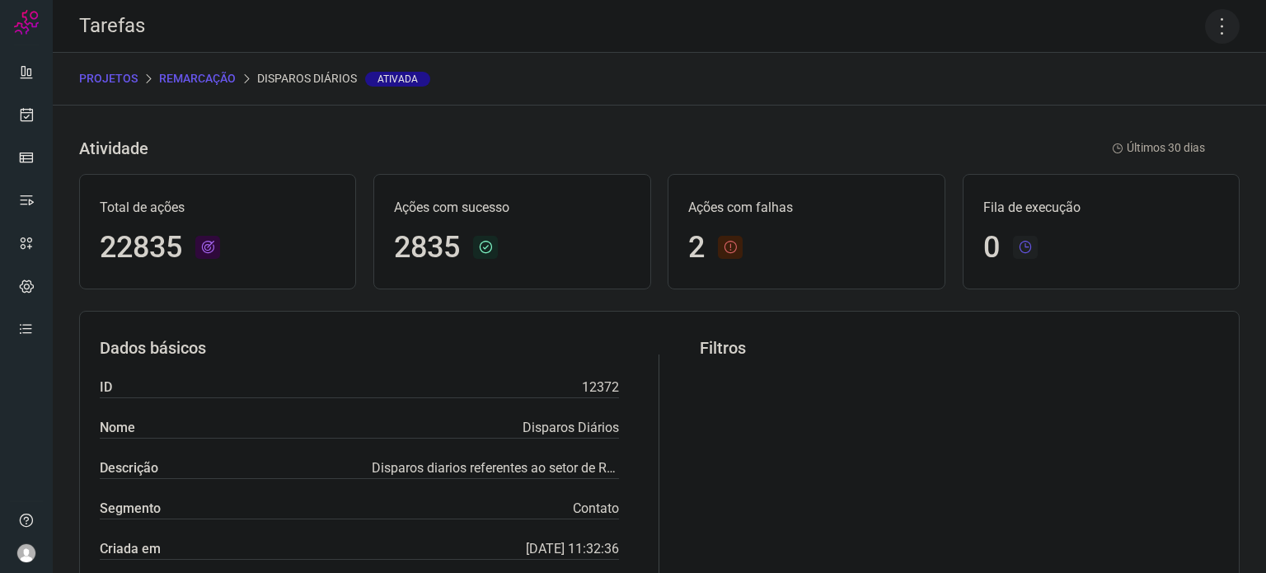
click at [1214, 35] on icon at bounding box center [1222, 26] width 35 height 35
click at [1107, 119] on li "Executar" at bounding box center [1152, 108] width 150 height 26
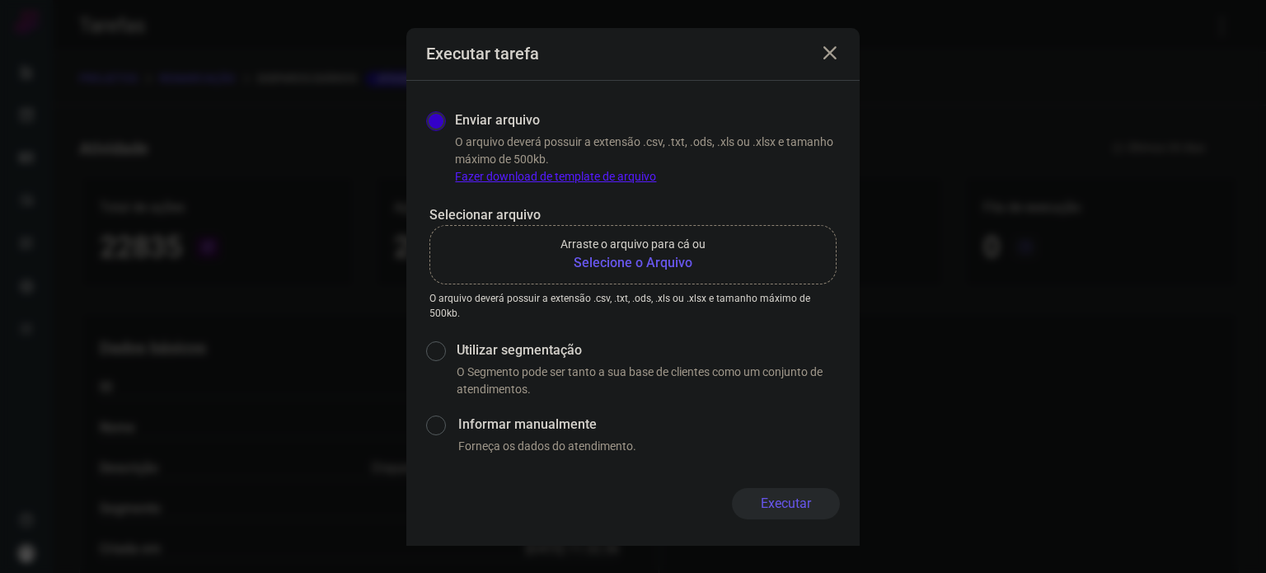
click at [694, 256] on b "Selecione o Arquivo" at bounding box center [633, 263] width 145 height 20
click at [0, 0] on input "Arraste o arquivo para cá ou Selecione o Arquivo" at bounding box center [0, 0] width 0 height 0
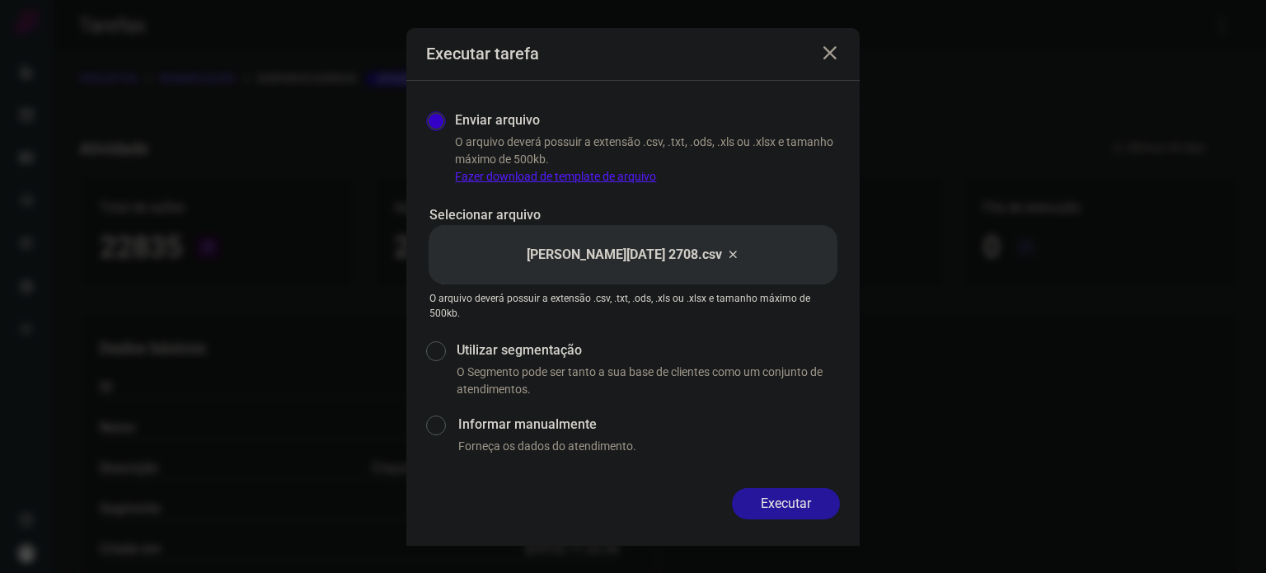
click at [793, 497] on button "Executar" at bounding box center [786, 503] width 108 height 31
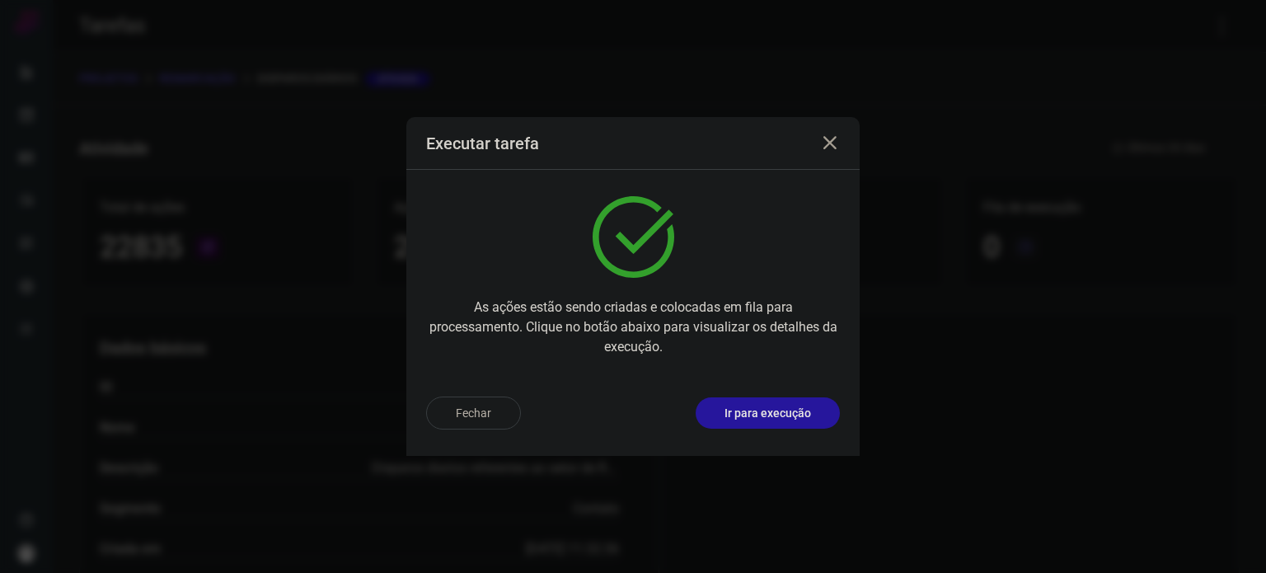
click at [749, 408] on p "Ir para execução" at bounding box center [768, 413] width 87 height 17
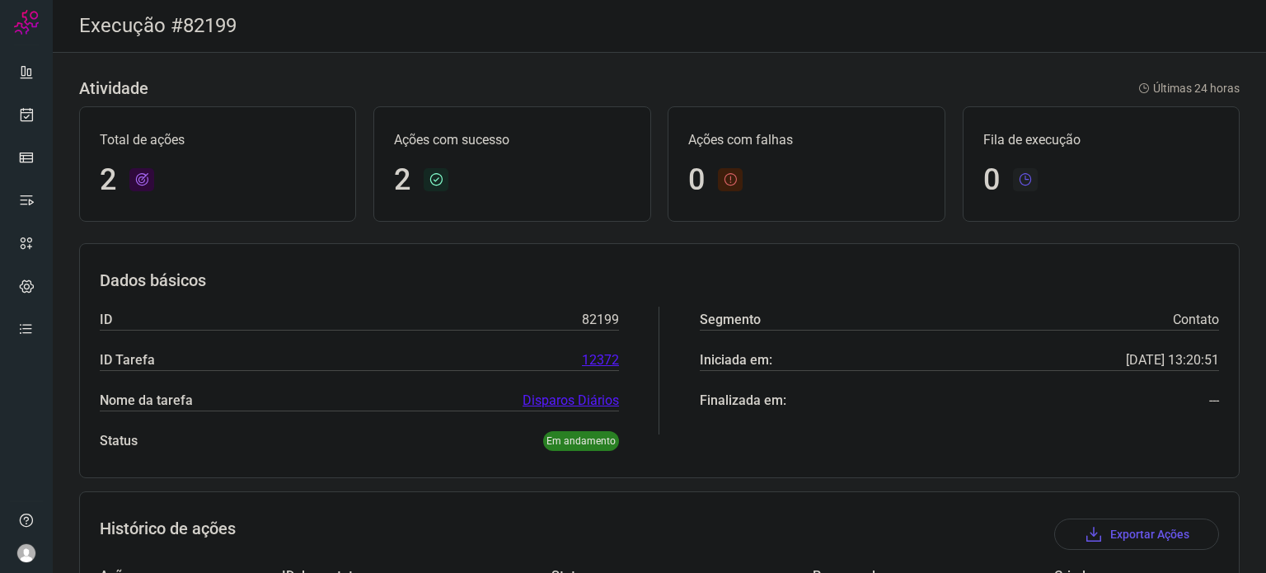
scroll to position [186, 0]
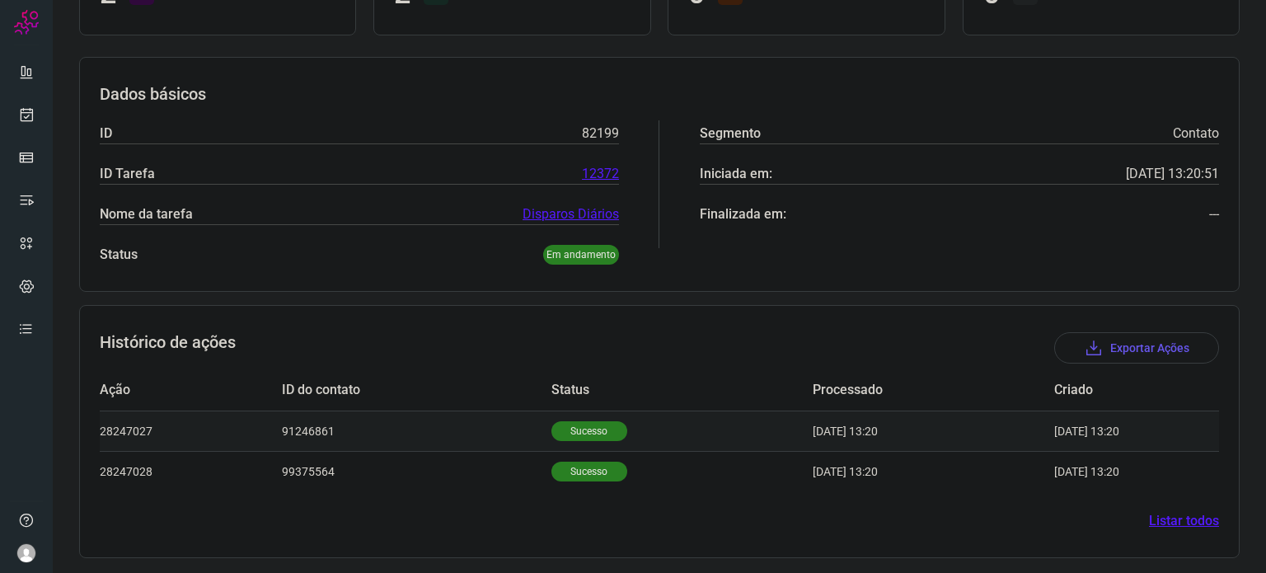
click at [596, 416] on td "Sucesso" at bounding box center [682, 431] width 261 height 40
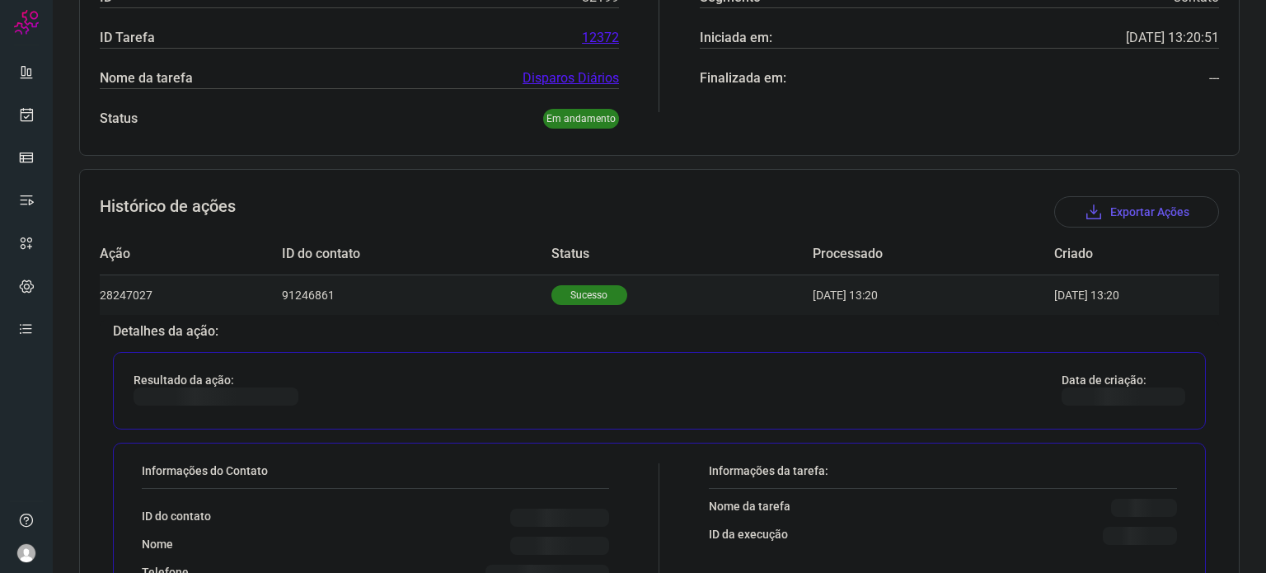
scroll to position [586, 0]
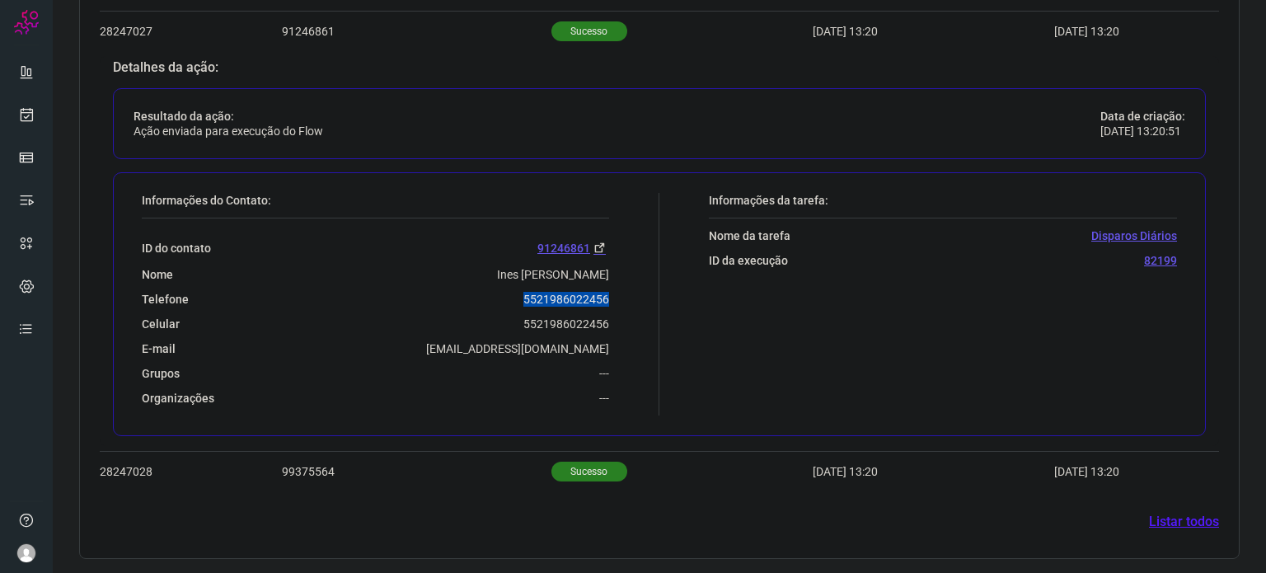
drag, startPoint x: 519, startPoint y: 299, endPoint x: 624, endPoint y: 293, distance: 105.7
click at [624, 293] on div "Informações do Contato: ID do contato 91246861 Nome Ines [PERSON_NAME] de Barro…" at bounding box center [397, 304] width 526 height 223
copy p "5521986022456"
